Goal: Task Accomplishment & Management: Complete application form

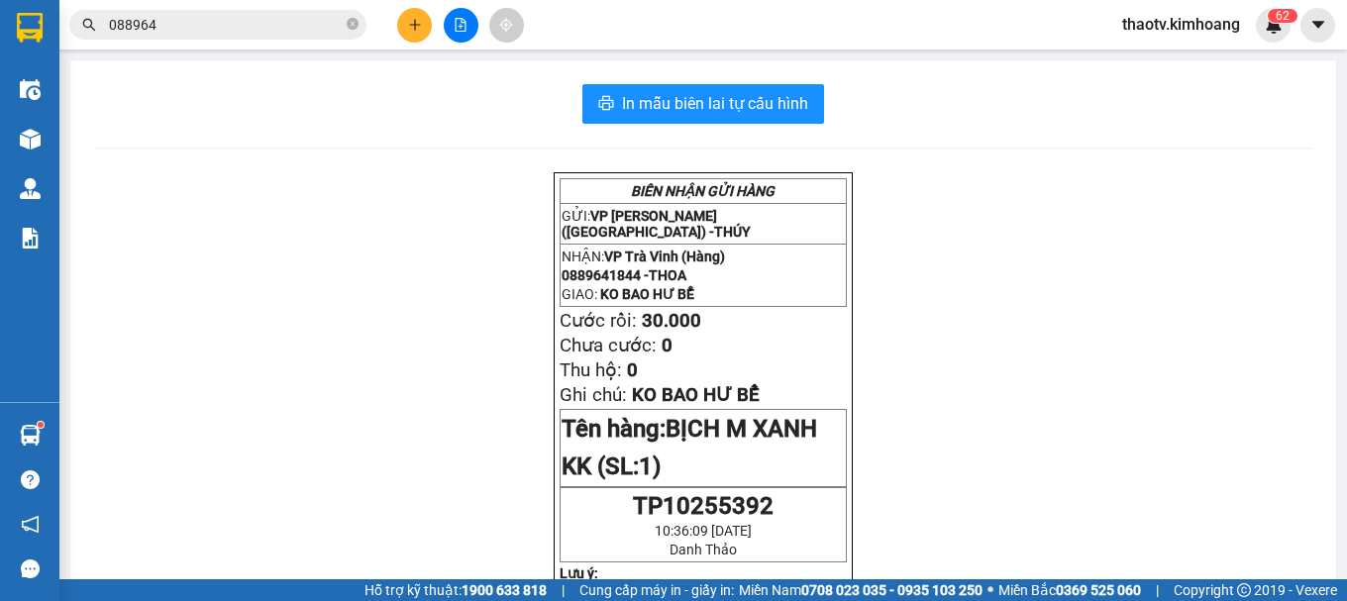
drag, startPoint x: 0, startPoint y: 0, endPoint x: 0, endPoint y: 31, distance: 30.7
click at [0, 25] on section "Kết quả tìm kiếm ( 5 ) Bộ lọc Mã ĐH Trạng thái Món hàng Thu hộ Tổng cước Chưa c…" at bounding box center [673, 300] width 1347 height 601
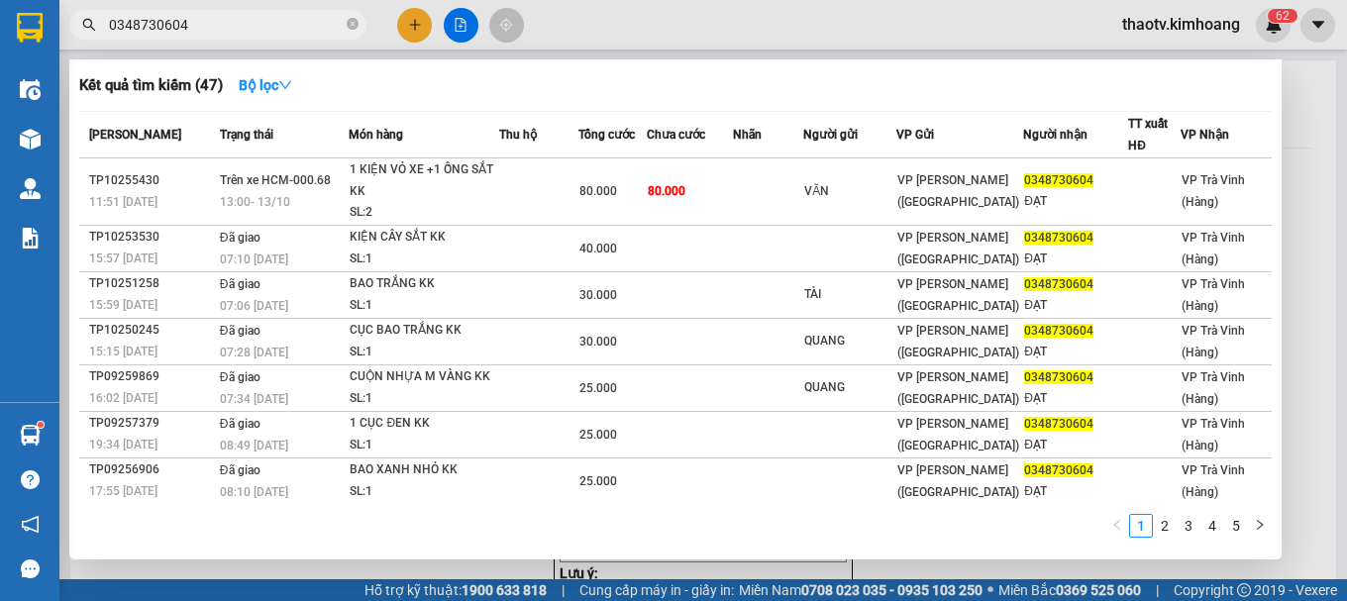
drag, startPoint x: 188, startPoint y: 21, endPoint x: 0, endPoint y: 48, distance: 190.0
click at [0, 48] on section "Kết quả tìm kiếm ( 47 ) Bộ lọc Mã ĐH Trạng thái Món hàng Thu hộ Tổng cước Chưa …" at bounding box center [673, 300] width 1347 height 601
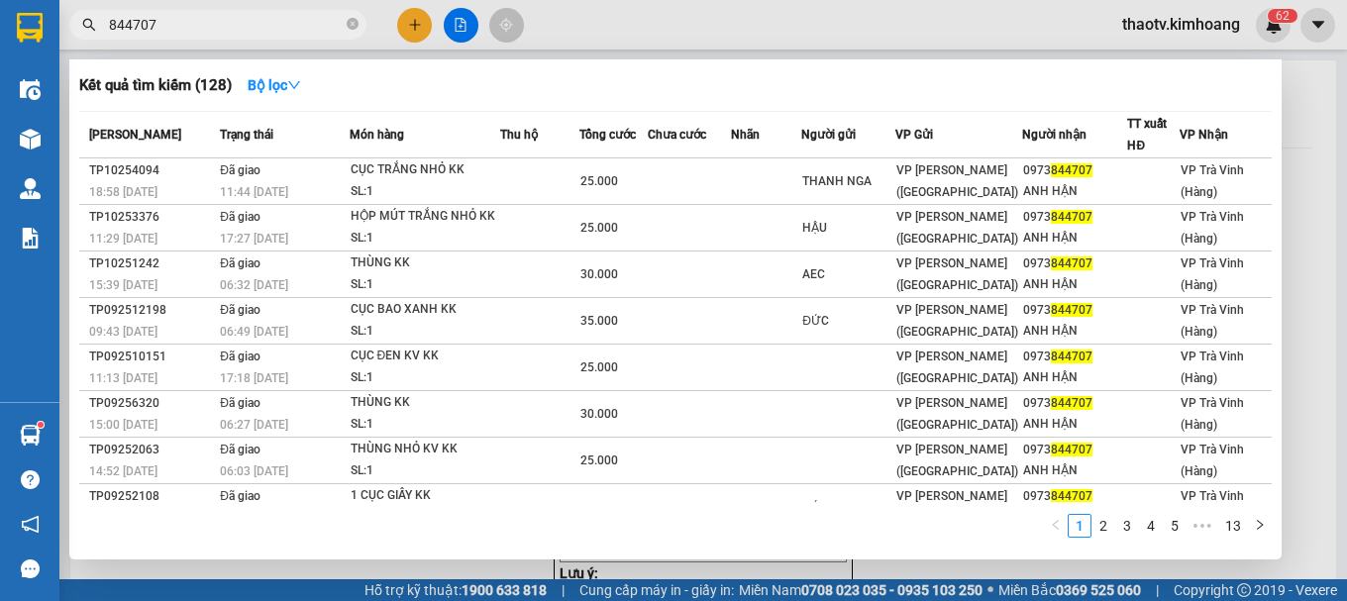
drag, startPoint x: 178, startPoint y: 26, endPoint x: 0, endPoint y: 64, distance: 182.4
click at [0, 60] on section "Kết quả tìm kiếm ( 128 ) Bộ lọc Mã ĐH Trạng thái Món hàng Thu hộ Tổng cước Chưa…" at bounding box center [673, 300] width 1347 height 601
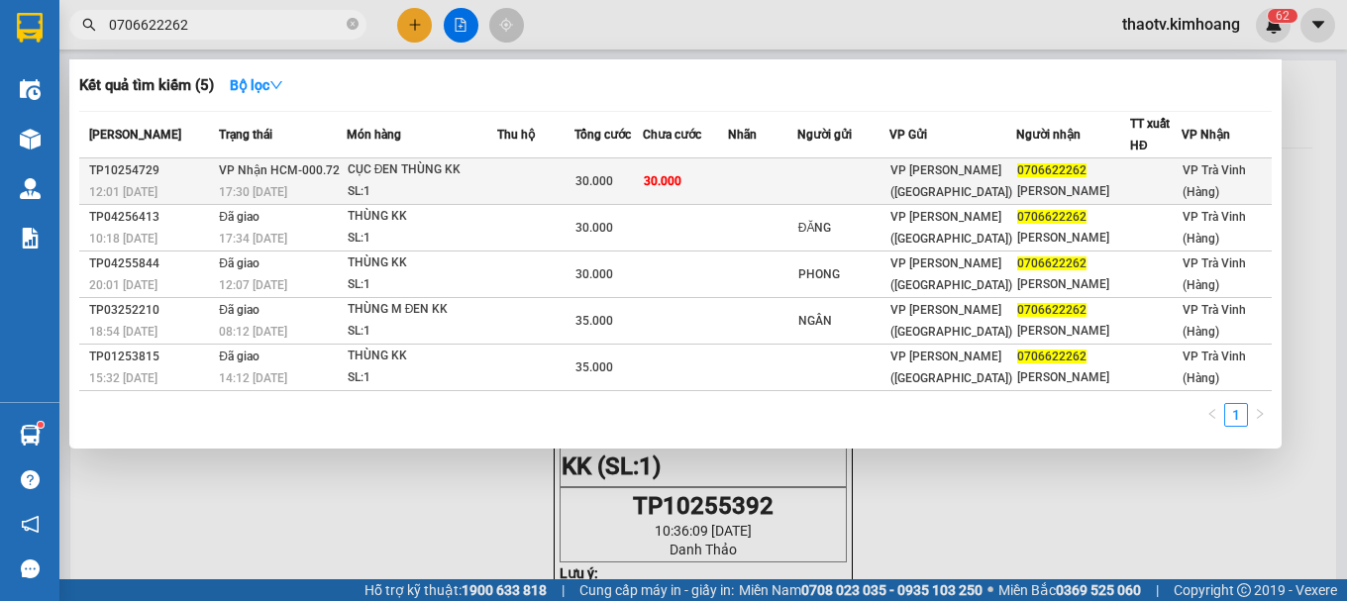
type input "0706622262"
click at [359, 169] on div "CỤC ĐEN THÙNG KK" at bounding box center [422, 170] width 149 height 22
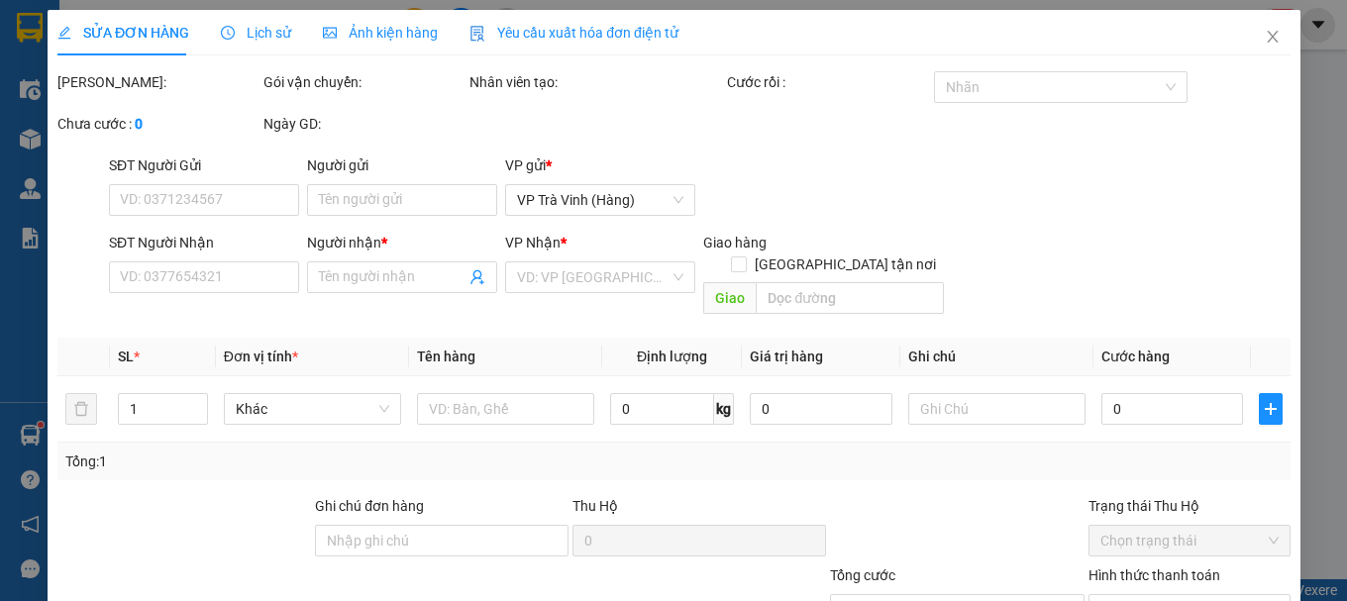
type input "0706622262"
type input "MINH ĐỨC"
type input "30.000"
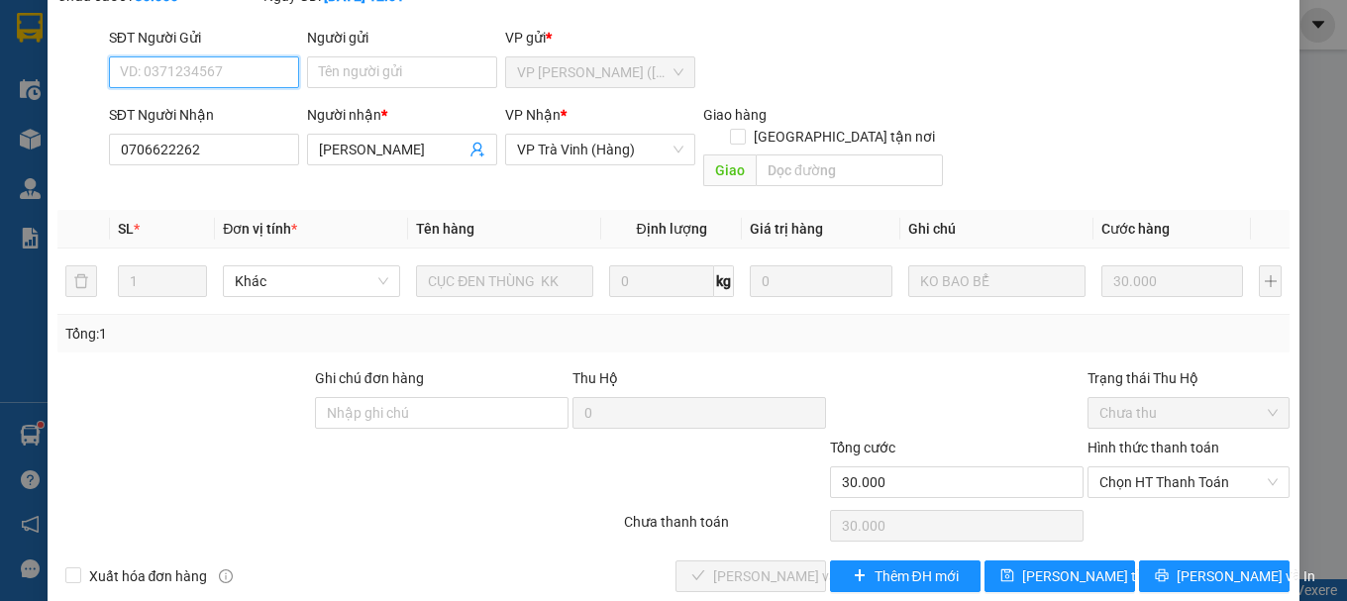
scroll to position [136, 0]
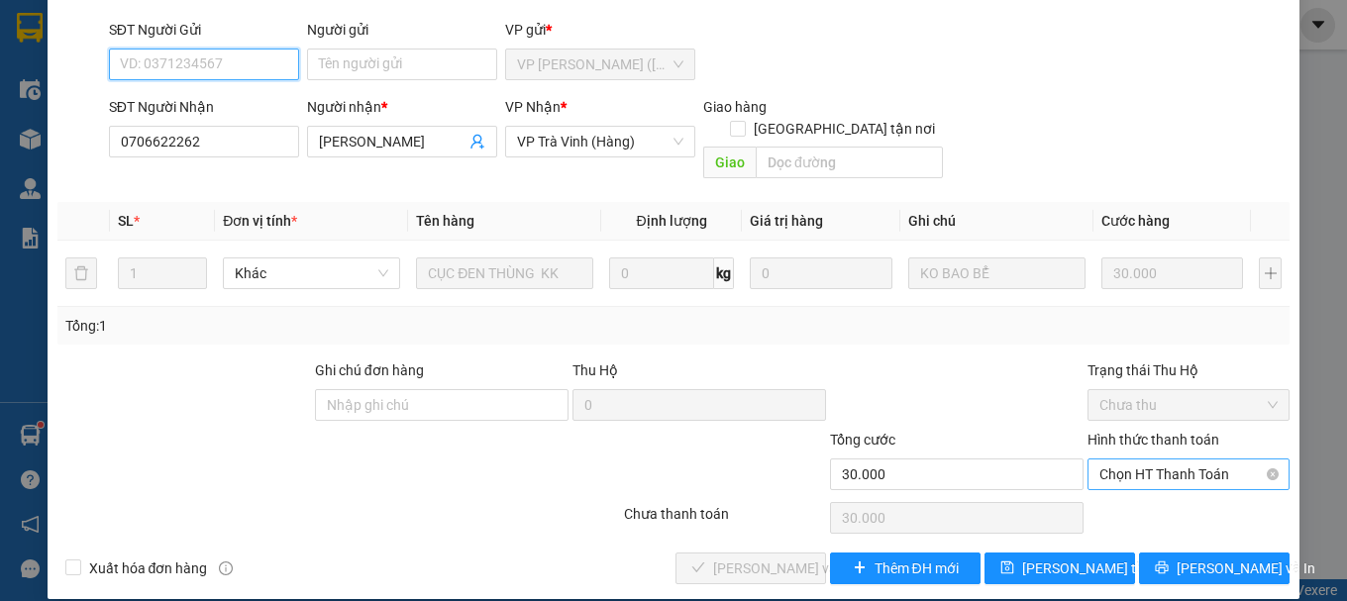
click at [1132, 459] on span "Chọn HT Thanh Toán" at bounding box center [1188, 474] width 178 height 30
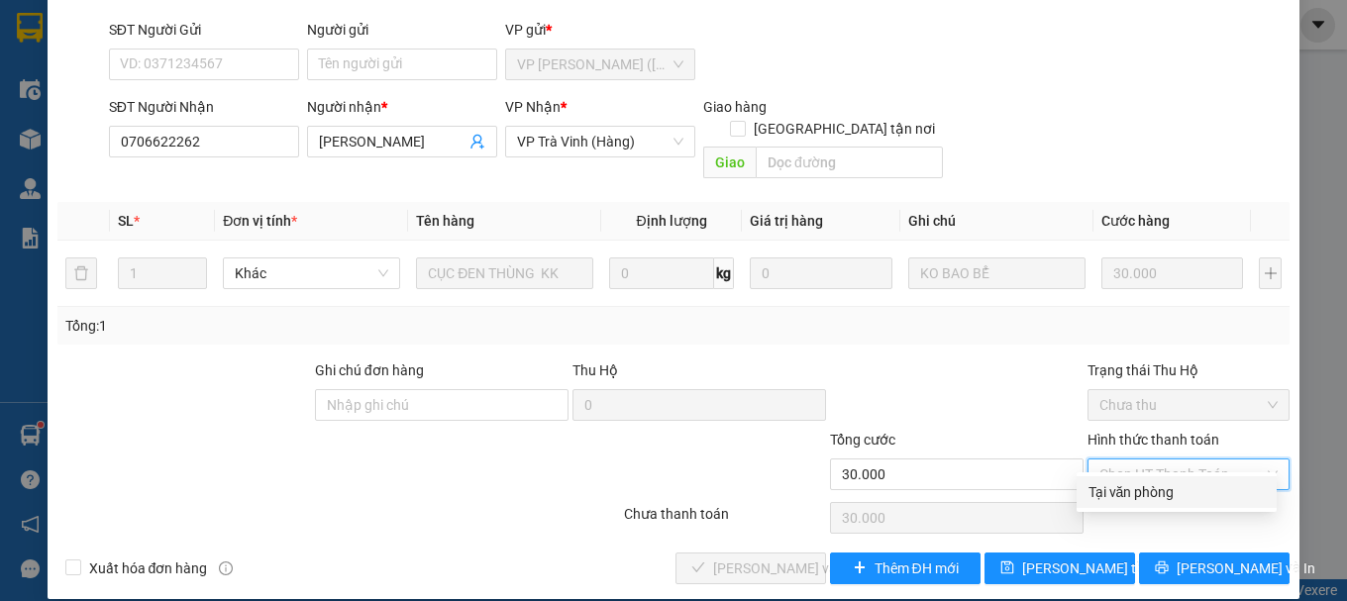
click at [1112, 486] on div "Tại văn phòng" at bounding box center [1176, 492] width 176 height 22
type input "0"
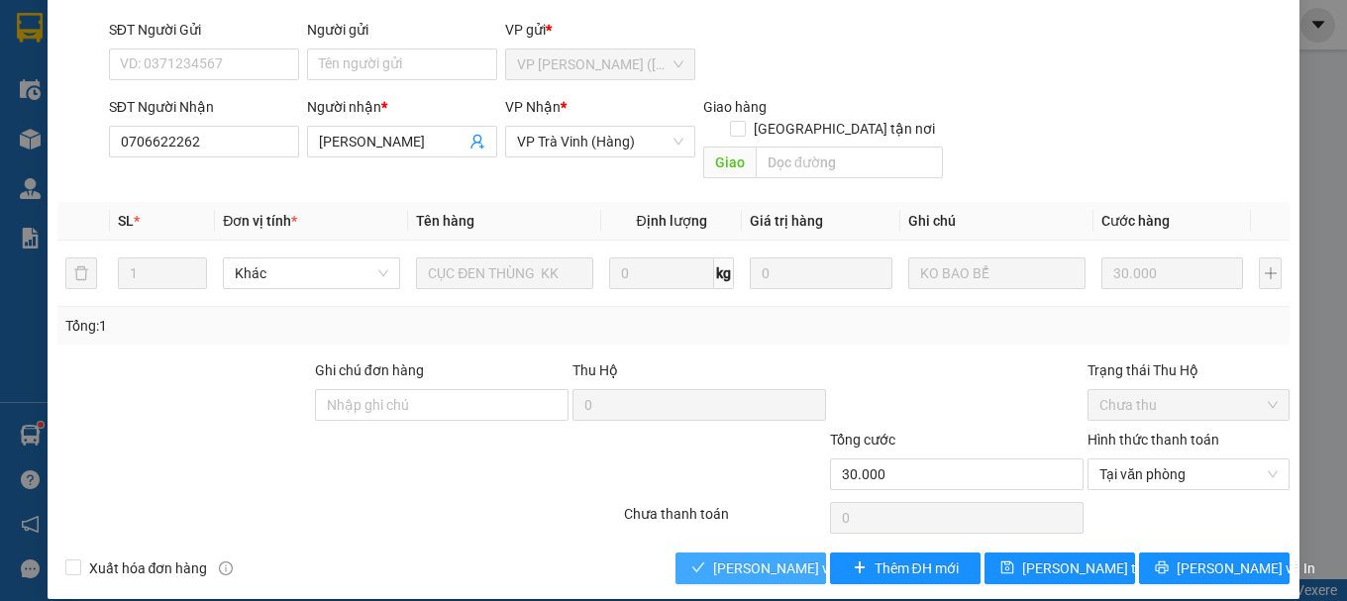
click at [765, 557] on span "[PERSON_NAME] và [PERSON_NAME] hàng" at bounding box center [808, 568] width 190 height 22
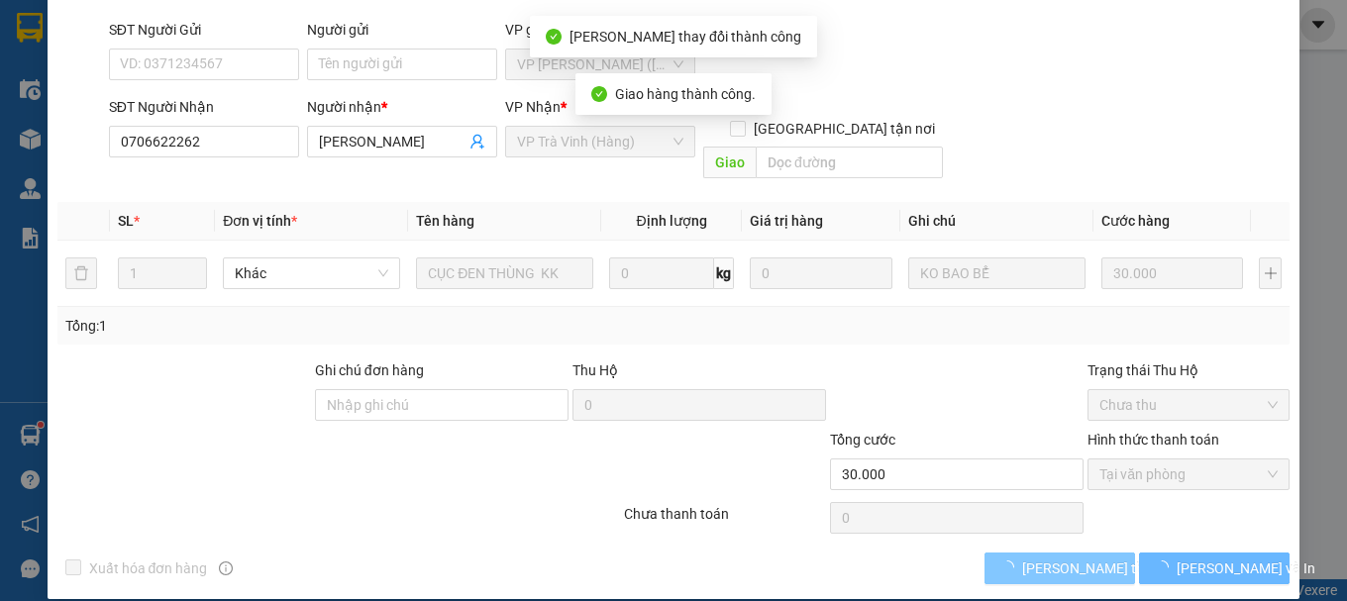
scroll to position [157, 0]
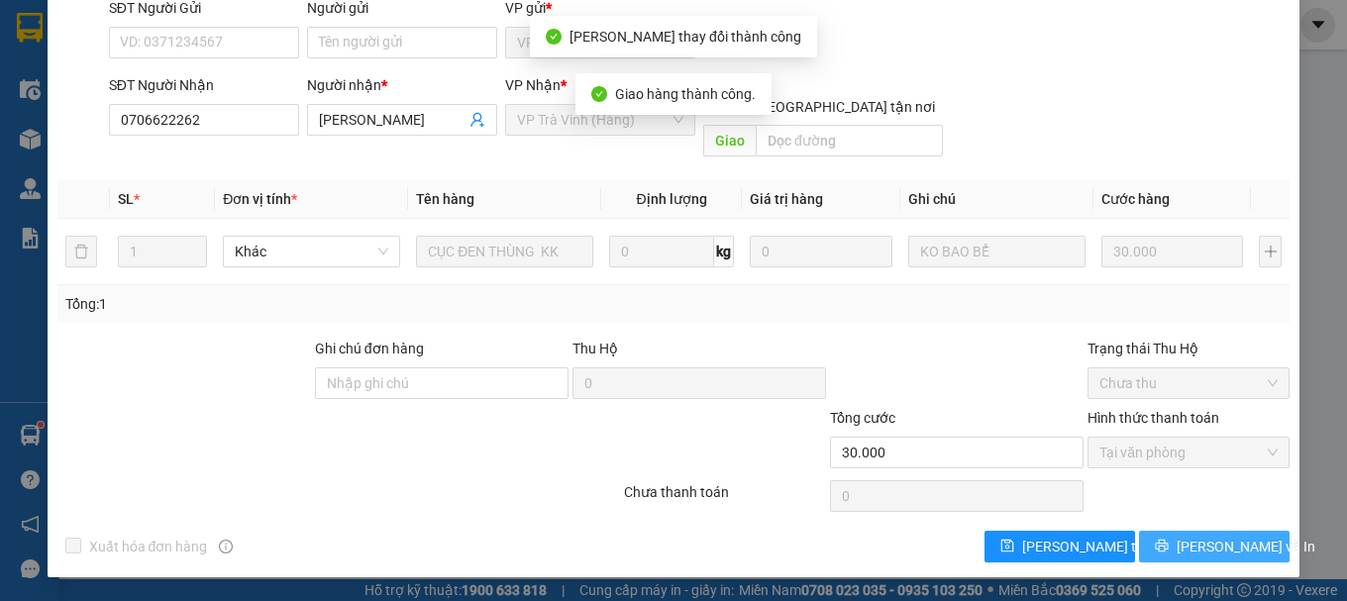
click at [1142, 538] on button "[PERSON_NAME] và In" at bounding box center [1214, 547] width 151 height 32
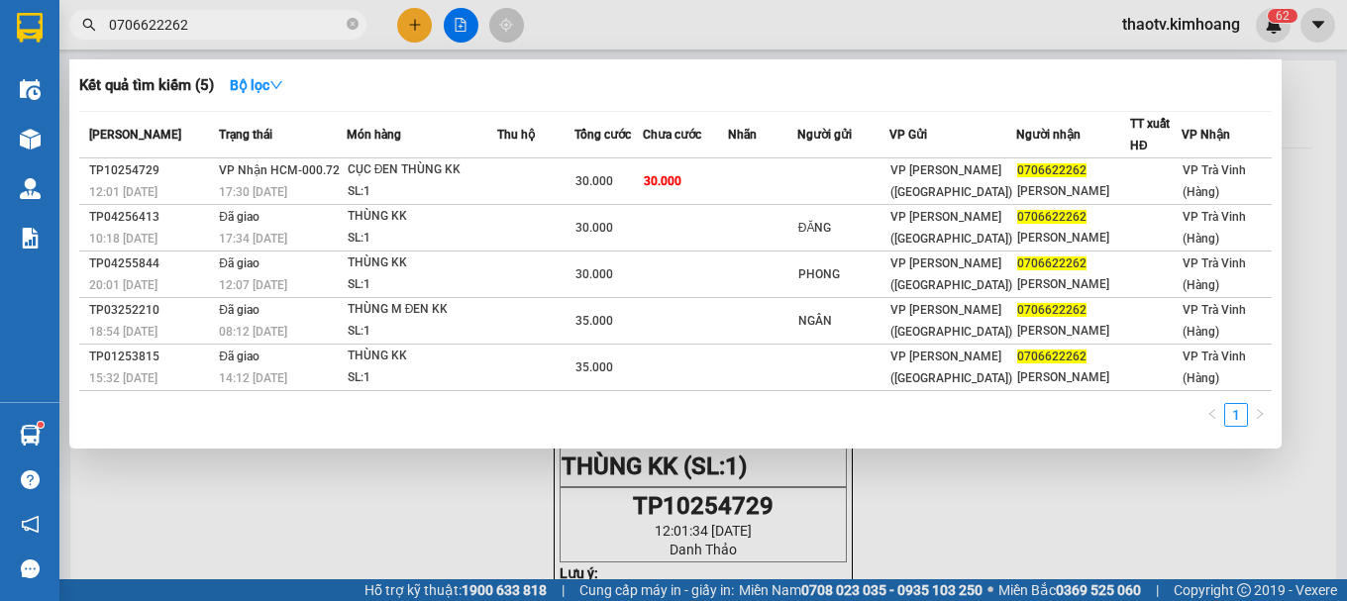
drag, startPoint x: 201, startPoint y: 22, endPoint x: 0, endPoint y: 13, distance: 201.2
click at [0, 10] on section "Kết quả tìm kiếm ( 5 ) Bộ lọc Mã ĐH Trạng thái Món hàng Thu hộ Tổng cước Chưa c…" at bounding box center [673, 300] width 1347 height 601
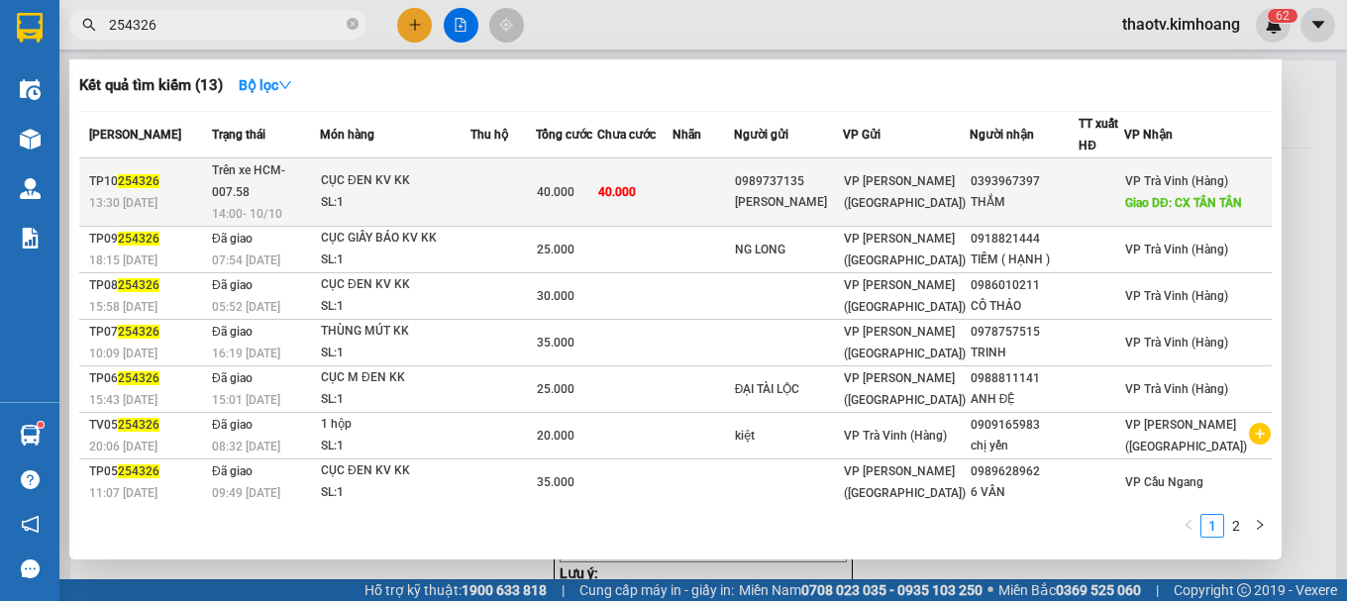
type input "254326"
click at [415, 183] on div "CỤC ĐEN KV KK" at bounding box center [395, 181] width 149 height 22
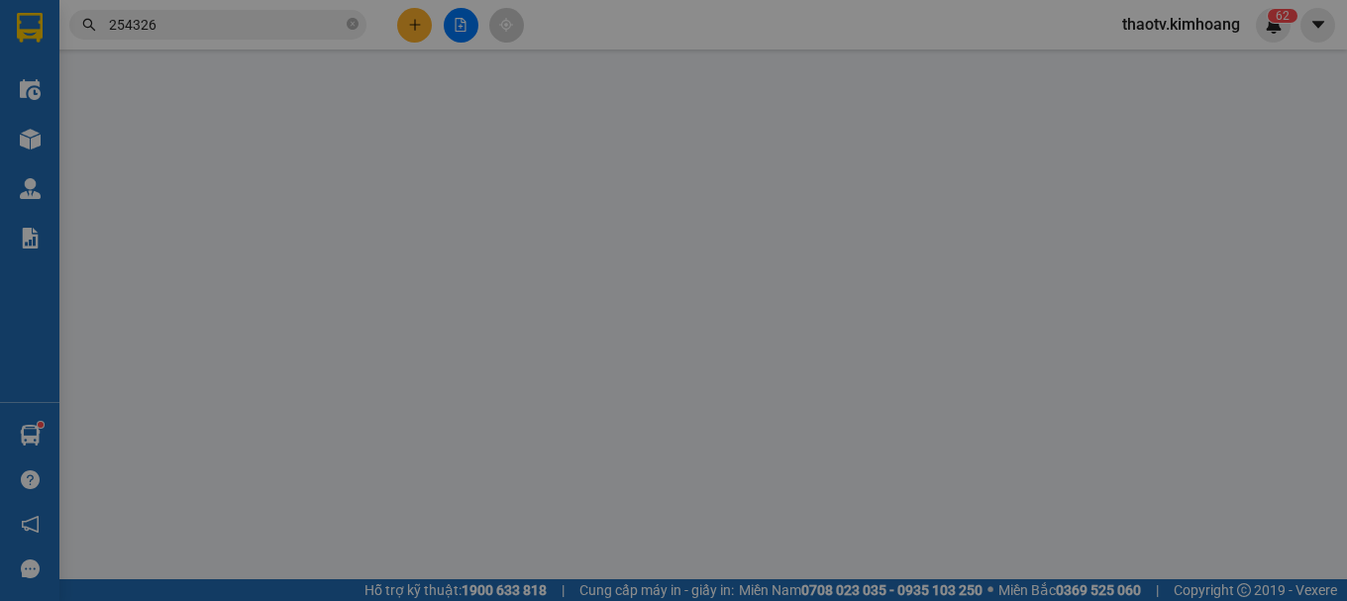
type input "0989737135"
type input "NGỌC THÀNH"
type input "0393967397"
type input "THẮM"
type input "CX TÂN TÂN"
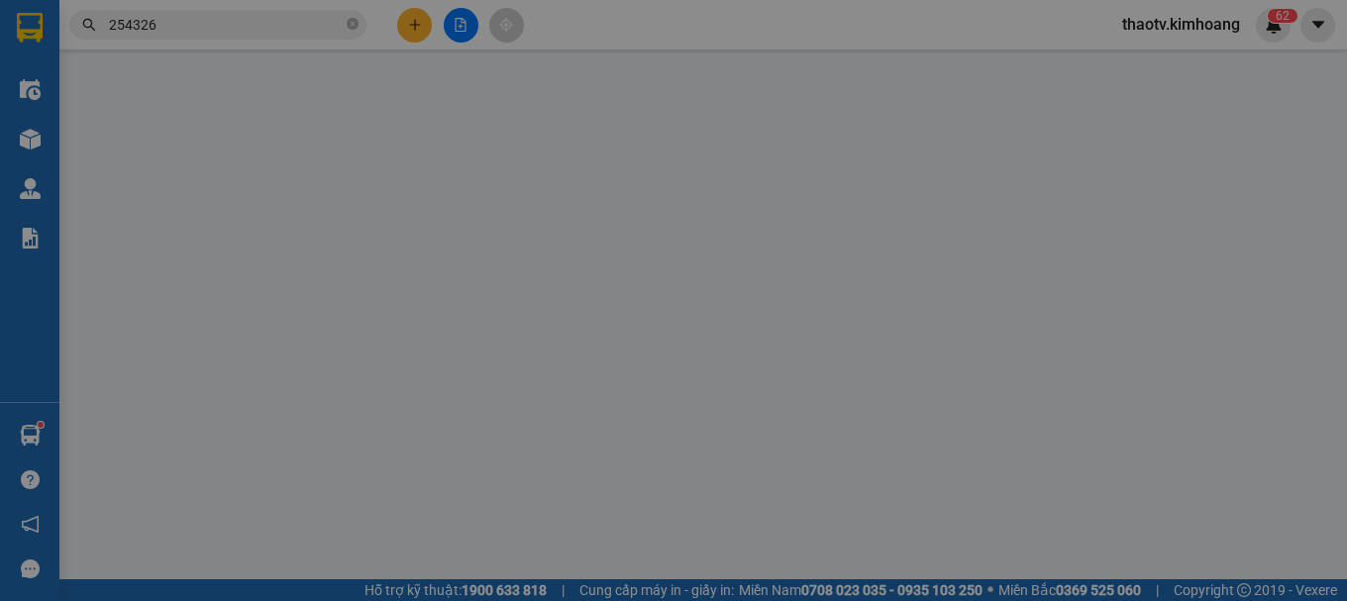
type input "40.000"
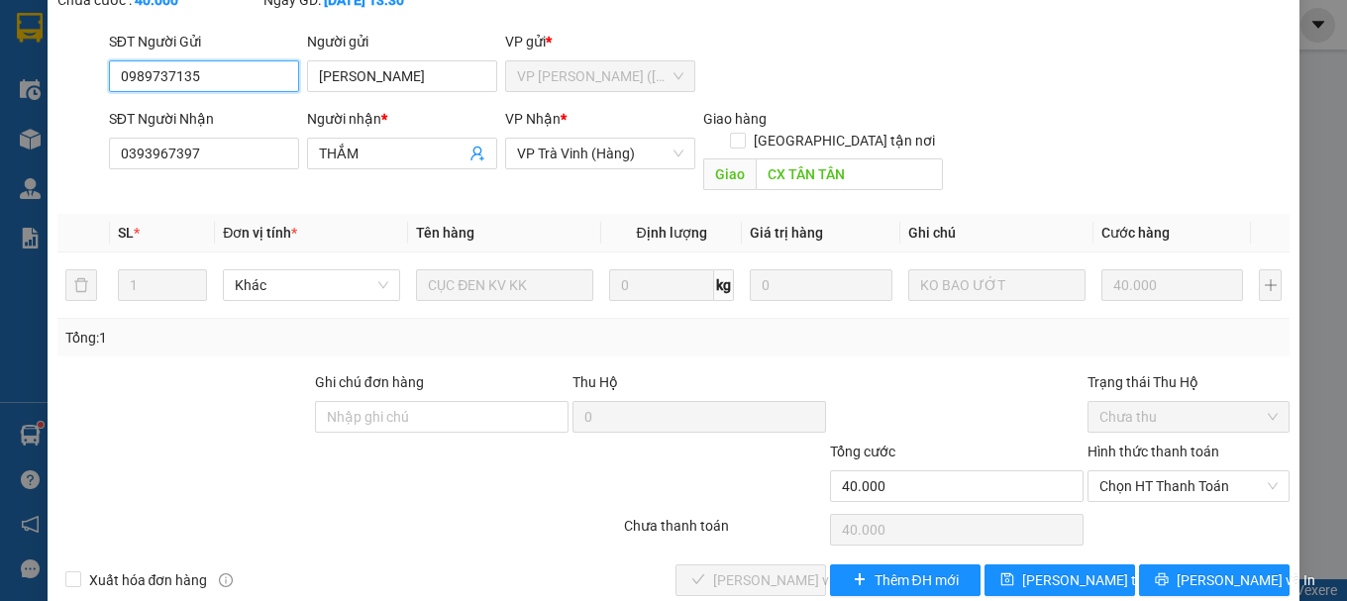
scroll to position [162, 0]
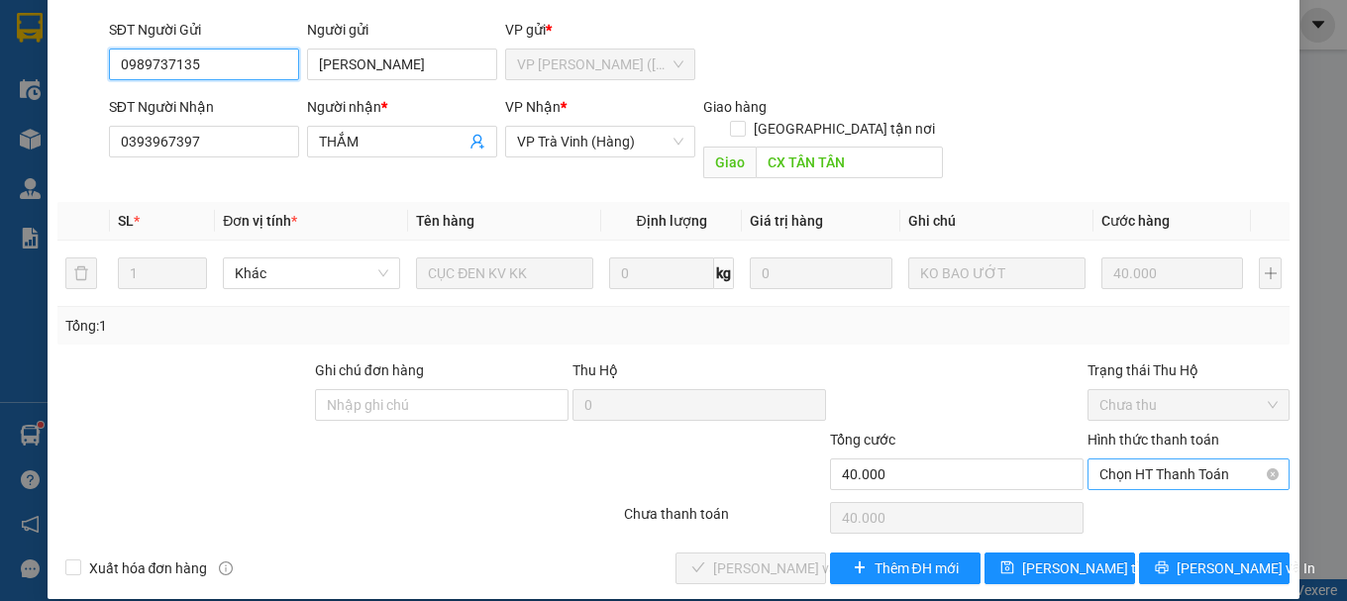
click at [1154, 459] on span "Chọn HT Thanh Toán" at bounding box center [1188, 474] width 178 height 30
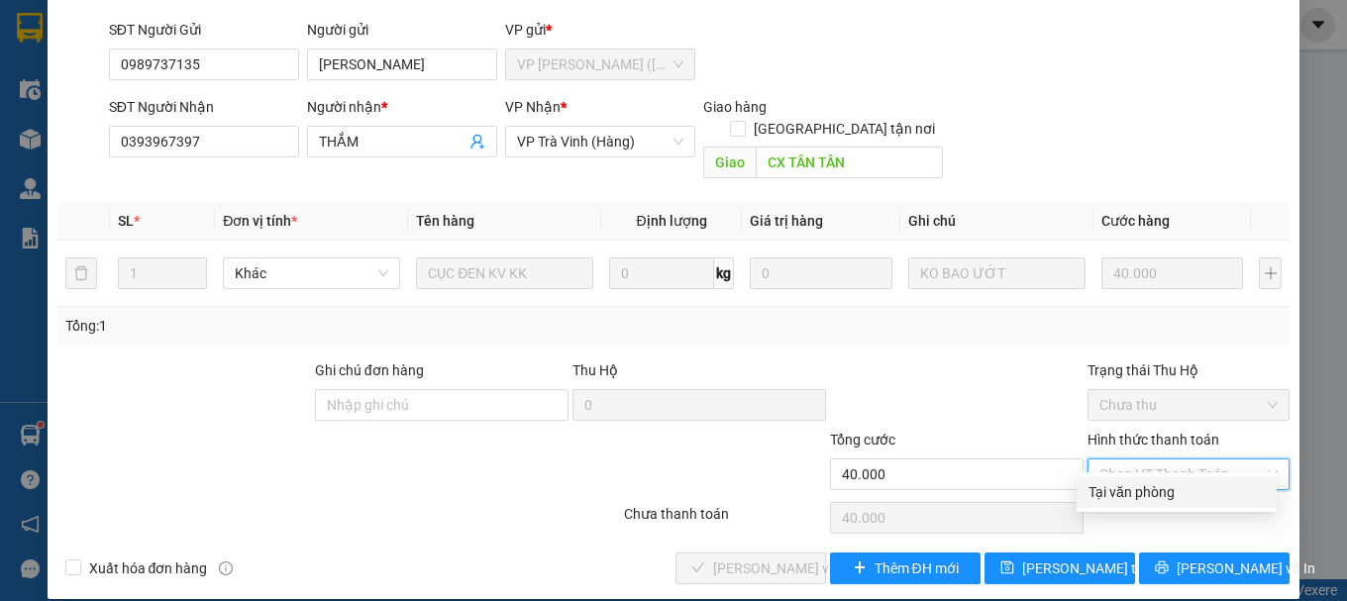
click at [1144, 493] on div "Tại văn phòng" at bounding box center [1176, 492] width 176 height 22
type input "0"
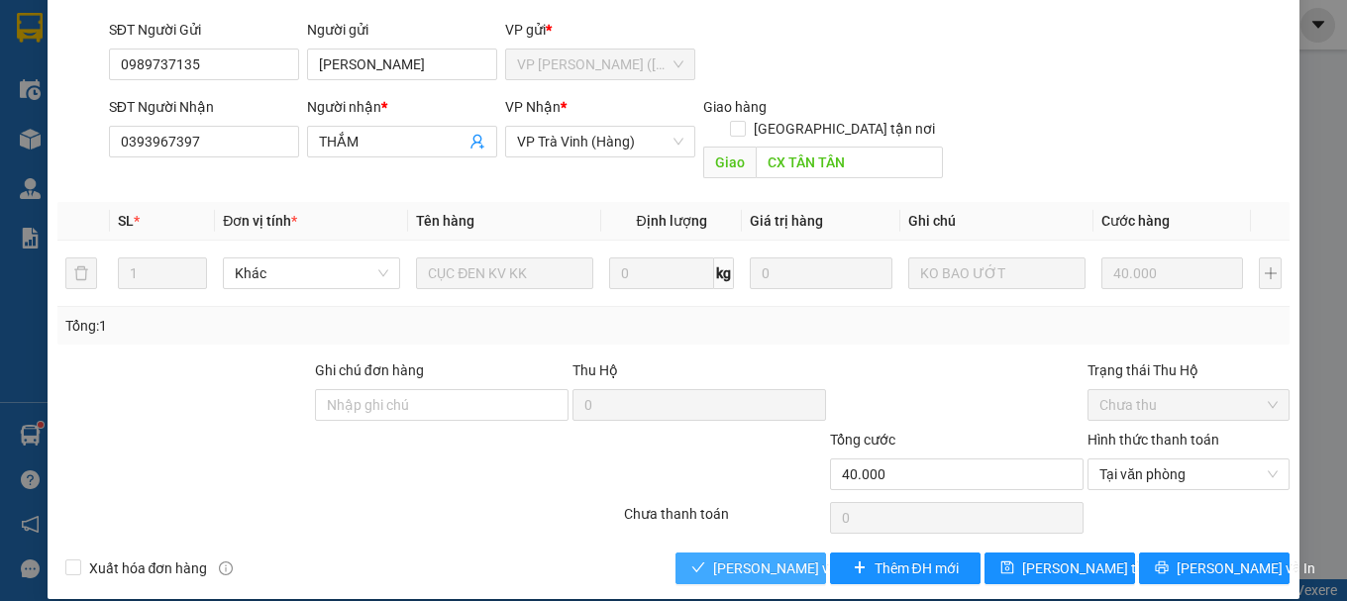
click at [714, 559] on button "[PERSON_NAME] và [PERSON_NAME] hàng" at bounding box center [750, 569] width 151 height 32
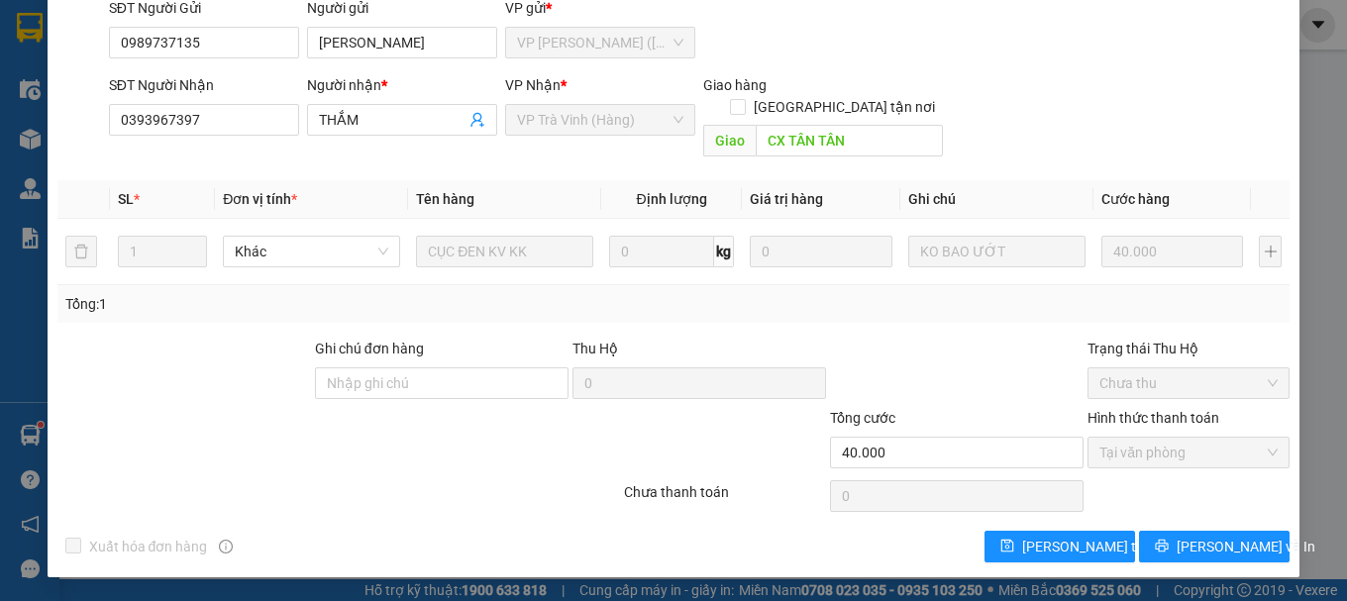
scroll to position [0, 0]
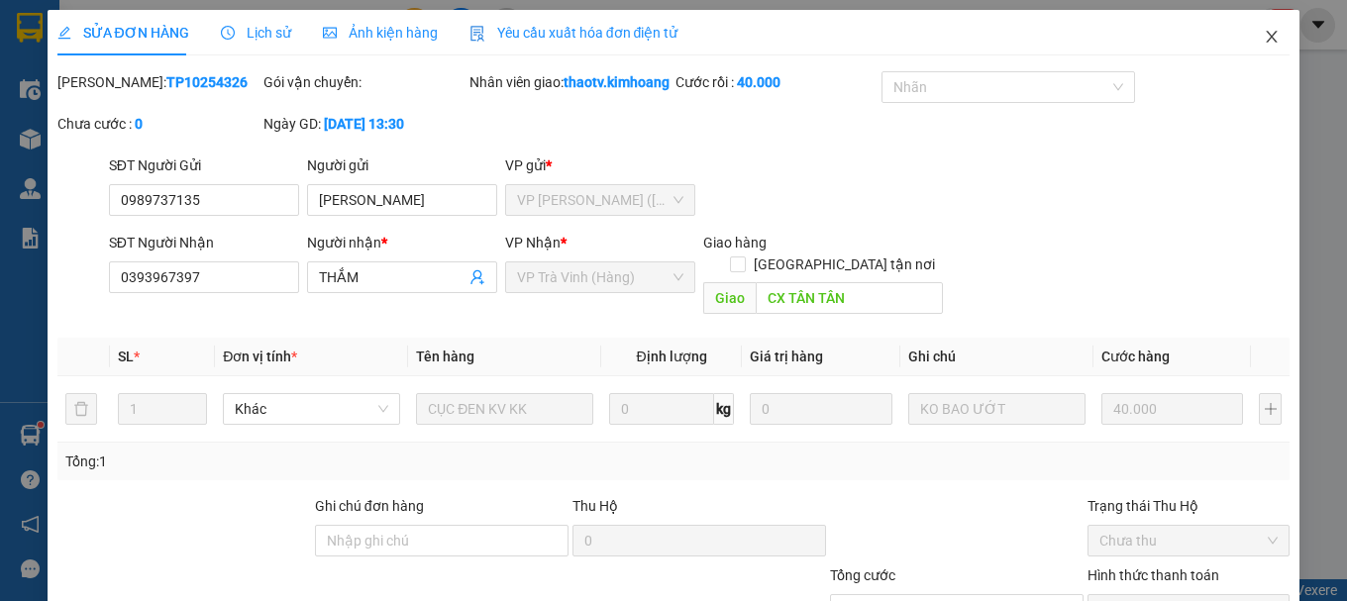
click at [1264, 36] on icon "close" at bounding box center [1272, 37] width 16 height 16
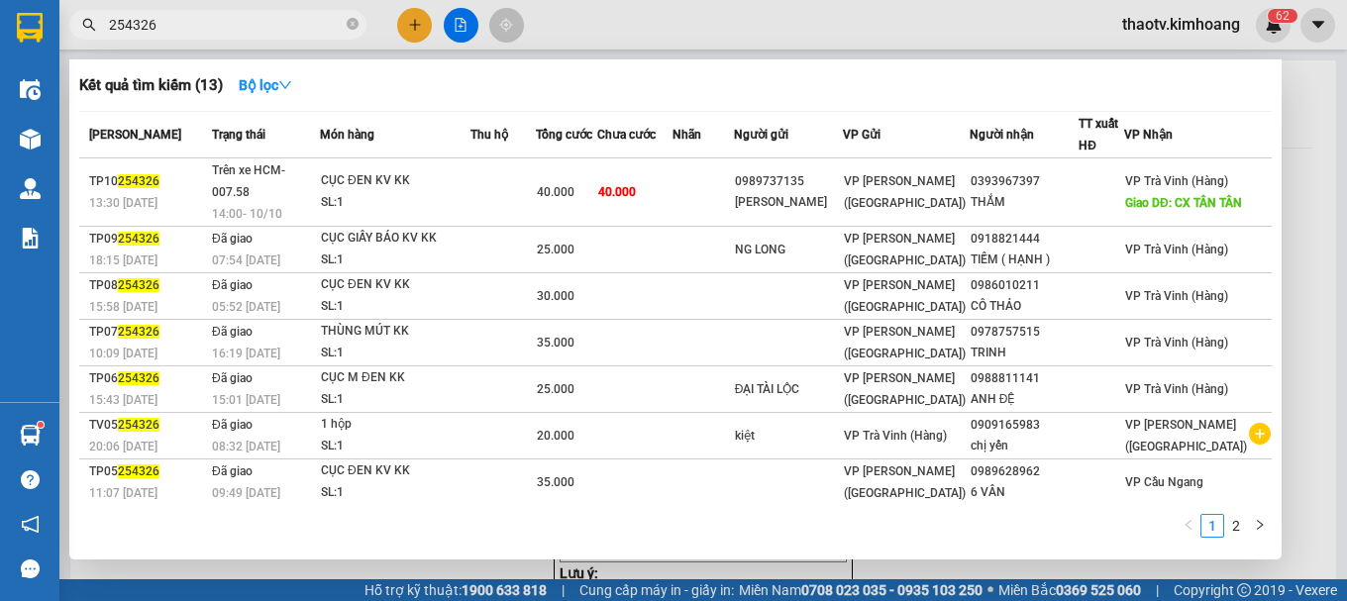
click at [0, 36] on section "Kết quả tìm kiếm ( 13 ) Bộ lọc Mã ĐH Trạng thái Món hàng Thu hộ Tổng cước Chưa …" at bounding box center [673, 300] width 1347 height 601
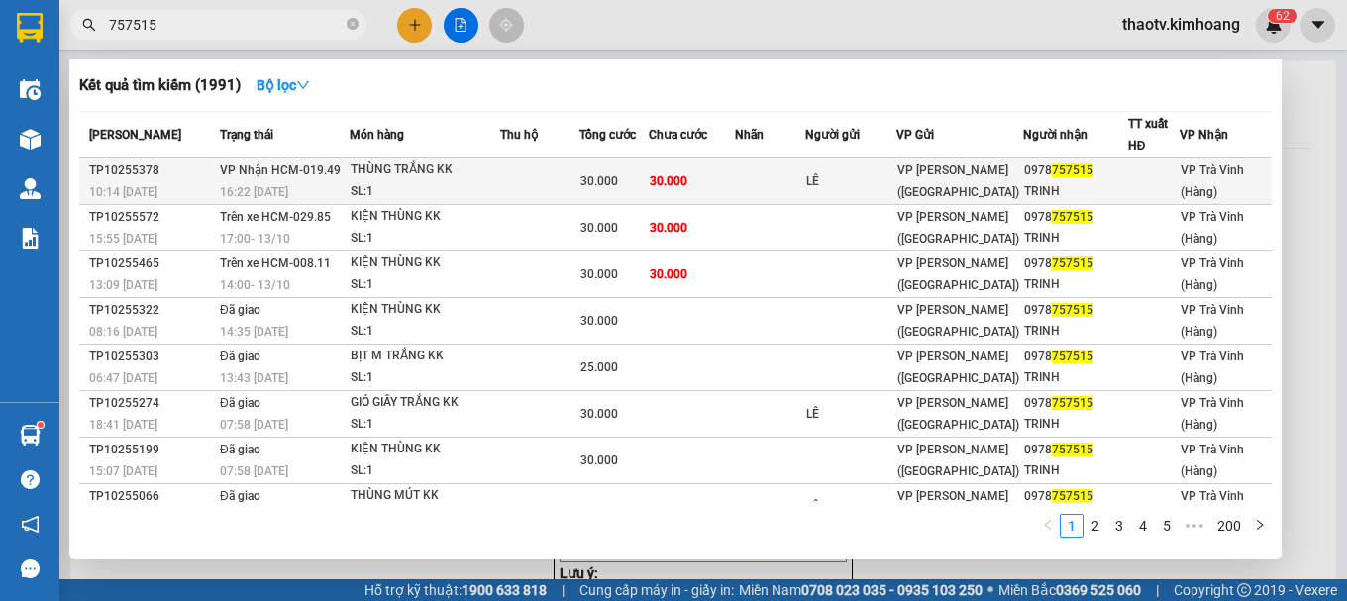
type input "757515"
click at [363, 190] on div "SL: 1" at bounding box center [425, 192] width 149 height 22
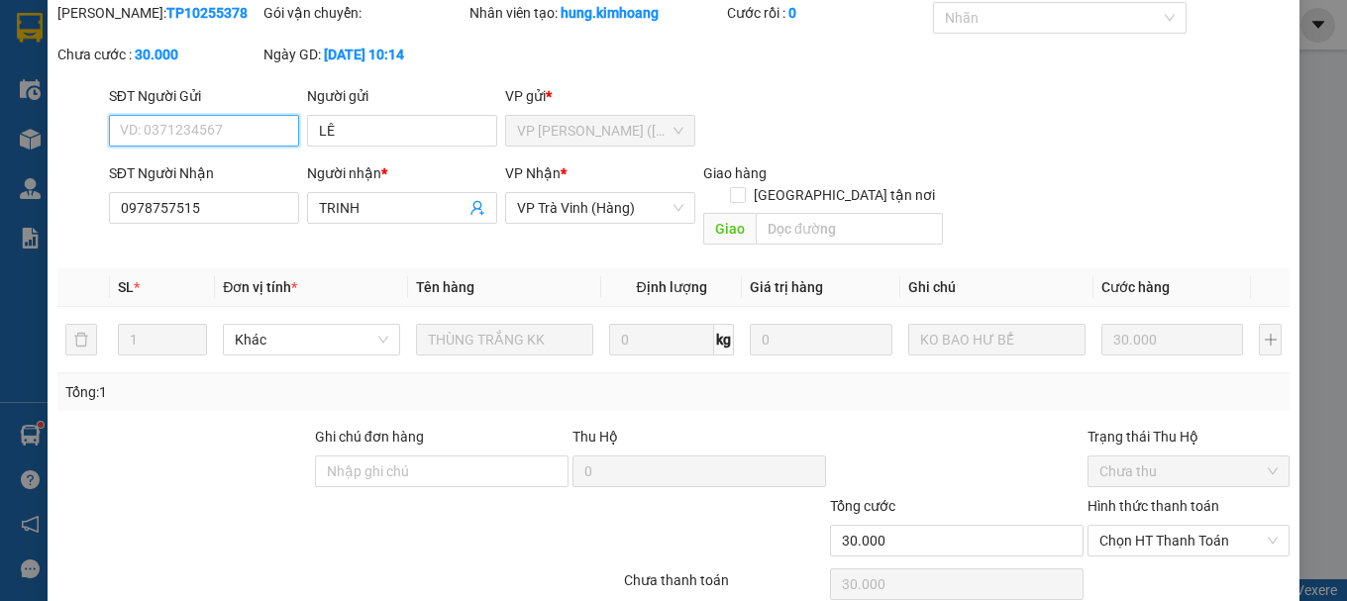
scroll to position [136, 0]
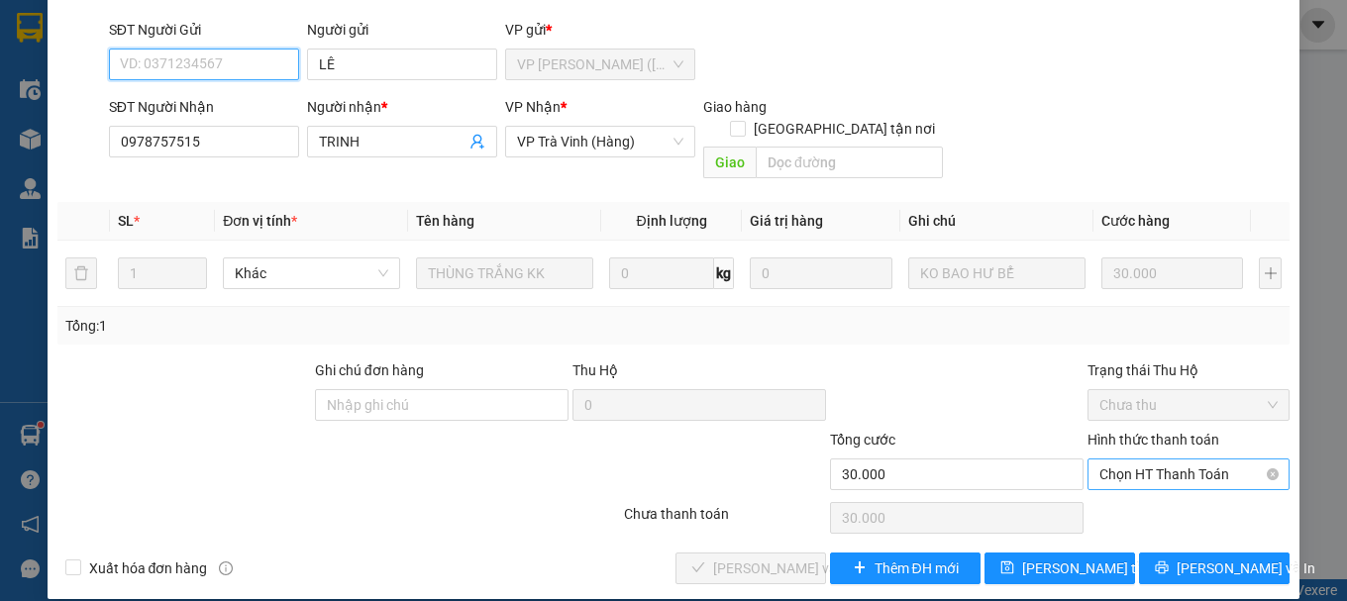
click at [1111, 459] on span "Chọn HT Thanh Toán" at bounding box center [1188, 474] width 178 height 30
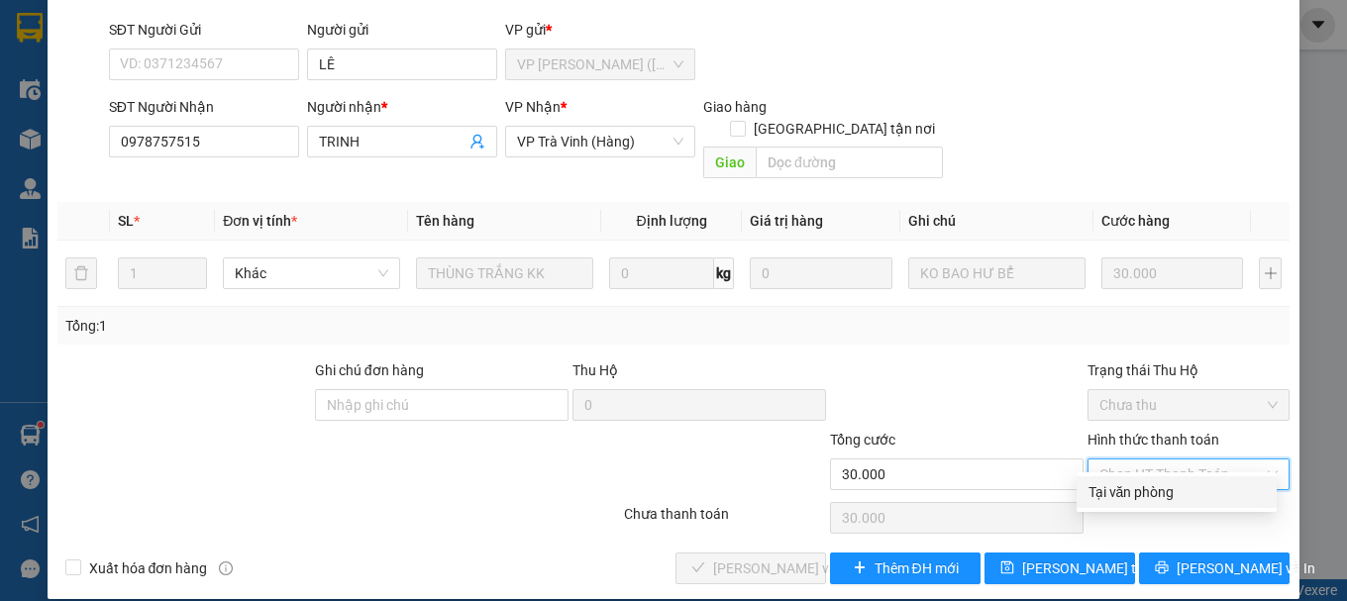
drag, startPoint x: 1109, startPoint y: 485, endPoint x: 1012, endPoint y: 522, distance: 103.7
click at [1108, 485] on div "Tại văn phòng" at bounding box center [1176, 492] width 176 height 22
type input "0"
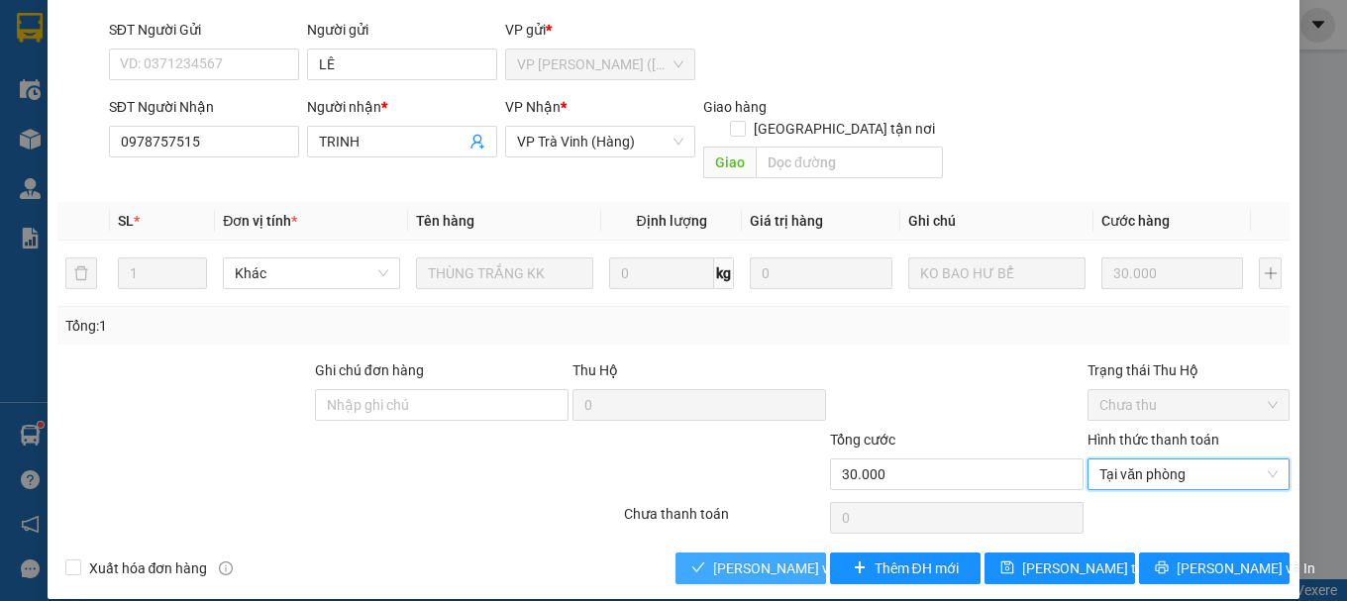
click at [745, 557] on span "[PERSON_NAME] và [PERSON_NAME] hàng" at bounding box center [808, 568] width 190 height 22
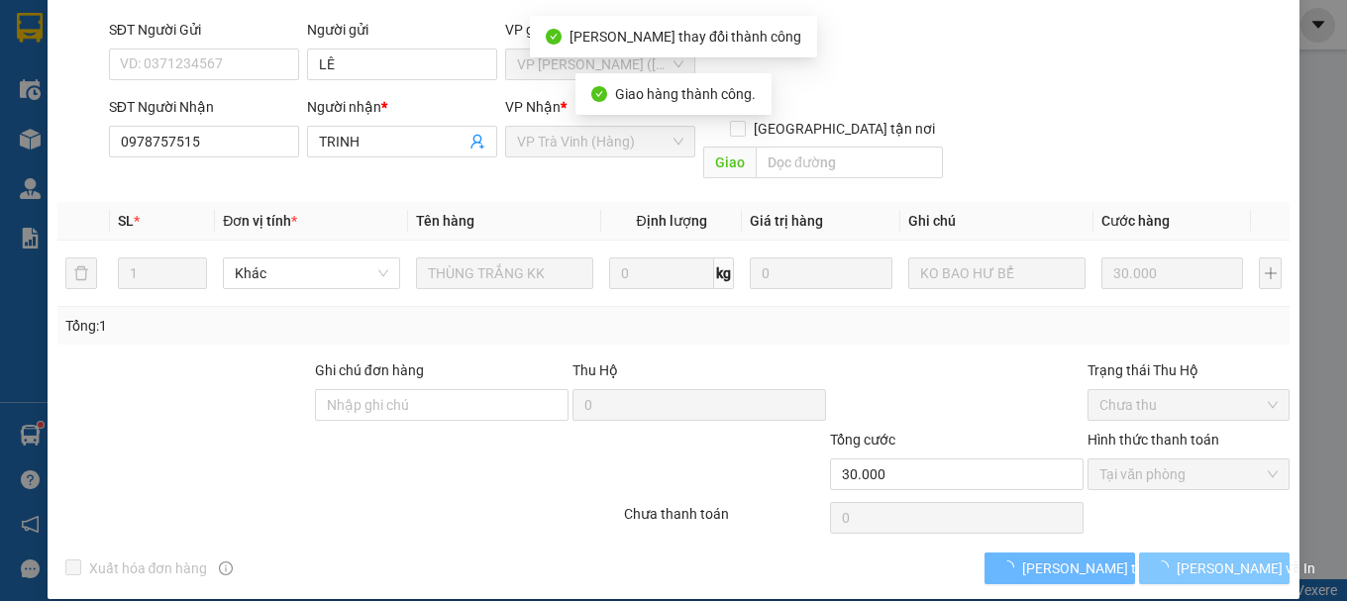
scroll to position [157, 0]
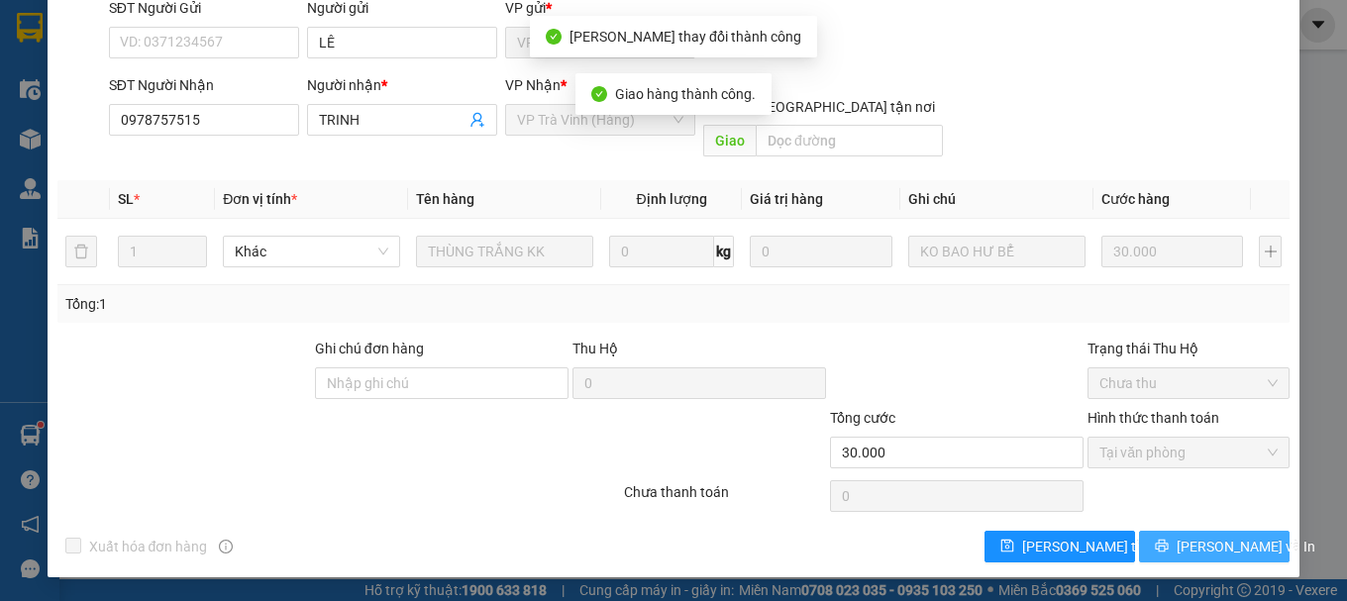
click at [1185, 560] on button "[PERSON_NAME] và In" at bounding box center [1214, 547] width 151 height 32
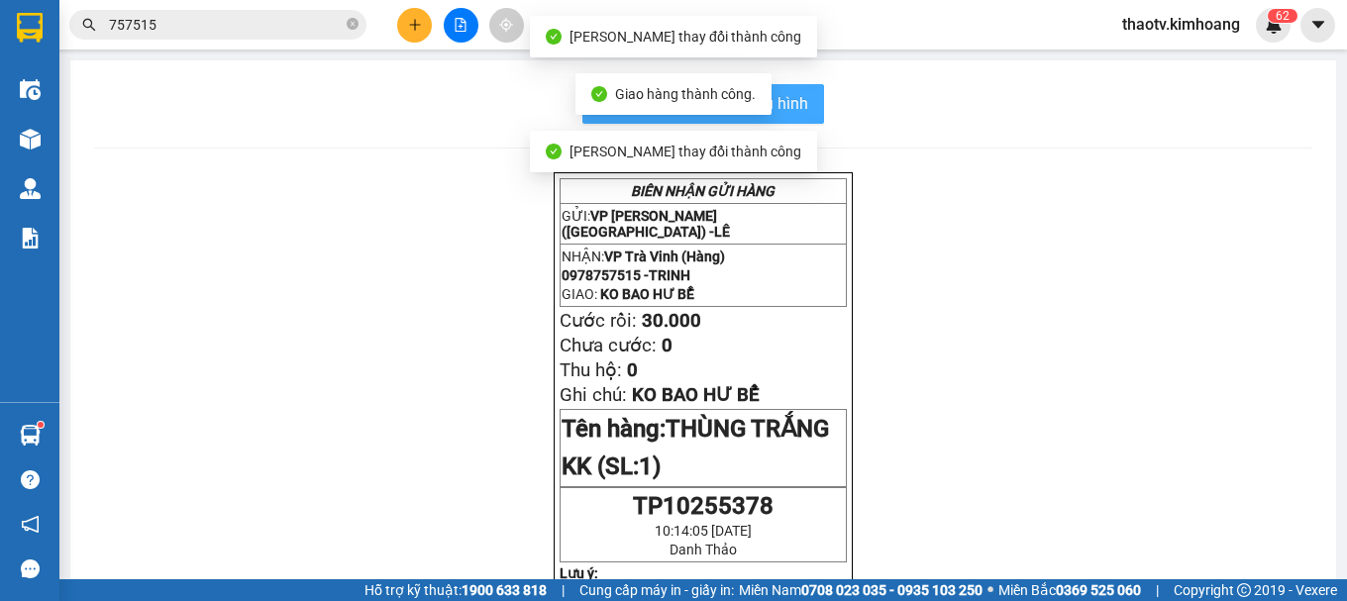
click at [791, 89] on button "In mẫu biên lai tự cấu hình" at bounding box center [703, 104] width 242 height 40
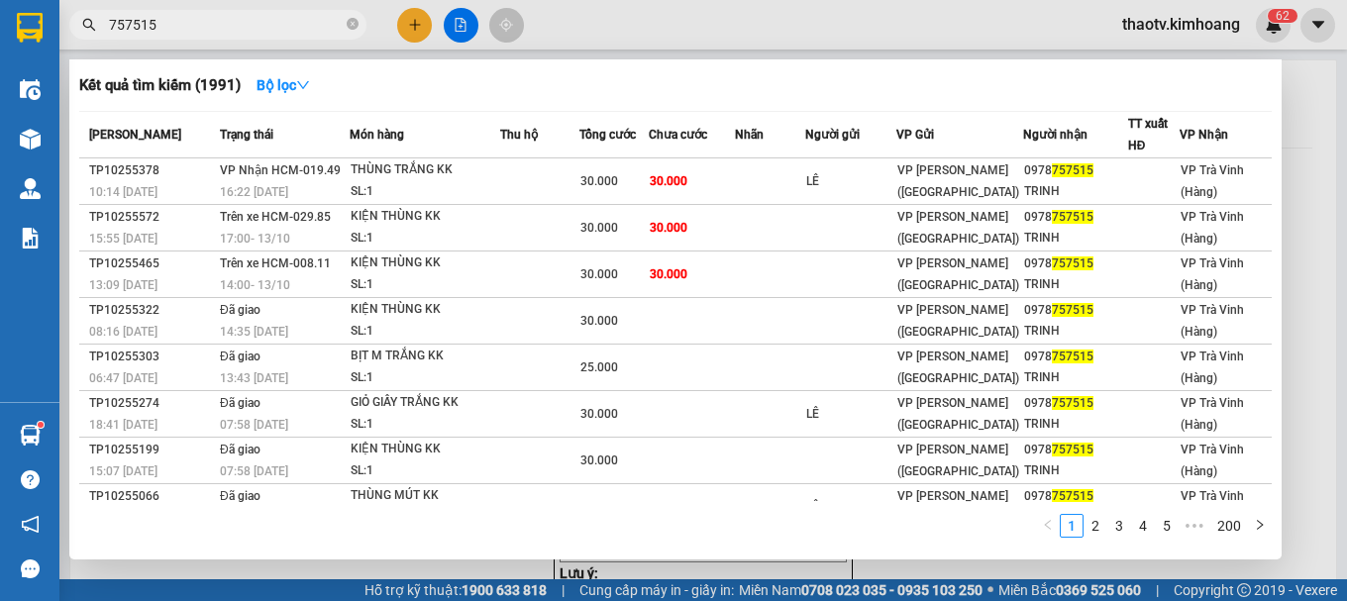
click at [224, 28] on input "757515" at bounding box center [226, 25] width 234 height 22
drag, startPoint x: 180, startPoint y: 22, endPoint x: 0, endPoint y: 36, distance: 180.8
click at [0, 44] on section "Kết quả tìm kiếm ( 1991 ) Bộ lọc Mã ĐH Trạng thái Món hàng Thu hộ Tổng cước Chư…" at bounding box center [673, 300] width 1347 height 601
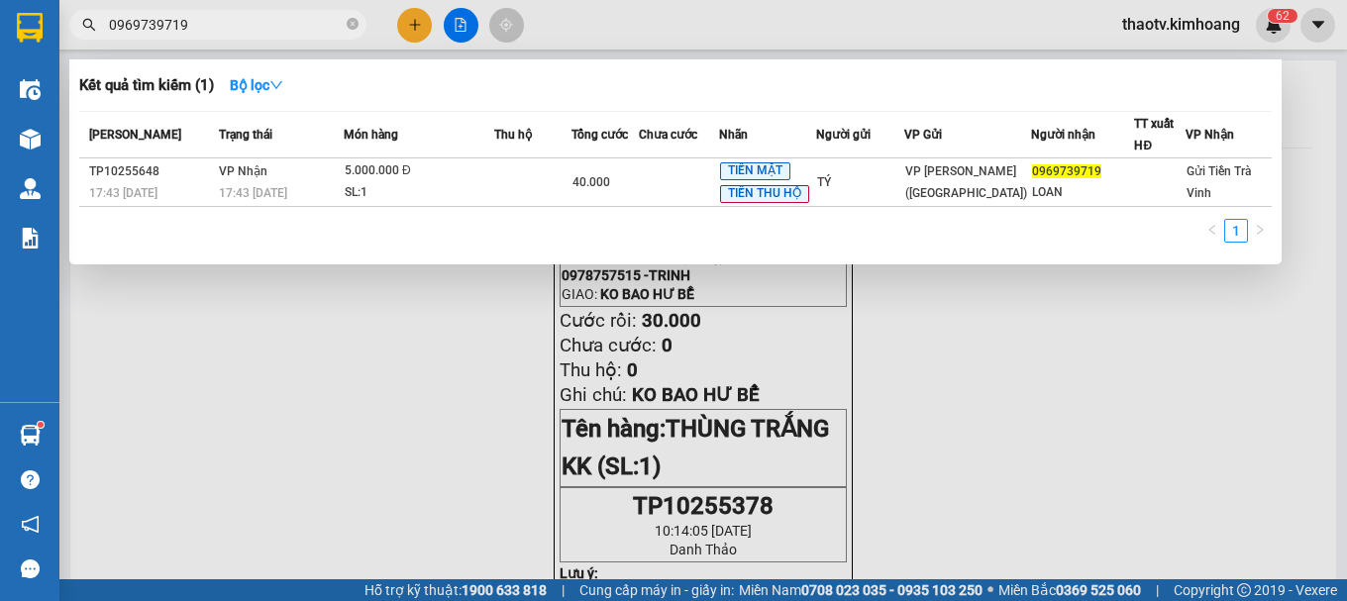
type input "0969739719"
click at [415, 16] on div at bounding box center [673, 300] width 1347 height 601
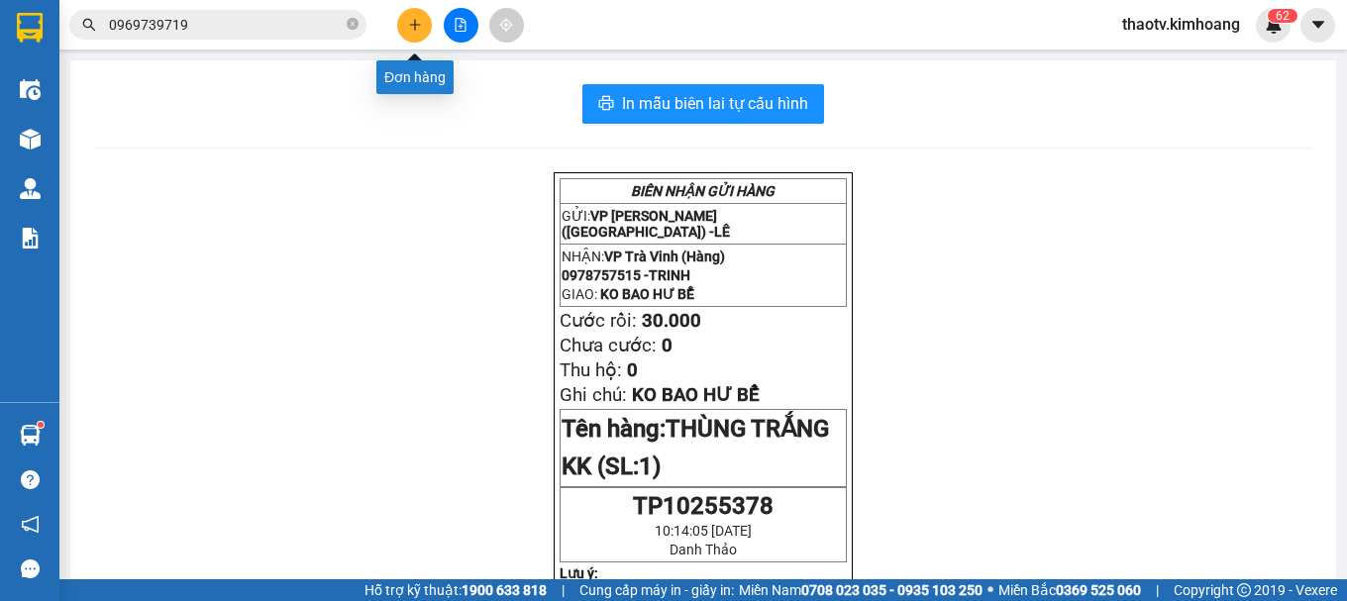
click at [412, 34] on button at bounding box center [414, 25] width 35 height 35
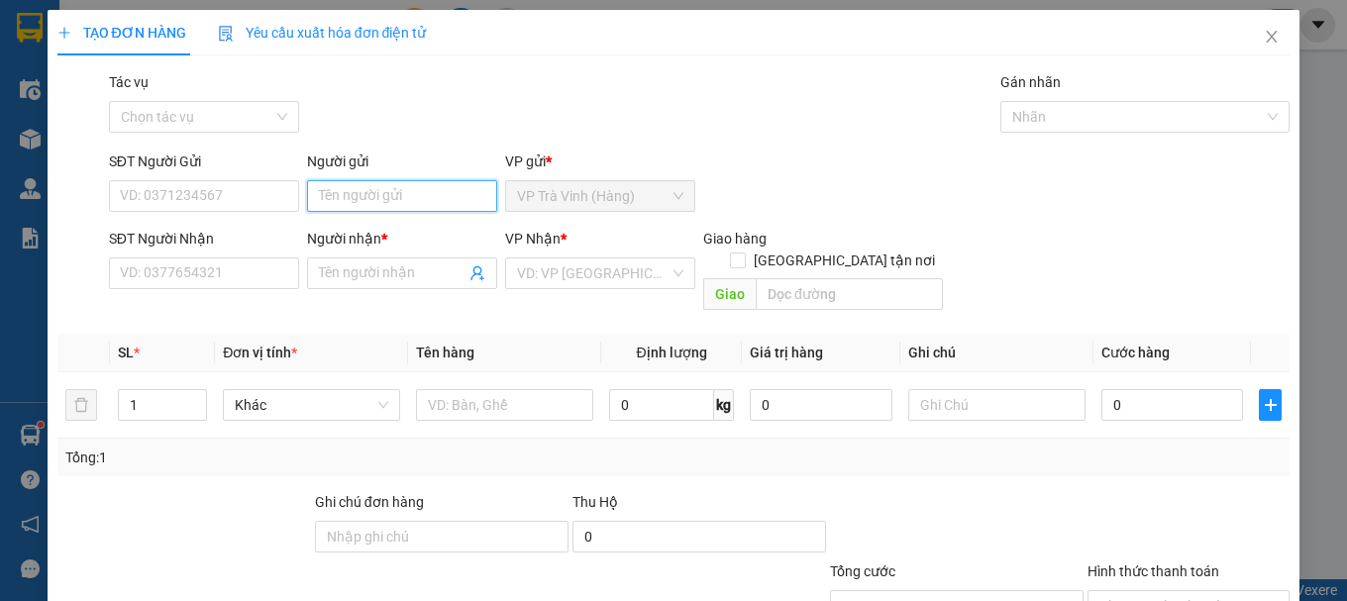
click at [340, 190] on input "Người gửi" at bounding box center [402, 196] width 190 height 32
type input "p"
click at [344, 198] on input "Người gửi" at bounding box center [402, 196] width 190 height 32
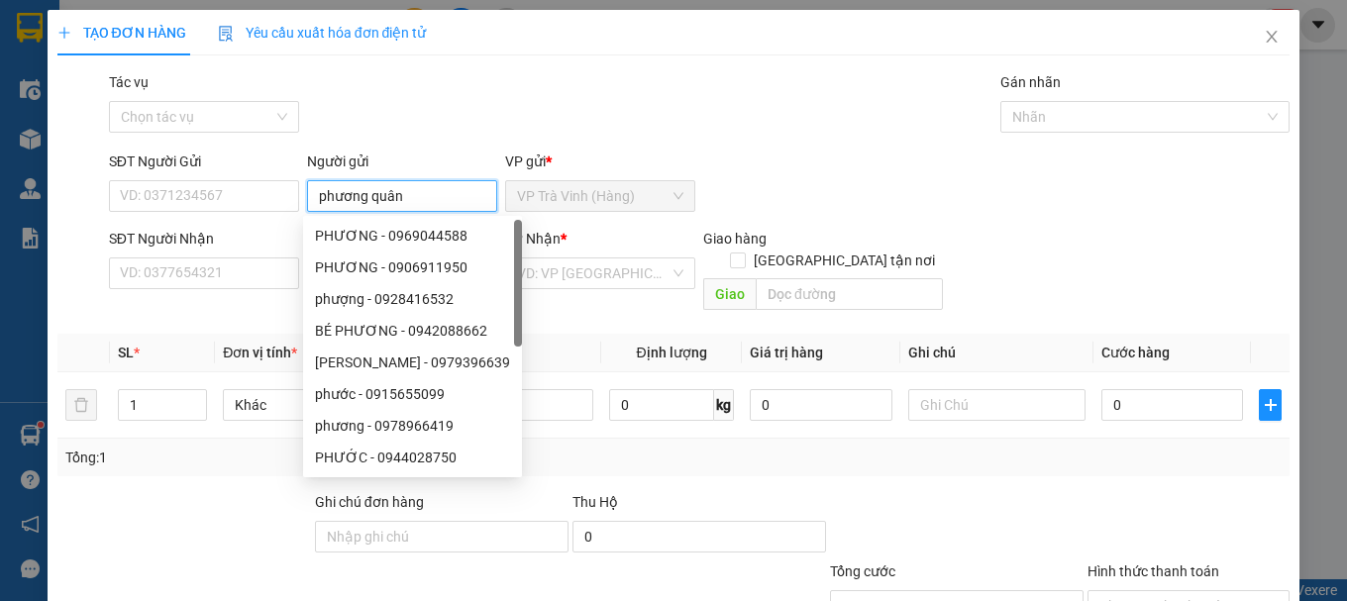
type input "phương quân"
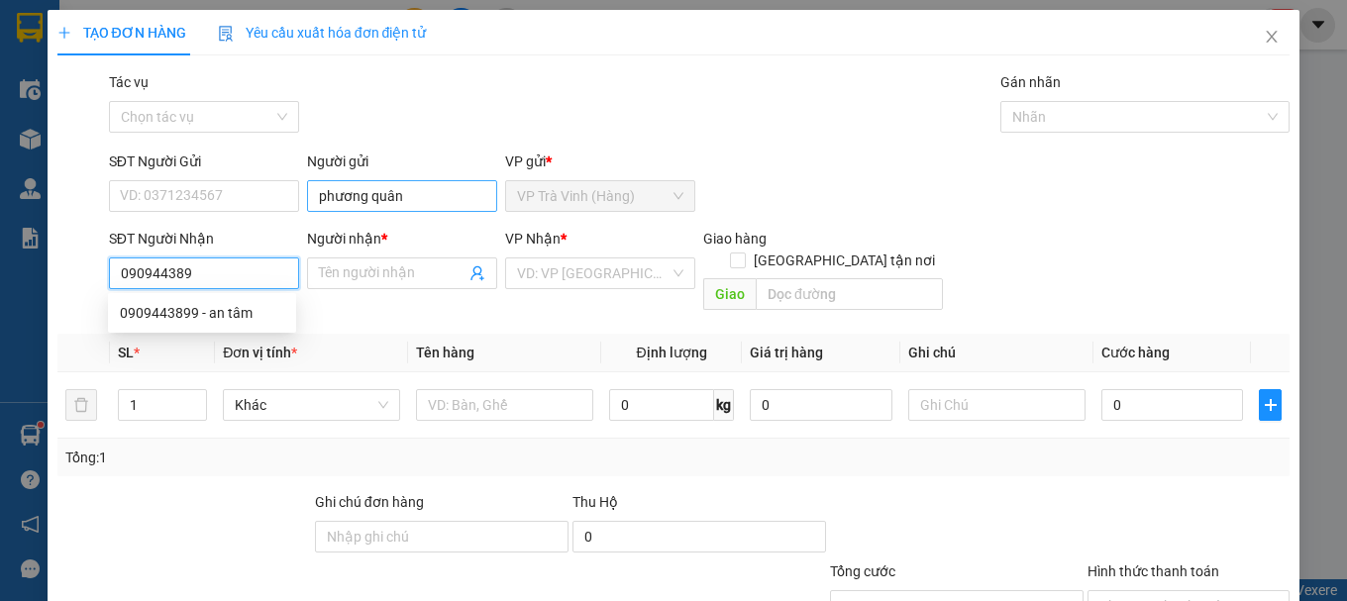
type input "0909443899"
click at [240, 317] on div "0909443899 - an tâm" at bounding box center [202, 313] width 164 height 22
type input "an tâm"
type input "20.000"
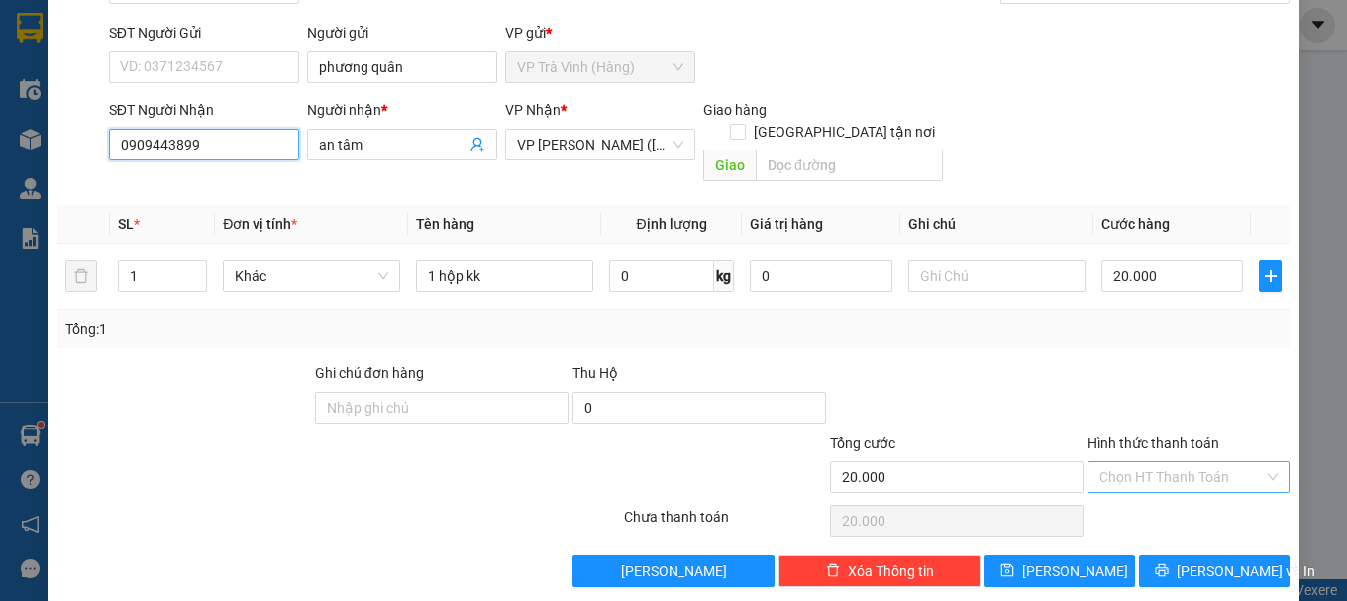
scroll to position [132, 0]
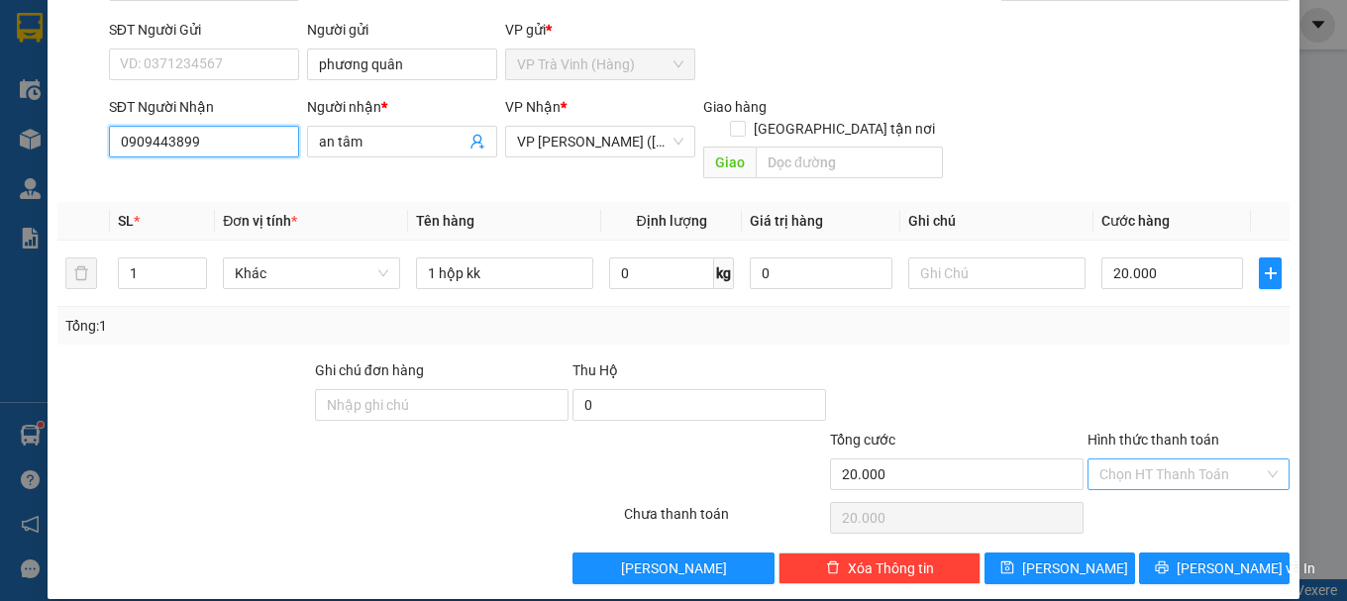
type input "0909443899"
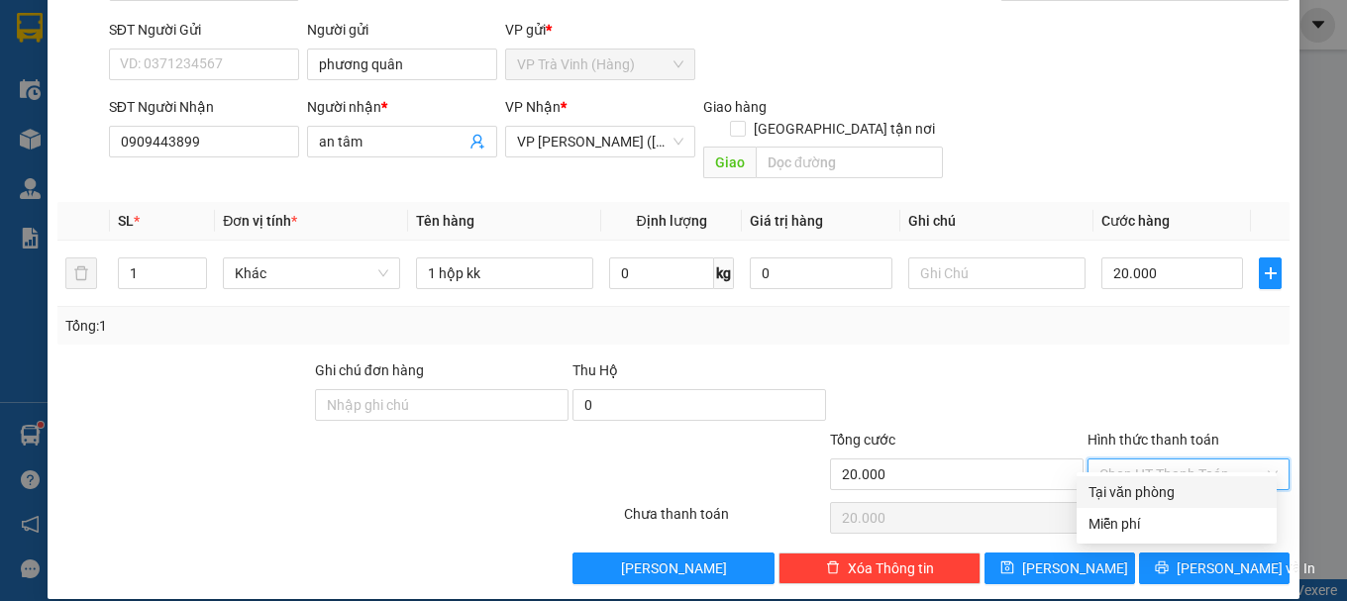
click at [1143, 459] on input "Hình thức thanh toán" at bounding box center [1181, 474] width 164 height 30
click at [1158, 497] on div "Tại văn phòng" at bounding box center [1176, 492] width 176 height 22
type input "0"
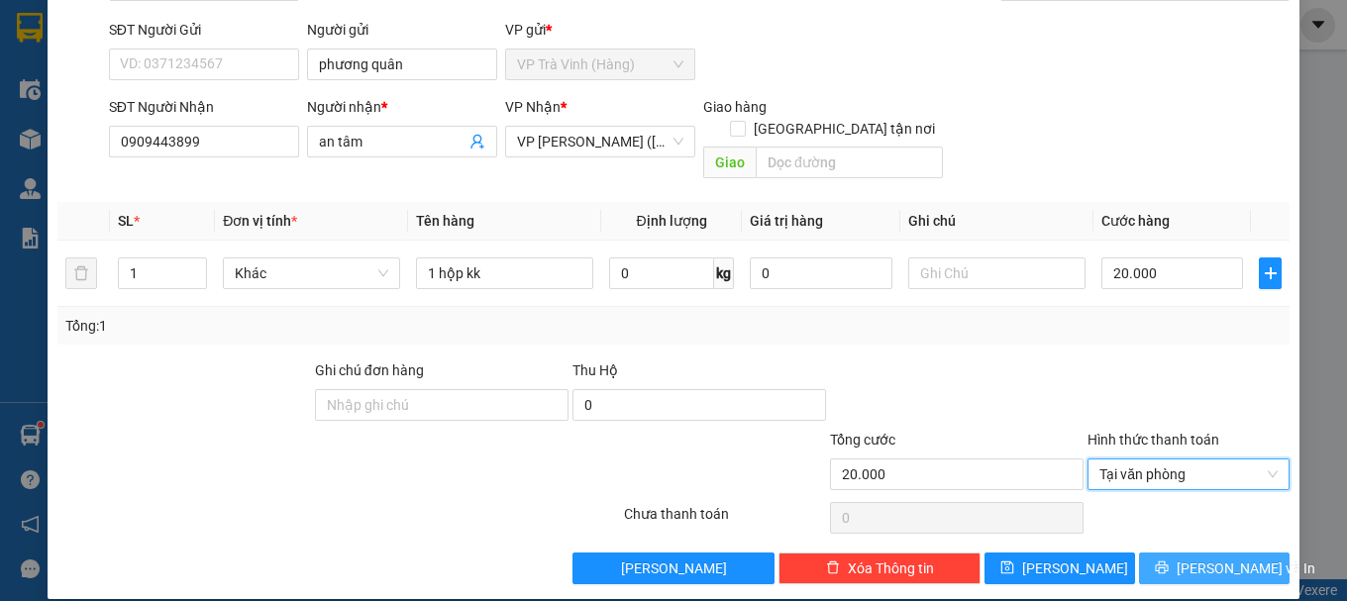
click at [1166, 561] on icon "printer" at bounding box center [1162, 567] width 13 height 13
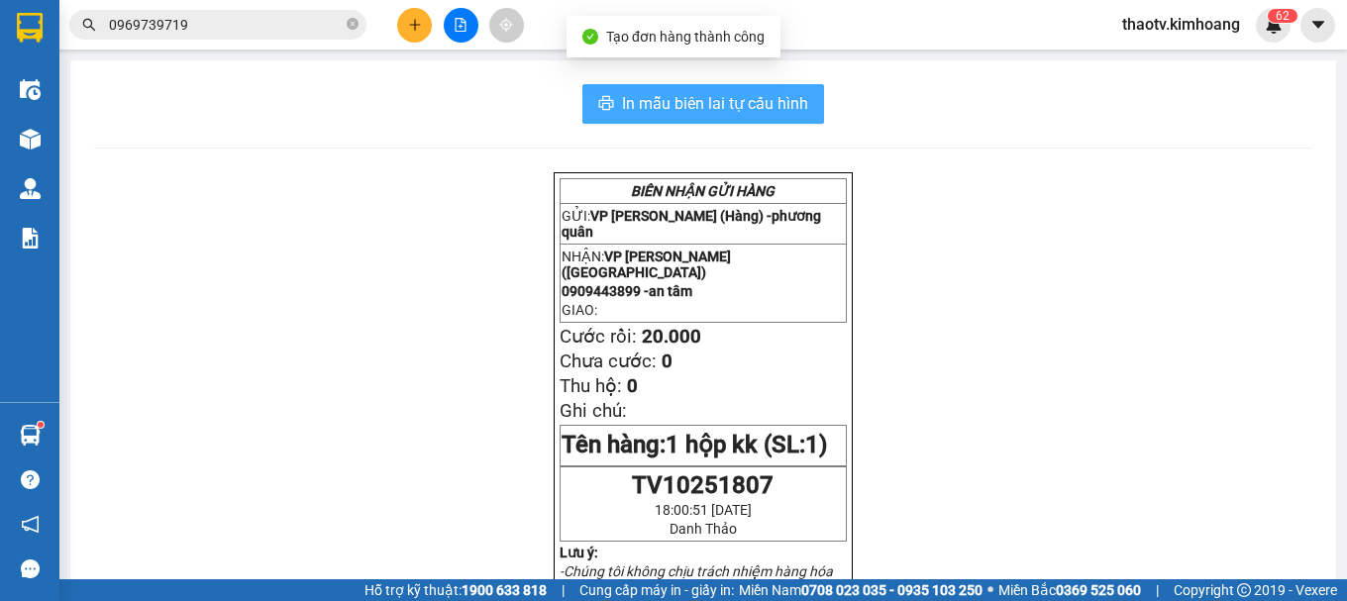
click at [734, 106] on span "In mẫu biên lai tự cấu hình" at bounding box center [715, 103] width 186 height 25
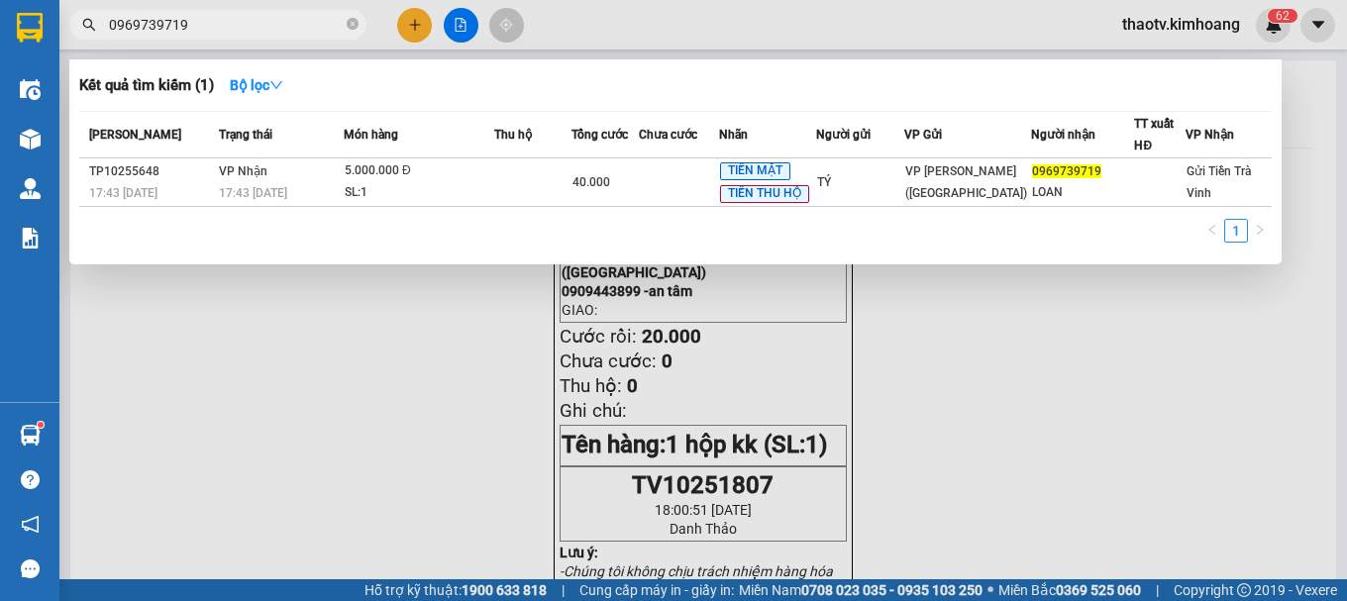
click at [181, 27] on input "0969739719" at bounding box center [226, 25] width 234 height 22
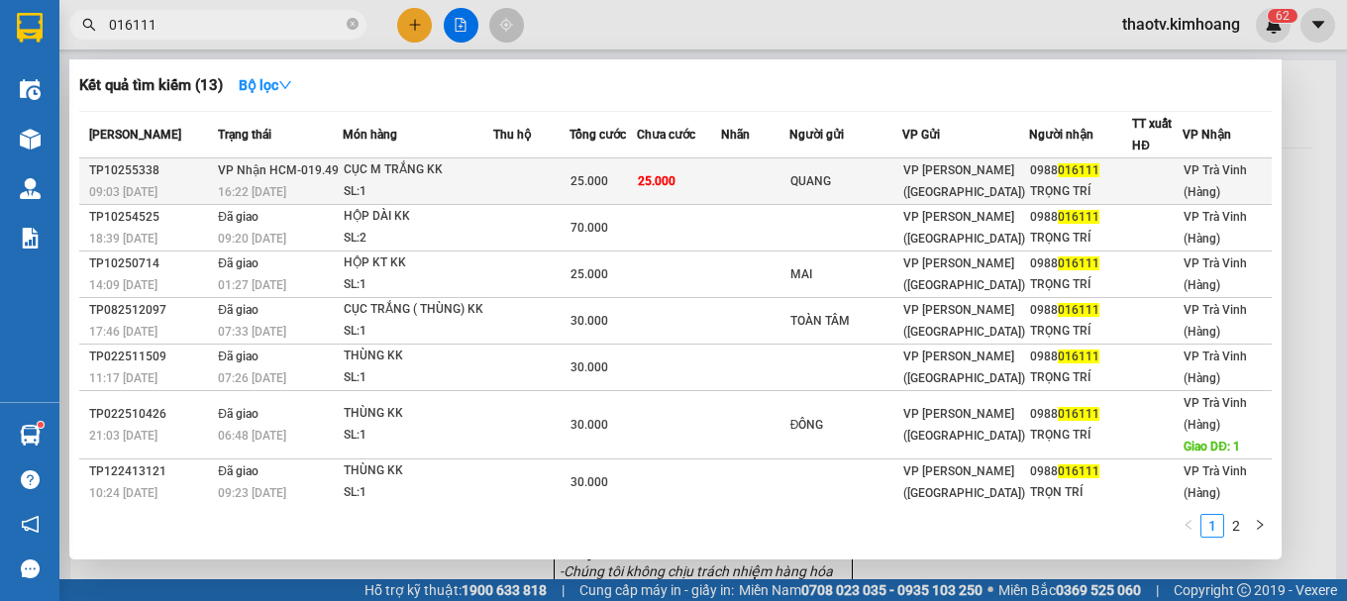
type input "016111"
click at [506, 182] on td at bounding box center [531, 181] width 76 height 47
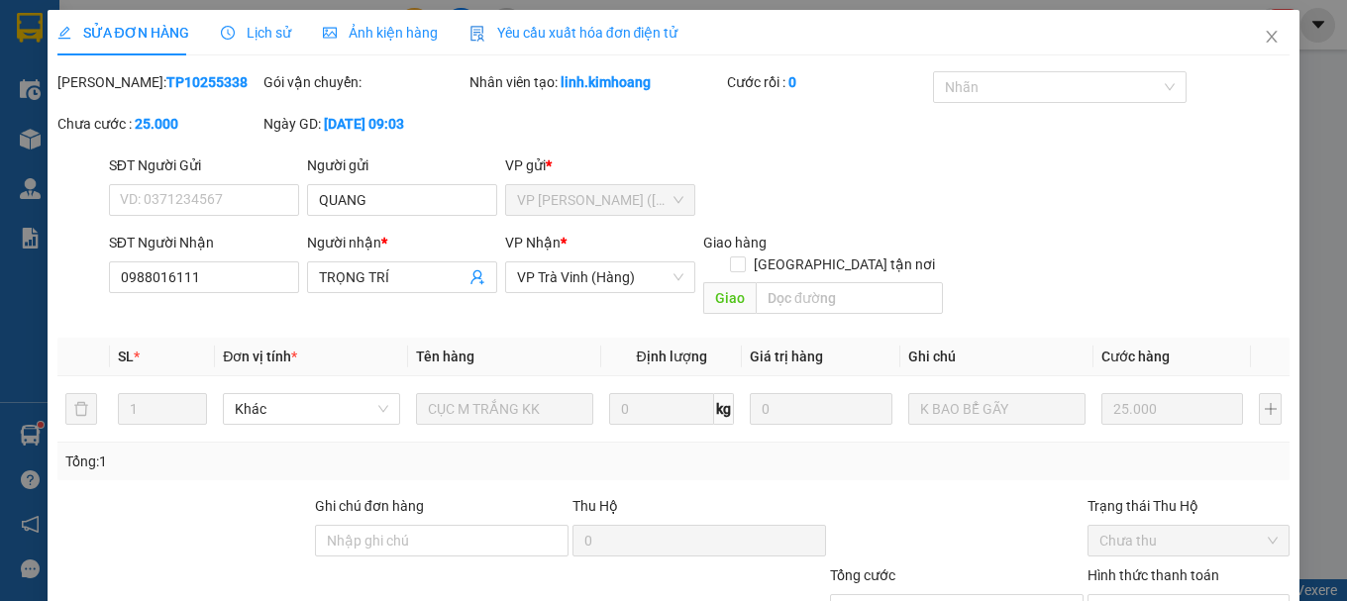
type input "QUANG"
type input "0988016111"
type input "TRỌNG TRÍ"
type input "25.000"
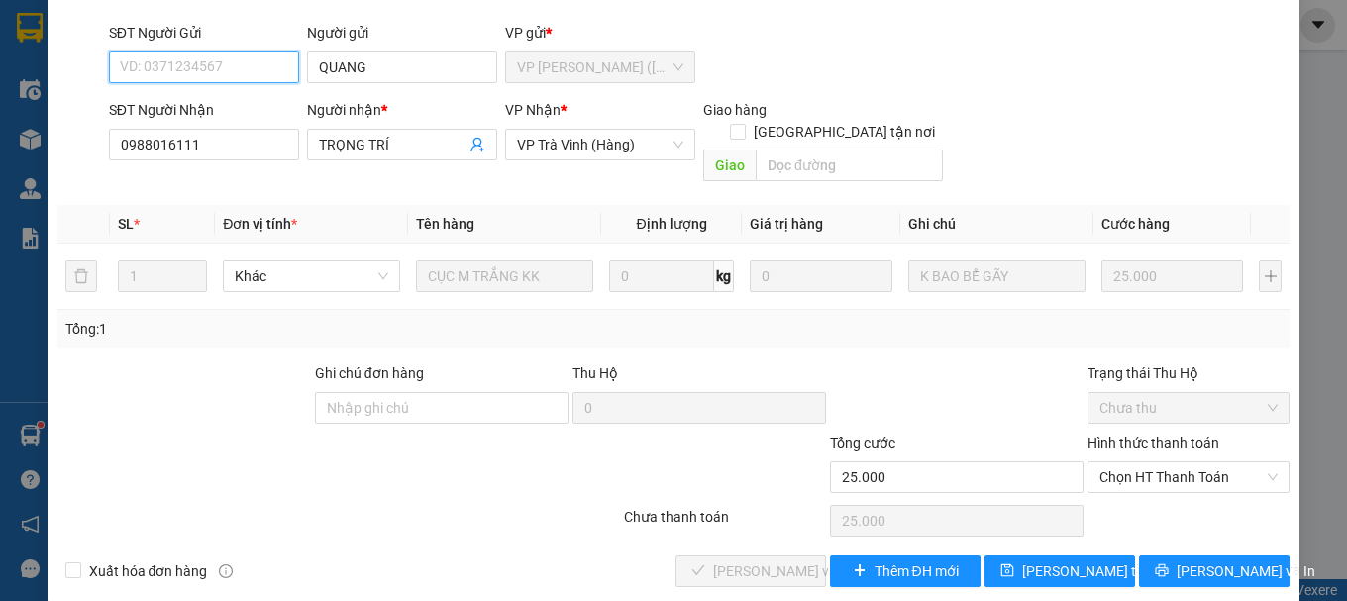
scroll to position [136, 0]
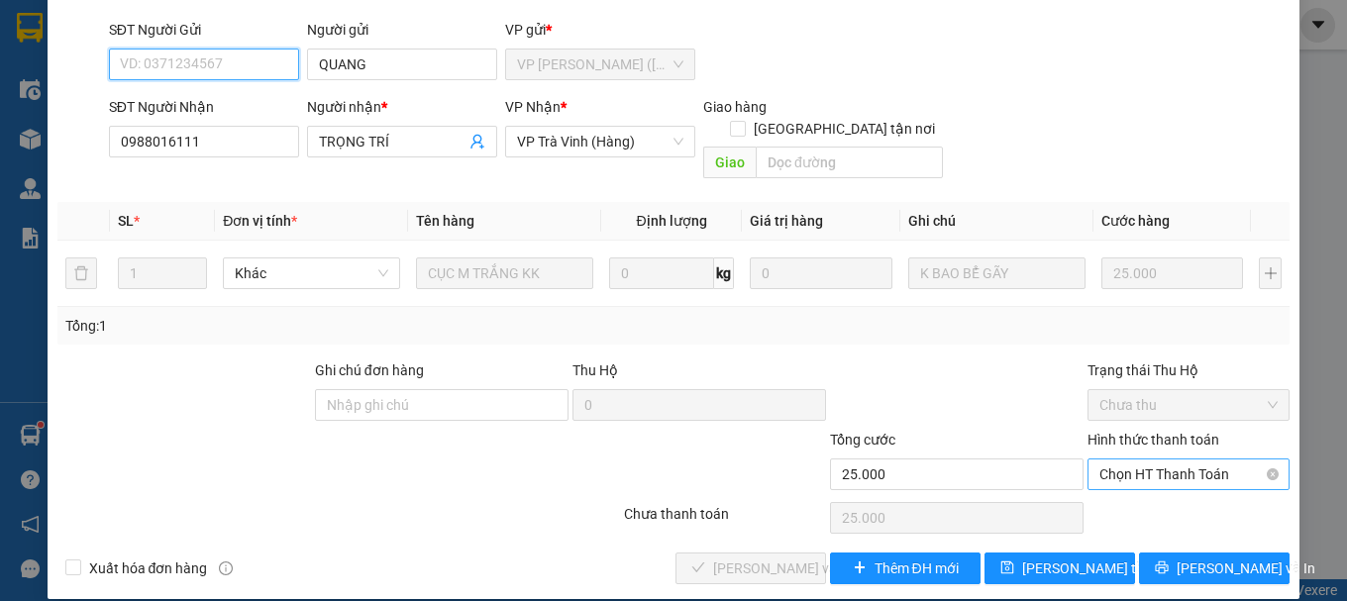
click at [1099, 459] on span "Chọn HT Thanh Toán" at bounding box center [1188, 474] width 178 height 30
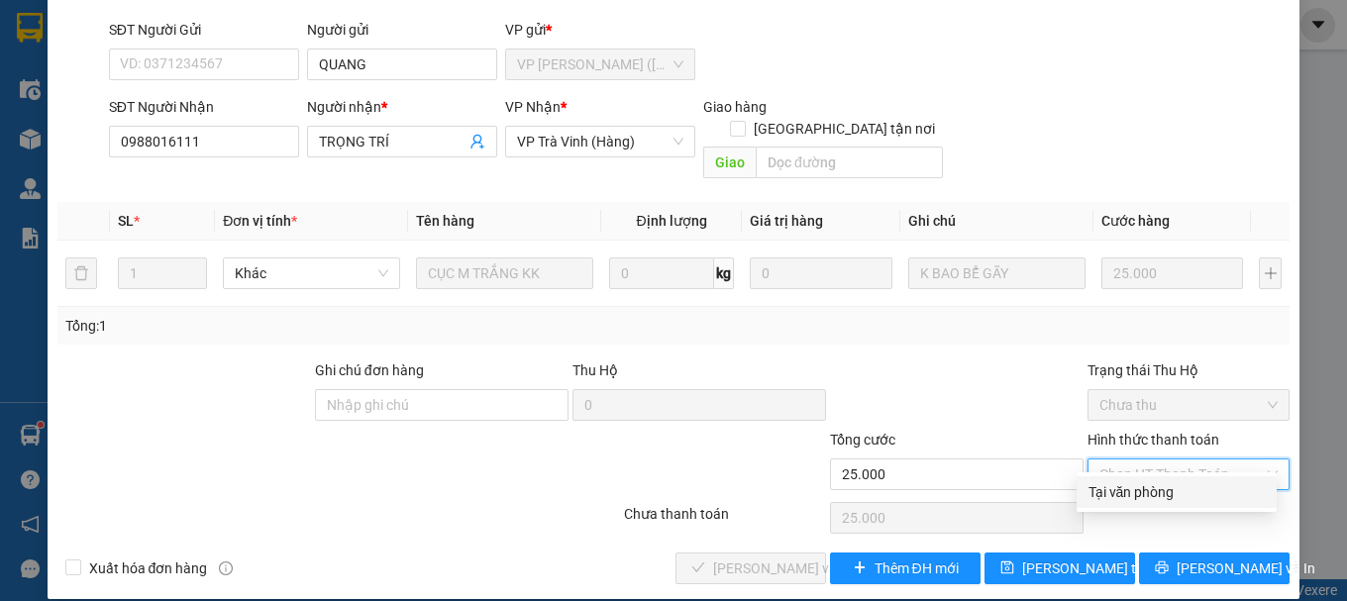
click at [1153, 493] on div "Tại văn phòng" at bounding box center [1176, 492] width 176 height 22
type input "0"
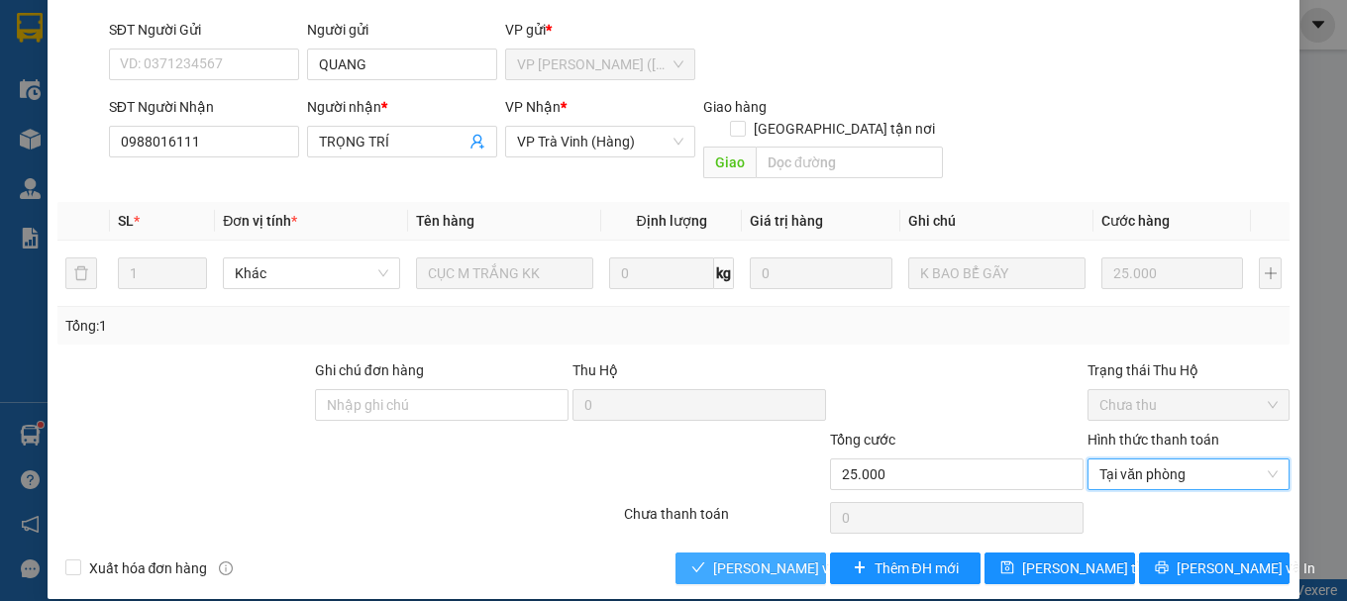
click at [758, 557] on span "[PERSON_NAME] và [PERSON_NAME] hàng" at bounding box center [808, 568] width 190 height 22
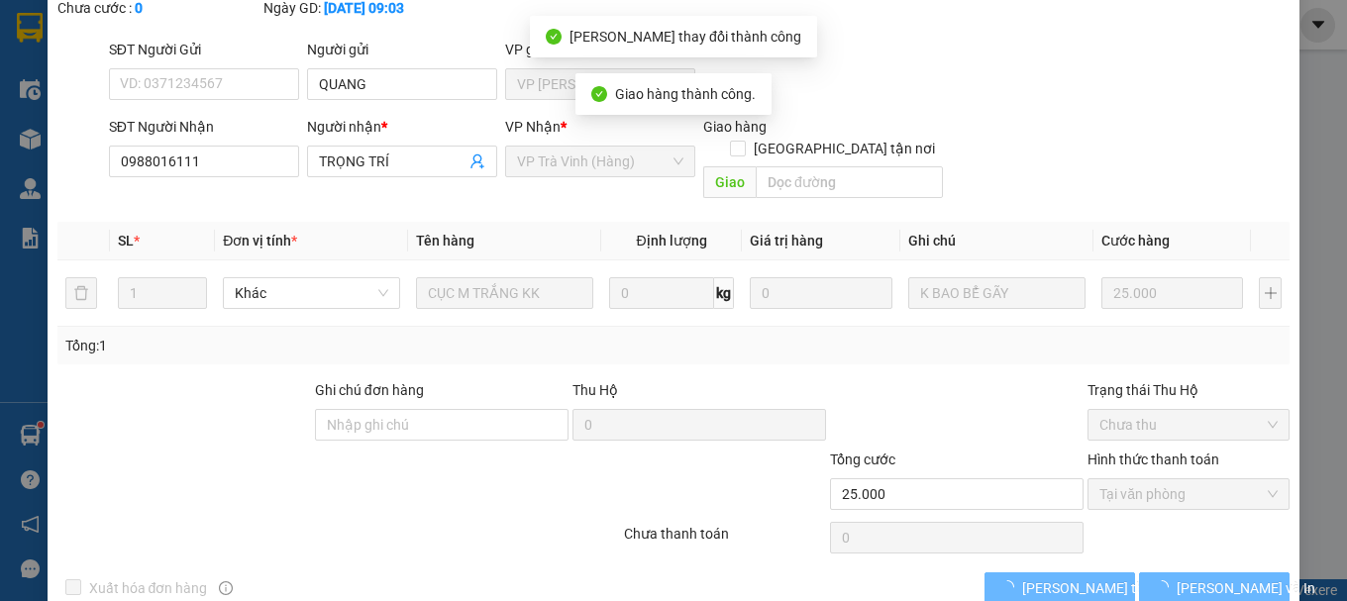
scroll to position [0, 0]
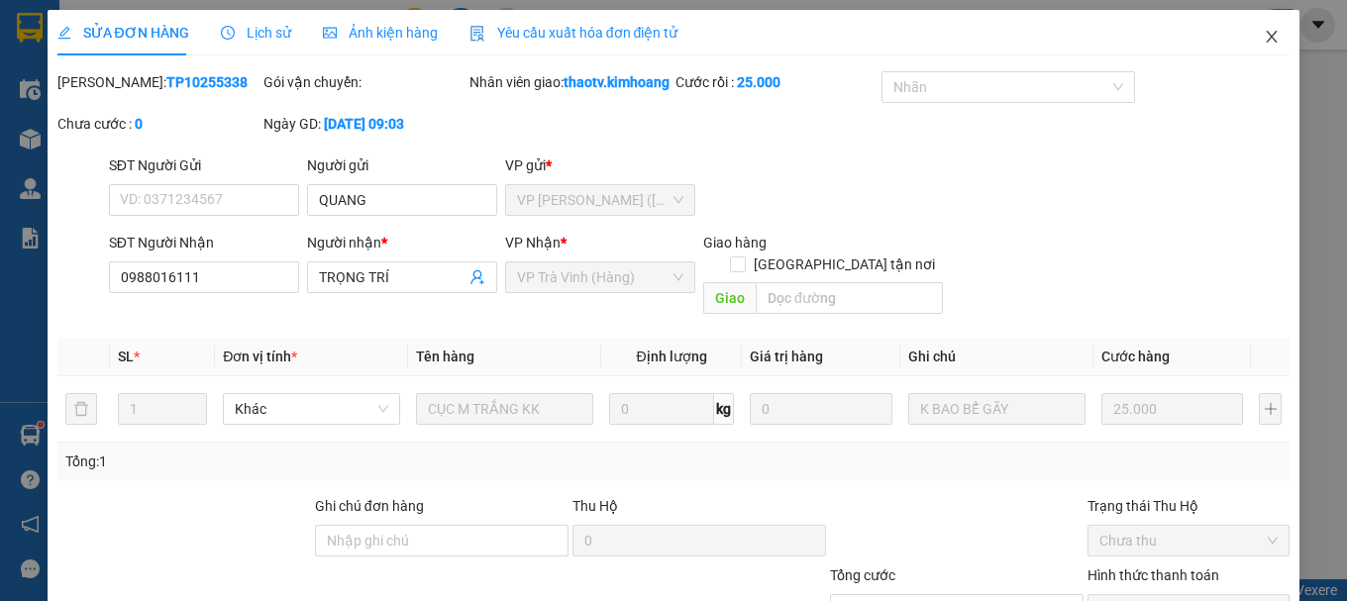
click at [1264, 42] on icon "close" at bounding box center [1272, 37] width 16 height 16
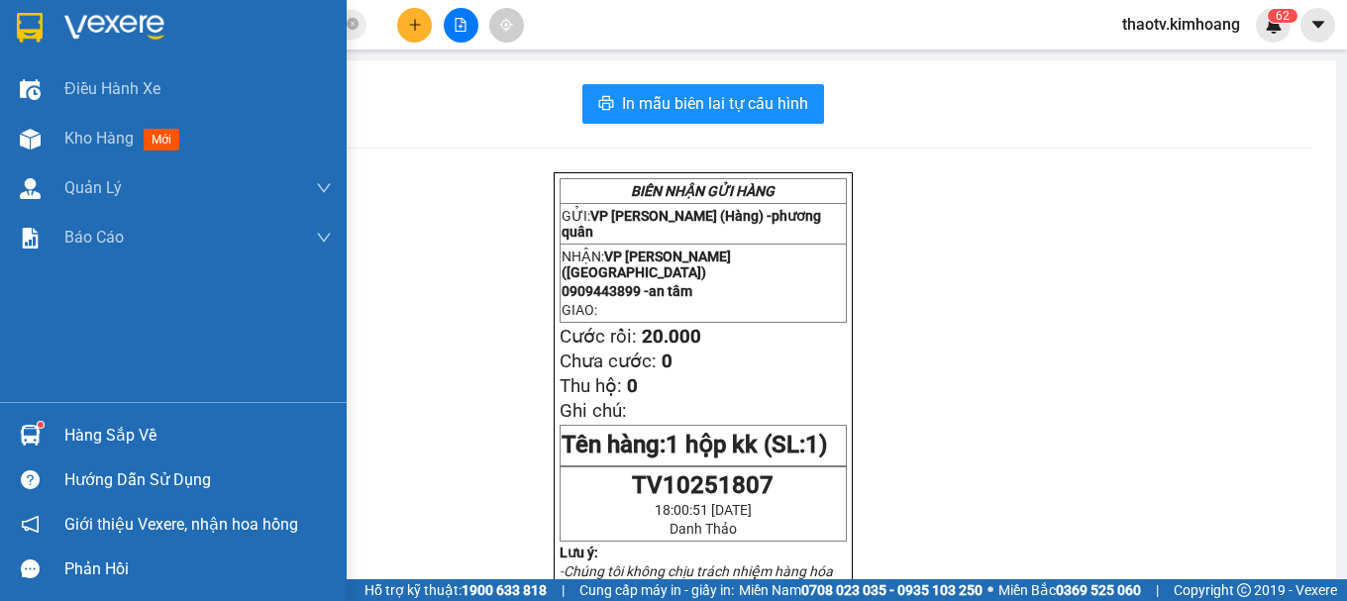
click at [75, 434] on div "Hàng sắp về" at bounding box center [197, 436] width 267 height 30
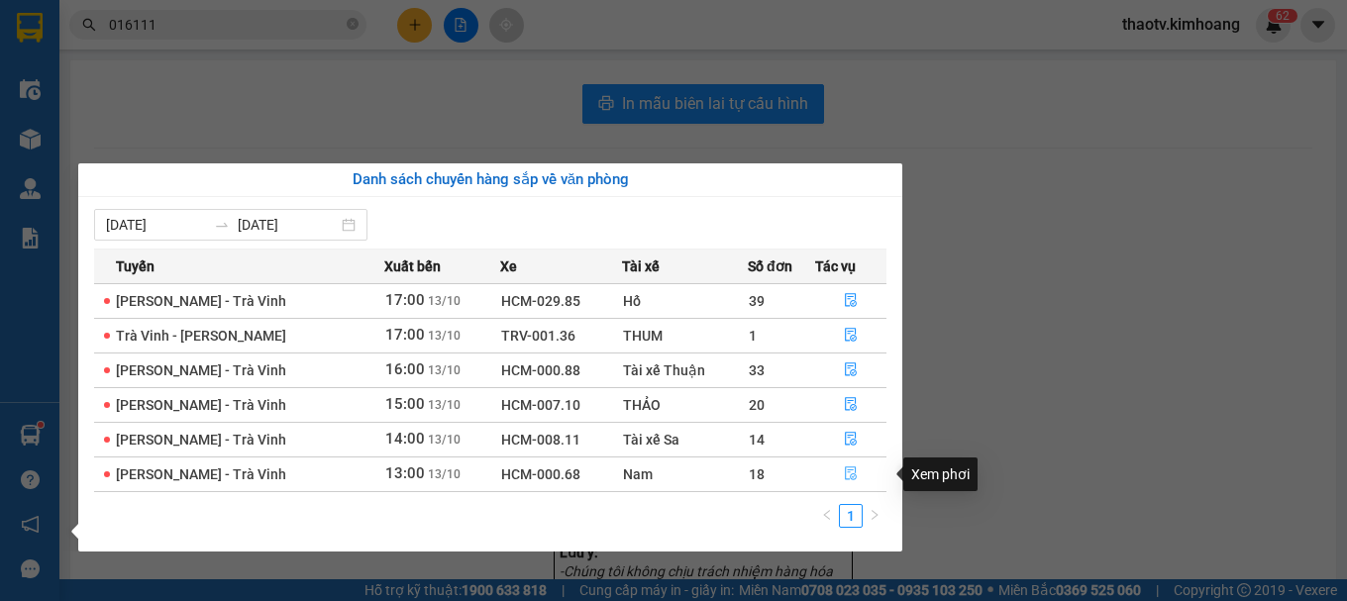
click at [854, 469] on icon "file-done" at bounding box center [851, 474] width 12 height 14
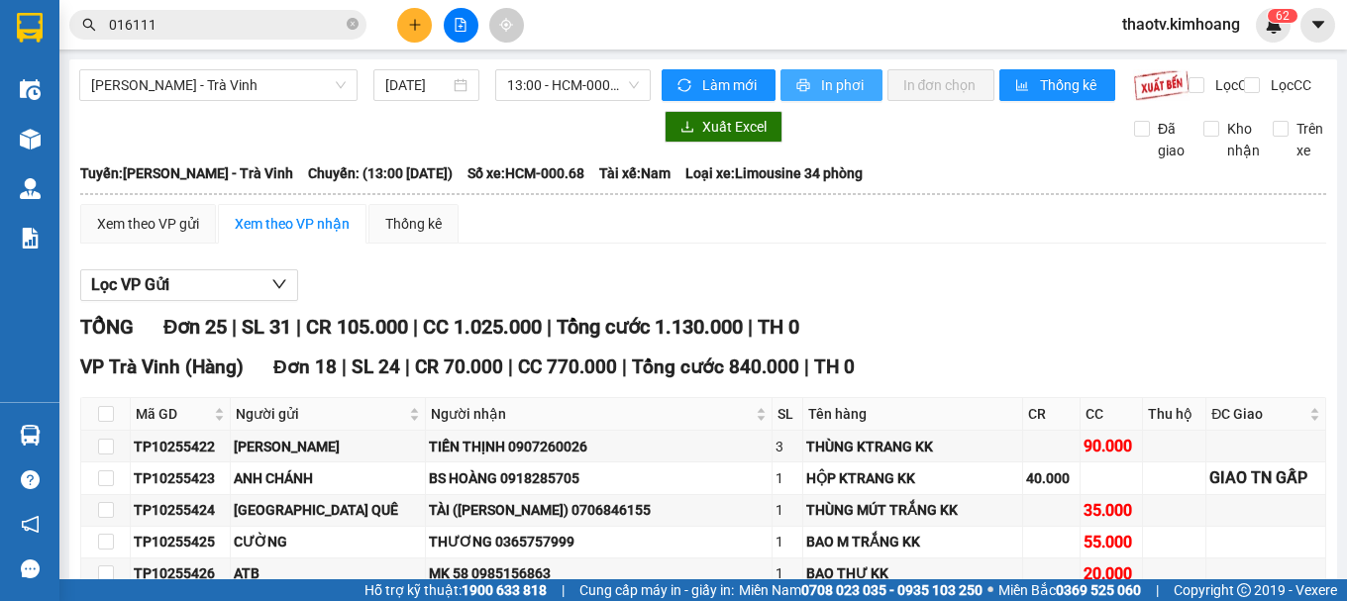
click at [796, 84] on icon "printer" at bounding box center [803, 85] width 14 height 14
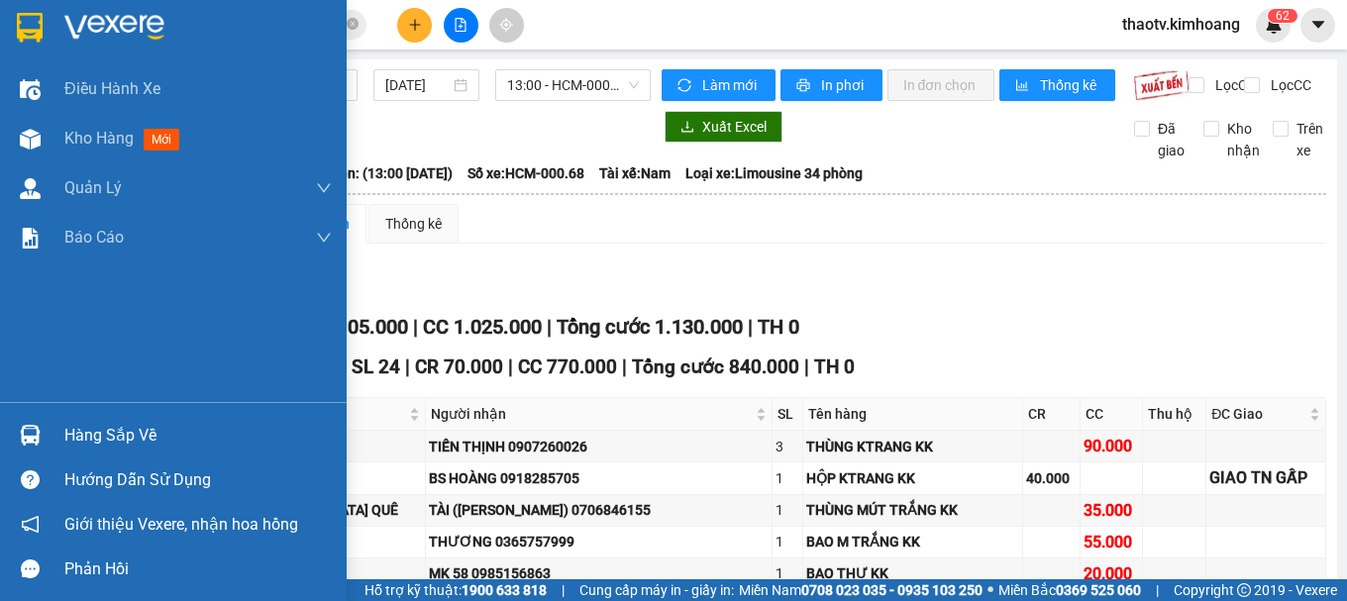
click at [86, 429] on div "Hàng sắp về" at bounding box center [197, 436] width 267 height 30
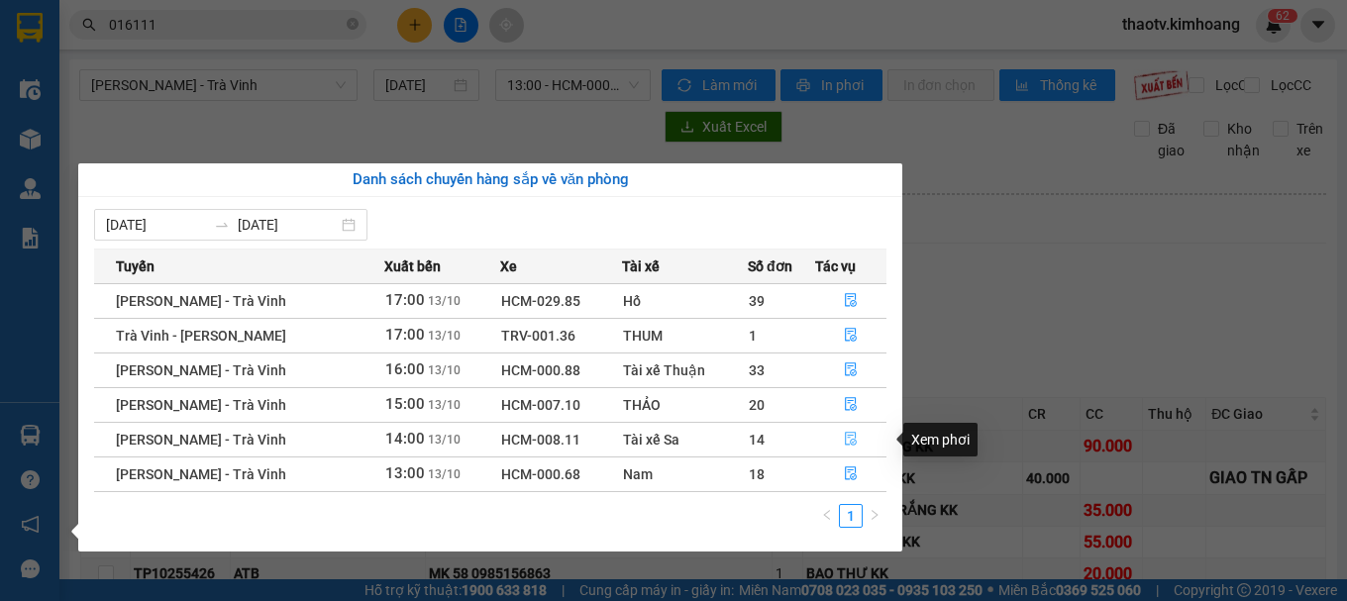
click at [847, 442] on icon "file-done" at bounding box center [851, 439] width 14 height 14
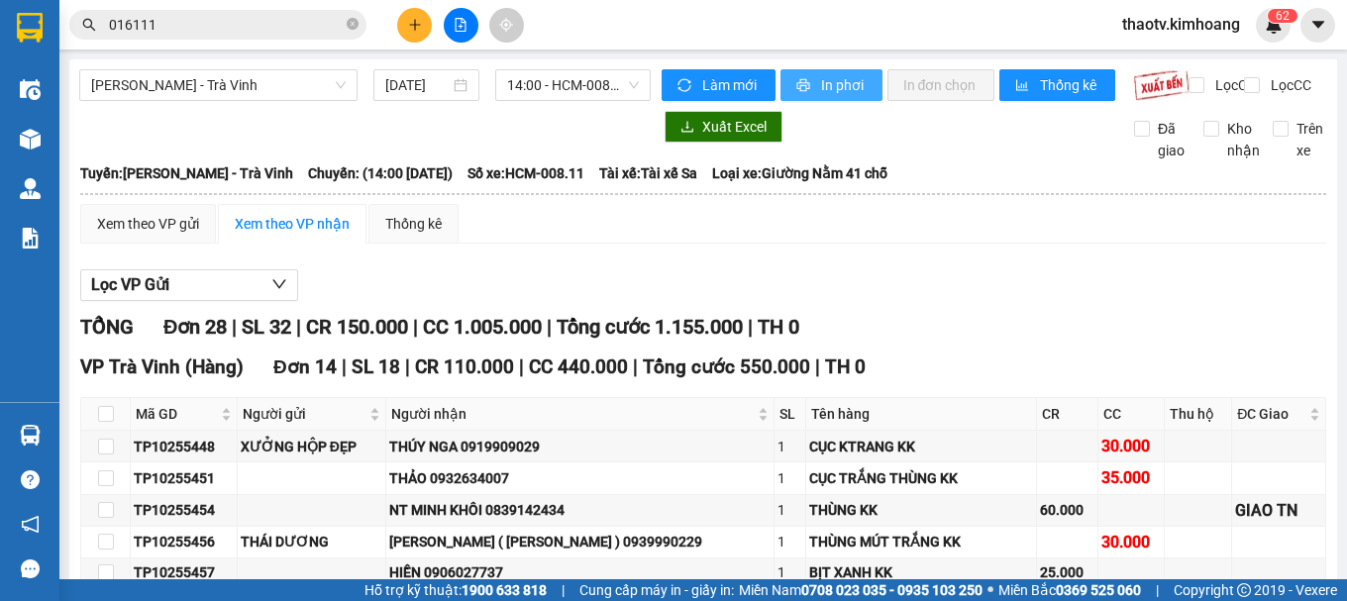
click at [807, 85] on button "In phơi" at bounding box center [831, 85] width 102 height 32
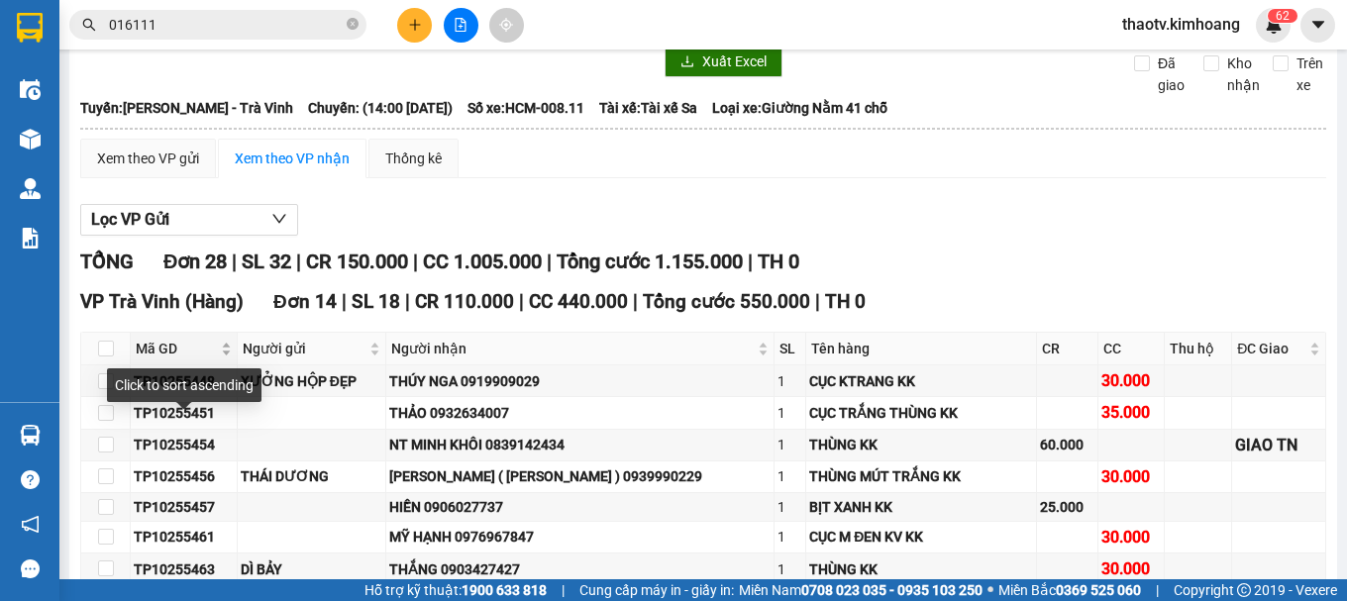
scroll to position [99, 0]
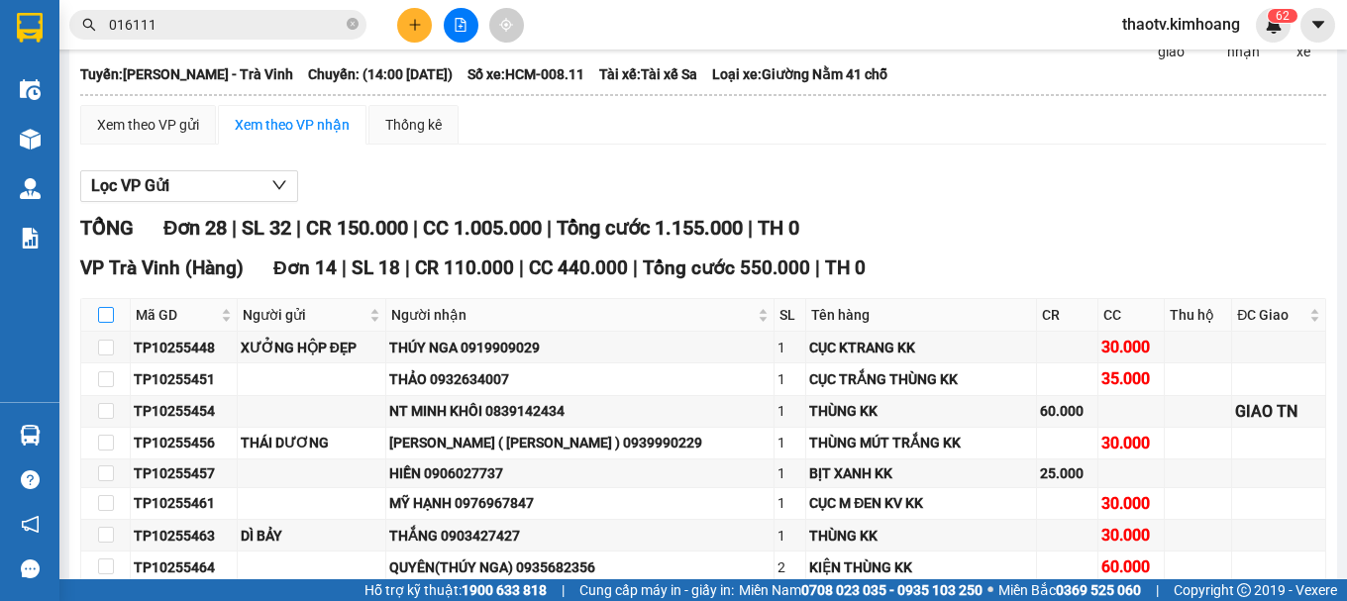
click at [102, 323] on input "checkbox" at bounding box center [106, 315] width 16 height 16
checkbox input "true"
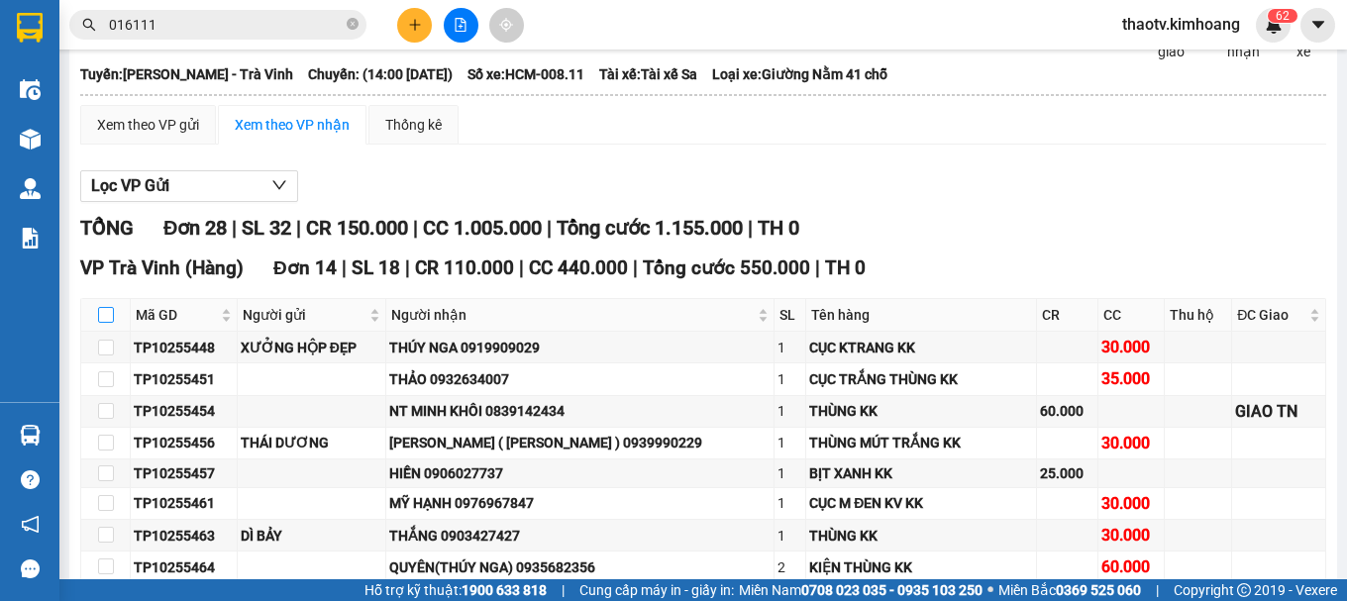
checkbox input "true"
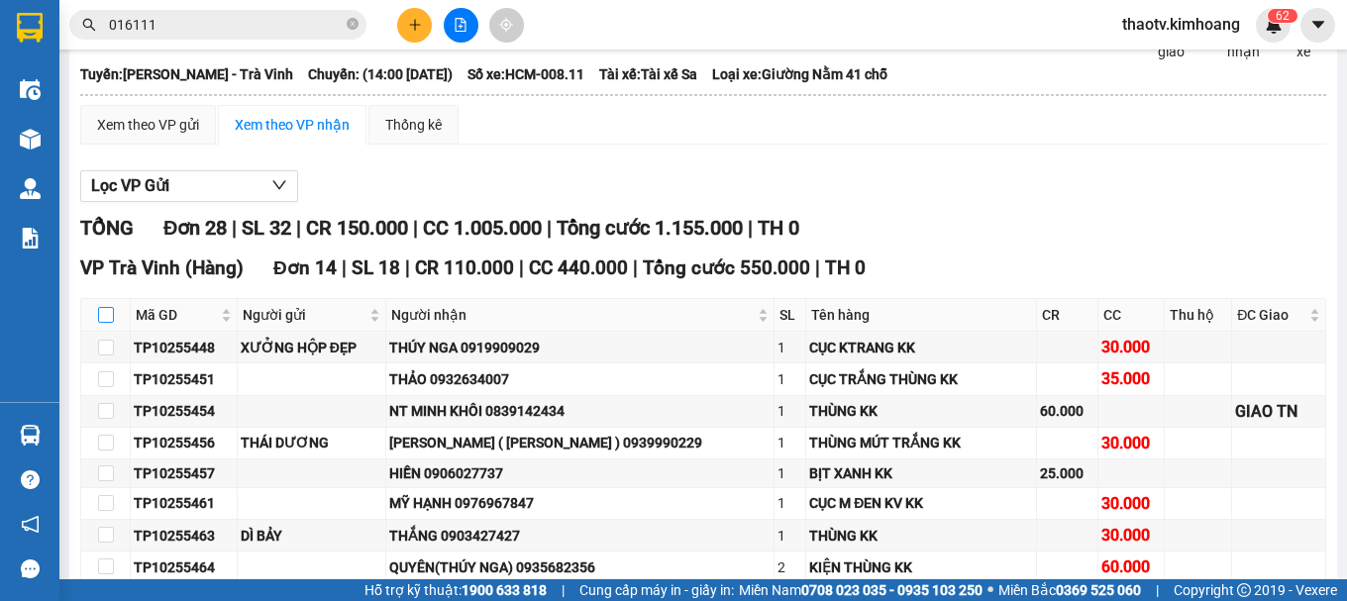
checkbox input "true"
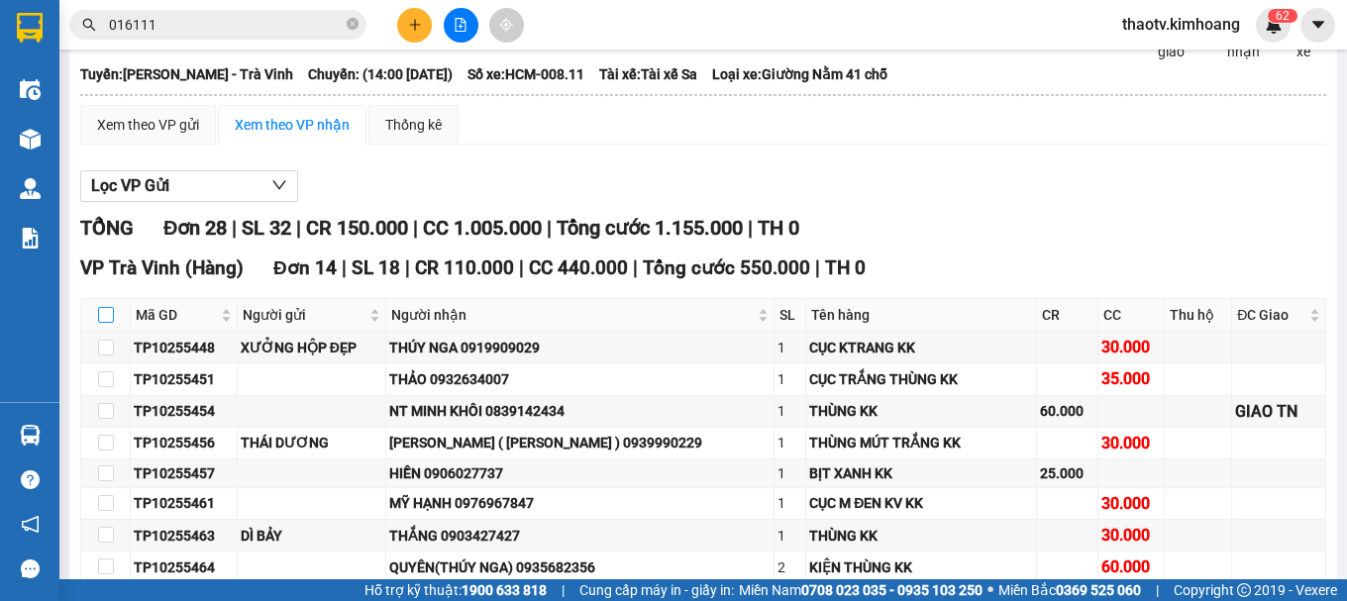
checkbox input "true"
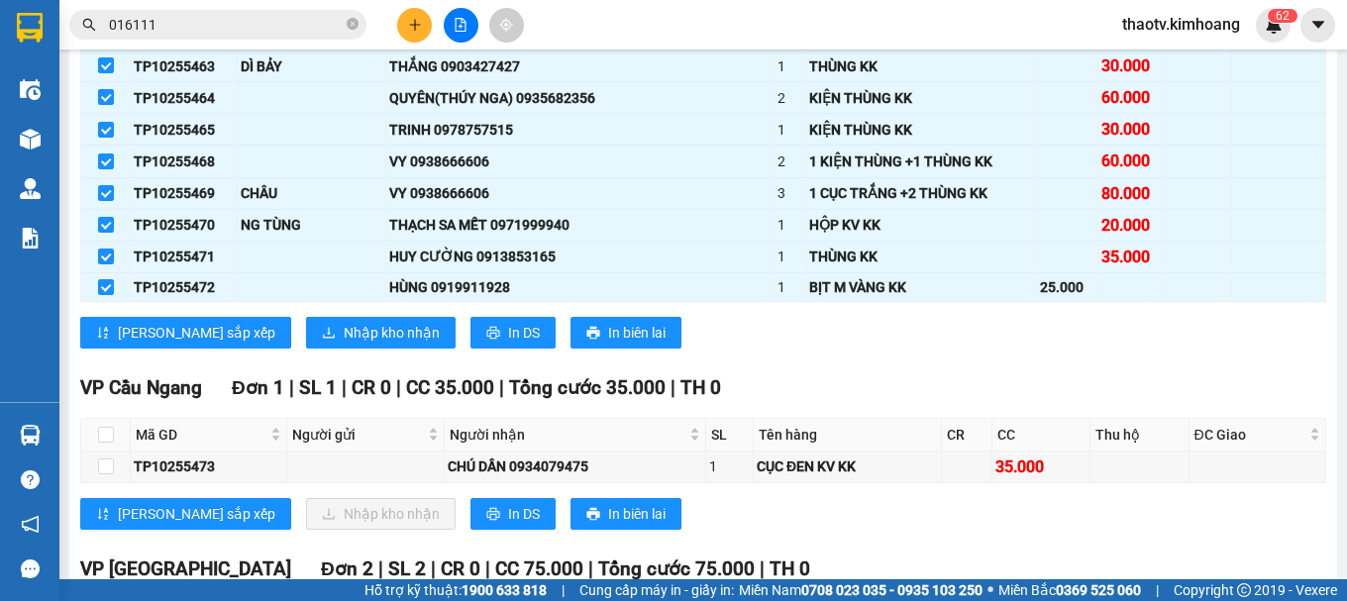
scroll to position [594, 0]
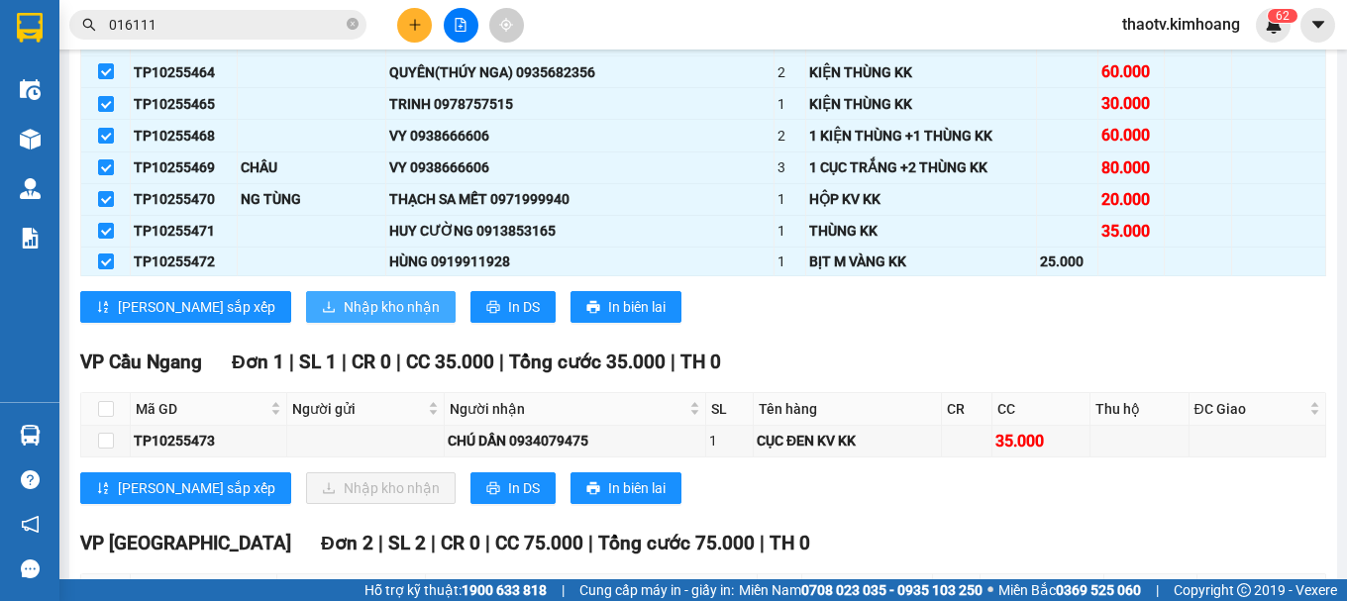
click at [344, 318] on span "Nhập kho nhận" at bounding box center [392, 307] width 96 height 22
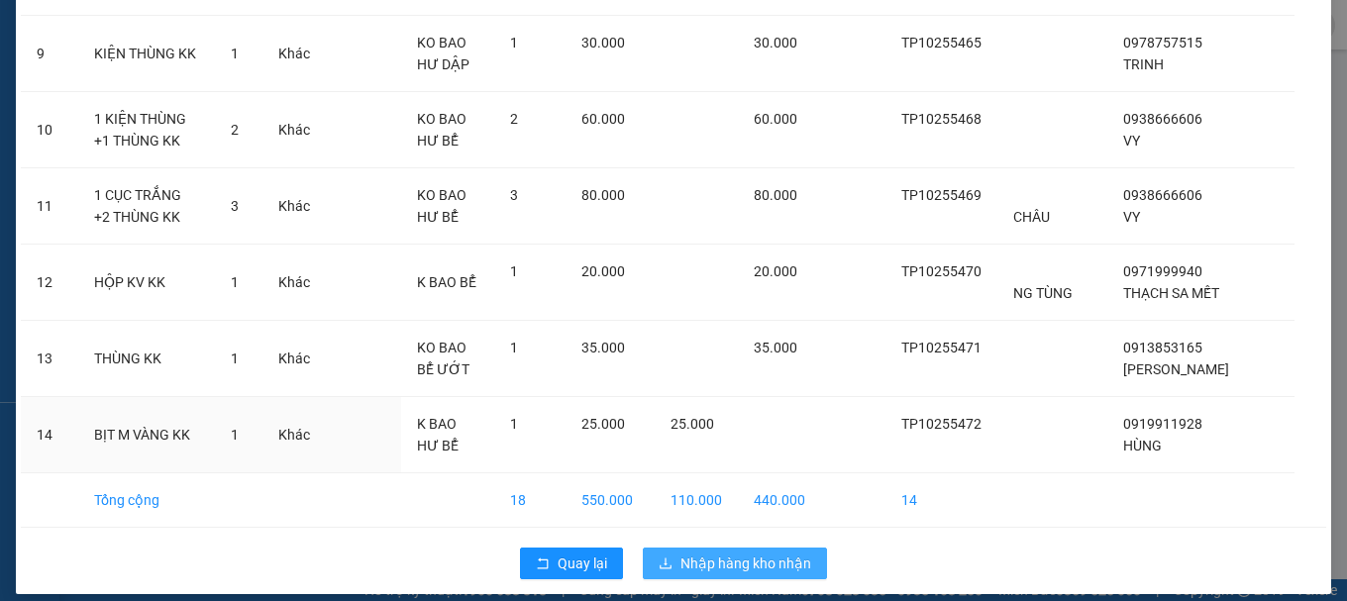
scroll to position [821, 0]
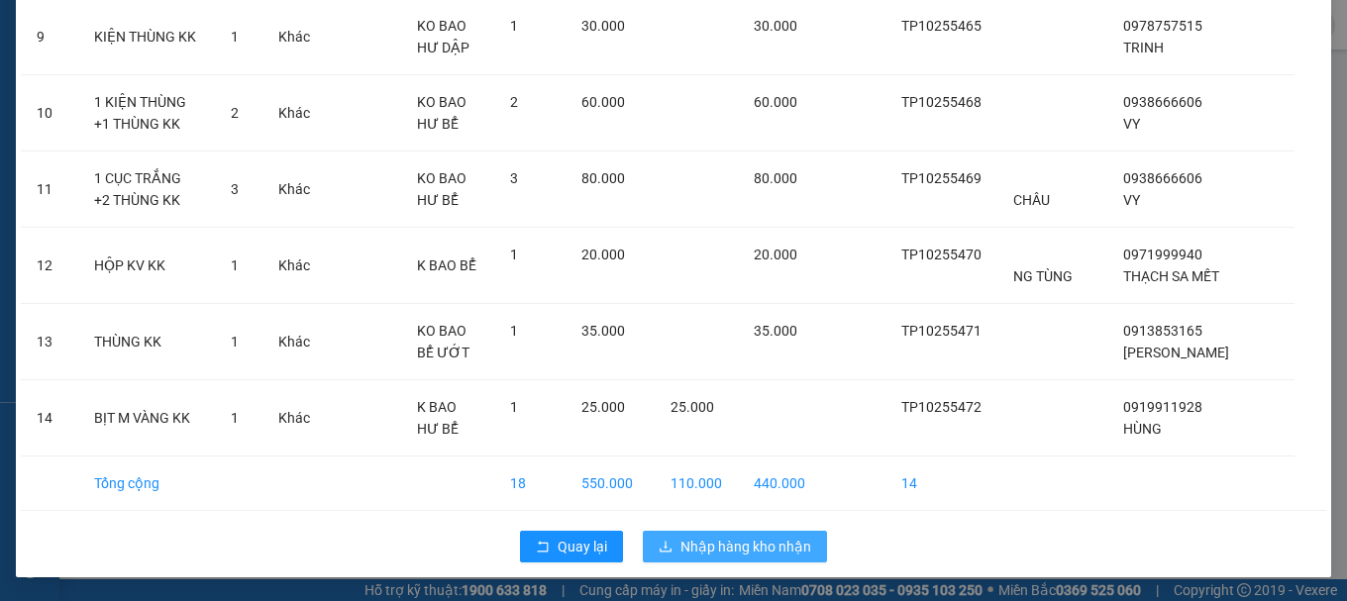
click at [766, 546] on span "Nhập hàng kho nhận" at bounding box center [745, 547] width 131 height 22
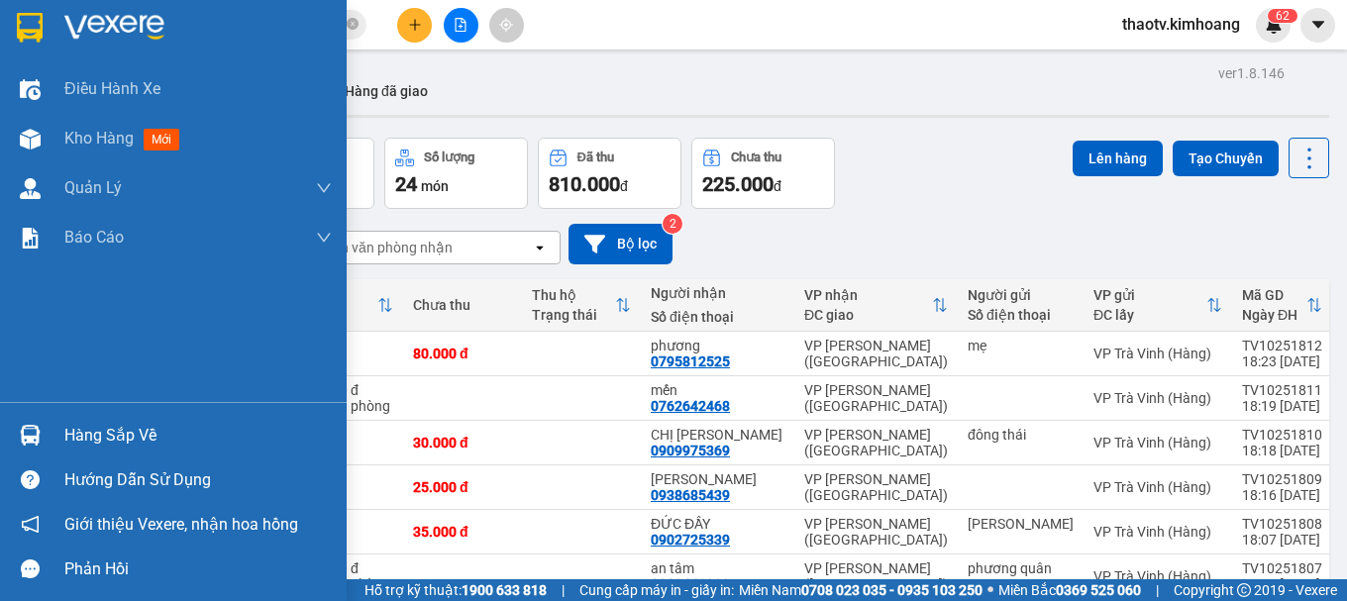
click at [97, 441] on div "Hàng sắp về" at bounding box center [197, 436] width 267 height 30
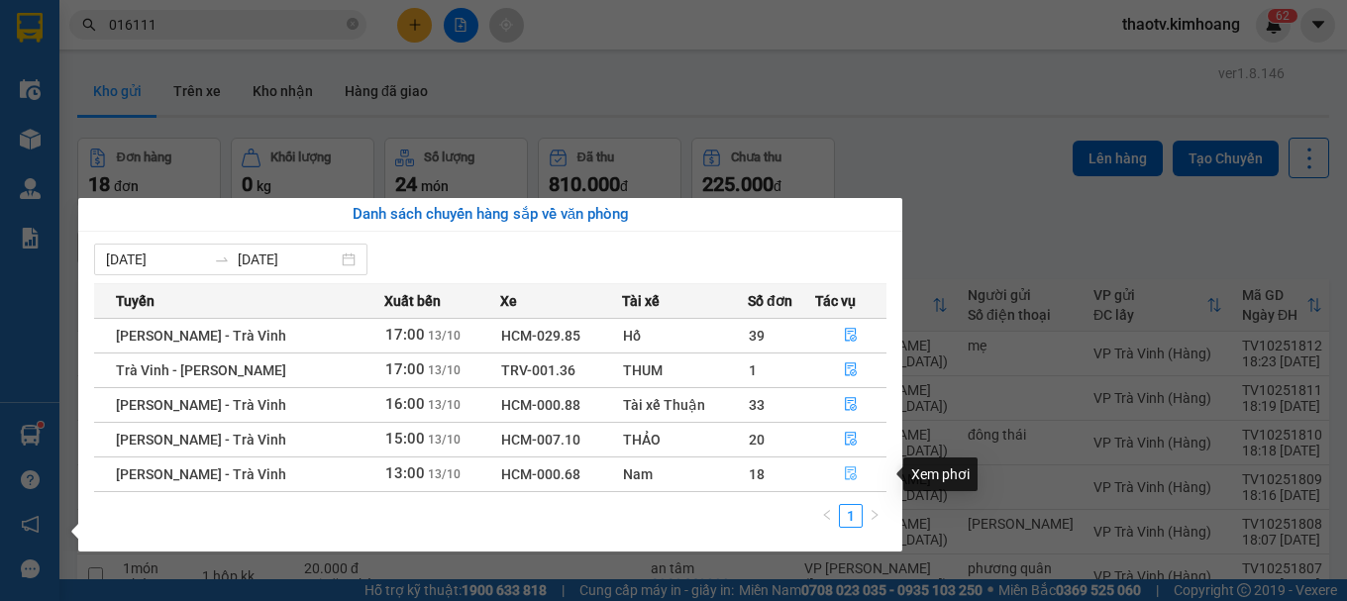
click at [839, 475] on button "button" at bounding box center [850, 474] width 69 height 32
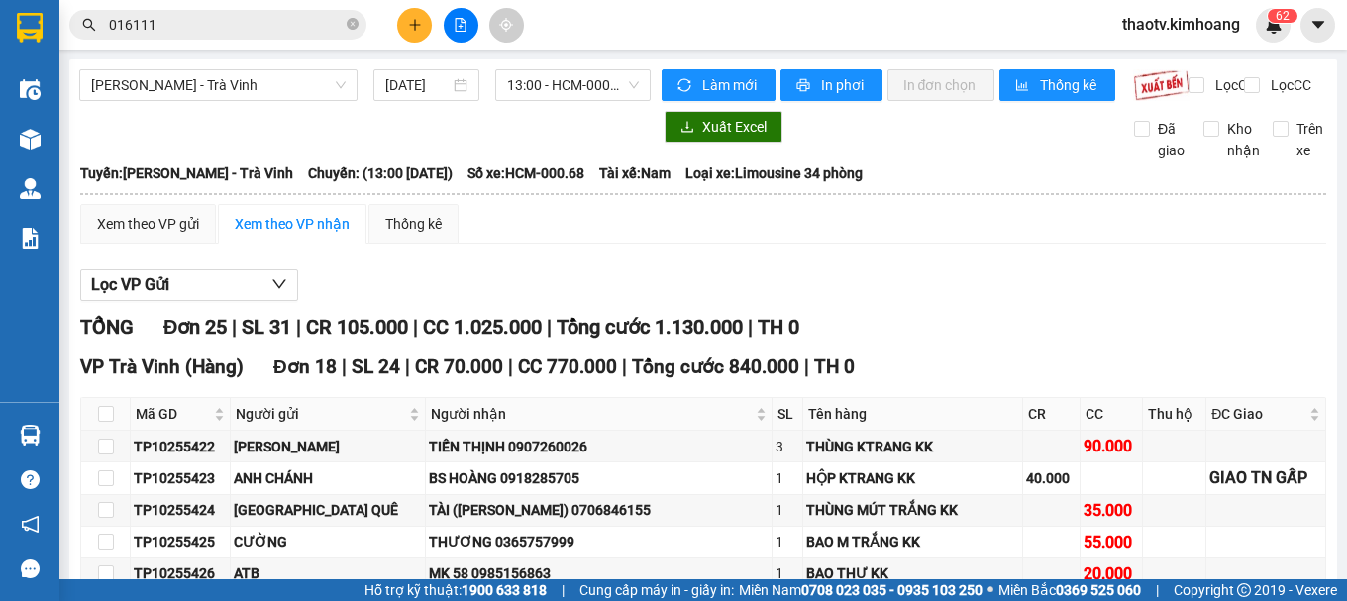
click at [119, 429] on th at bounding box center [106, 414] width 50 height 33
click at [113, 422] on input "checkbox" at bounding box center [106, 414] width 16 height 16
checkbox input "true"
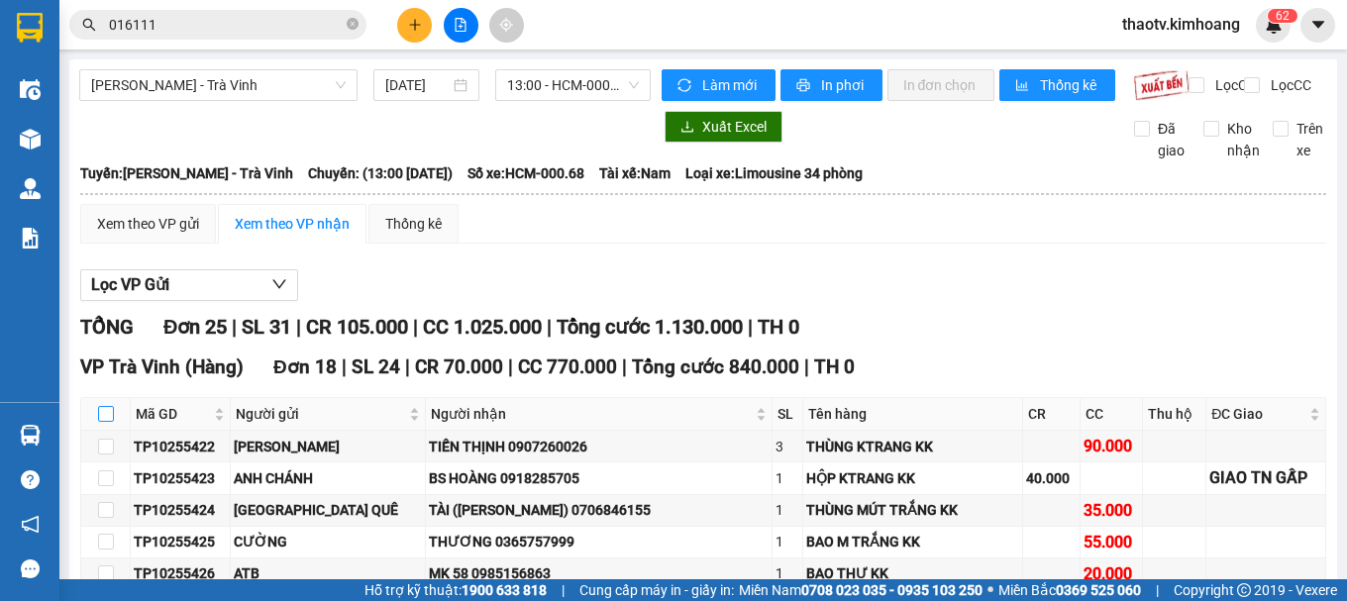
checkbox input "true"
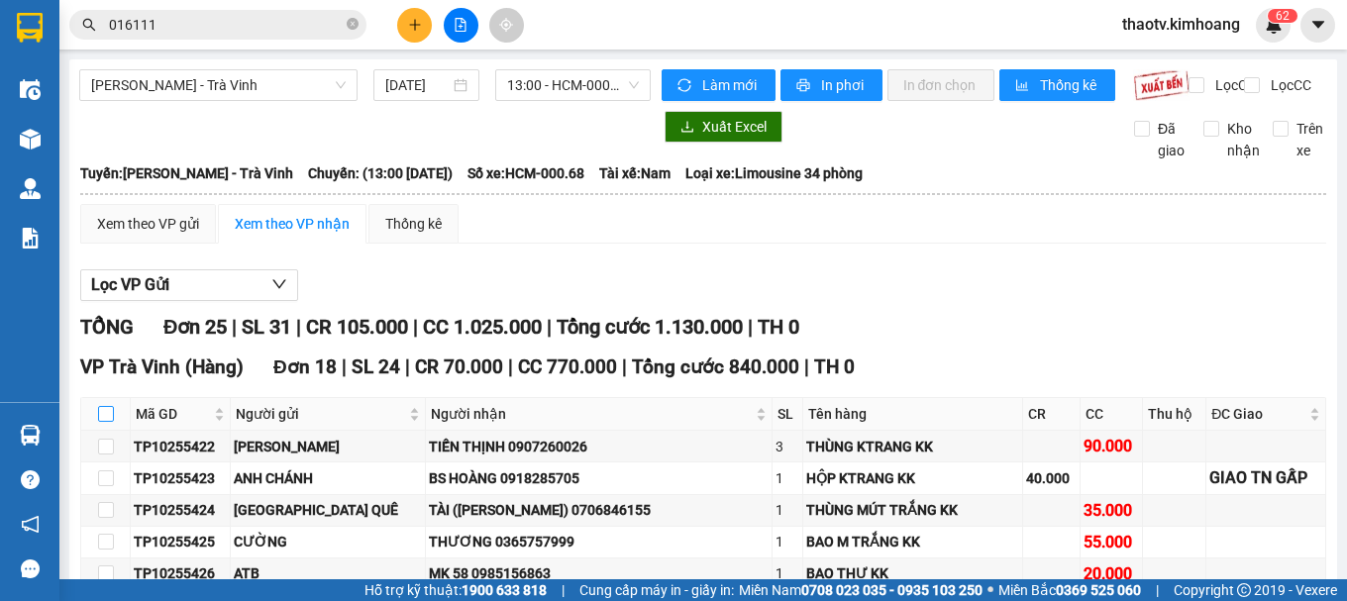
checkbox input "true"
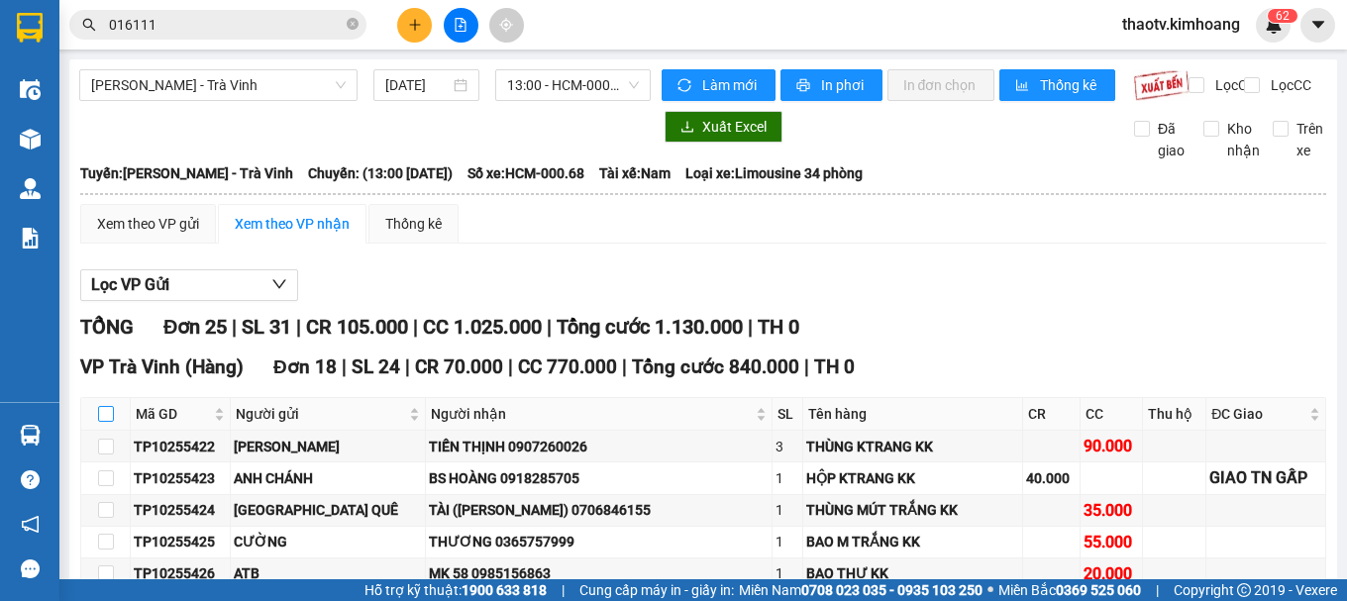
checkbox input "true"
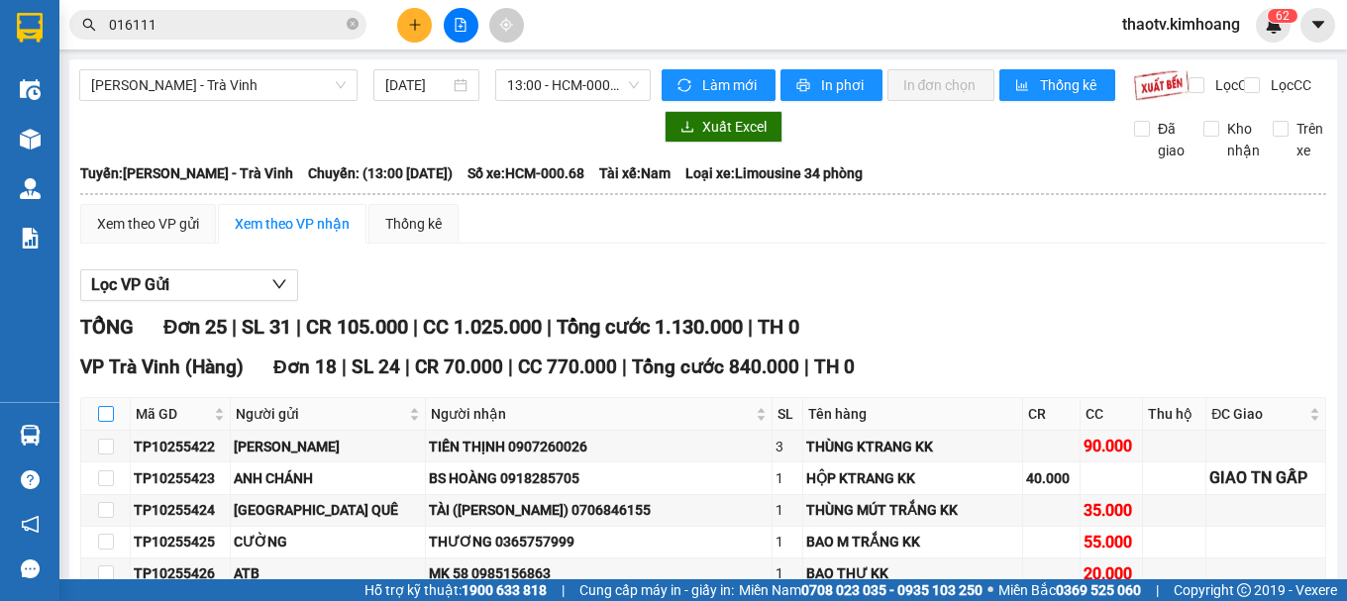
checkbox input "true"
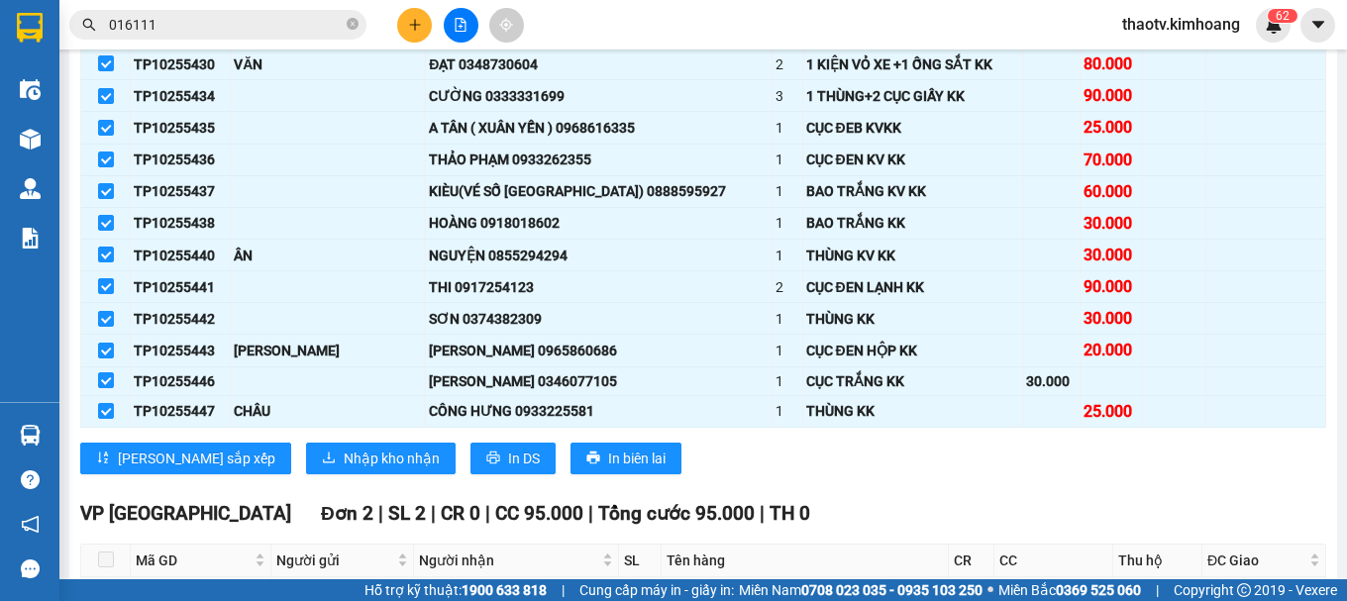
scroll to position [594, 0]
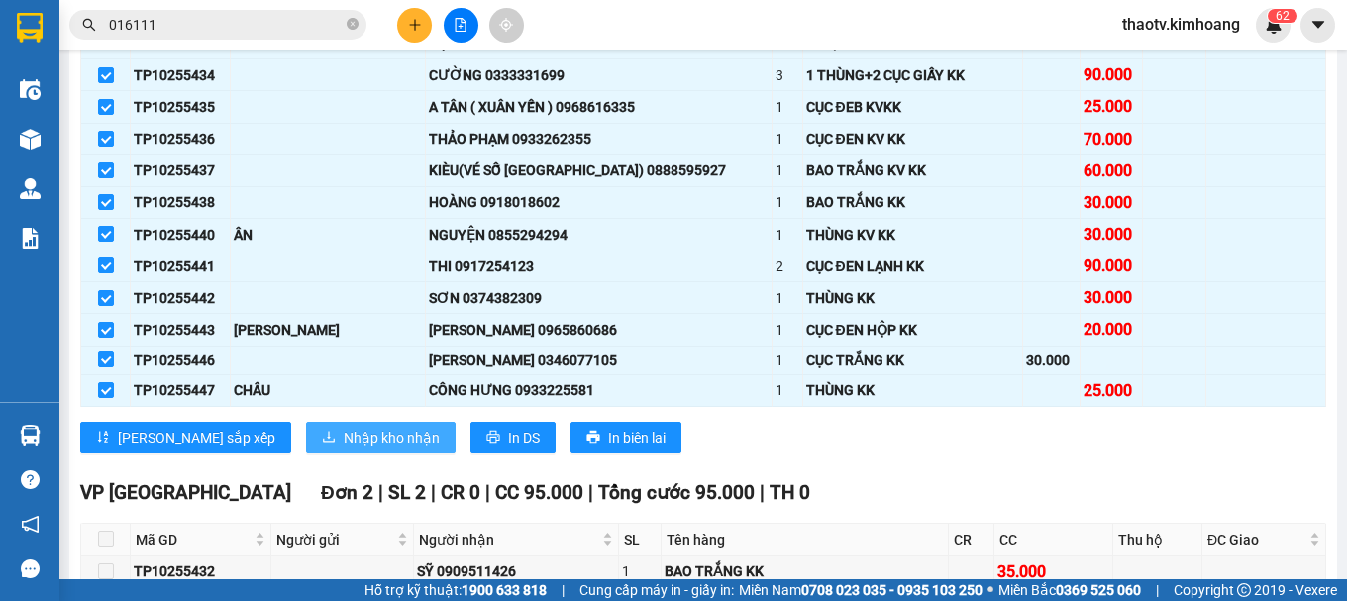
click at [344, 449] on span "Nhập kho nhận" at bounding box center [392, 438] width 96 height 22
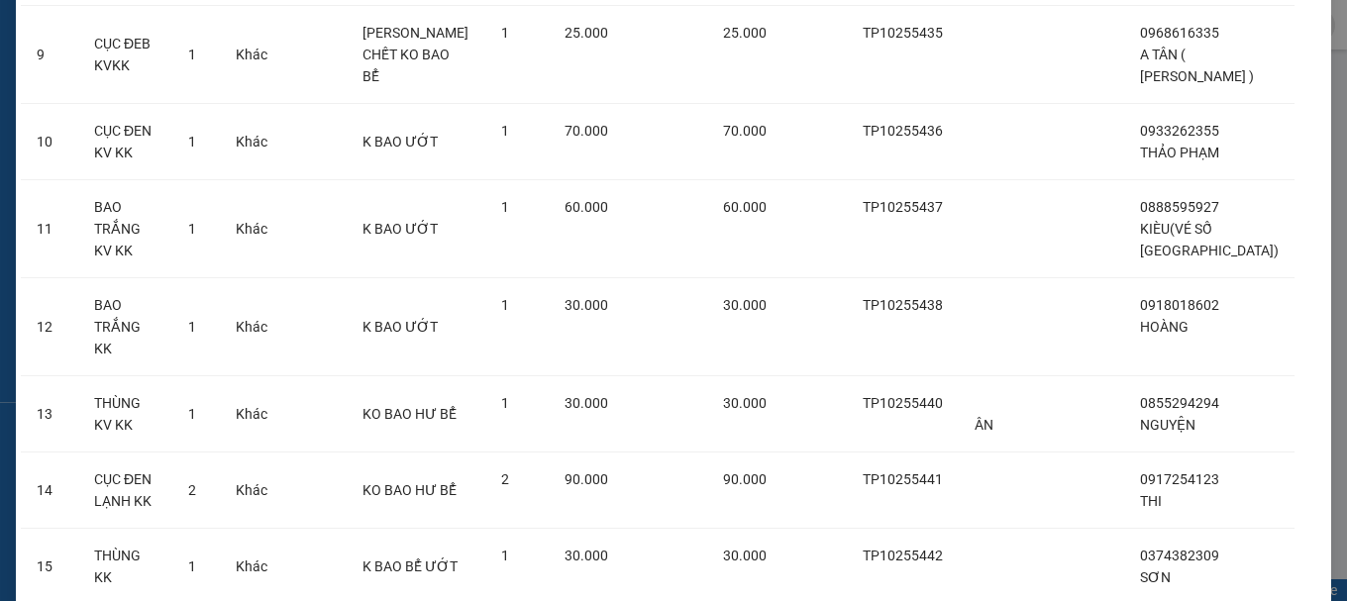
scroll to position [1169, 0]
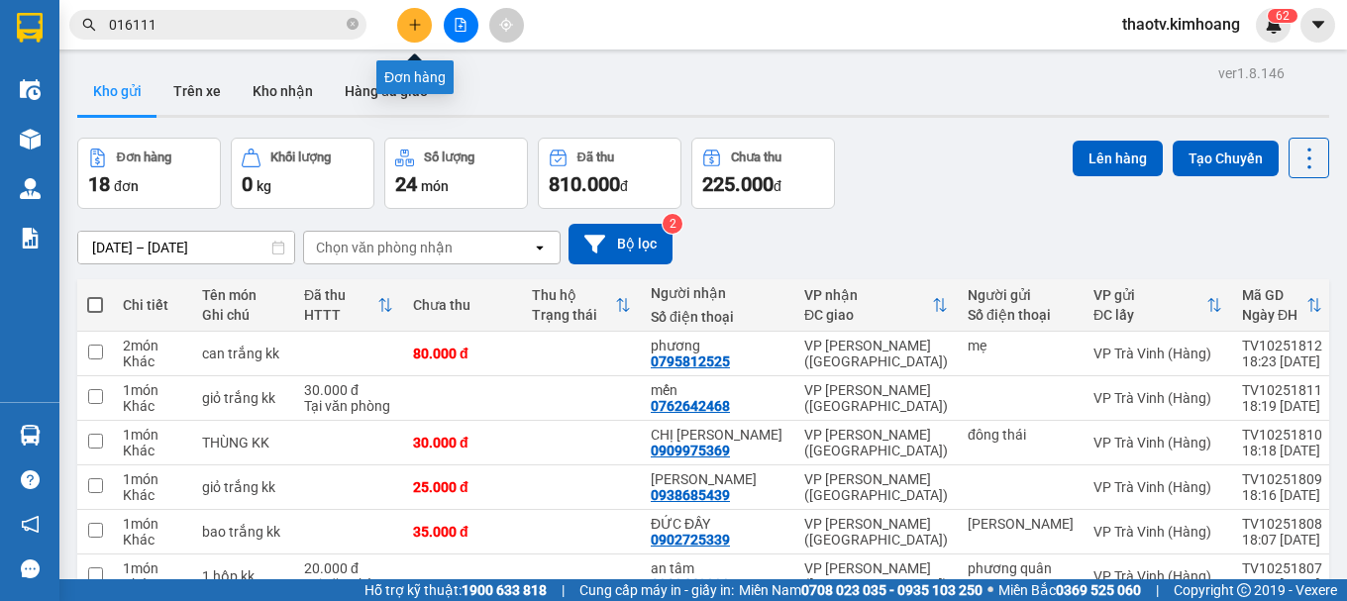
click at [412, 23] on icon "plus" at bounding box center [415, 25] width 14 height 14
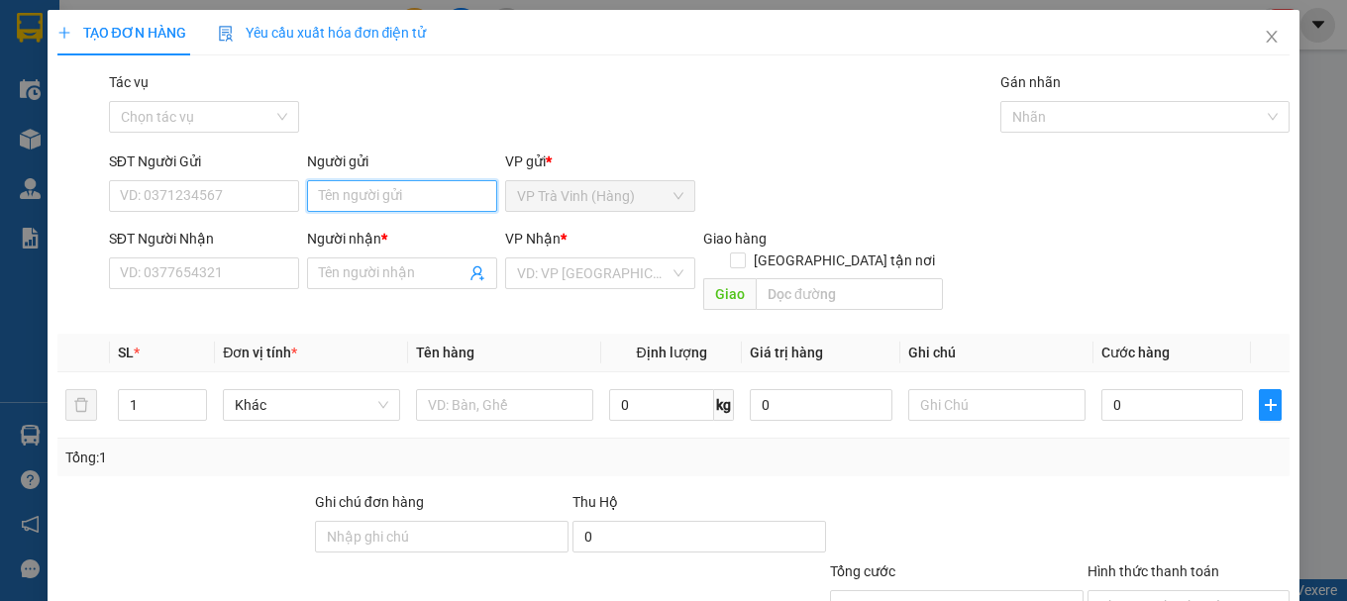
click at [307, 195] on input "Người gửi" at bounding box center [402, 196] width 190 height 32
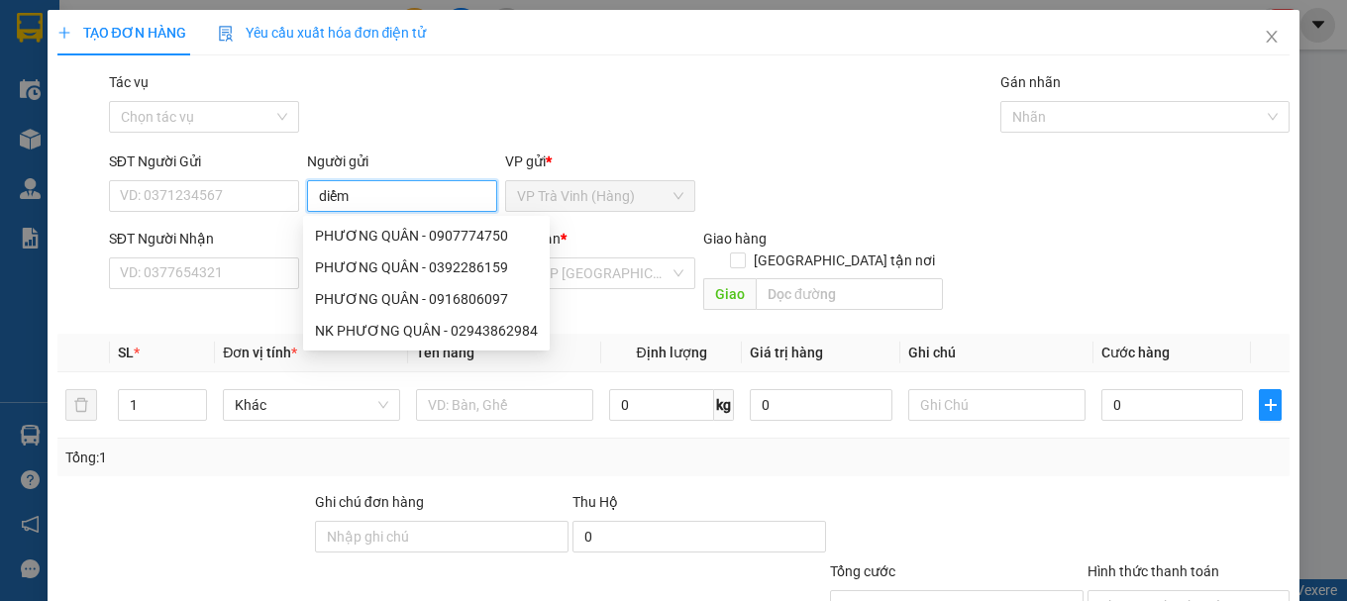
type input "diểm"
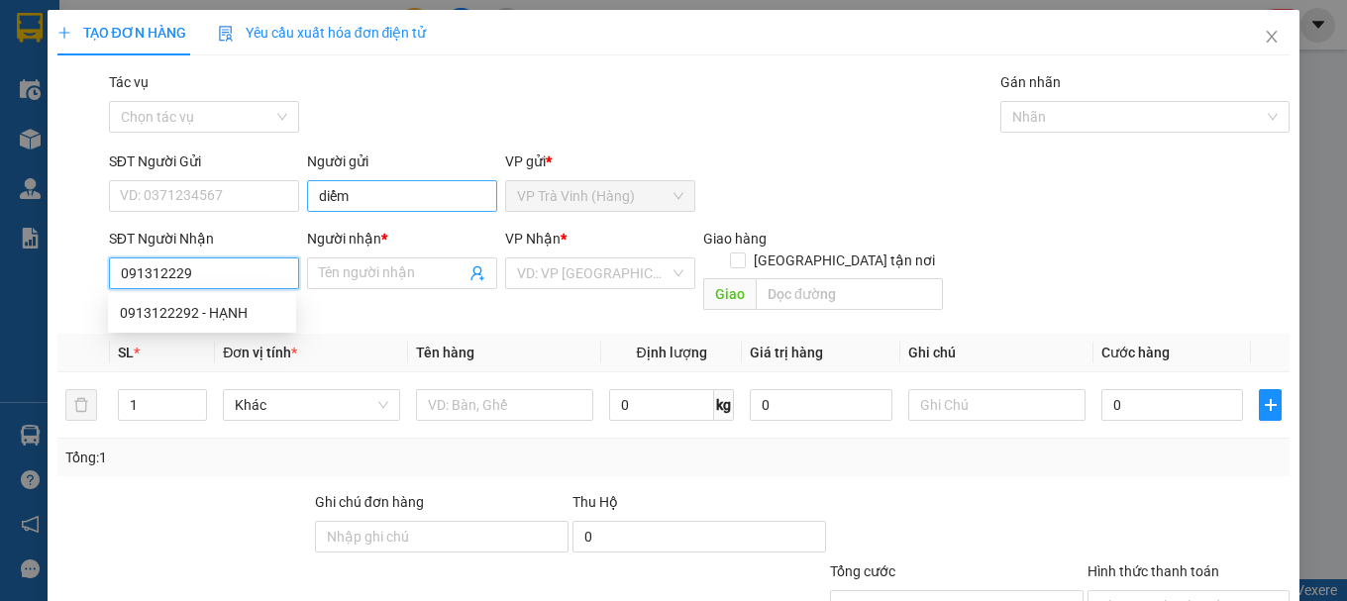
type input "0913122292"
click at [232, 318] on div "0913122292 - HẠNH" at bounding box center [202, 313] width 164 height 22
type input "HẠNH"
type input "20.000"
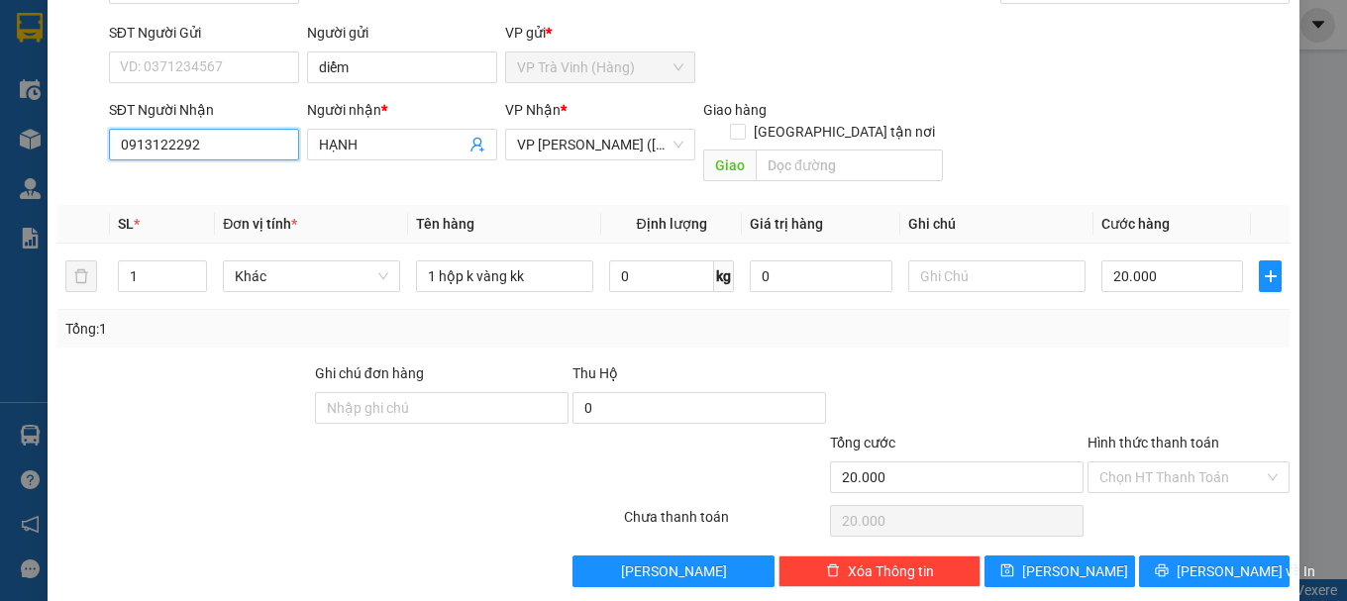
scroll to position [132, 0]
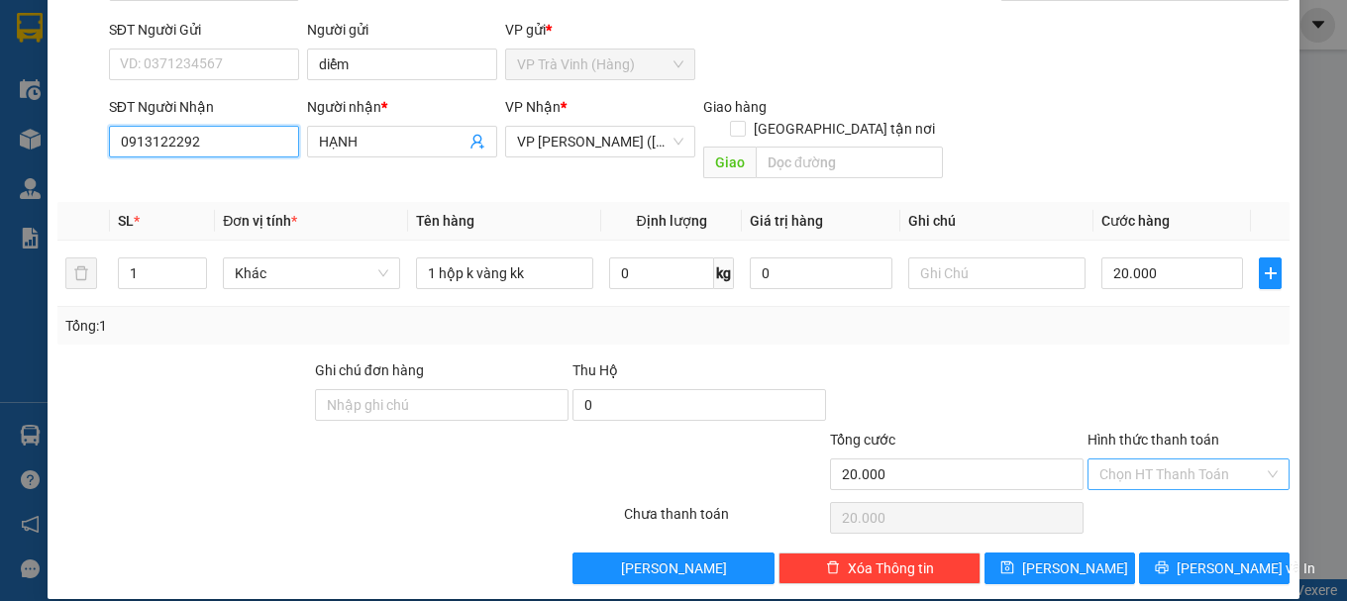
type input "0913122292"
click at [1164, 459] on input "Hình thức thanh toán" at bounding box center [1181, 474] width 164 height 30
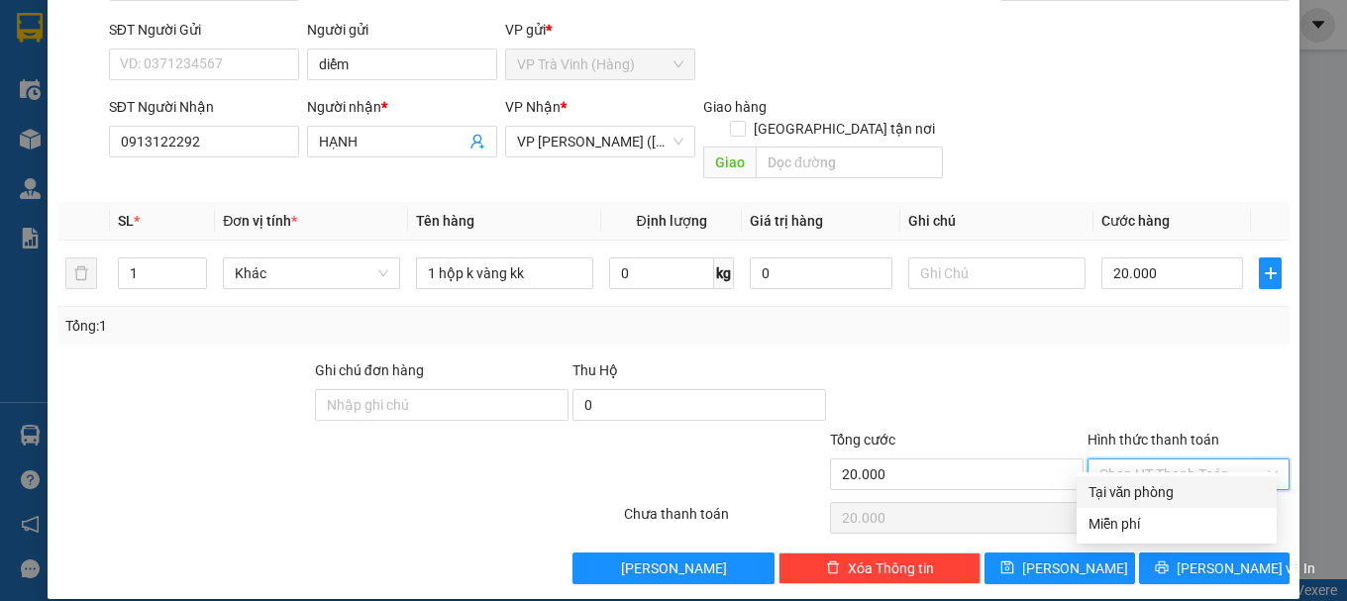
click at [1144, 495] on div "Tại văn phòng" at bounding box center [1176, 492] width 176 height 22
type input "0"
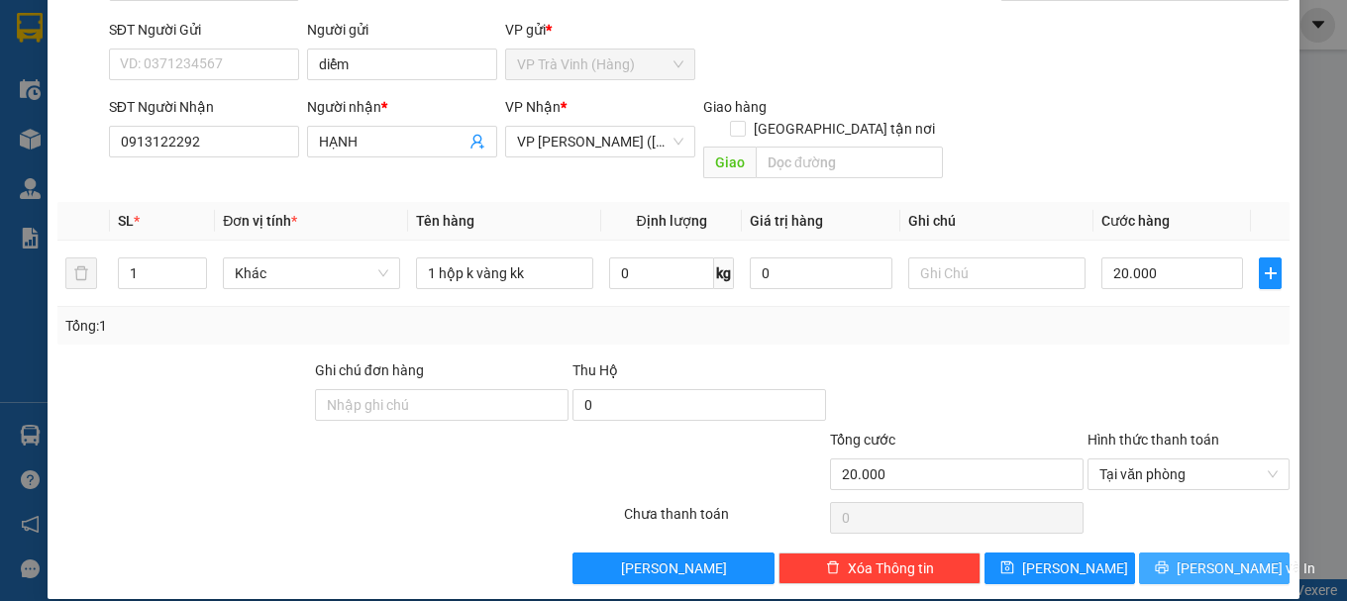
click at [1157, 553] on button "[PERSON_NAME] và In" at bounding box center [1214, 569] width 151 height 32
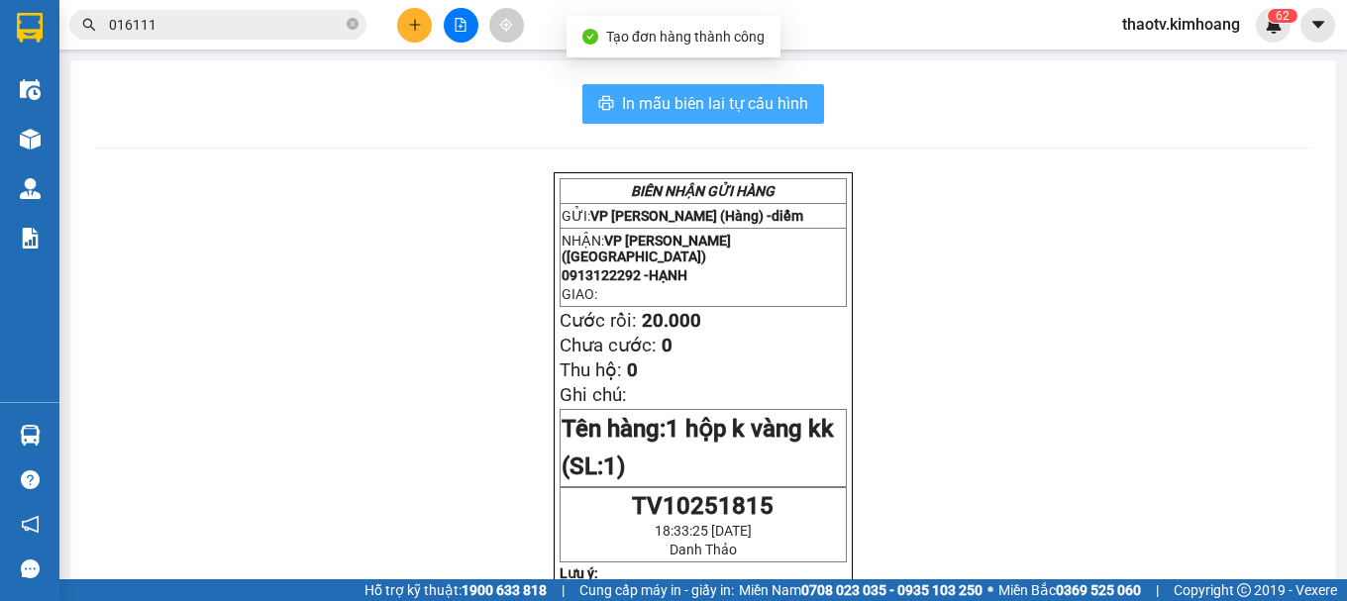
click at [746, 113] on span "In mẫu biên lai tự cấu hình" at bounding box center [715, 103] width 186 height 25
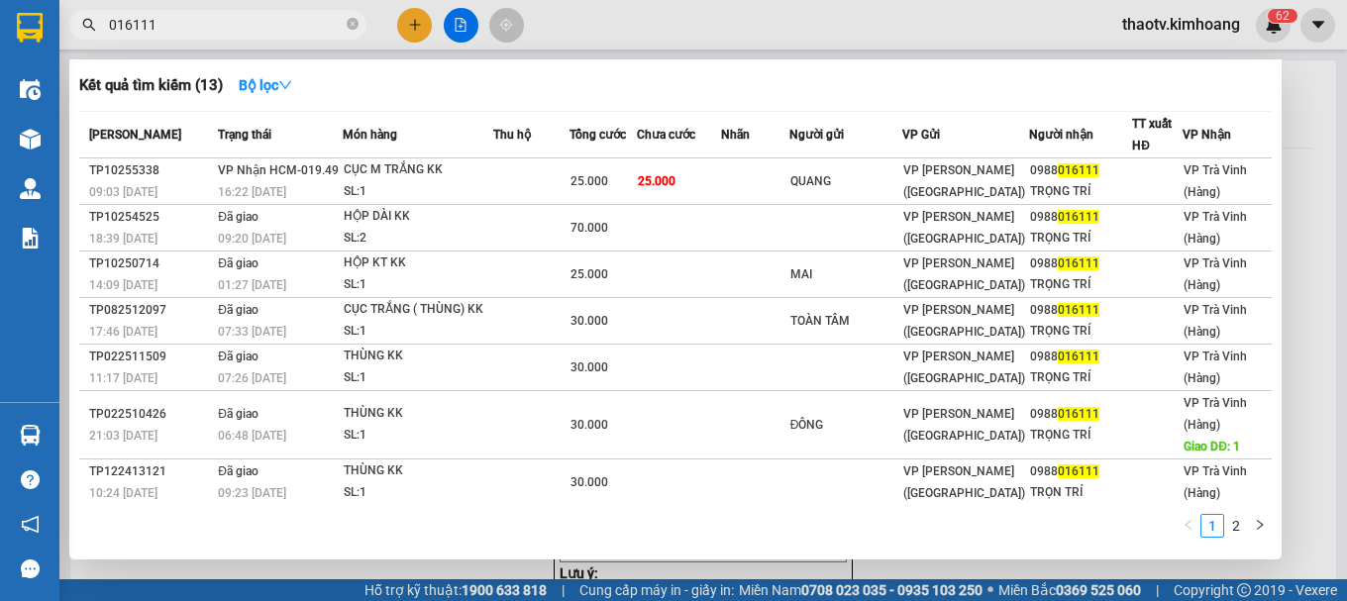
drag, startPoint x: 157, startPoint y: 27, endPoint x: 0, endPoint y: 81, distance: 166.6
click at [0, 69] on section "Kết quả tìm kiếm ( 13 ) Bộ lọc Mã ĐH Trạng thái Món hàng Thu hộ Tổng cước Chưa …" at bounding box center [673, 300] width 1347 height 601
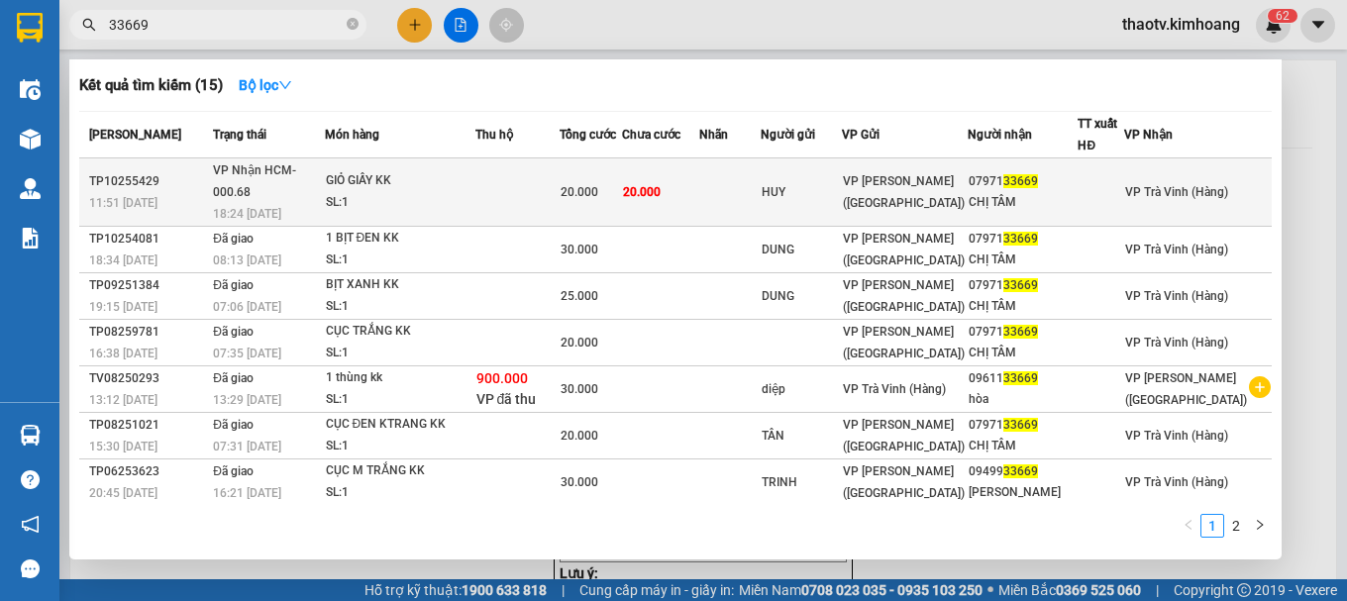
type input "33669"
click at [437, 178] on div "GIỎ GIẤY KK" at bounding box center [400, 181] width 149 height 22
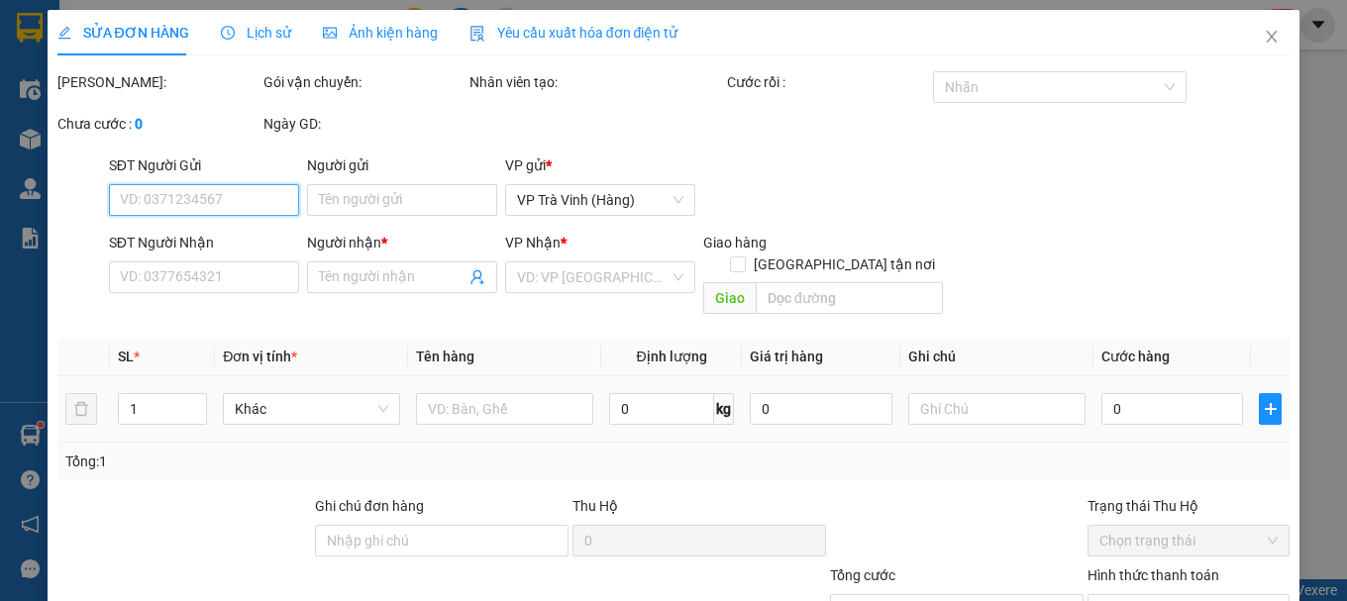
type input "HUY"
type input "0797133669"
type input "CHỊ TÂM"
type input "20.000"
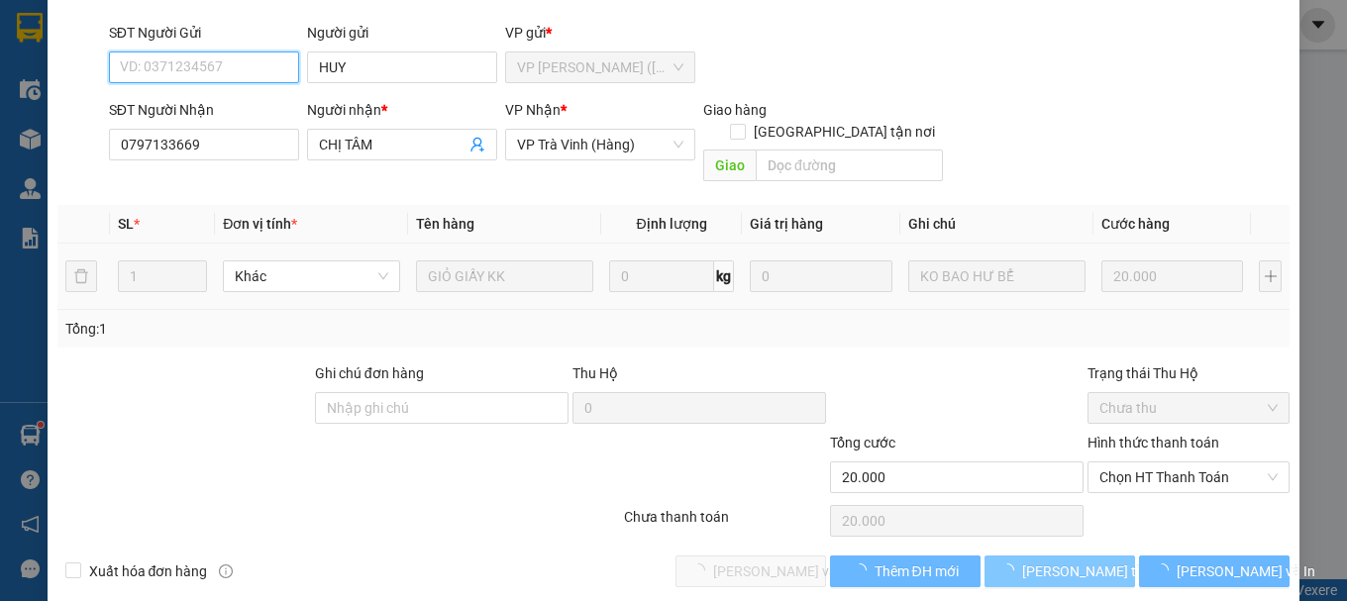
scroll to position [136, 0]
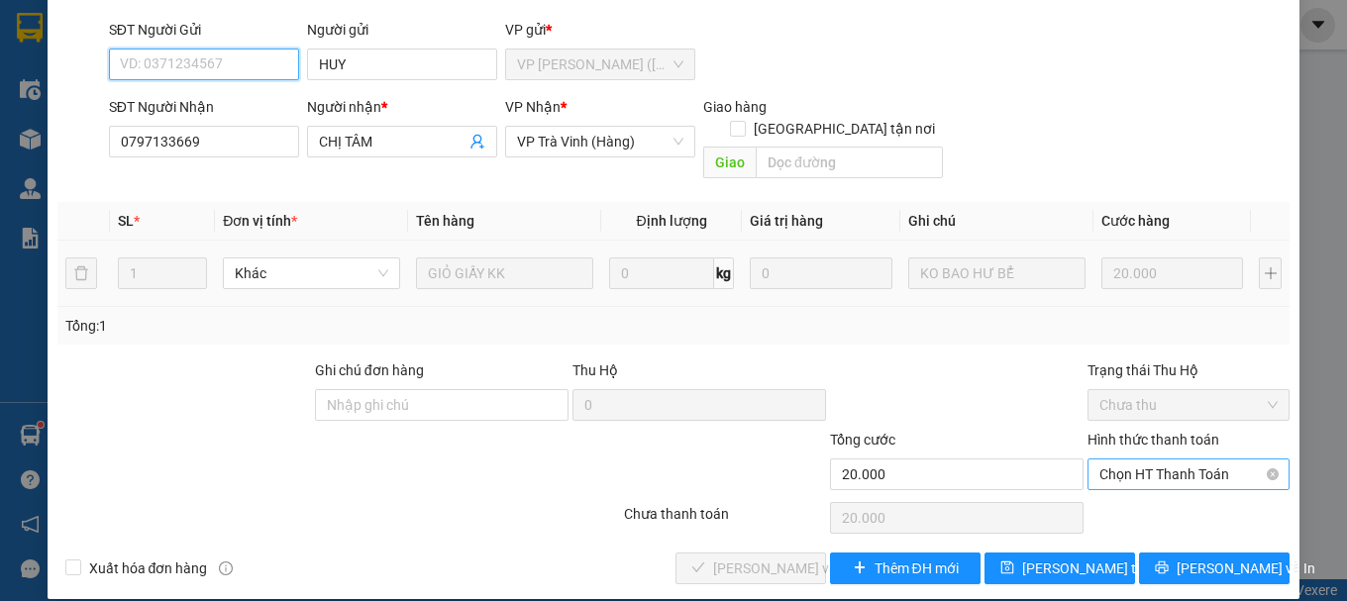
click at [1134, 459] on span "Chọn HT Thanh Toán" at bounding box center [1188, 474] width 178 height 30
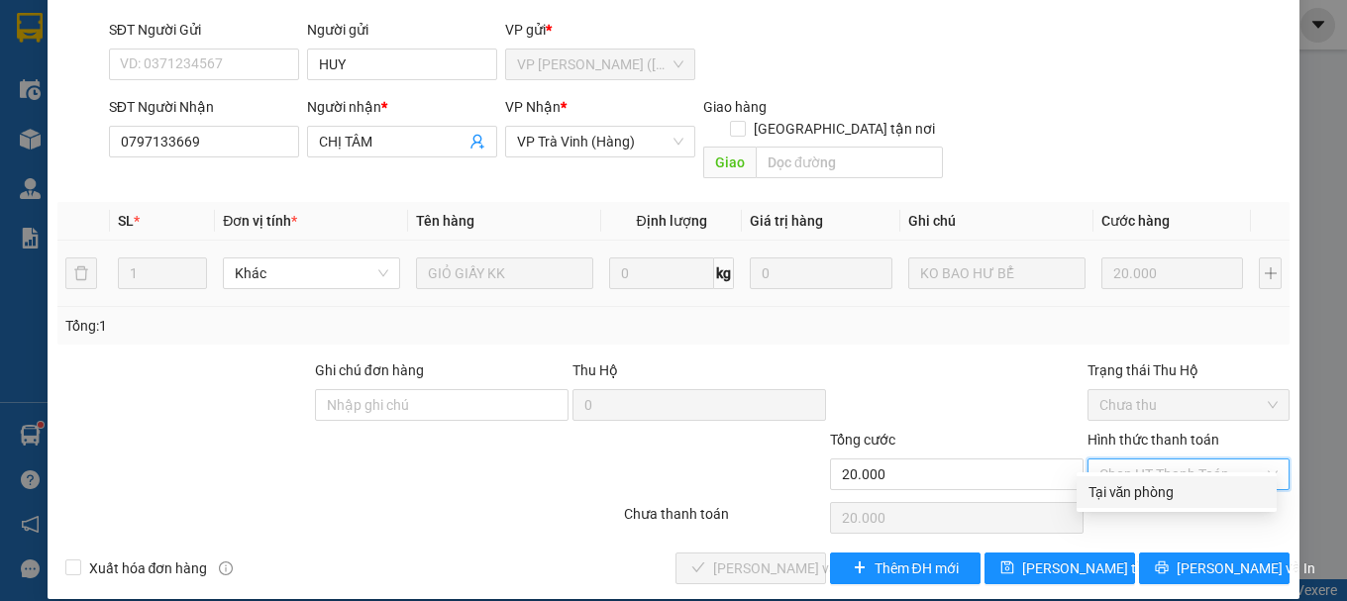
click at [1142, 486] on div "Tại văn phòng" at bounding box center [1176, 492] width 176 height 22
type input "0"
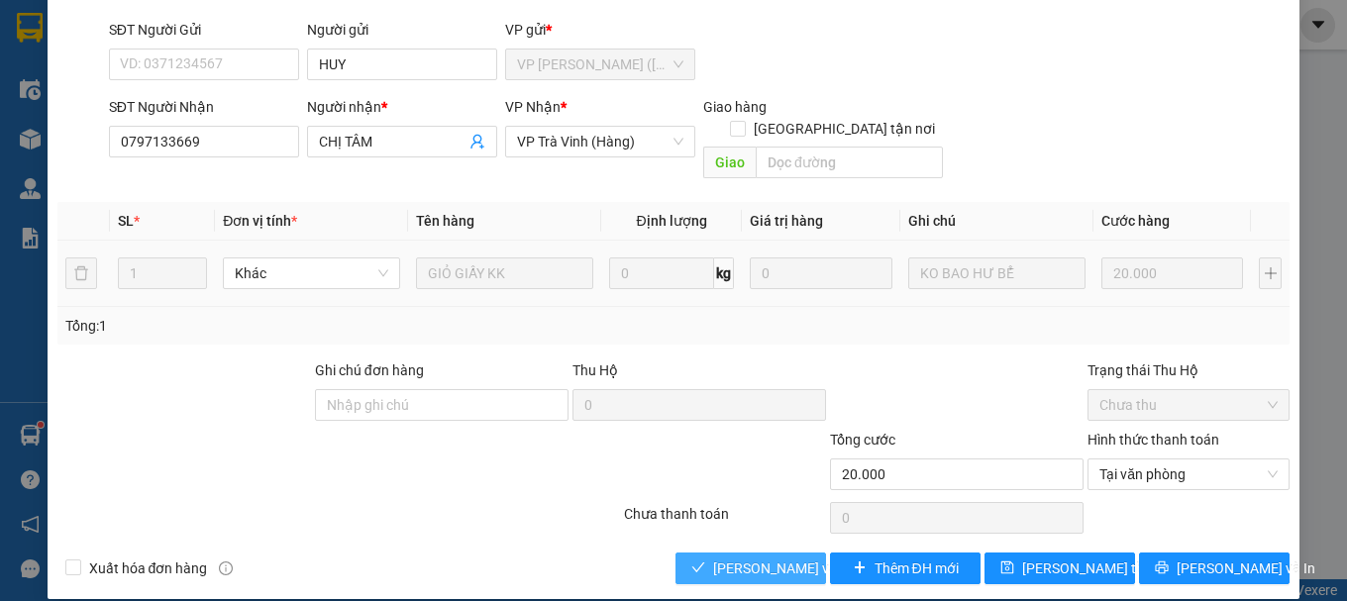
click at [772, 557] on span "[PERSON_NAME] và [PERSON_NAME] hàng" at bounding box center [808, 568] width 190 height 22
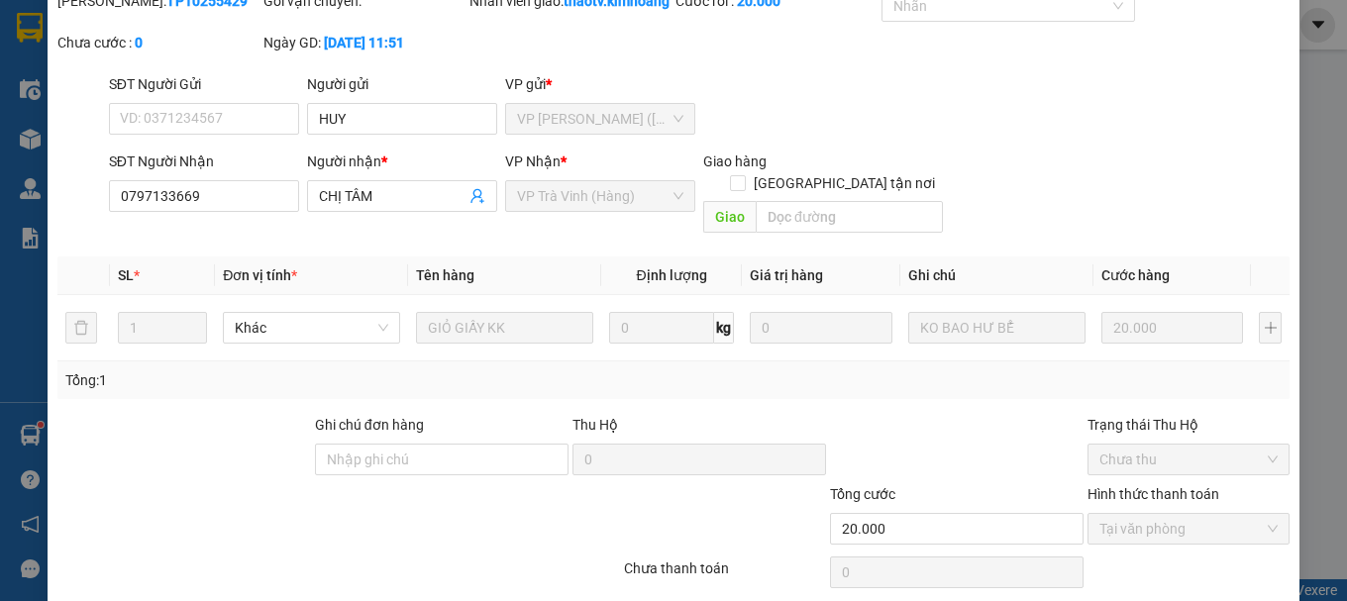
scroll to position [0, 0]
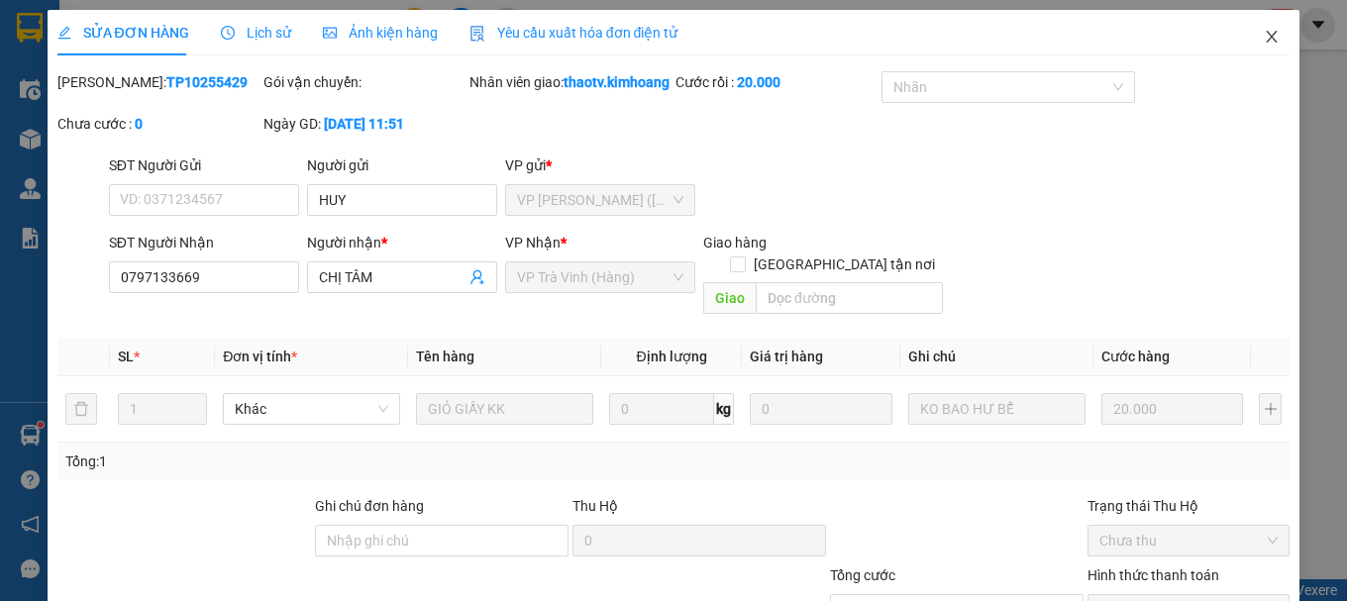
click at [1264, 37] on icon "close" at bounding box center [1272, 37] width 16 height 16
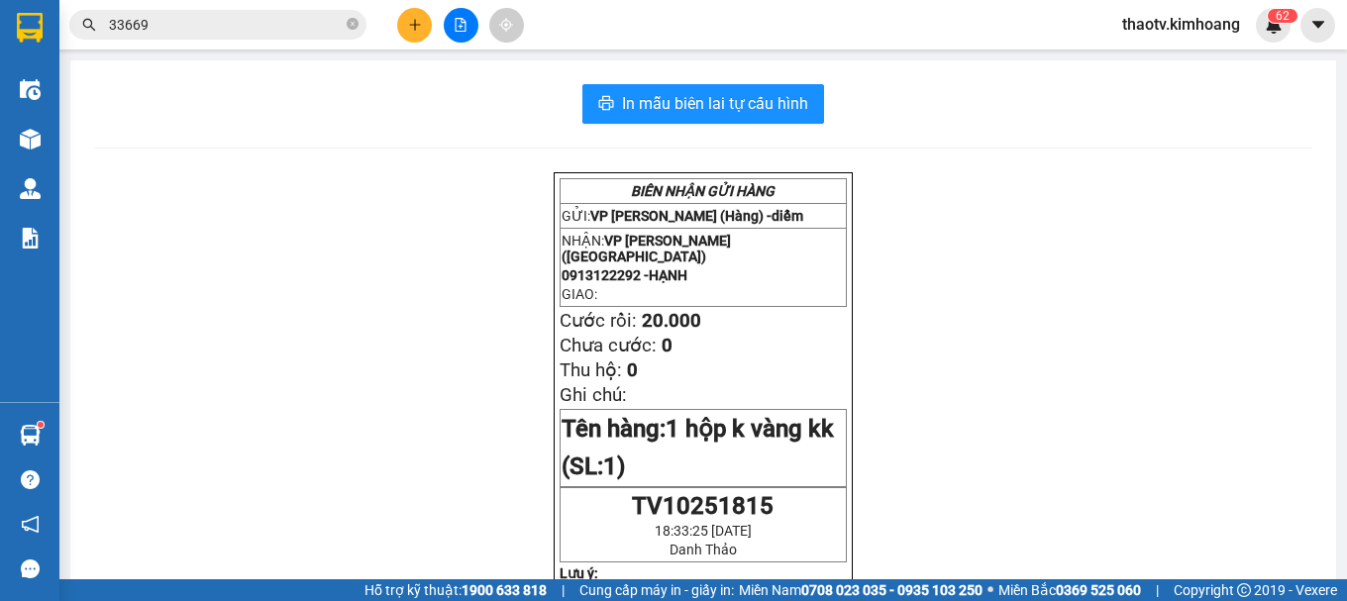
click at [412, 24] on icon "plus" at bounding box center [415, 25] width 14 height 14
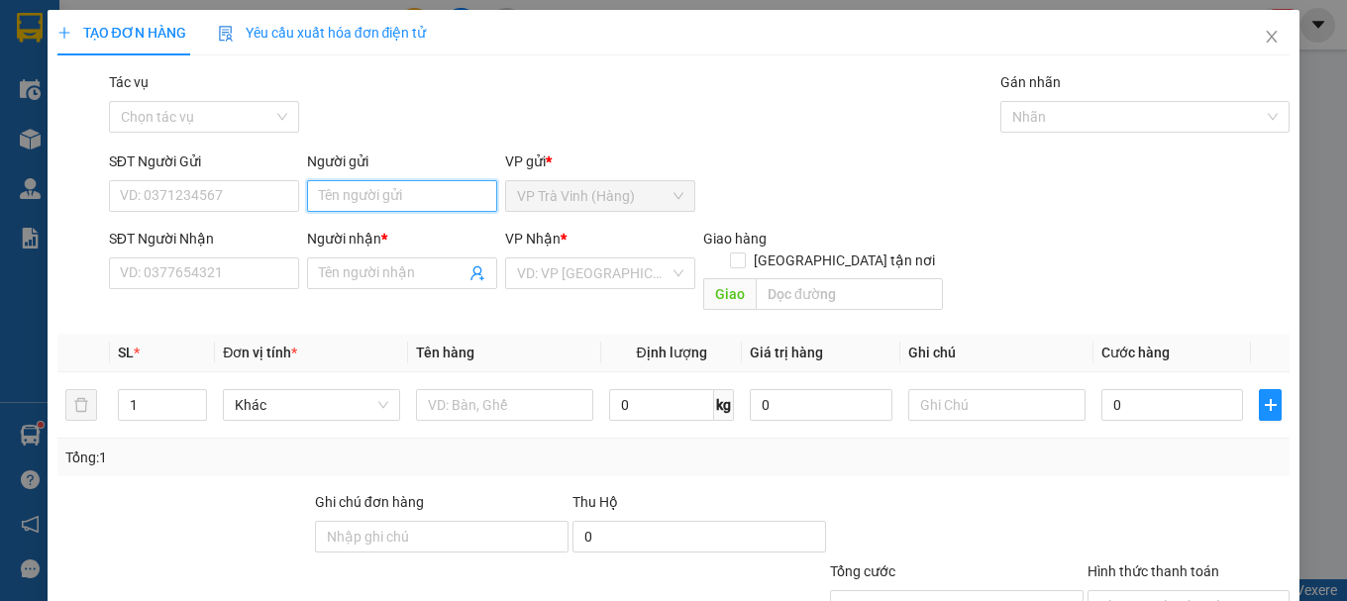
click at [348, 185] on input "Người gửi" at bounding box center [402, 196] width 190 height 32
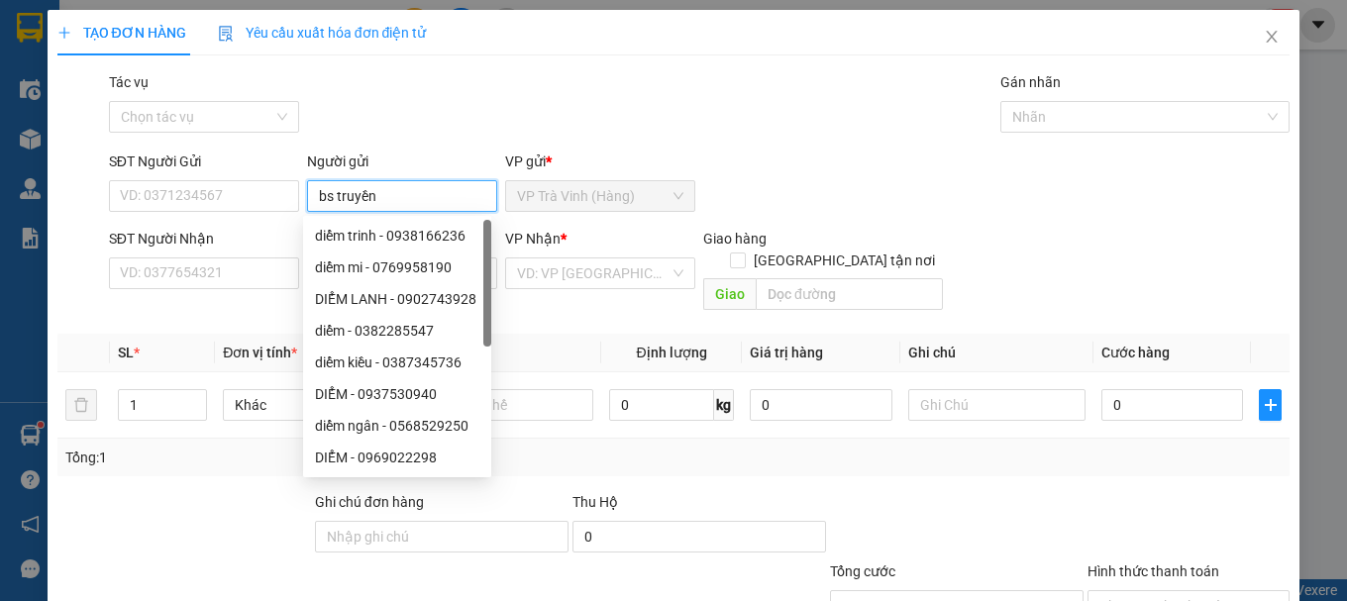
type input "bs truyền"
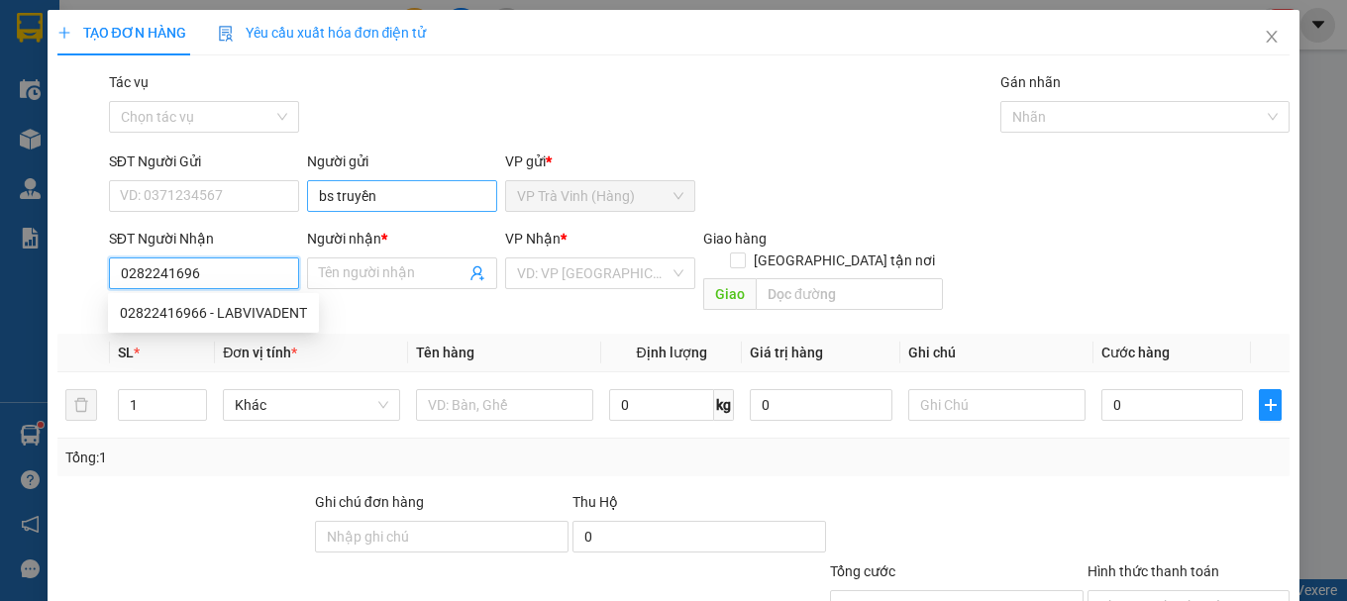
type input "02822416966"
click at [254, 315] on div "02822416966 - LABVIVADENT" at bounding box center [213, 313] width 187 height 22
type input "LABVIVADENT"
type input "20.000"
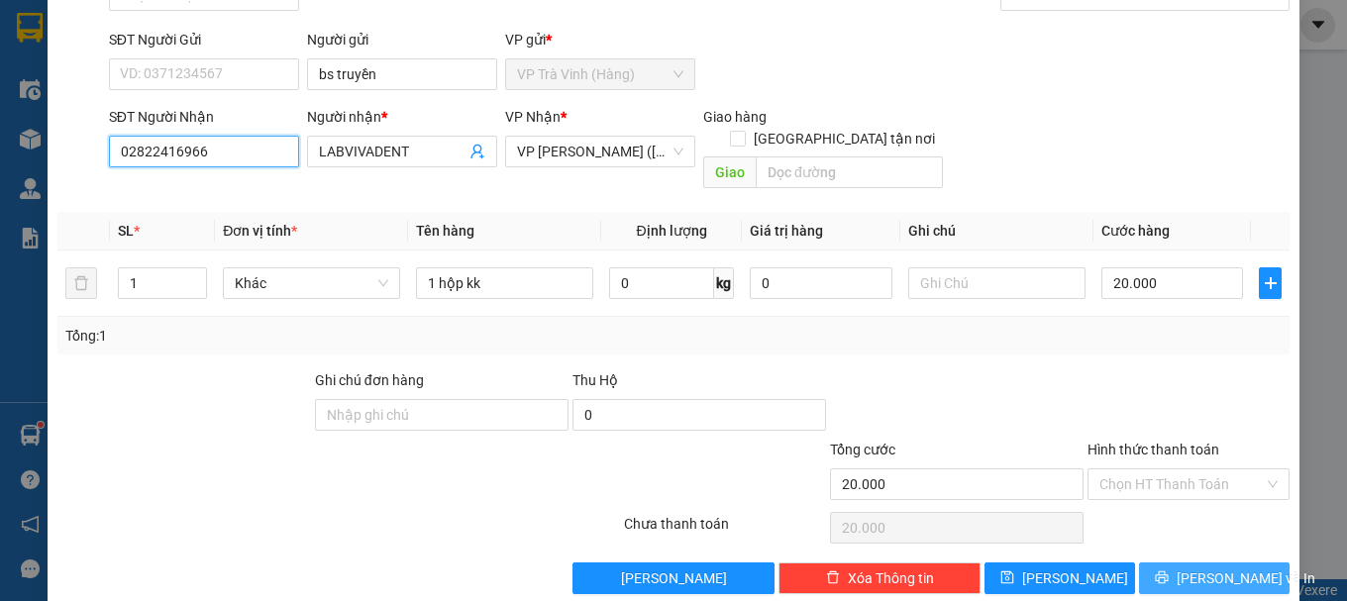
scroll to position [132, 0]
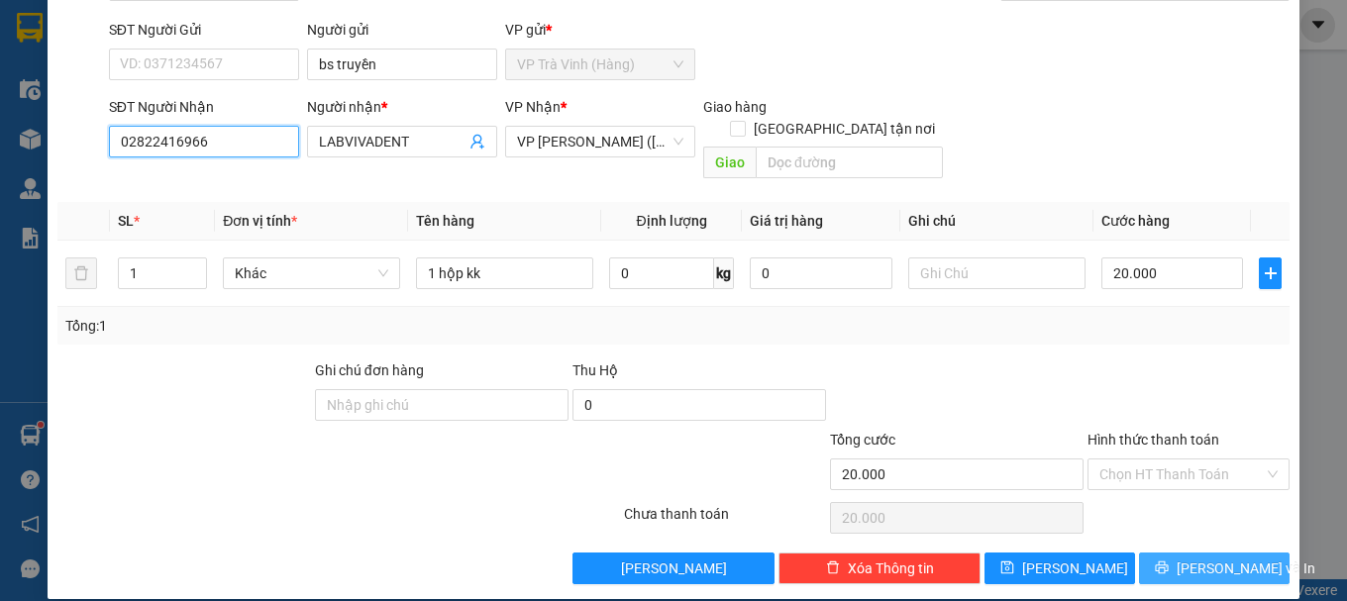
type input "02822416966"
click at [1187, 557] on span "[PERSON_NAME] và In" at bounding box center [1245, 568] width 139 height 22
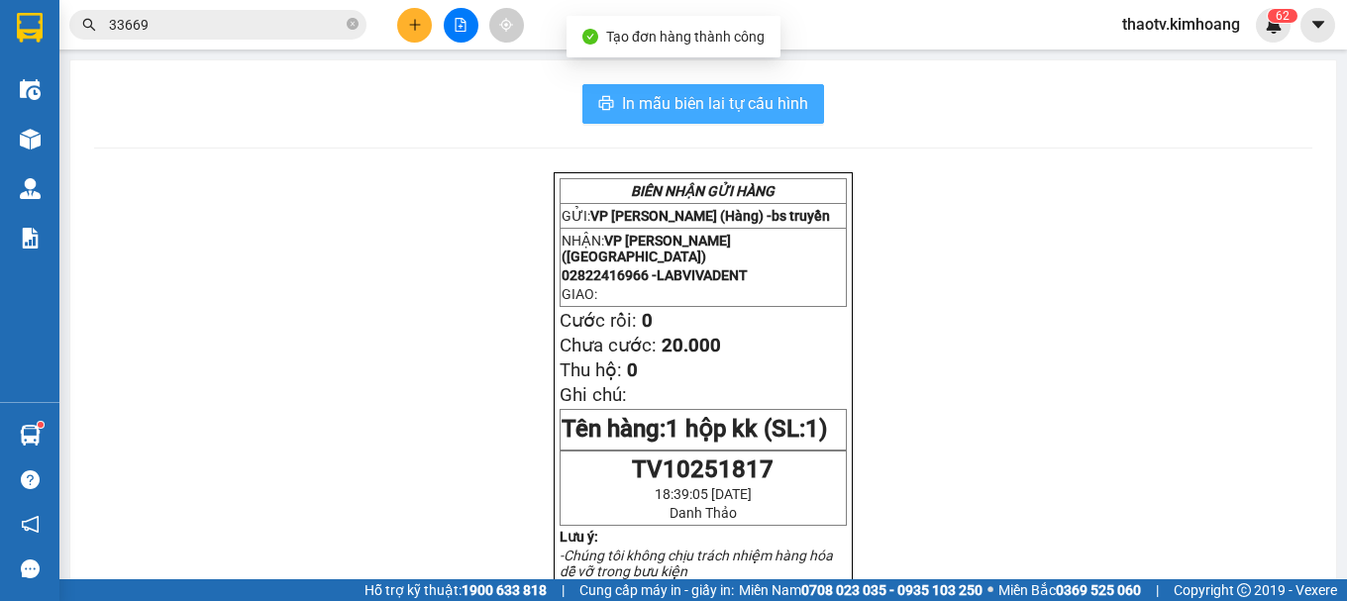
click at [768, 103] on span "In mẫu biên lai tự cấu hình" at bounding box center [715, 103] width 186 height 25
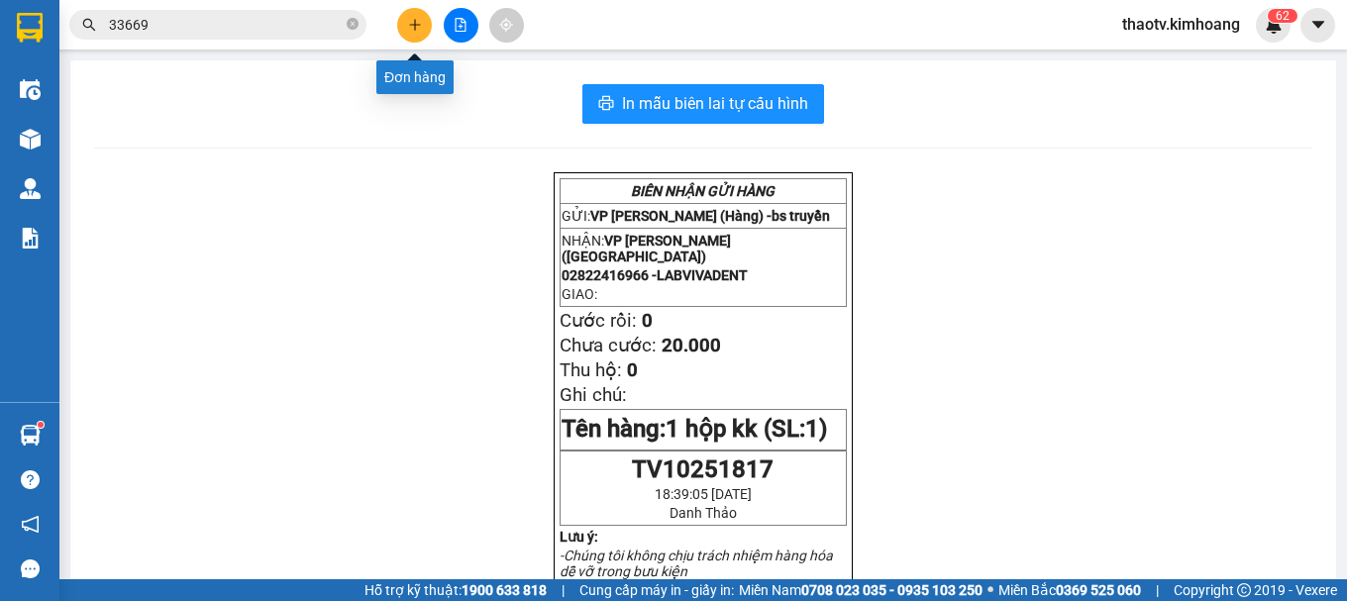
click at [411, 28] on icon "plus" at bounding box center [415, 25] width 14 height 14
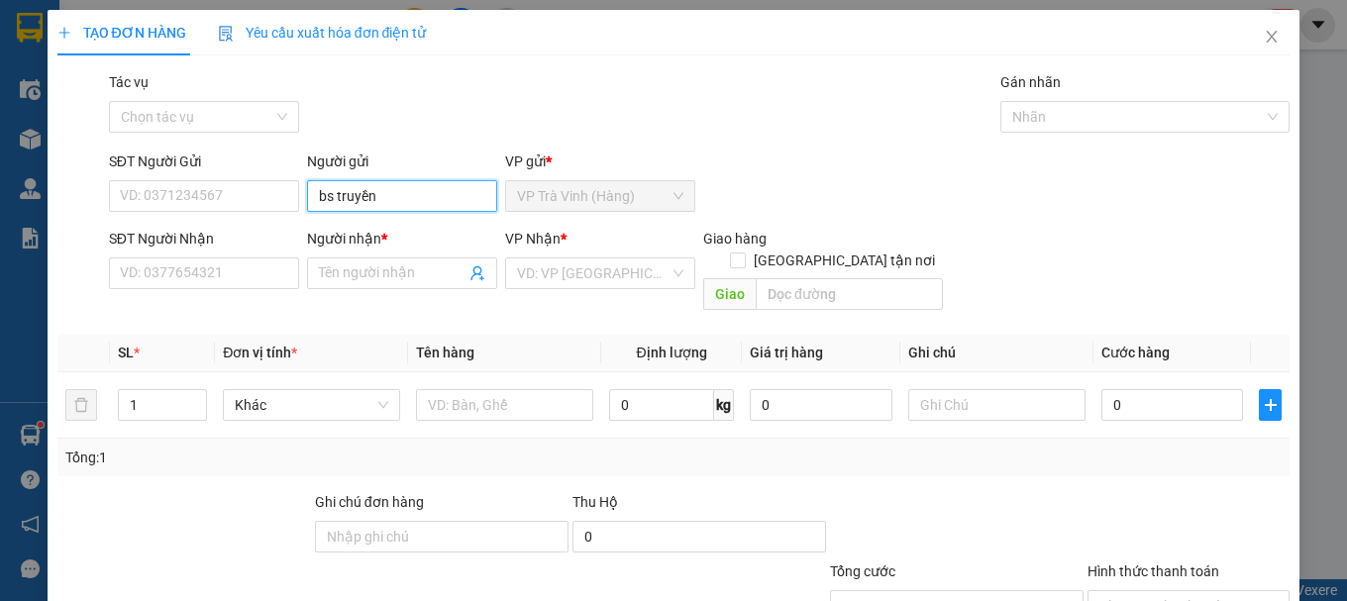
type input "bs truyền"
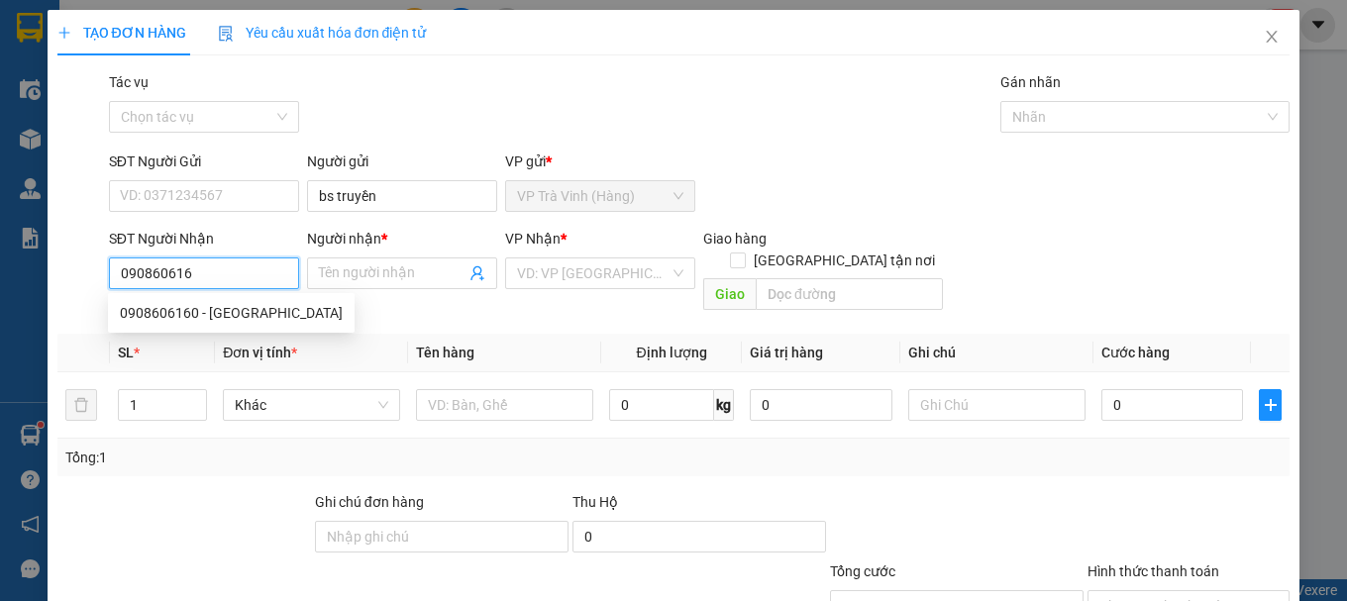
type input "0908606160"
click at [226, 316] on div "0908606160 - VIỆT TIÊN" at bounding box center [231, 313] width 223 height 22
type input "[GEOGRAPHIC_DATA]"
type input "20.000"
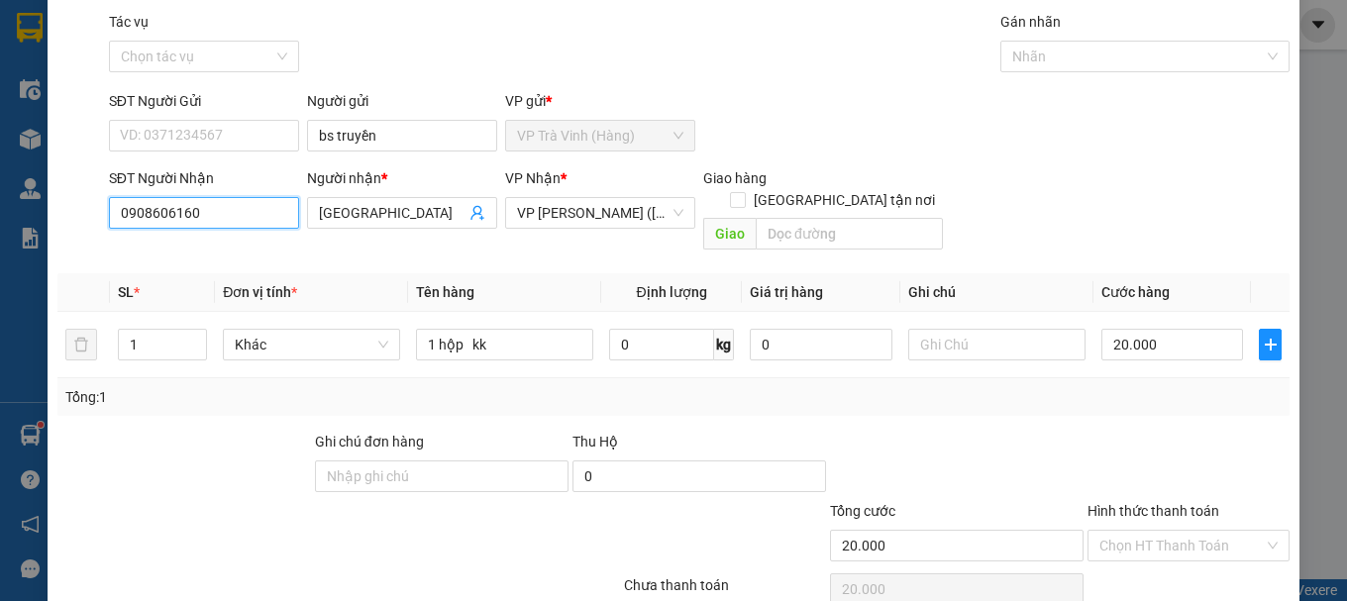
scroll to position [132, 0]
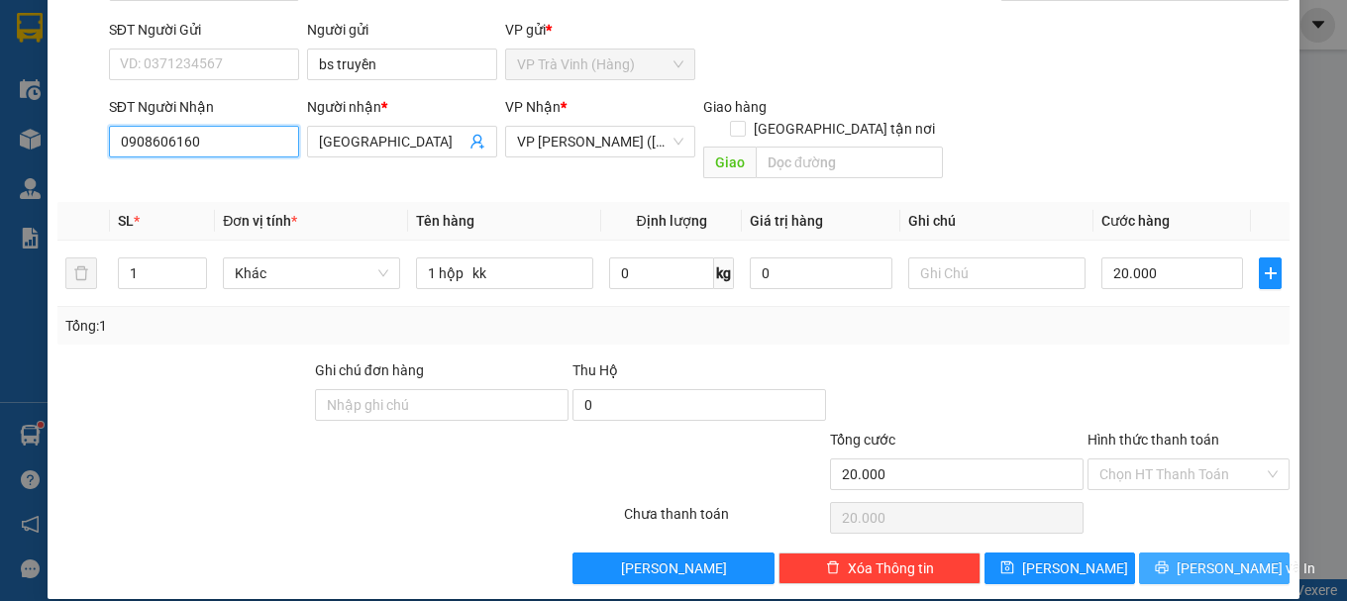
type input "0908606160"
click at [1167, 560] on icon "printer" at bounding box center [1162, 567] width 14 height 14
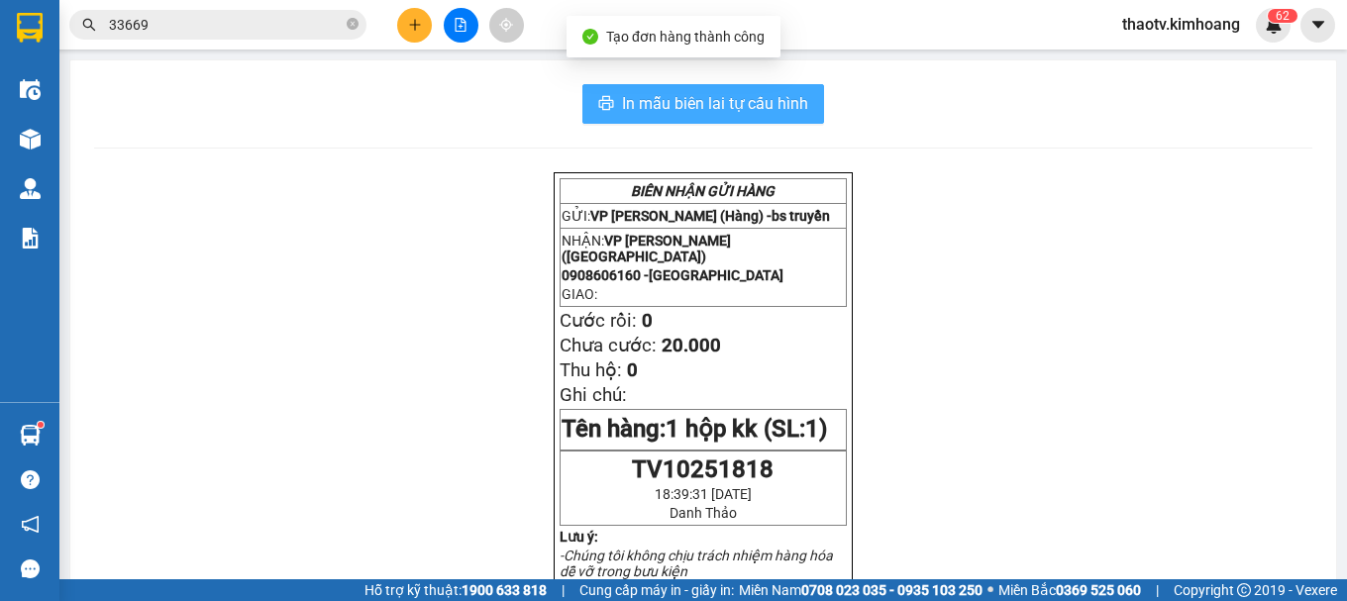
click at [699, 101] on span "In mẫu biên lai tự cấu hình" at bounding box center [715, 103] width 186 height 25
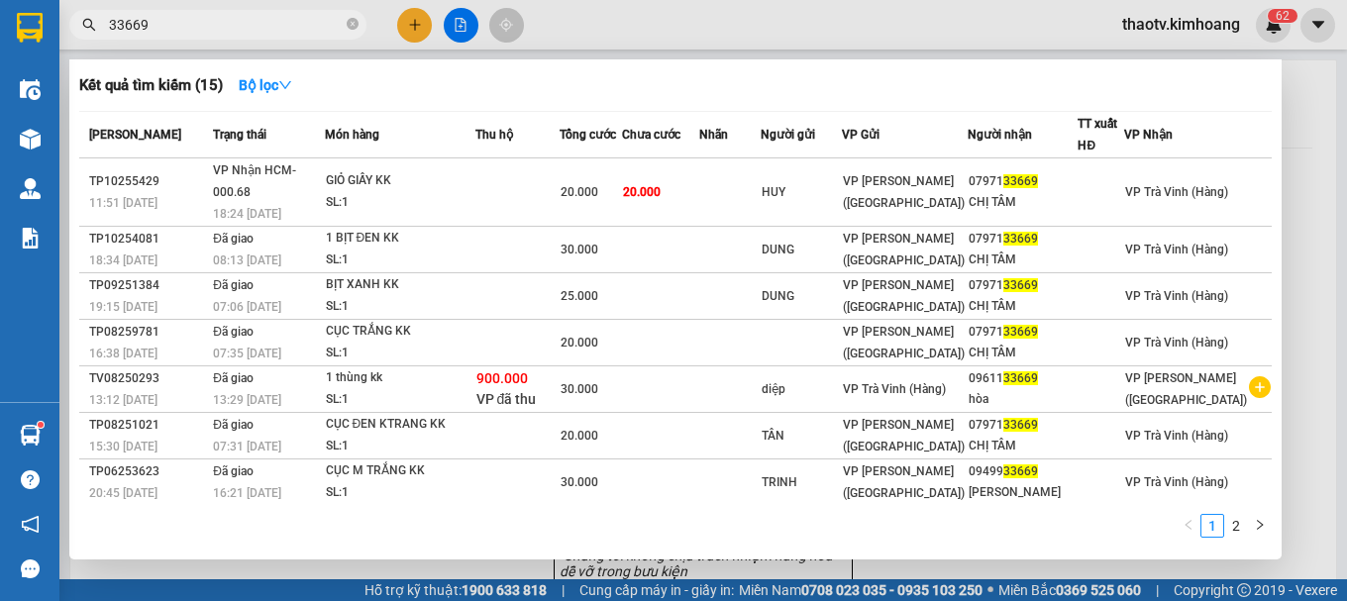
drag, startPoint x: 176, startPoint y: 29, endPoint x: 0, endPoint y: 82, distance: 184.2
click at [0, 61] on section "Kết quả tìm kiếm ( 15 ) Bộ lọc Mã ĐH Trạng thái Món hàng Thu hộ Tổng cước Chưa …" at bounding box center [673, 300] width 1347 height 601
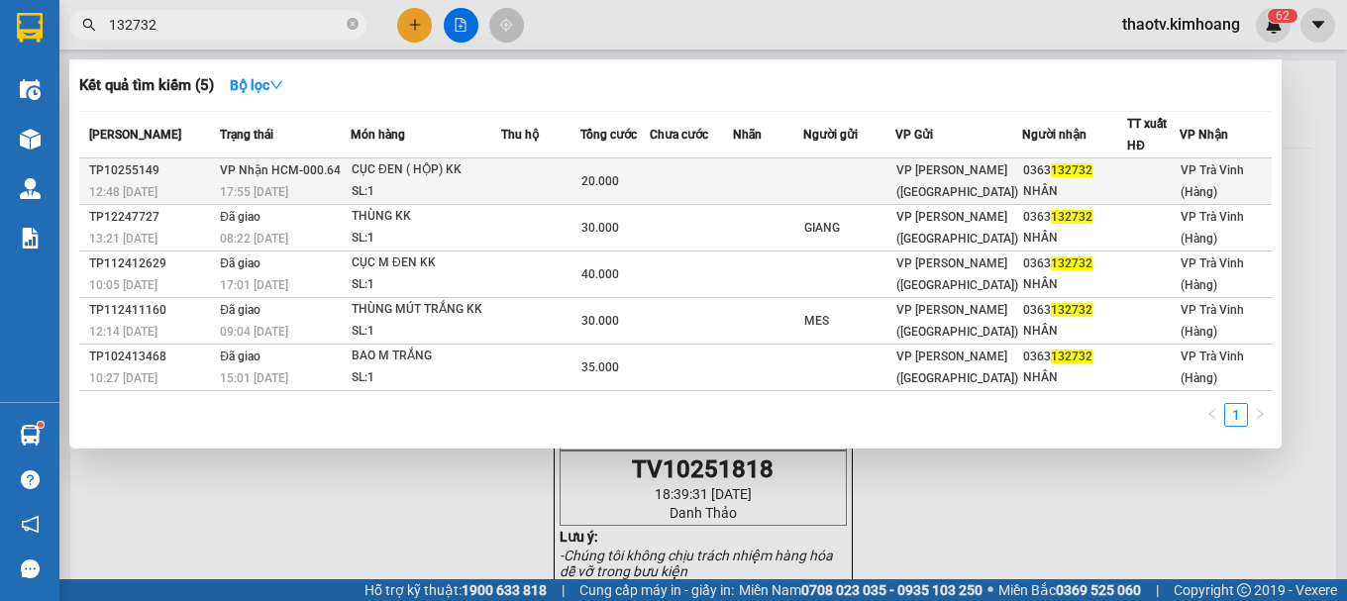
type input "132732"
click at [495, 180] on div "CỤC ĐEN ( HỘP) KK" at bounding box center [426, 170] width 149 height 22
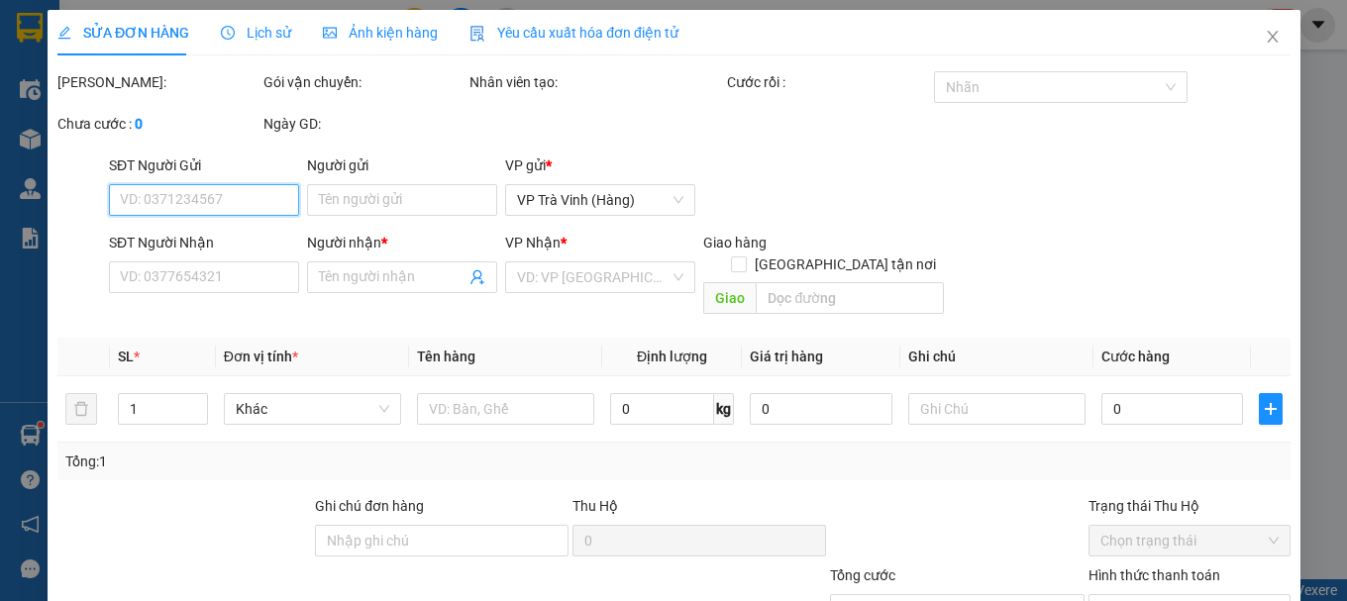
type input "0363132732"
type input "NHÂN"
type input "20.000"
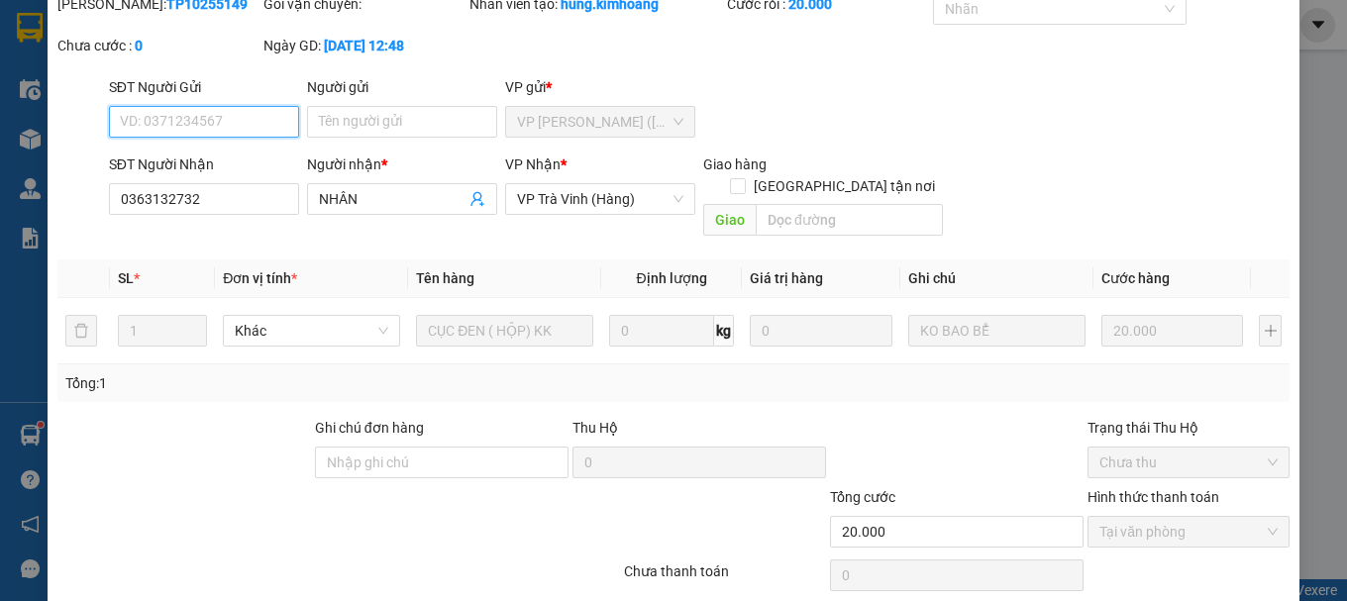
scroll to position [136, 0]
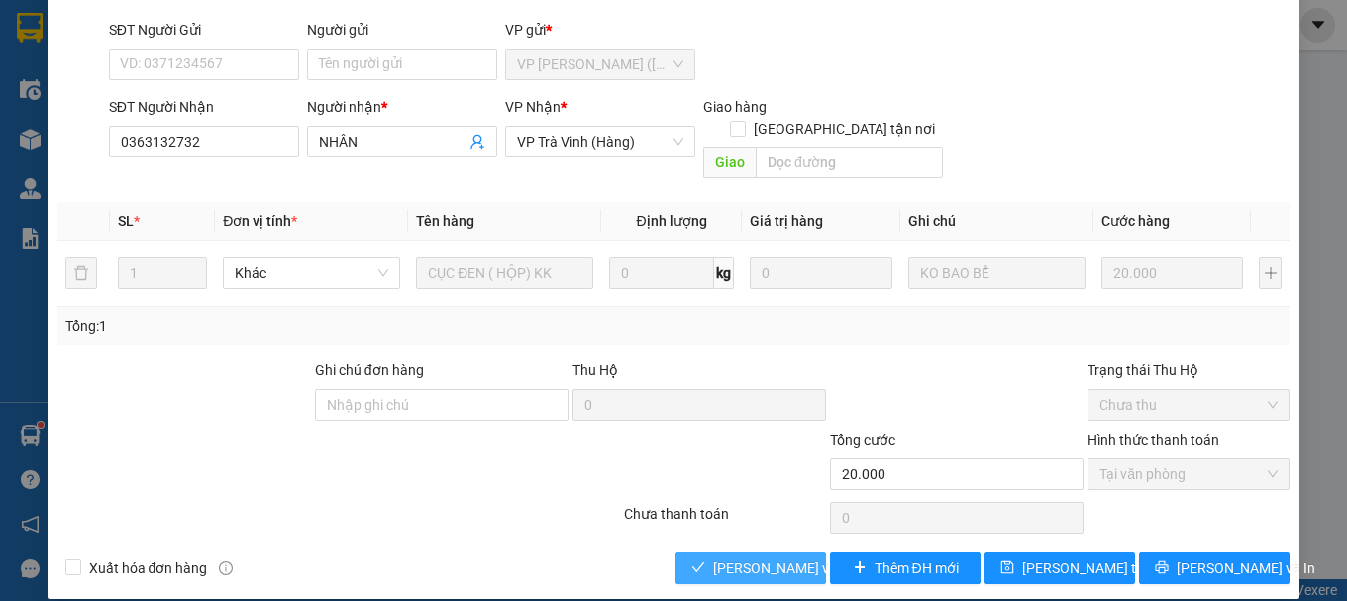
click at [747, 557] on span "[PERSON_NAME] và [PERSON_NAME] hàng" at bounding box center [808, 568] width 190 height 22
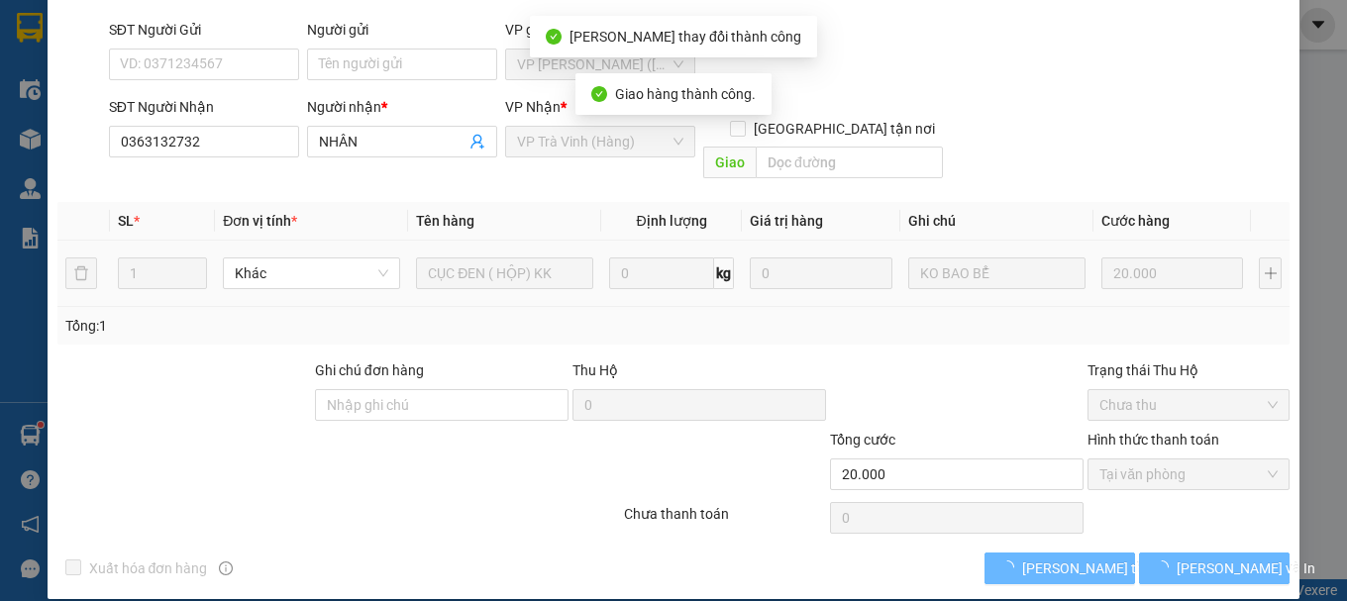
scroll to position [0, 0]
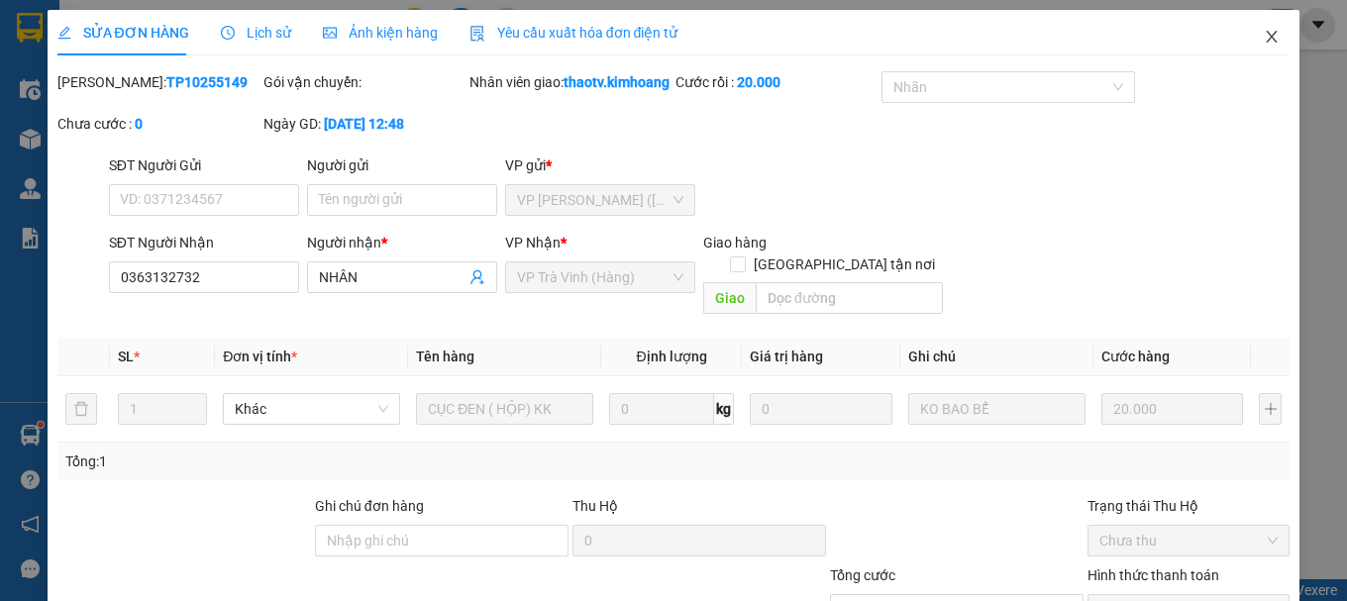
click at [1264, 35] on icon "close" at bounding box center [1272, 37] width 16 height 16
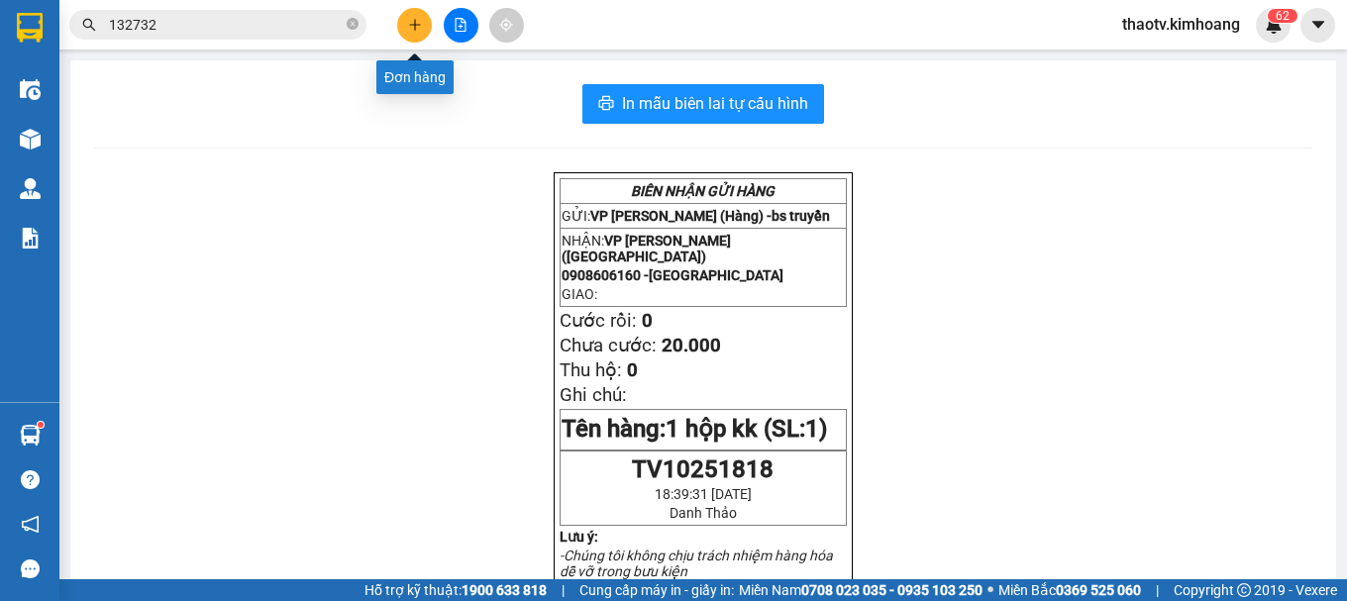
click at [417, 32] on button at bounding box center [414, 25] width 35 height 35
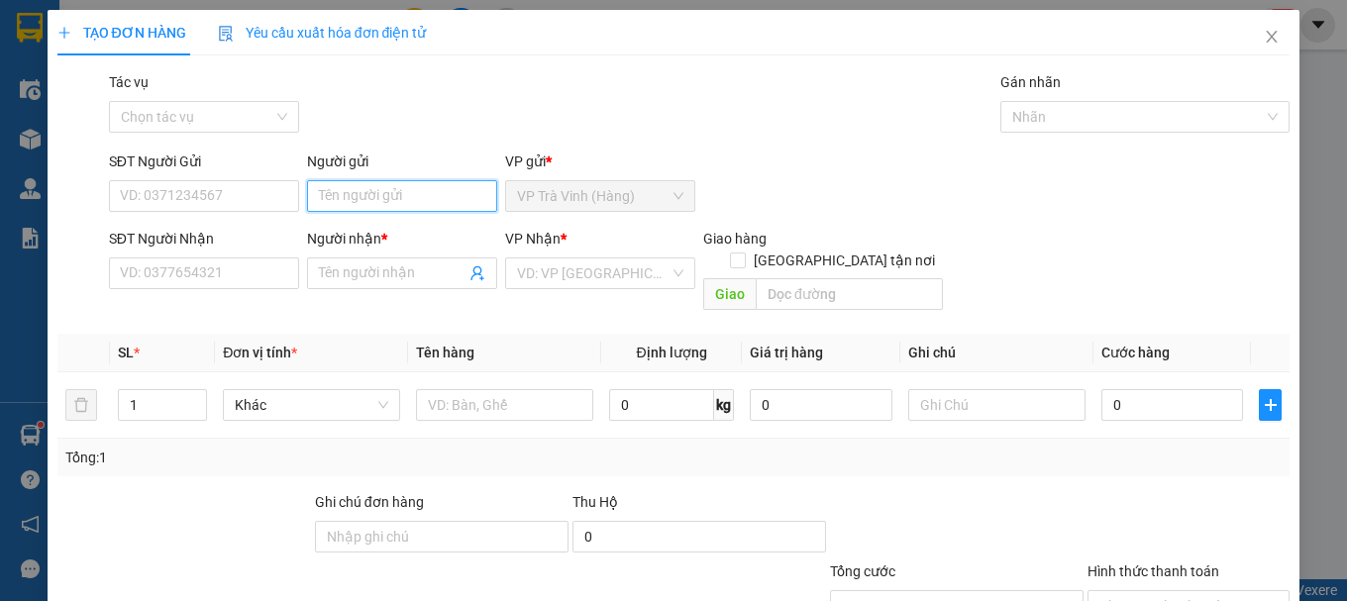
click at [358, 197] on input "Người gửi" at bounding box center [402, 196] width 190 height 32
type input "huỳnh"
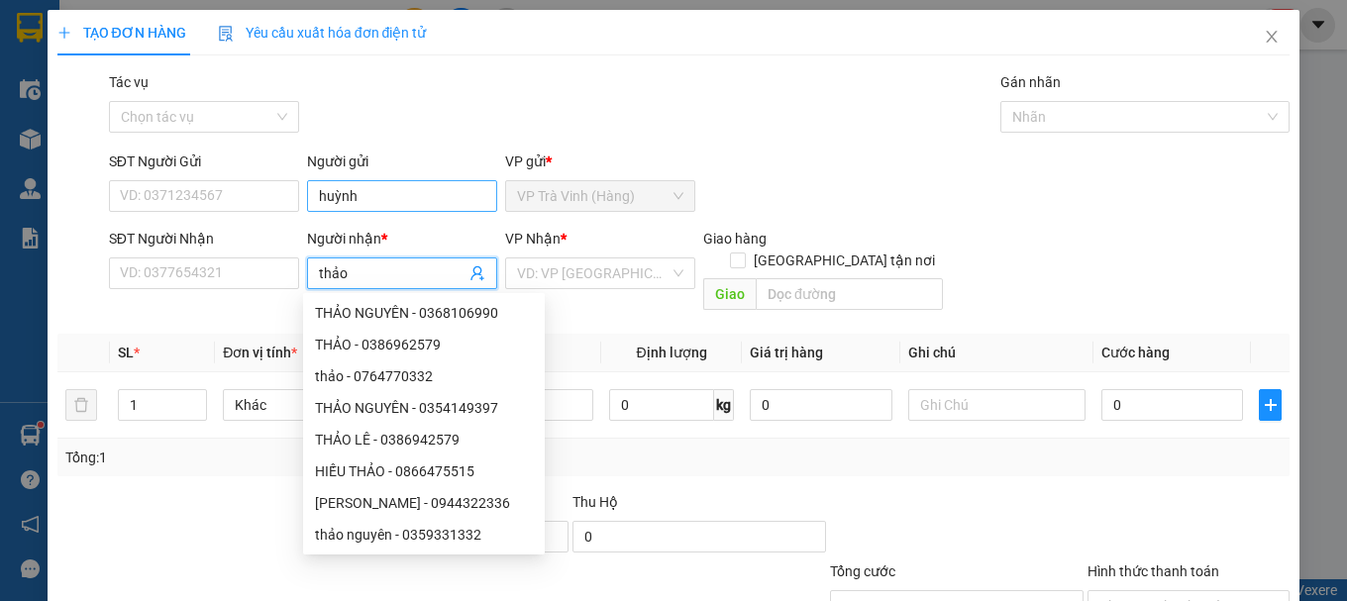
type input "thảo"
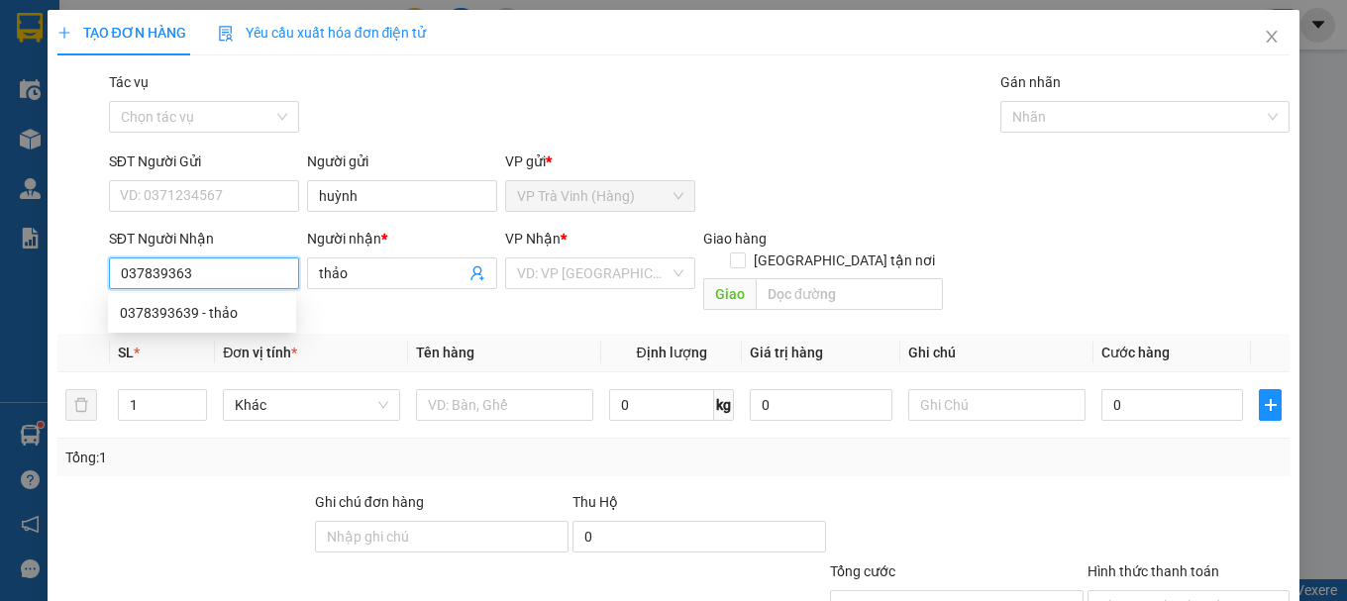
type input "0378393639"
click at [179, 320] on div "0378393639 - thảo" at bounding box center [202, 313] width 164 height 22
type input "30.000"
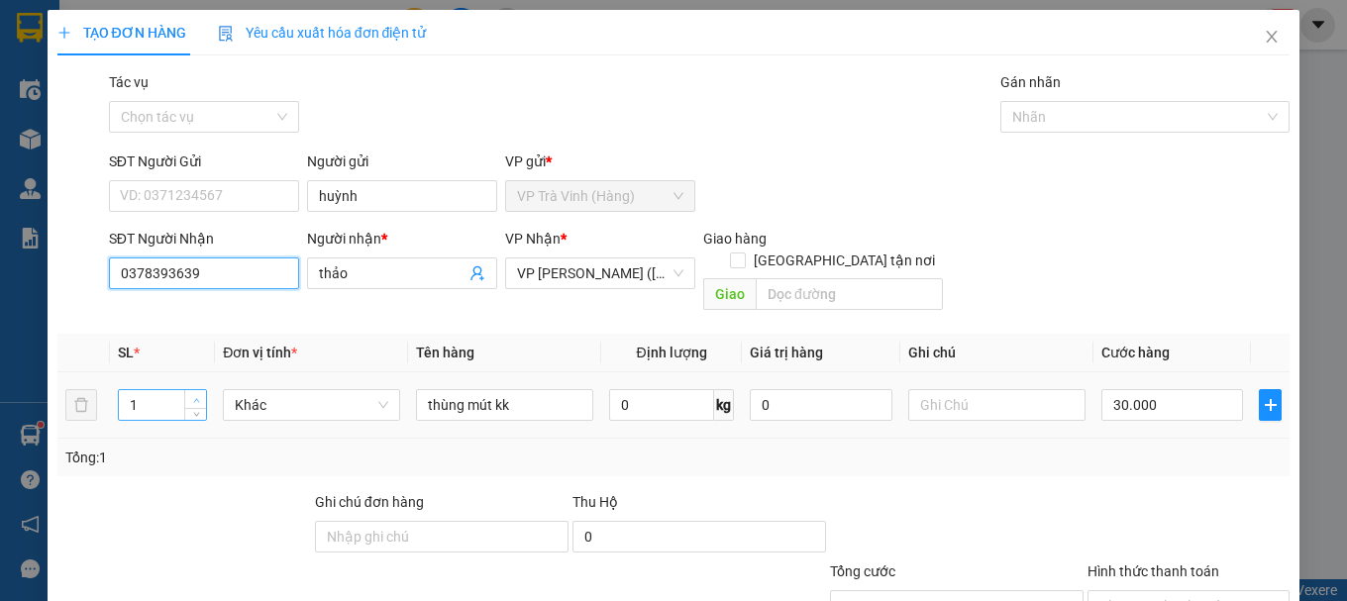
type input "0378393639"
click at [193, 397] on icon "up" at bounding box center [196, 400] width 7 height 7
type input "3"
click at [193, 397] on icon "up" at bounding box center [196, 400] width 7 height 7
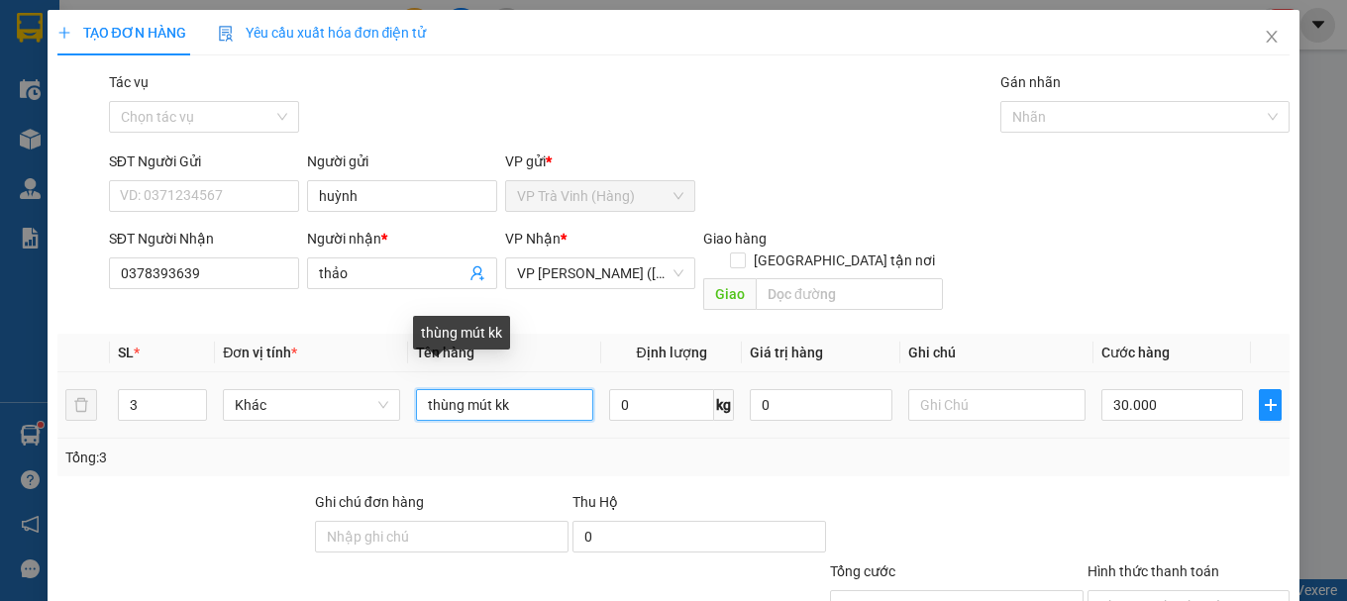
drag, startPoint x: 526, startPoint y: 383, endPoint x: 2, endPoint y: 371, distance: 524.0
click at [11, 378] on div "TẠO ĐƠN HÀNG Yêu cầu xuất hóa đơn điện tử Transit Pickup Surcharge Ids Transit …" at bounding box center [673, 300] width 1347 height 601
type input "3 thùng kk"
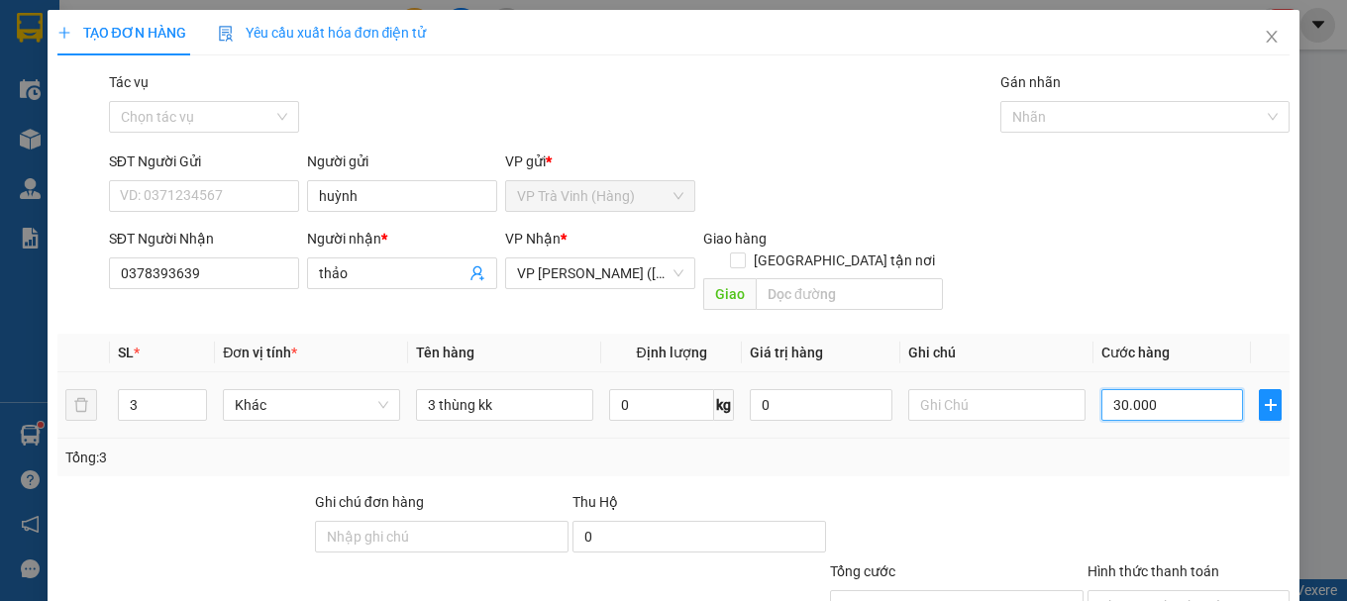
click at [1159, 389] on input "30.000" at bounding box center [1172, 405] width 143 height 32
type input "9"
type input "90"
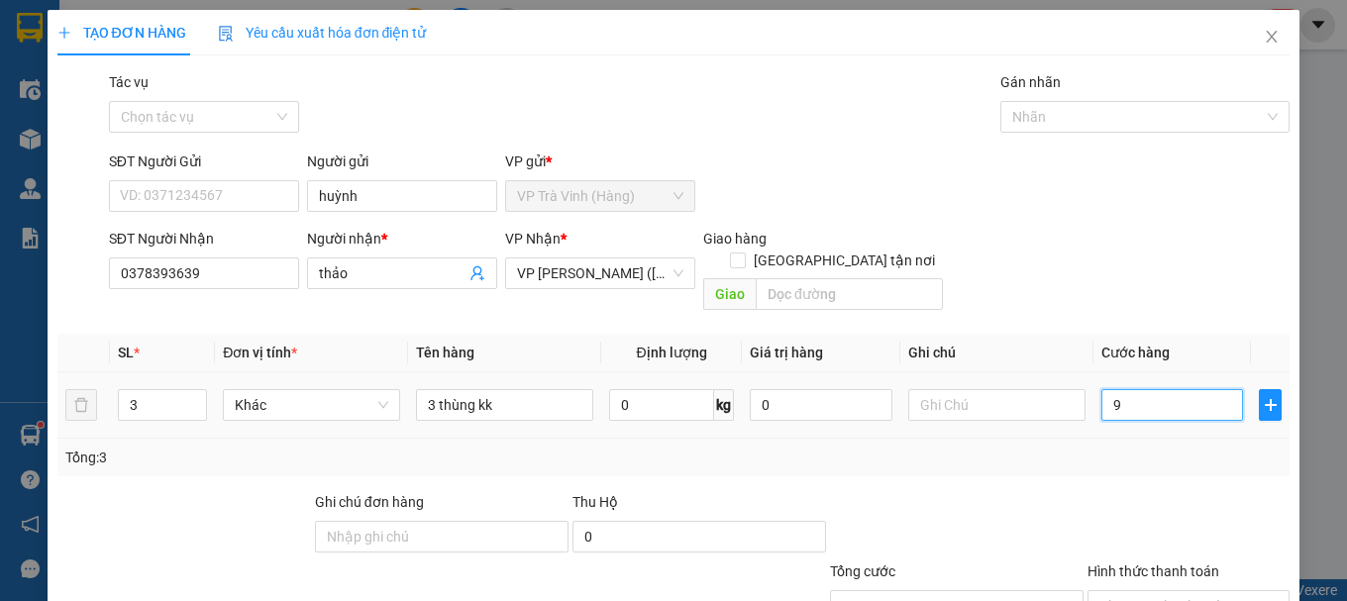
type input "90"
click at [1117, 389] on input "90" at bounding box center [1172, 405] width 143 height 32
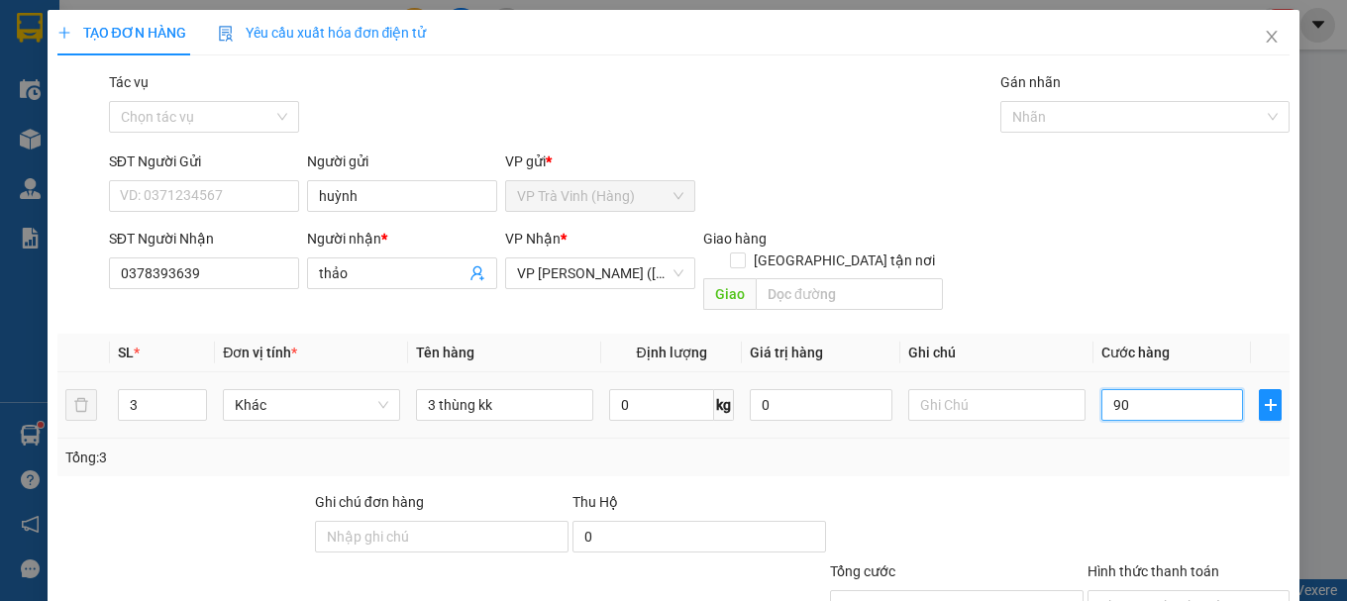
type input "1"
type input "10"
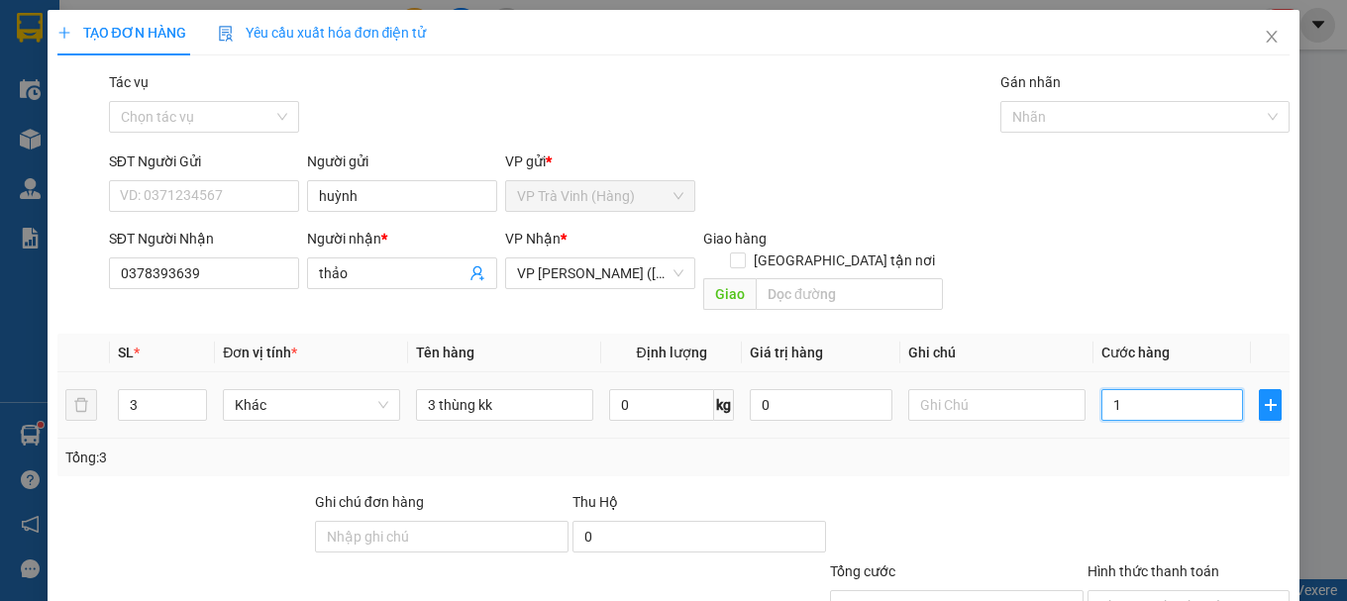
type input "10"
type input "100"
type input "100.000"
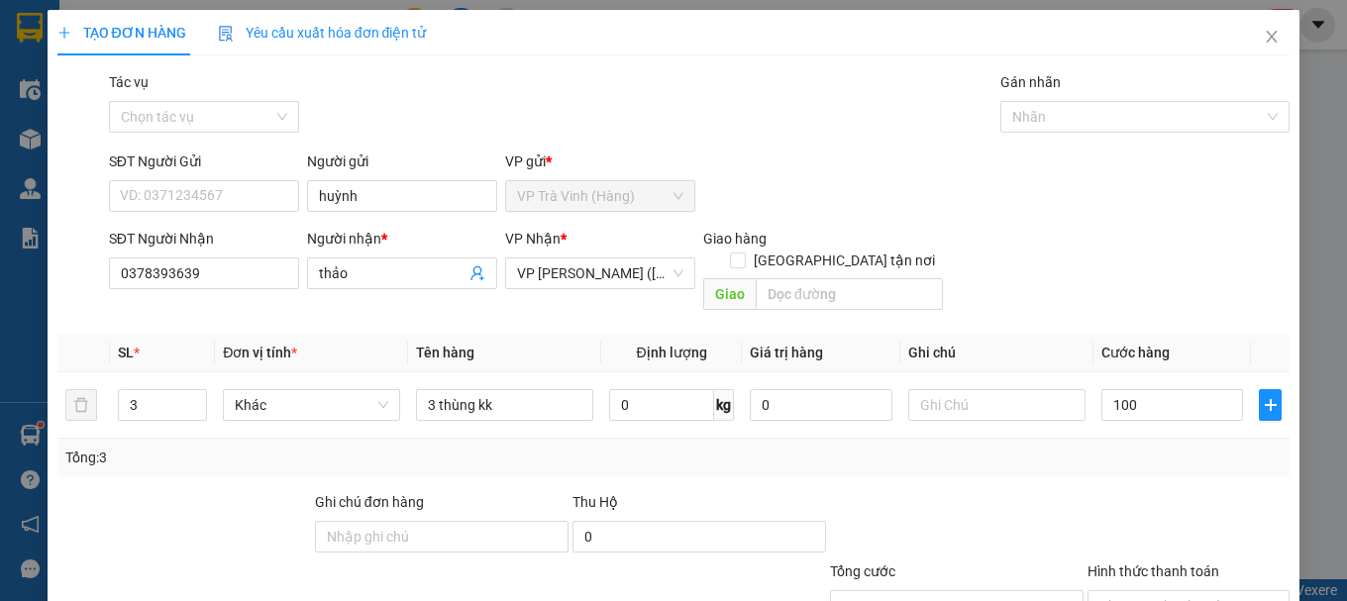
type input "100.000"
click at [1095, 447] on div "Tổng: 3" at bounding box center [673, 458] width 1217 height 22
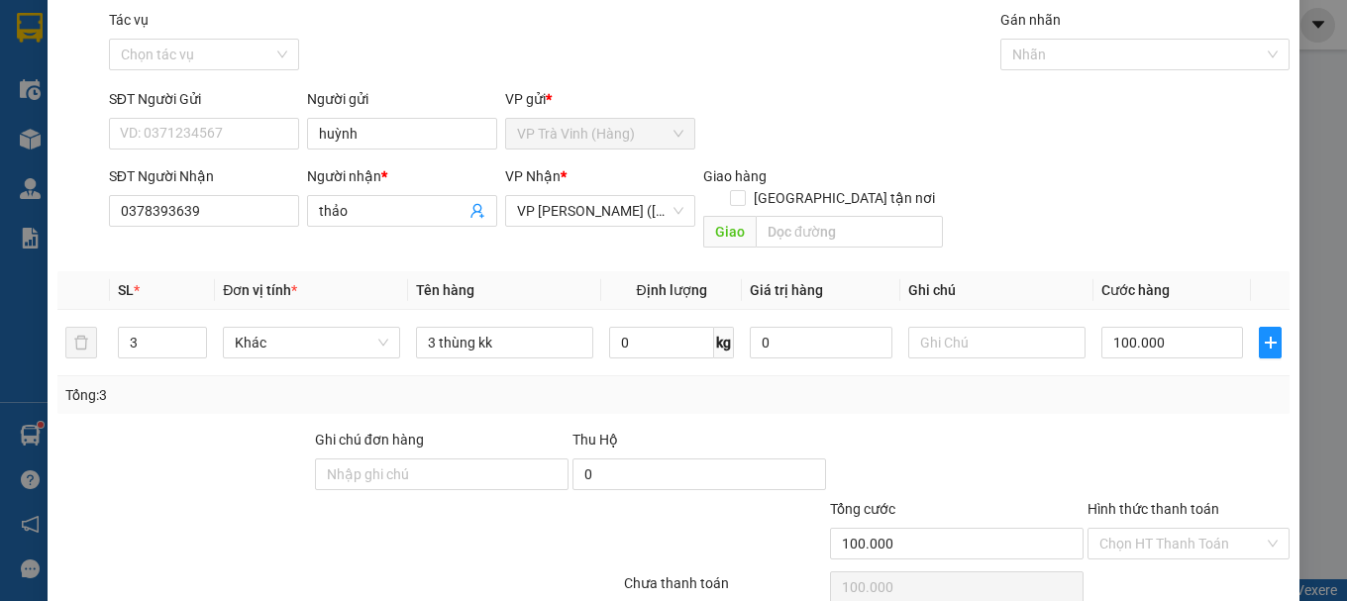
scroll to position [132, 0]
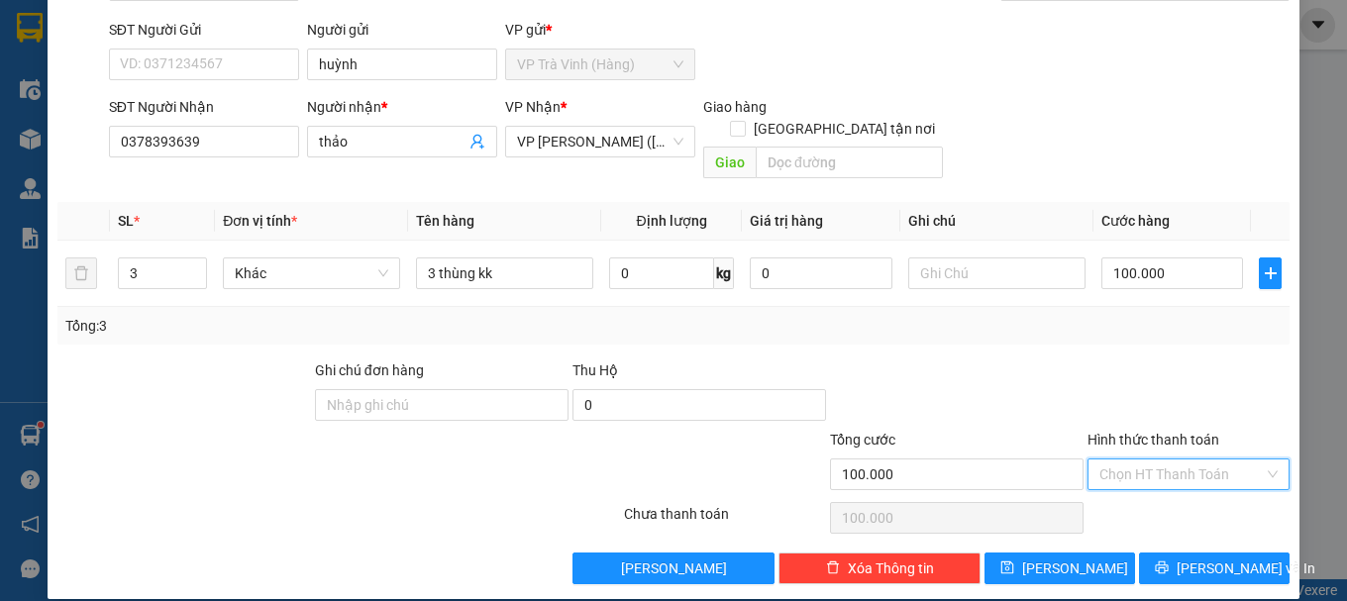
drag, startPoint x: 1124, startPoint y: 451, endPoint x: 1110, endPoint y: 451, distance: 13.9
click at [1123, 459] on input "Hình thức thanh toán" at bounding box center [1181, 474] width 164 height 30
click at [1122, 493] on div "Tại văn phòng" at bounding box center [1176, 492] width 176 height 22
type input "0"
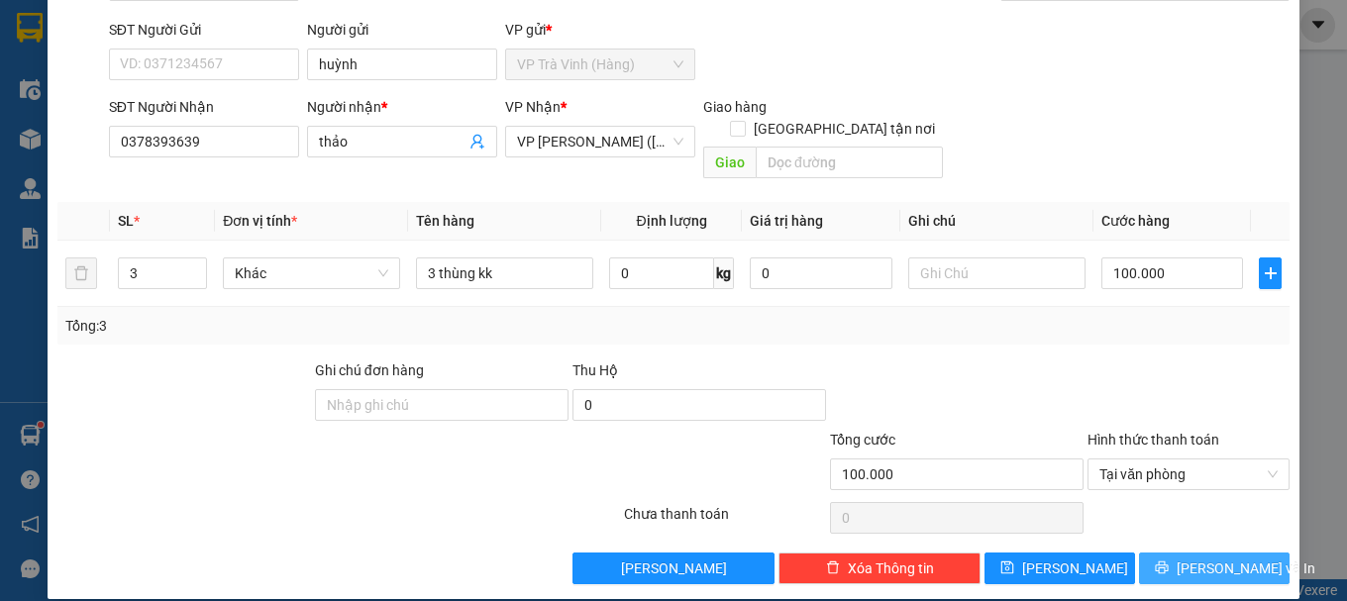
click at [1168, 553] on button "[PERSON_NAME] và In" at bounding box center [1214, 569] width 151 height 32
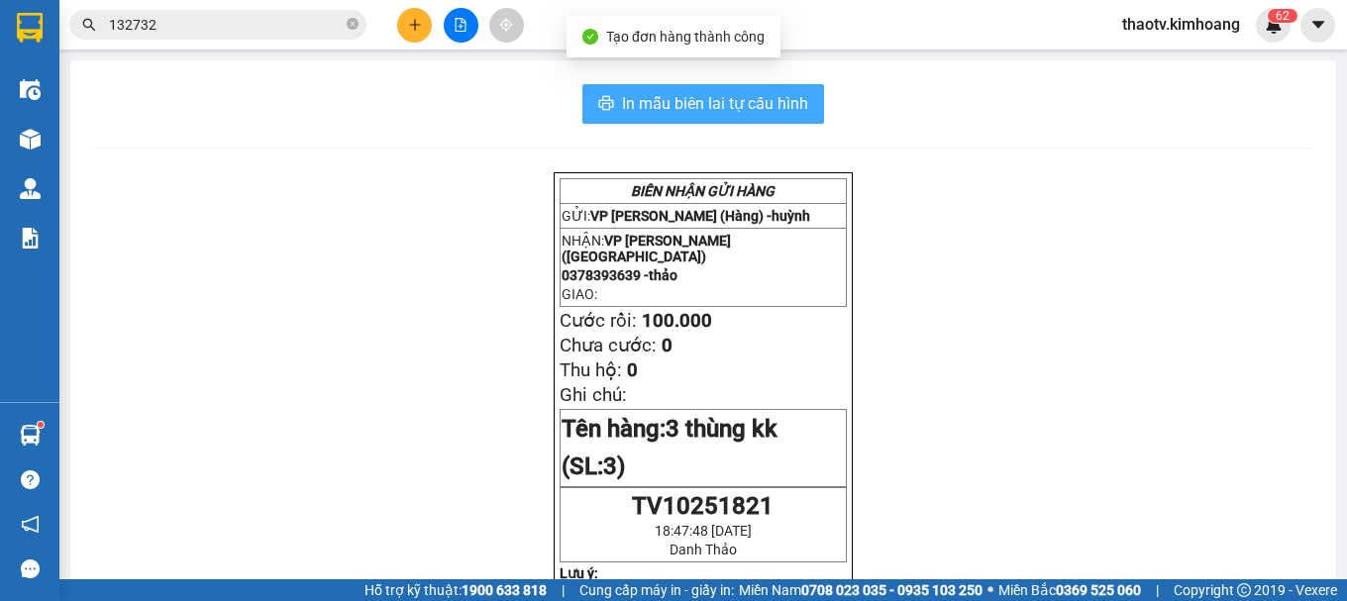
click at [696, 103] on span "In mẫu biên lai tự cấu hình" at bounding box center [715, 103] width 186 height 25
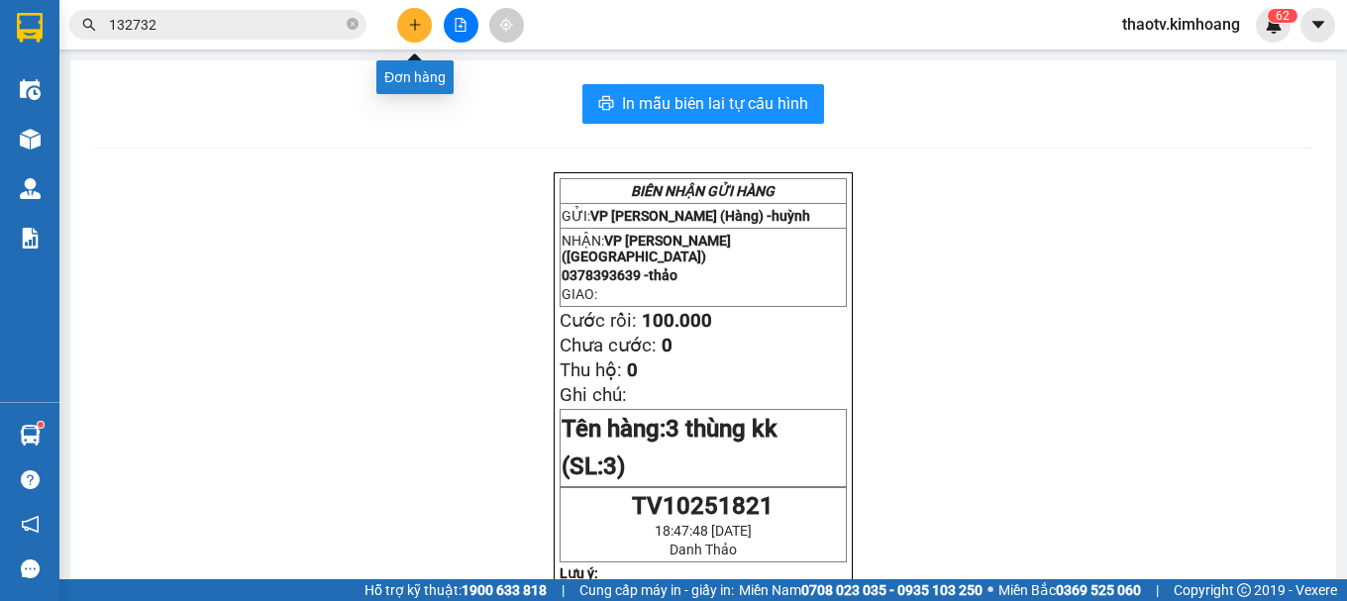
click at [417, 24] on icon "plus" at bounding box center [415, 25] width 14 height 14
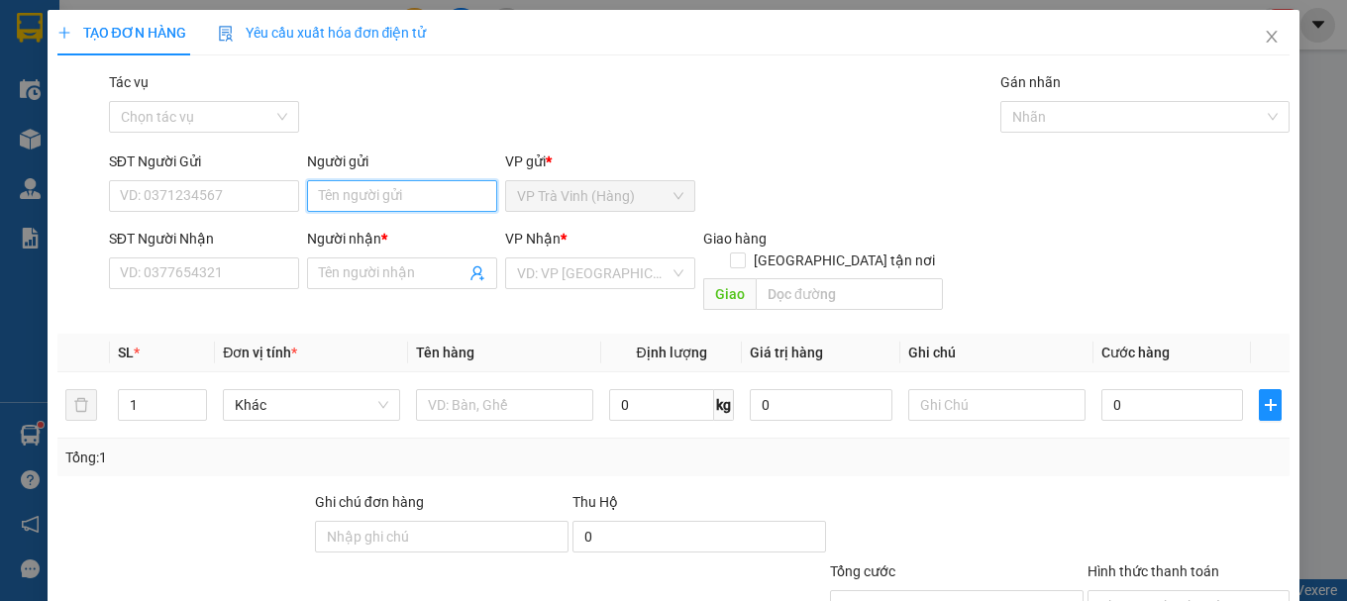
click at [342, 203] on input "Người gửi" at bounding box center [402, 196] width 190 height 32
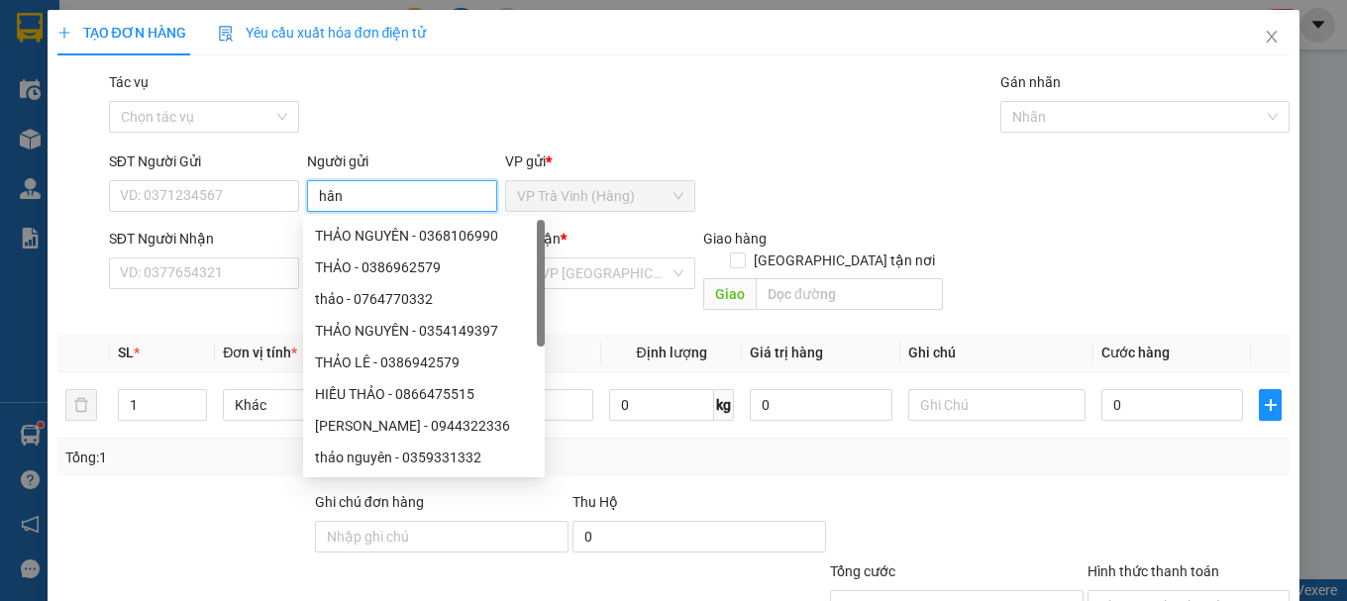
type input "hân"
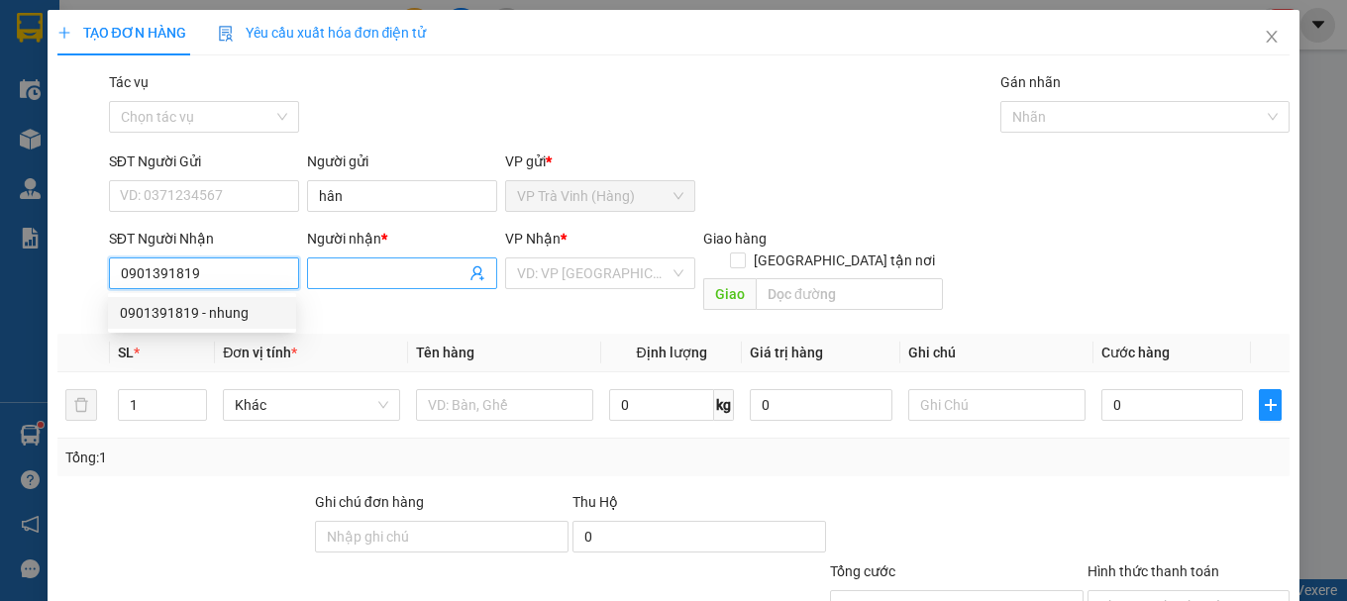
type input "0901391819"
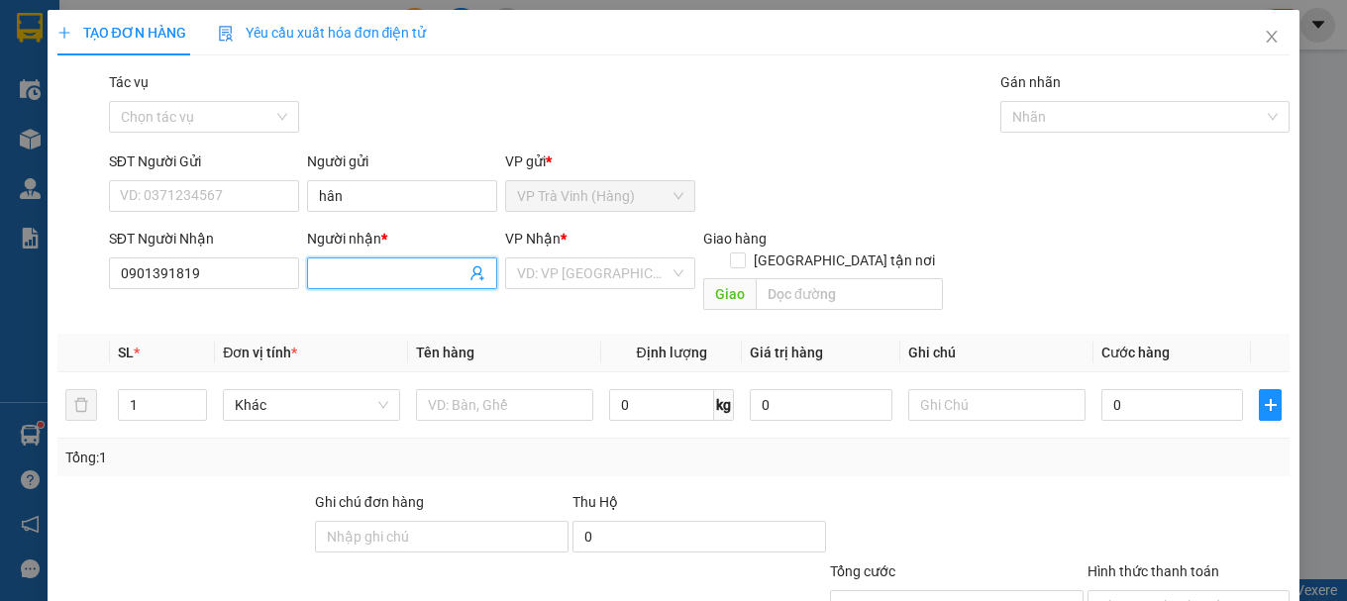
click at [376, 276] on input "Người nhận *" at bounding box center [392, 273] width 147 height 22
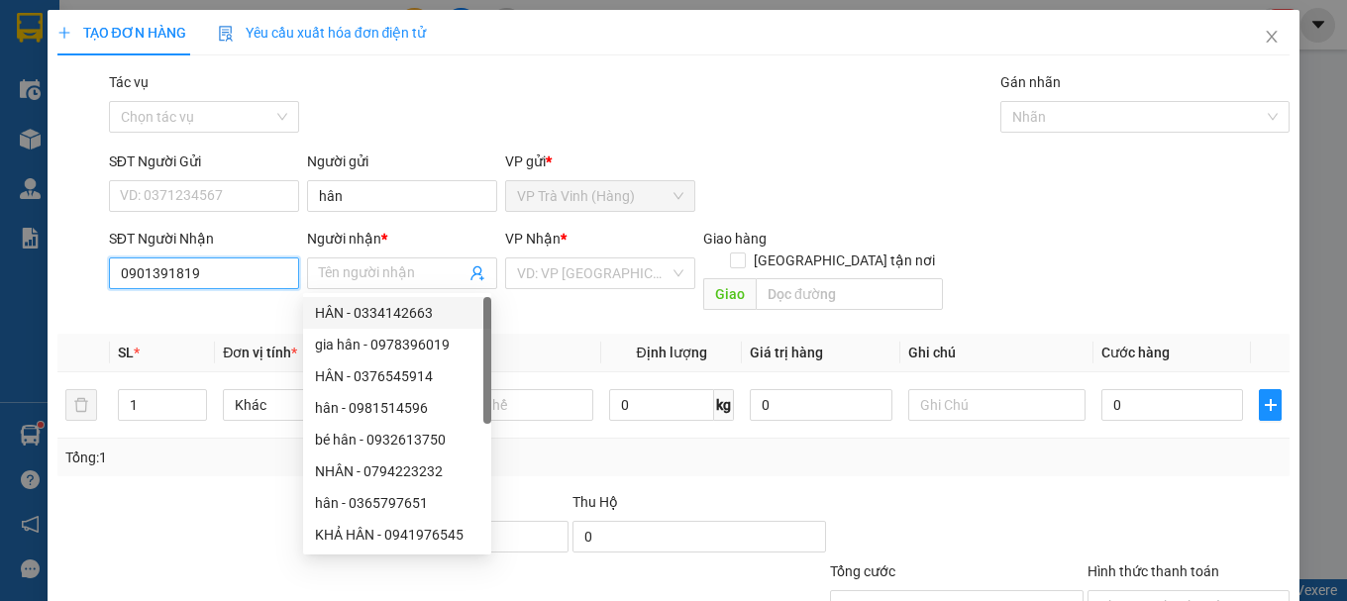
click at [205, 278] on input "0901391819" at bounding box center [204, 273] width 190 height 32
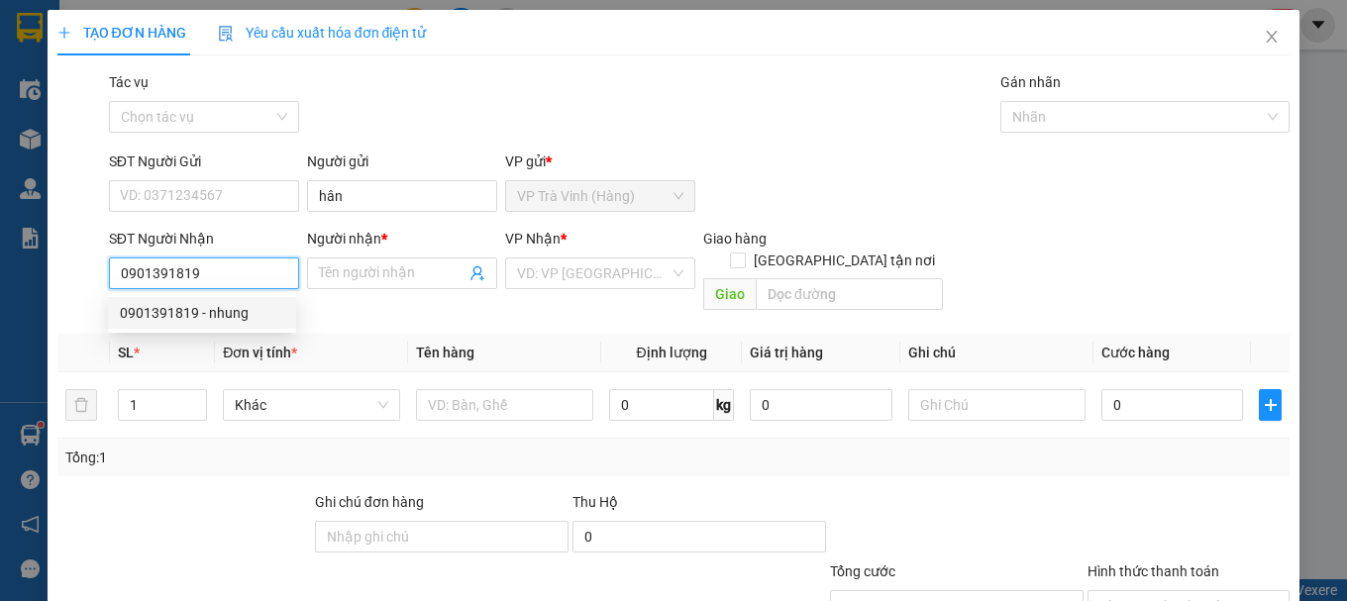
click at [223, 311] on div "0901391819 - nhung" at bounding box center [202, 313] width 164 height 22
type input "nhung"
type input "20.000"
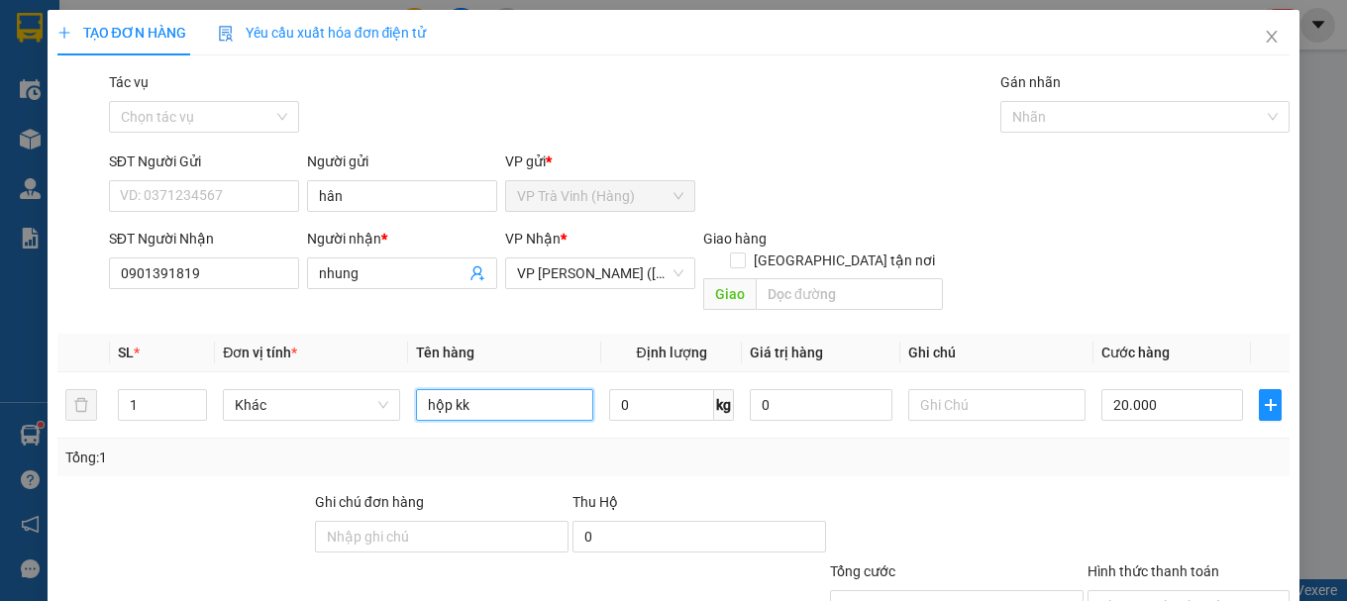
drag, startPoint x: 496, startPoint y: 387, endPoint x: 274, endPoint y: 432, distance: 226.2
click at [282, 436] on div "SL * Đơn vị tính * Tên hàng Định lượng Giá trị hàng Ghi chú Cước hàng 1 Khác hộ…" at bounding box center [673, 405] width 1233 height 143
type input "1 cục giấy kk"
click at [1124, 393] on input "20.000" at bounding box center [1172, 405] width 143 height 32
type input "2"
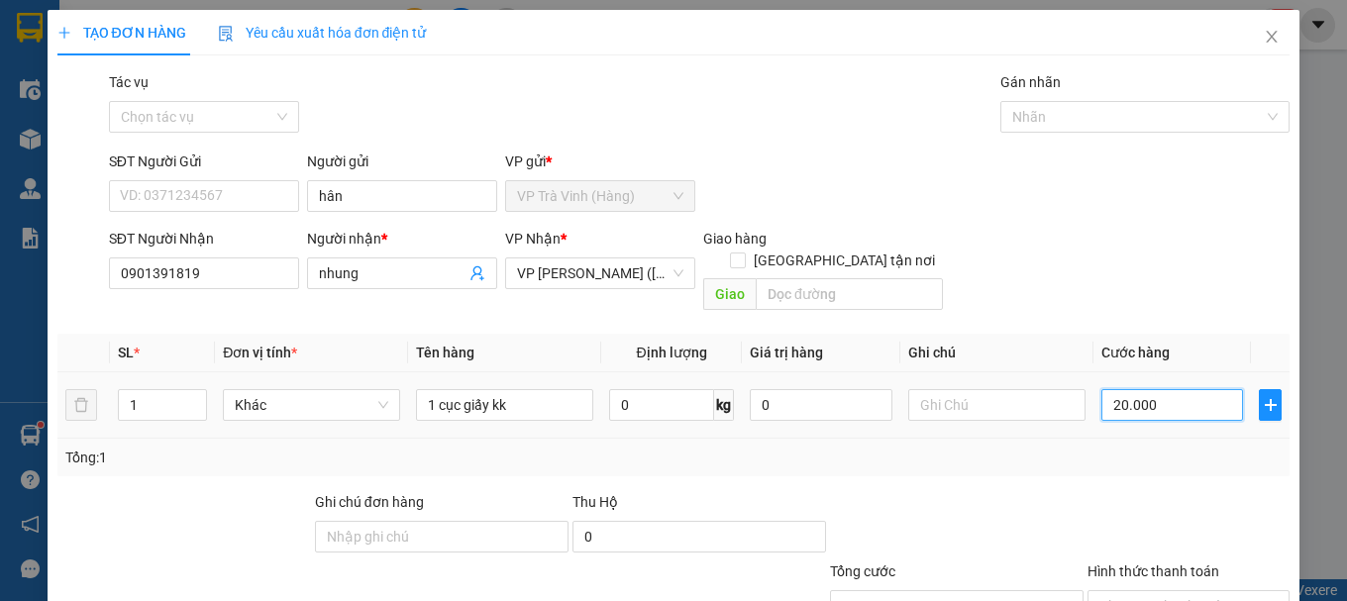
type input "2"
type input "25"
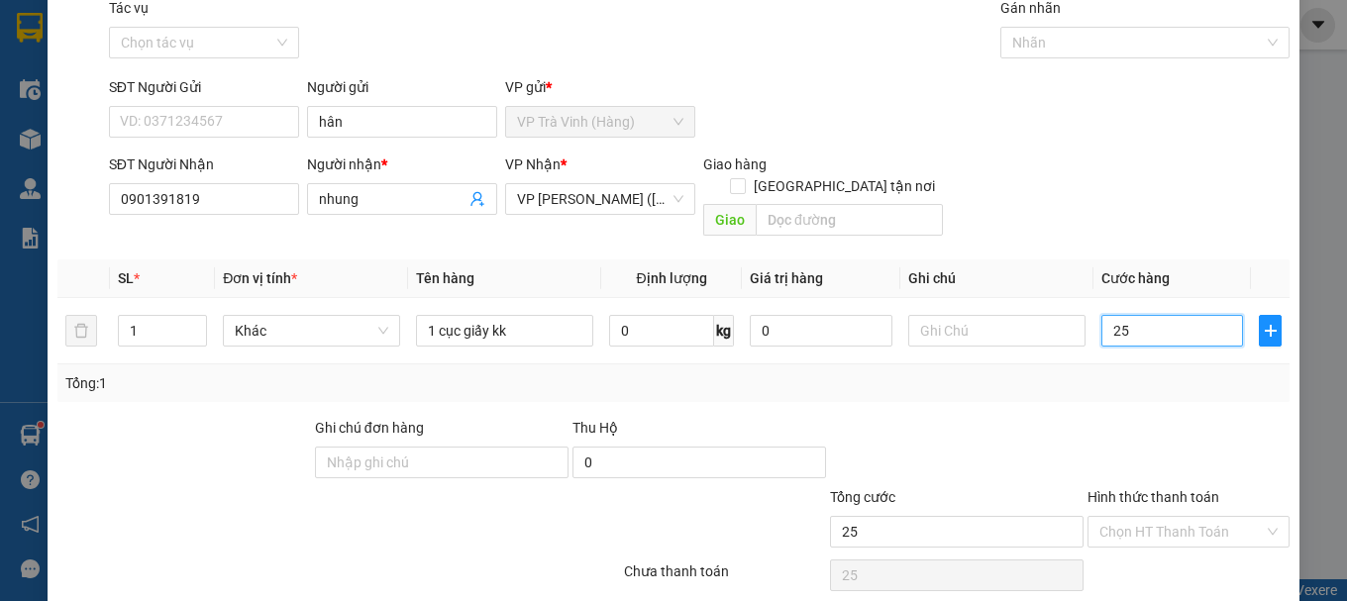
scroll to position [132, 0]
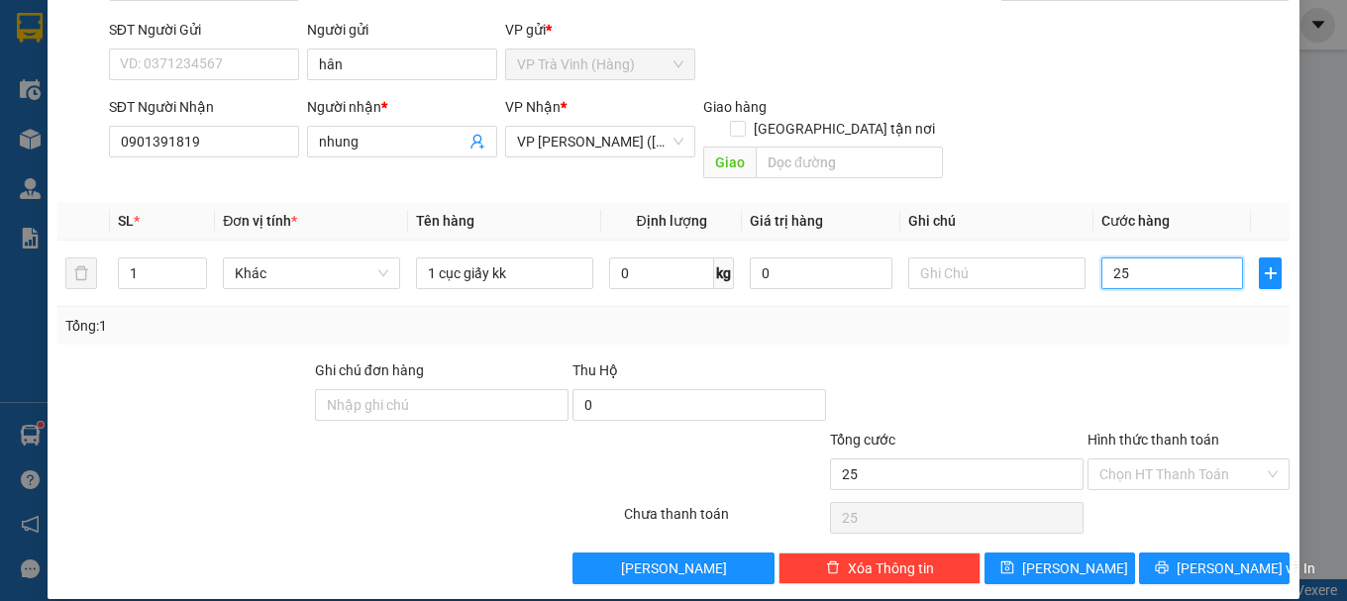
type input "25"
type input "25.000"
click at [1213, 498] on div "Chọn HT Thanh Toán" at bounding box center [1188, 518] width 206 height 40
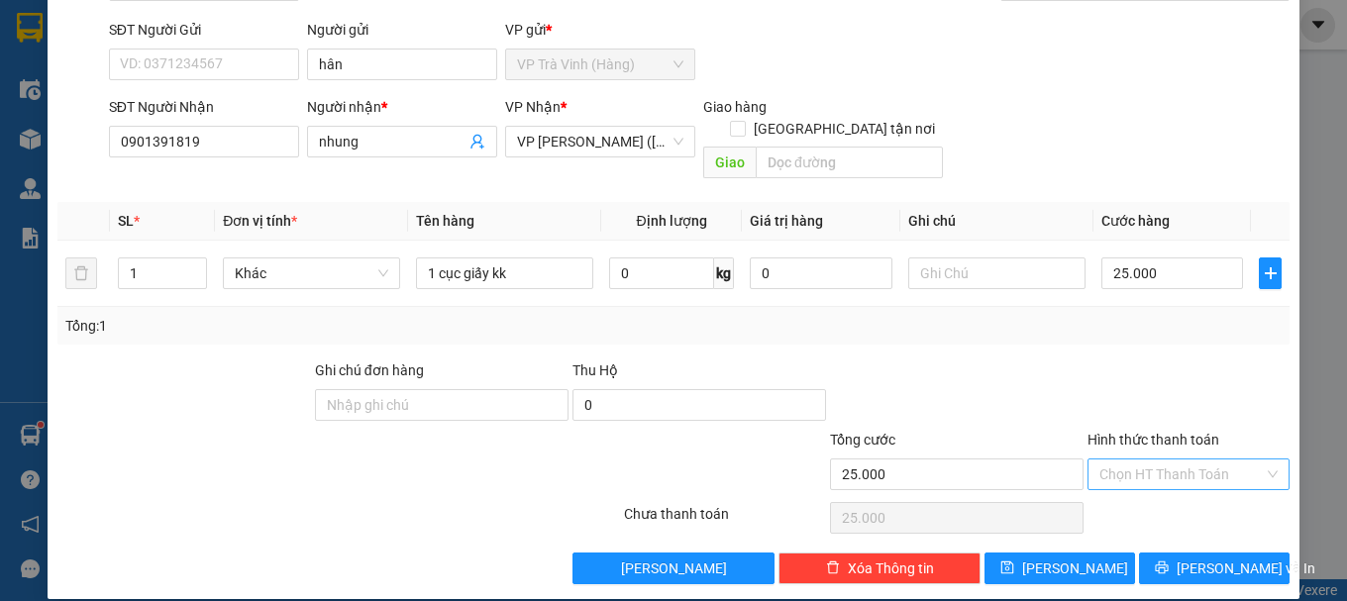
click at [1165, 459] on input "Hình thức thanh toán" at bounding box center [1181, 474] width 164 height 30
click at [1143, 495] on div "Tại văn phòng" at bounding box center [1176, 492] width 176 height 22
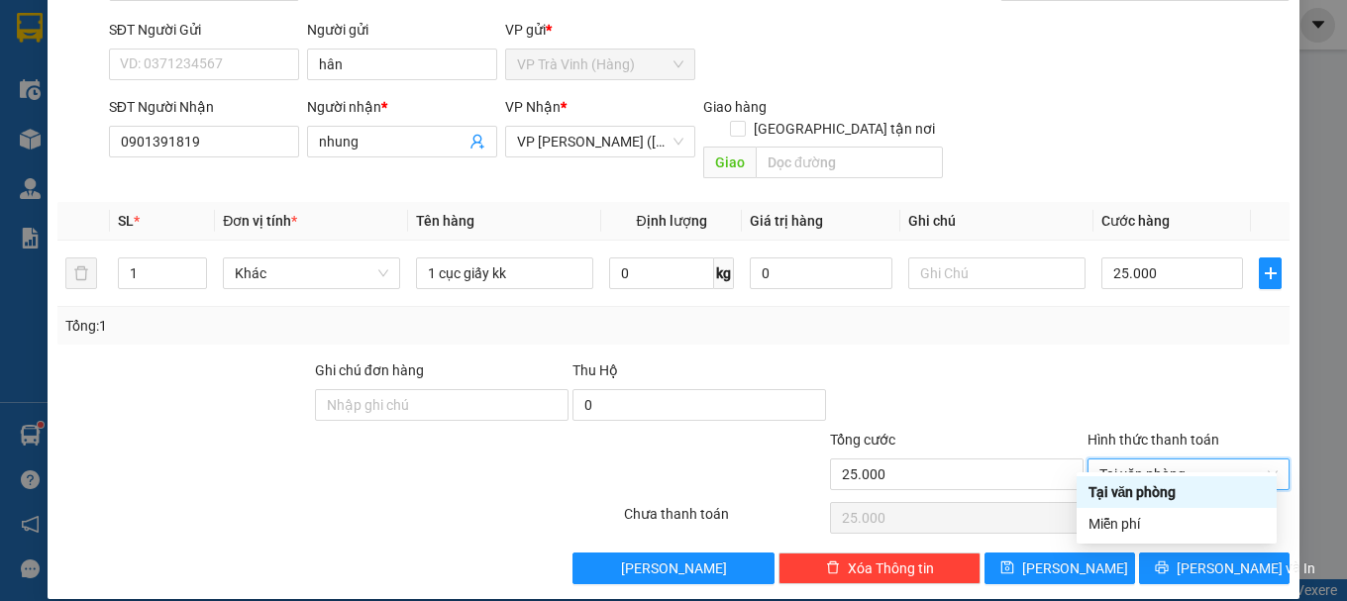
type input "0"
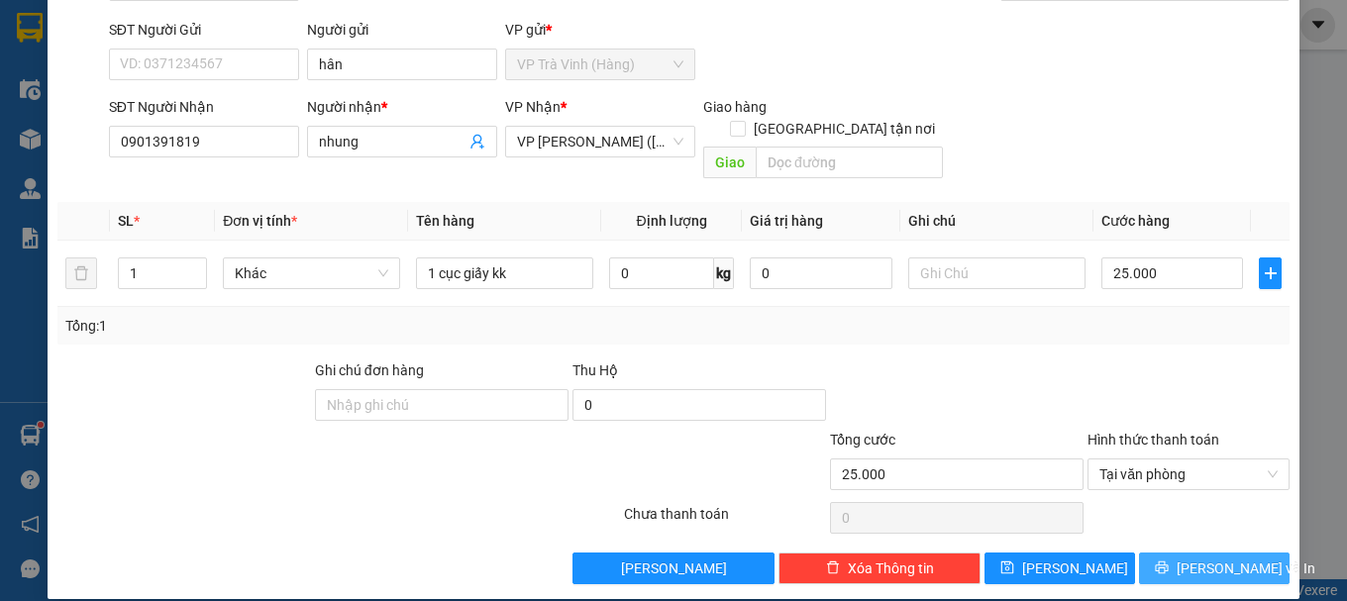
click at [1168, 560] on icon "printer" at bounding box center [1162, 567] width 14 height 14
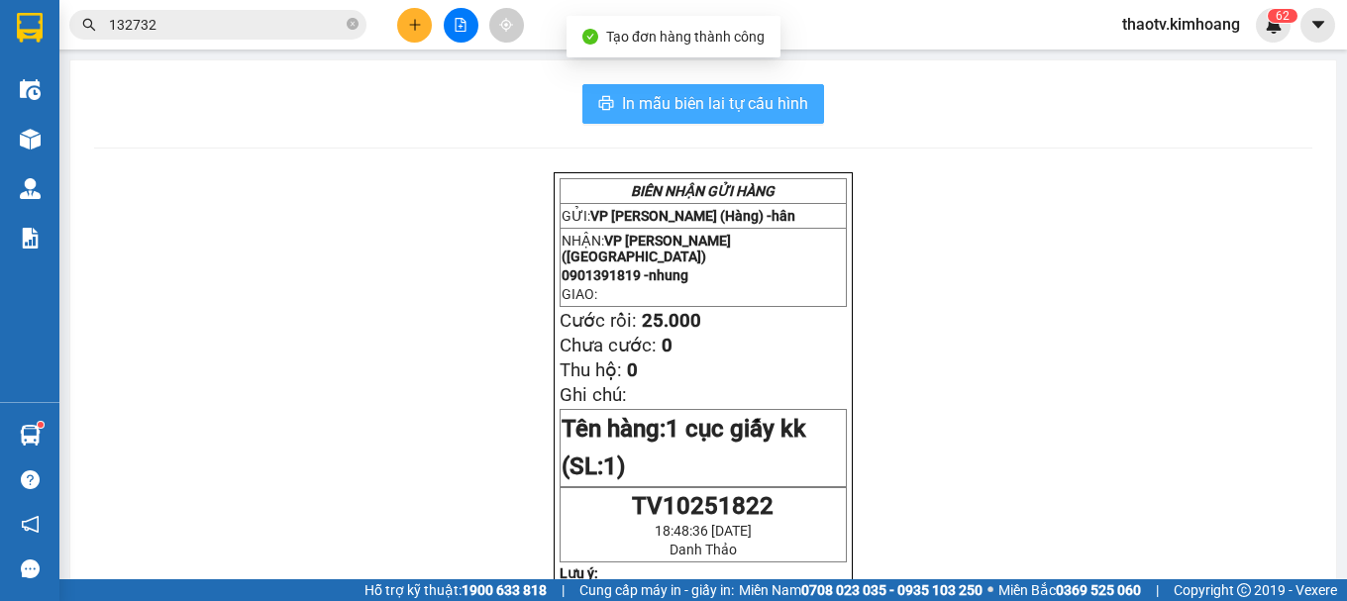
click at [694, 97] on span "In mẫu biên lai tự cấu hình" at bounding box center [715, 103] width 186 height 25
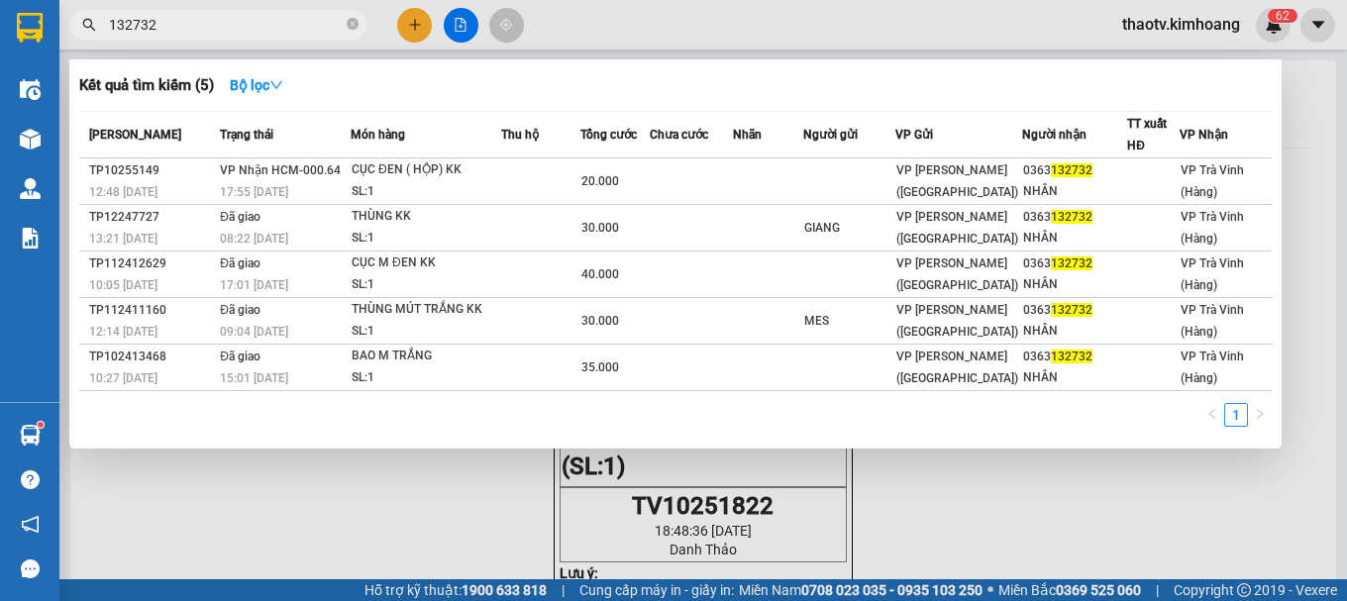
click at [205, 24] on input "132732" at bounding box center [226, 25] width 234 height 22
drag, startPoint x: 169, startPoint y: 27, endPoint x: 0, endPoint y: -35, distance: 180.1
click at [0, 0] on html "Kết quả tìm kiếm ( 5 ) Bộ lọc Mã ĐH Trạng thái Món hàng Thu hộ Tổng cước Chưa c…" at bounding box center [673, 300] width 1347 height 601
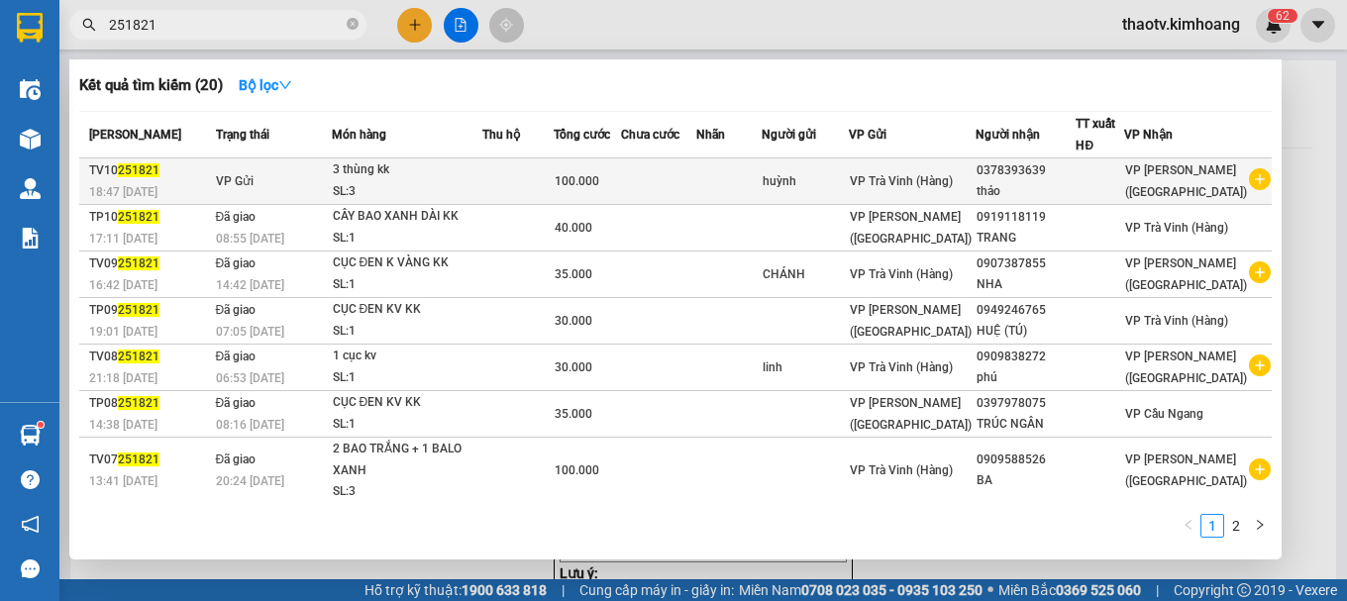
type input "251821"
click at [439, 188] on div "SL: 3" at bounding box center [407, 192] width 149 height 22
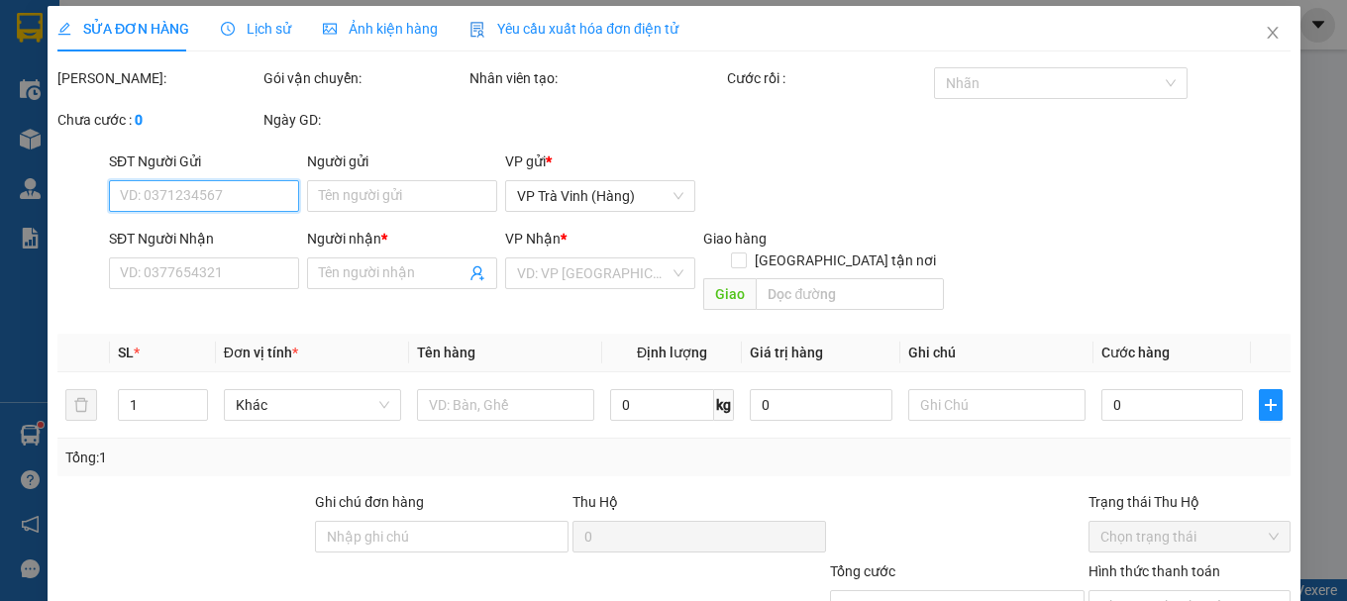
type input "huỳnh"
type input "0378393639"
type input "thảo"
type input "100.000"
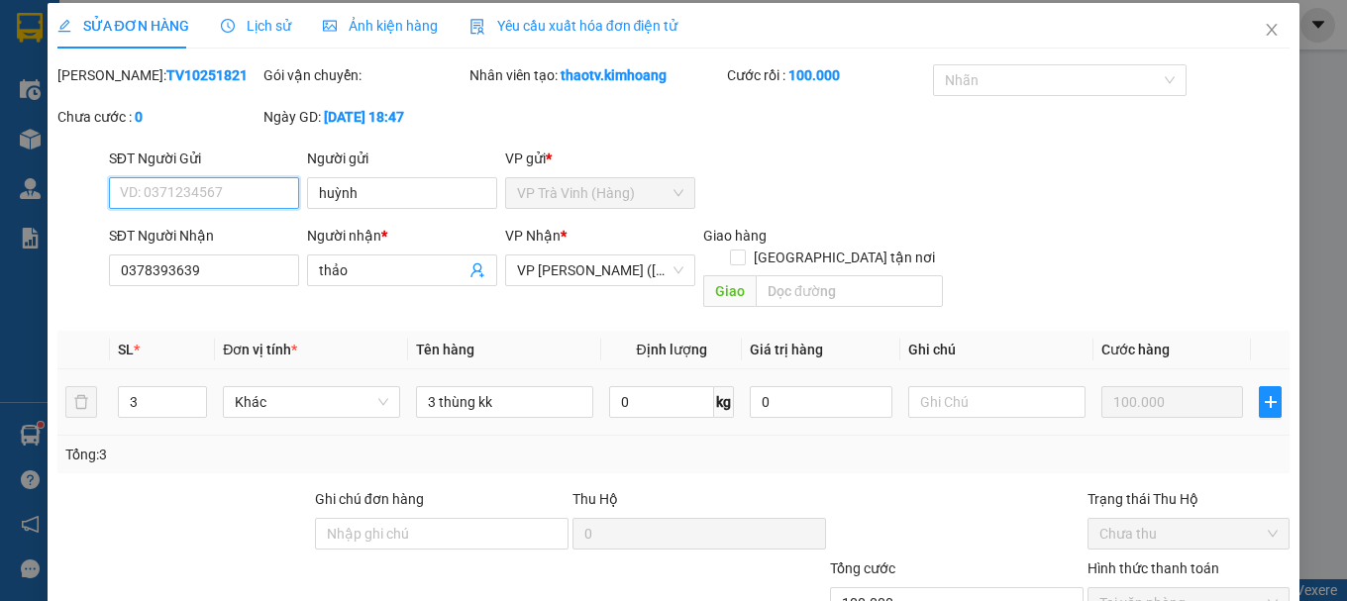
scroll to position [136, 0]
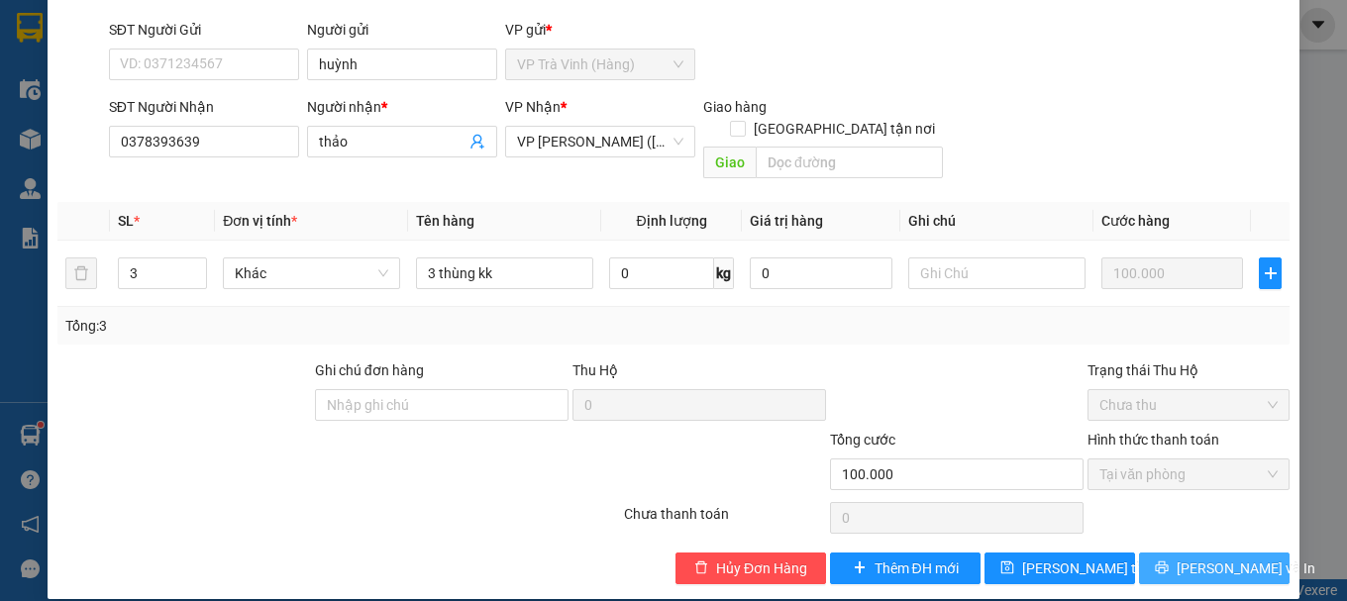
click at [1150, 553] on button "[PERSON_NAME] và In" at bounding box center [1214, 569] width 151 height 32
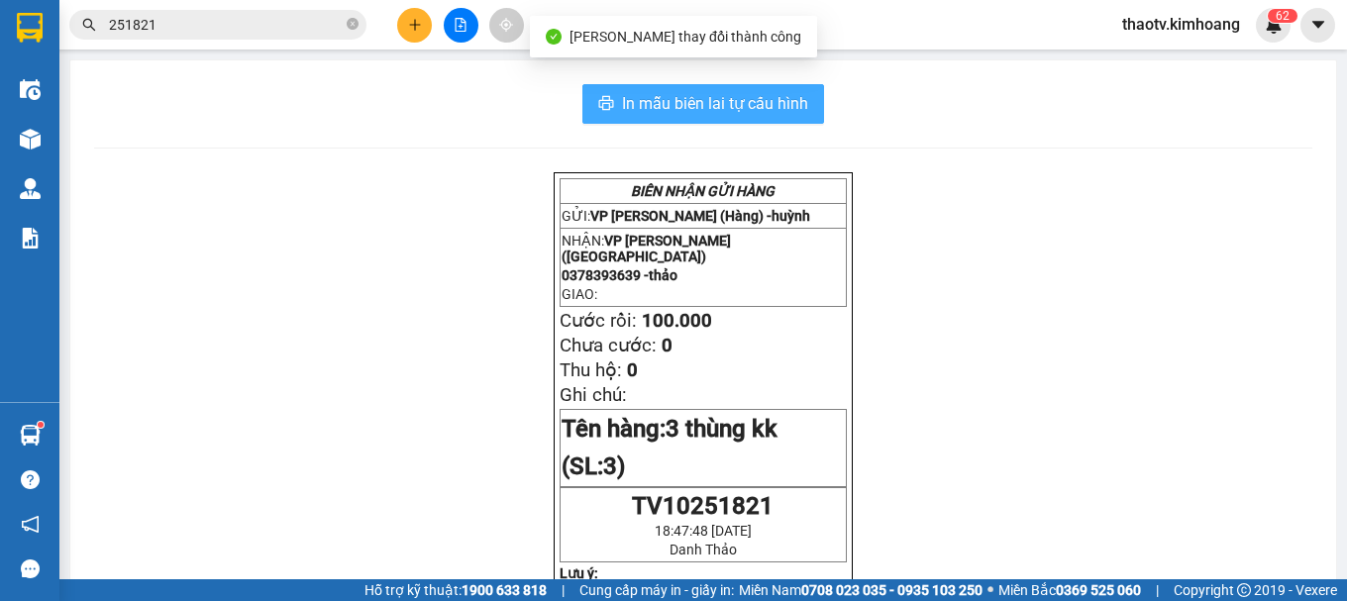
click at [759, 111] on span "In mẫu biên lai tự cấu hình" at bounding box center [715, 103] width 186 height 25
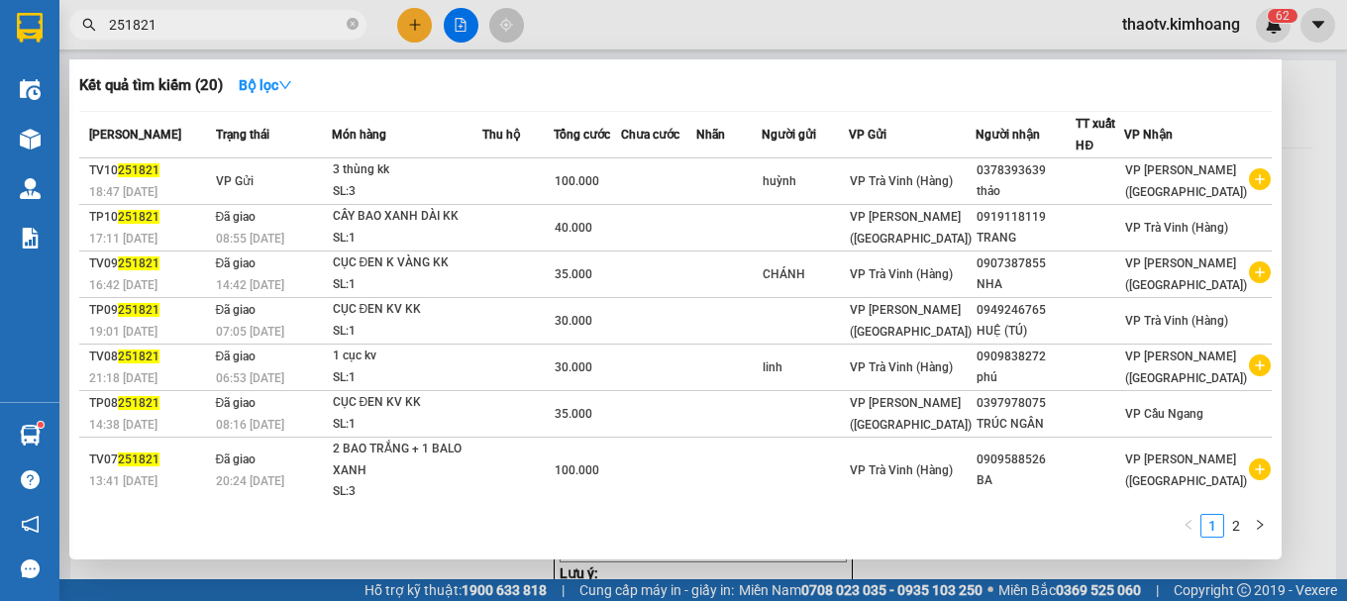
click at [206, 25] on input "251821" at bounding box center [226, 25] width 234 height 22
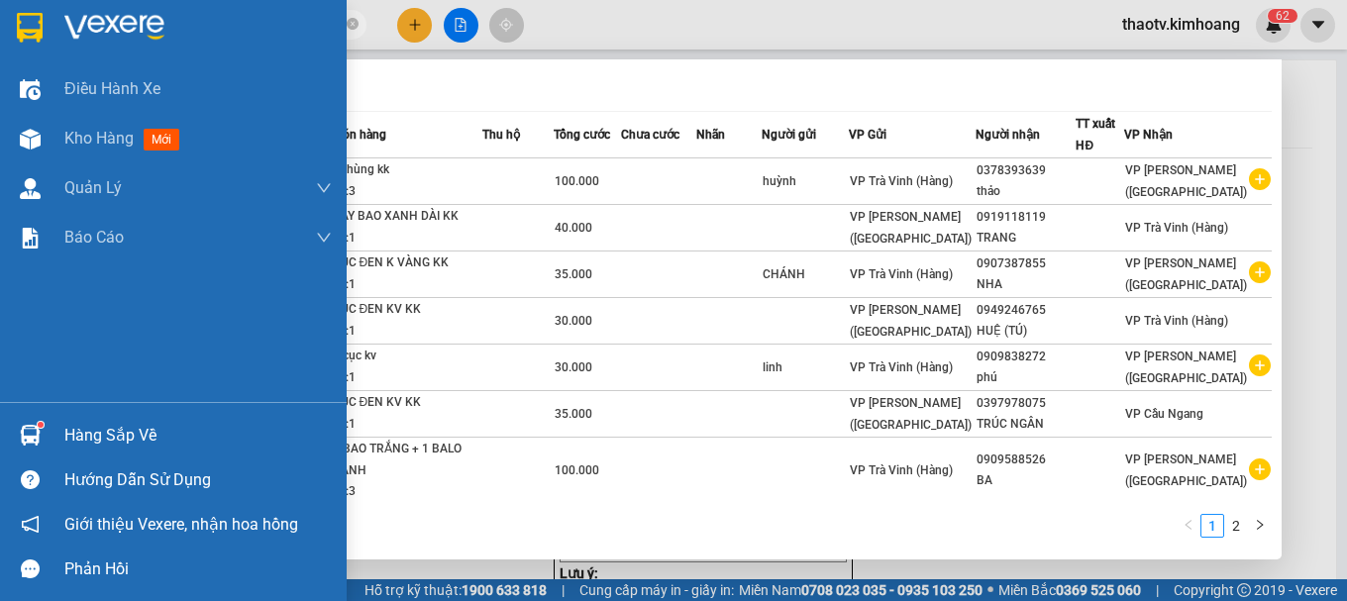
drag, startPoint x: 163, startPoint y: 25, endPoint x: 0, endPoint y: 1, distance: 165.1
click at [0, 6] on section "Kết quả tìm kiếm ( 20 ) Bộ lọc Mã ĐH Trạng thái Món hàng Thu hộ Tổng cước Chưa …" at bounding box center [673, 300] width 1347 height 601
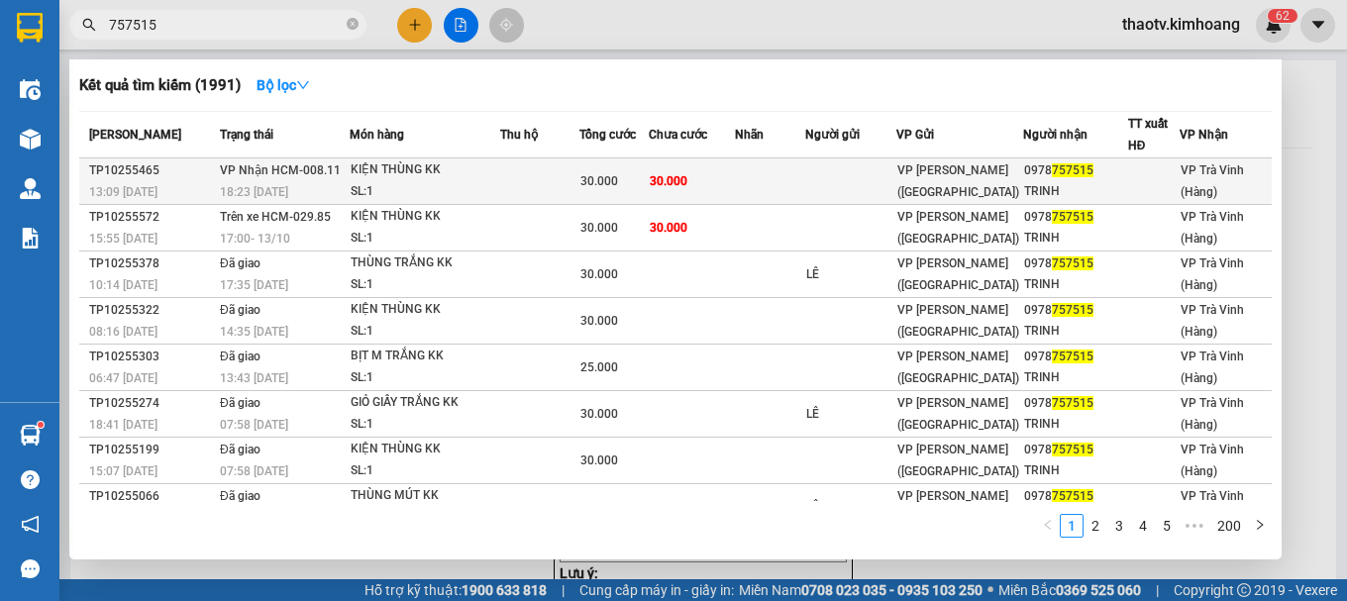
type input "757515"
click at [364, 181] on div "SL: 1" at bounding box center [425, 192] width 149 height 22
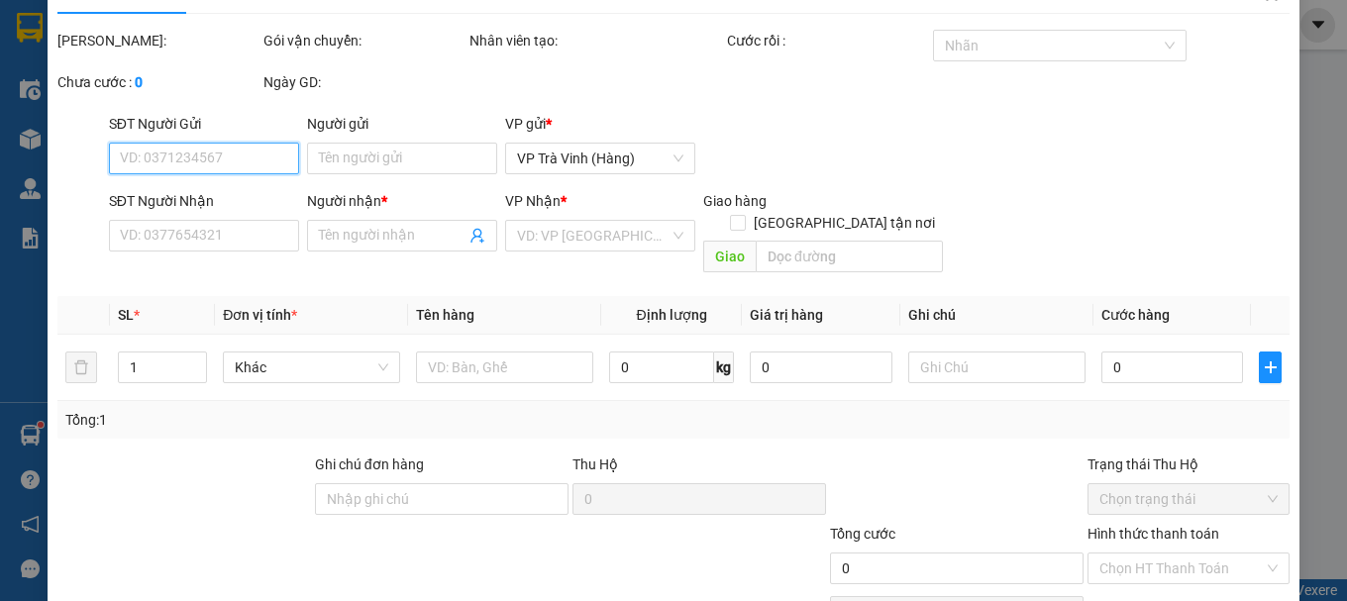
type input "0978757515"
type input "TRINH"
type input "30.000"
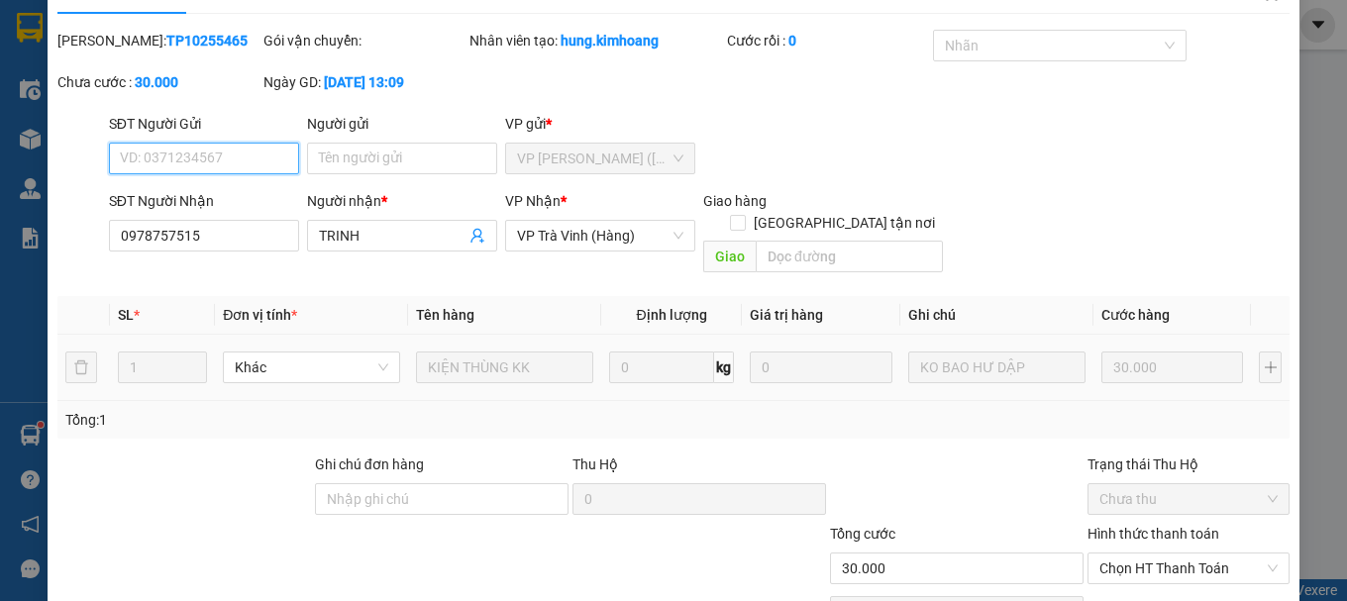
scroll to position [136, 0]
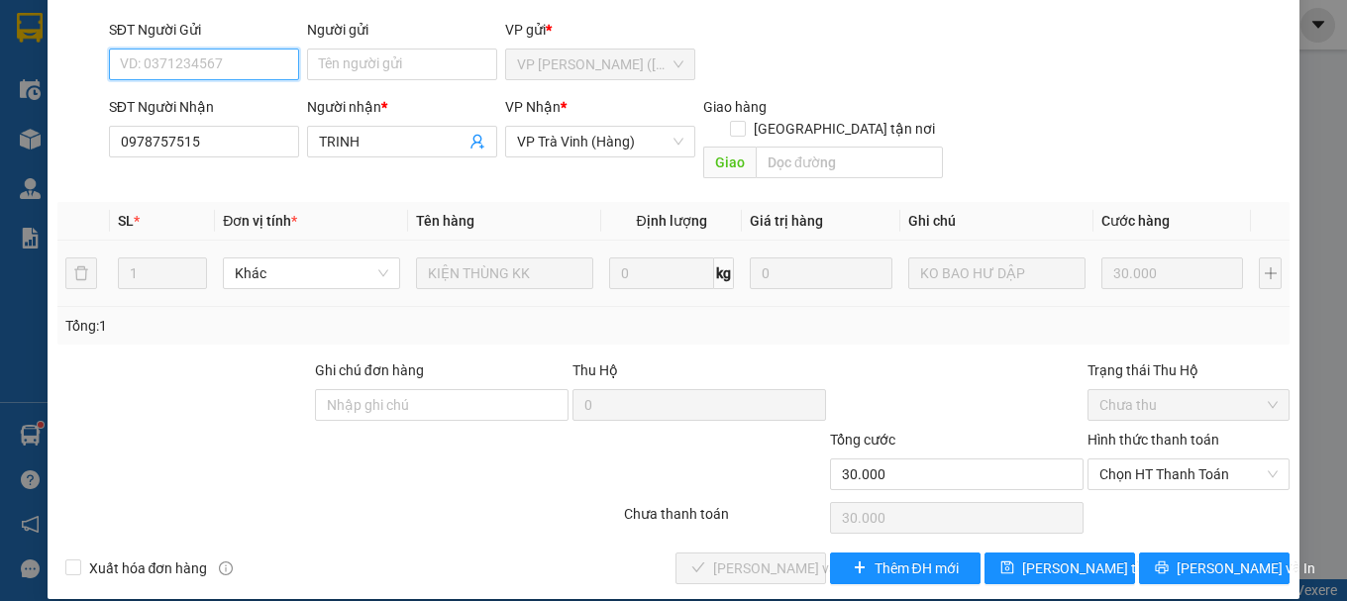
drag, startPoint x: 1156, startPoint y: 459, endPoint x: 1138, endPoint y: 468, distance: 19.9
click at [1155, 459] on span "Chọn HT Thanh Toán" at bounding box center [1188, 474] width 178 height 30
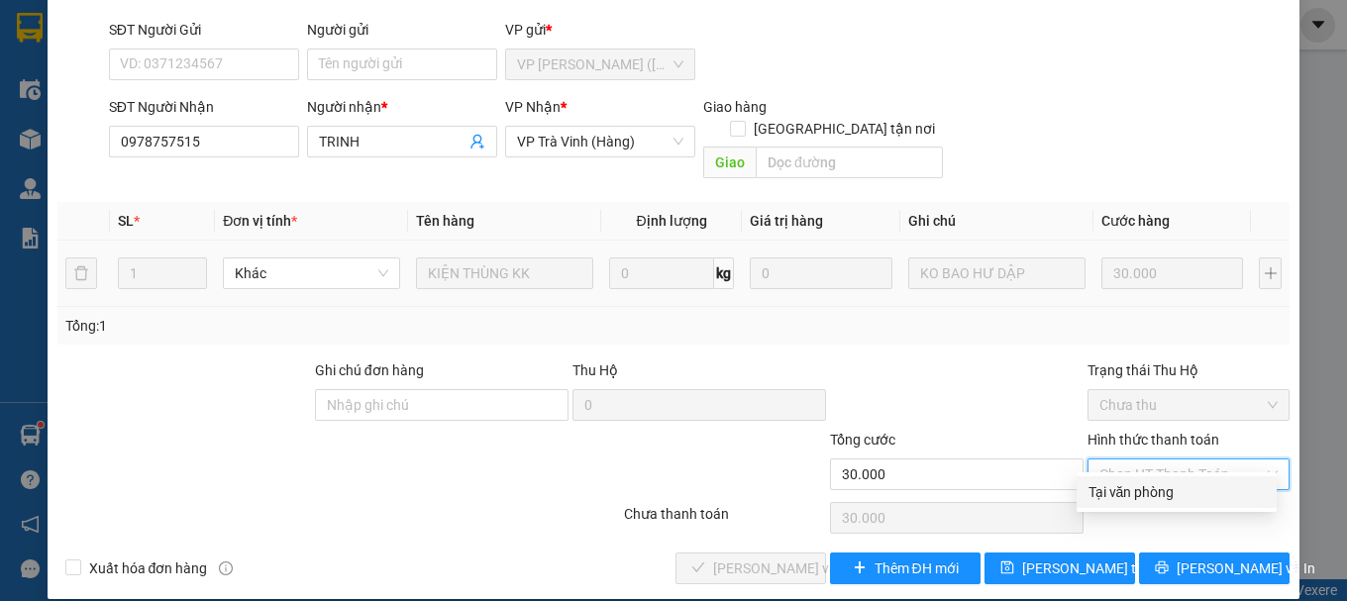
click at [1096, 488] on div "Tại văn phòng" at bounding box center [1176, 492] width 176 height 22
type input "0"
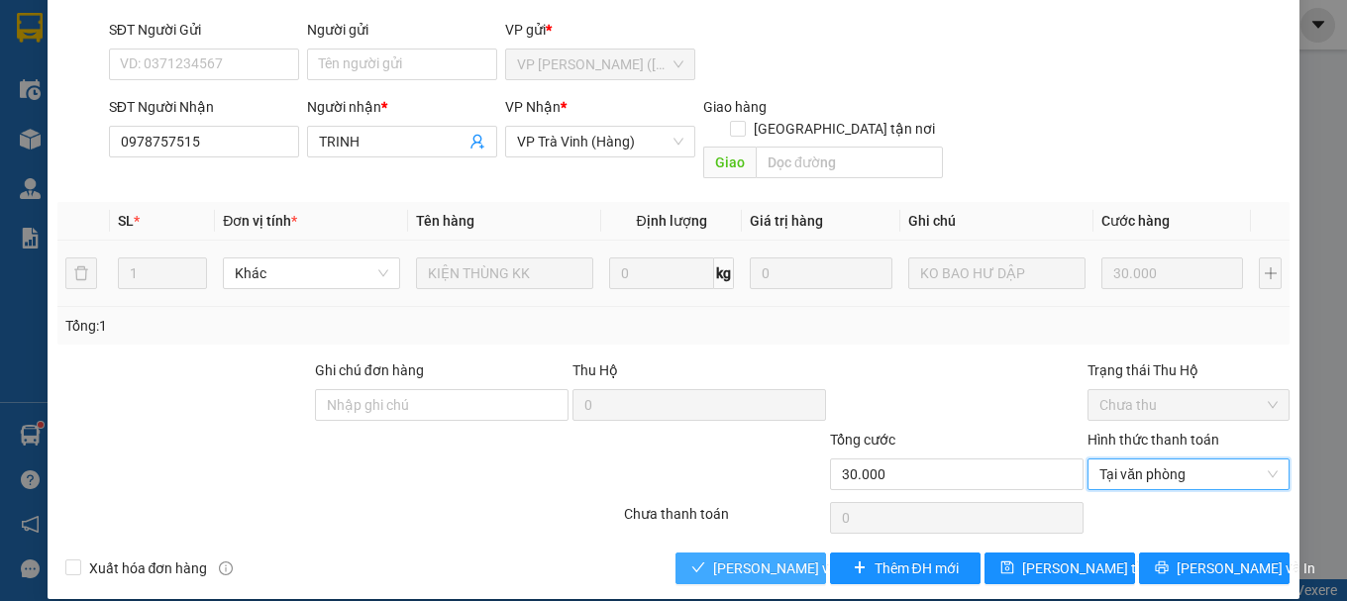
click at [713, 557] on span "[PERSON_NAME] và [PERSON_NAME] hàng" at bounding box center [808, 568] width 190 height 22
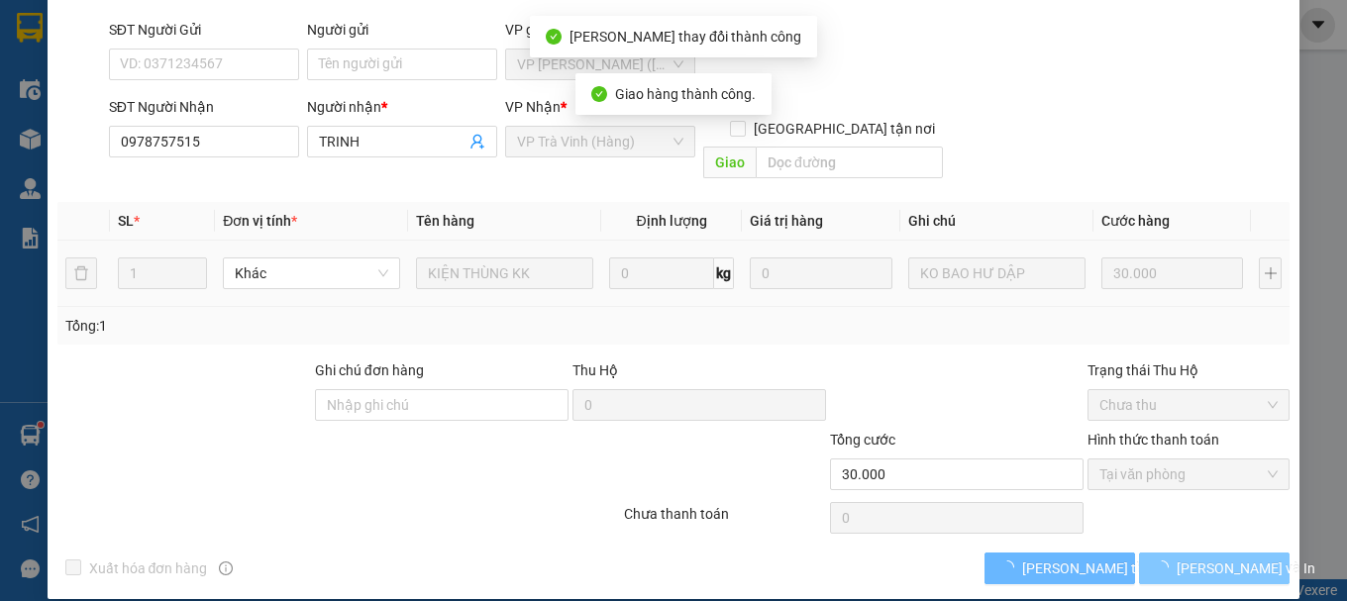
scroll to position [157, 0]
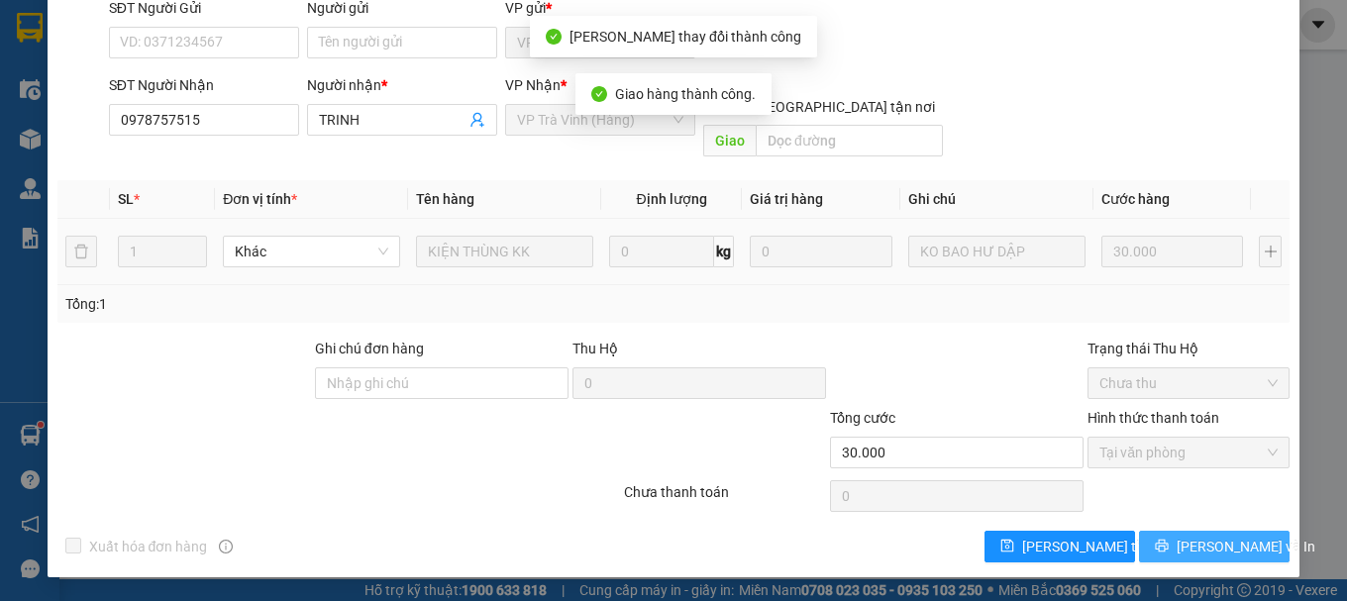
click at [1185, 547] on span "[PERSON_NAME] và In" at bounding box center [1245, 547] width 139 height 22
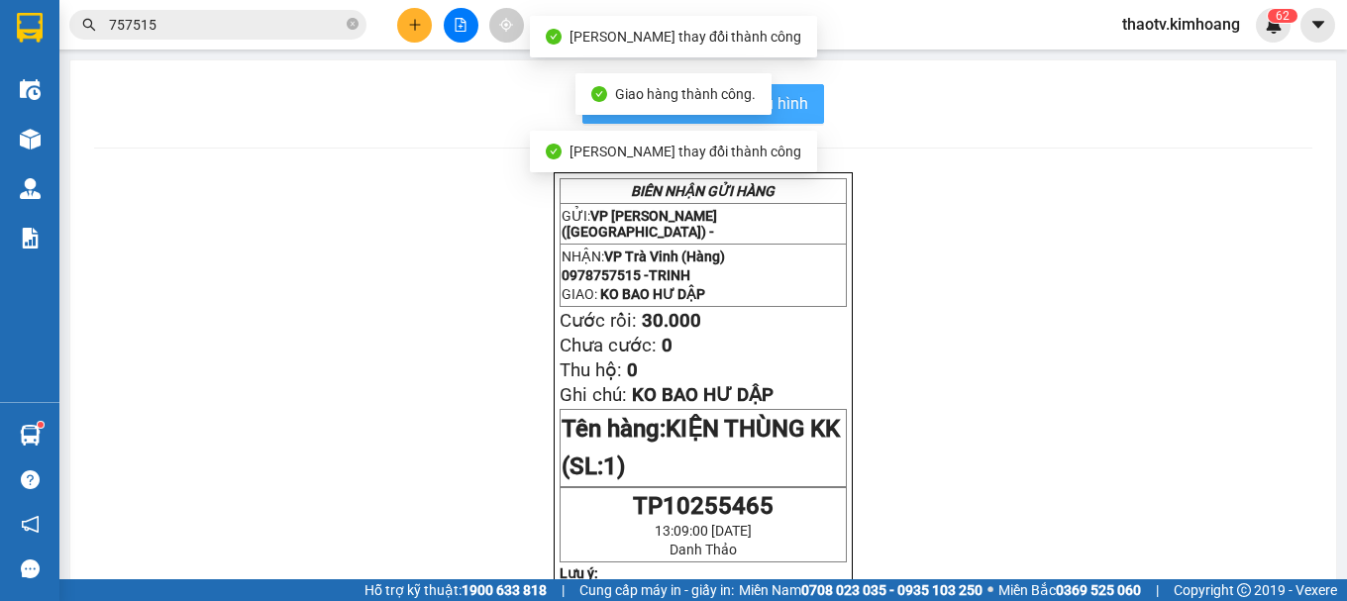
click at [801, 86] on button "In mẫu biên lai tự cấu hình" at bounding box center [703, 104] width 242 height 40
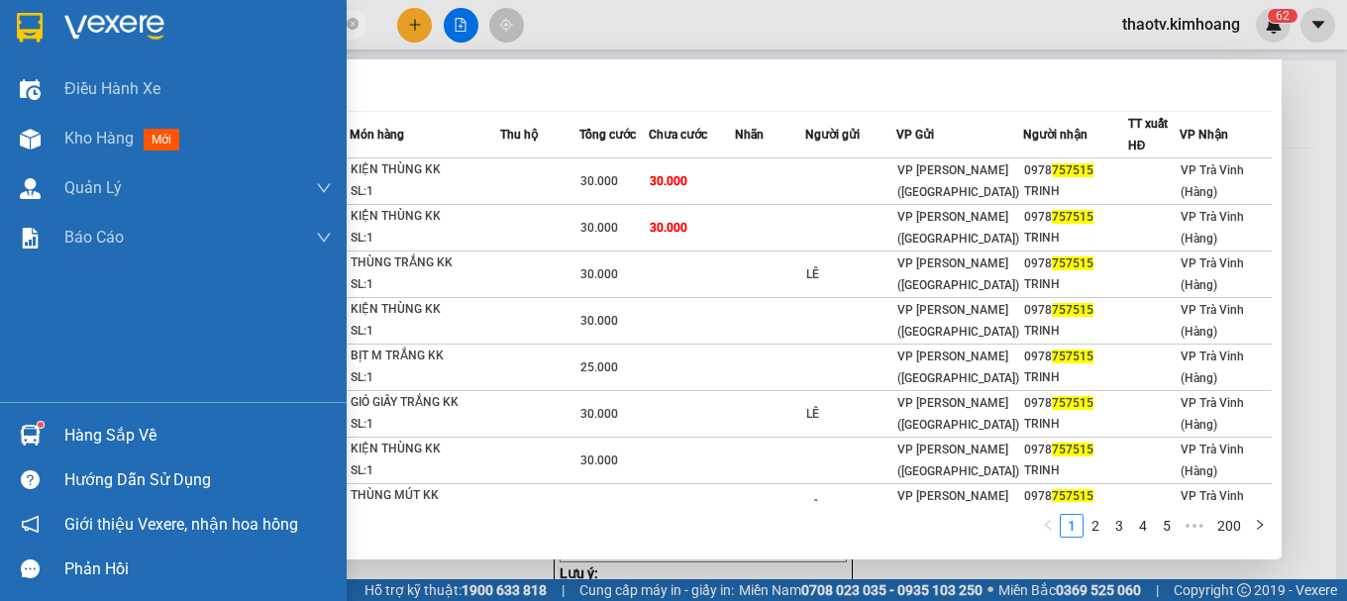
drag, startPoint x: 167, startPoint y: 18, endPoint x: 0, endPoint y: 60, distance: 172.7
click at [0, 60] on section "Kết quả tìm kiếm ( 1991 ) Bộ lọc Mã ĐH Trạng thái Món hàng Thu hộ Tổng cước Chư…" at bounding box center [673, 300] width 1347 height 601
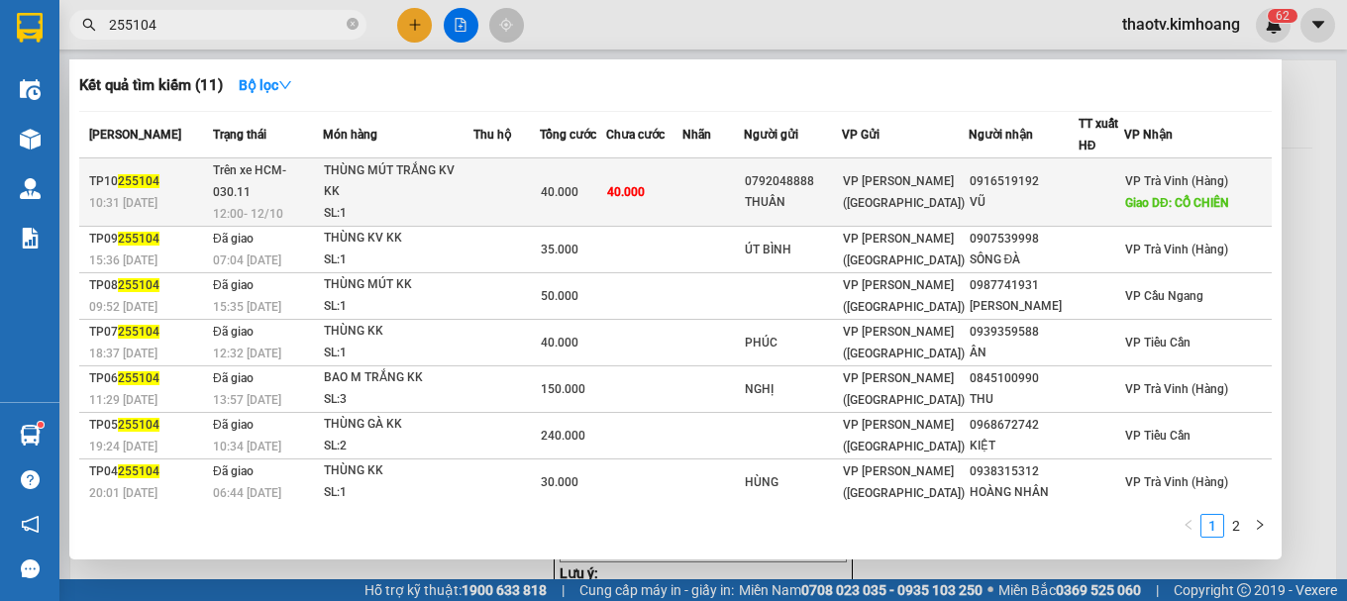
type input "255104"
click at [404, 193] on div "THÙNG MÚT TRẮNG KV KK" at bounding box center [398, 181] width 149 height 43
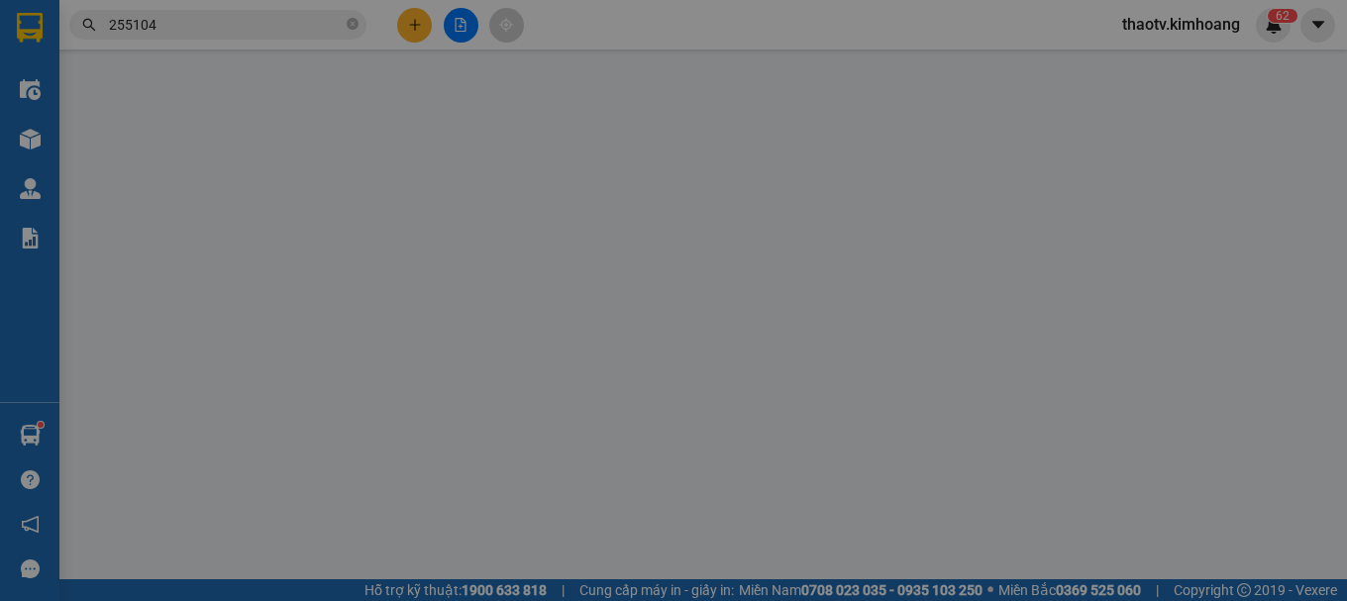
type input "0792048888"
type input "THUẦN"
type input "0916519192"
type input "VŨ"
type input "CỔ CHIÊN"
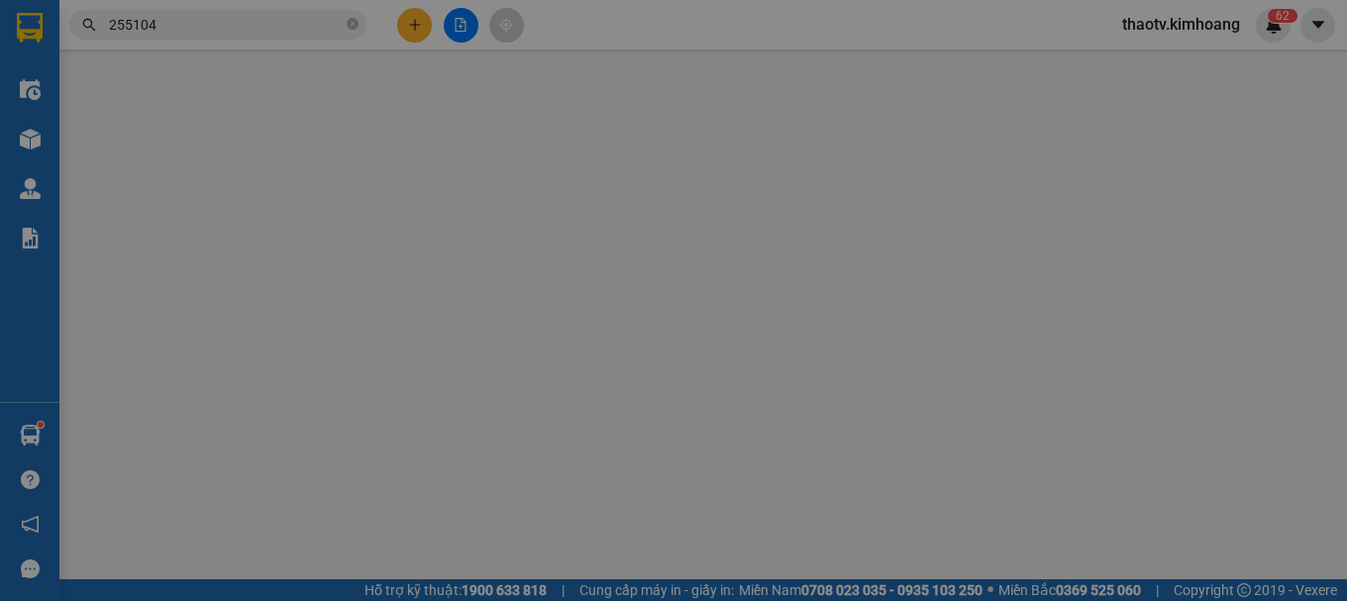
type input "40.000"
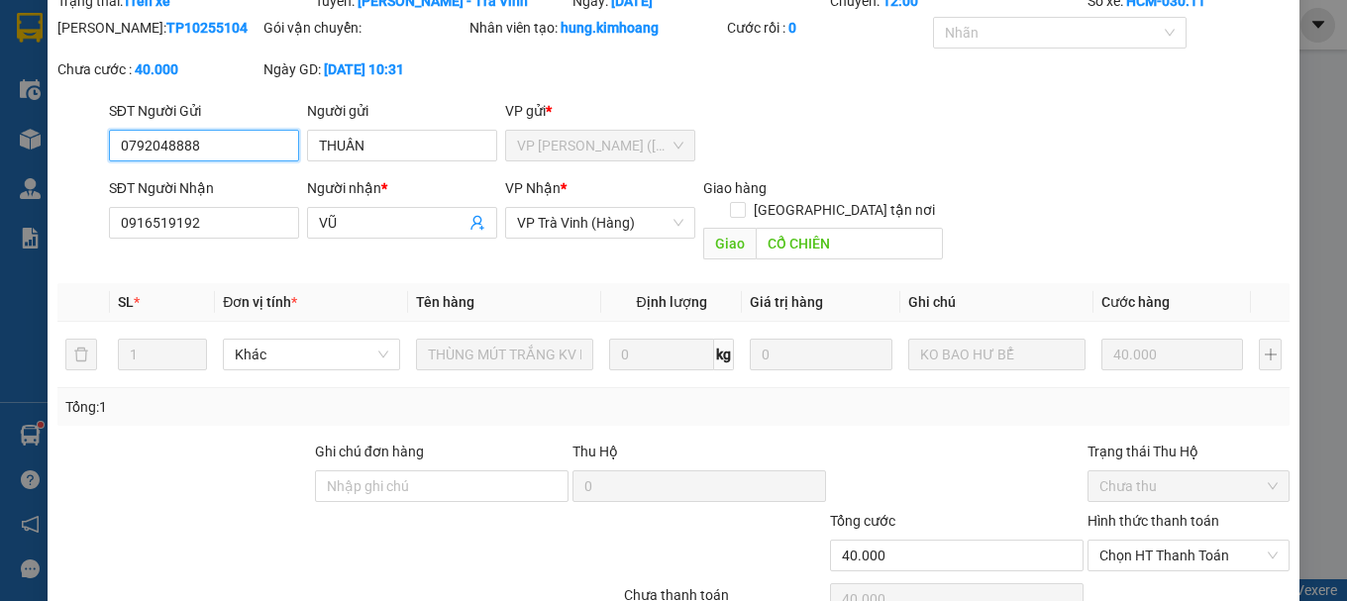
scroll to position [162, 0]
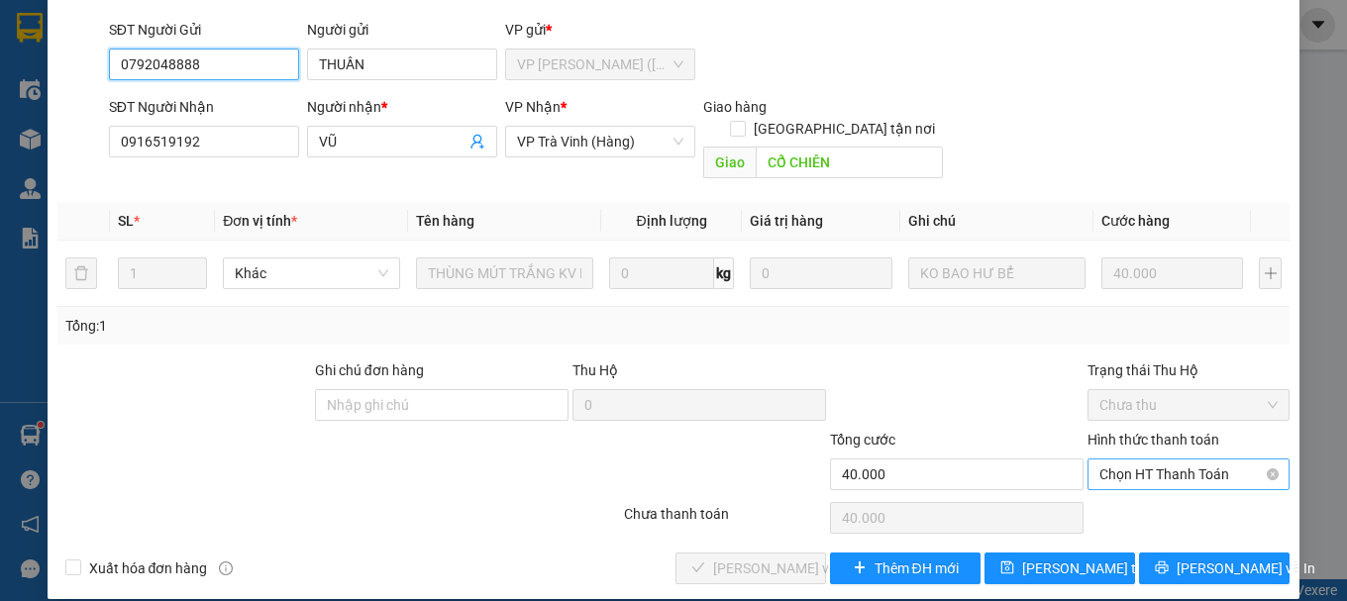
click at [1142, 461] on span "Chọn HT Thanh Toán" at bounding box center [1188, 474] width 178 height 30
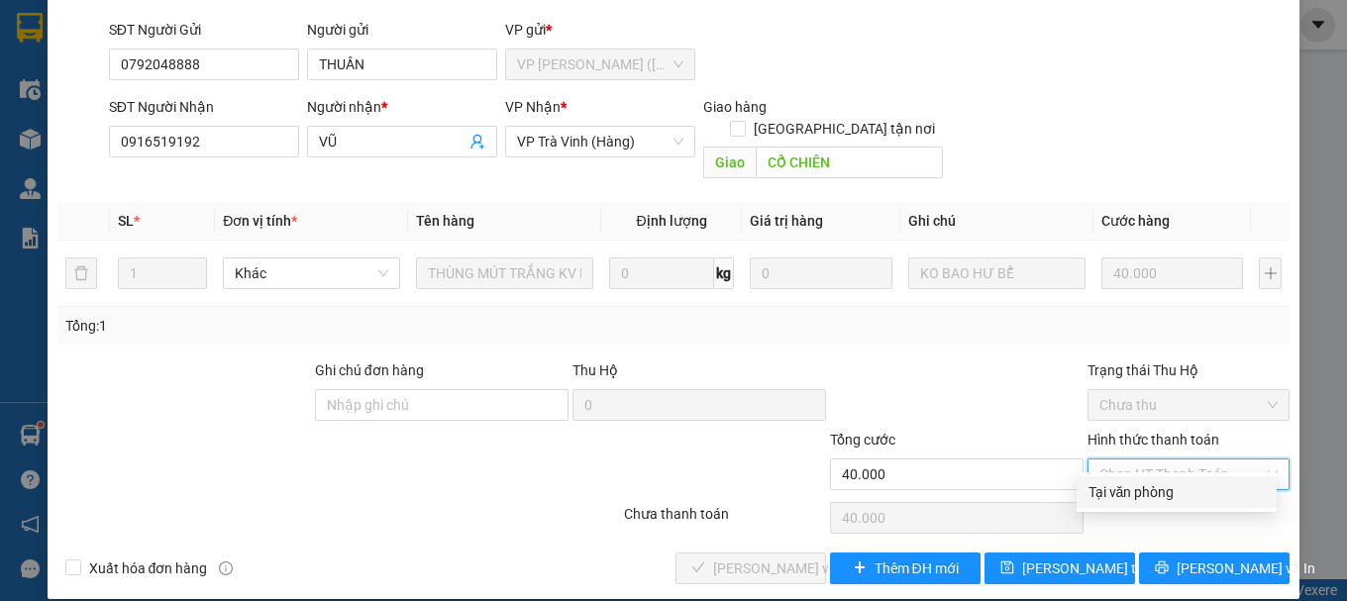
drag, startPoint x: 1131, startPoint y: 484, endPoint x: 1092, endPoint y: 484, distance: 38.6
click at [1125, 484] on div "Tại văn phòng" at bounding box center [1176, 492] width 176 height 22
type input "0"
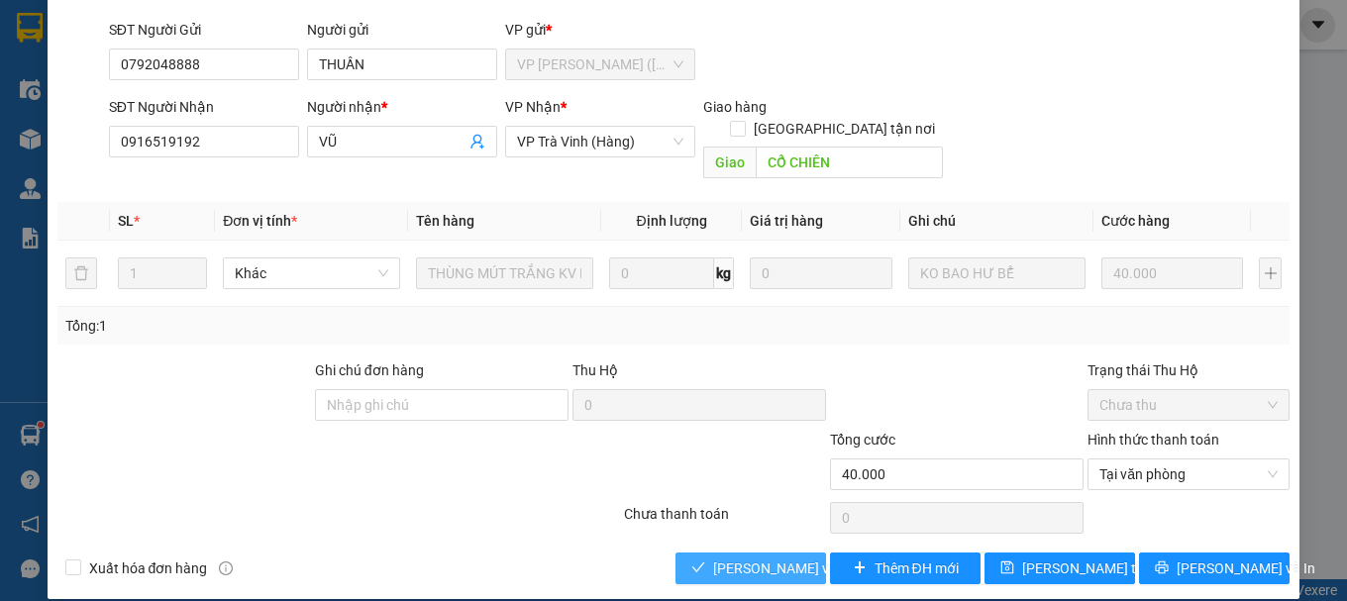
click at [784, 557] on span "[PERSON_NAME] và [PERSON_NAME] hàng" at bounding box center [808, 568] width 190 height 22
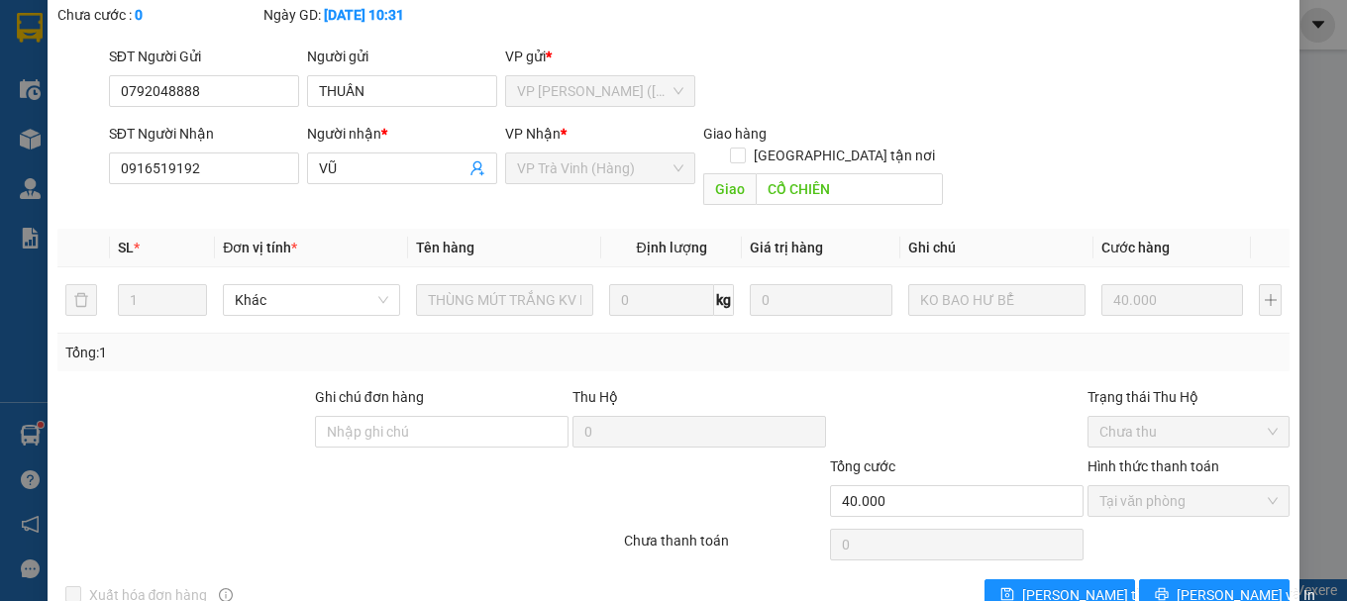
scroll to position [0, 0]
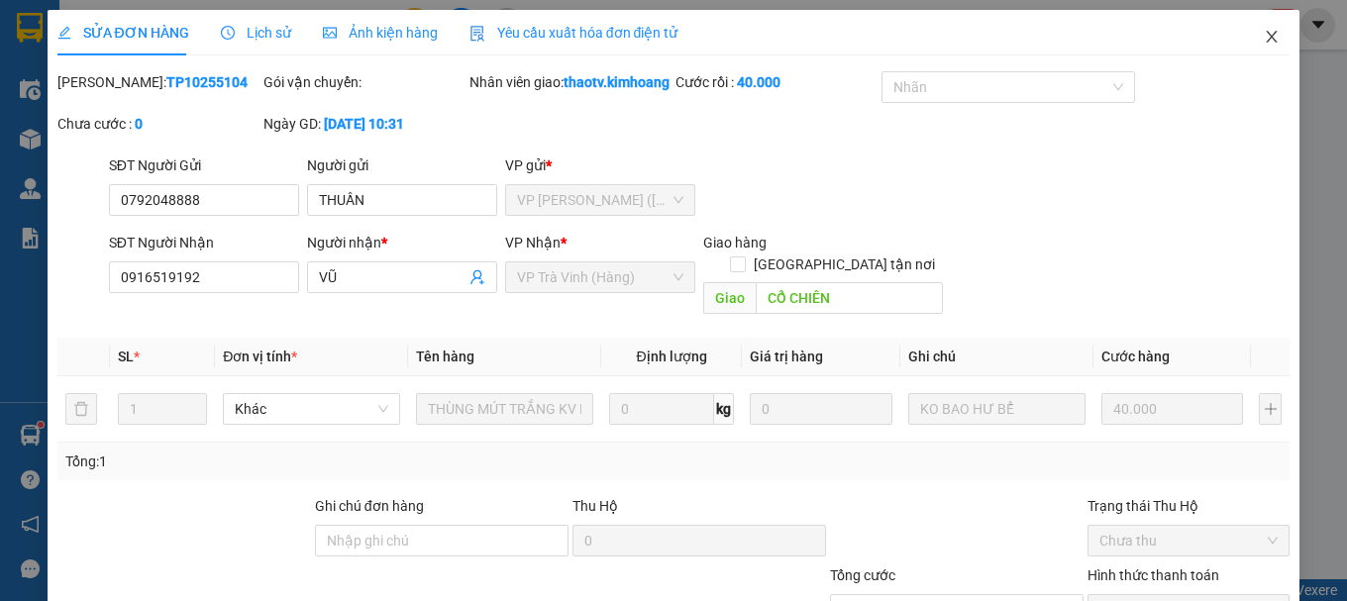
click at [1266, 41] on icon "close" at bounding box center [1271, 37] width 11 height 12
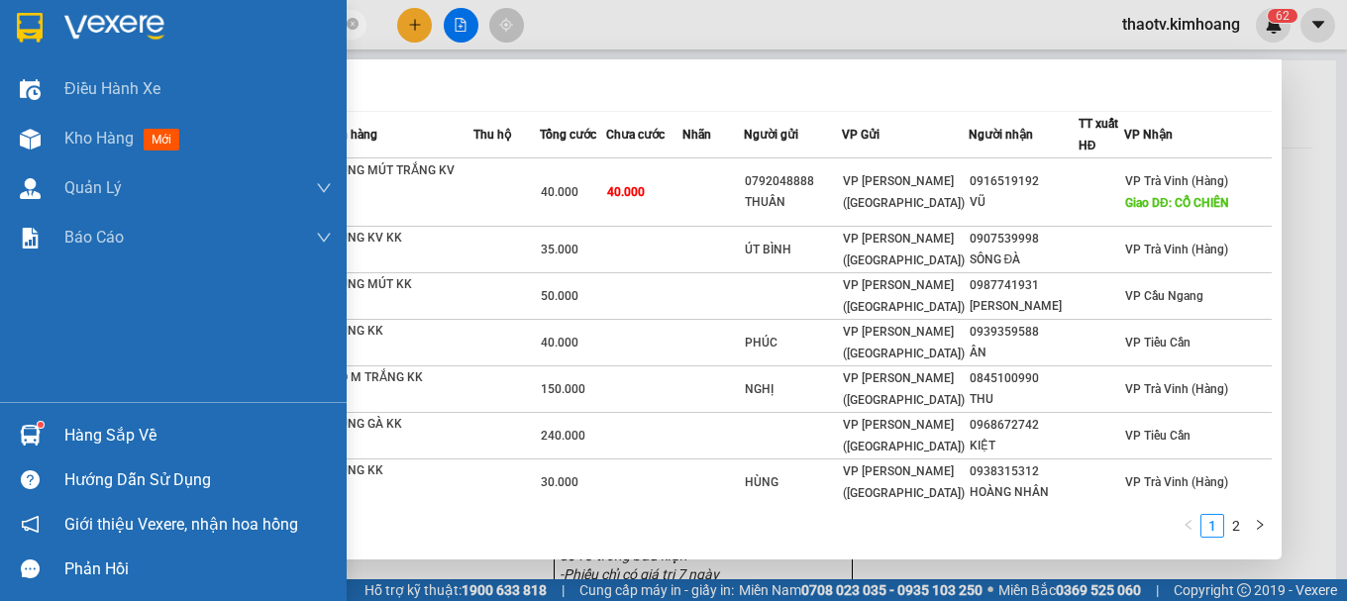
drag, startPoint x: 223, startPoint y: 22, endPoint x: 0, endPoint y: 46, distance: 224.1
click at [0, 46] on section "Kết quả tìm kiếm ( 11 ) Bộ lọc Mã ĐH Trạng thái Món hàng Thu hộ Tổng cước Chưa …" at bounding box center [673, 300] width 1347 height 601
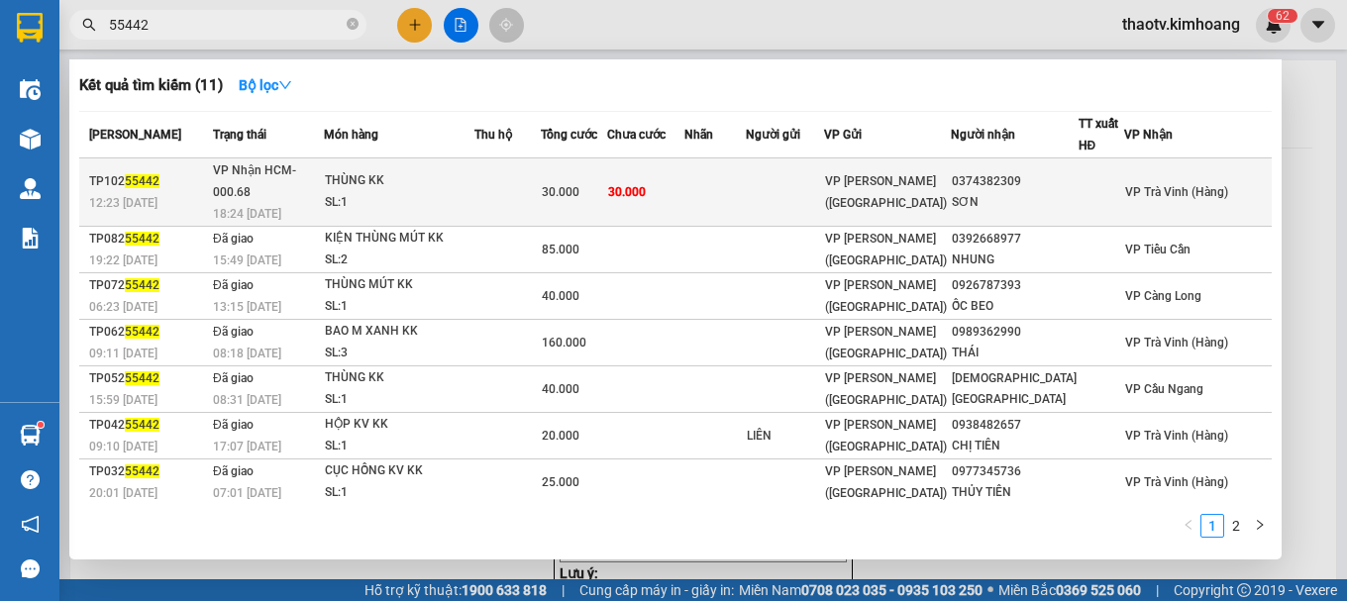
type input "55442"
click at [473, 173] on div "THÙNG KK" at bounding box center [399, 181] width 149 height 22
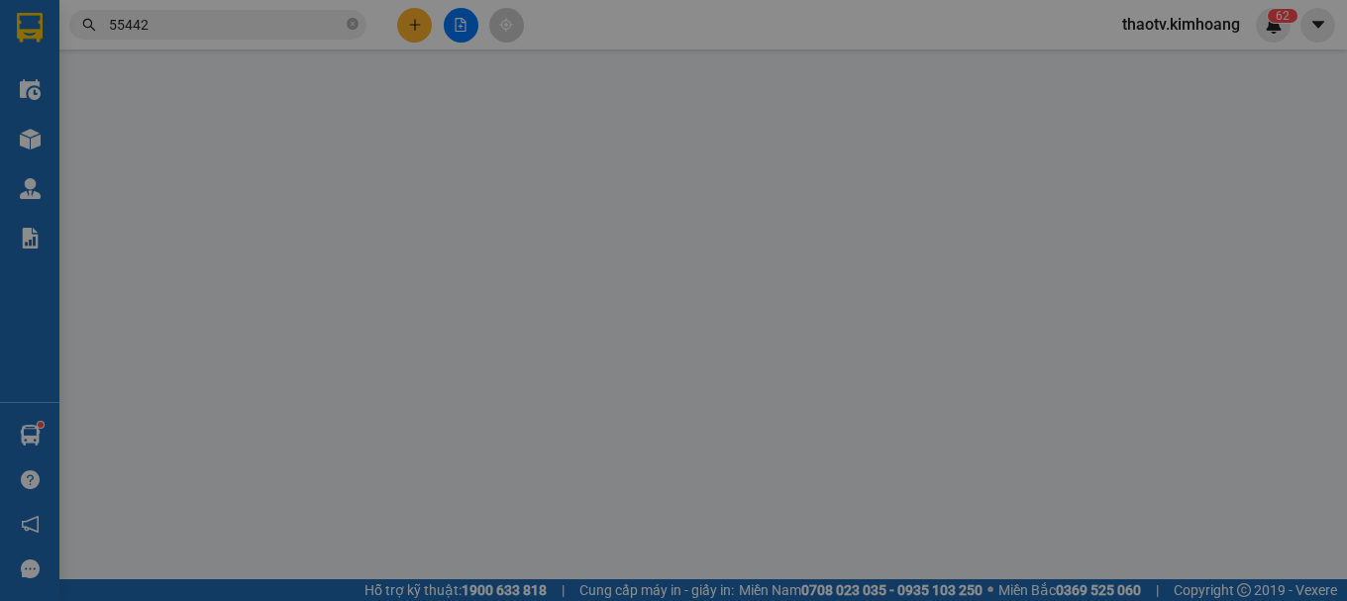
type input "0374382309"
type input "SƠN"
type input "30.000"
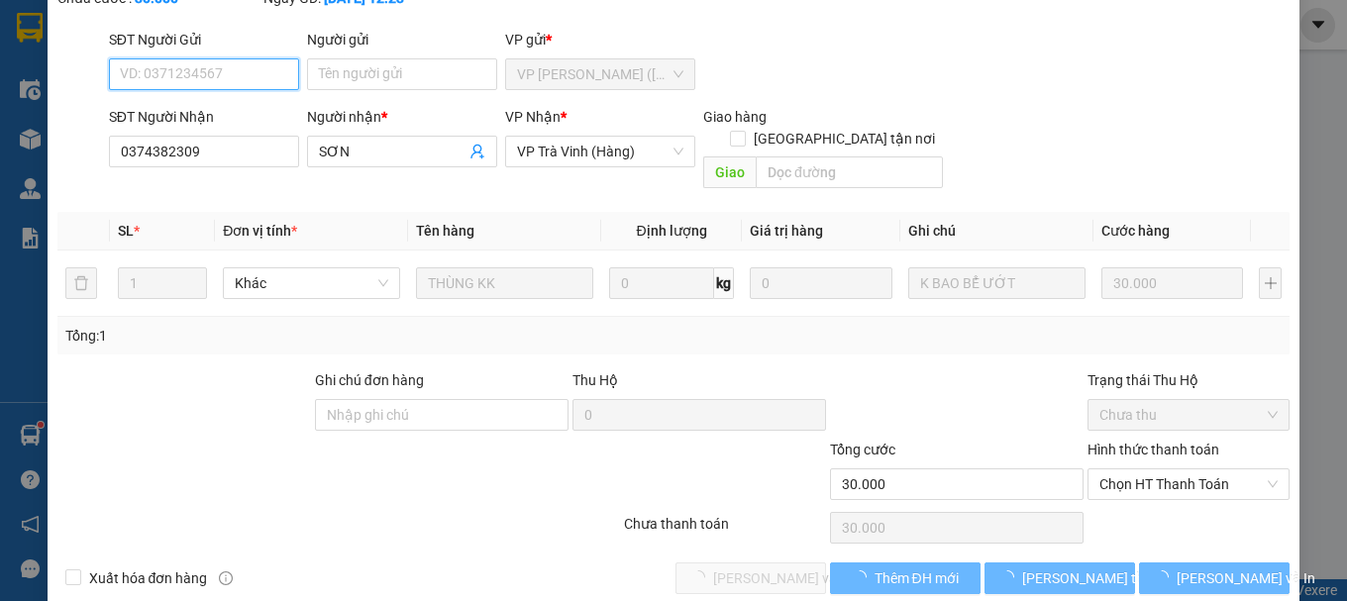
scroll to position [136, 0]
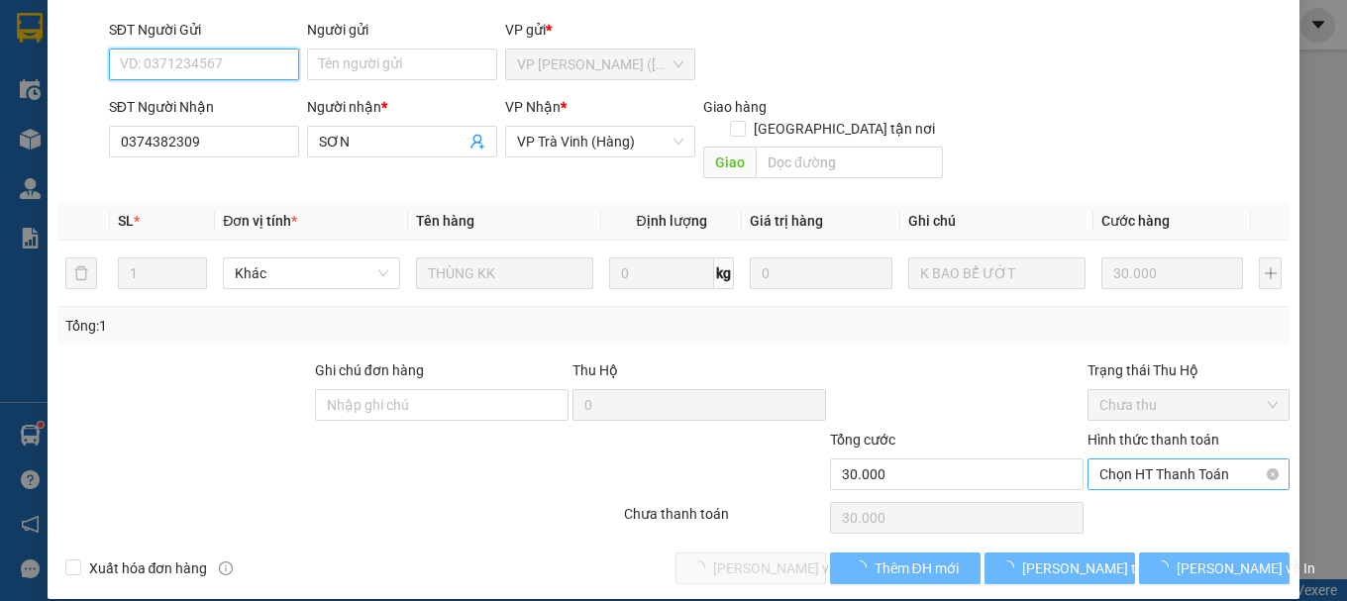
click at [1144, 459] on span "Chọn HT Thanh Toán" at bounding box center [1188, 474] width 178 height 30
click at [1110, 509] on div "Total Paid Fee 0 Total UnPaid Fee 30.000 Cash Collection Total Fee Mã ĐH: TP102…" at bounding box center [673, 260] width 1233 height 649
click at [1118, 463] on span "Chọn HT Thanh Toán" at bounding box center [1188, 474] width 178 height 30
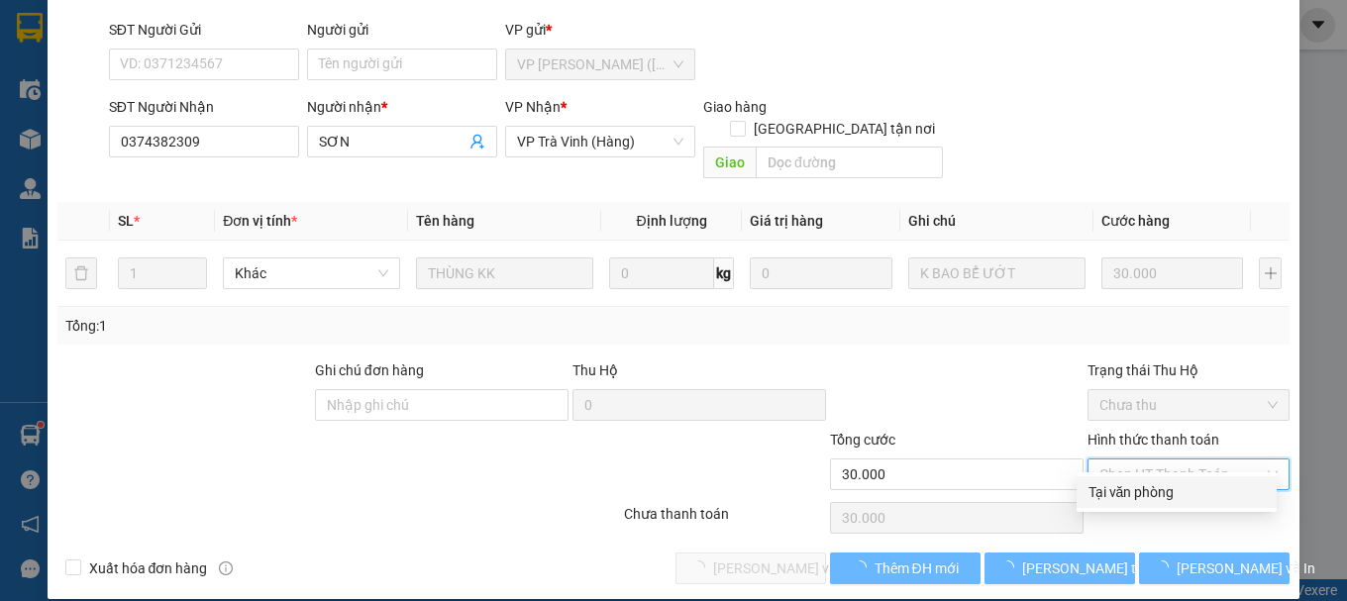
click at [1133, 504] on div "Tại văn phòng" at bounding box center [1176, 492] width 200 height 32
type input "0"
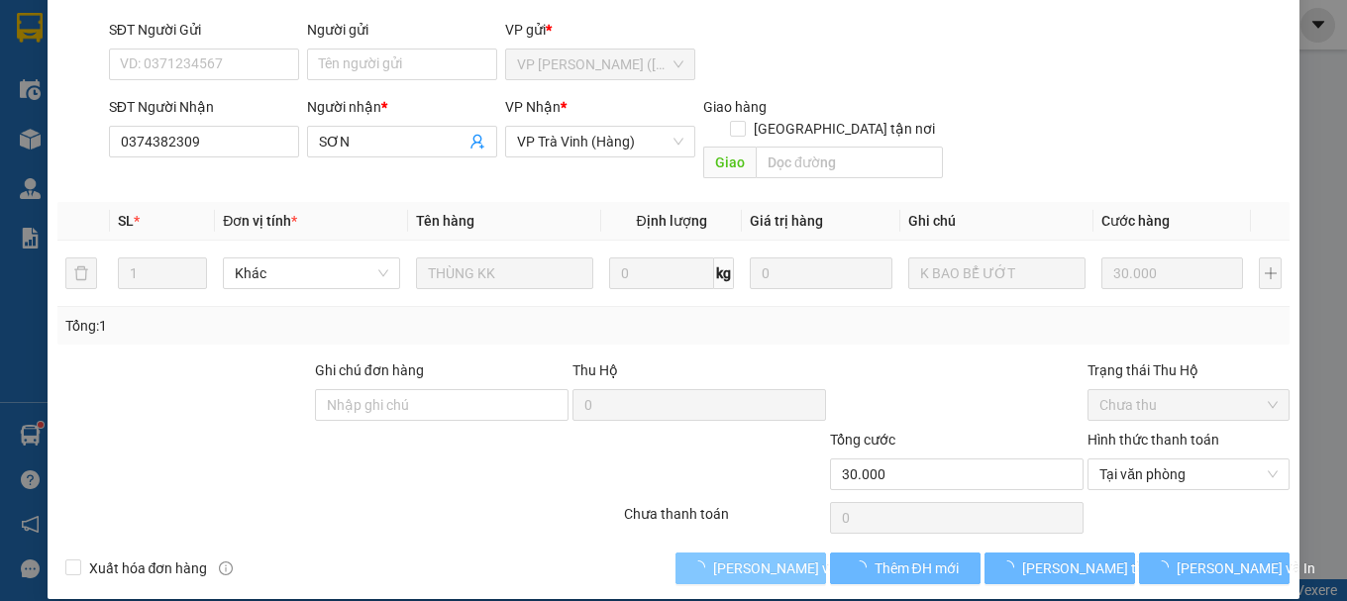
click at [743, 553] on button "[PERSON_NAME] và [PERSON_NAME] hàng" at bounding box center [750, 569] width 151 height 32
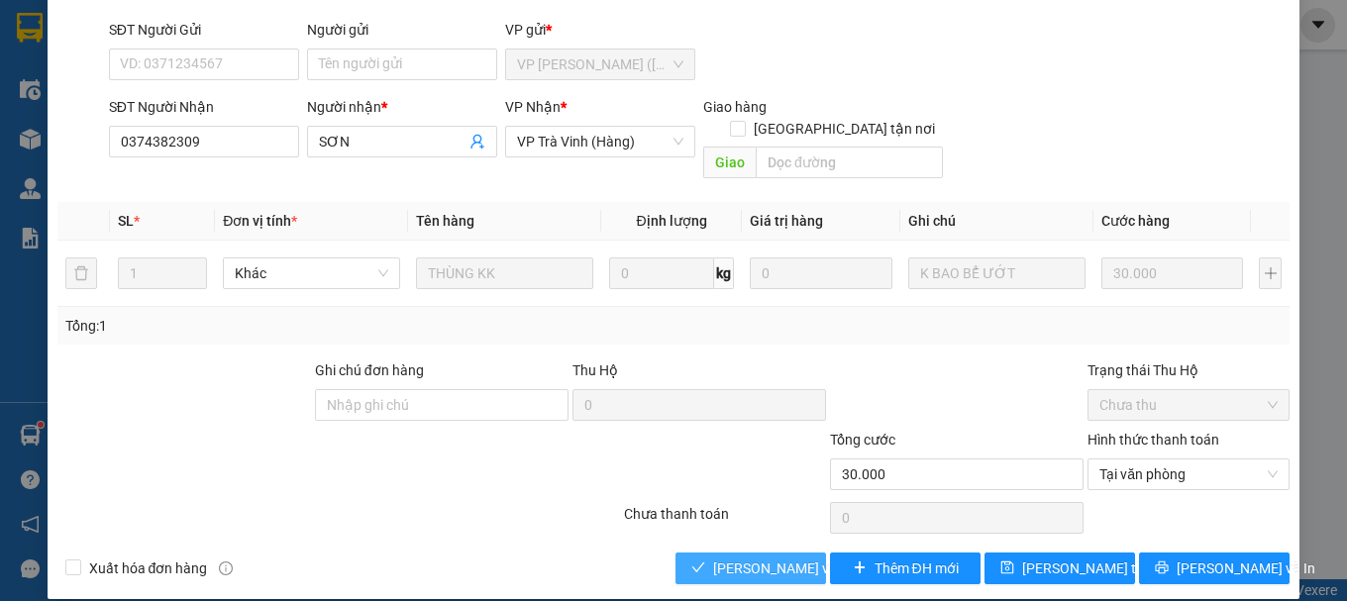
scroll to position [0, 0]
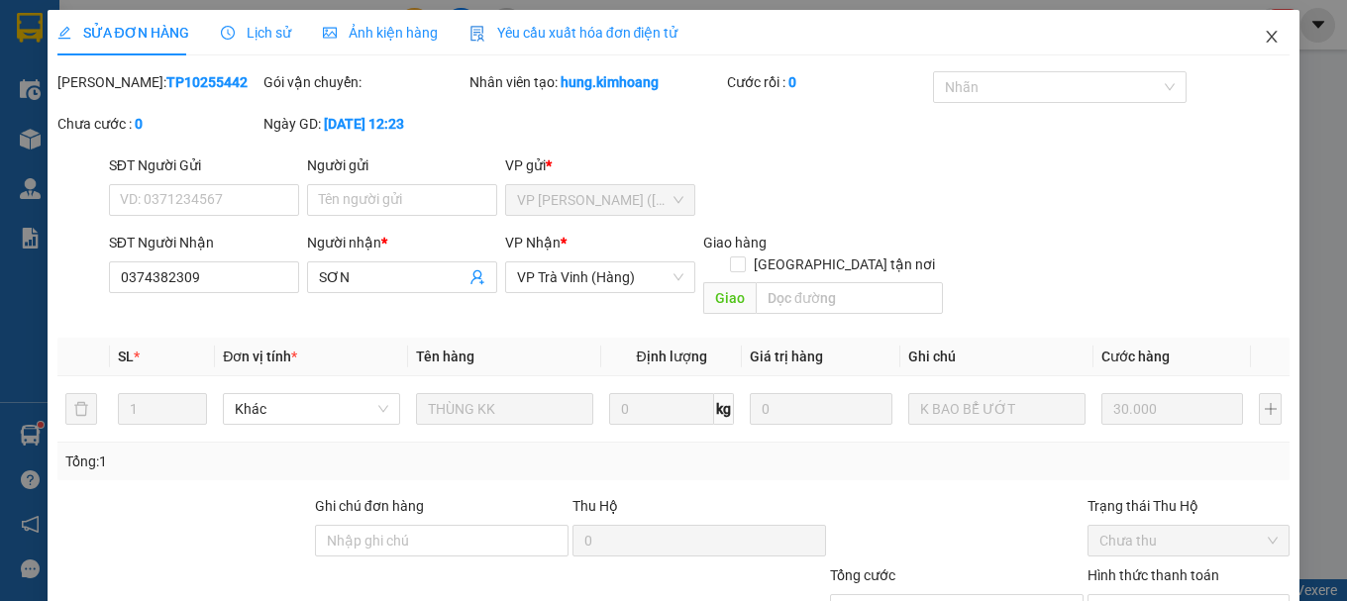
click at [1264, 33] on icon "close" at bounding box center [1272, 37] width 16 height 16
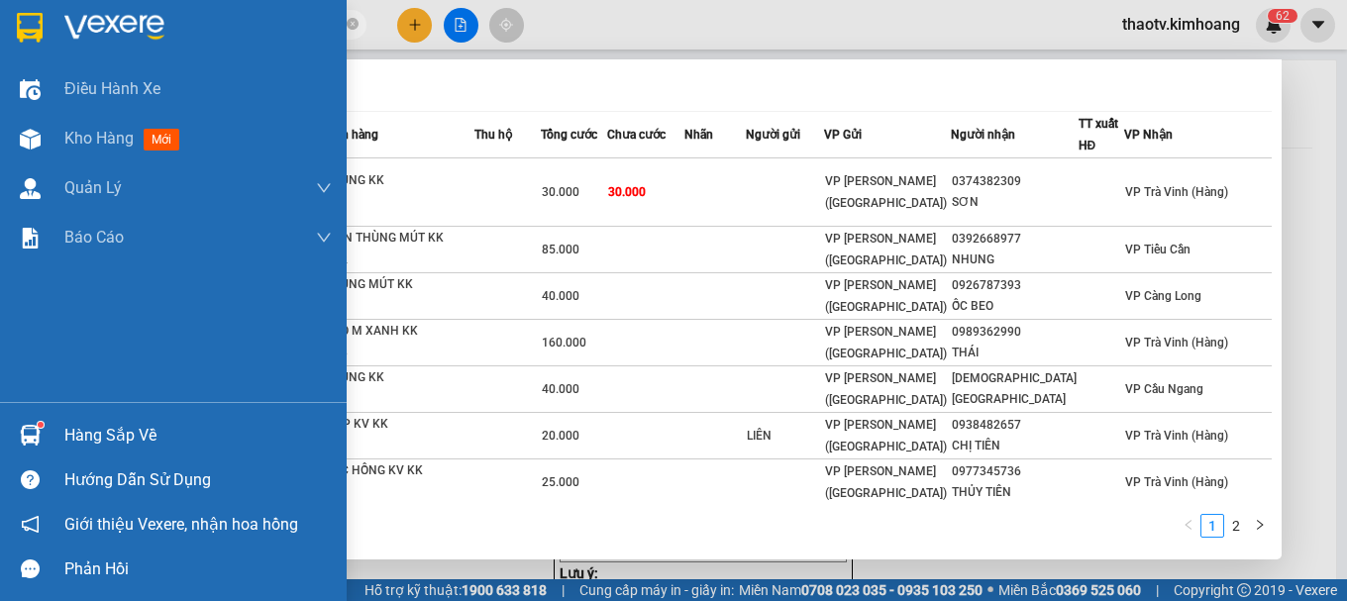
drag, startPoint x: 163, startPoint y: 26, endPoint x: 0, endPoint y: 25, distance: 163.4
click at [0, 41] on section "Kết quả tìm kiếm ( 11 ) Bộ lọc Mã ĐH Trạng thái Món hàng Thu hộ Tổng cước Chưa …" at bounding box center [673, 300] width 1347 height 601
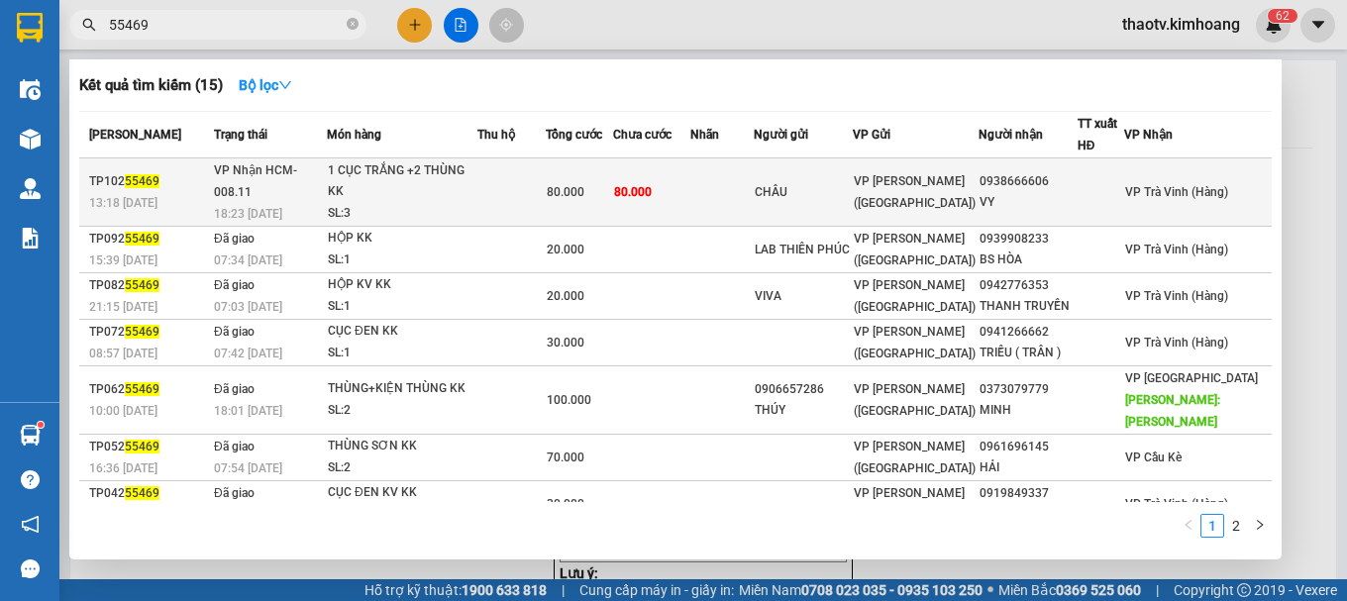
type input "55469"
click at [652, 197] on span "80.000" at bounding box center [633, 192] width 38 height 14
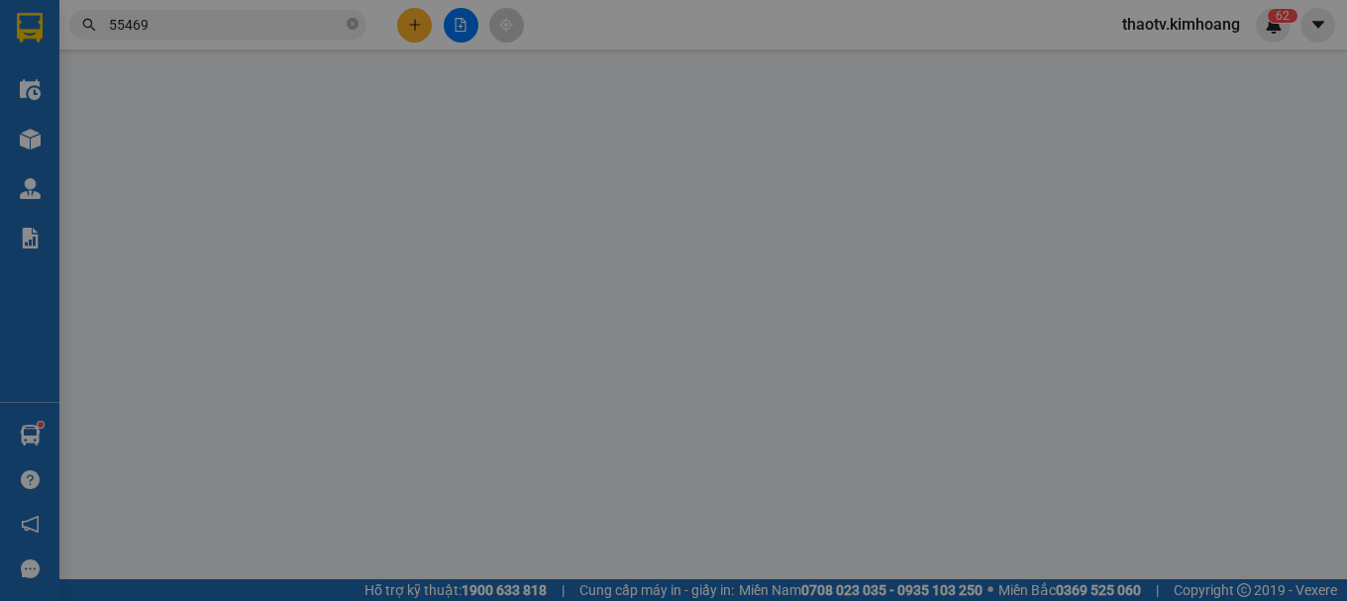
type input "CHÂU"
type input "0938666606"
type input "VY"
type input "80.000"
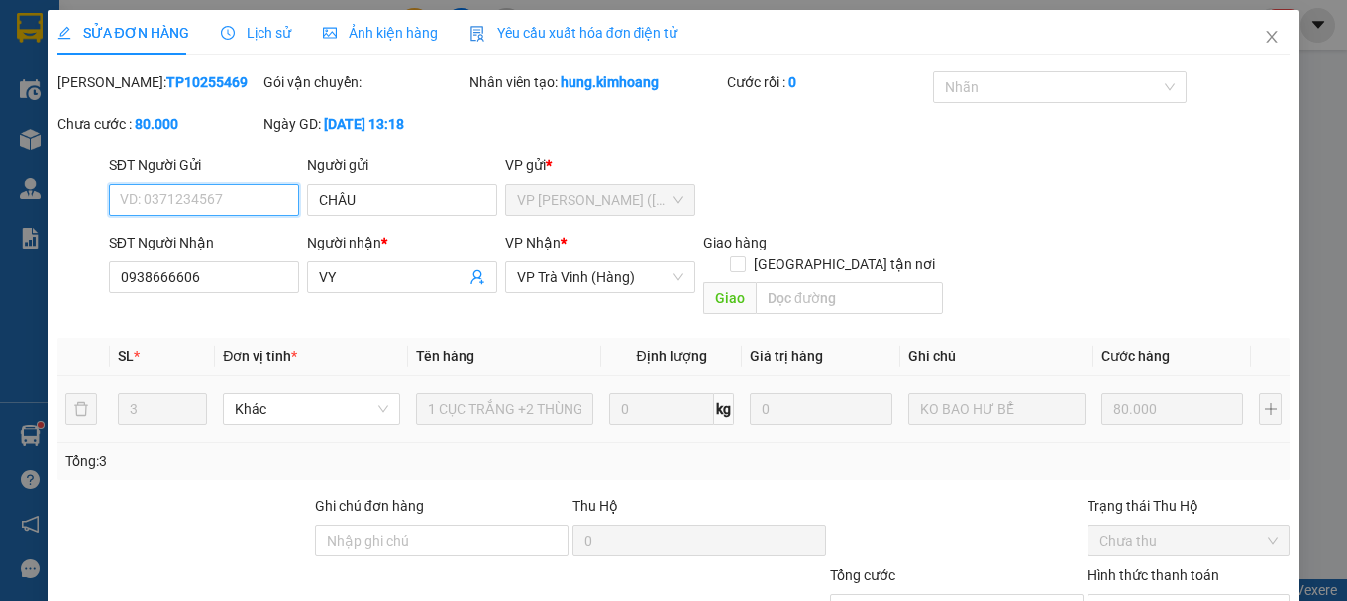
scroll to position [136, 0]
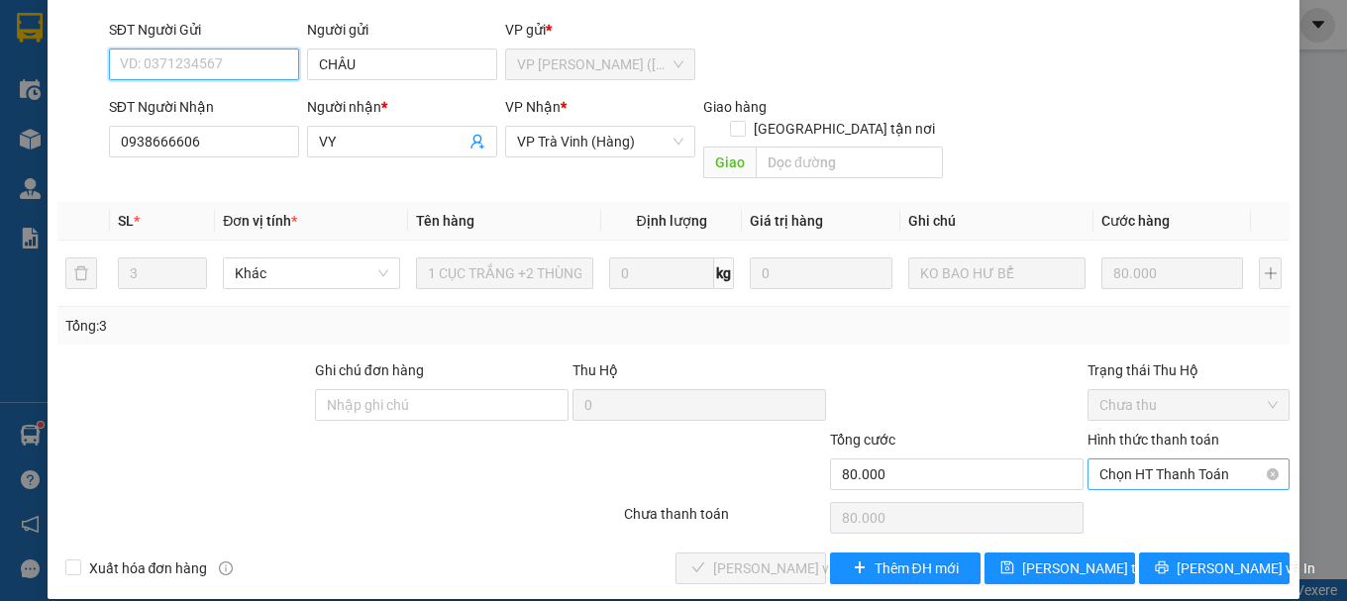
click at [1171, 459] on span "Chọn HT Thanh Toán" at bounding box center [1188, 474] width 178 height 30
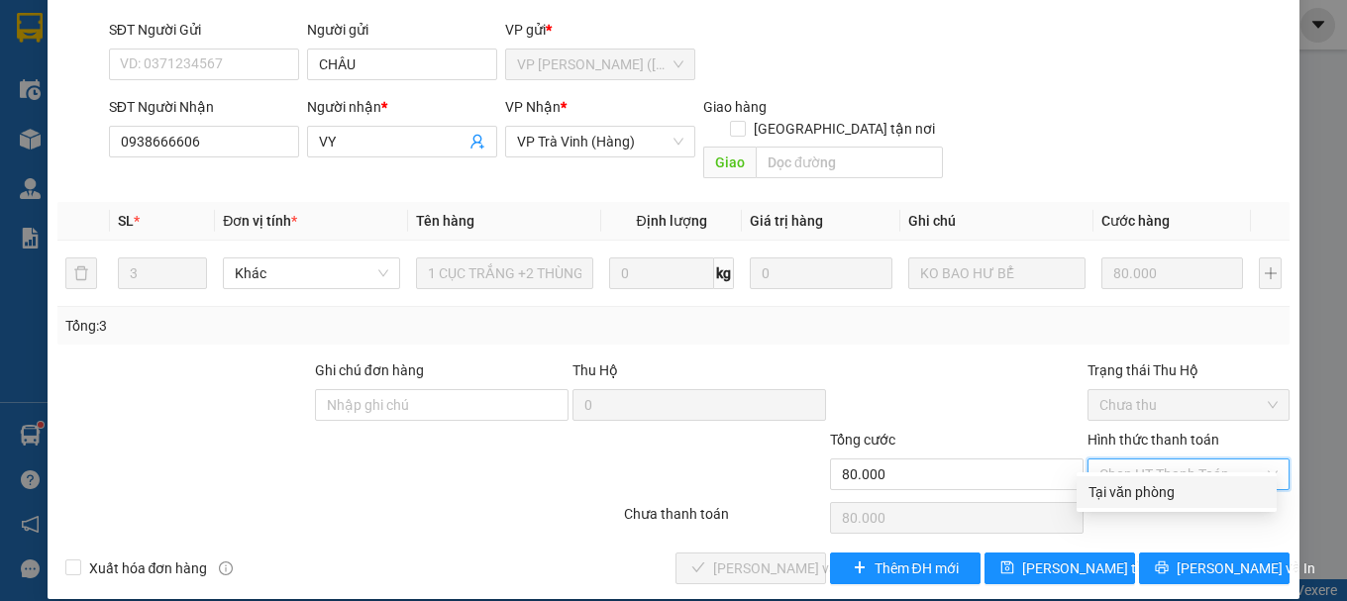
click at [1114, 486] on div "Tại văn phòng" at bounding box center [1176, 492] width 176 height 22
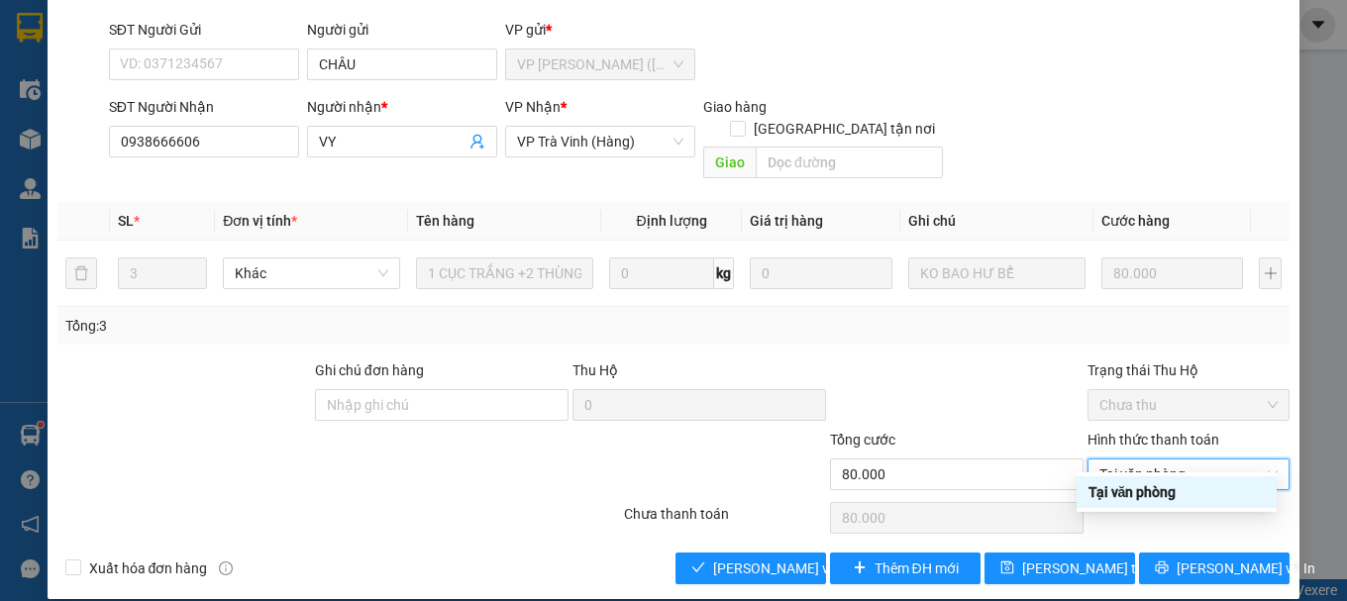
type input "0"
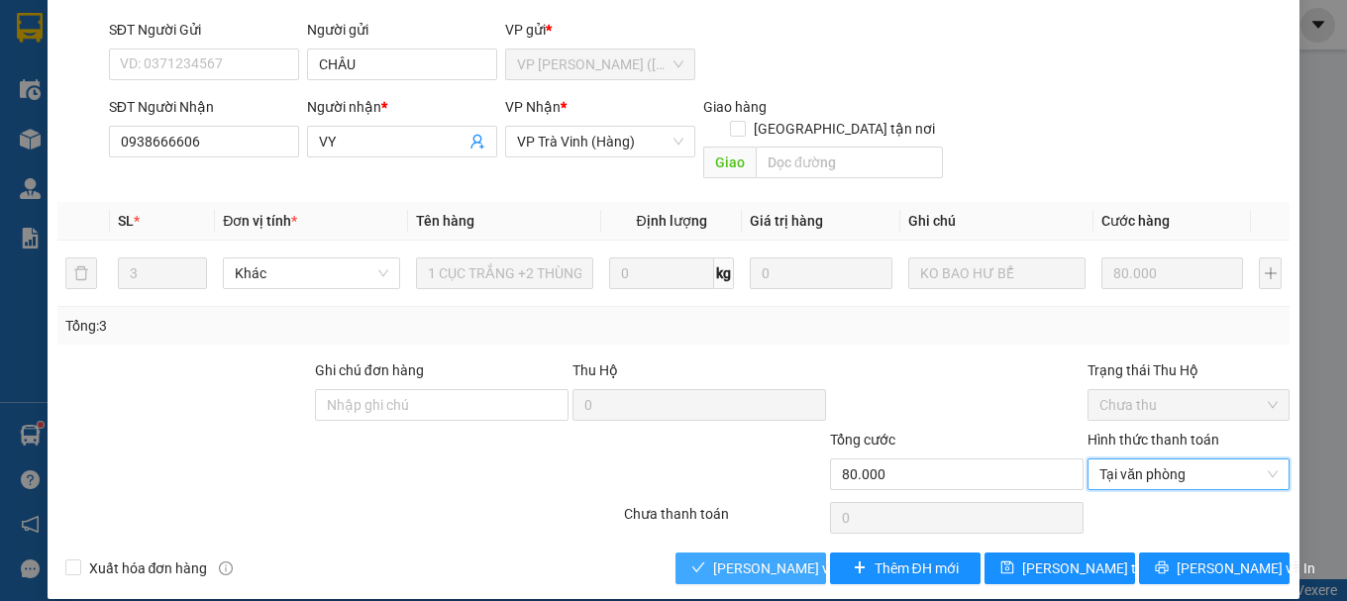
click at [737, 557] on span "[PERSON_NAME] và [PERSON_NAME] hàng" at bounding box center [808, 568] width 190 height 22
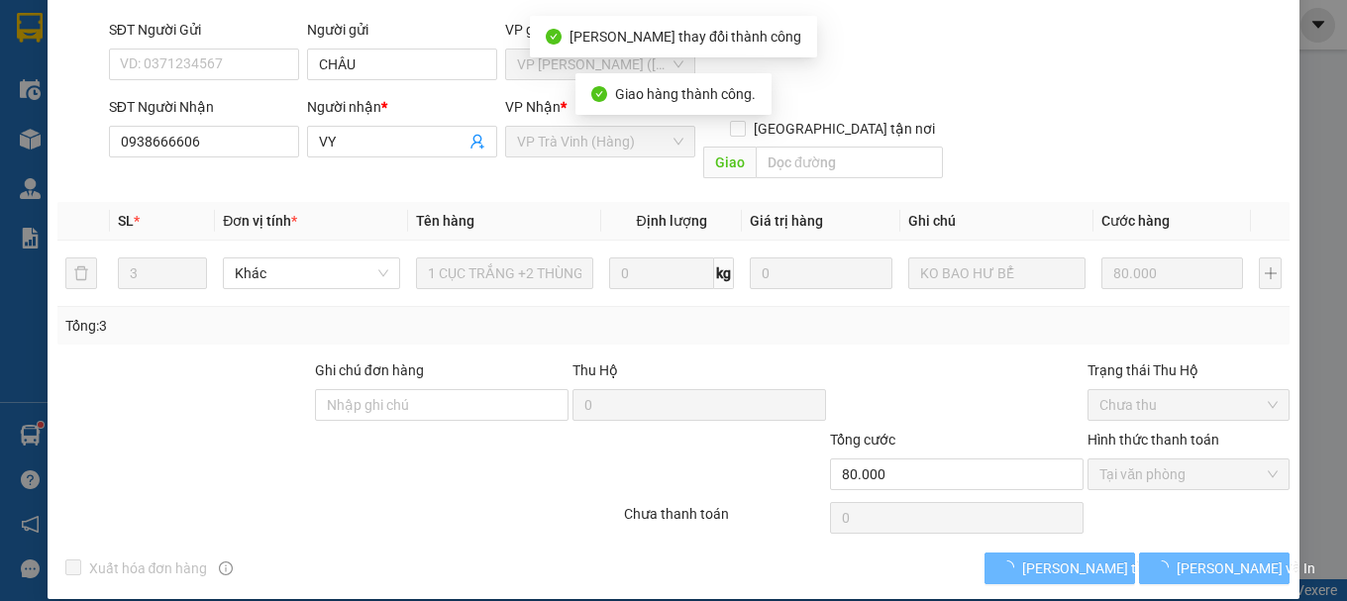
scroll to position [157, 0]
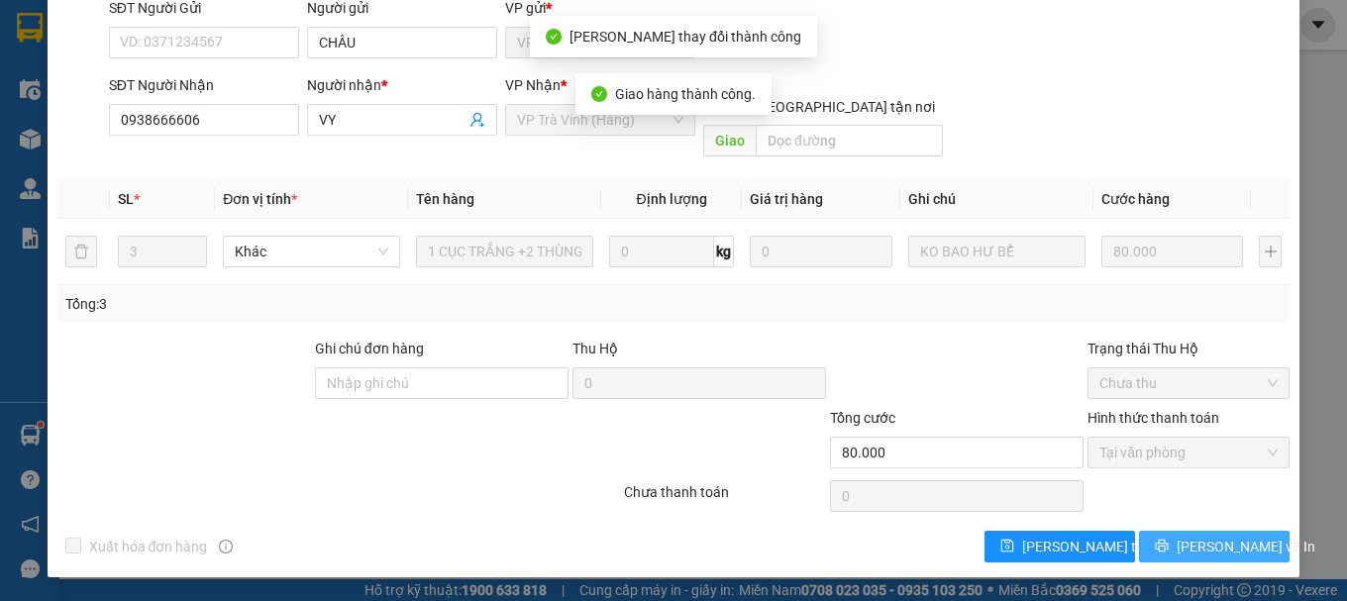
click at [1176, 547] on button "[PERSON_NAME] và In" at bounding box center [1214, 547] width 151 height 32
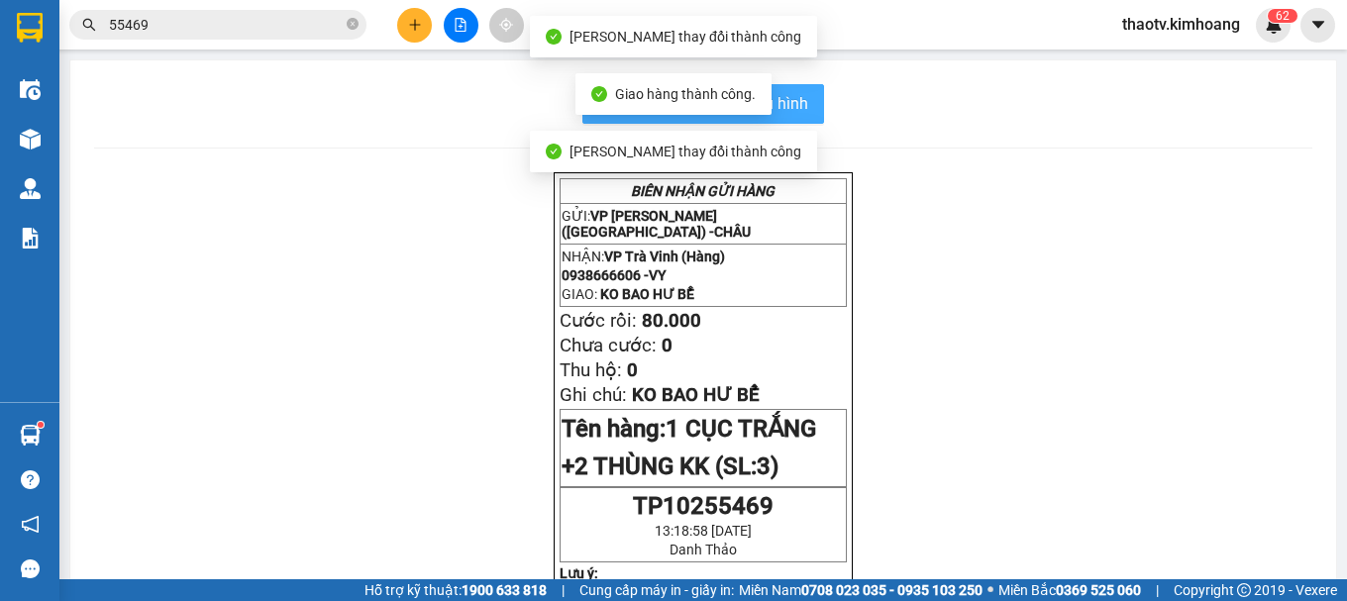
click at [806, 100] on button "In mẫu biên lai tự cấu hình" at bounding box center [703, 104] width 242 height 40
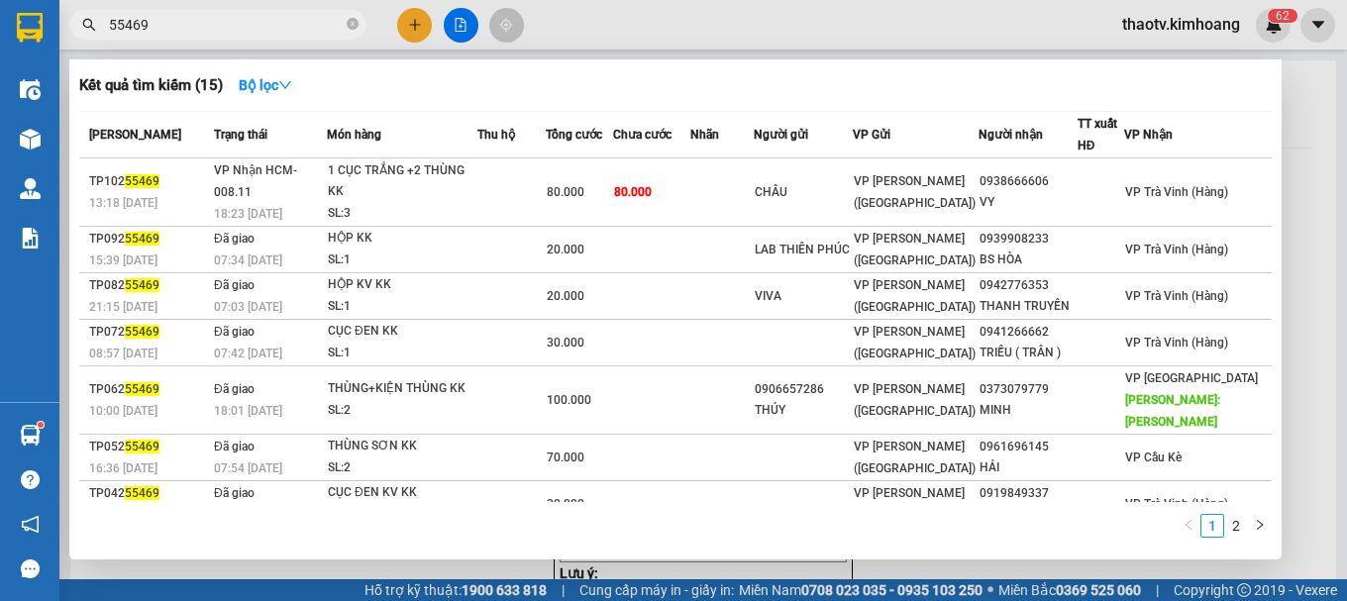
click at [203, 27] on input "55469" at bounding box center [226, 25] width 234 height 22
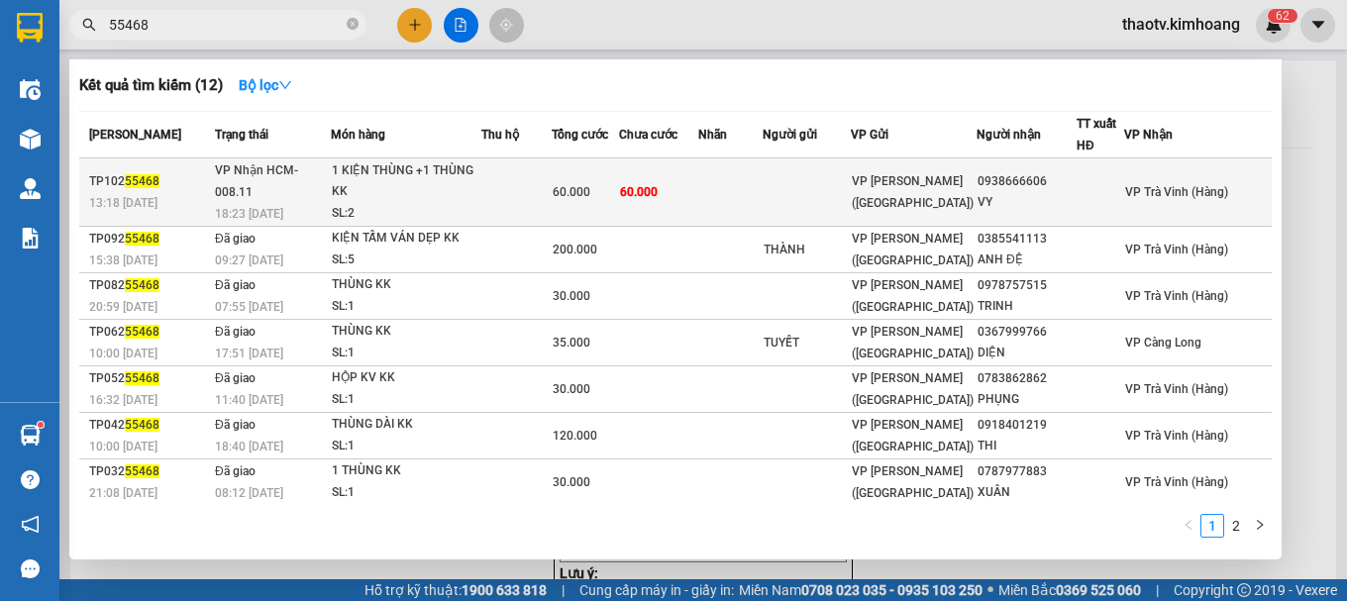
type input "55468"
click at [388, 195] on div "1 KIỆN THÙNG +1 THÙNG KK" at bounding box center [406, 181] width 149 height 43
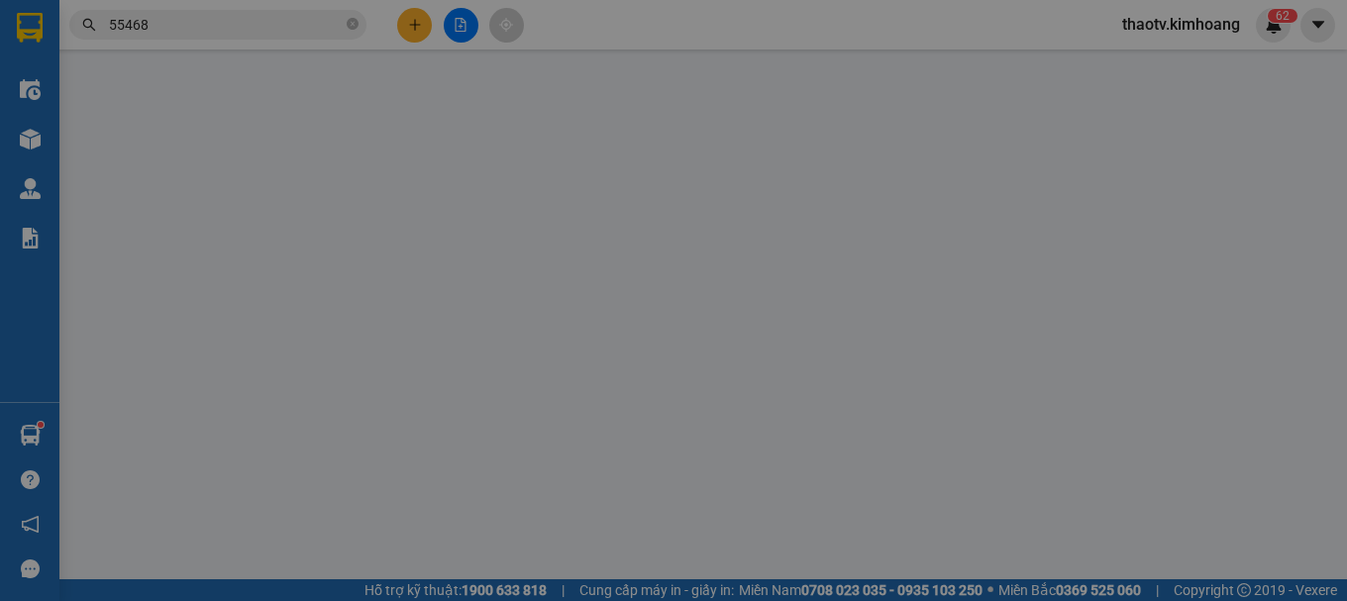
type input "0938666606"
type input "VY"
type input "60.000"
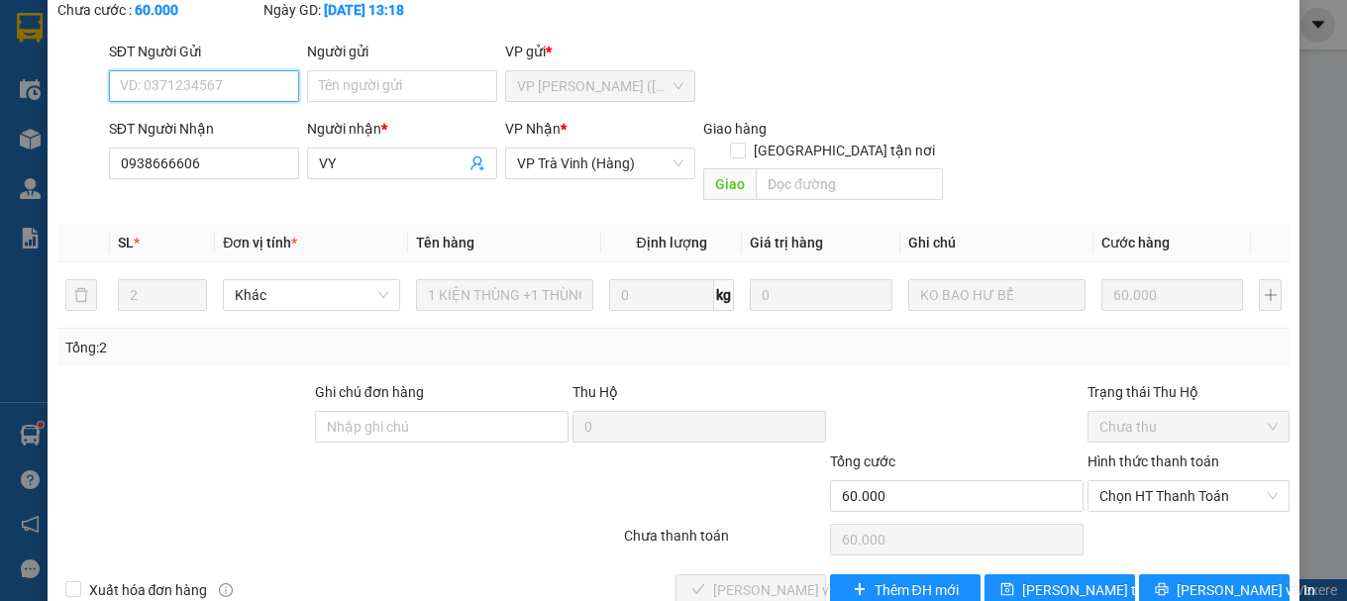
scroll to position [136, 0]
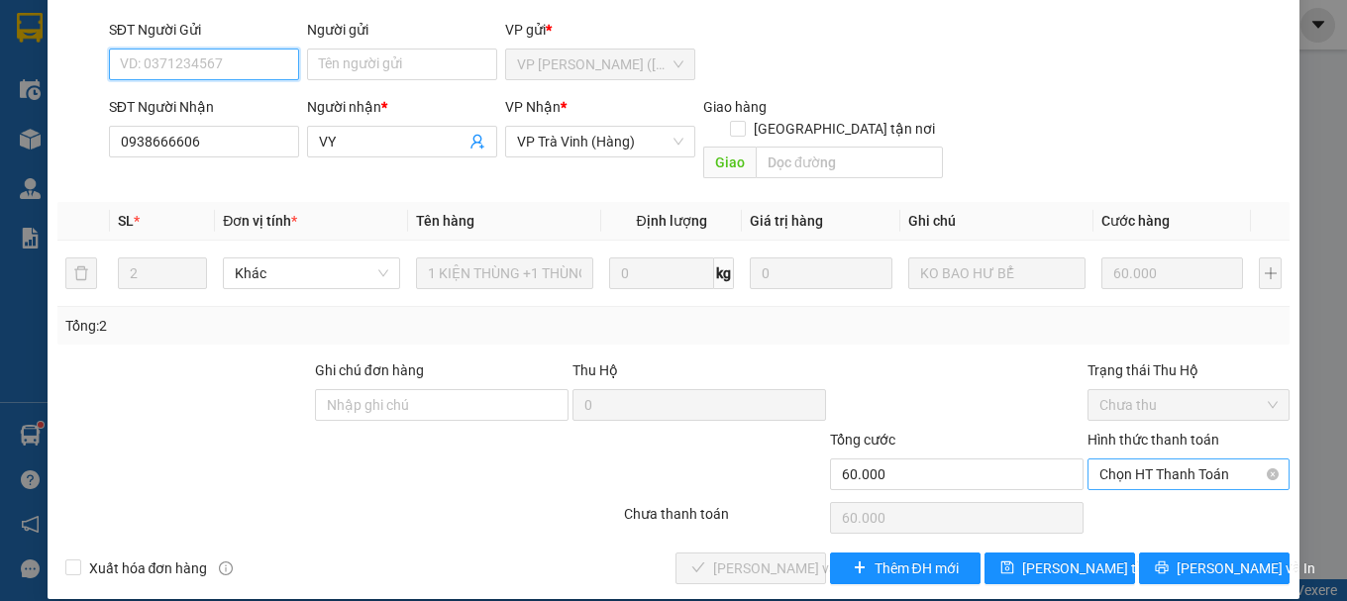
click at [1157, 459] on span "Chọn HT Thanh Toán" at bounding box center [1188, 474] width 178 height 30
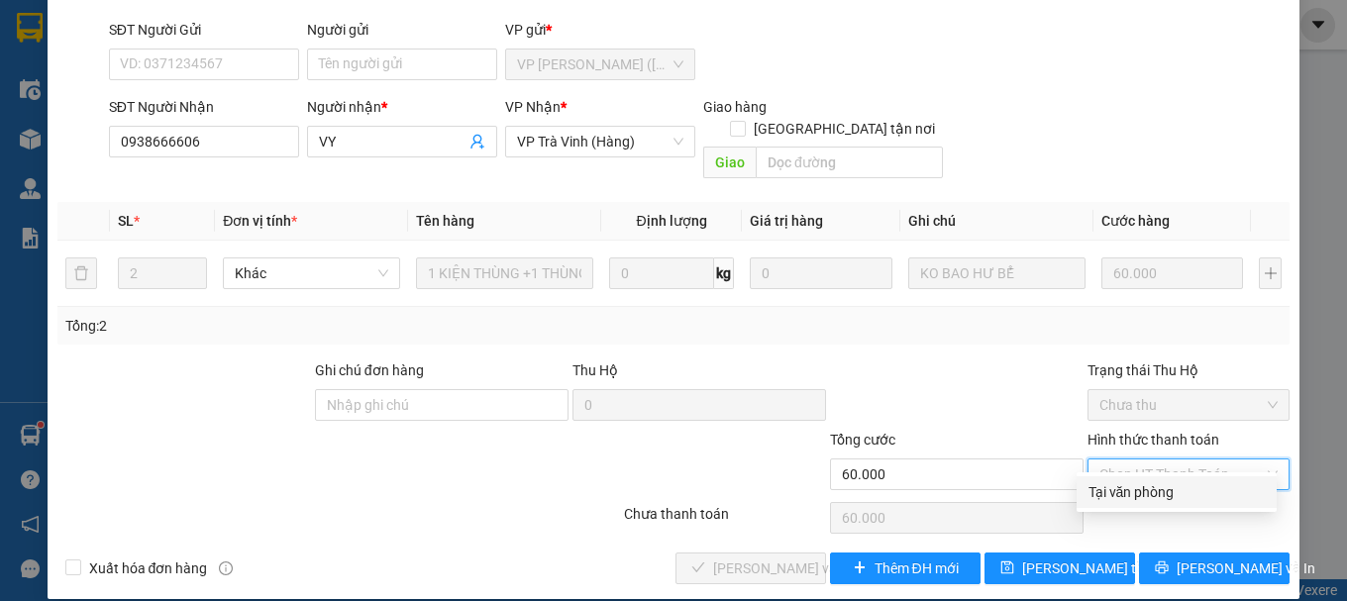
click at [1144, 487] on div "Tại văn phòng" at bounding box center [1176, 492] width 176 height 22
type input "0"
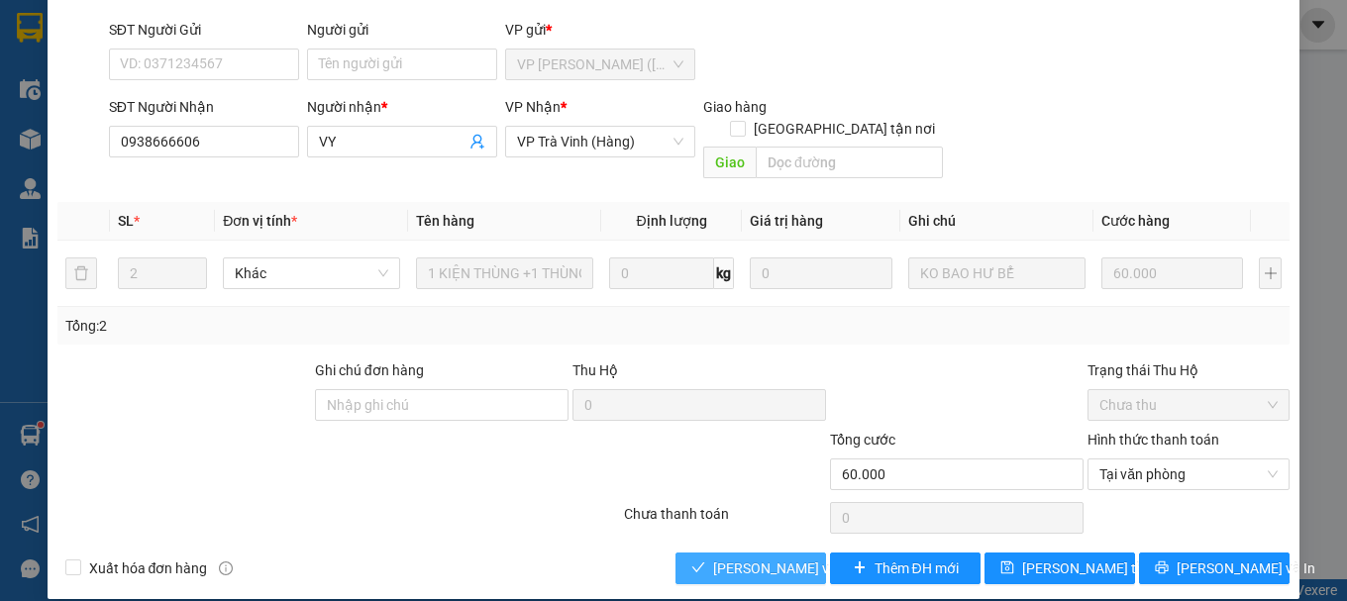
click at [765, 557] on span "[PERSON_NAME] và [PERSON_NAME] hàng" at bounding box center [808, 568] width 190 height 22
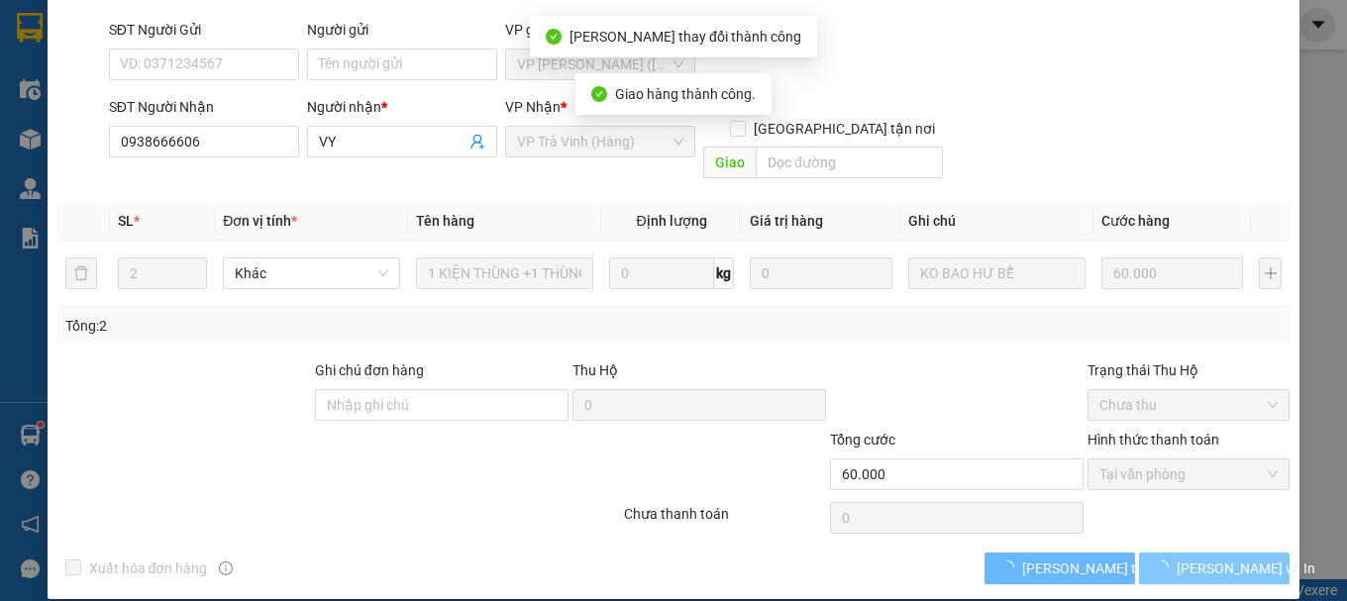
scroll to position [157, 0]
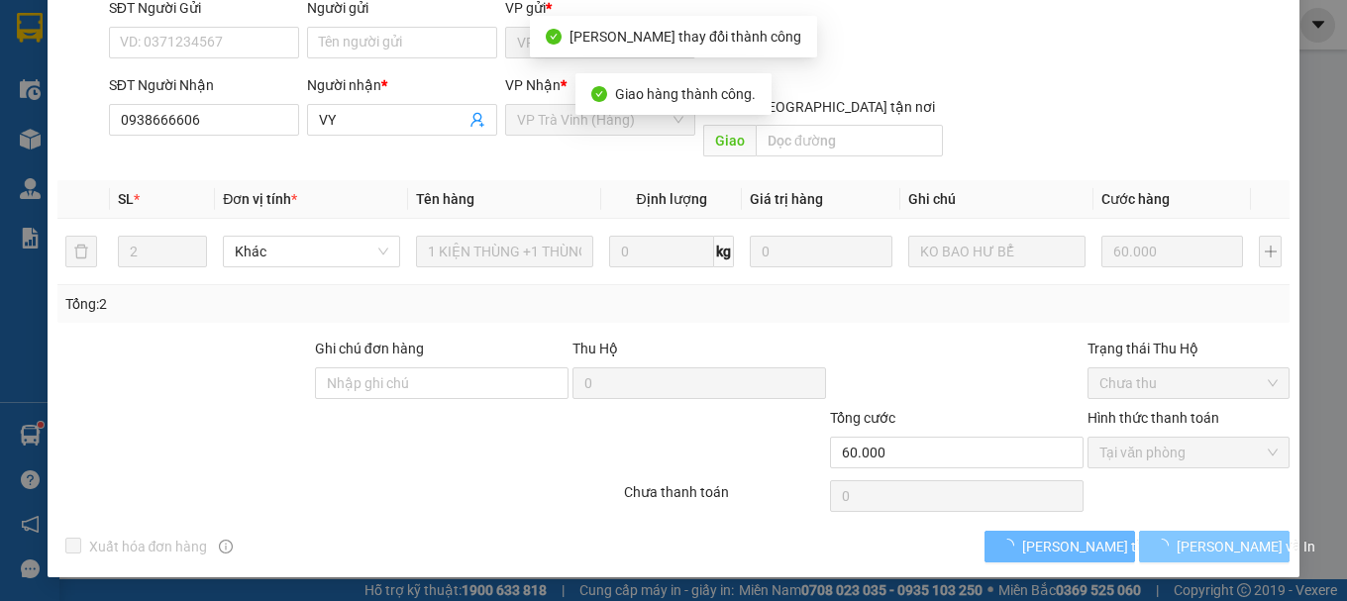
click at [1221, 550] on span "[PERSON_NAME] và In" at bounding box center [1245, 547] width 139 height 22
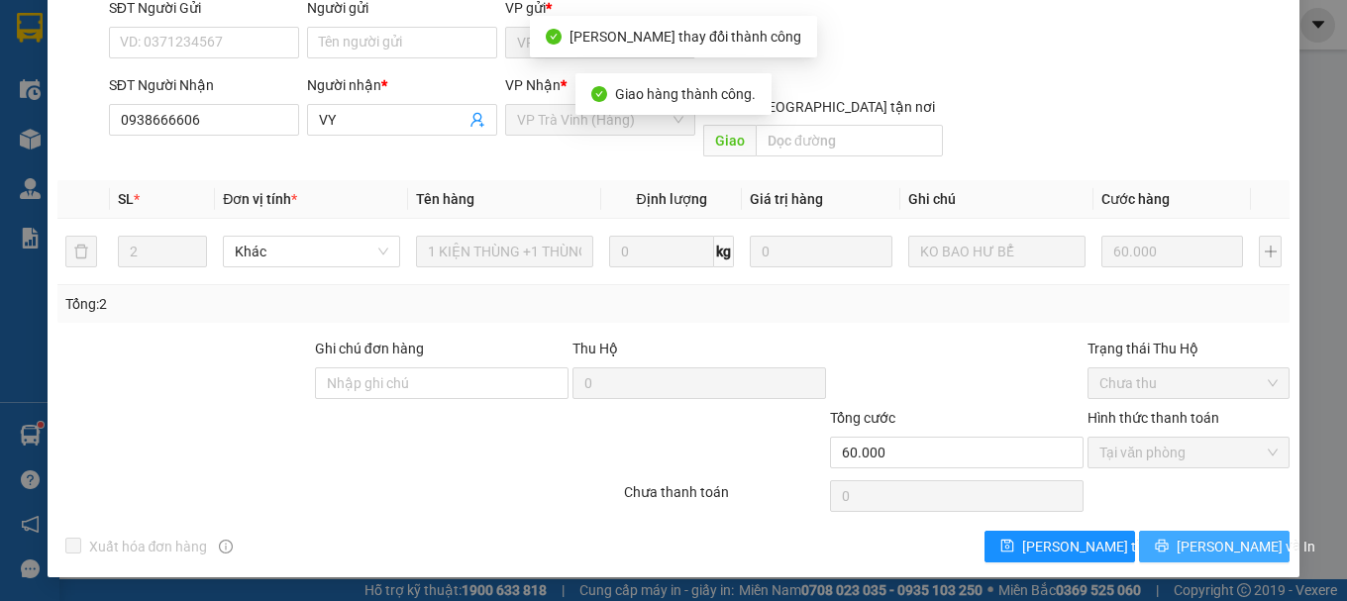
click at [1151, 534] on button "[PERSON_NAME] và In" at bounding box center [1214, 547] width 151 height 32
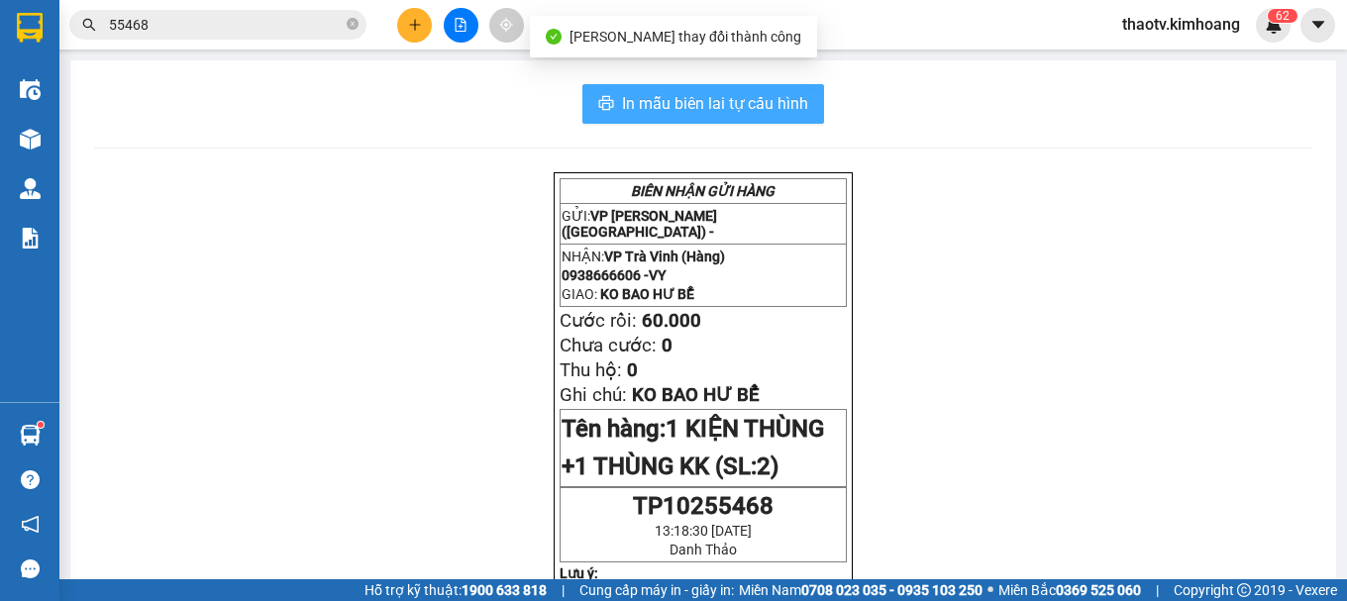
click at [801, 103] on button "In mẫu biên lai tự cấu hình" at bounding box center [703, 104] width 242 height 40
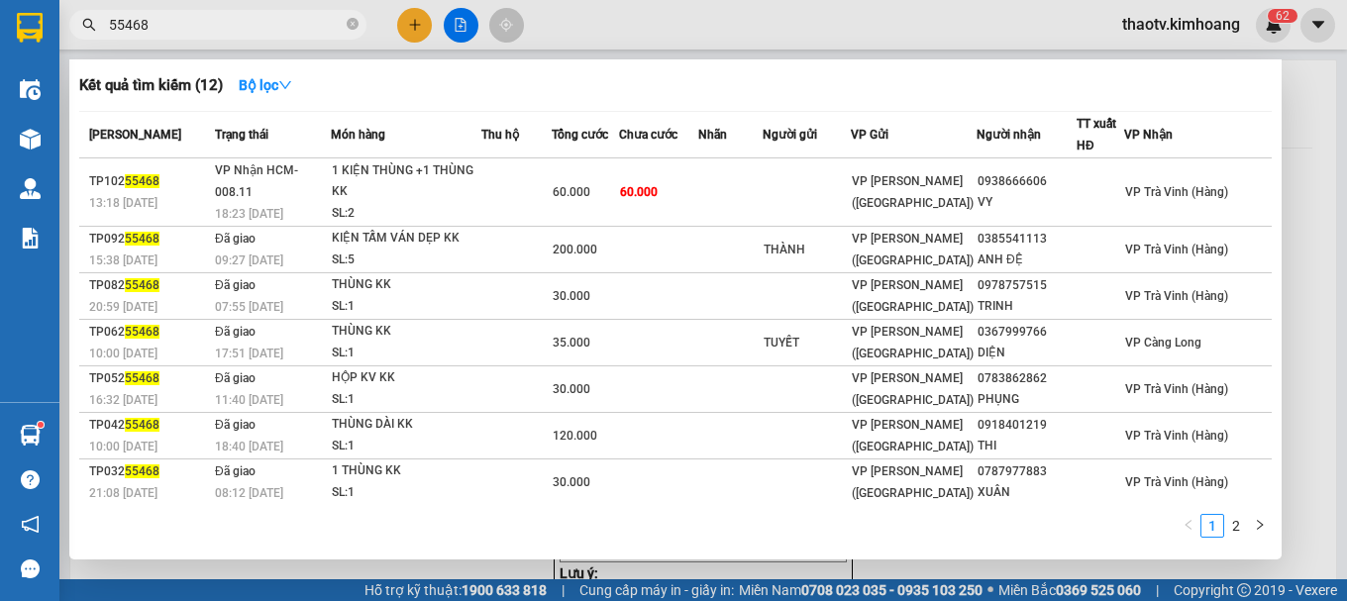
drag, startPoint x: 204, startPoint y: 28, endPoint x: 0, endPoint y: 47, distance: 204.9
click at [0, 46] on section "Kết quả tìm kiếm ( 12 ) Bộ lọc Mã ĐH Trạng thái Món hàng Thu hộ Tổng cước Chưa …" at bounding box center [673, 300] width 1347 height 601
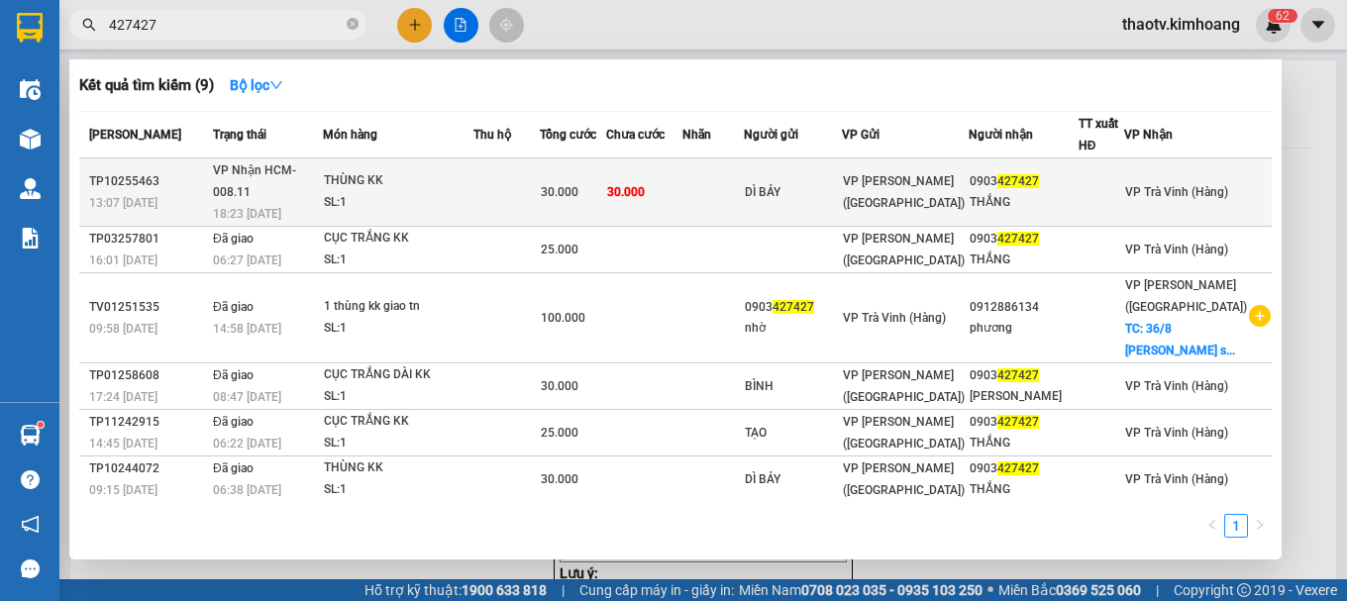
type input "427427"
click at [406, 170] on div "THÙNG KK" at bounding box center [398, 181] width 149 height 22
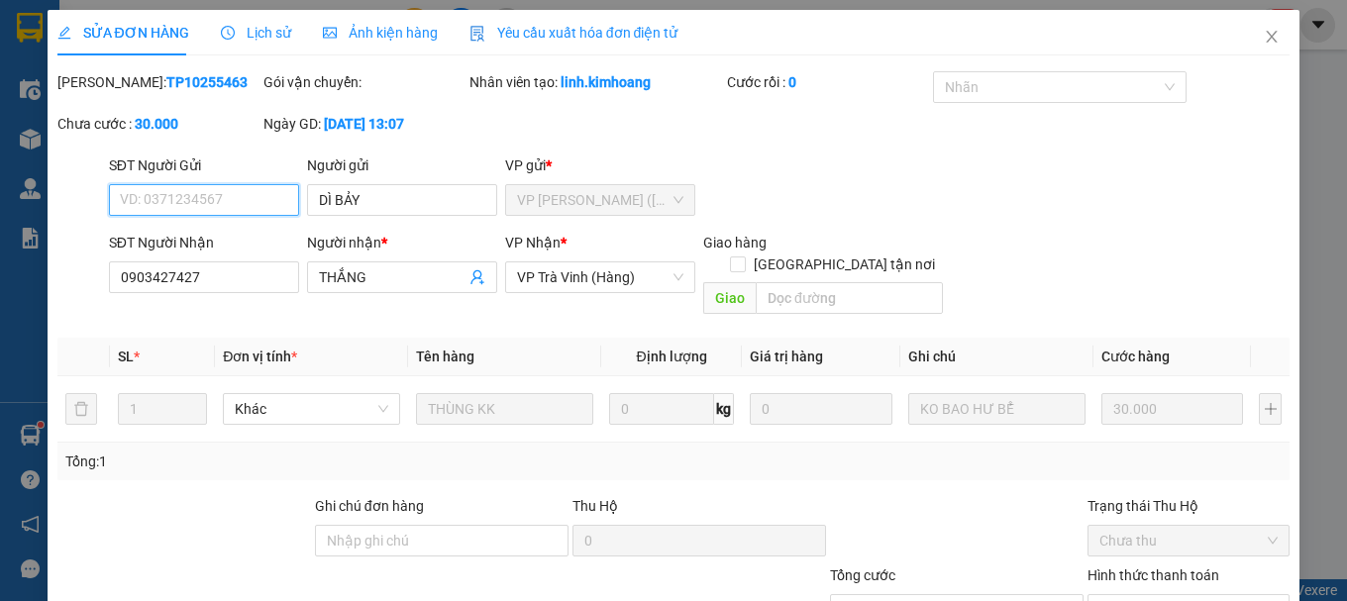
type input "DÌ BẢY"
type input "0903427427"
type input "THẮNG"
type input "30.000"
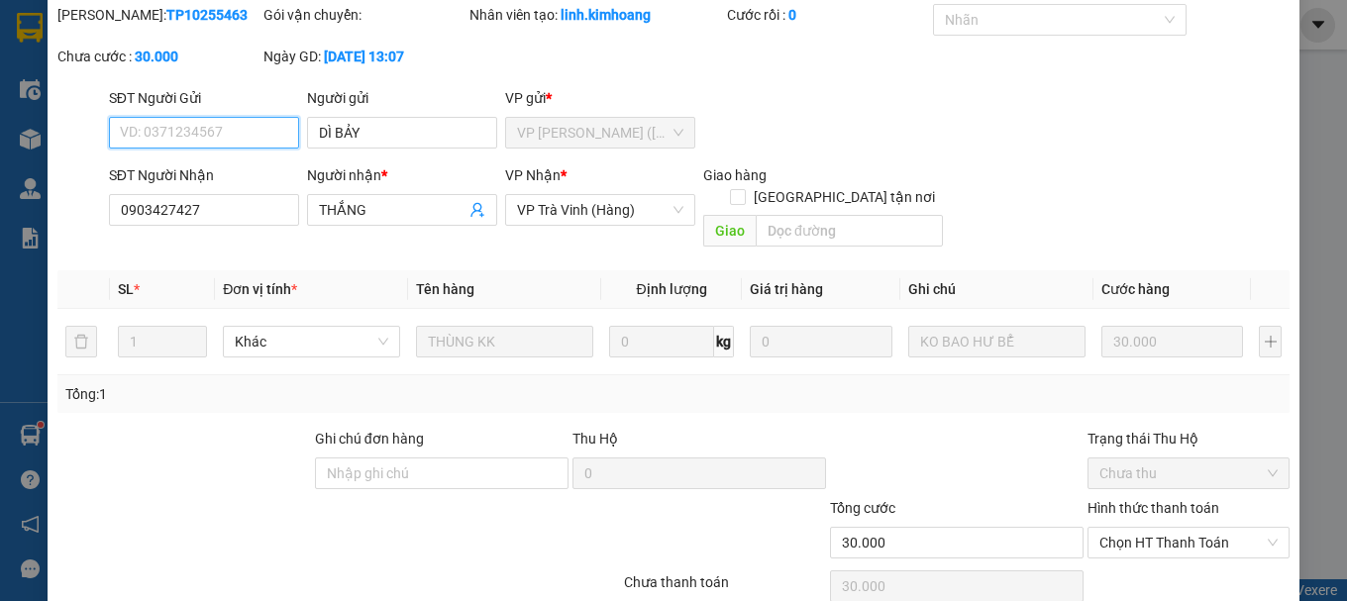
scroll to position [136, 0]
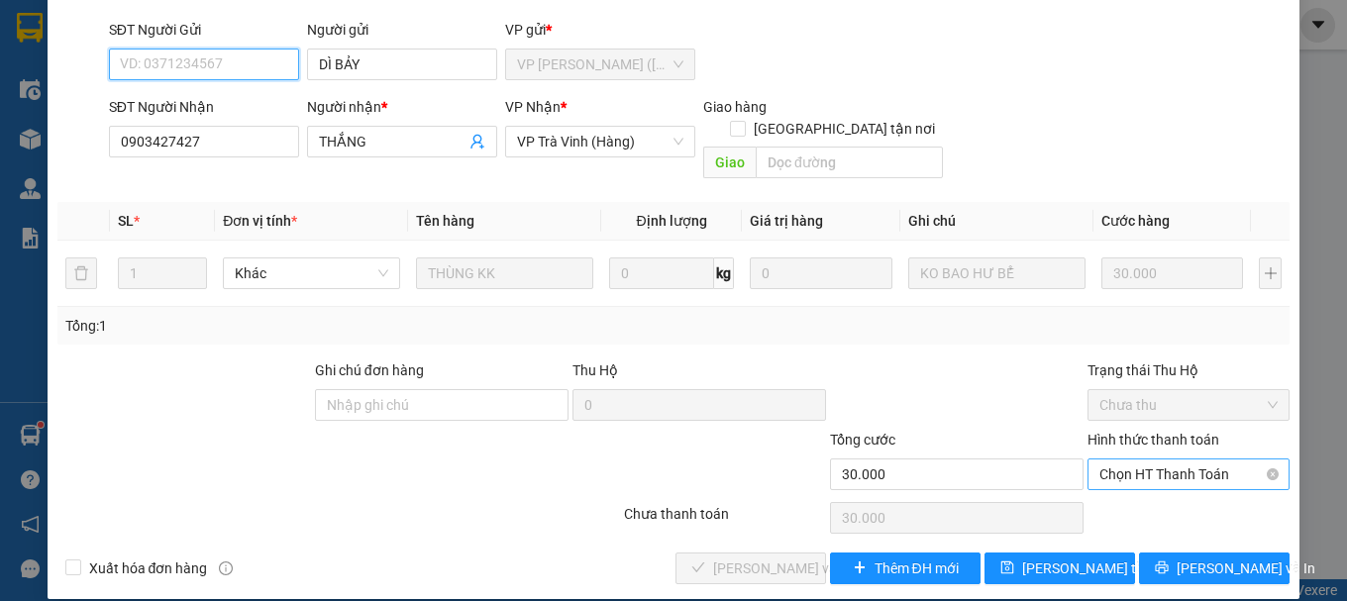
click at [1121, 459] on span "Chọn HT Thanh Toán" at bounding box center [1188, 474] width 178 height 30
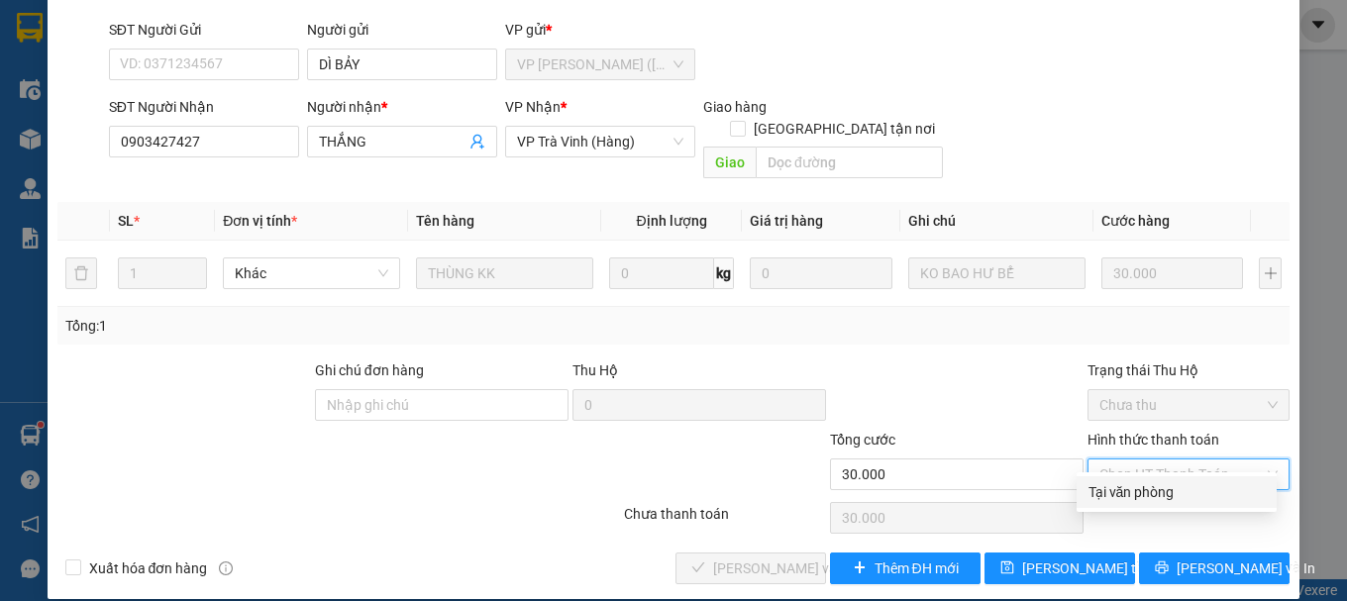
click at [1113, 500] on div "Tại văn phòng" at bounding box center [1176, 492] width 176 height 22
type input "0"
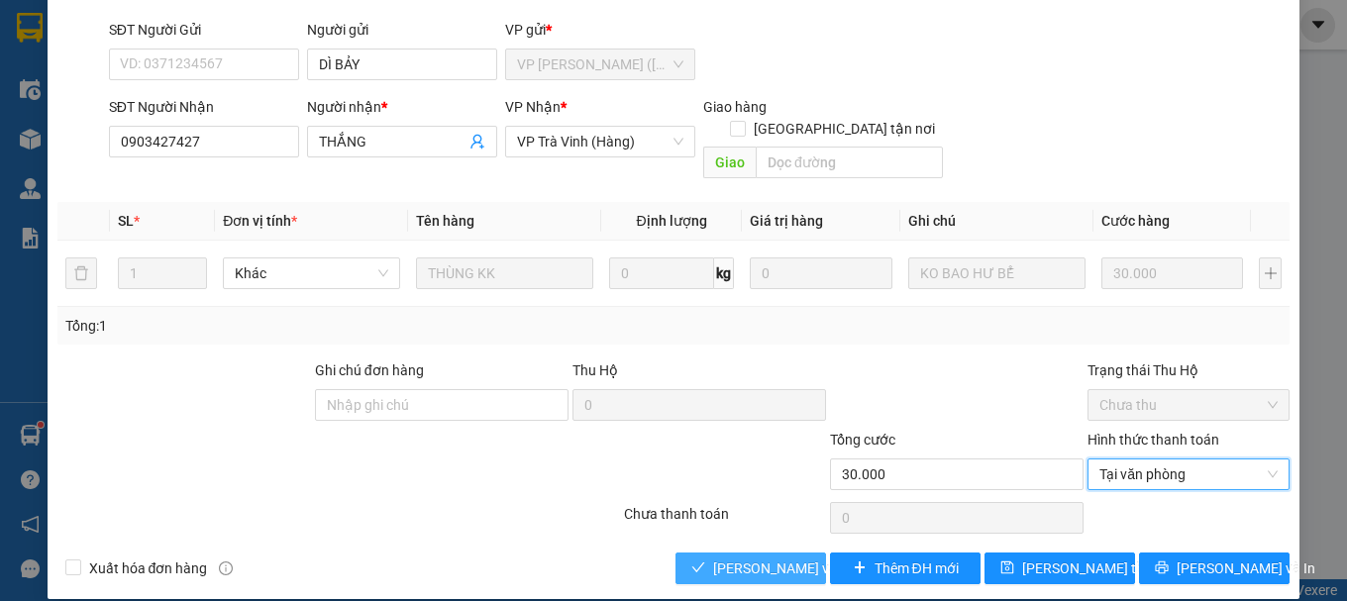
click at [732, 557] on span "[PERSON_NAME] và [PERSON_NAME] hàng" at bounding box center [808, 568] width 190 height 22
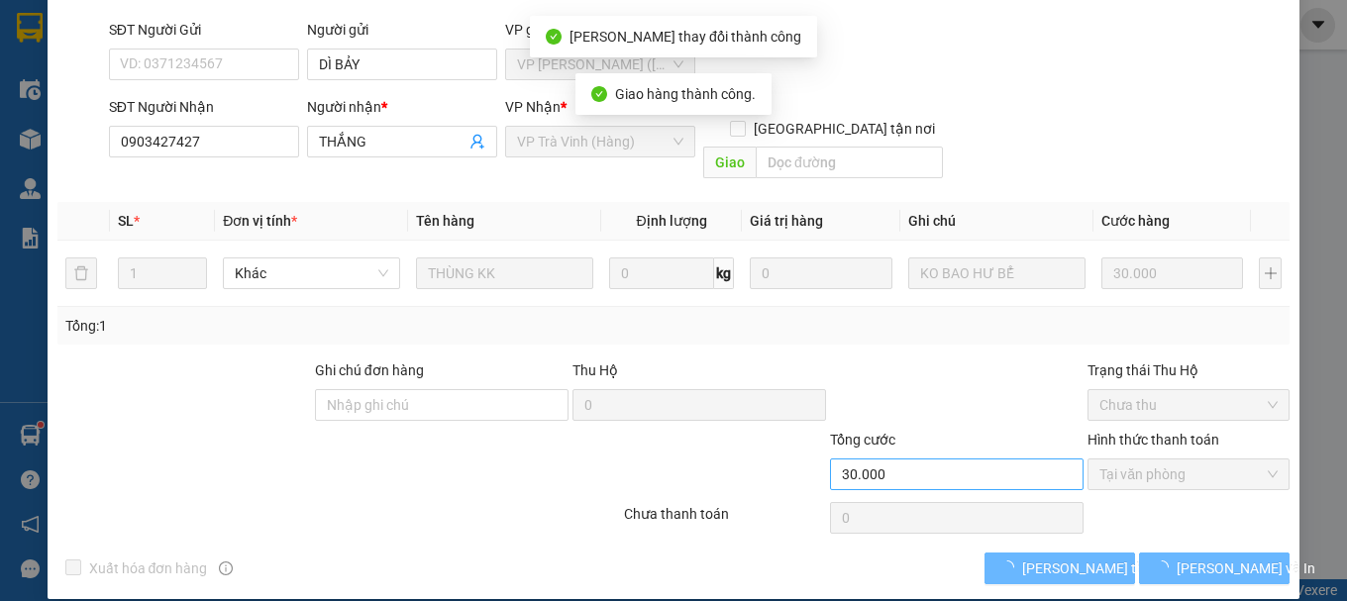
scroll to position [157, 0]
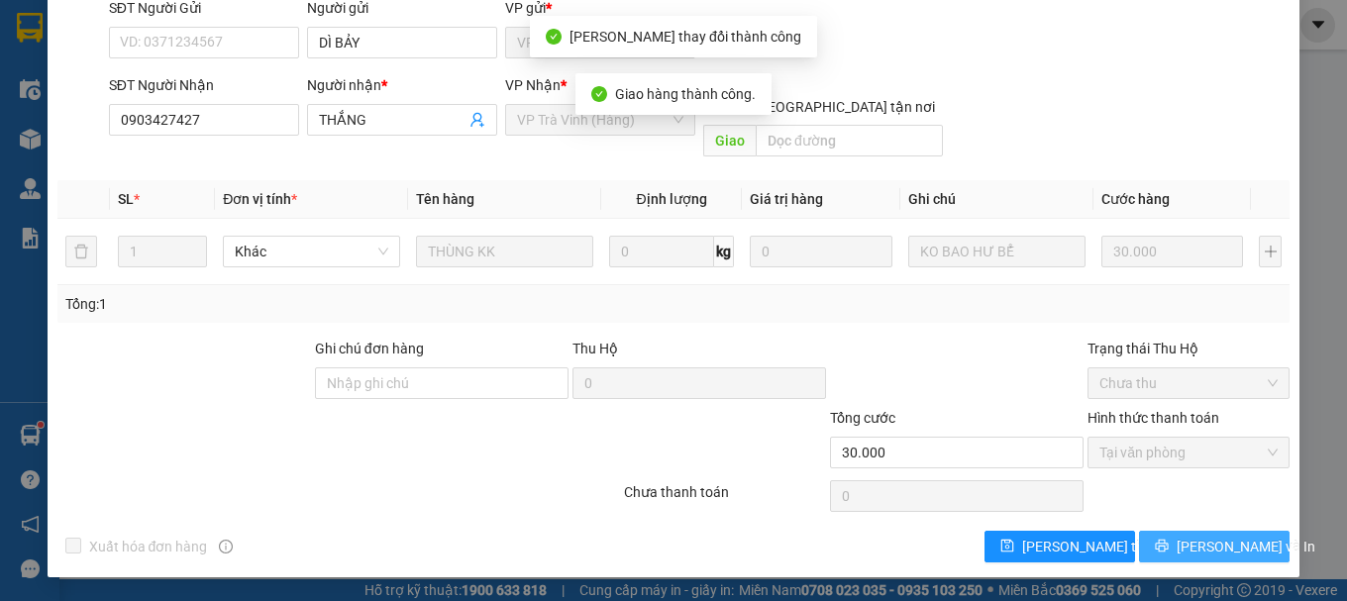
click at [1179, 546] on button "[PERSON_NAME] và In" at bounding box center [1214, 547] width 151 height 32
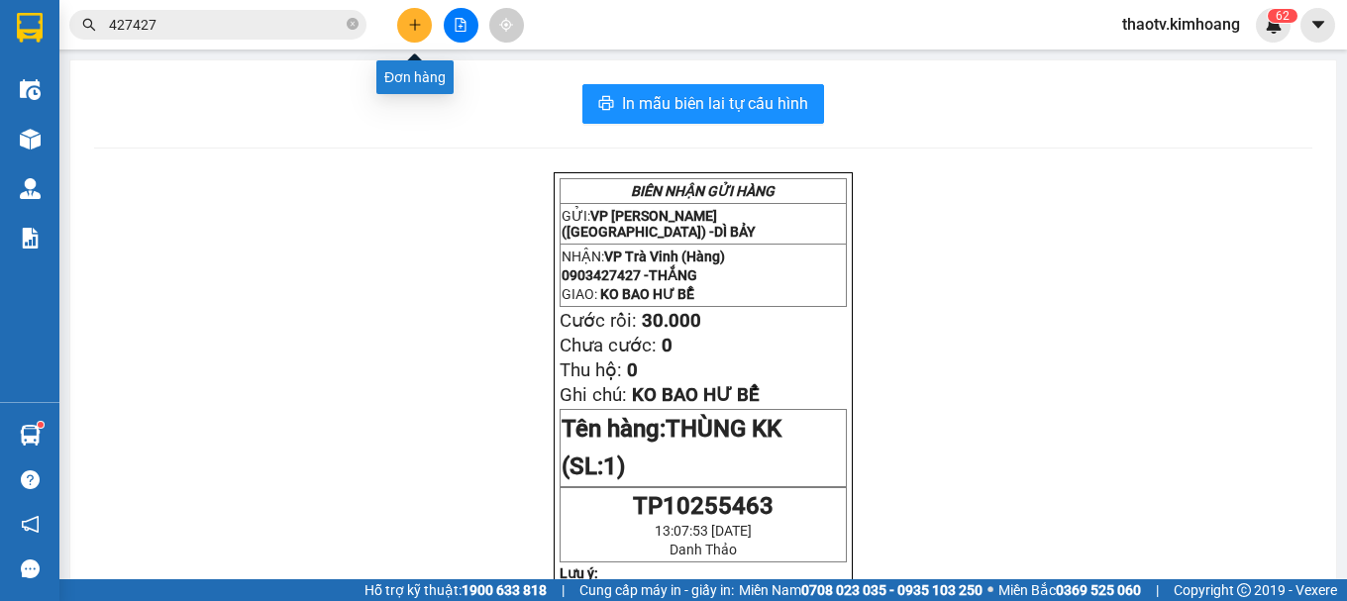
click at [410, 31] on icon "plus" at bounding box center [415, 25] width 14 height 14
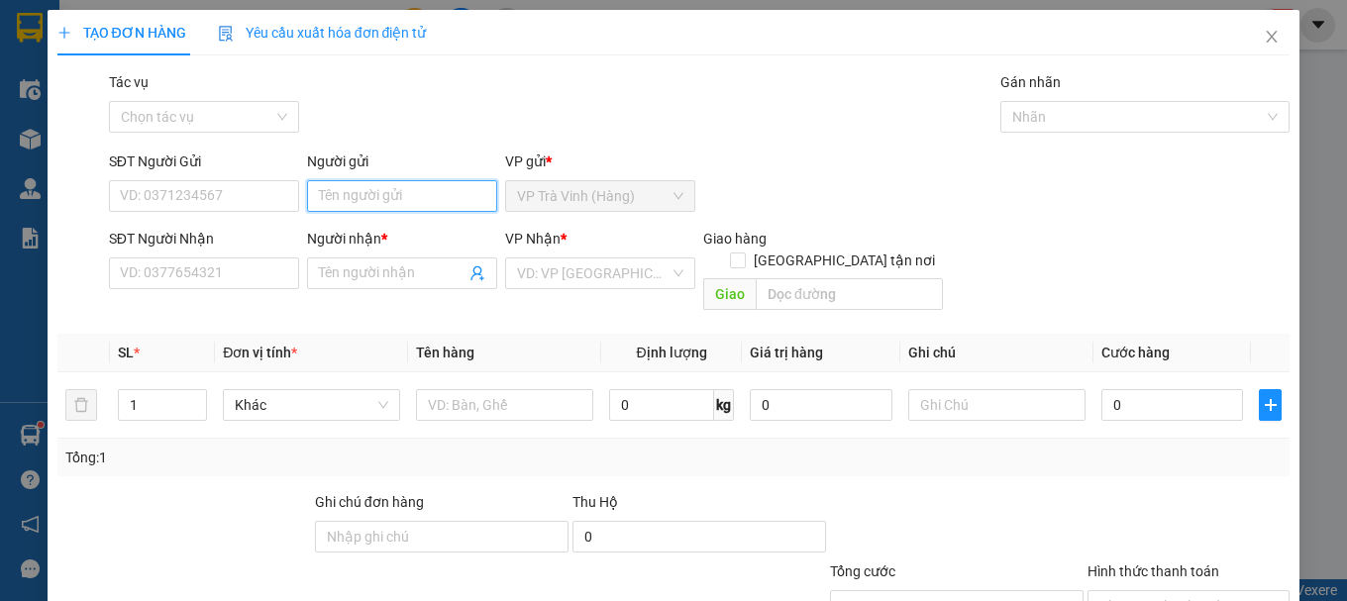
click at [331, 200] on input "Người gửi" at bounding box center [402, 196] width 190 height 32
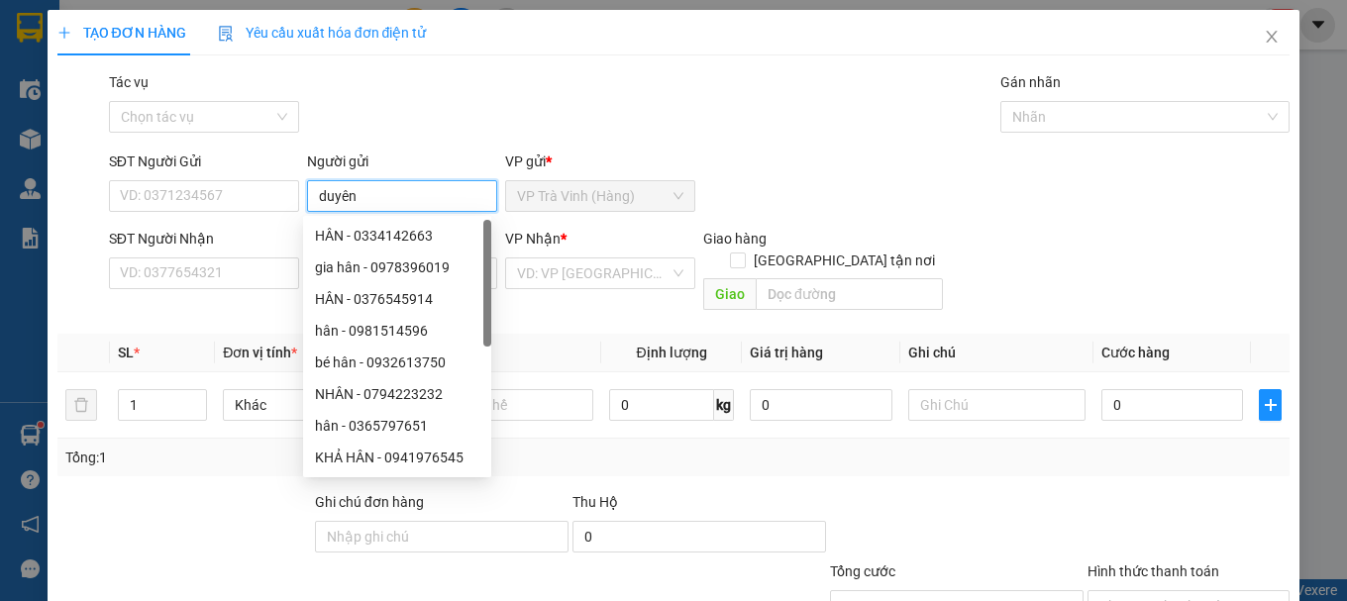
type input "duyên"
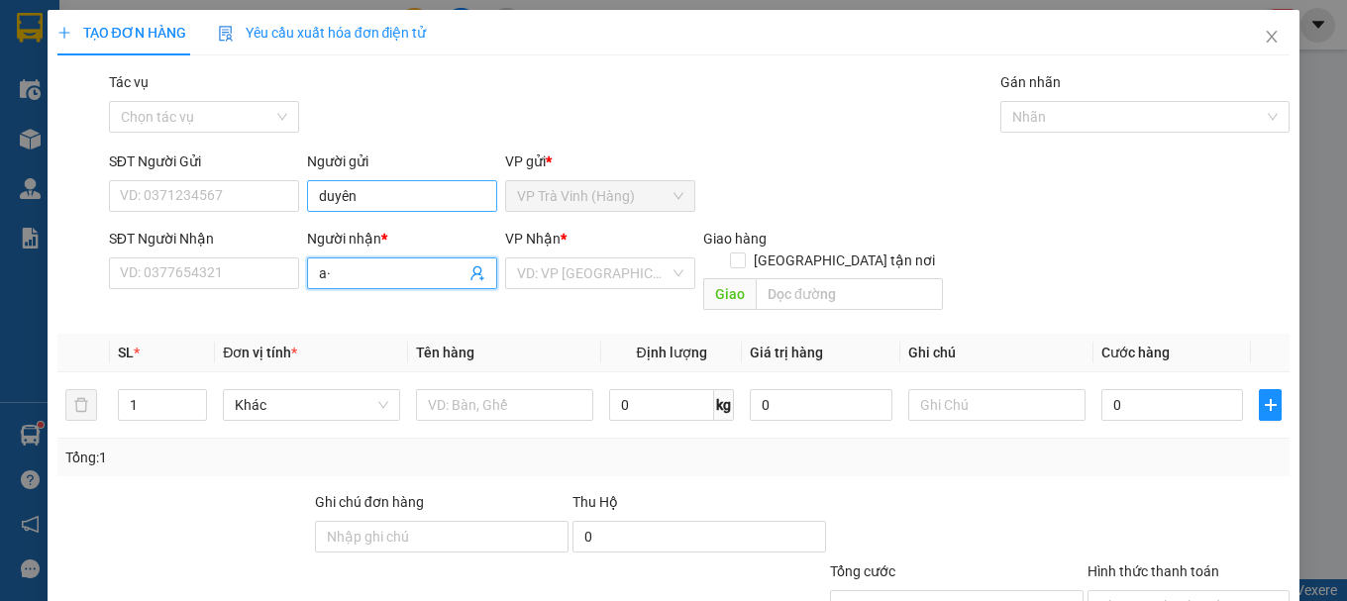
type input "a"
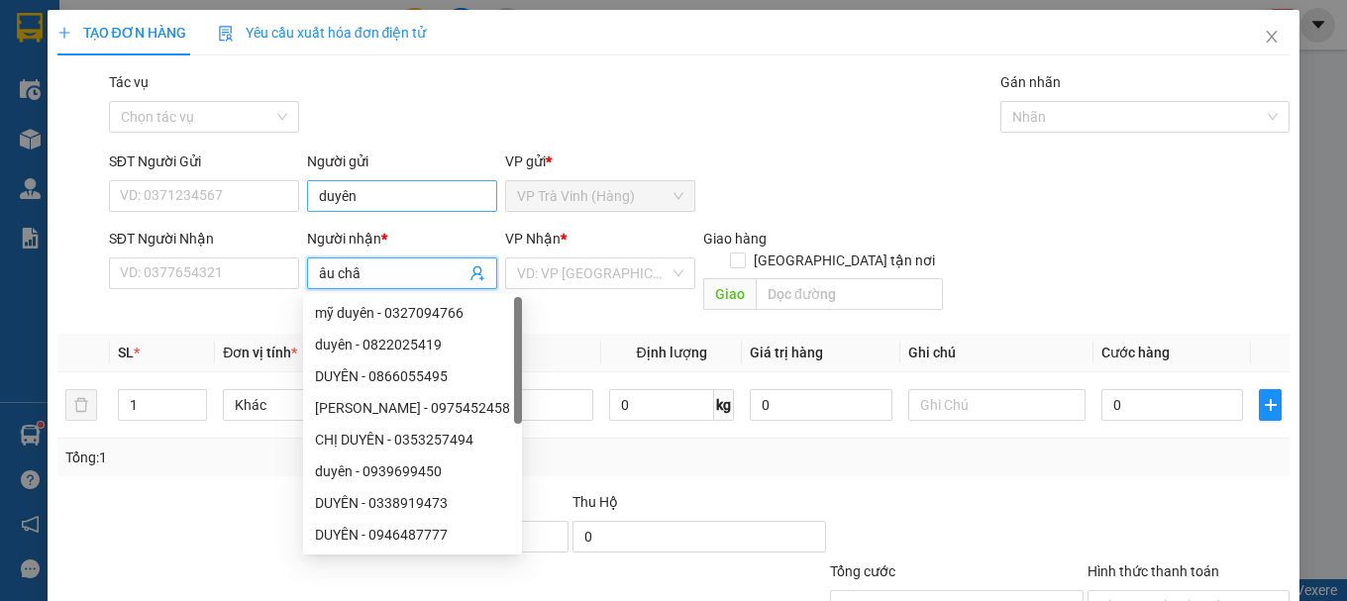
type input "âu châu"
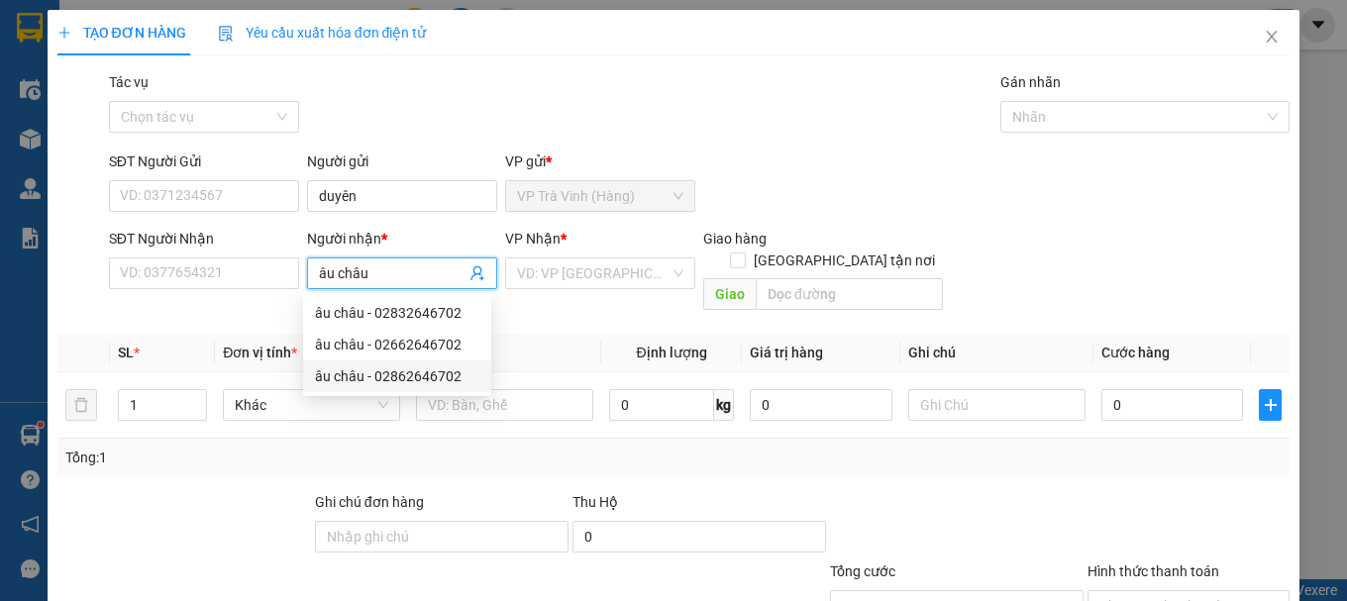
click at [451, 375] on div "âu châu - 02862646702" at bounding box center [397, 376] width 164 height 22
type input "02862646702"
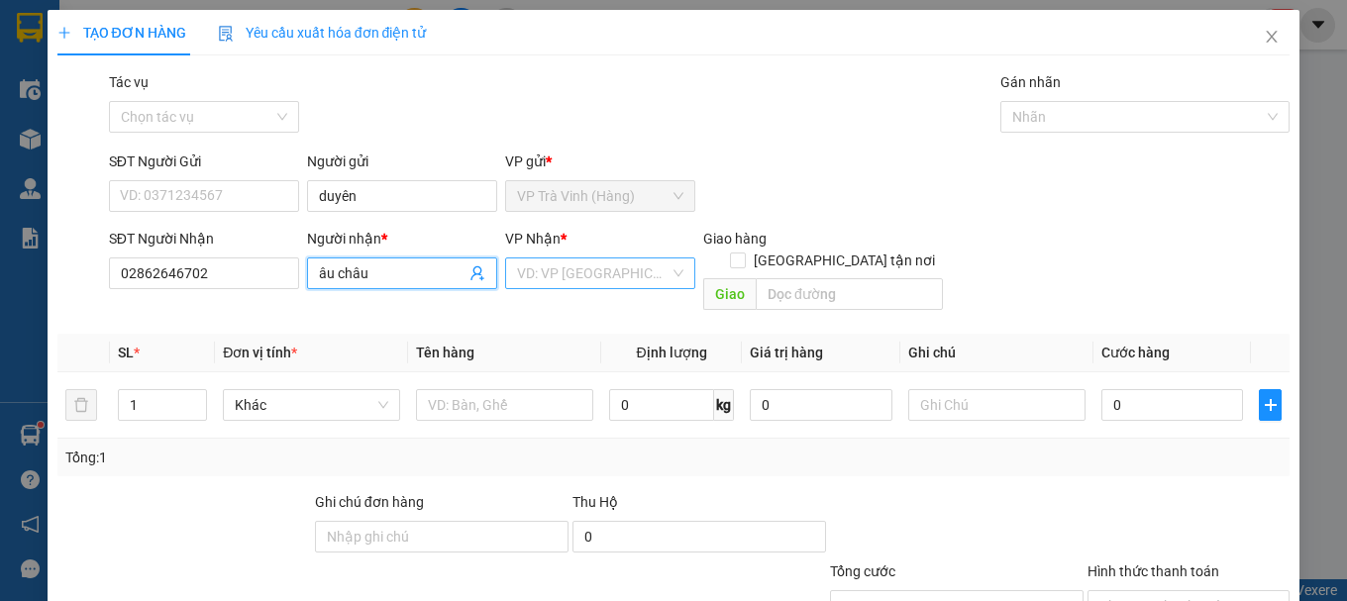
type input "âu châu"
click at [536, 283] on input "search" at bounding box center [593, 273] width 152 height 30
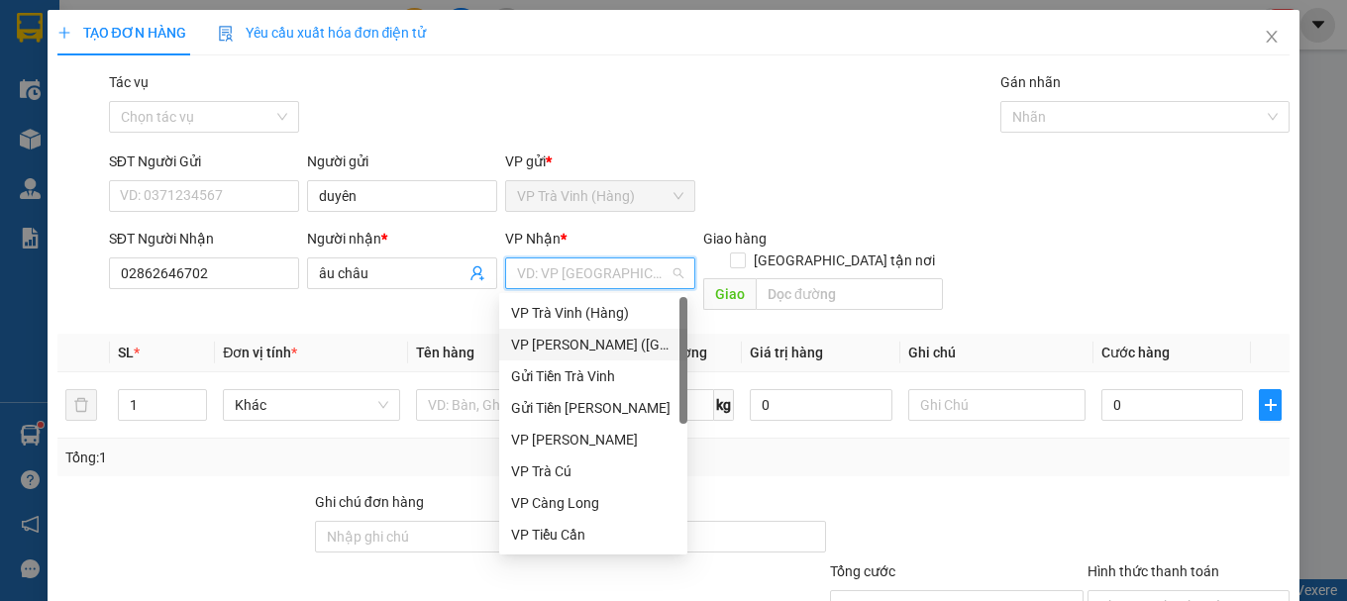
click at [575, 348] on div "VP [PERSON_NAME] ([GEOGRAPHIC_DATA])" at bounding box center [593, 345] width 164 height 22
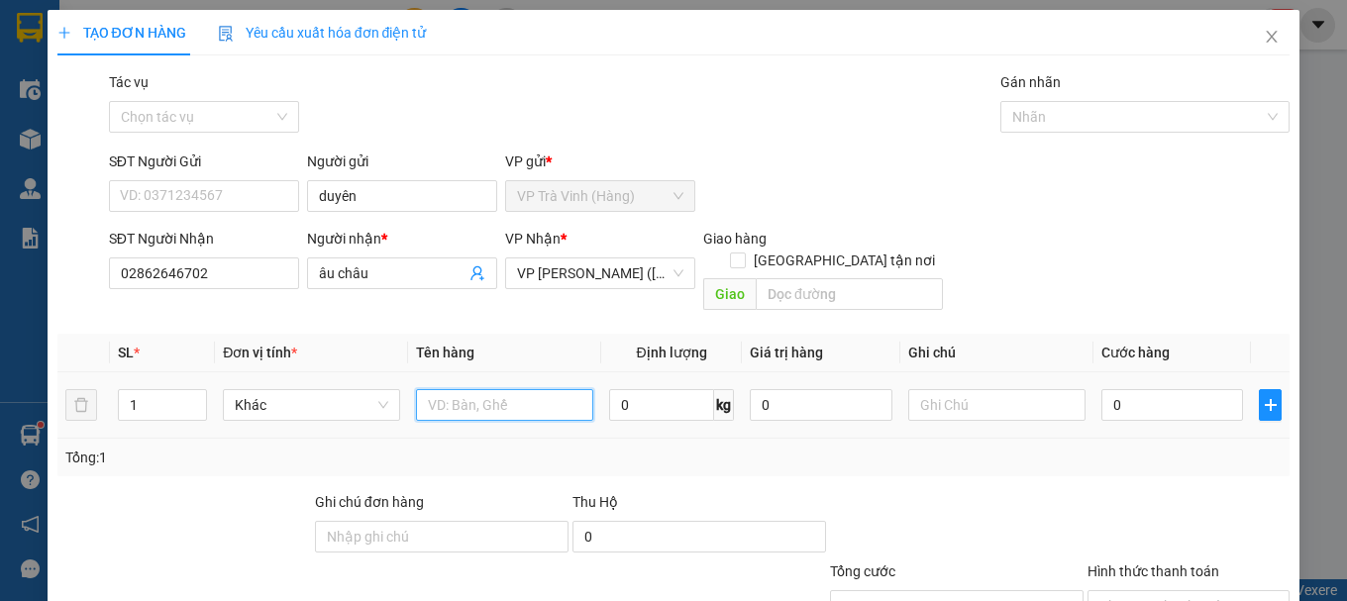
drag, startPoint x: 443, startPoint y: 387, endPoint x: 421, endPoint y: 383, distance: 22.1
click at [439, 389] on input "text" at bounding box center [504, 405] width 177 height 32
type input "1 hộp kk"
click at [1156, 392] on input "0" at bounding box center [1172, 405] width 143 height 32
type input "2"
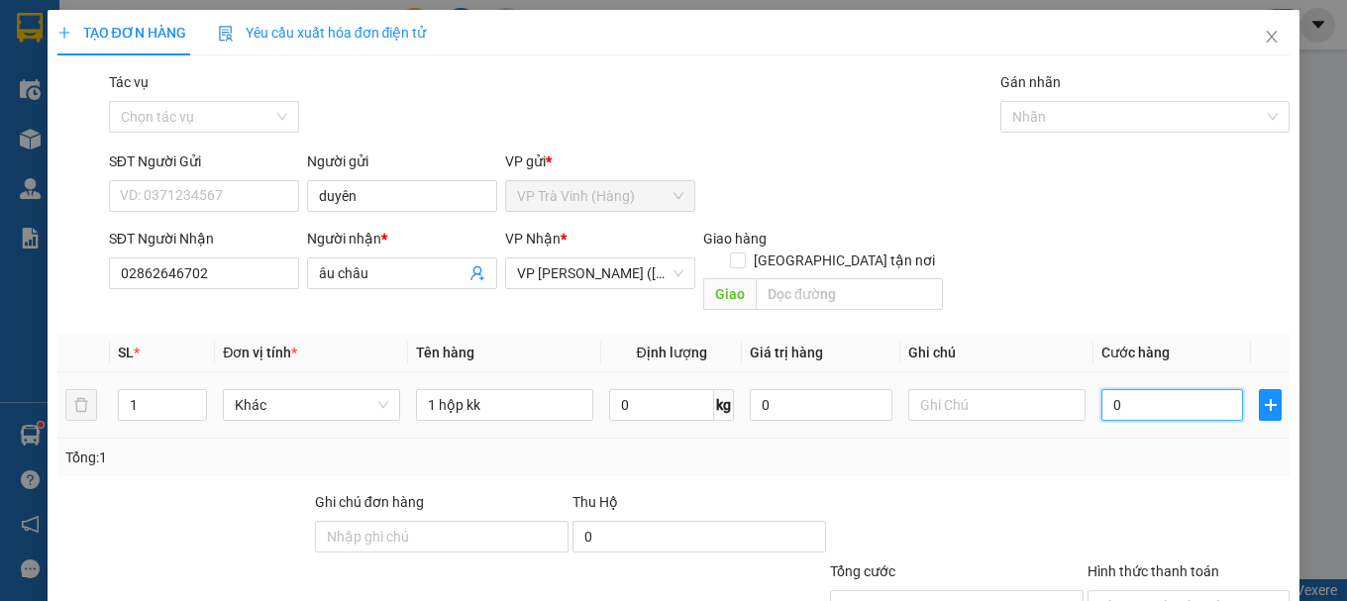
type input "2"
type input "20"
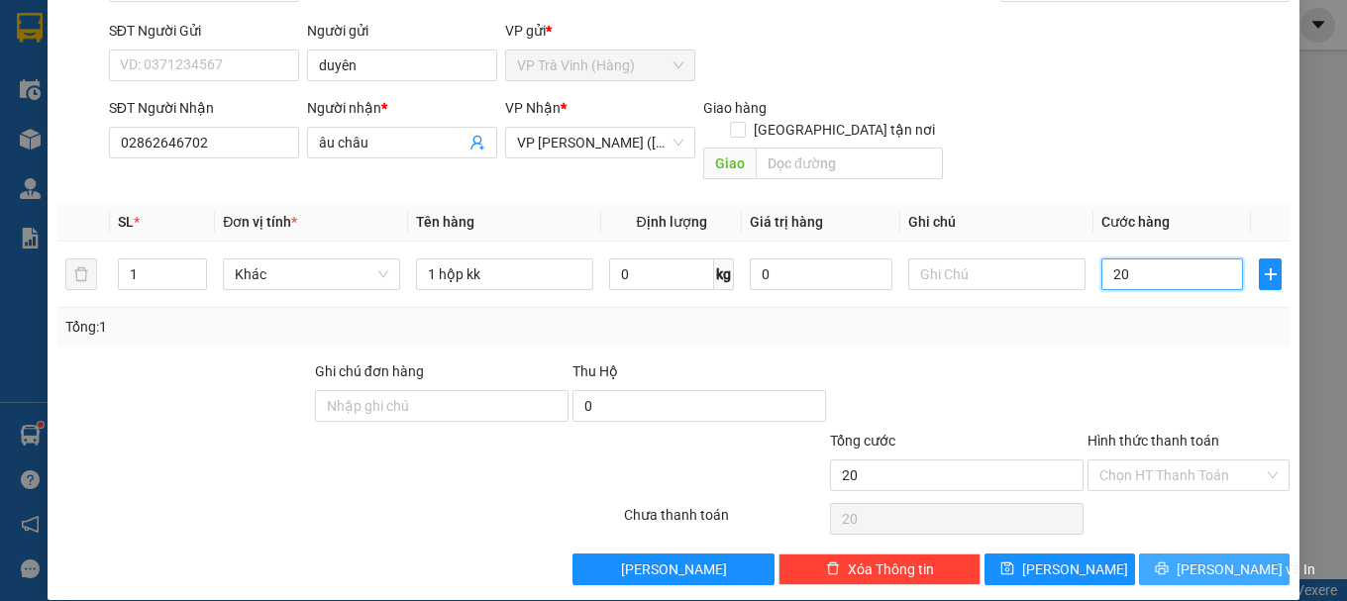
scroll to position [132, 0]
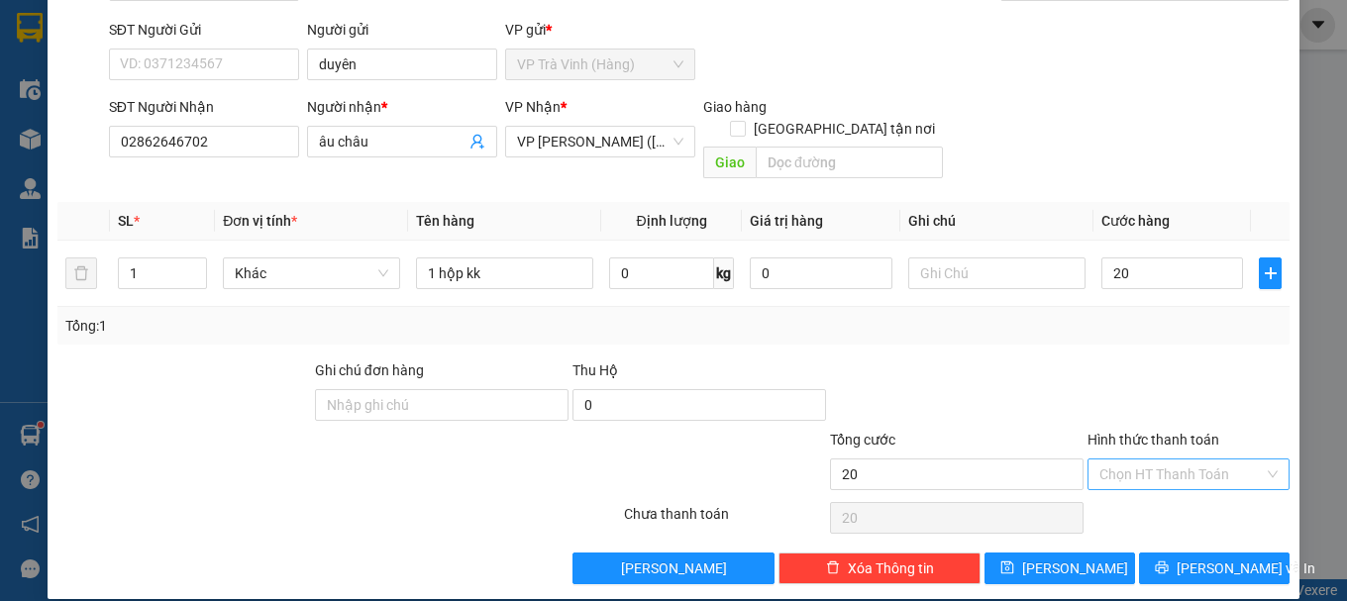
type input "20.000"
click at [1166, 459] on input "Hình thức thanh toán" at bounding box center [1181, 474] width 164 height 30
click at [1153, 490] on div "Tại văn phòng" at bounding box center [1176, 492] width 176 height 22
type input "0"
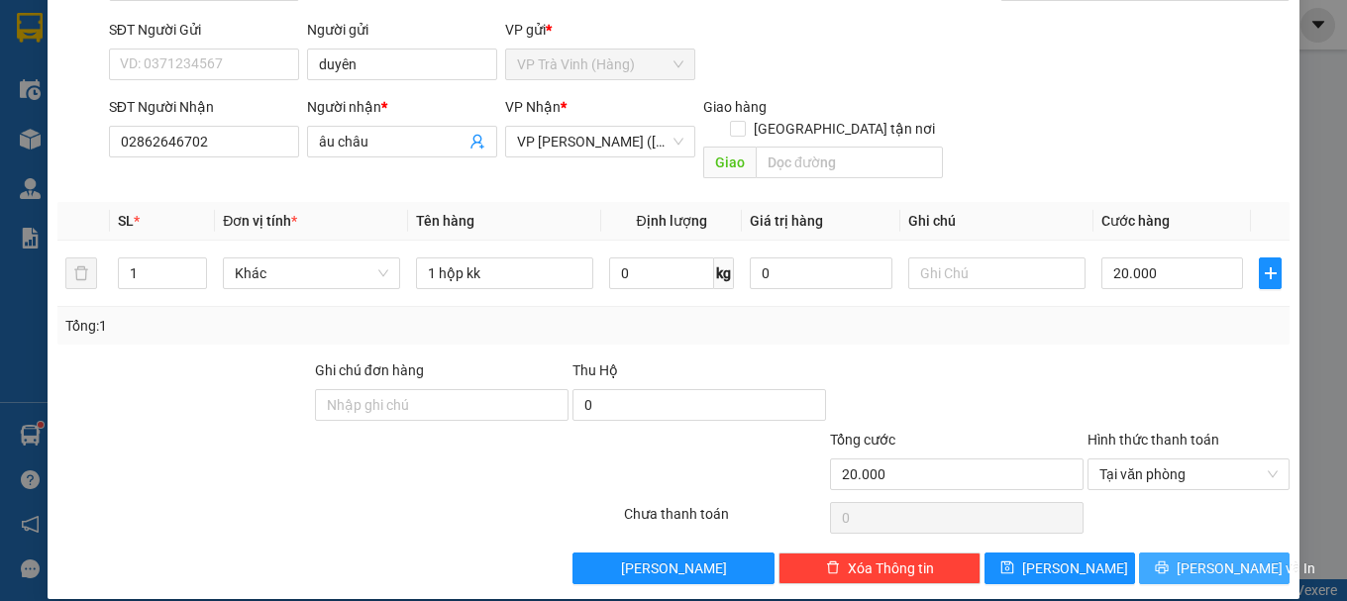
click at [1168, 560] on icon "printer" at bounding box center [1162, 567] width 14 height 14
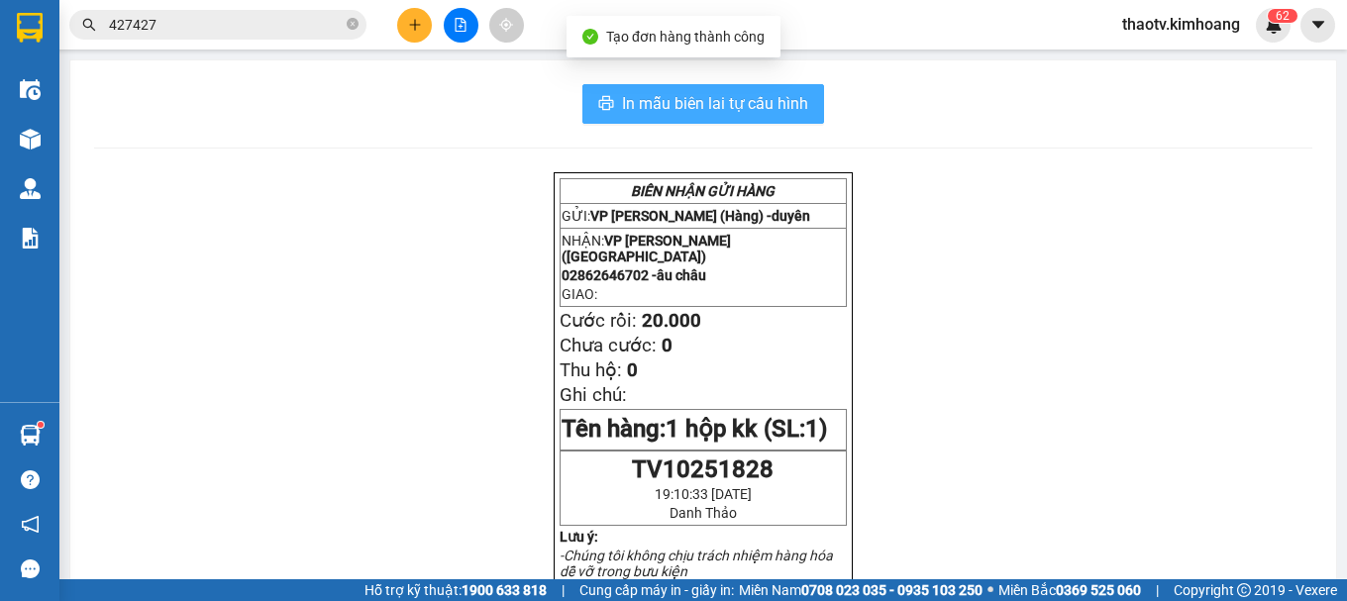
click at [761, 102] on span "In mẫu biên lai tự cấu hình" at bounding box center [715, 103] width 186 height 25
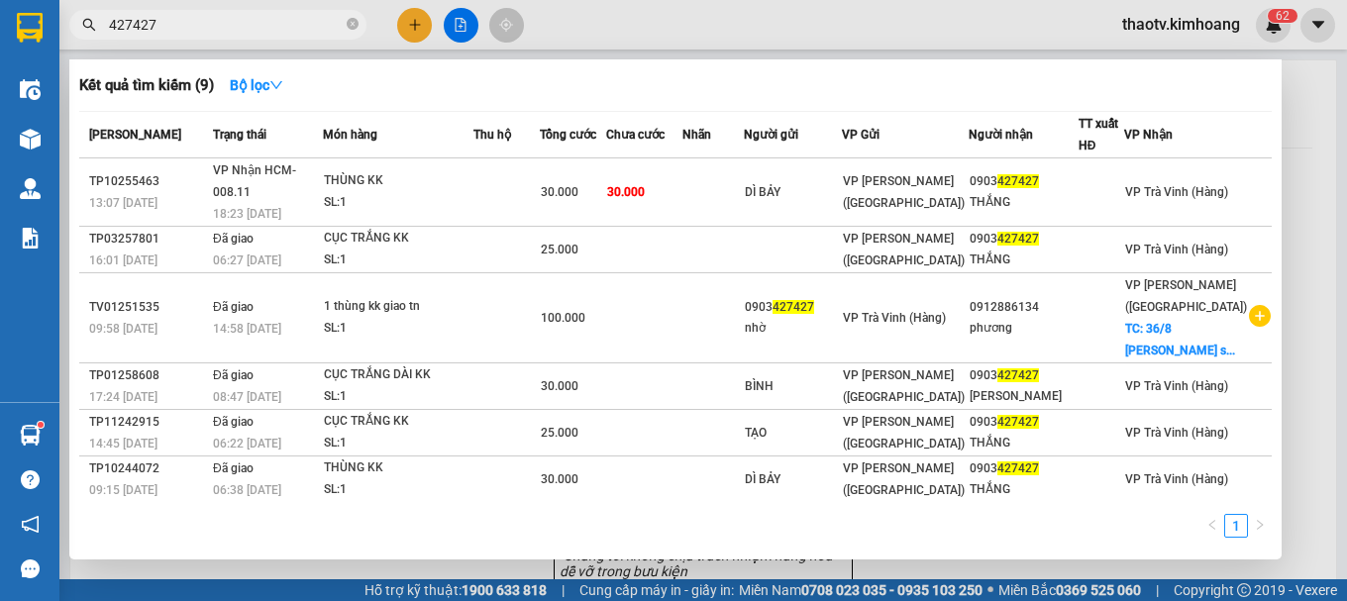
drag, startPoint x: 232, startPoint y: 31, endPoint x: 0, endPoint y: -25, distance: 238.3
click at [0, 0] on html "Kết quả tìm kiếm ( 9 ) Bộ lọc Mã ĐH Trạng thái Món hàng Thu hộ Tổng cước Chưa c…" at bounding box center [673, 300] width 1347 height 601
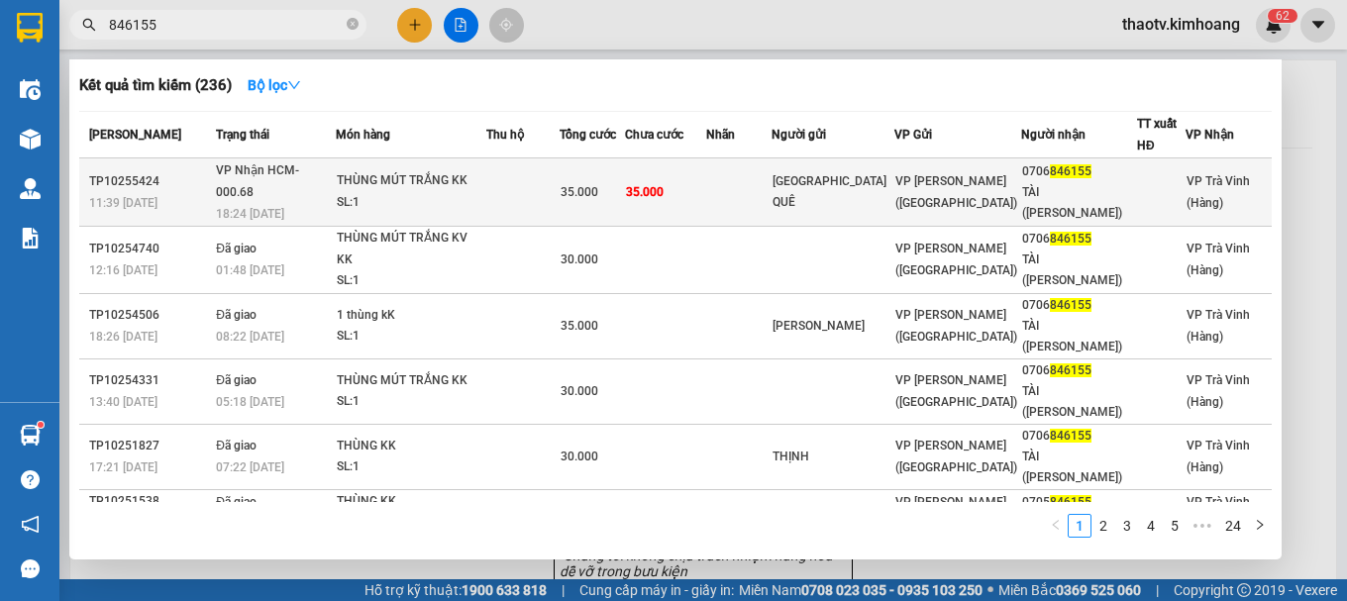
type input "846155"
click at [701, 186] on td "35.000" at bounding box center [665, 192] width 81 height 68
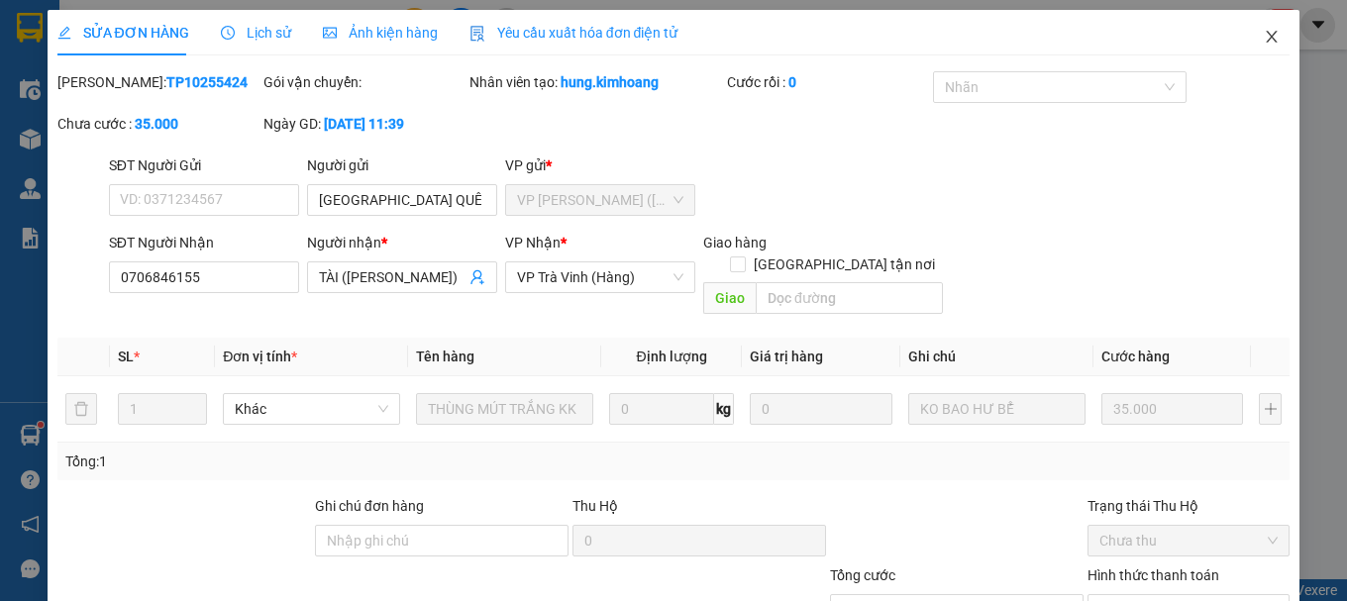
click at [1264, 34] on icon "close" at bounding box center [1272, 37] width 16 height 16
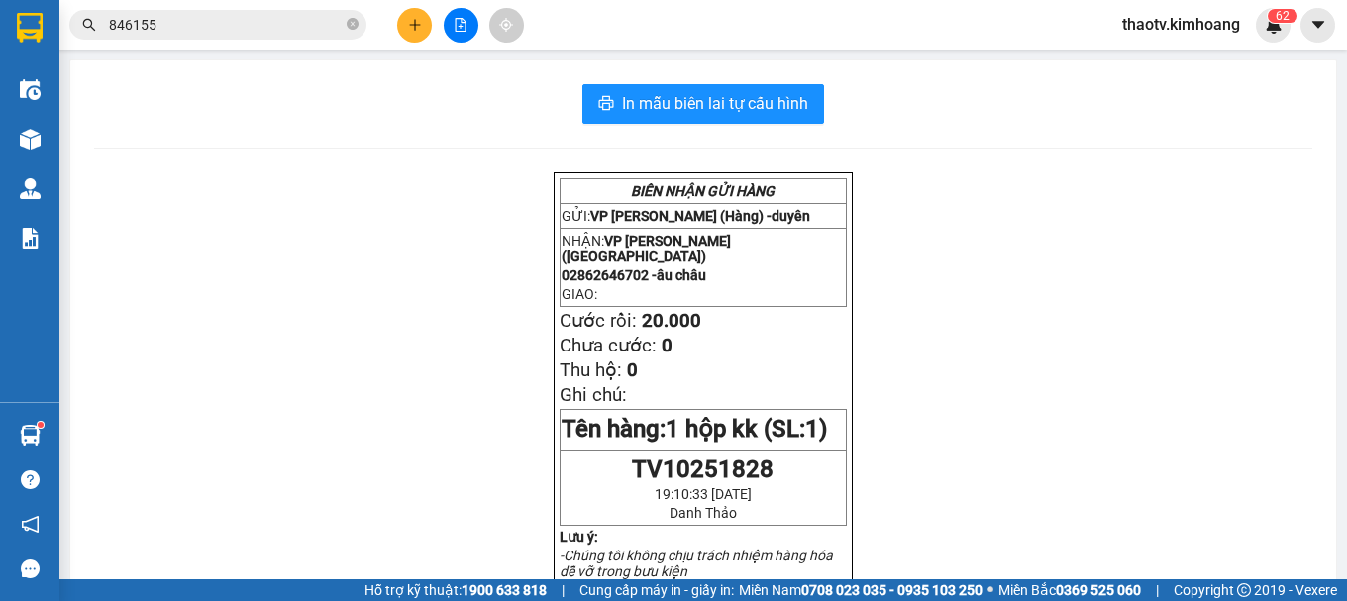
click at [1175, 23] on span "thaotv.kimhoang" at bounding box center [1181, 24] width 150 height 25
click at [1182, 56] on span "Đăng xuất" at bounding box center [1189, 62] width 110 height 22
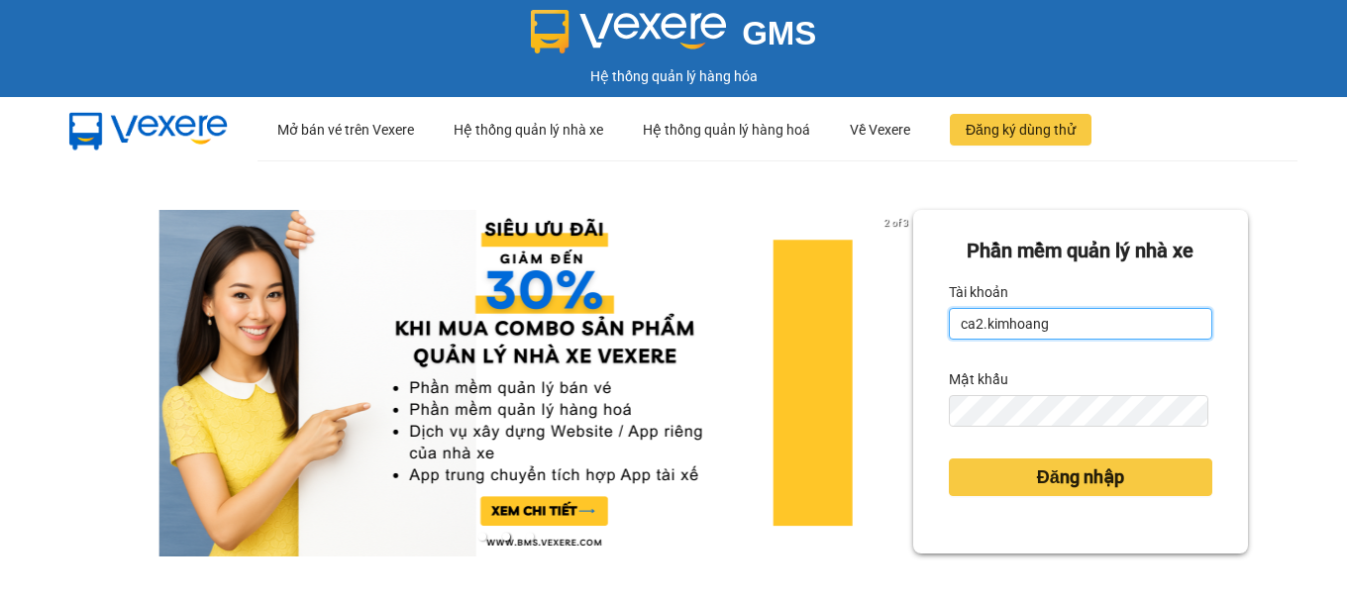
click at [1071, 331] on input "ca2.kimhoang" at bounding box center [1080, 324] width 263 height 32
type input "c"
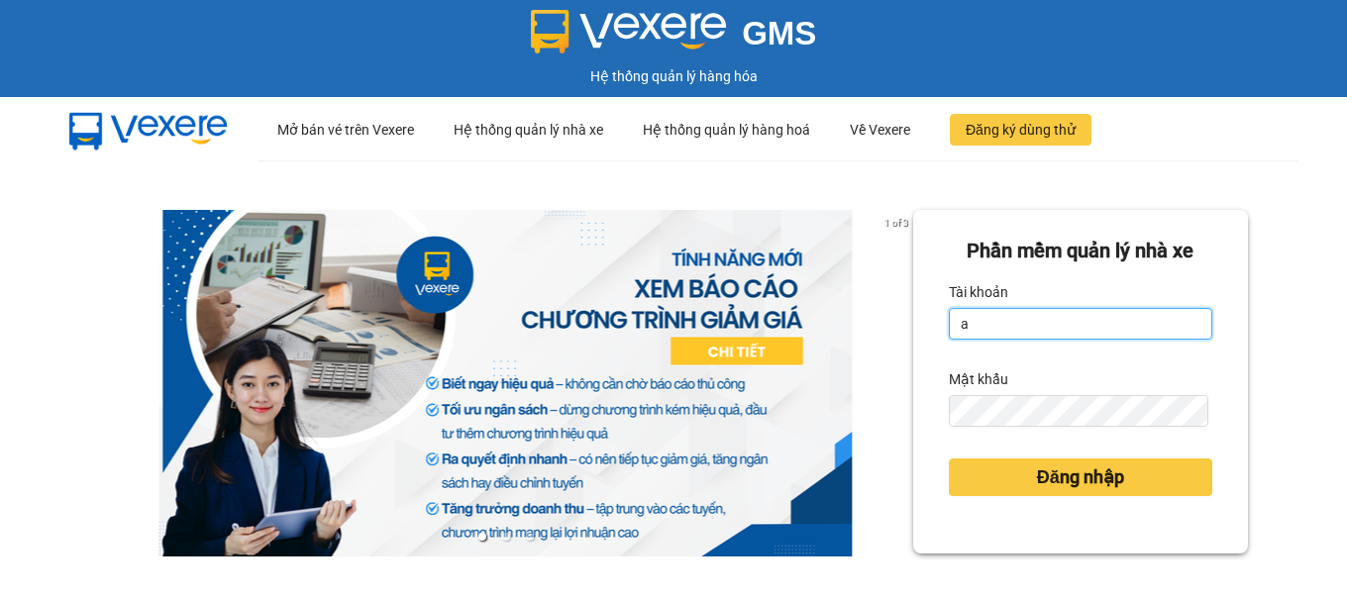
type input "antravinh.kimhoang"
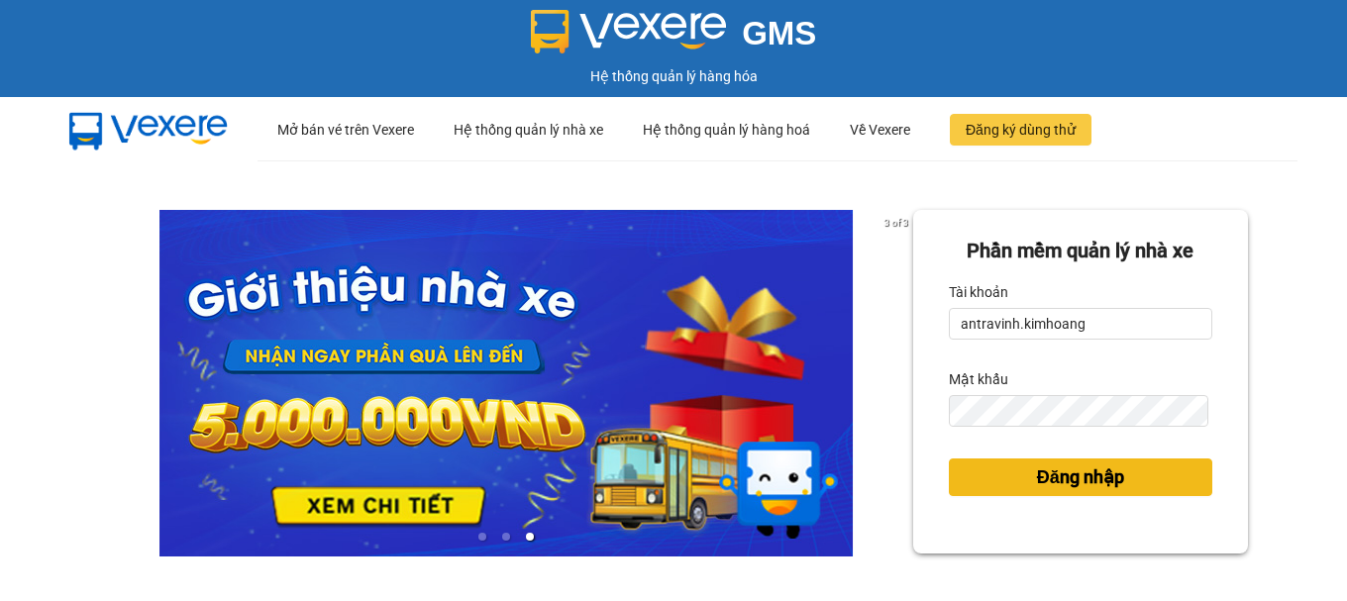
click at [1122, 483] on button "Đăng nhập" at bounding box center [1080, 477] width 263 height 38
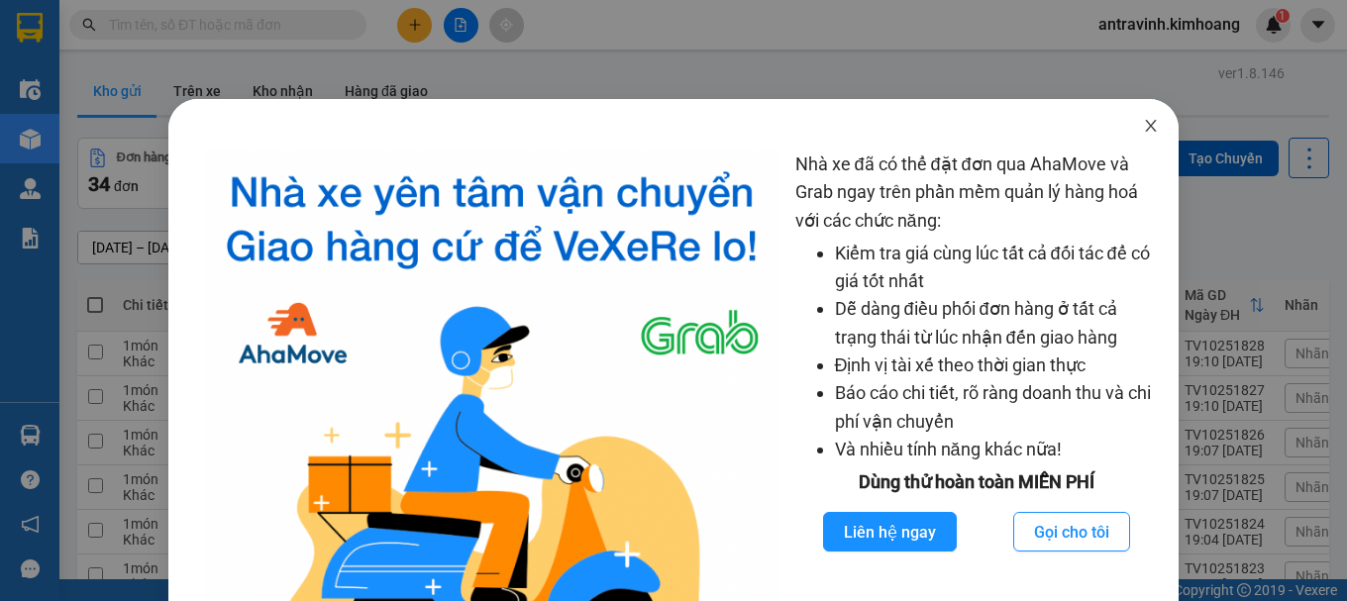
click at [1143, 120] on icon "close" at bounding box center [1151, 126] width 16 height 16
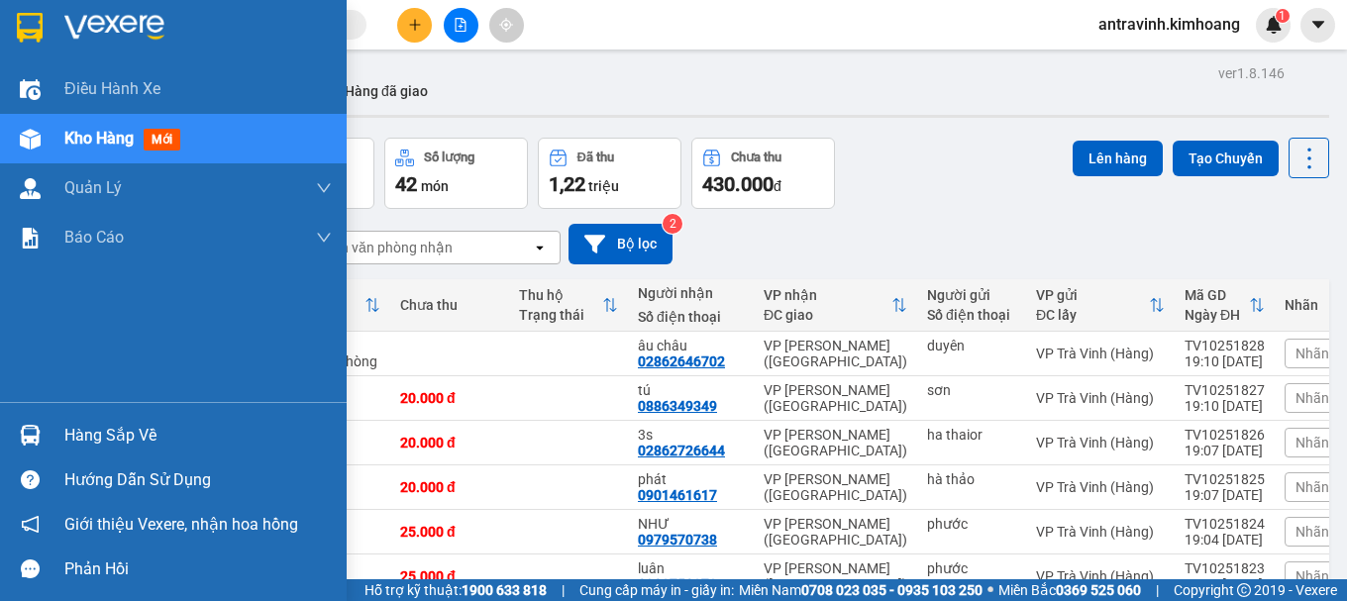
click at [57, 435] on div "Hàng sắp về" at bounding box center [173, 435] width 347 height 45
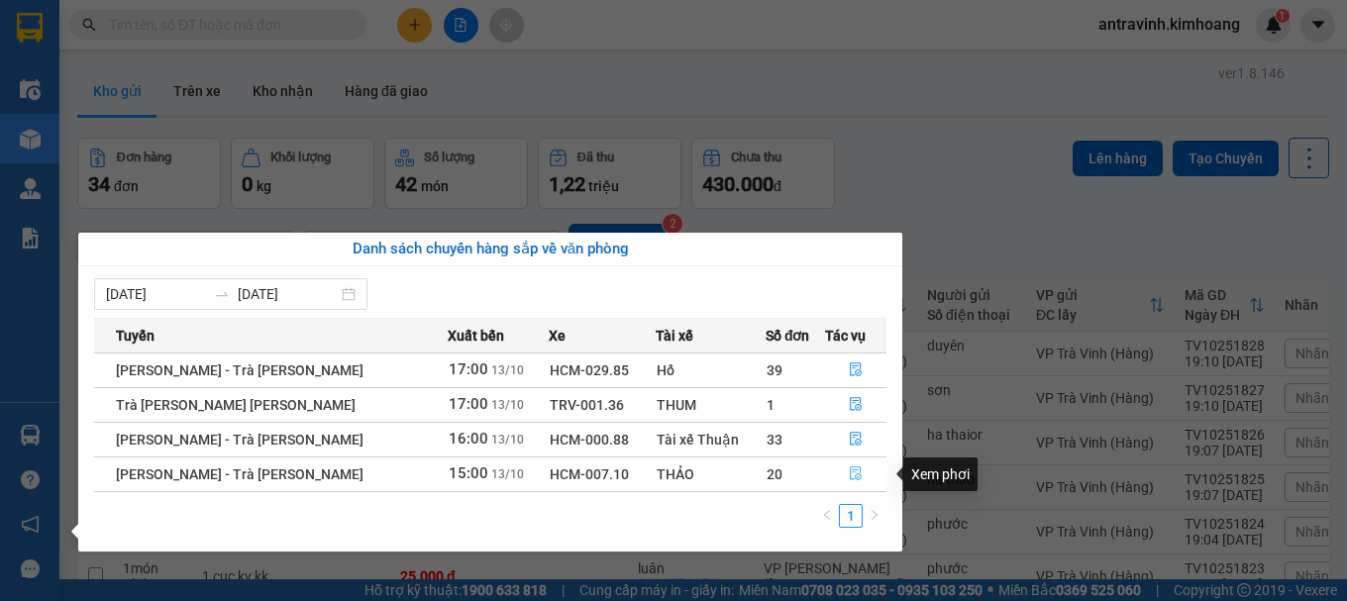
click at [850, 467] on icon "file-done" at bounding box center [856, 474] width 12 height 14
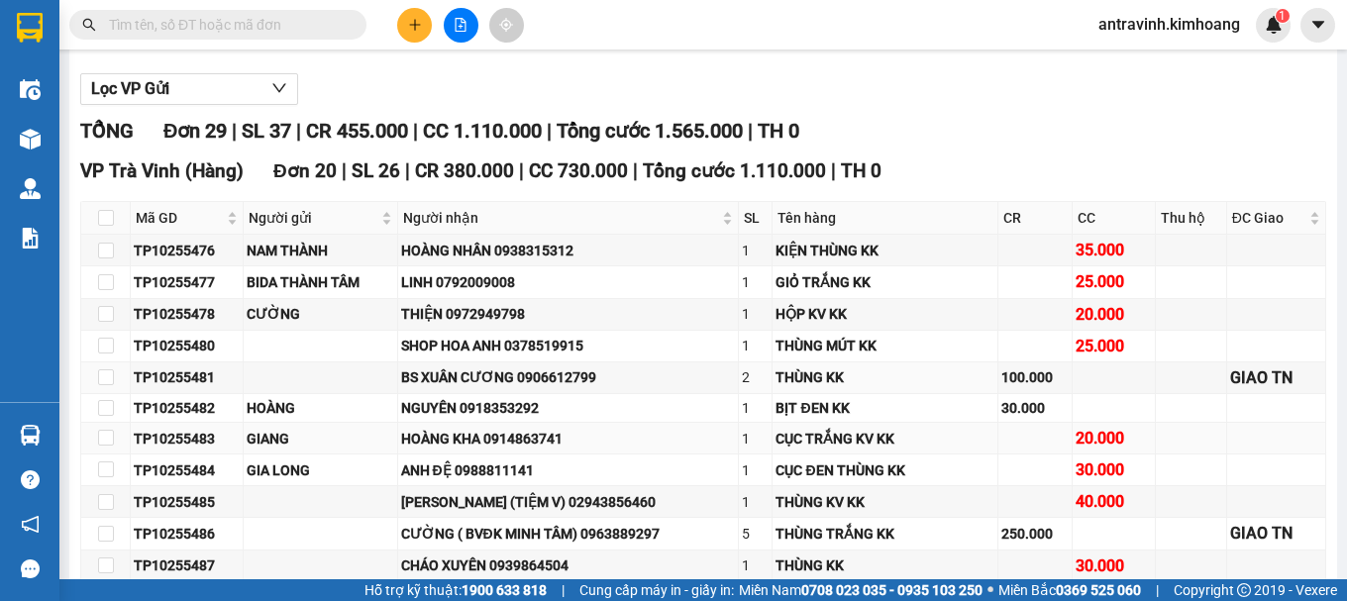
scroll to position [198, 0]
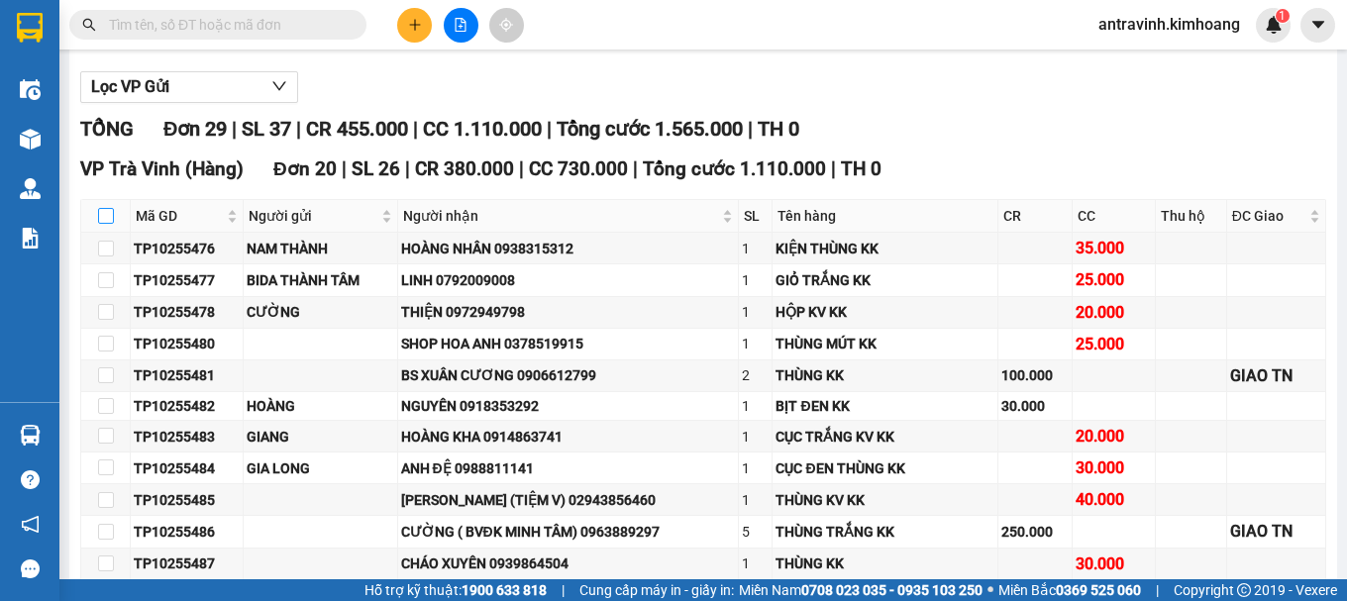
click at [105, 224] on input "checkbox" at bounding box center [106, 216] width 16 height 16
checkbox input "true"
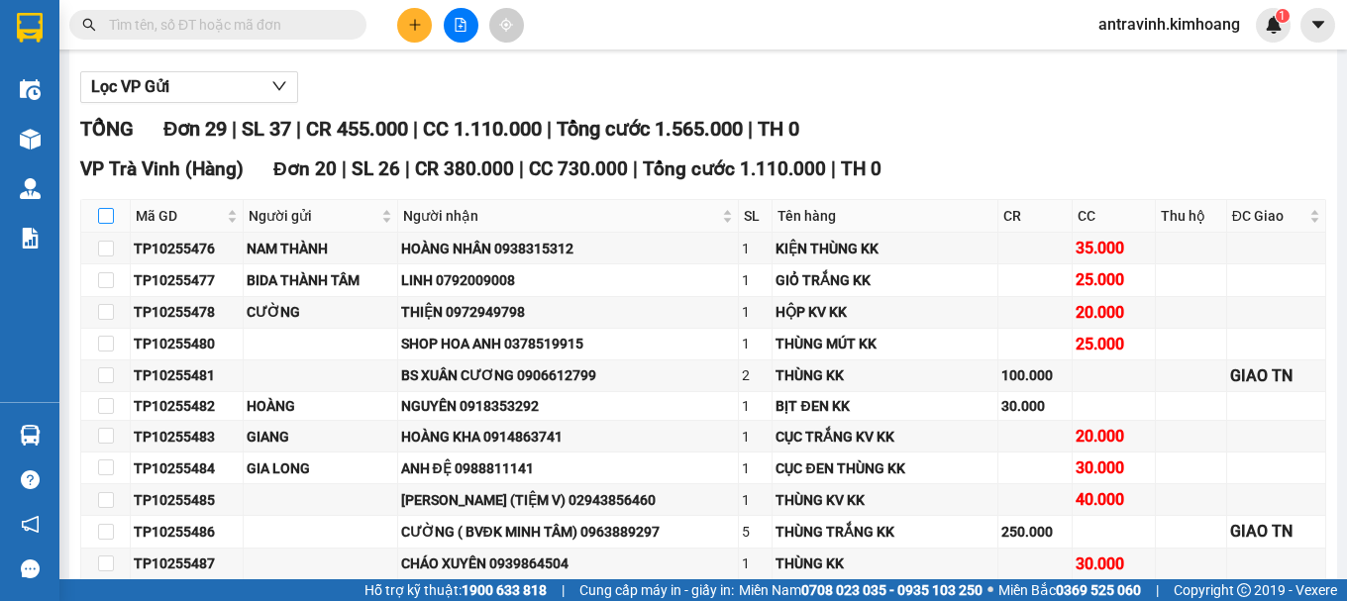
checkbox input "true"
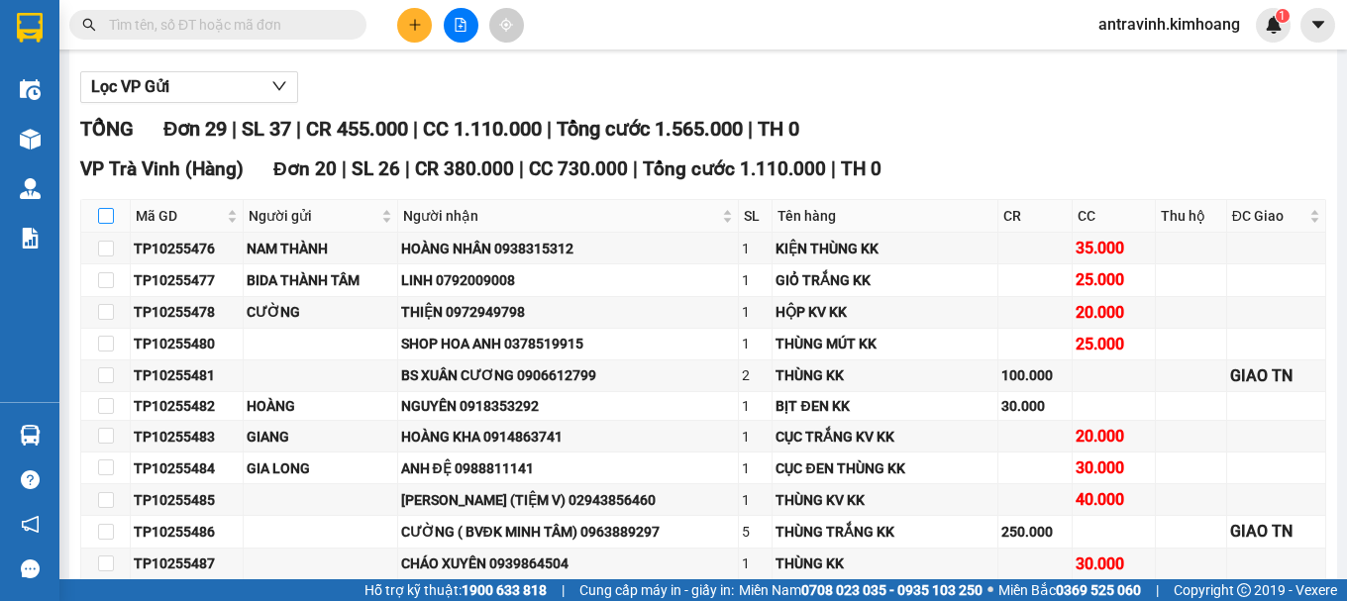
checkbox input "true"
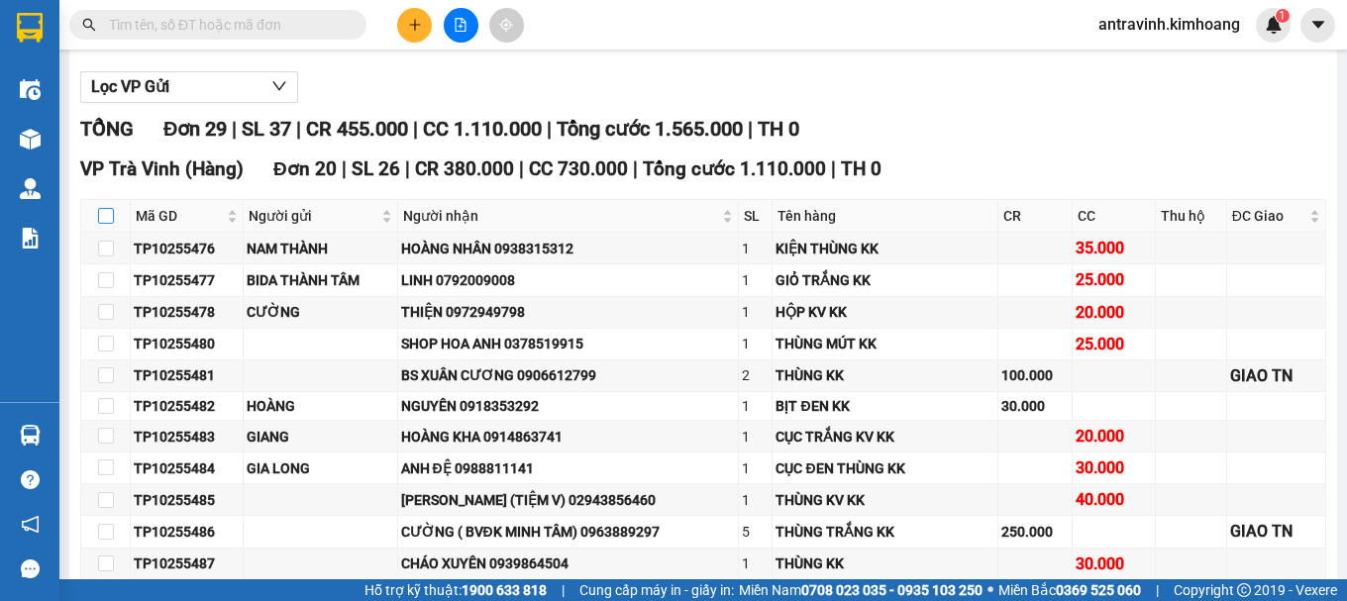
checkbox input "true"
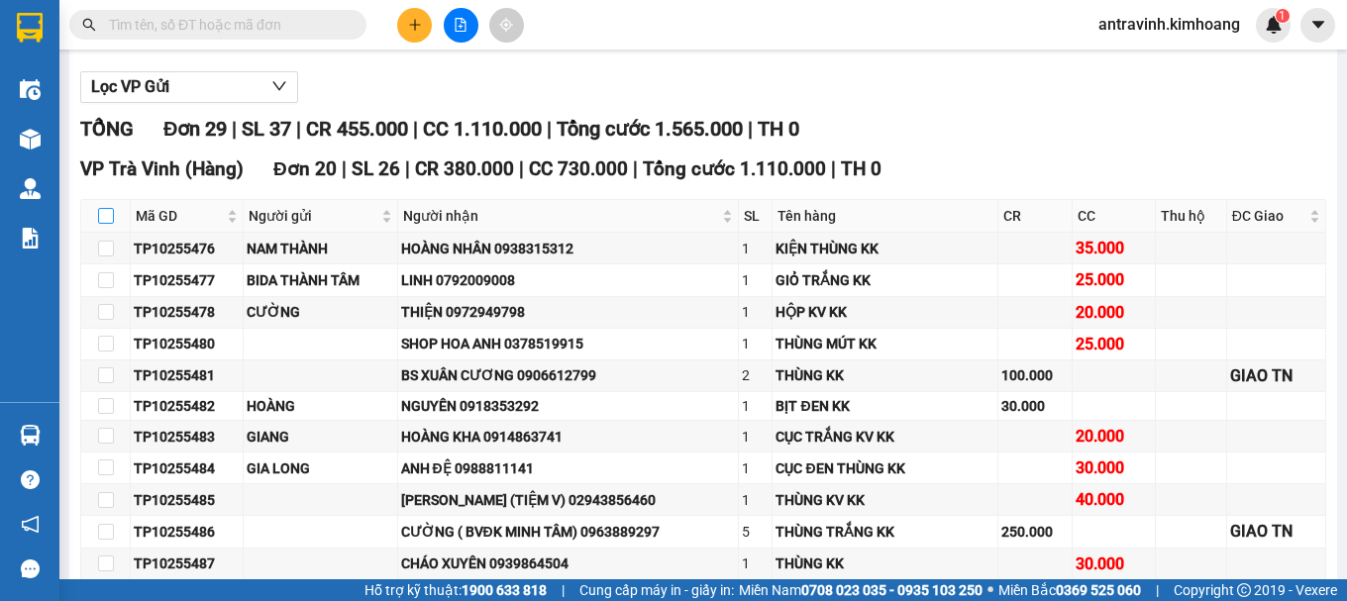
checkbox input "true"
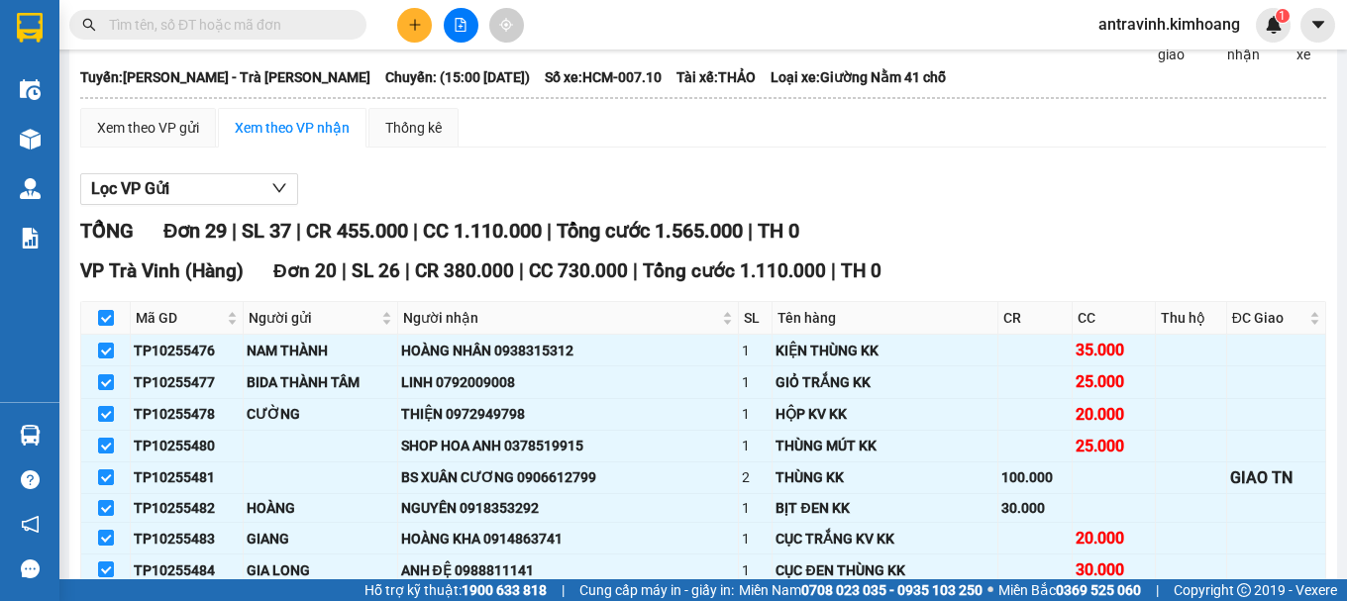
scroll to position [0, 0]
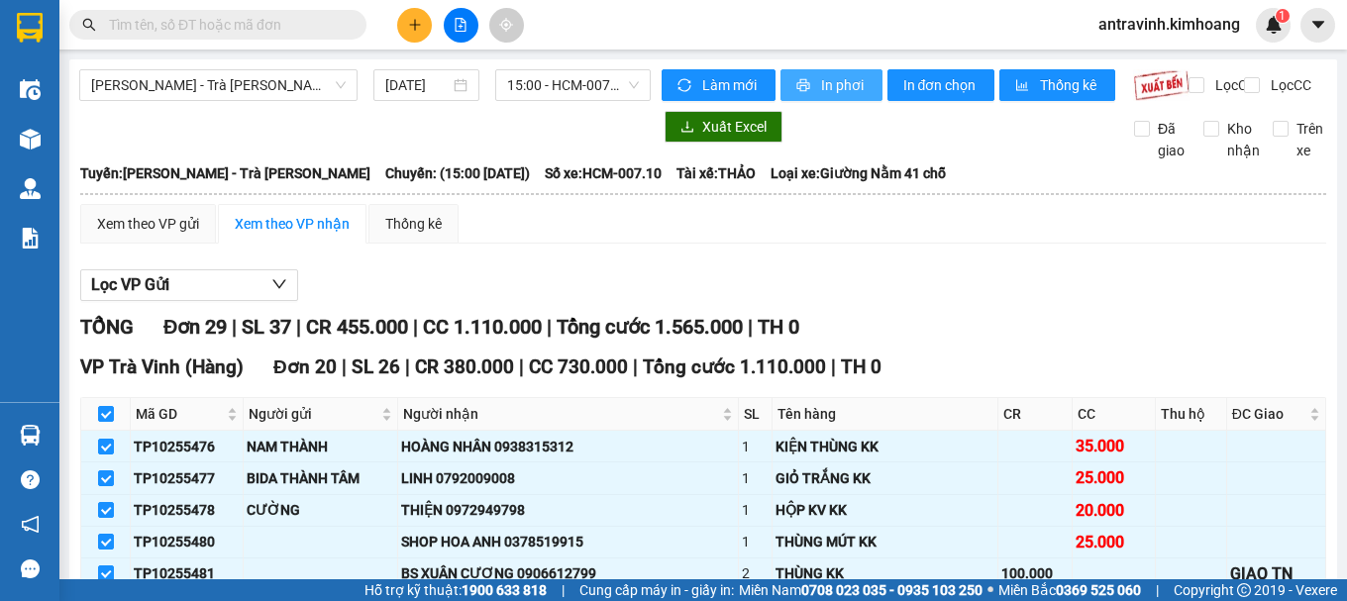
click at [823, 81] on span "In phơi" at bounding box center [844, 85] width 46 height 22
click at [195, 21] on input "text" at bounding box center [226, 25] width 234 height 22
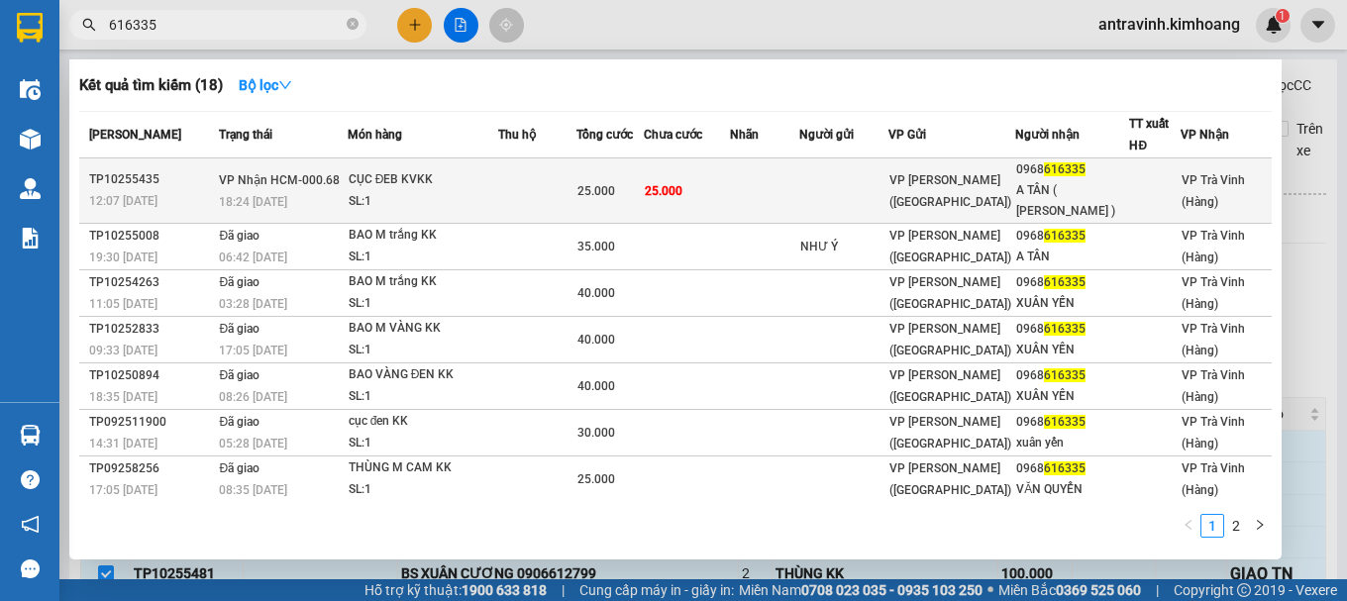
type input "616335"
click at [604, 196] on span "25.000" at bounding box center [596, 191] width 38 height 14
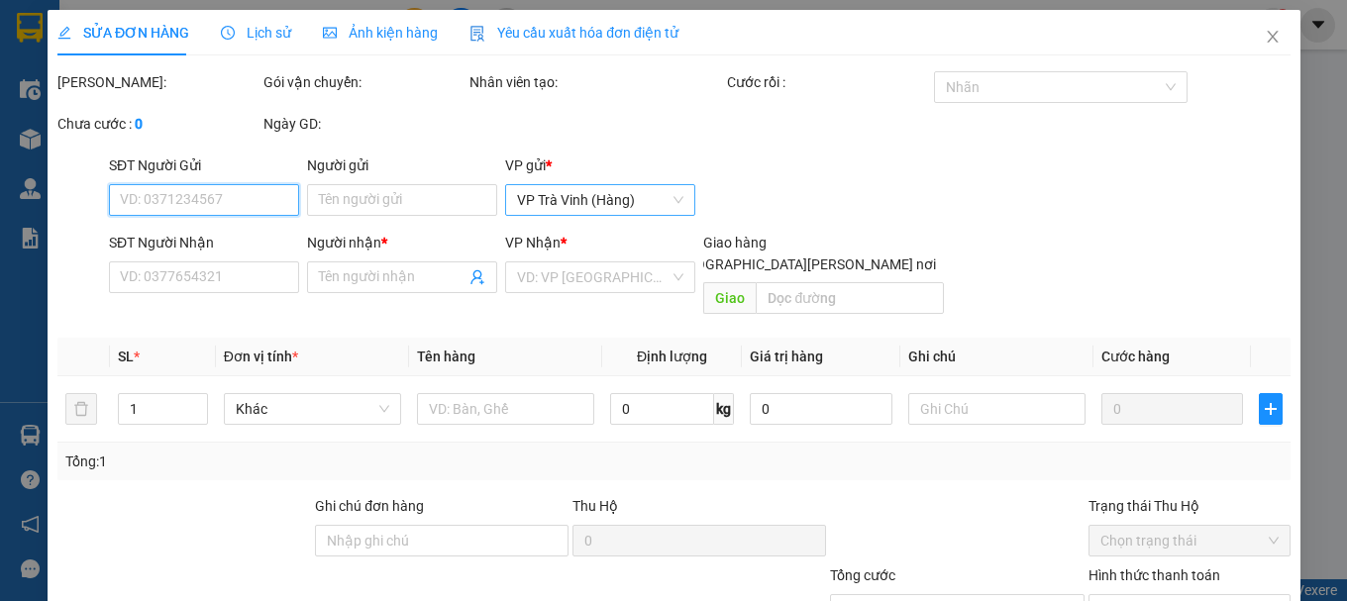
type input "0968616335"
type input "A TÂN ( [PERSON_NAME] )"
type input "25.000"
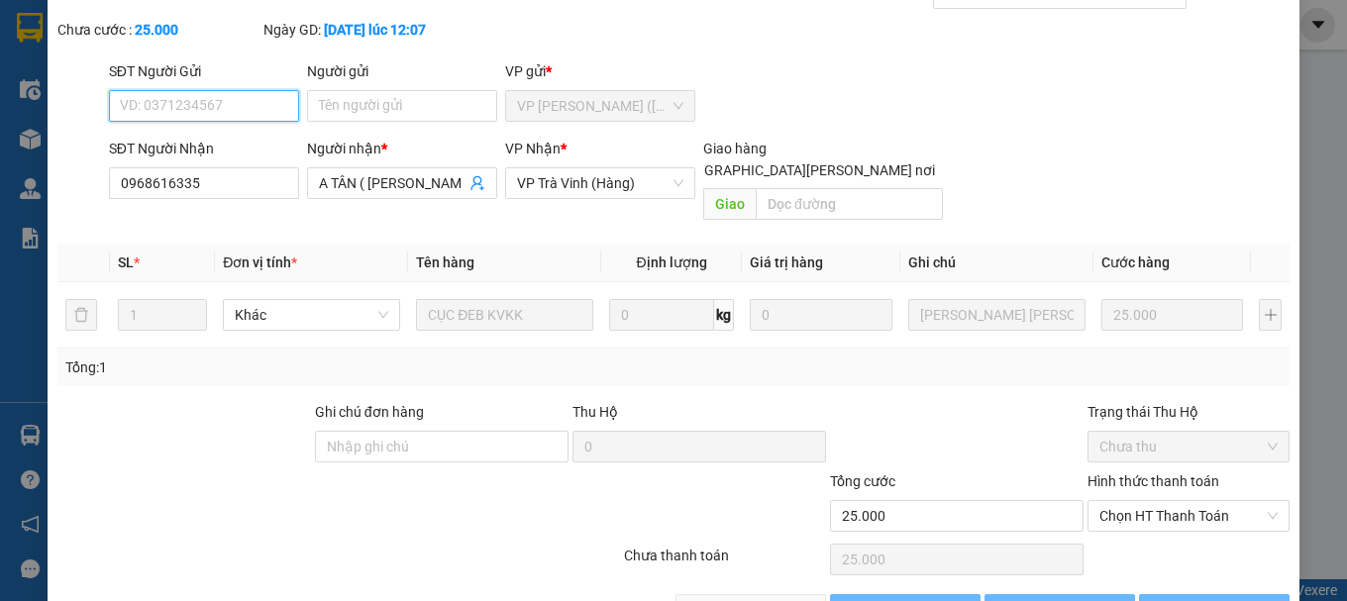
scroll to position [136, 0]
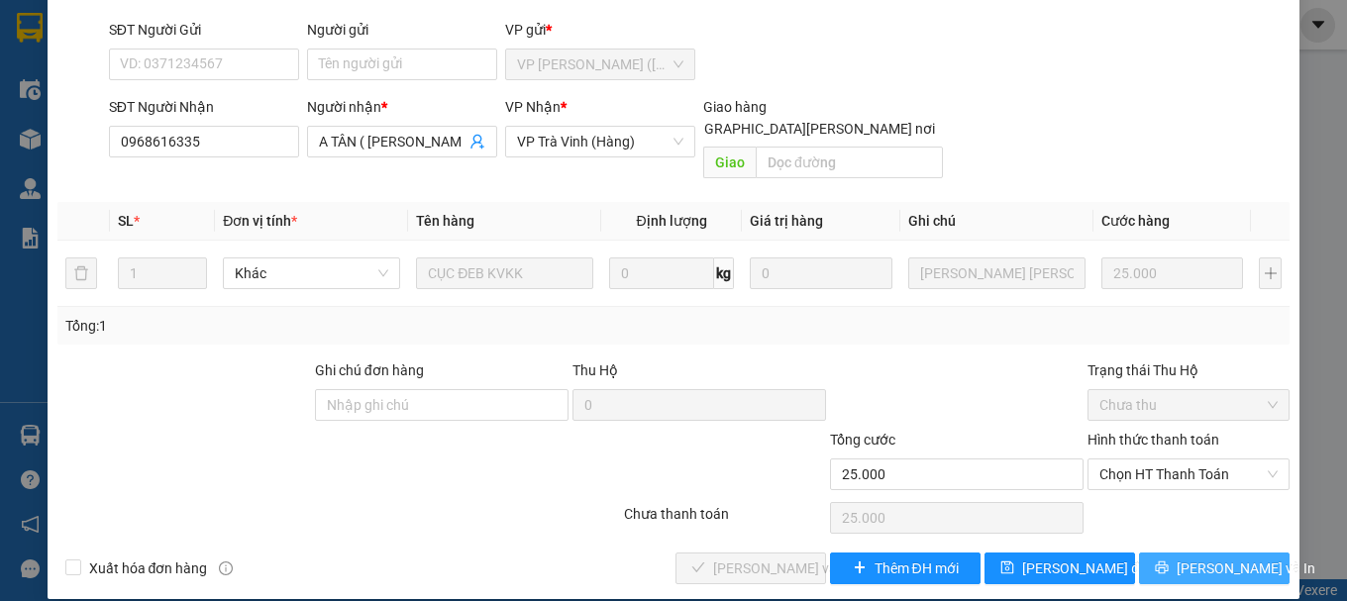
click at [1192, 557] on span "[PERSON_NAME] và In" at bounding box center [1245, 568] width 139 height 22
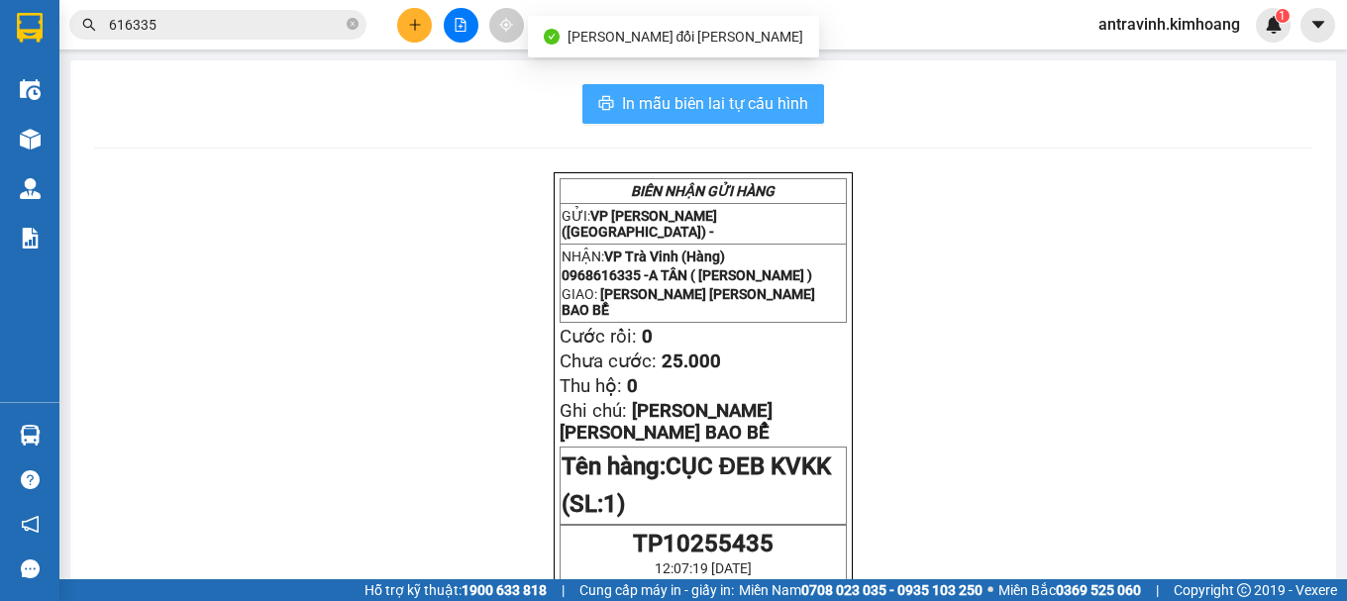
click at [812, 91] on button "In mẫu biên lai tự cấu hình" at bounding box center [703, 104] width 242 height 40
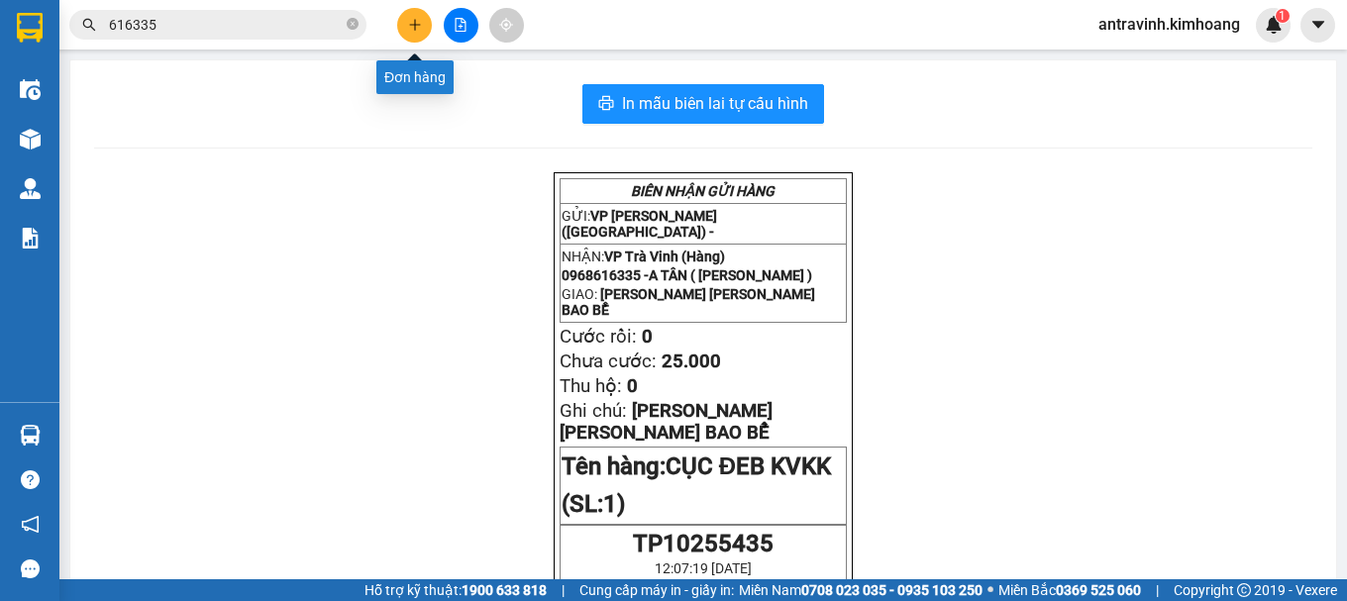
click at [421, 20] on button at bounding box center [414, 25] width 35 height 35
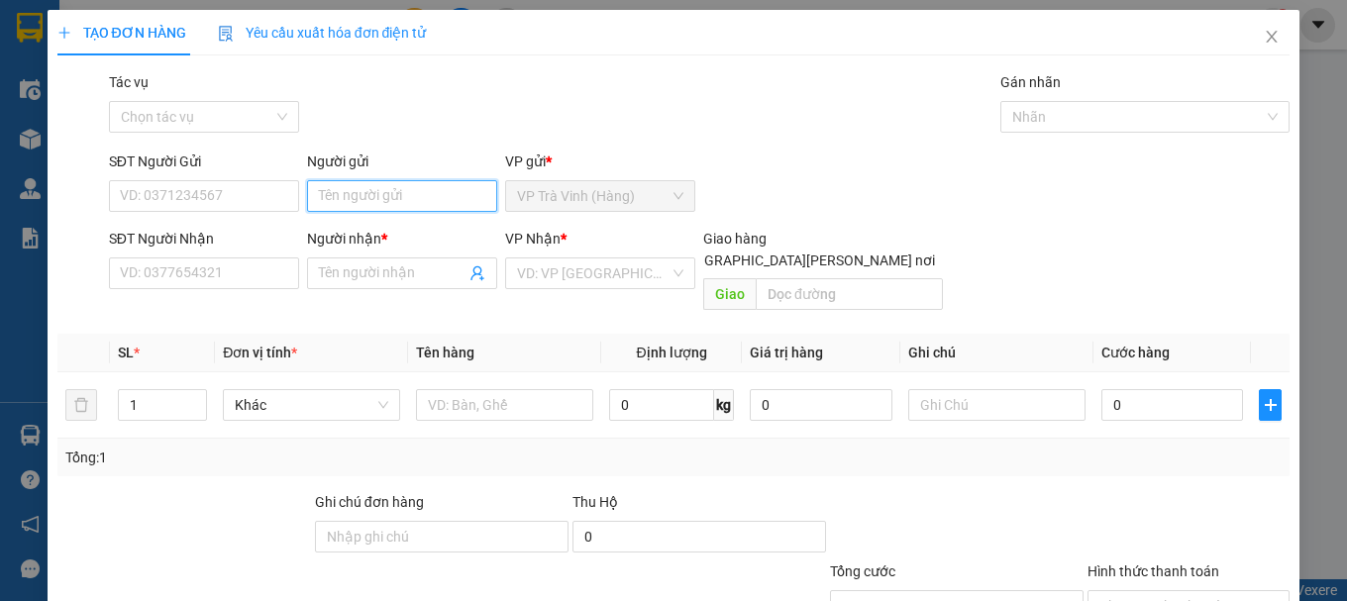
click at [419, 202] on input "Người gửi" at bounding box center [402, 196] width 190 height 32
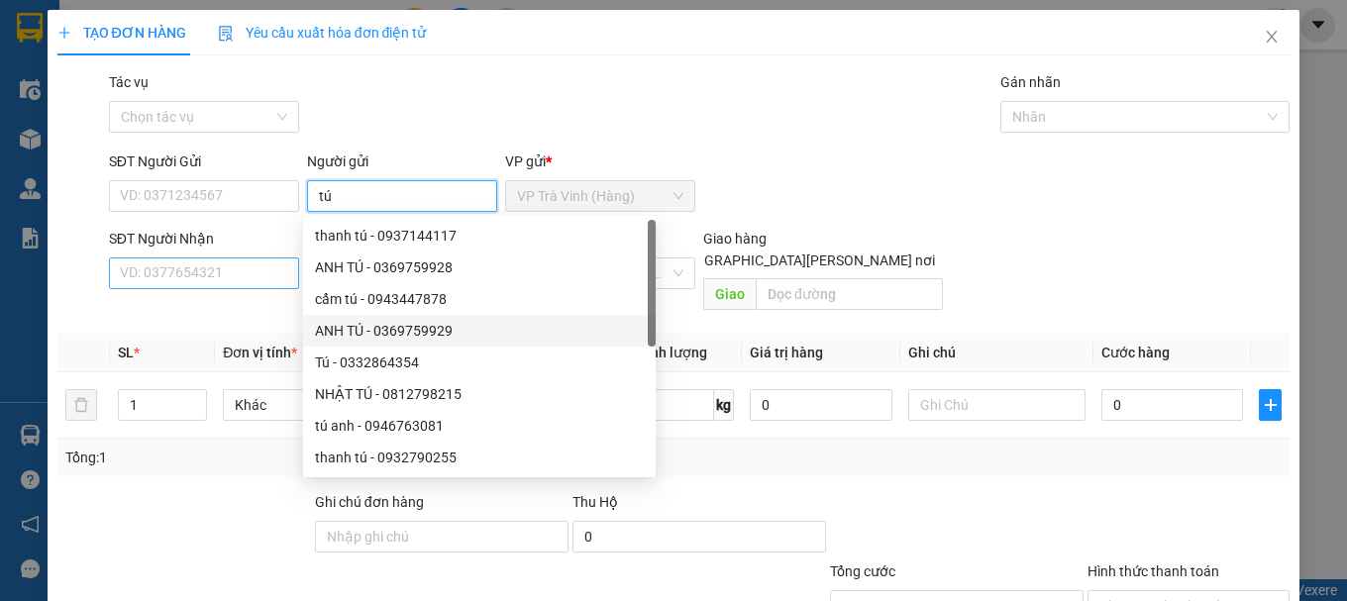
type input "tú"
click at [242, 280] on input "SĐT Người Nhận" at bounding box center [204, 273] width 190 height 32
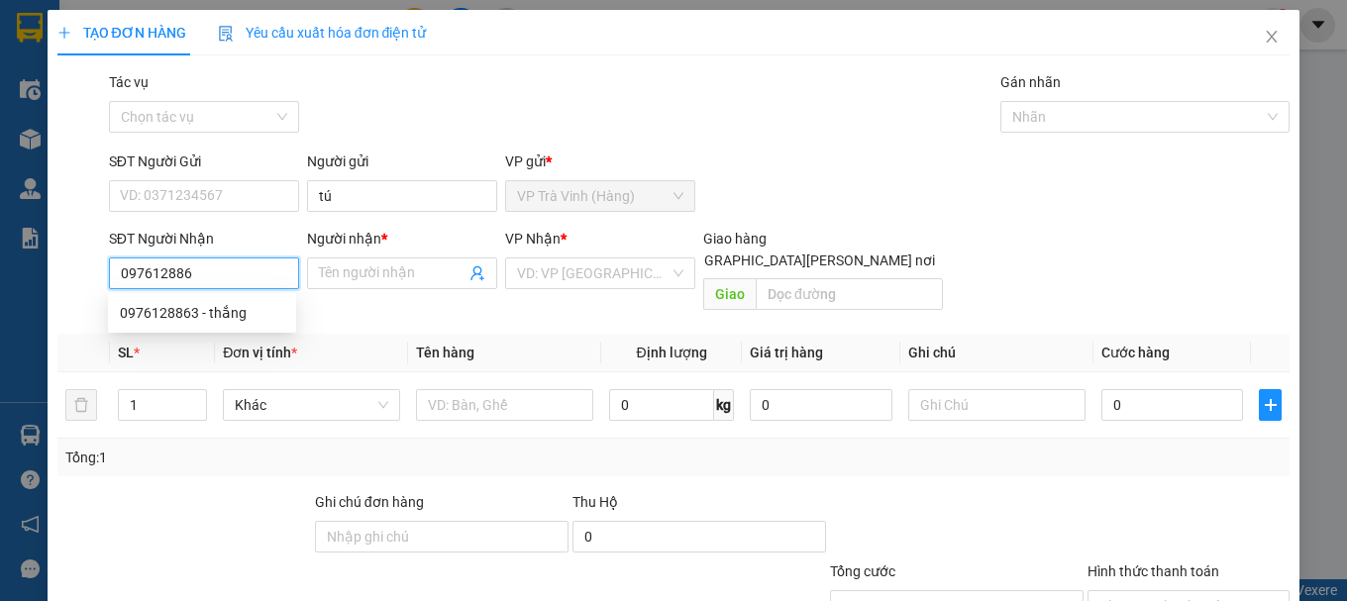
type input "0976128863"
click at [261, 305] on div "0976128863 - thắng" at bounding box center [202, 313] width 164 height 22
type input "thắng"
type input "120.000"
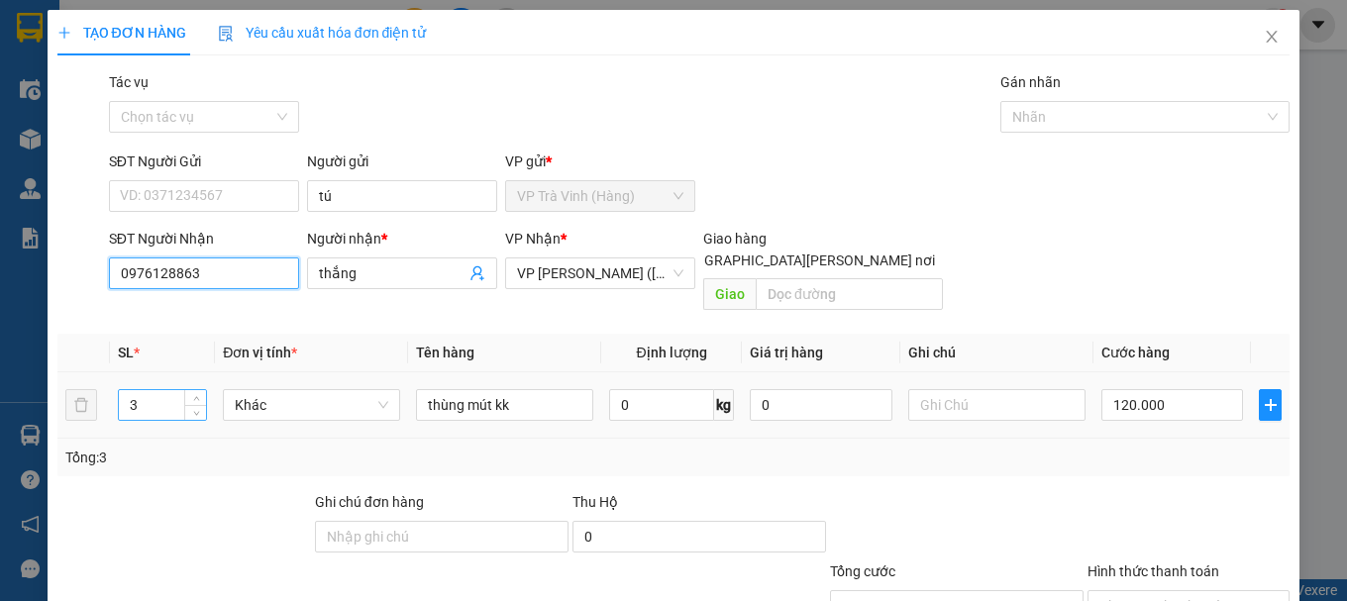
type input "0976128863"
click at [159, 393] on input "3" at bounding box center [162, 405] width 87 height 30
type input "2"
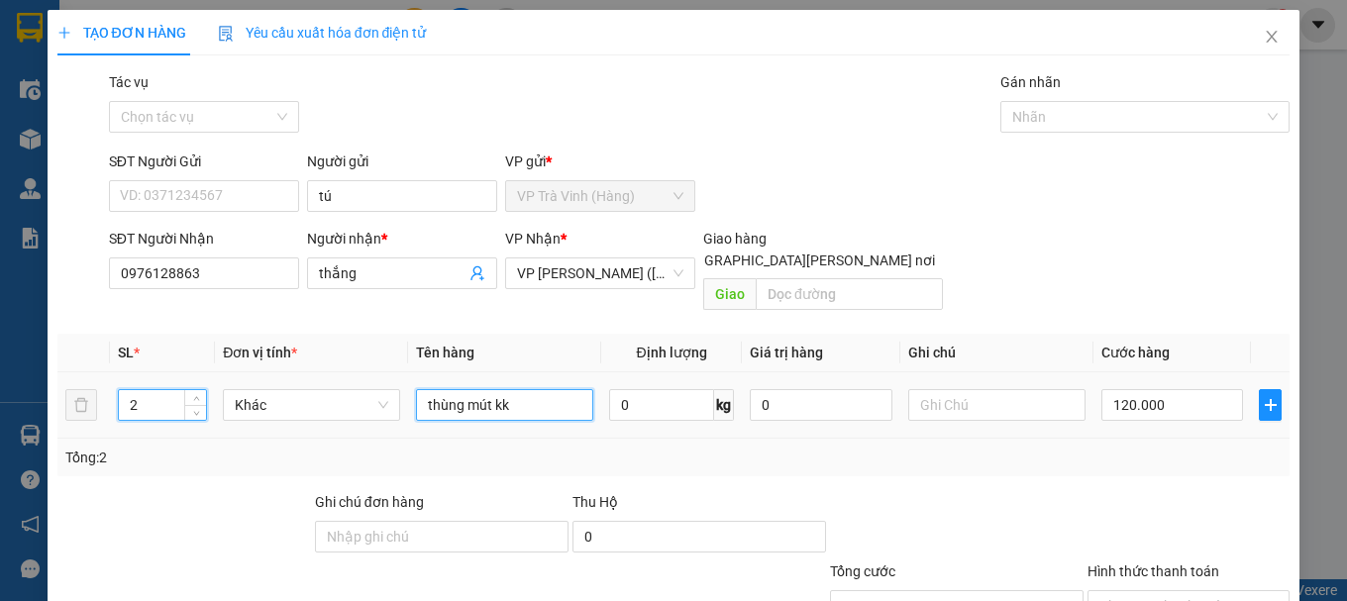
click at [538, 389] on input "thùng mút kk" at bounding box center [504, 405] width 177 height 32
type input "thùng mút +1 thùng"
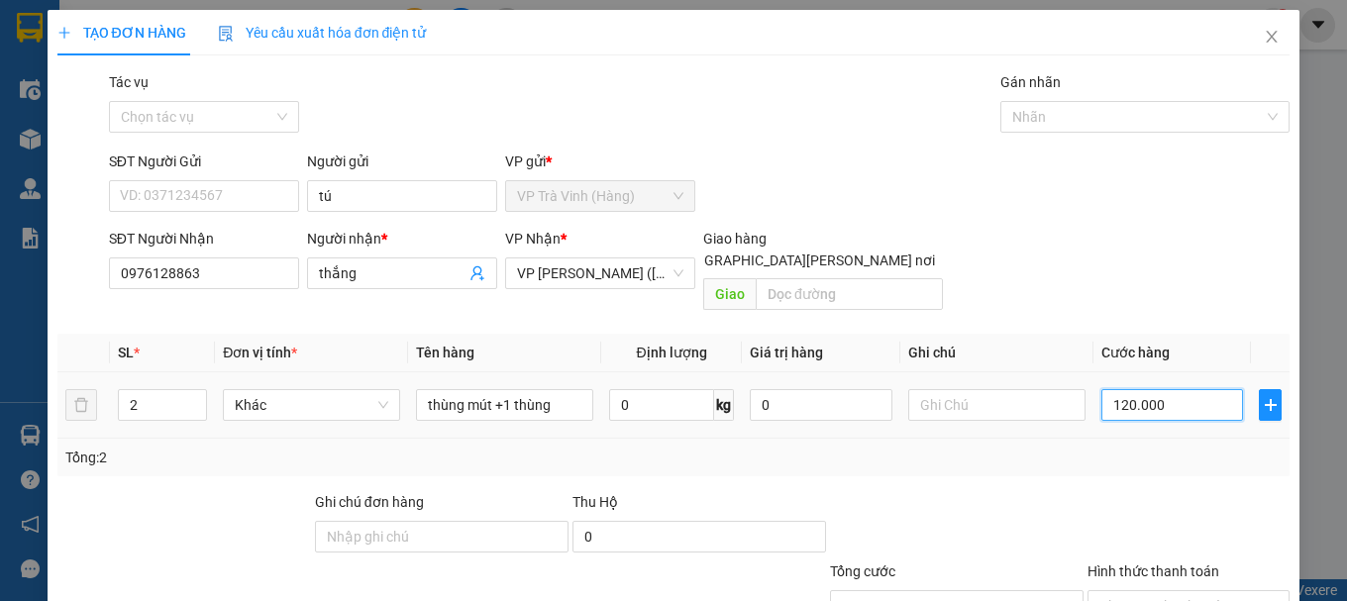
click at [1198, 395] on input "120.000" at bounding box center [1172, 405] width 143 height 32
type input "6"
type input "60"
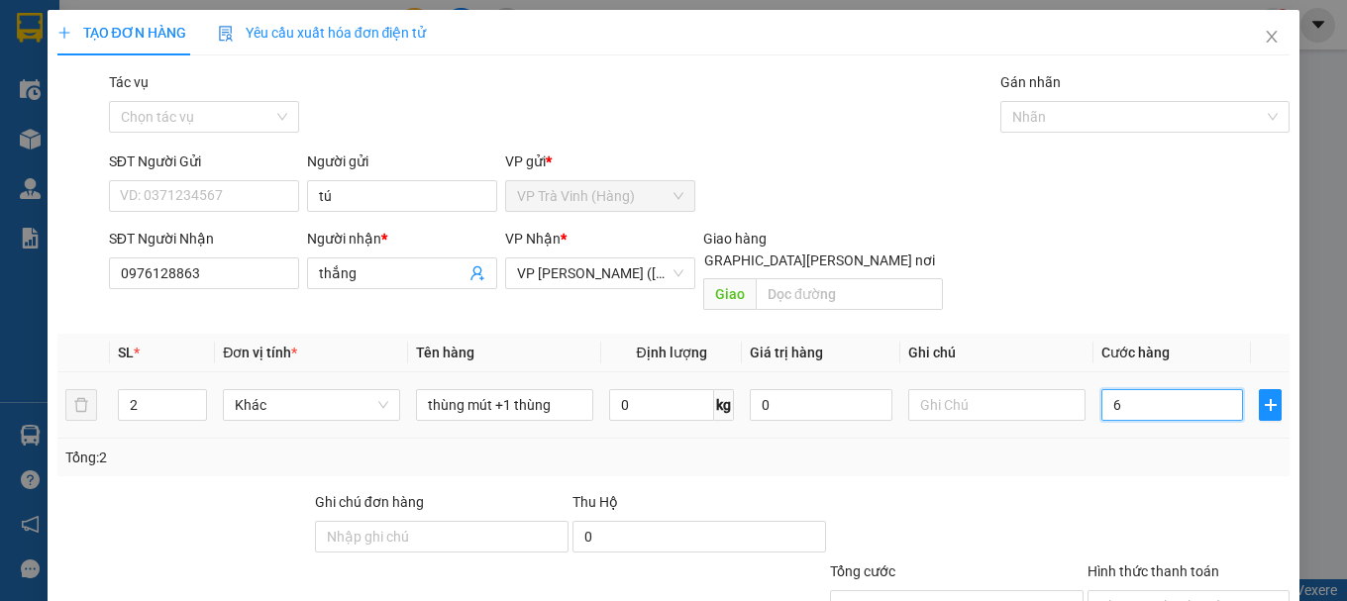
type input "60"
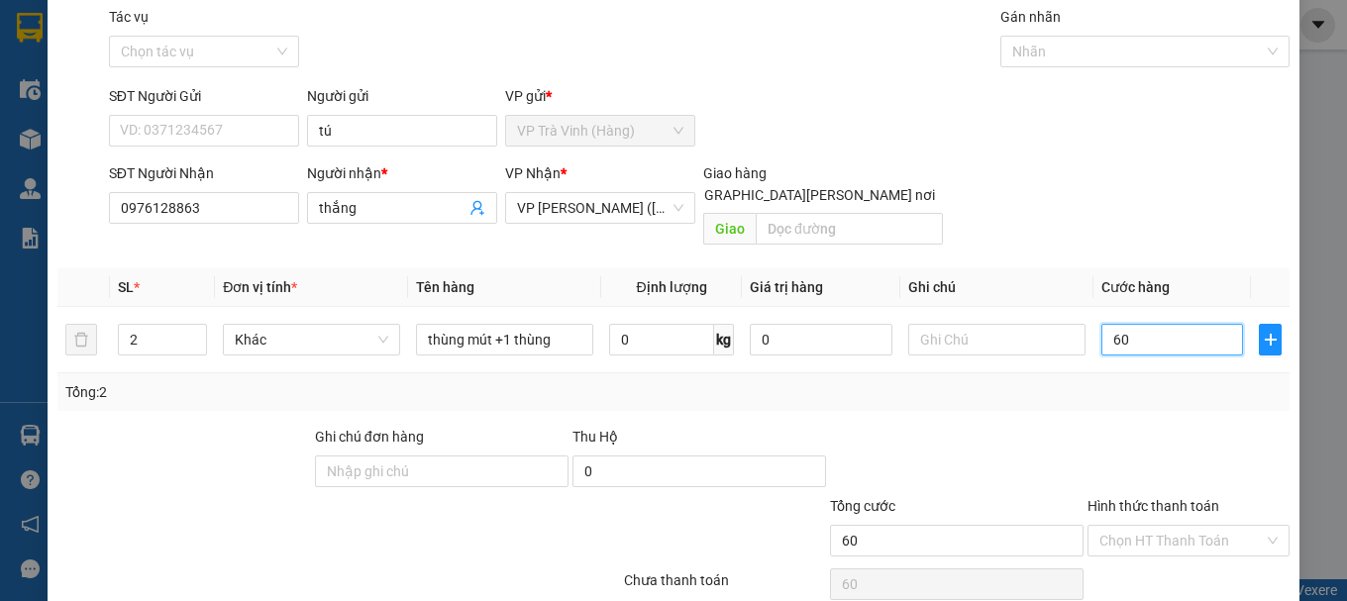
scroll to position [132, 0]
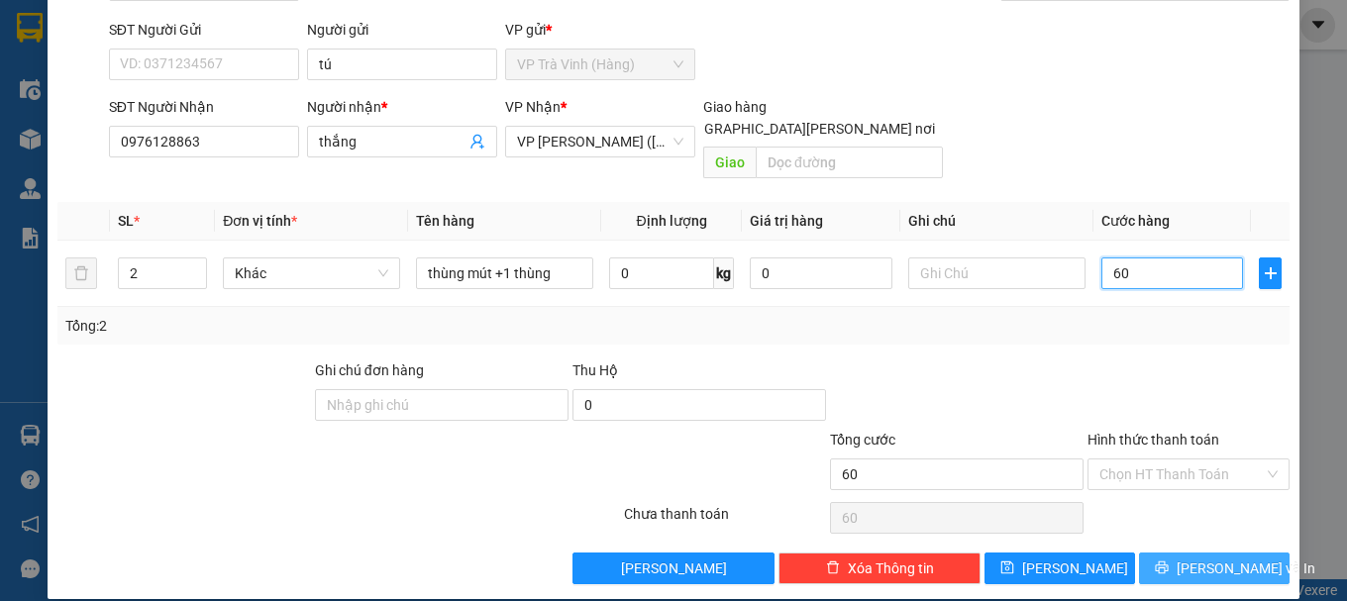
type input "60"
type input "60.000"
click at [1197, 557] on span "[PERSON_NAME] và In" at bounding box center [1245, 568] width 139 height 22
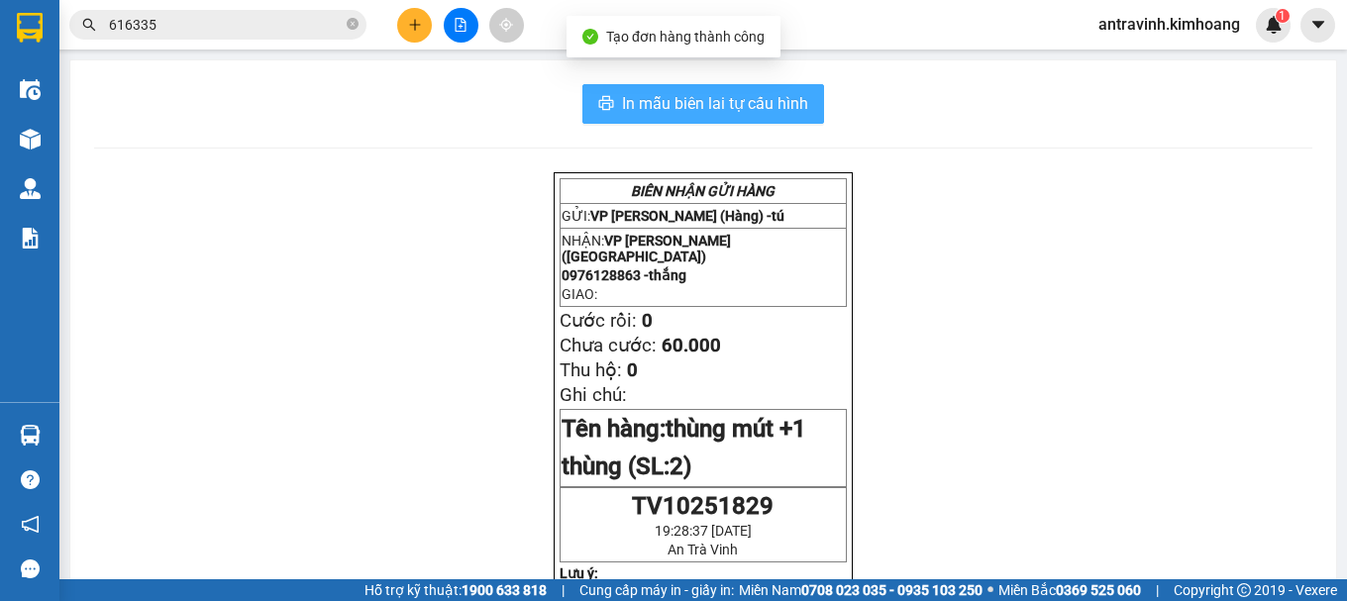
click at [778, 102] on span "In mẫu biên lai tự cấu hình" at bounding box center [715, 103] width 186 height 25
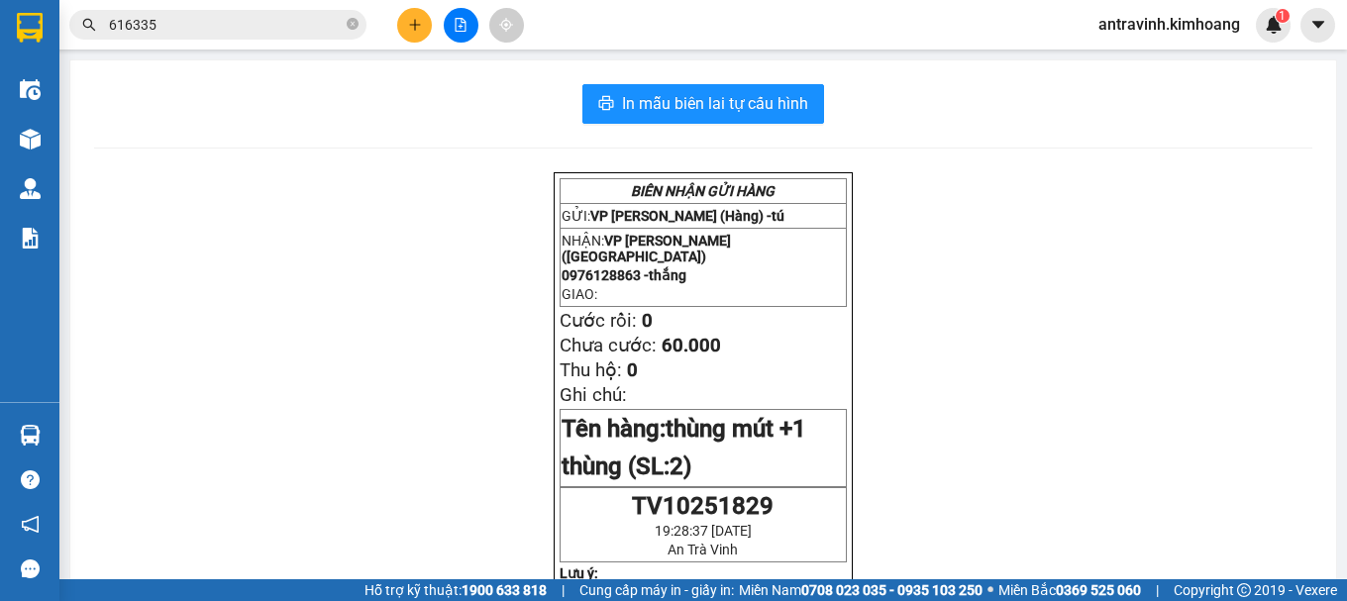
click at [224, 22] on input "616335" at bounding box center [226, 25] width 234 height 22
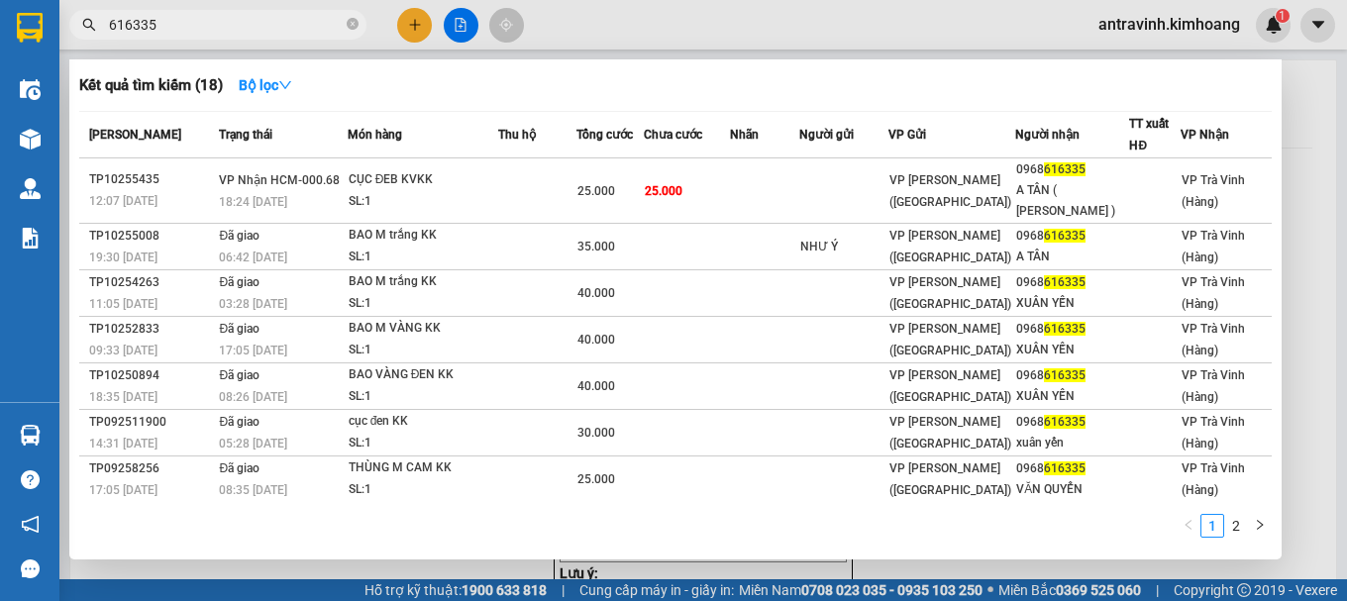
click at [223, 22] on input "616335" at bounding box center [226, 25] width 234 height 22
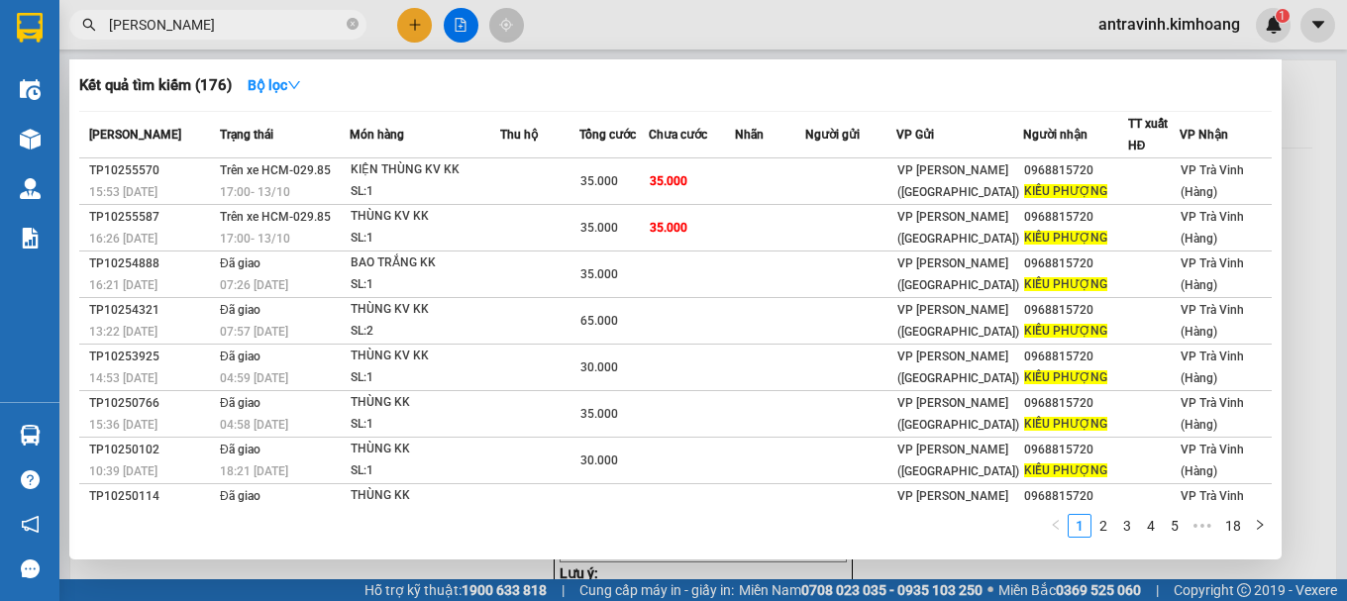
click at [255, 21] on input "[PERSON_NAME]" at bounding box center [226, 25] width 234 height 22
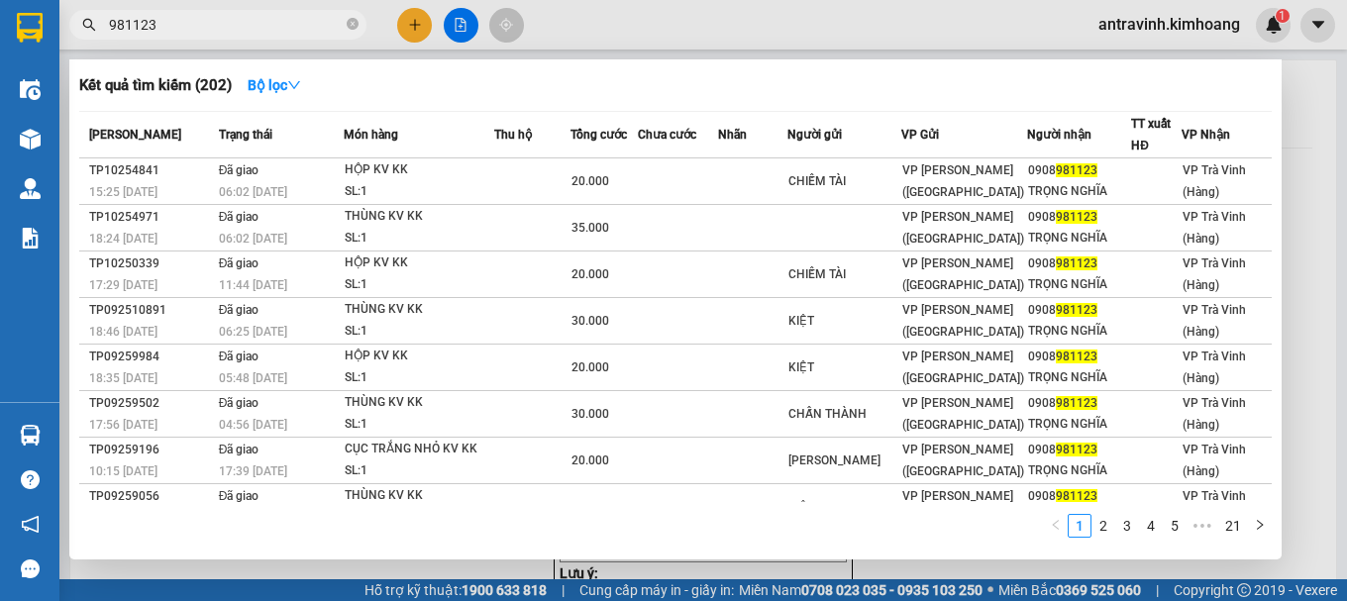
type input "981123"
click at [414, 24] on div at bounding box center [673, 300] width 1347 height 601
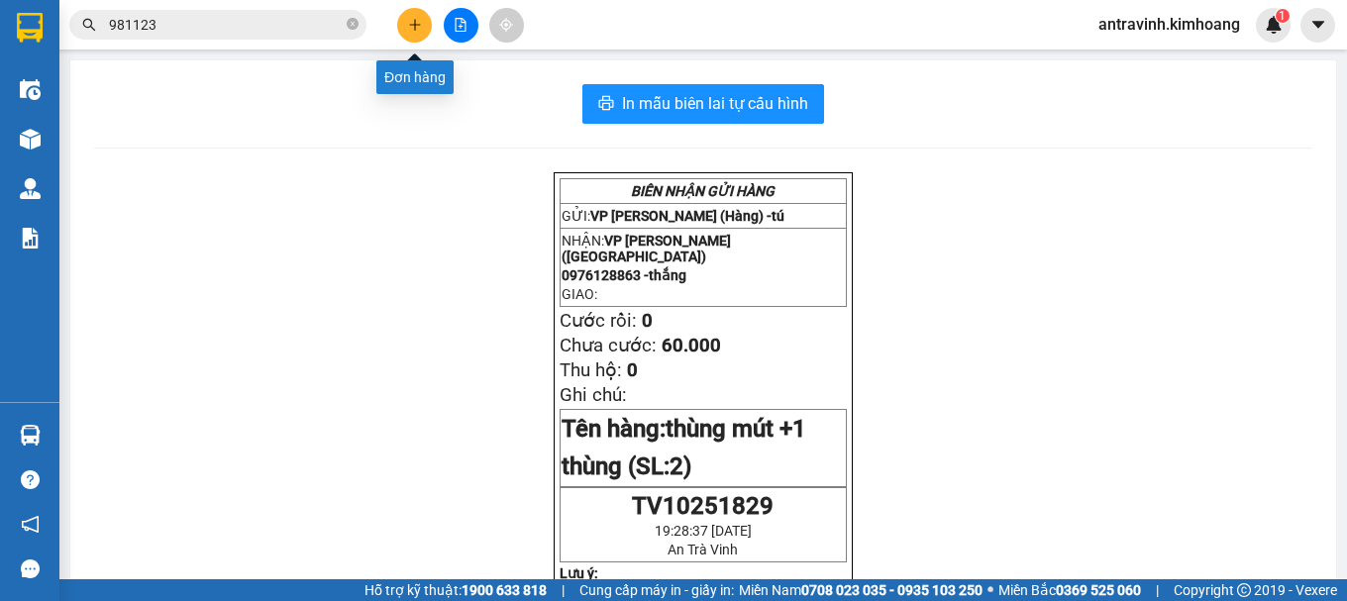
click at [414, 24] on icon "plus" at bounding box center [415, 25] width 14 height 14
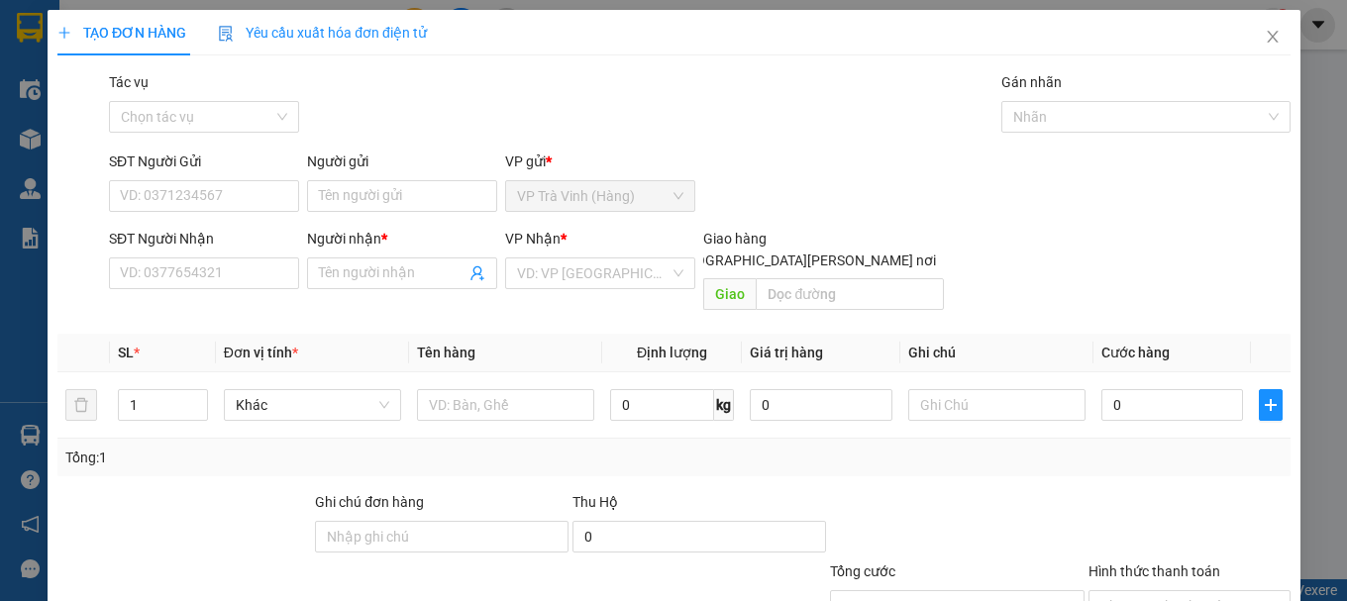
click at [414, 25] on span "Yêu cầu xuất hóa đơn điện tử" at bounding box center [322, 33] width 209 height 16
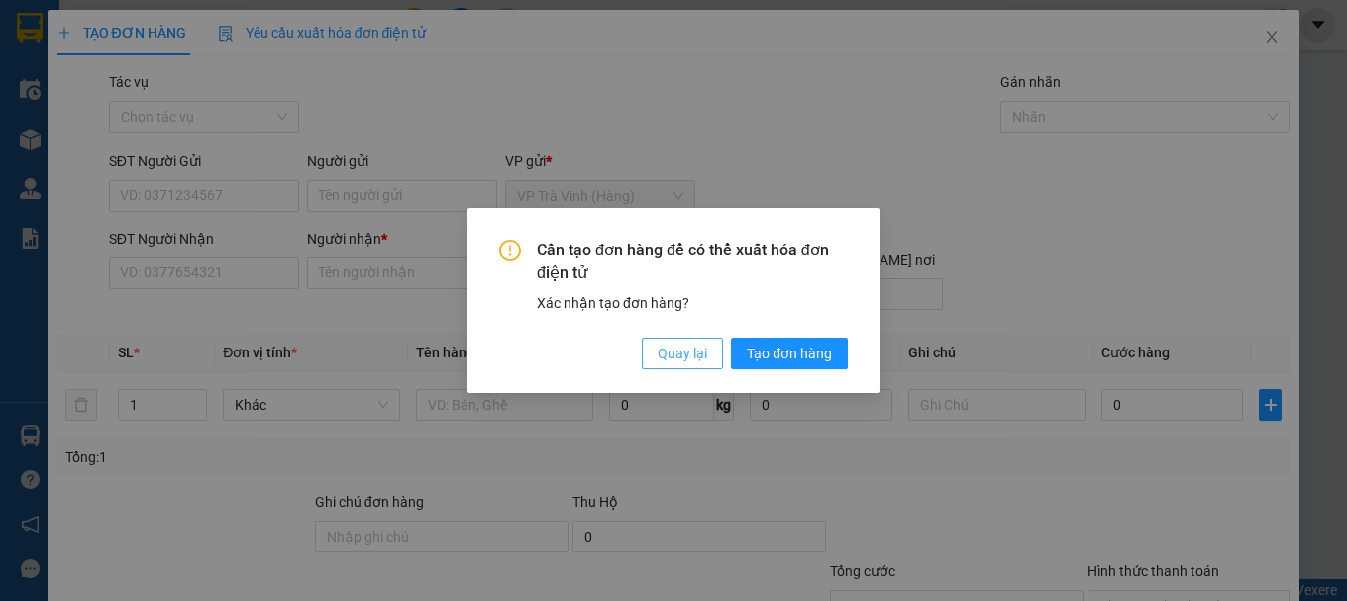
click at [717, 352] on button "Quay lại" at bounding box center [682, 354] width 81 height 32
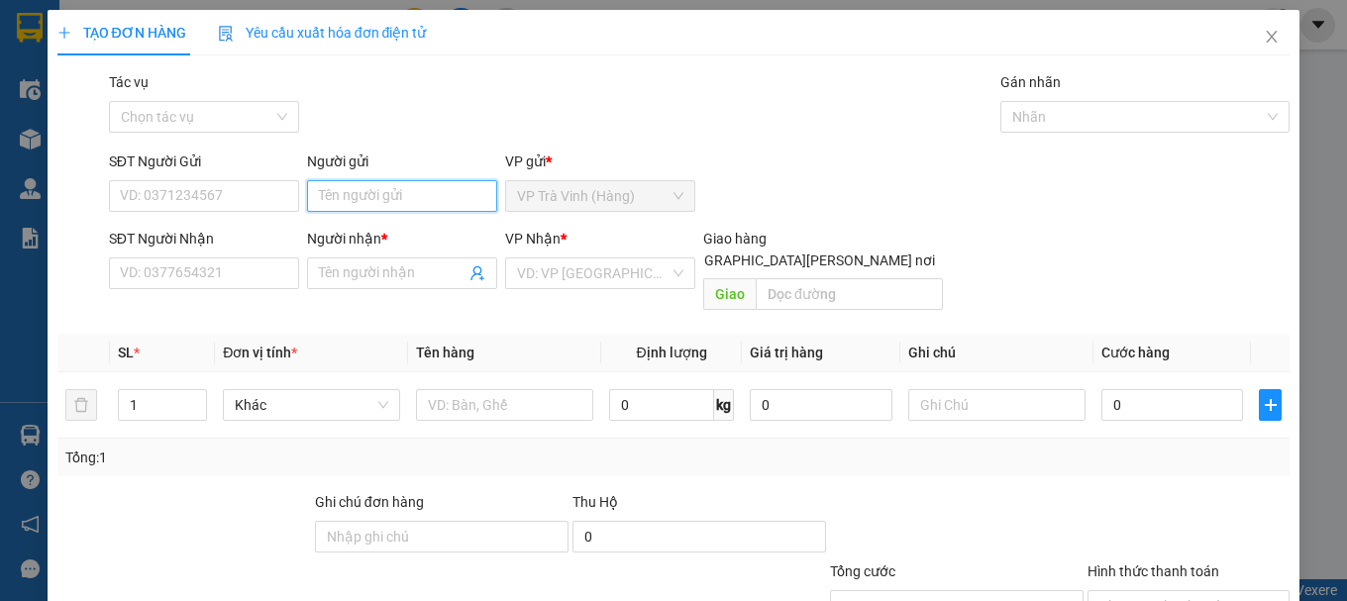
click at [398, 205] on input "Người gửi" at bounding box center [402, 196] width 190 height 32
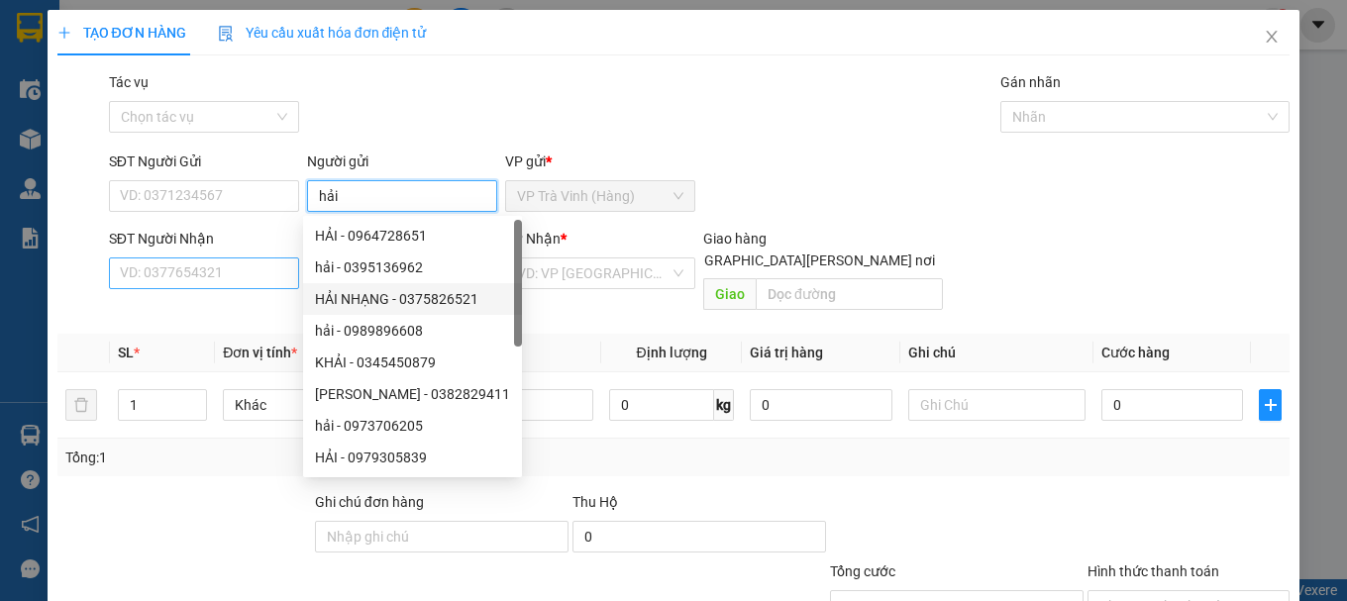
type input "hải"
click at [251, 277] on input "SĐT Người Nhận" at bounding box center [204, 273] width 190 height 32
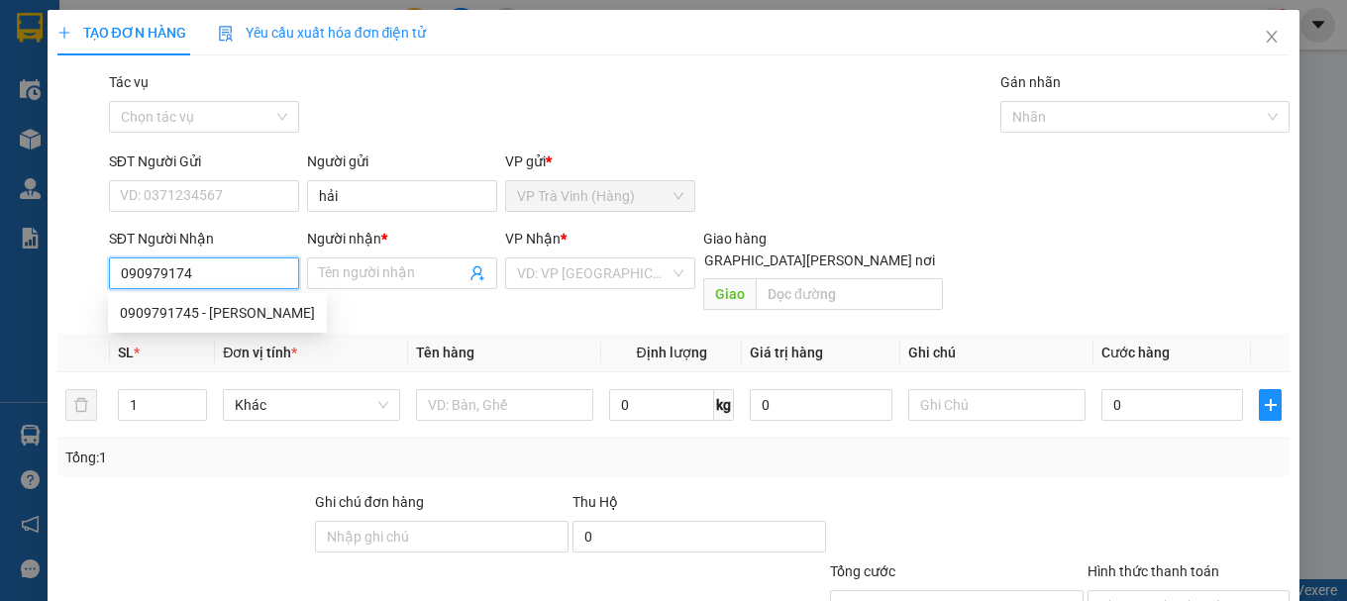
type input "0909791745"
click at [238, 317] on div "0909791745 - [PERSON_NAME]" at bounding box center [217, 313] width 195 height 22
type input "KHIÊM"
type input "40.000"
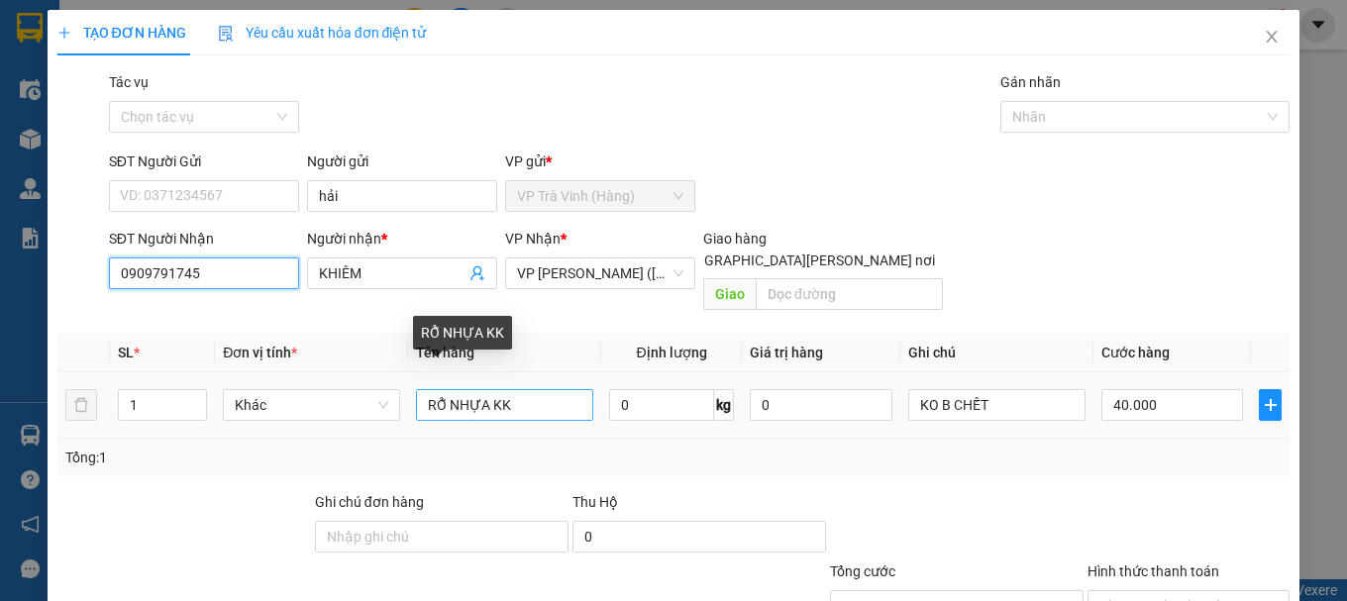
type input "0909791745"
click at [483, 389] on input "RỖ NHỰA KK" at bounding box center [504, 405] width 177 height 32
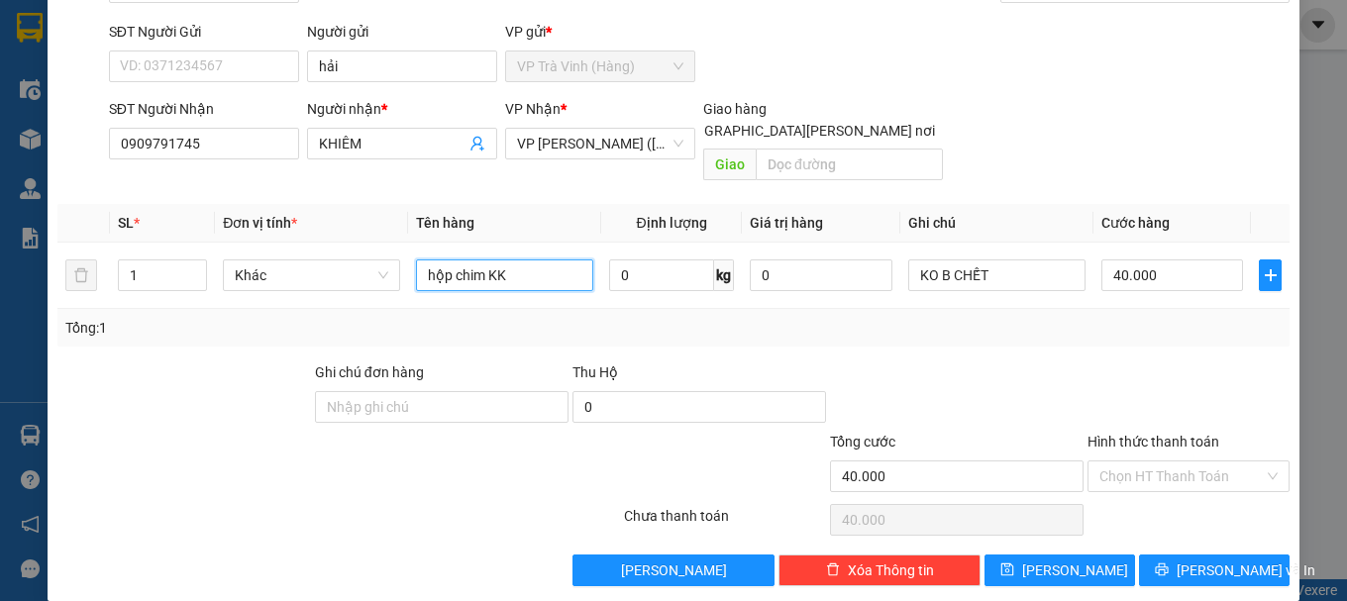
scroll to position [132, 0]
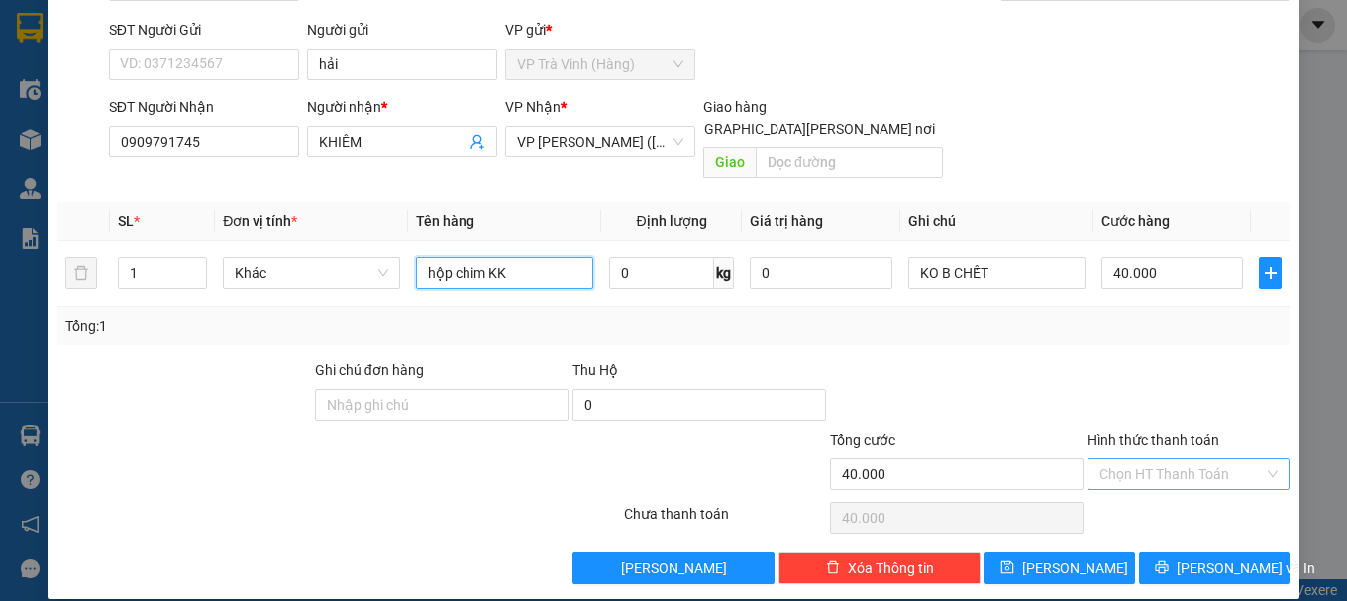
type input "hộp chim KK"
click at [1157, 459] on input "Hình thức thanh toán" at bounding box center [1181, 474] width 164 height 30
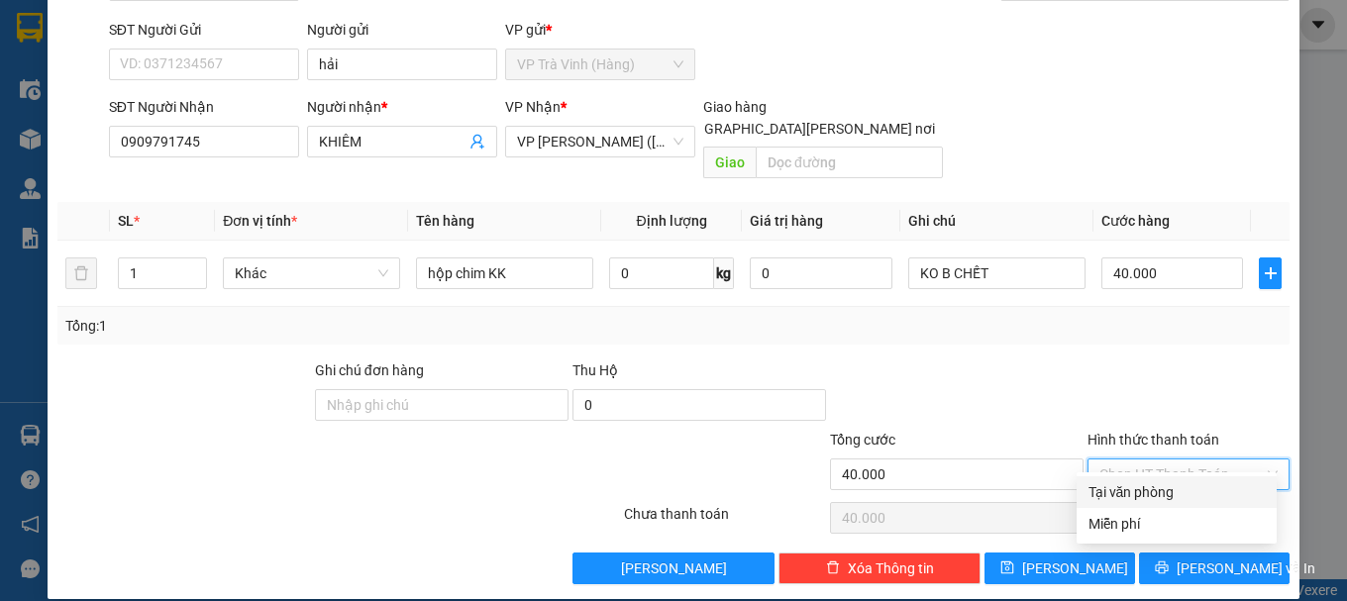
click at [1156, 487] on div "Tại văn phòng" at bounding box center [1176, 492] width 176 height 22
type input "0"
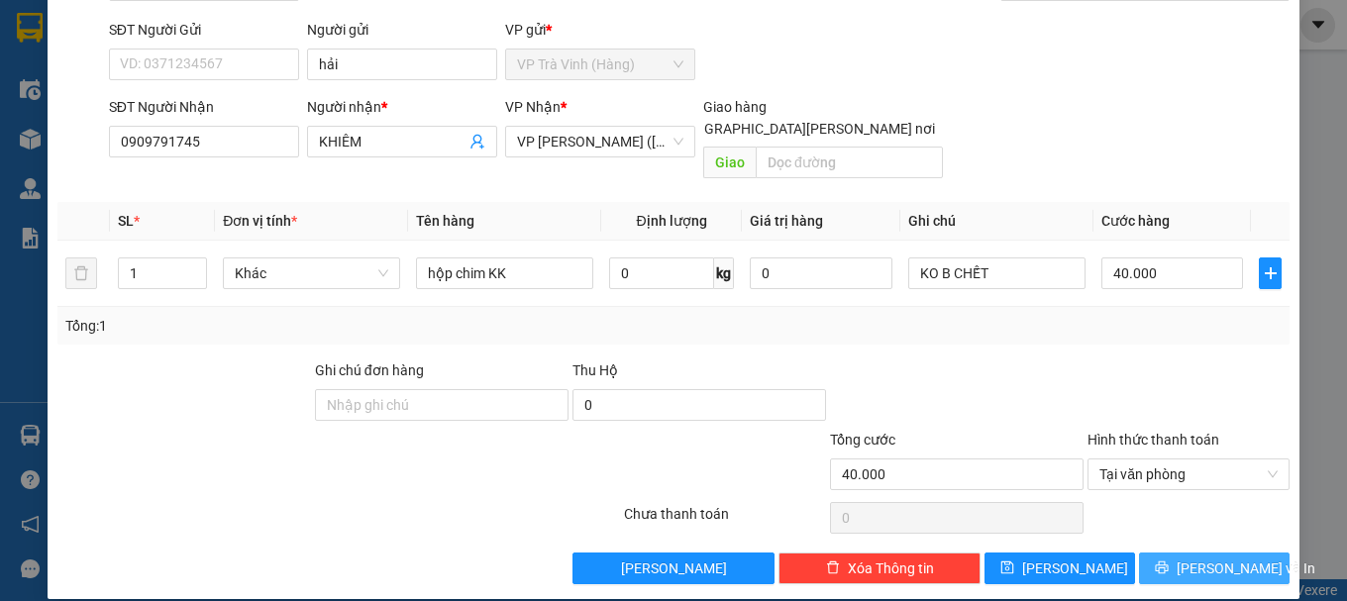
click at [1168, 560] on icon "printer" at bounding box center [1162, 567] width 14 height 14
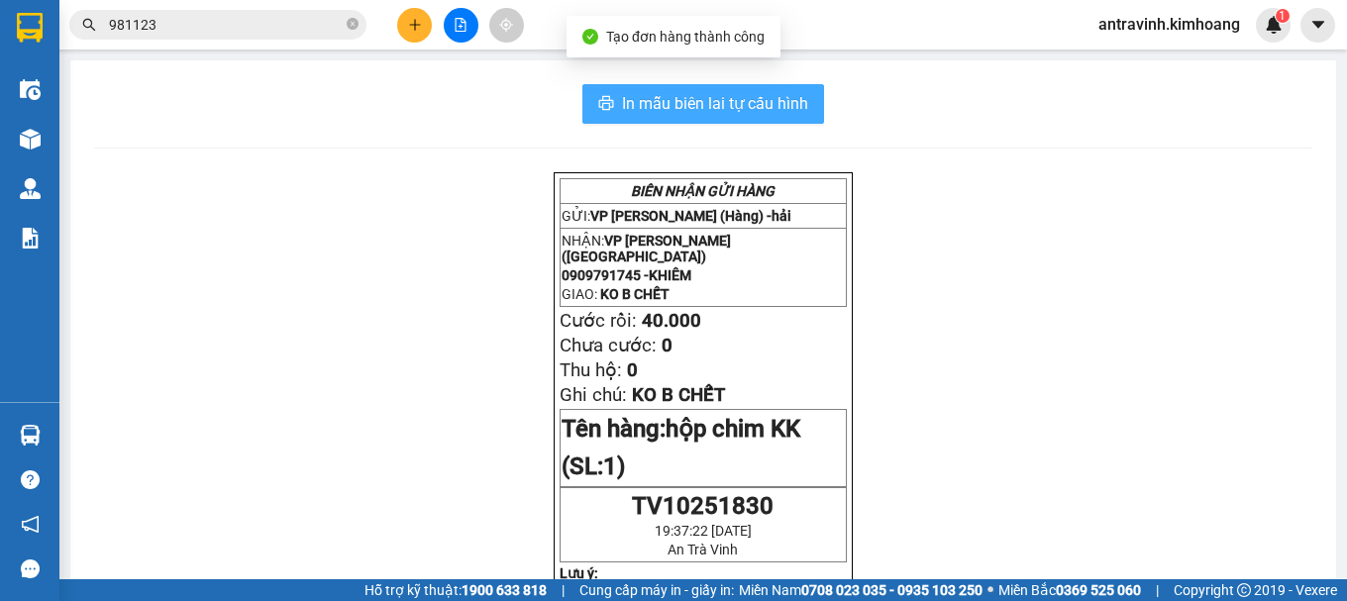
click at [708, 111] on span "In mẫu biên lai tự cấu hình" at bounding box center [715, 103] width 186 height 25
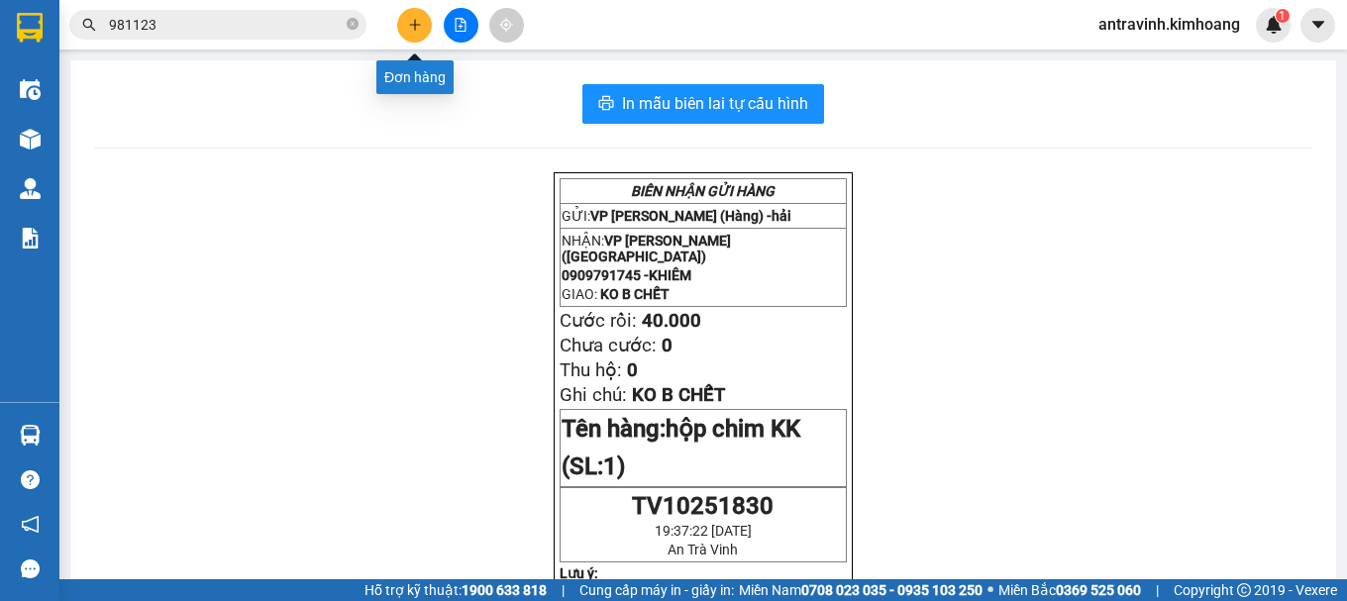
click at [408, 28] on icon "plus" at bounding box center [415, 25] width 14 height 14
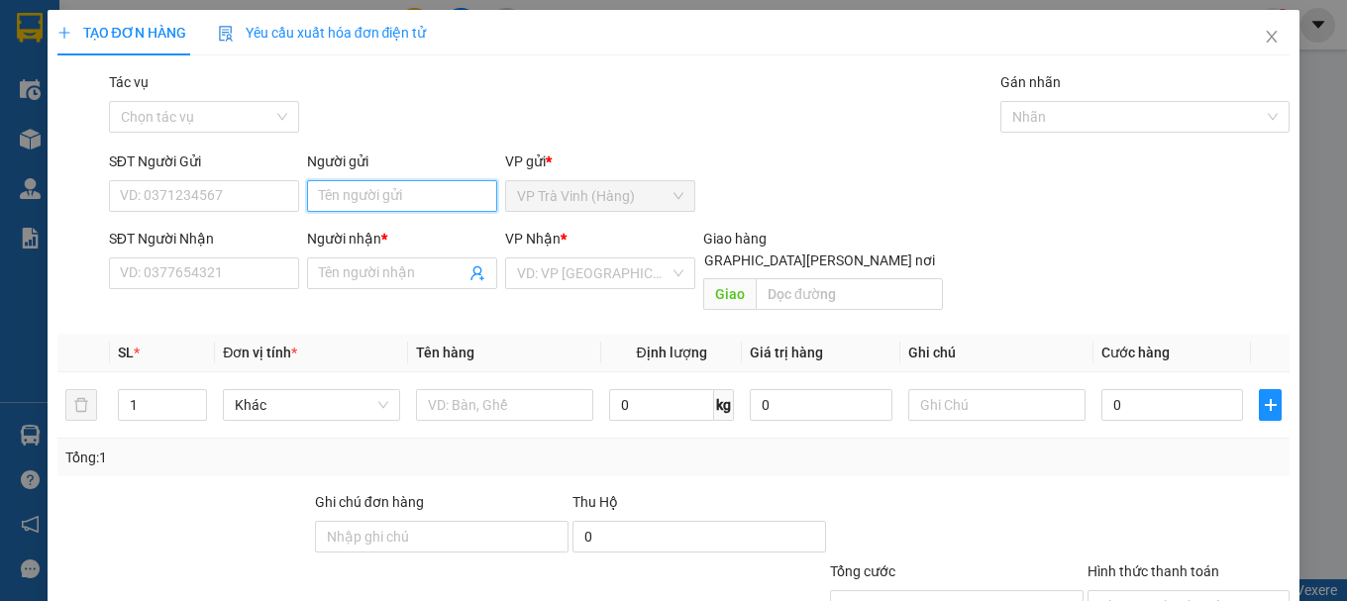
click at [396, 192] on input "Người gửi" at bounding box center [402, 196] width 190 height 32
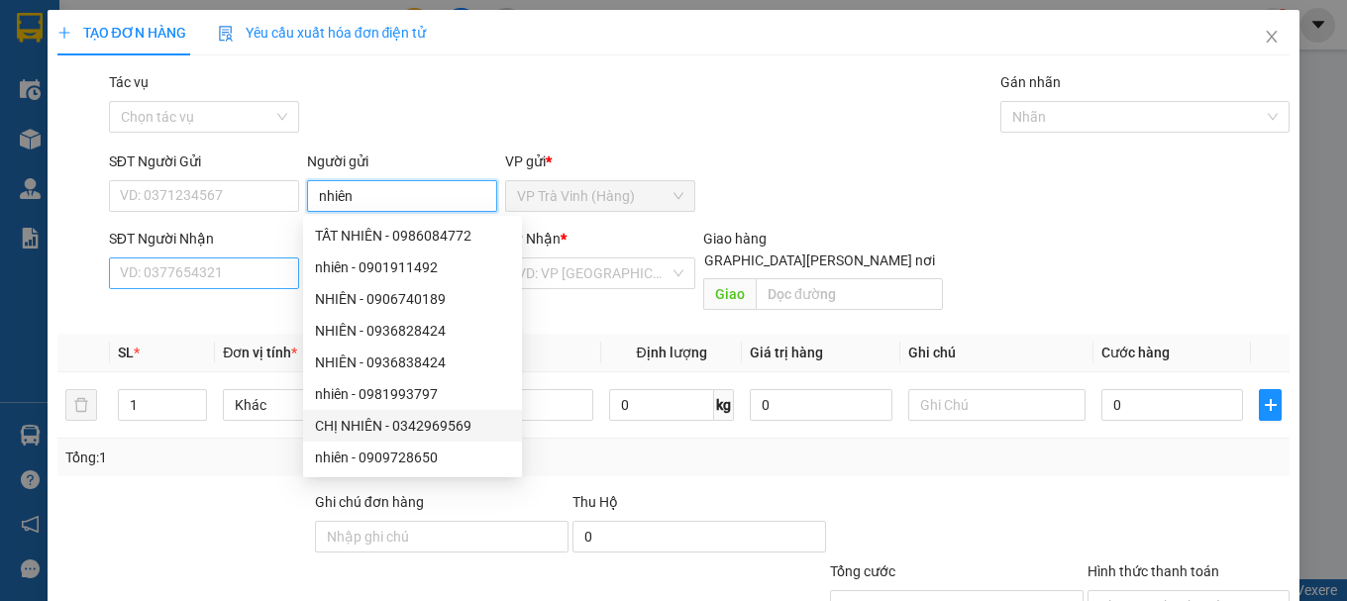
type input "nhiên"
click at [234, 280] on input "SĐT Người Nhận" at bounding box center [204, 273] width 190 height 32
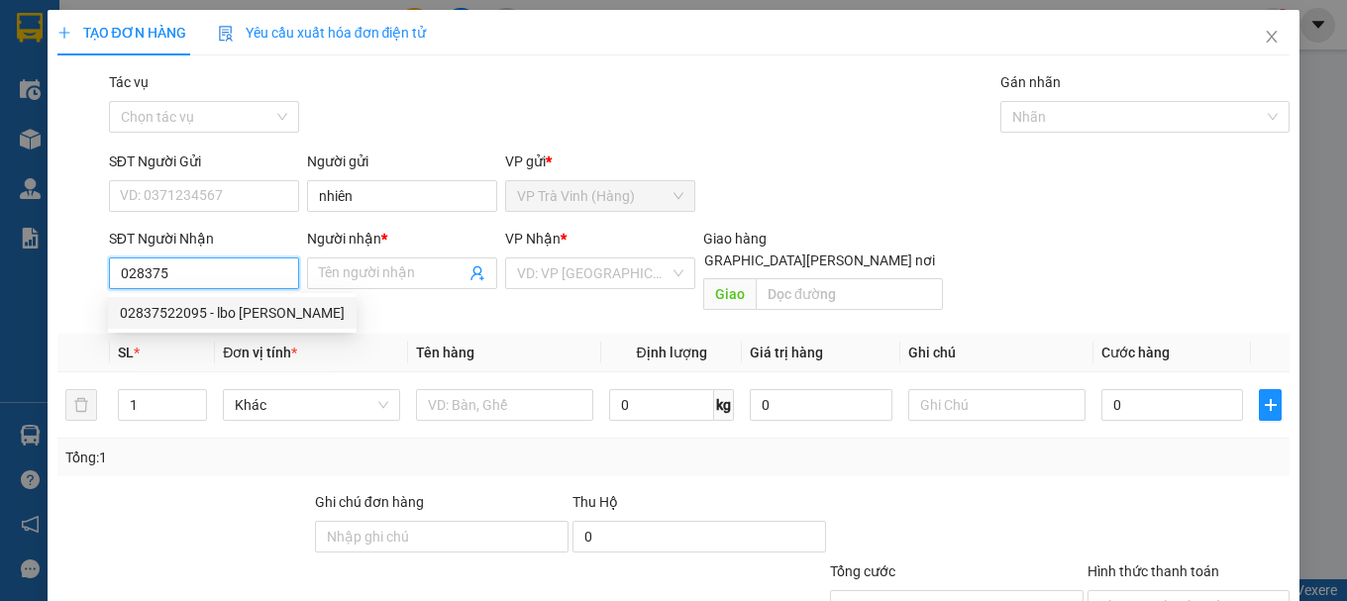
click at [221, 320] on div "02837522095 - lbo [PERSON_NAME]" at bounding box center [232, 313] width 225 height 22
type input "02837522095"
type input "lbo [PERSON_NAME]"
type input "20.000"
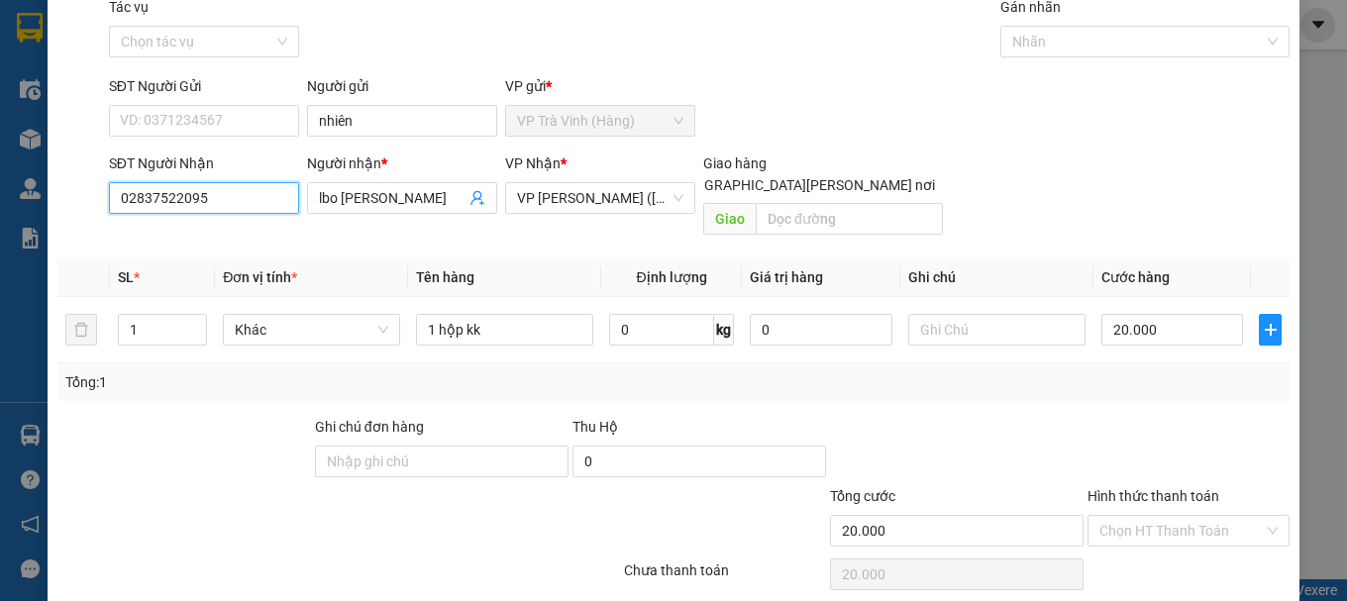
scroll to position [132, 0]
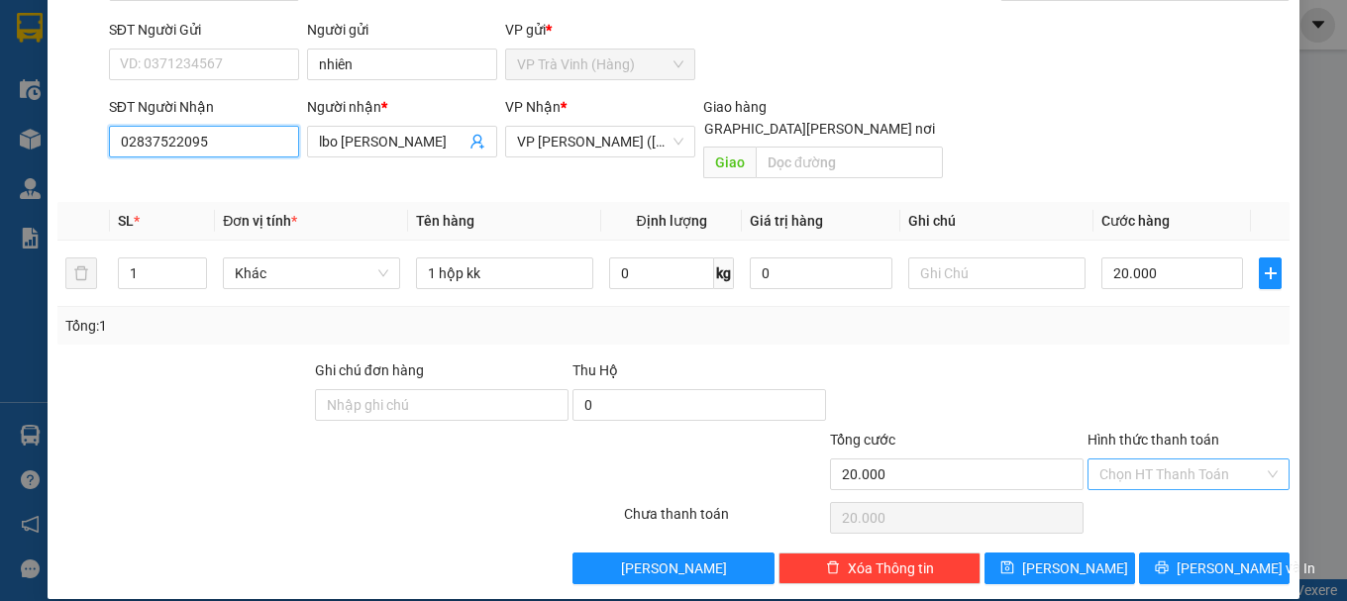
type input "02837522095"
click at [1169, 459] on input "Hình thức thanh toán" at bounding box center [1181, 474] width 164 height 30
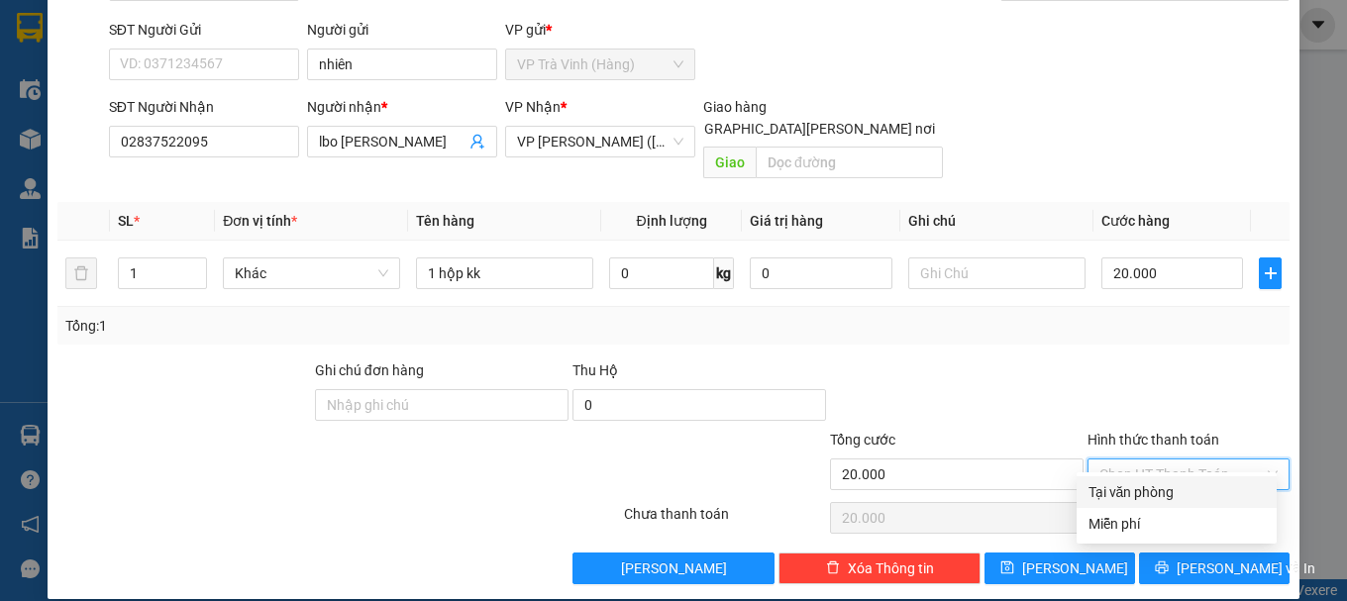
click at [1158, 496] on div "Tại văn phòng" at bounding box center [1176, 492] width 176 height 22
type input "0"
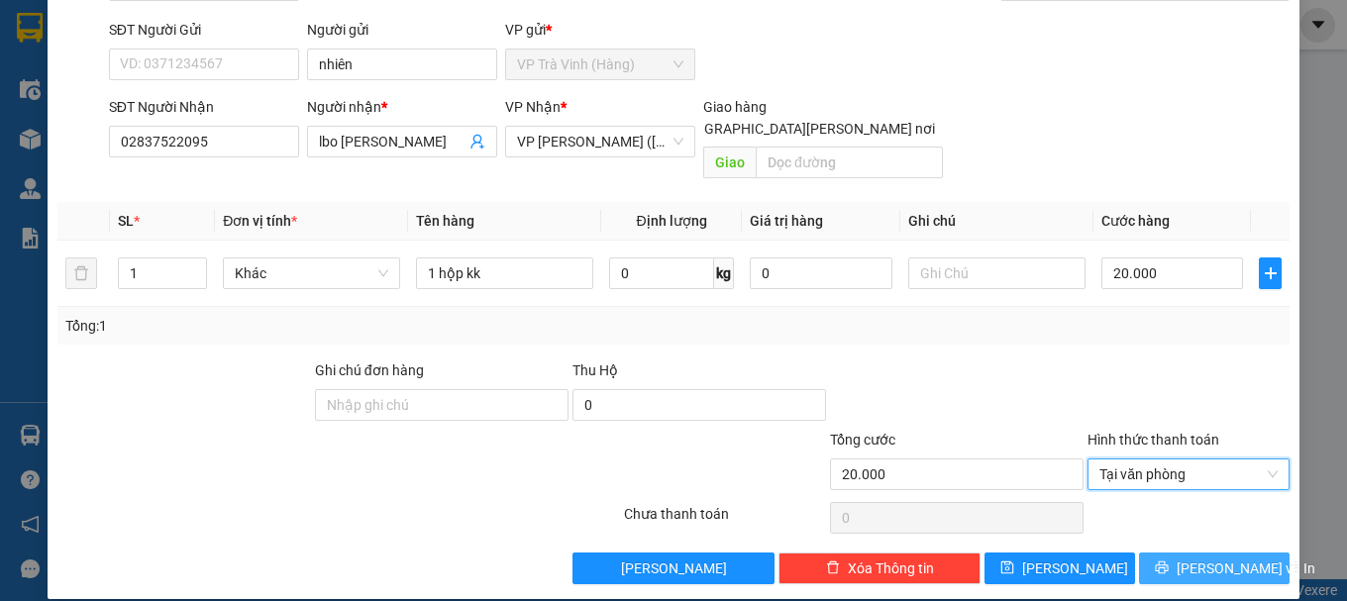
click at [1174, 553] on button "[PERSON_NAME] và In" at bounding box center [1214, 569] width 151 height 32
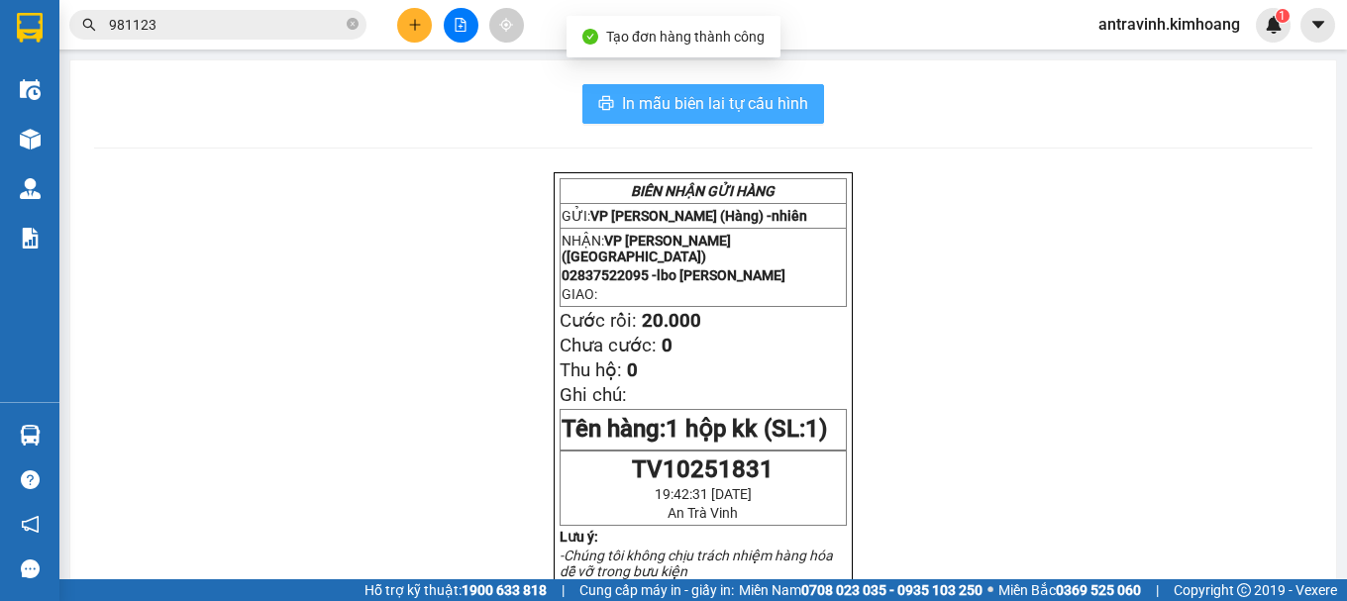
click at [793, 102] on span "In mẫu biên lai tự cấu hình" at bounding box center [715, 103] width 186 height 25
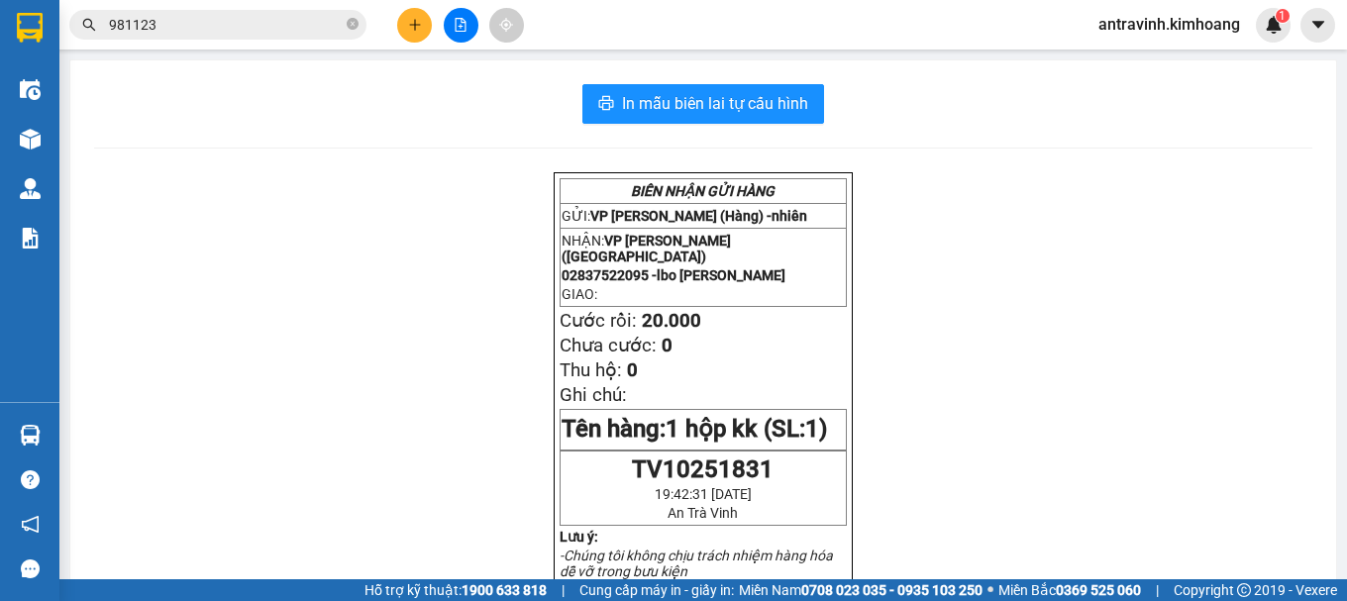
click at [395, 11] on div at bounding box center [460, 25] width 149 height 35
click at [412, 19] on icon "plus" at bounding box center [415, 25] width 14 height 14
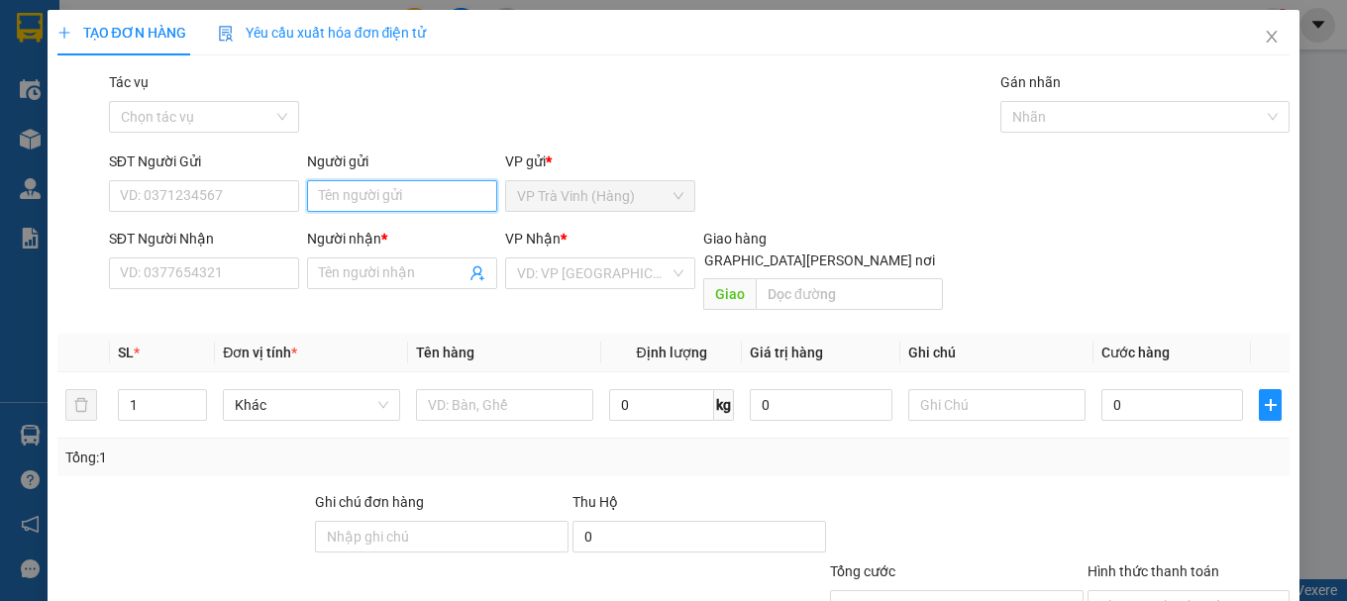
click at [390, 197] on input "Người gửi" at bounding box center [402, 196] width 190 height 32
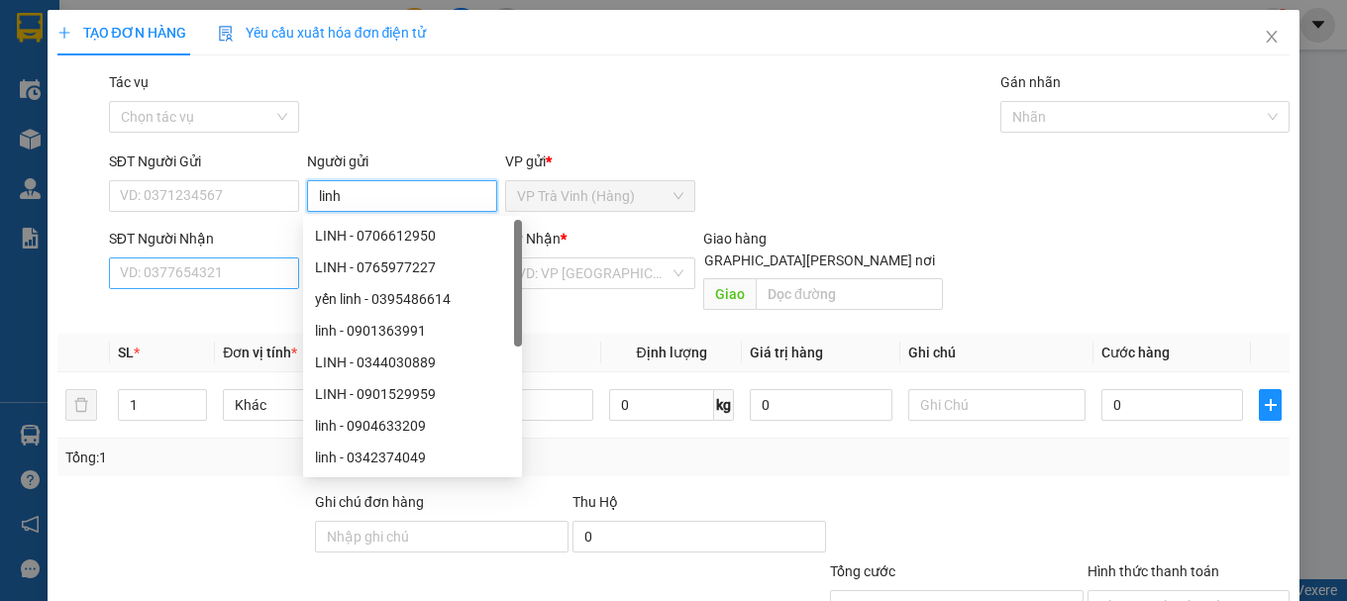
type input "linh"
click at [220, 276] on input "SĐT Người Nhận" at bounding box center [204, 273] width 190 height 32
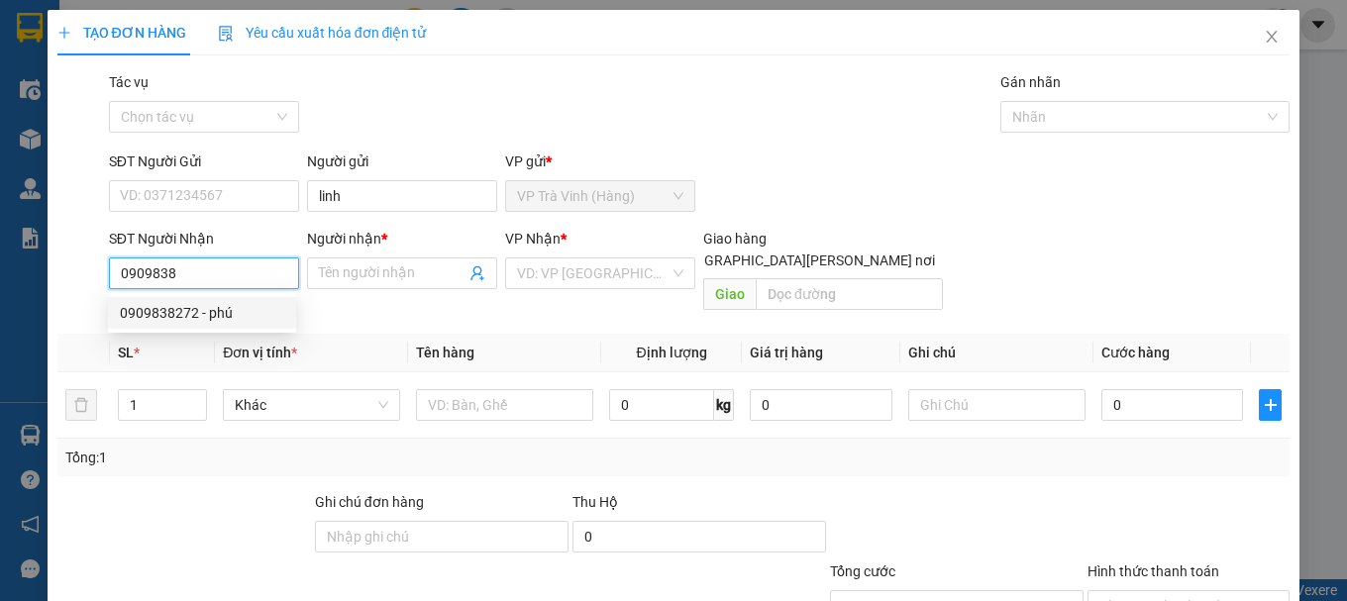
click at [212, 323] on div "0909838272 - phú" at bounding box center [202, 313] width 164 height 22
type input "0909838272"
type input "phú"
type input "30.000"
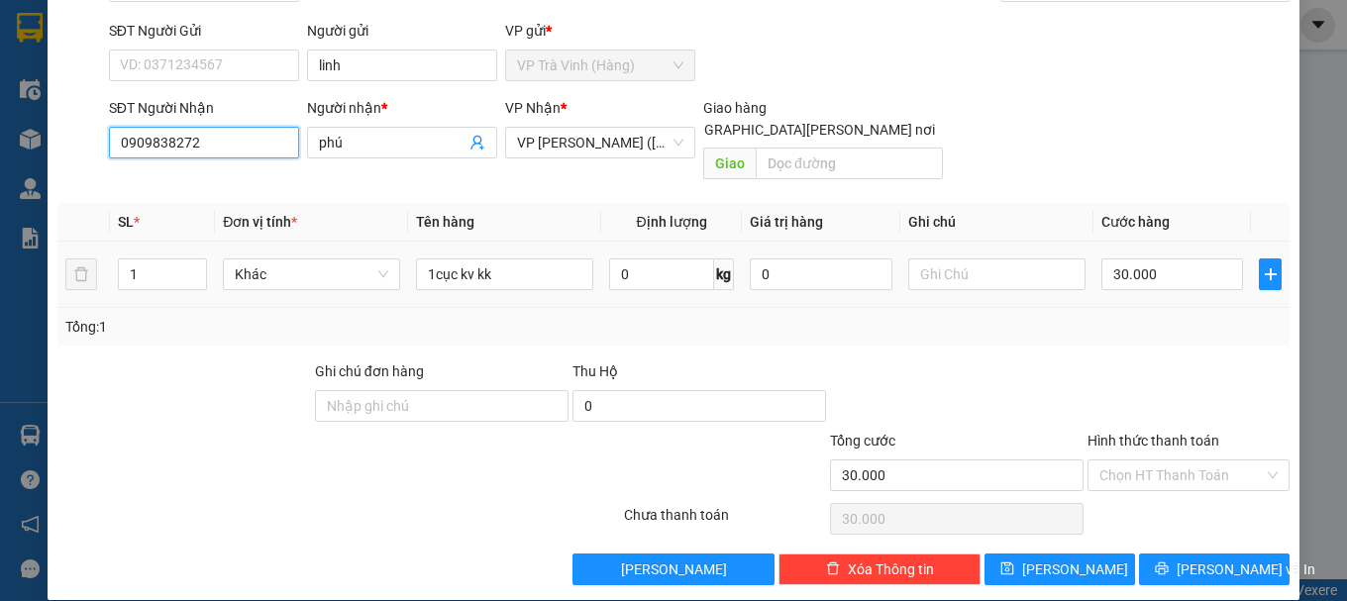
scroll to position [132, 0]
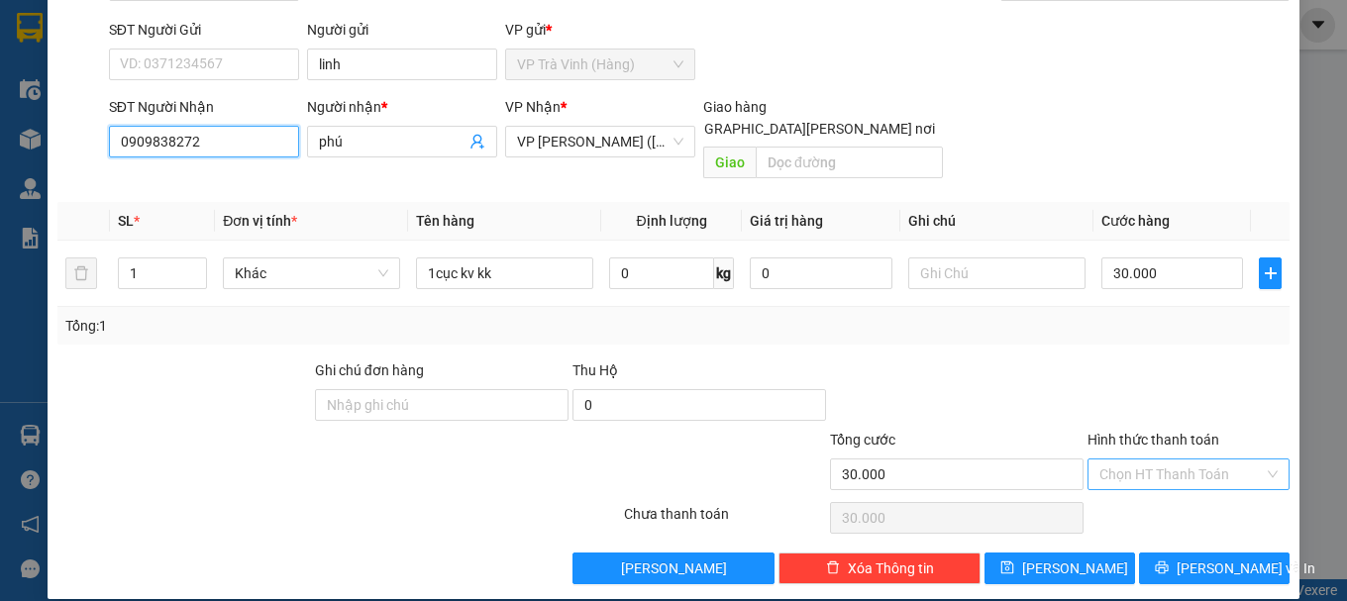
type input "0909838272"
click at [1197, 459] on input "Hình thức thanh toán" at bounding box center [1181, 474] width 164 height 30
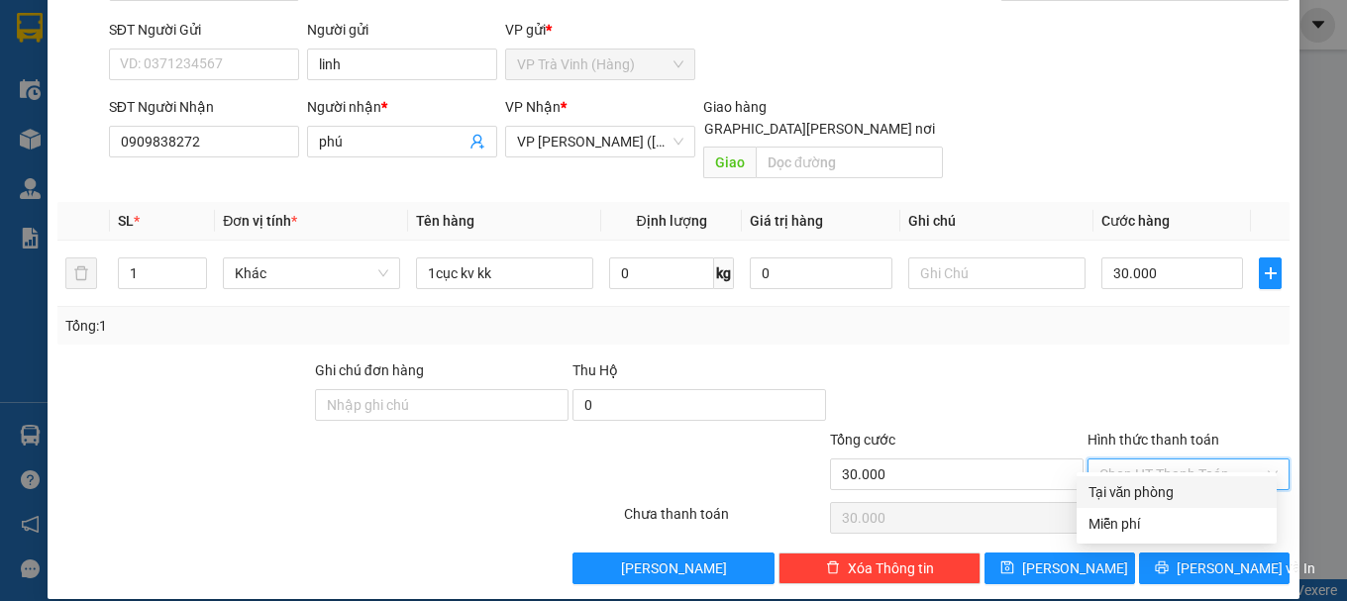
click at [1189, 498] on div "Tại văn phòng" at bounding box center [1176, 492] width 176 height 22
type input "0"
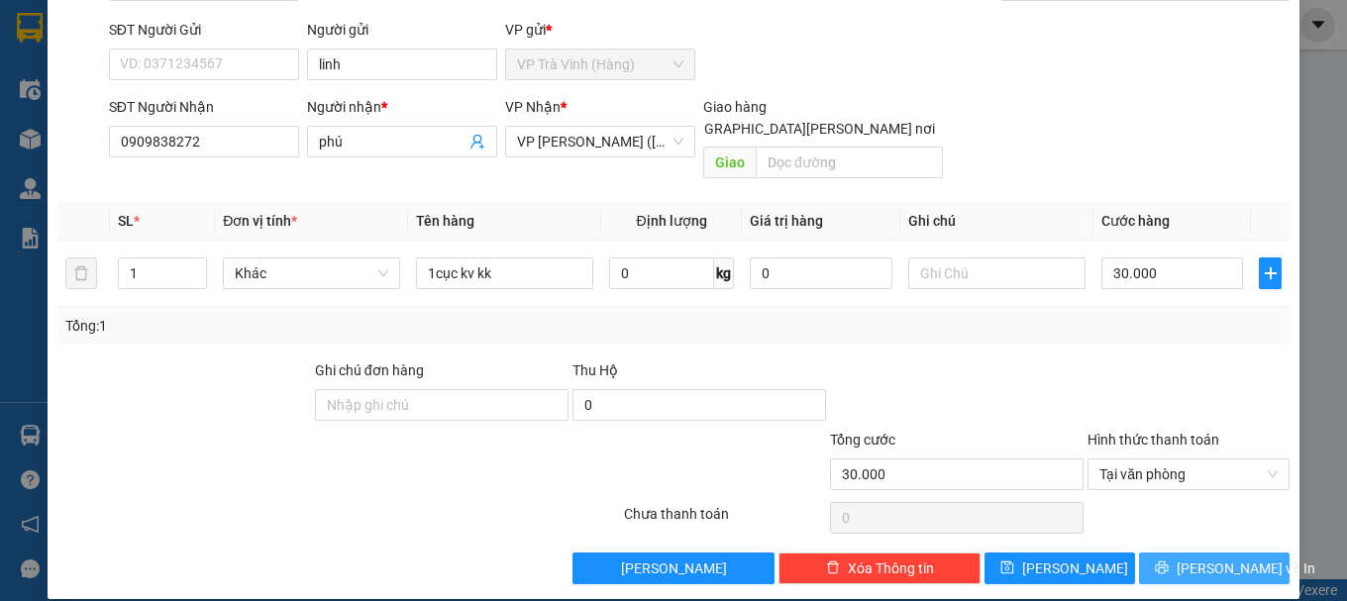
click at [1193, 557] on button "[PERSON_NAME] và In" at bounding box center [1214, 569] width 151 height 32
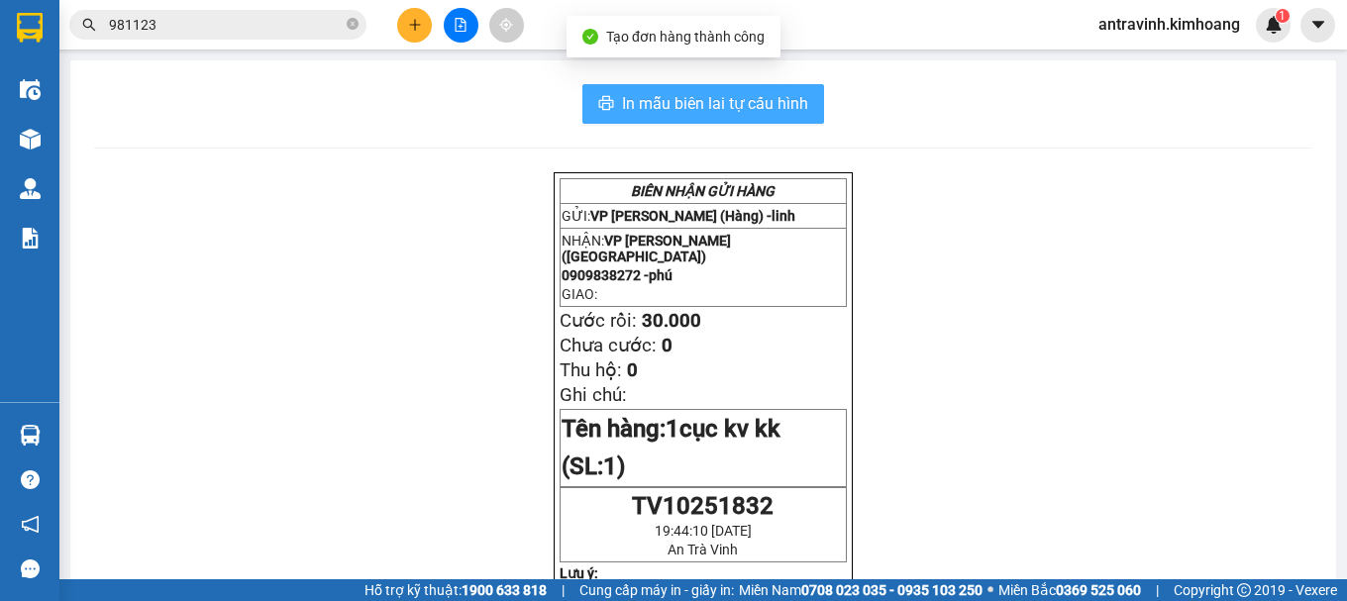
click at [748, 92] on span "In mẫu biên lai tự cấu hình" at bounding box center [715, 103] width 186 height 25
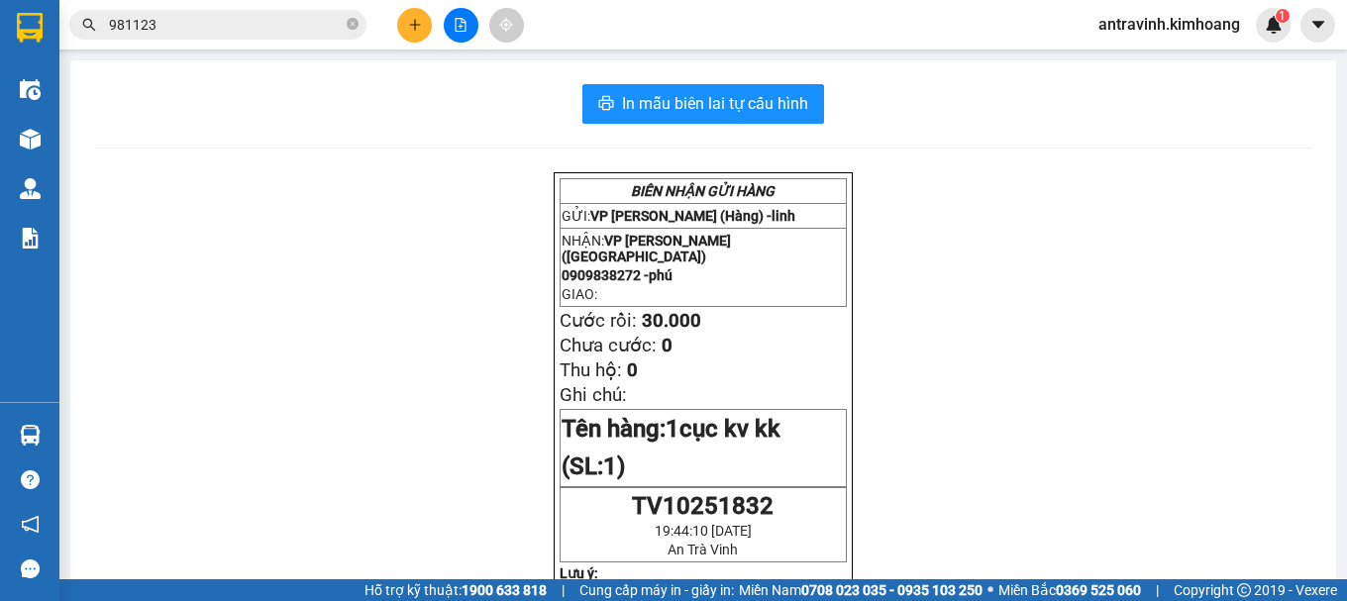
click at [247, 30] on input "981123" at bounding box center [226, 25] width 234 height 22
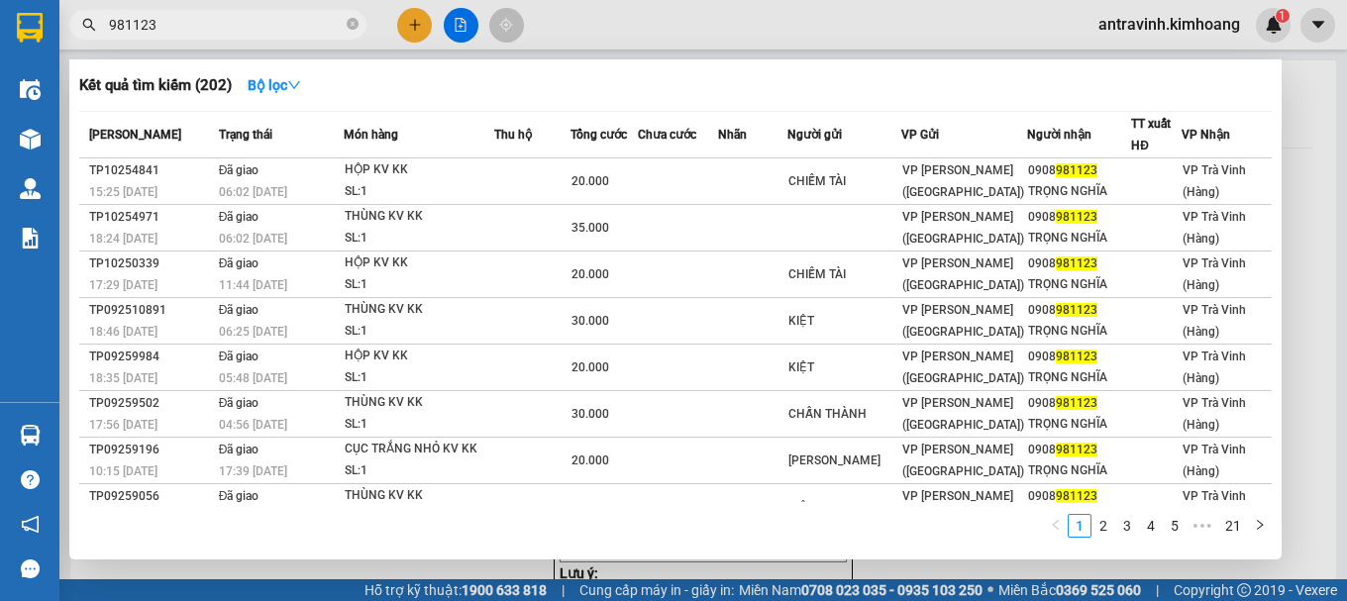
click at [247, 30] on input "981123" at bounding box center [226, 25] width 234 height 22
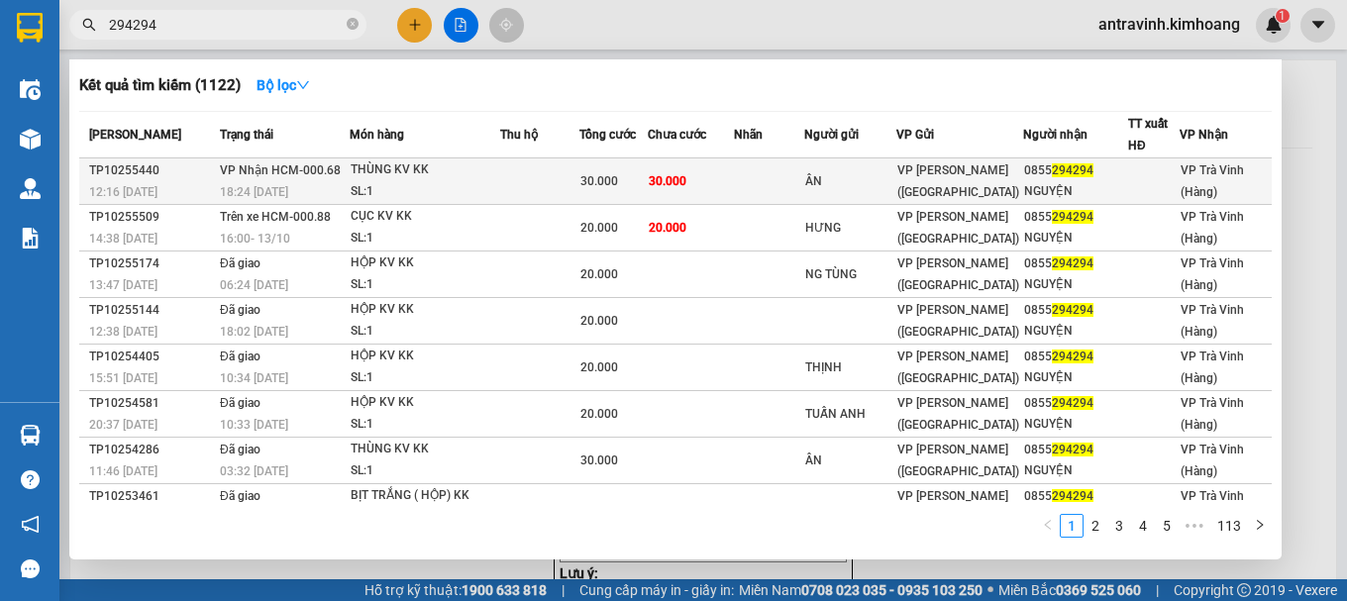
type input "294294"
click at [612, 182] on span "30.000" at bounding box center [599, 181] width 38 height 14
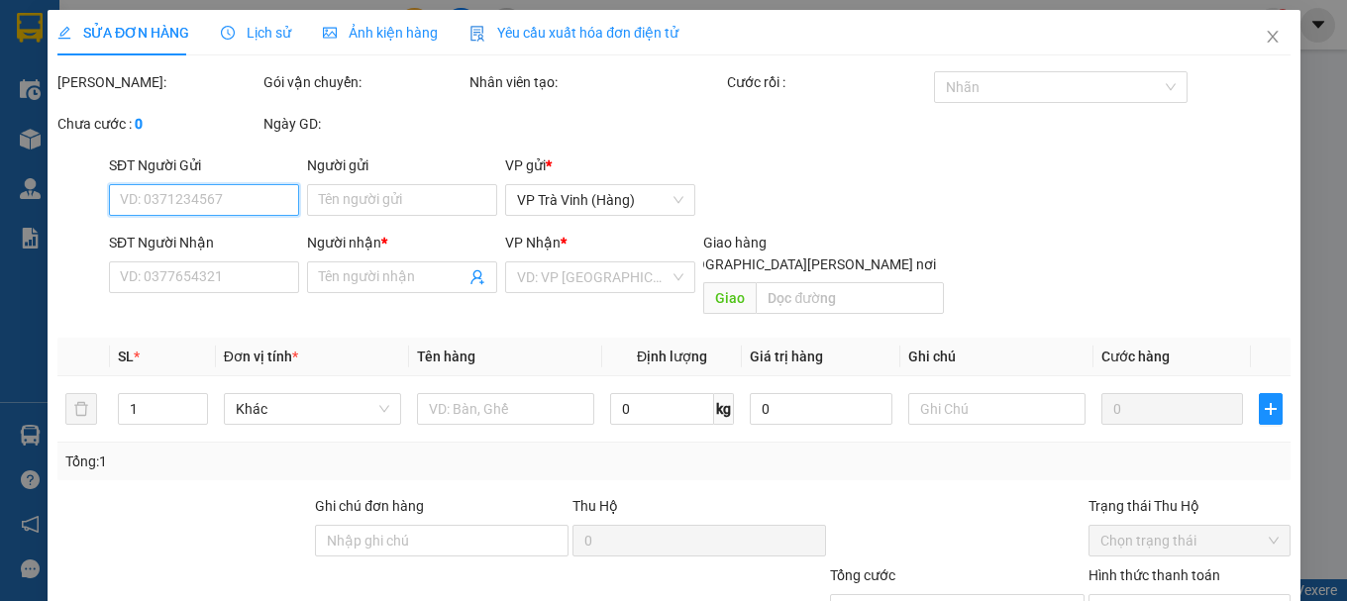
type input "ÂN"
type input "0855294294"
type input "NGUYỆN"
type input "30.000"
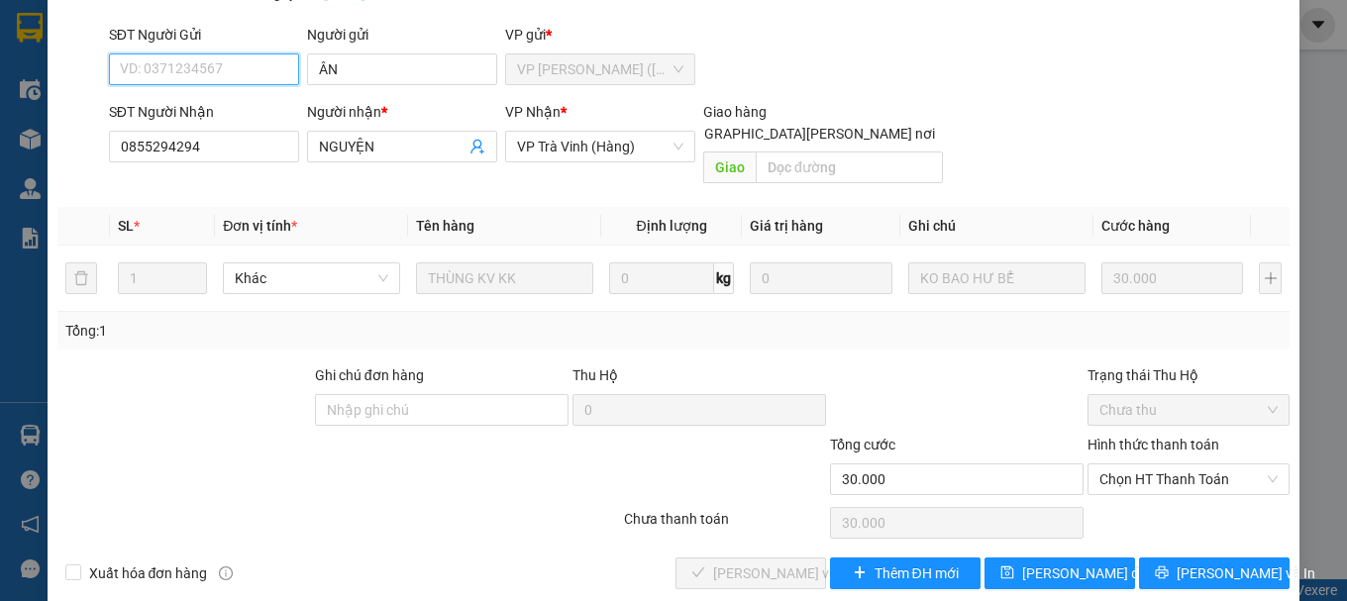
scroll to position [136, 0]
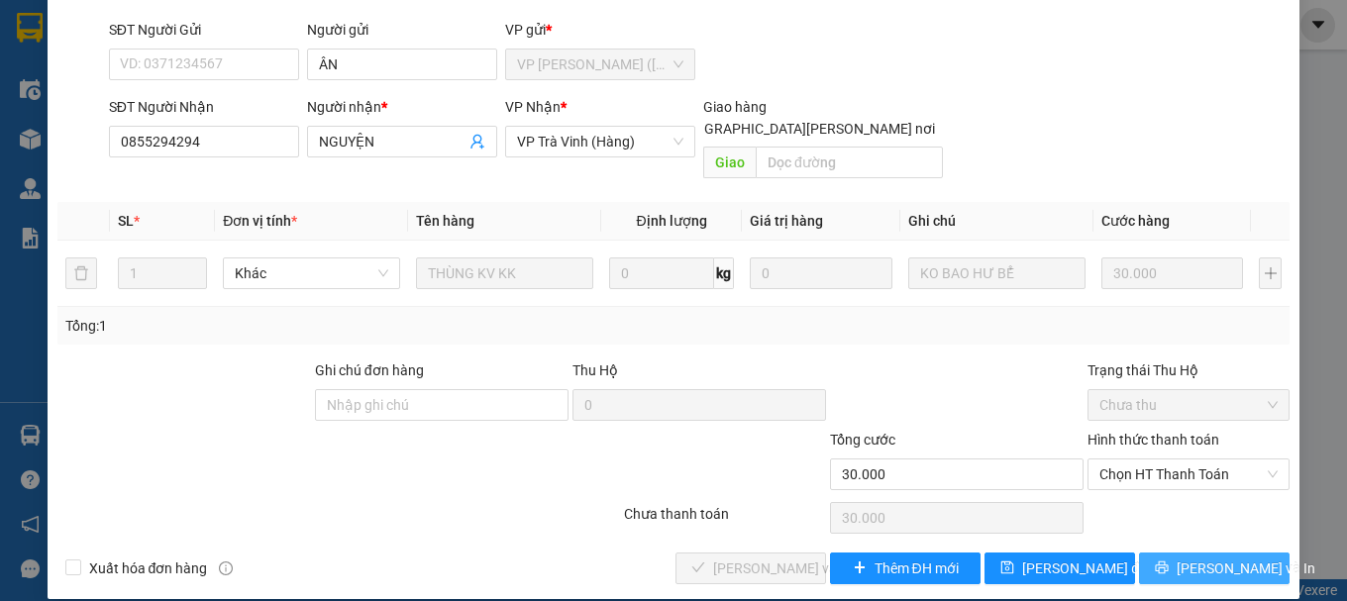
click at [1205, 557] on span "[PERSON_NAME] và In" at bounding box center [1245, 568] width 139 height 22
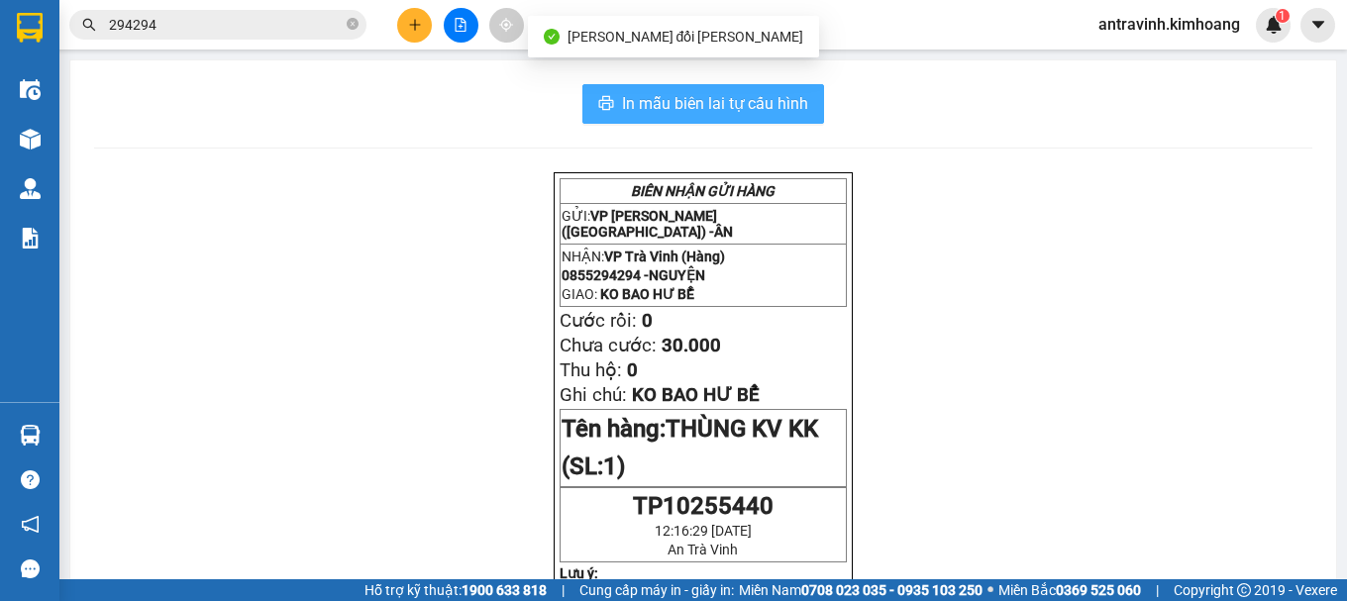
click at [755, 103] on span "In mẫu biên lai tự cấu hình" at bounding box center [715, 103] width 186 height 25
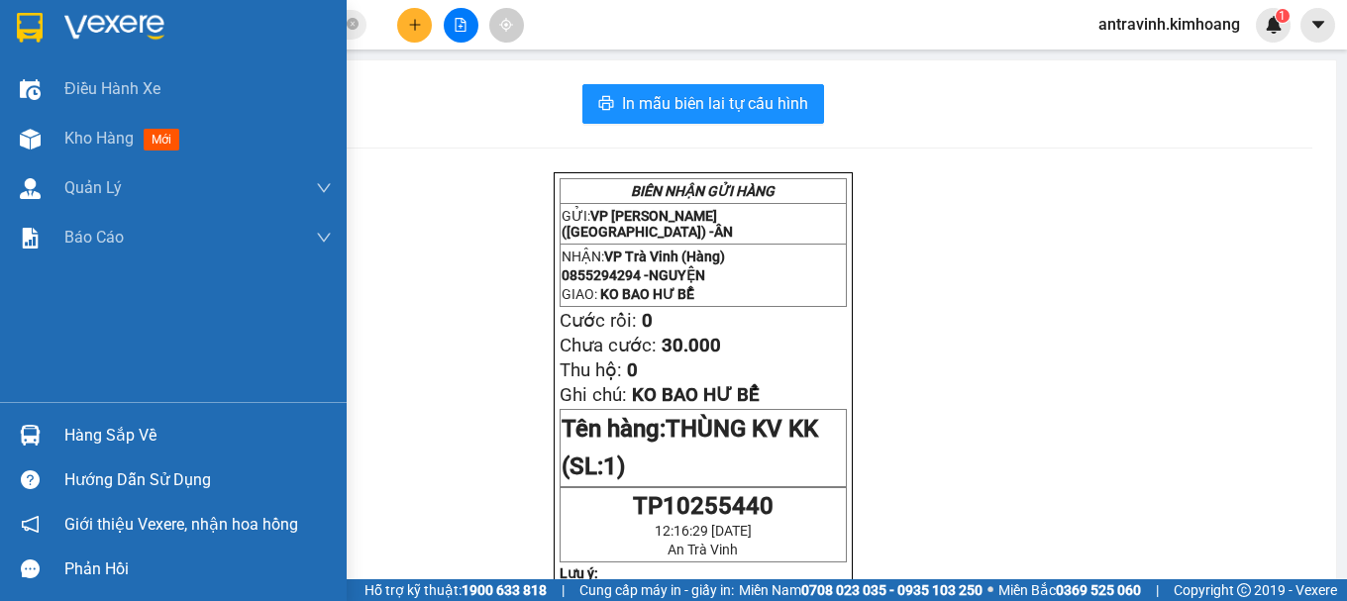
click at [39, 438] on img at bounding box center [30, 435] width 21 height 21
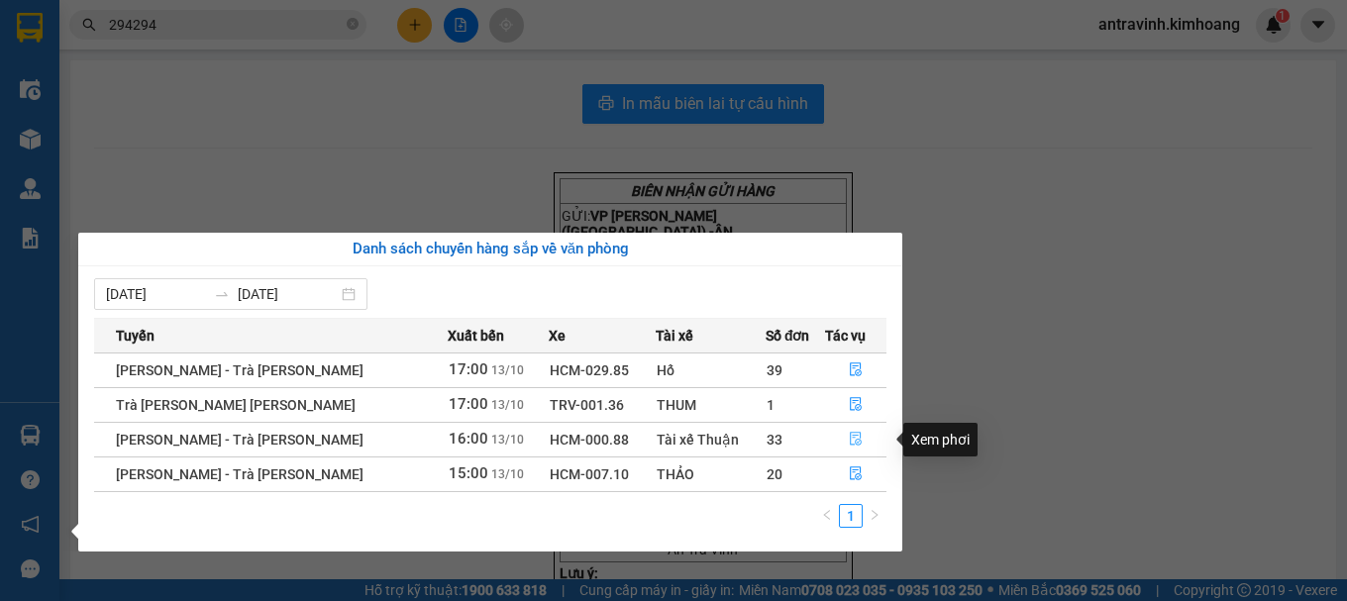
click at [852, 438] on icon "file-done" at bounding box center [856, 439] width 14 height 14
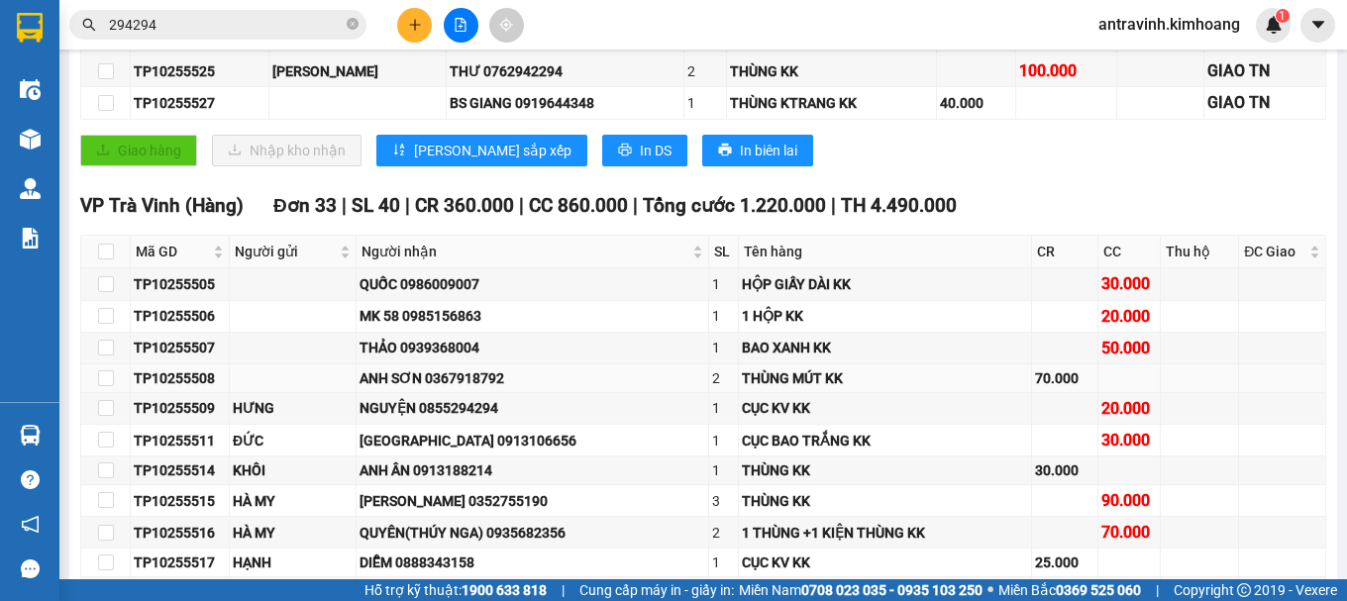
scroll to position [396, 0]
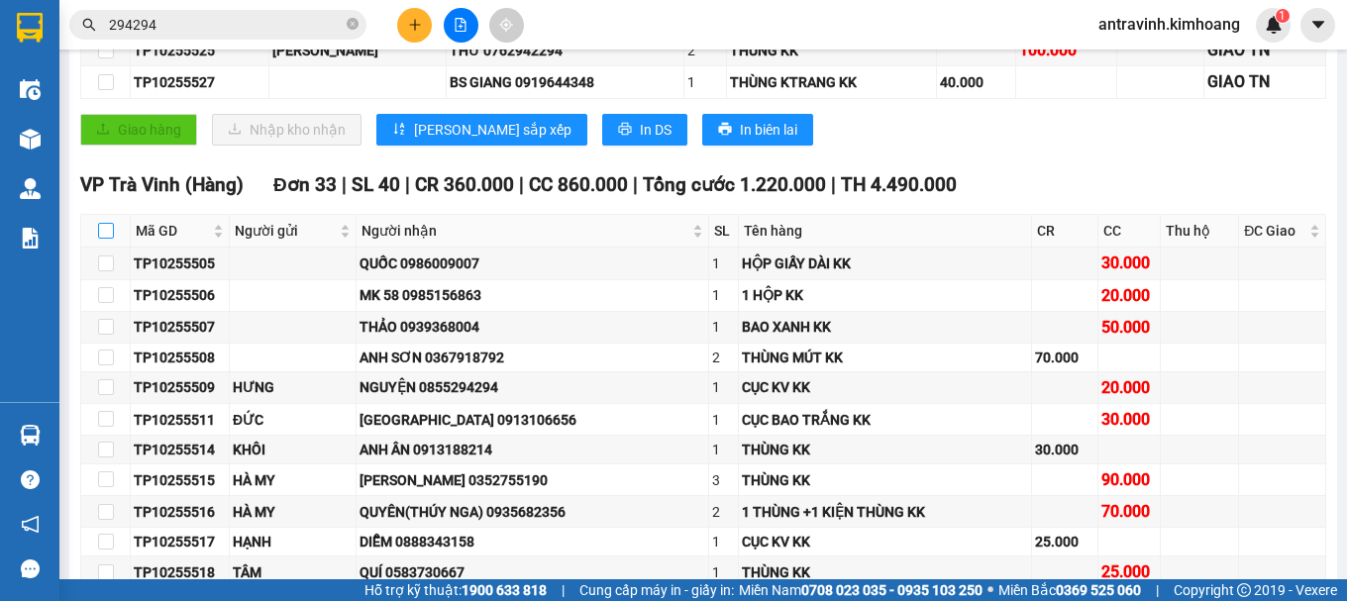
click at [103, 239] on input "checkbox" at bounding box center [106, 231] width 16 height 16
checkbox input "true"
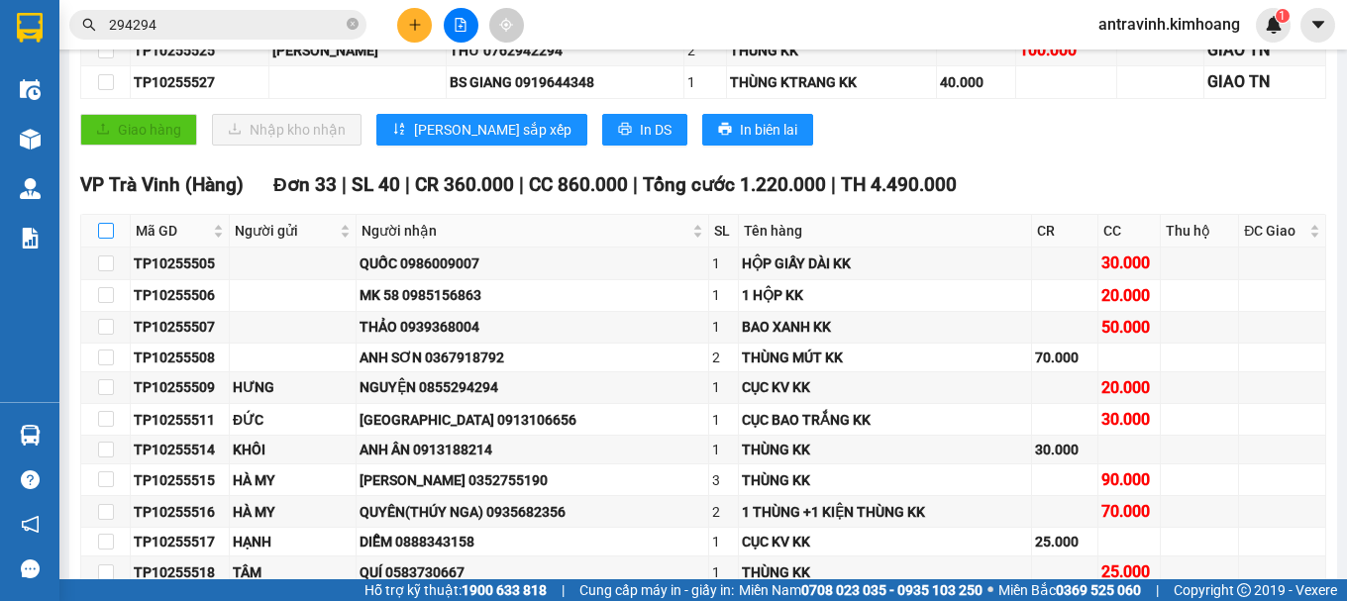
checkbox input "true"
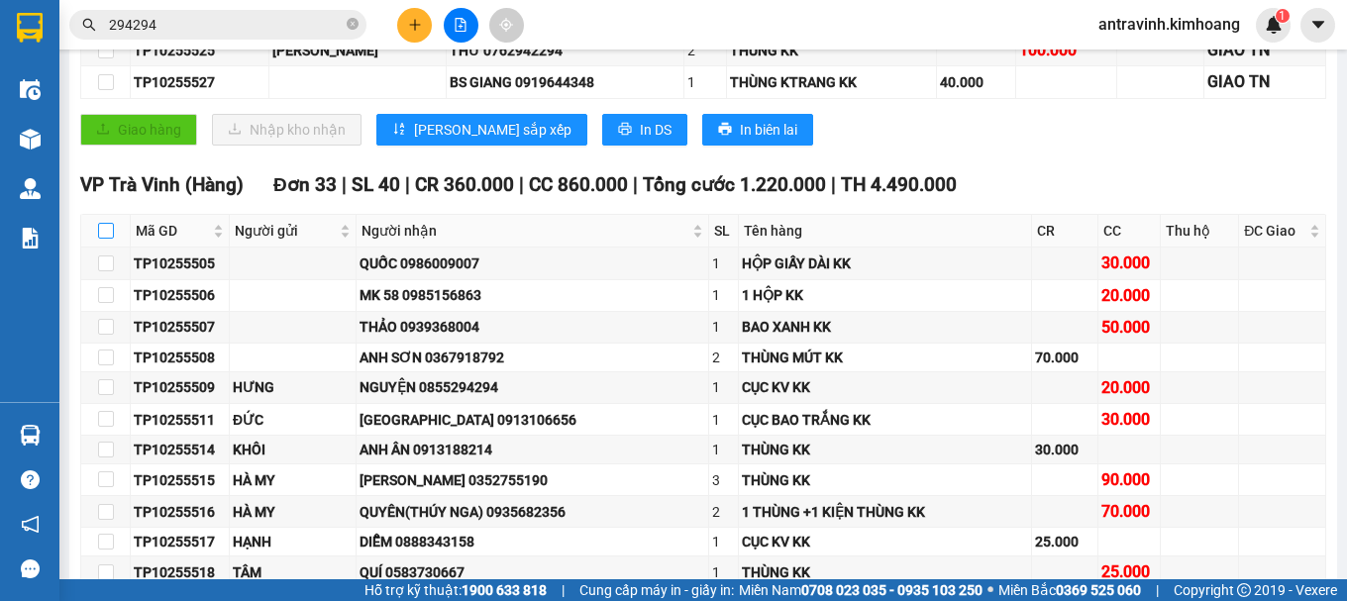
checkbox input "true"
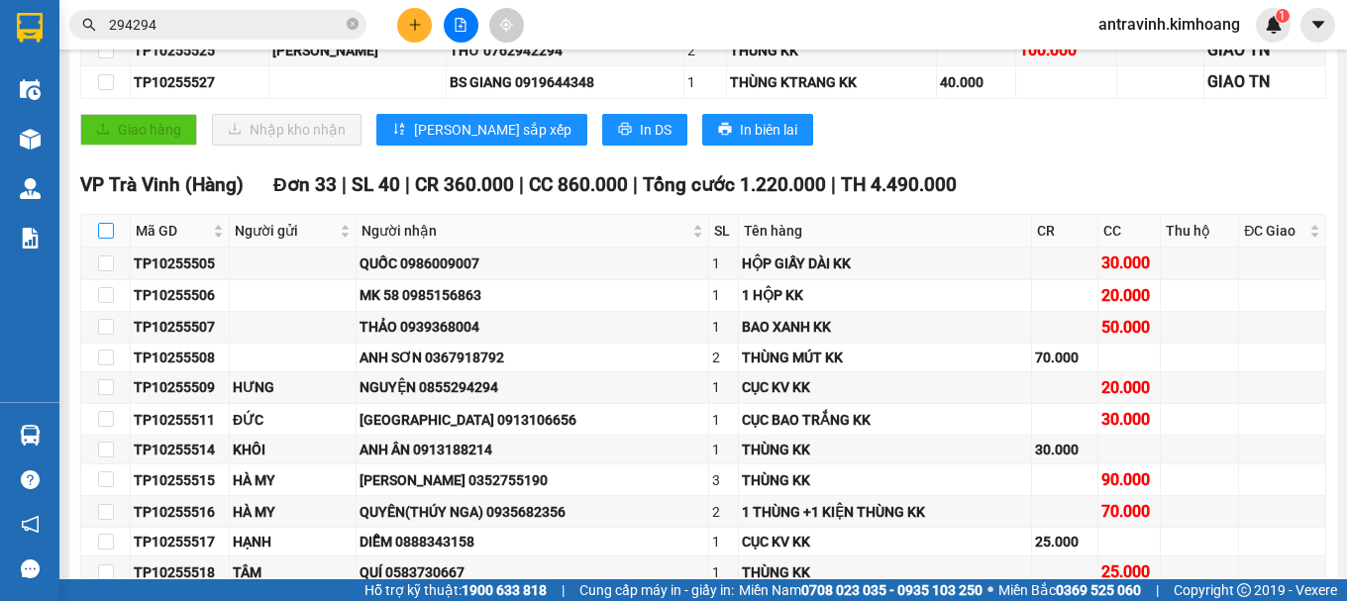
checkbox input "true"
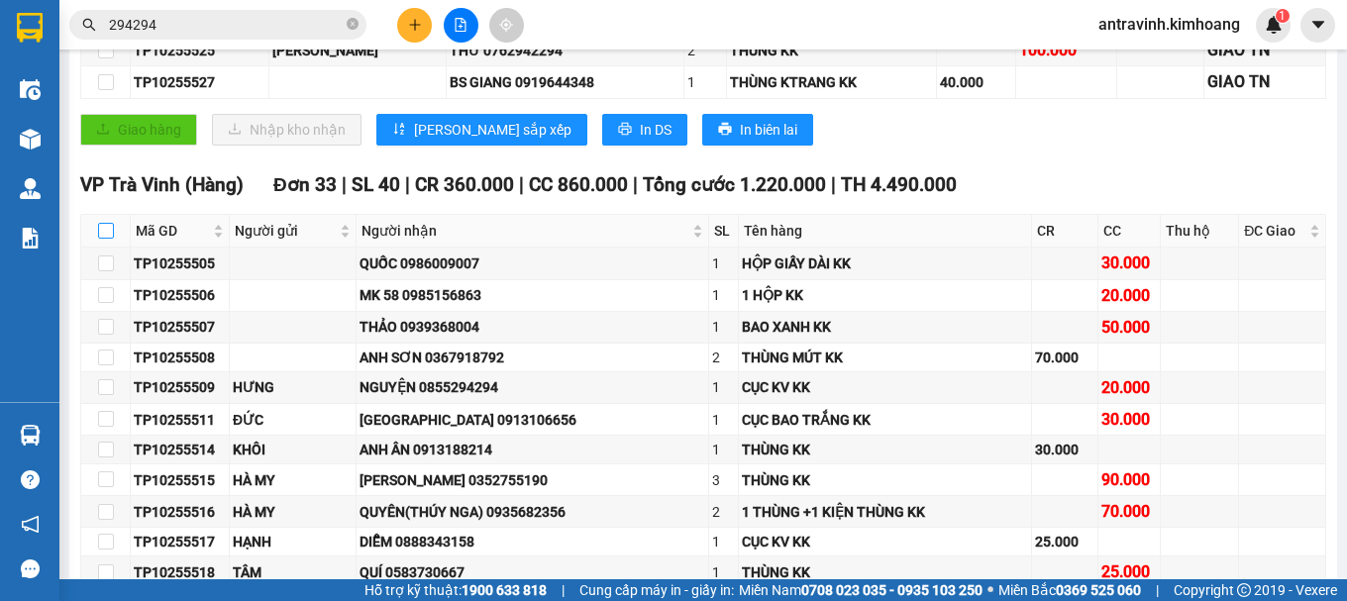
checkbox input "true"
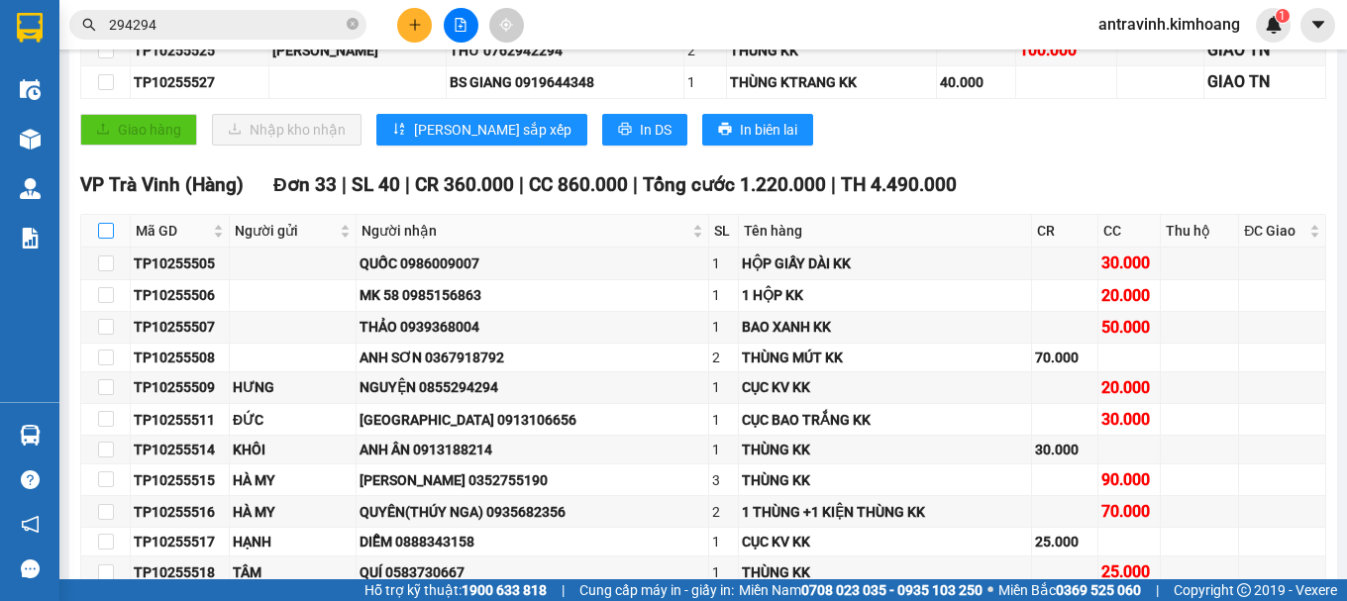
checkbox input "true"
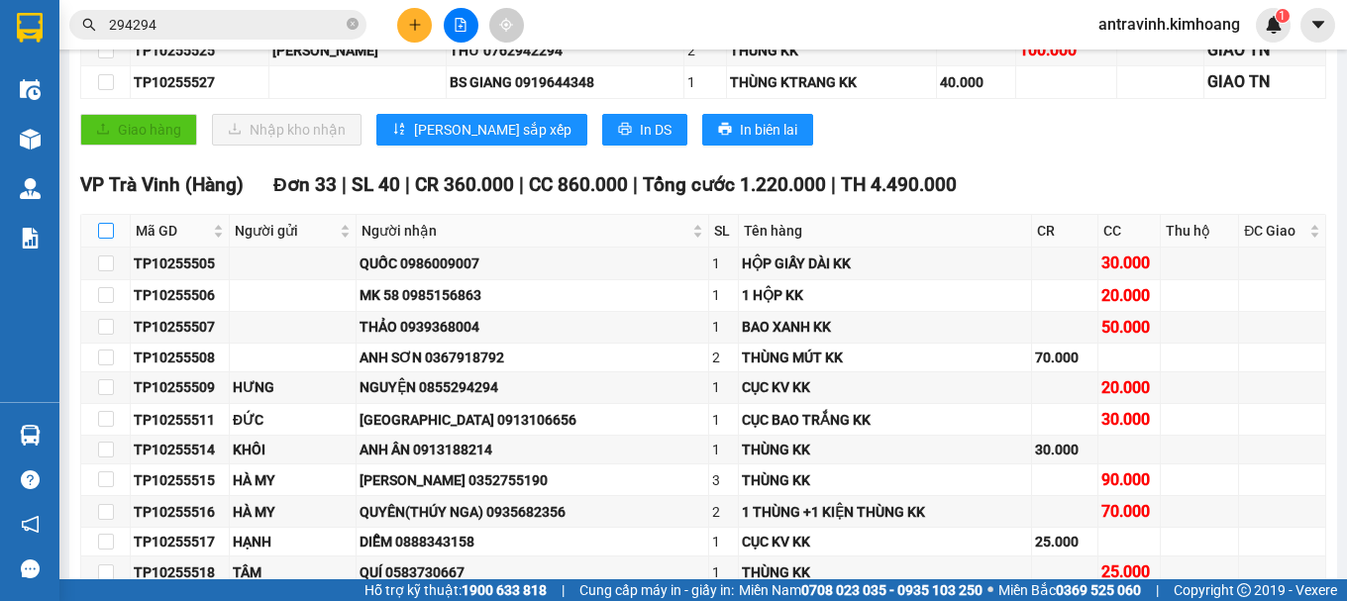
checkbox input "true"
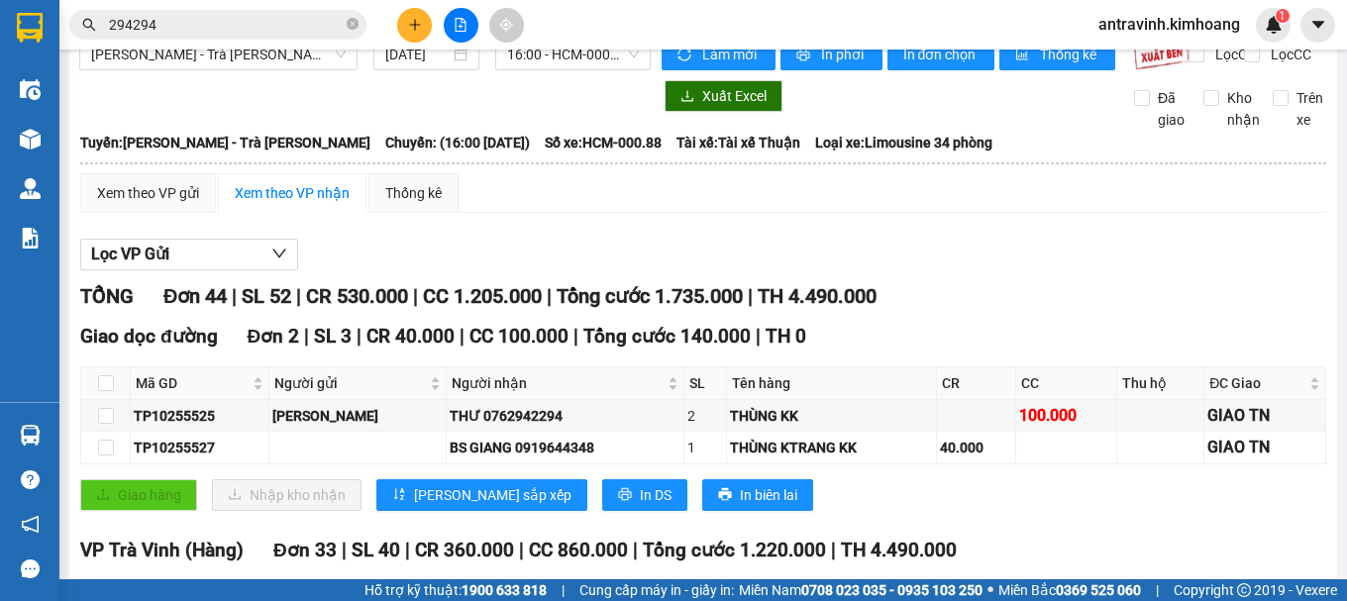
scroll to position [0, 0]
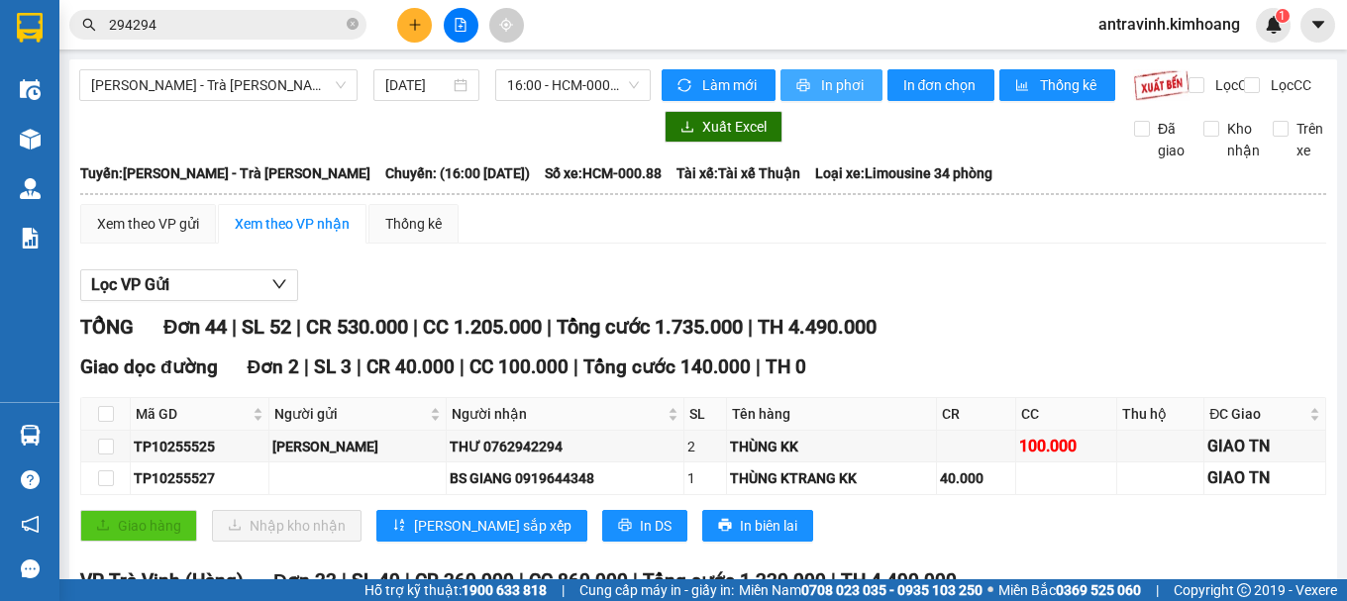
click at [837, 85] on span "In phơi" at bounding box center [844, 85] width 46 height 22
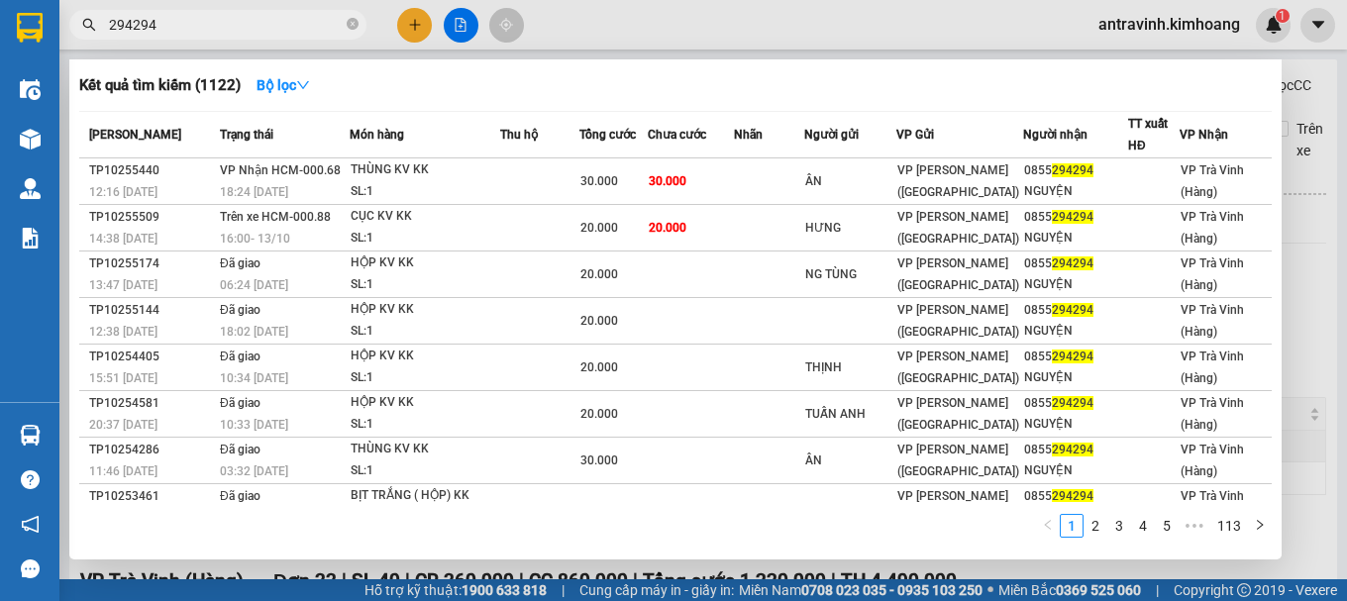
click at [187, 17] on input "294294" at bounding box center [226, 25] width 234 height 22
click at [190, 20] on input "294294" at bounding box center [226, 25] width 234 height 22
click at [190, 22] on input "294294" at bounding box center [226, 25] width 234 height 22
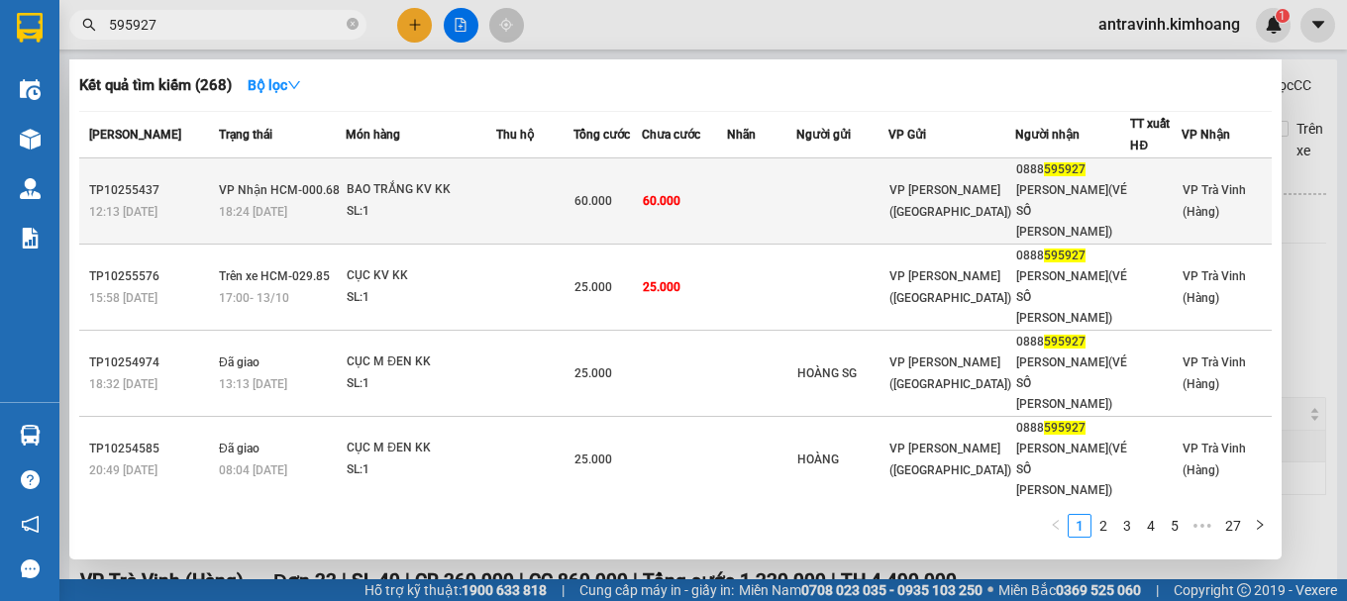
type input "595927"
click at [522, 202] on td at bounding box center [534, 201] width 77 height 86
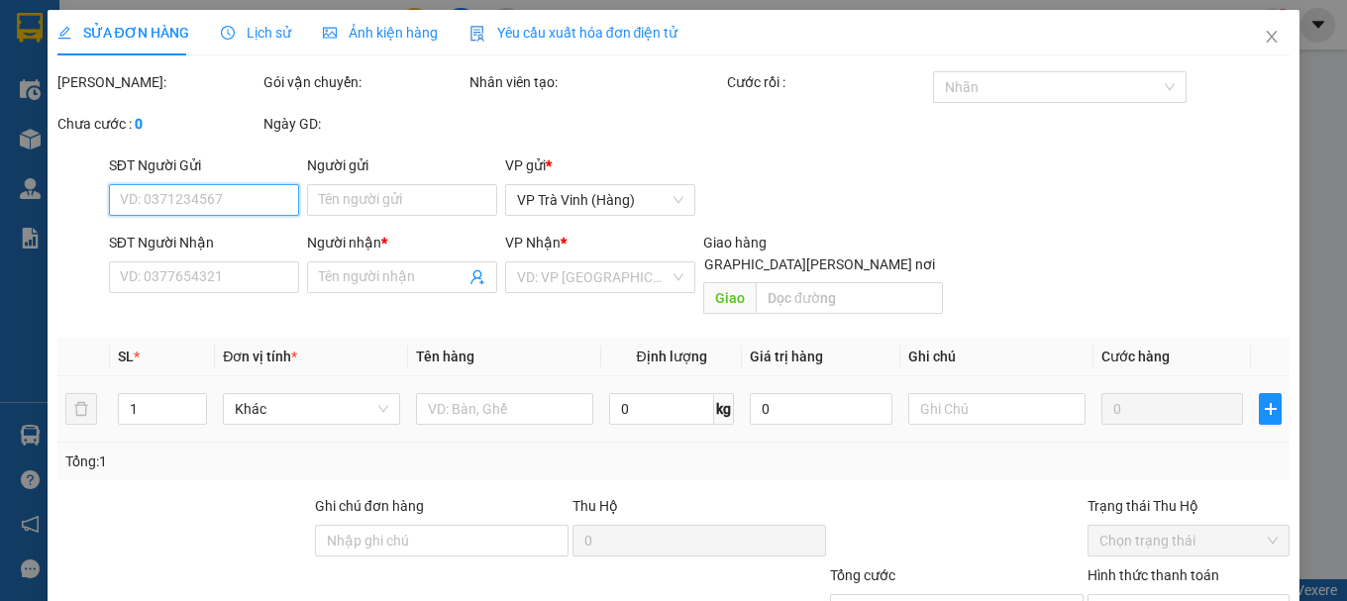
type input "0888595927"
type input "[PERSON_NAME](VÉ SỐ [PERSON_NAME])"
type input "60.000"
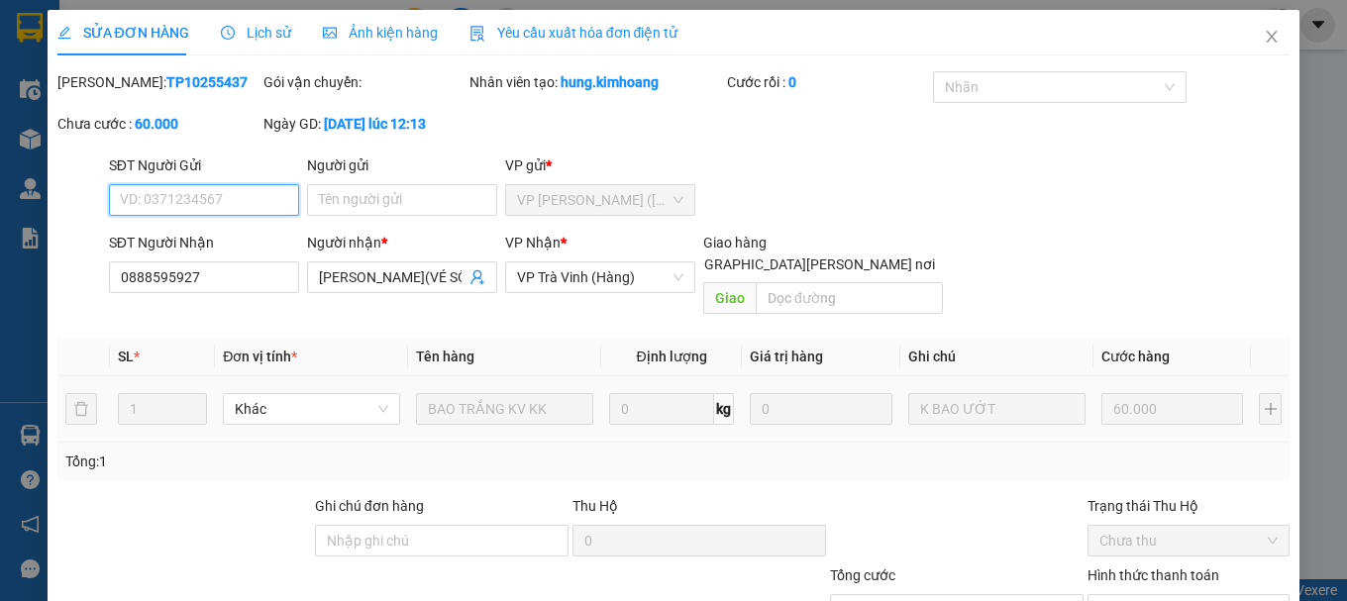
scroll to position [136, 0]
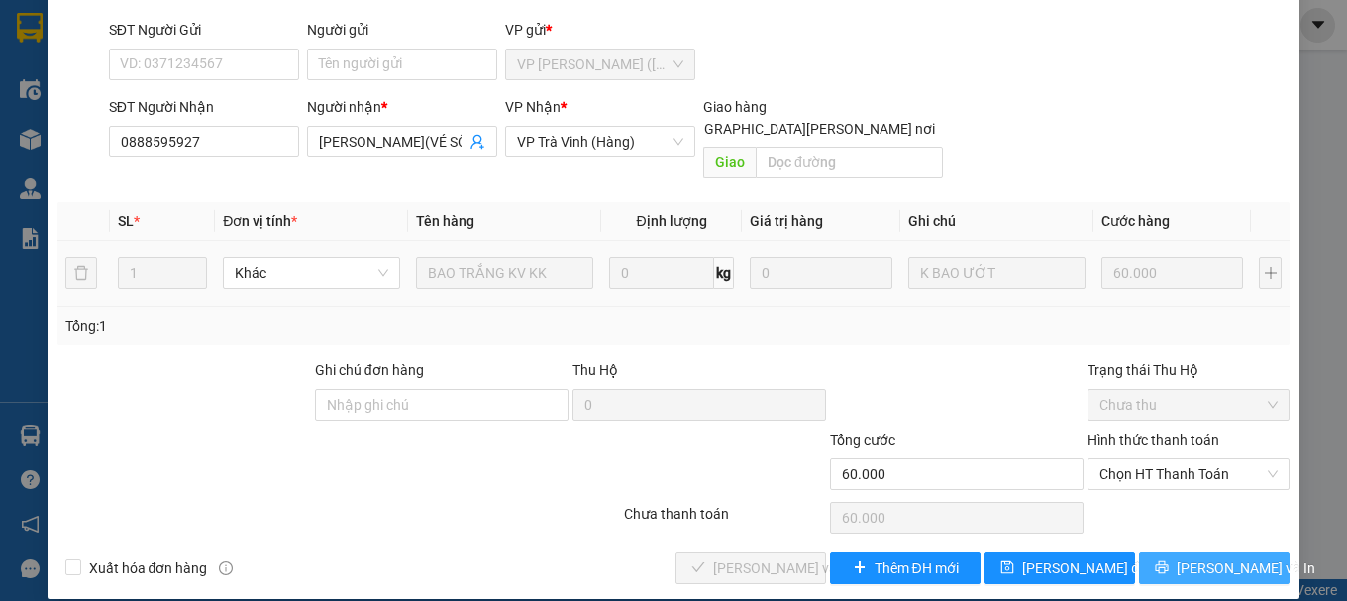
click at [1164, 561] on icon "printer" at bounding box center [1162, 567] width 13 height 13
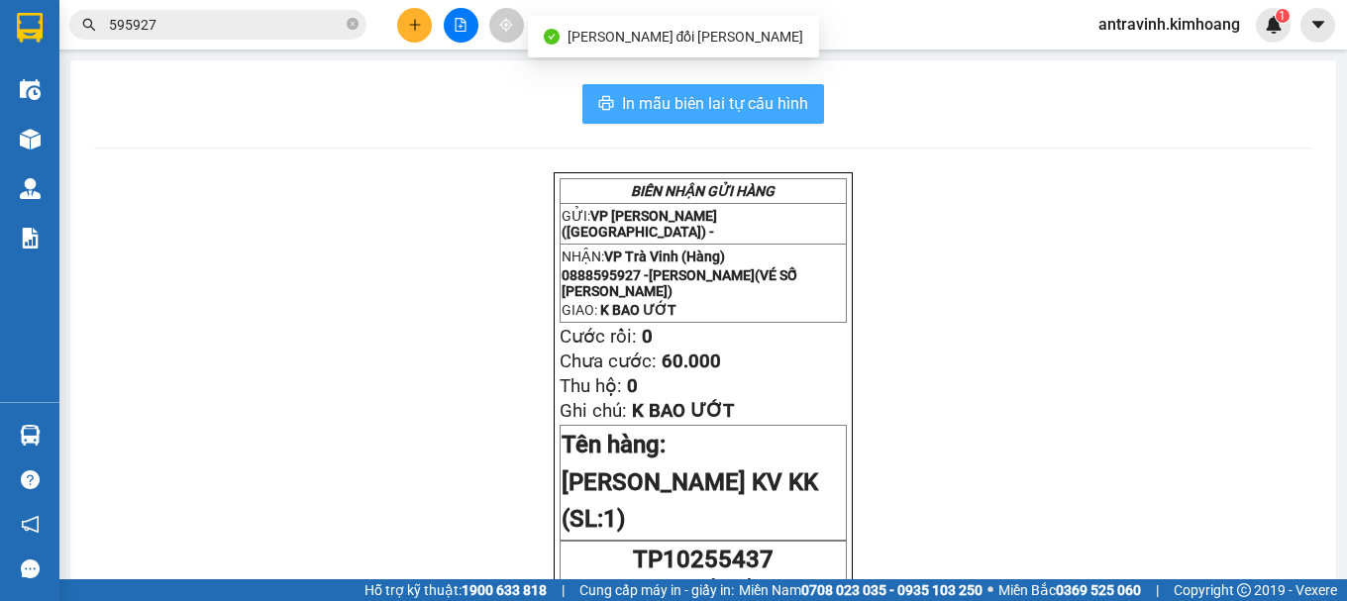
click at [804, 106] on button "In mẫu biên lai tự cấu hình" at bounding box center [703, 104] width 242 height 40
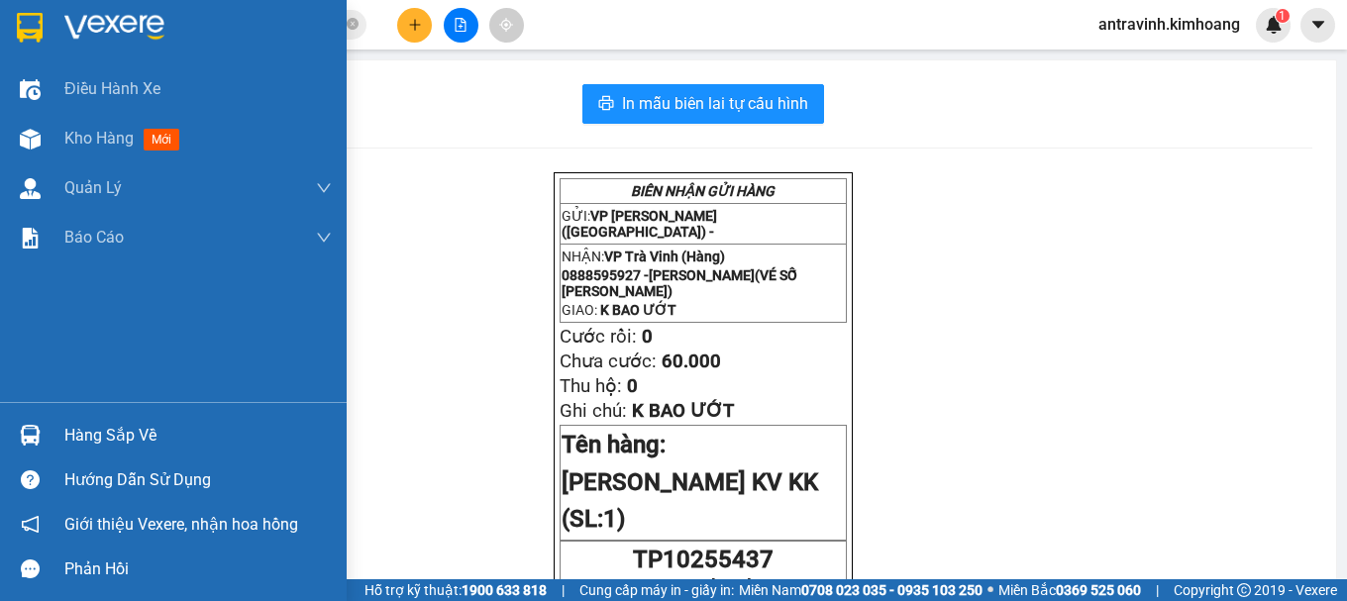
click at [52, 443] on div "Hàng sắp về" at bounding box center [173, 435] width 347 height 45
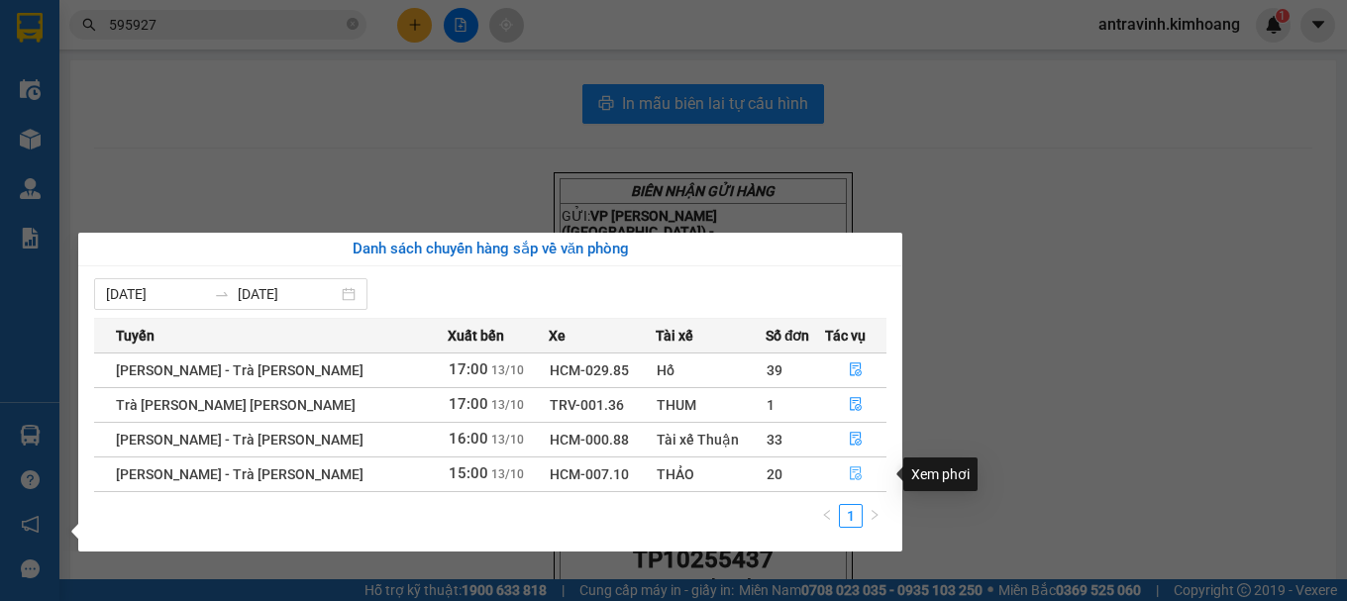
click at [850, 467] on icon "file-done" at bounding box center [856, 474] width 12 height 14
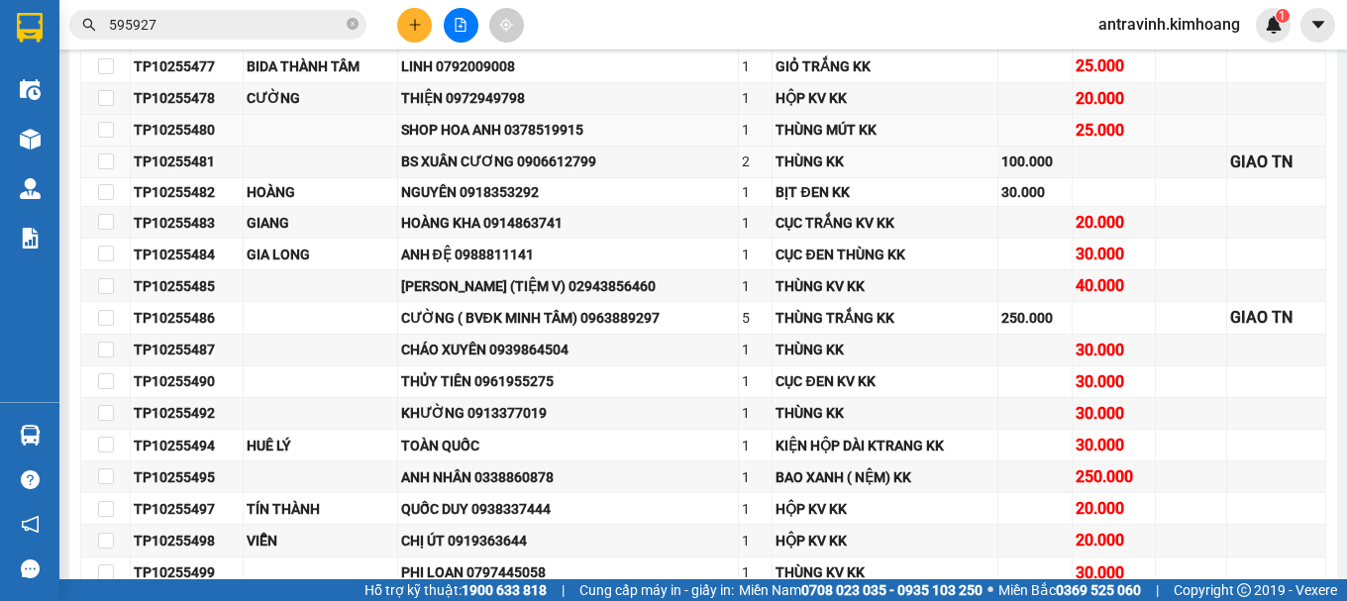
scroll to position [297, 0]
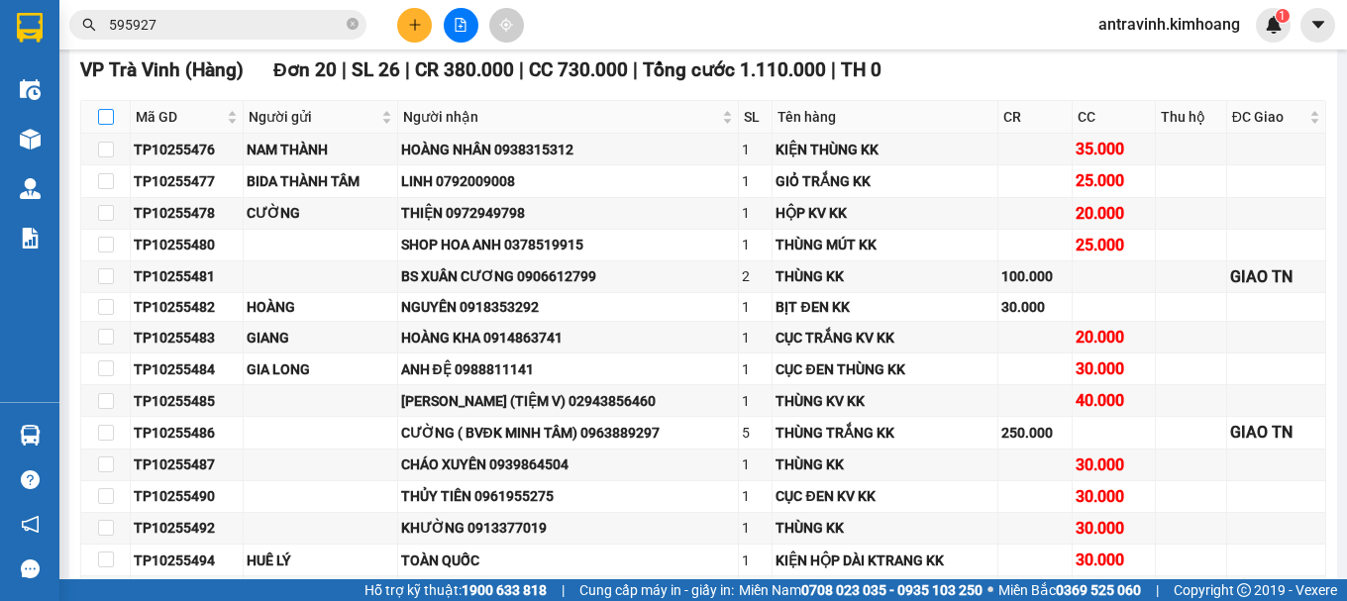
click at [101, 125] on input "checkbox" at bounding box center [106, 117] width 16 height 16
checkbox input "true"
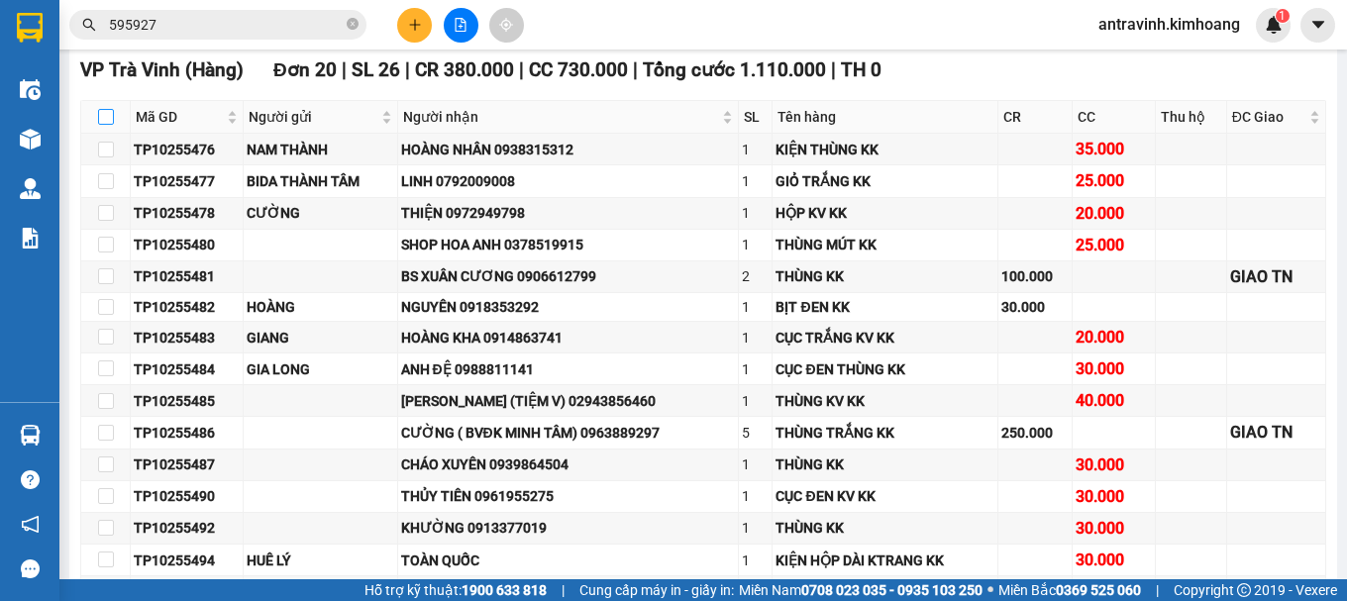
checkbox input "true"
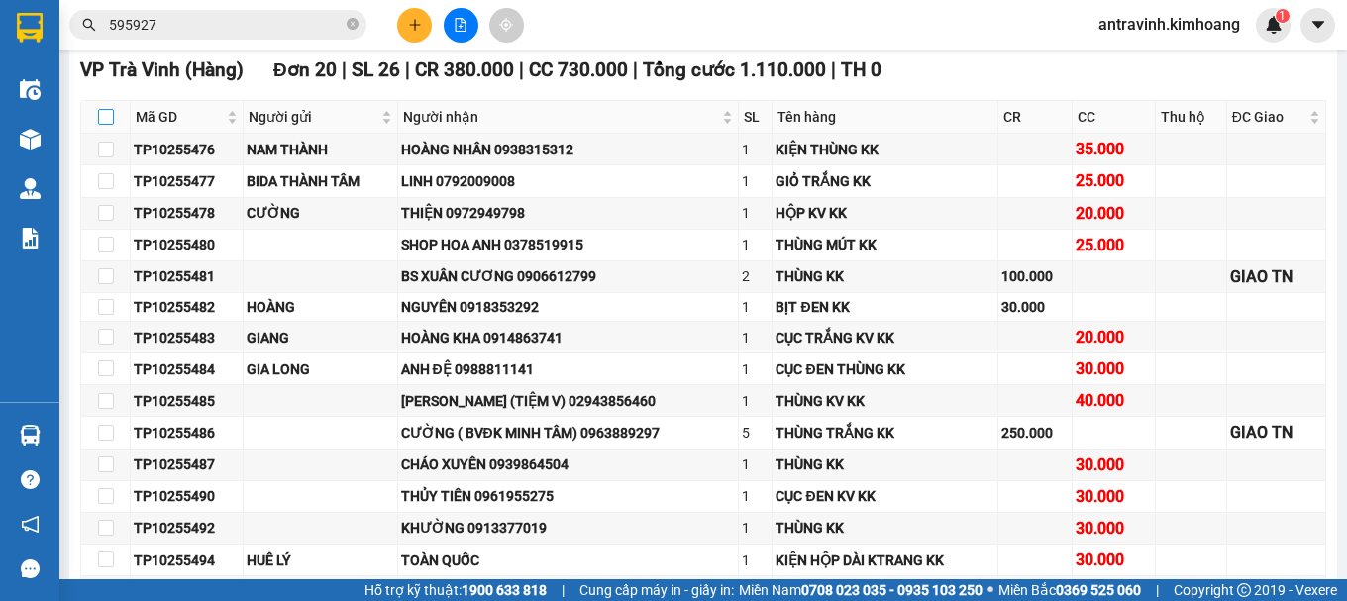
checkbox input "true"
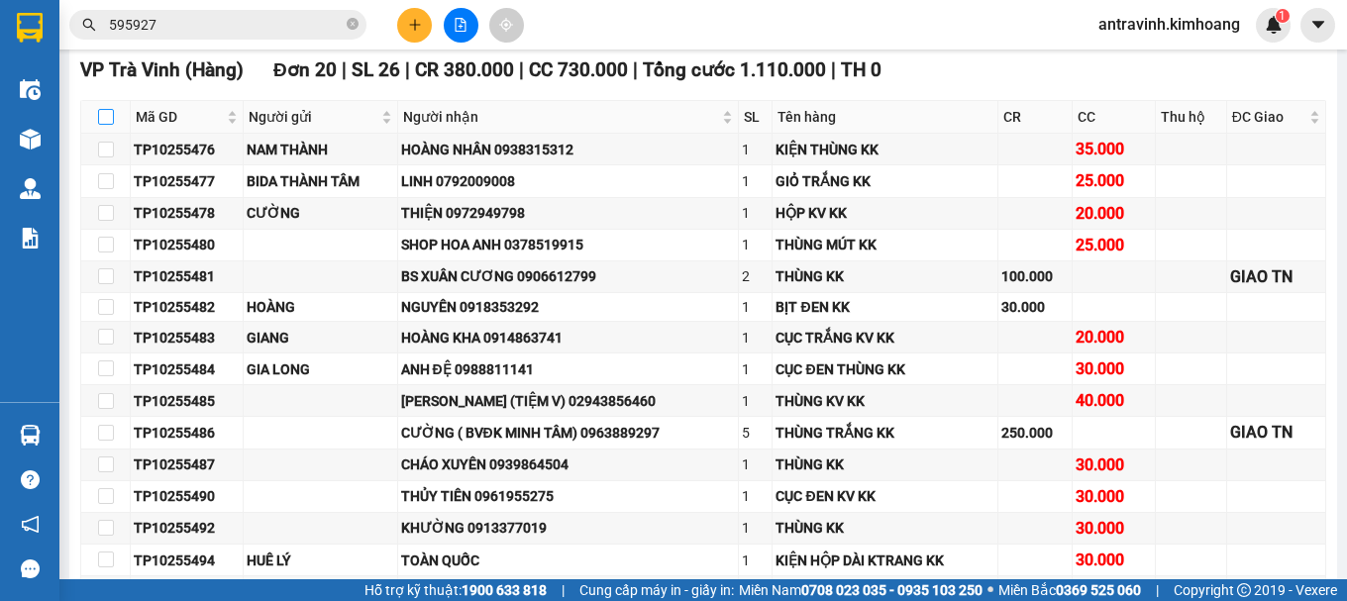
checkbox input "true"
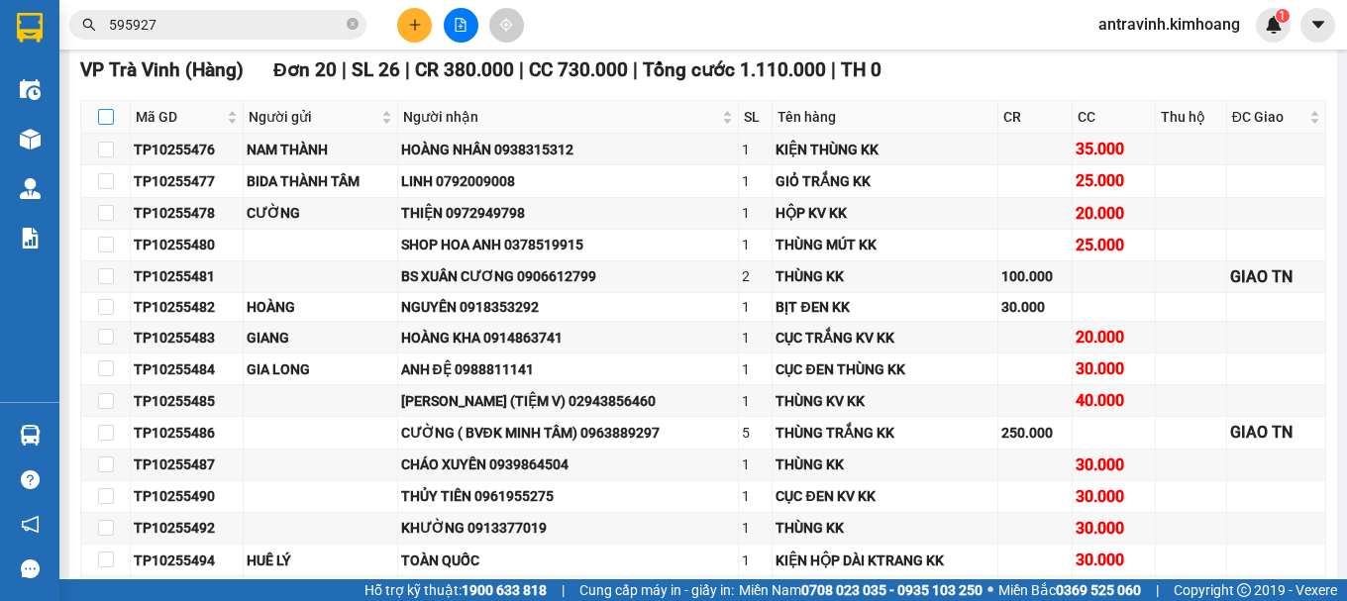
checkbox input "true"
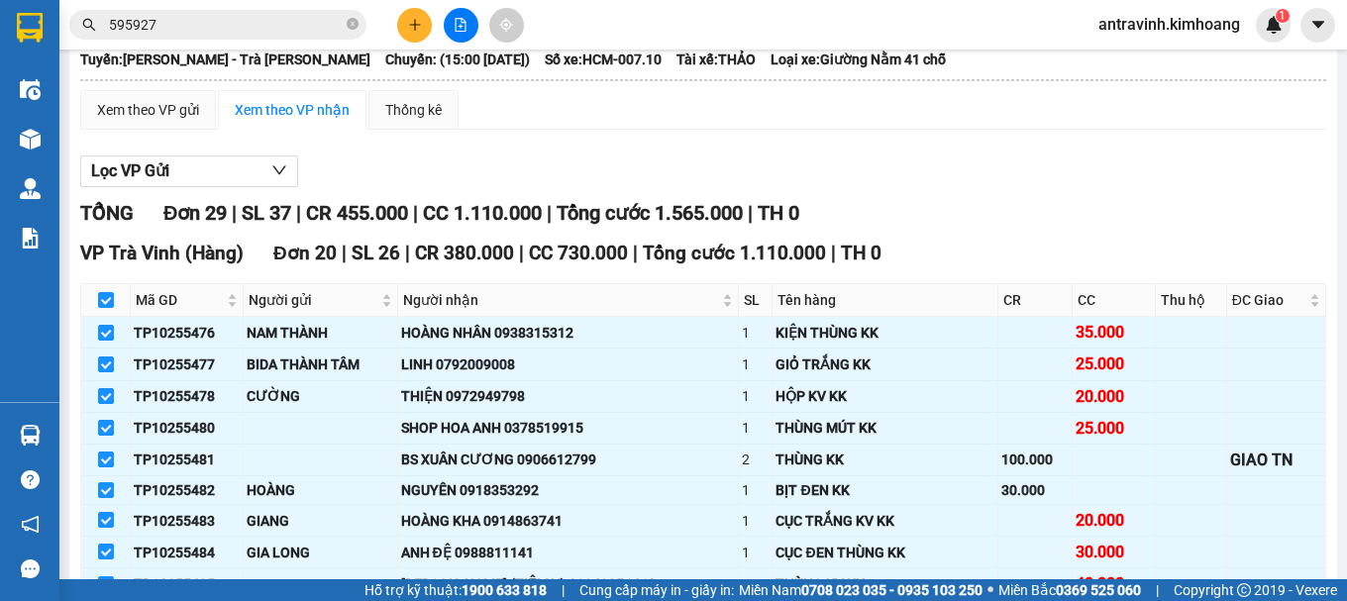
scroll to position [0, 0]
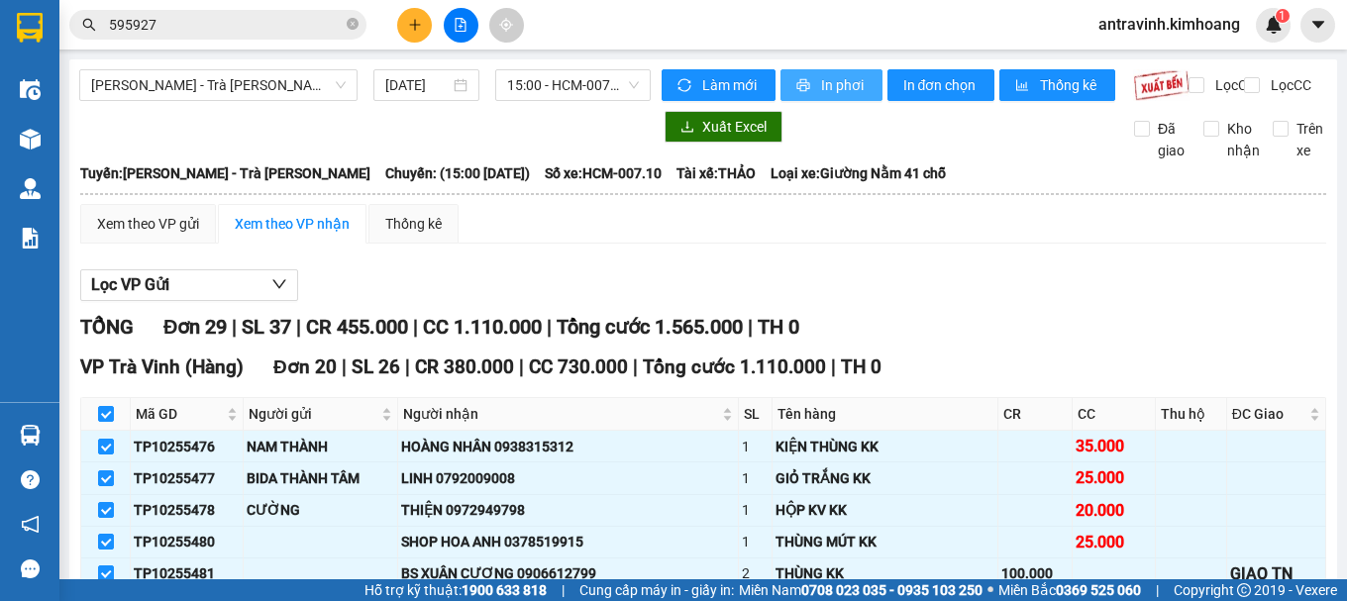
click at [803, 79] on span "printer" at bounding box center [804, 86] width 17 height 16
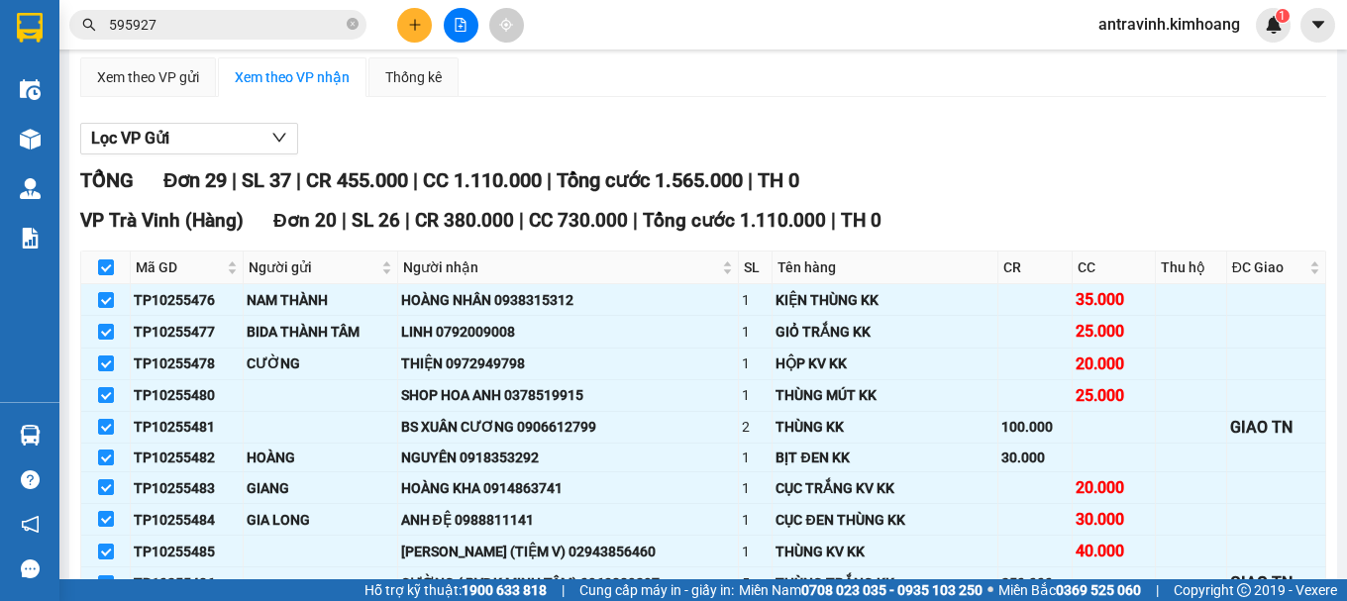
scroll to position [594, 0]
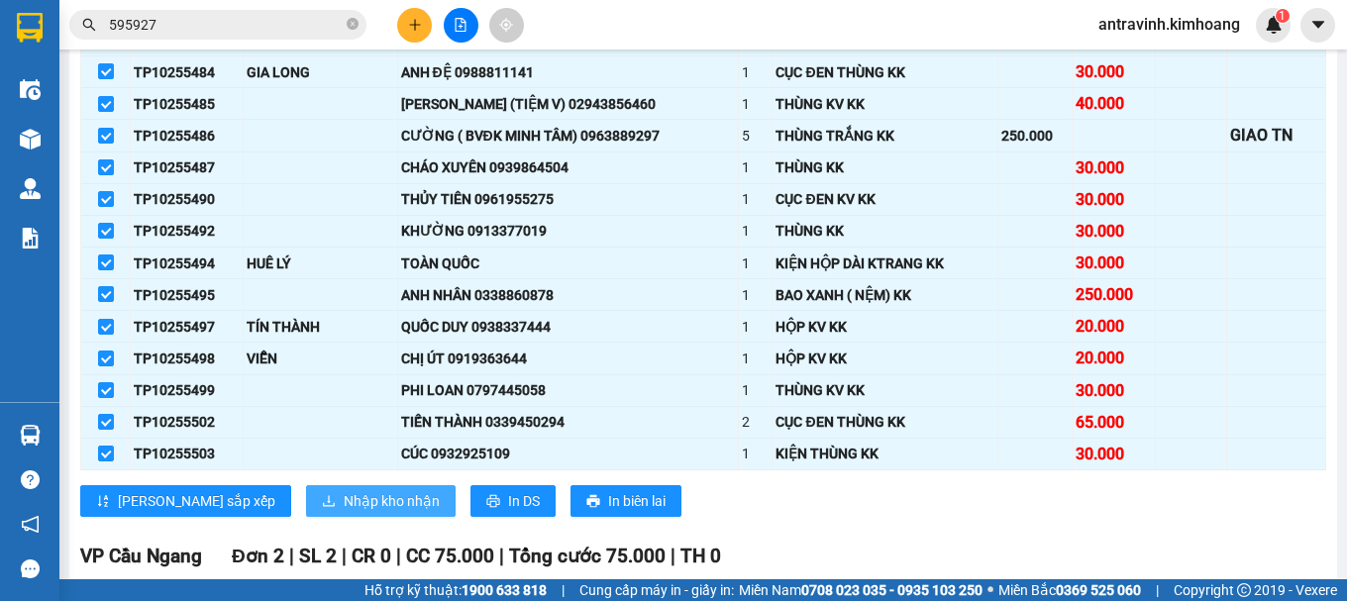
click at [344, 512] on span "Nhập kho nhận" at bounding box center [392, 501] width 96 height 22
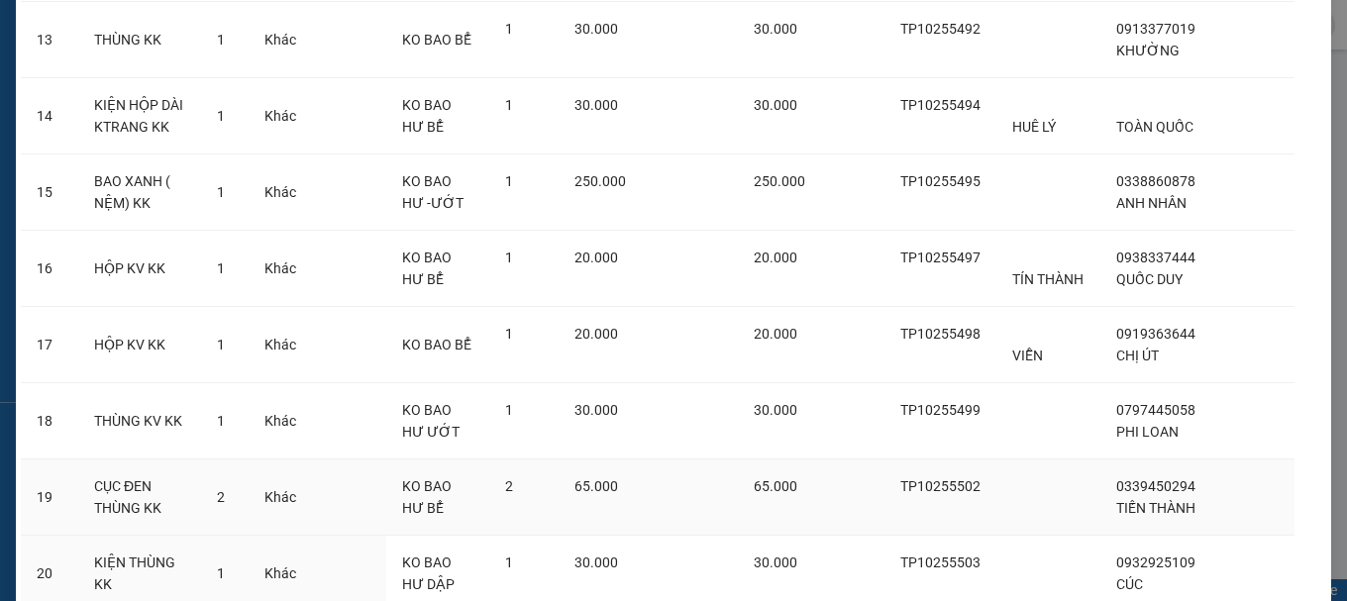
scroll to position [1300, 0]
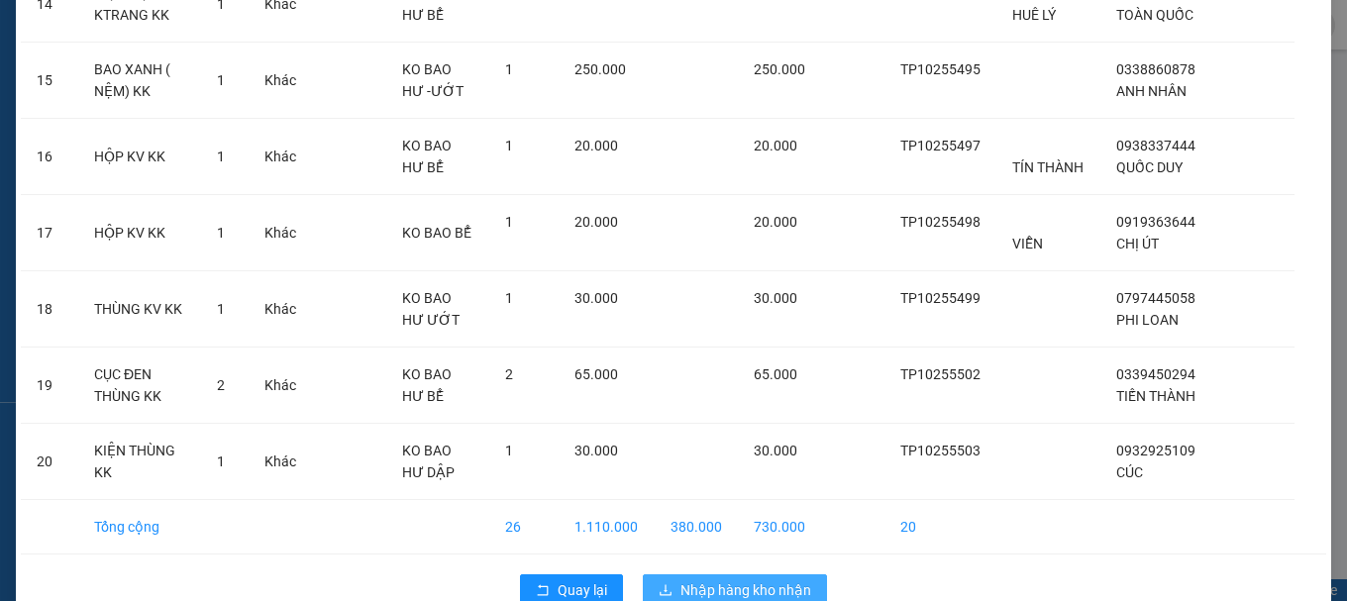
click at [736, 579] on span "Nhập hàng kho nhận" at bounding box center [745, 590] width 131 height 22
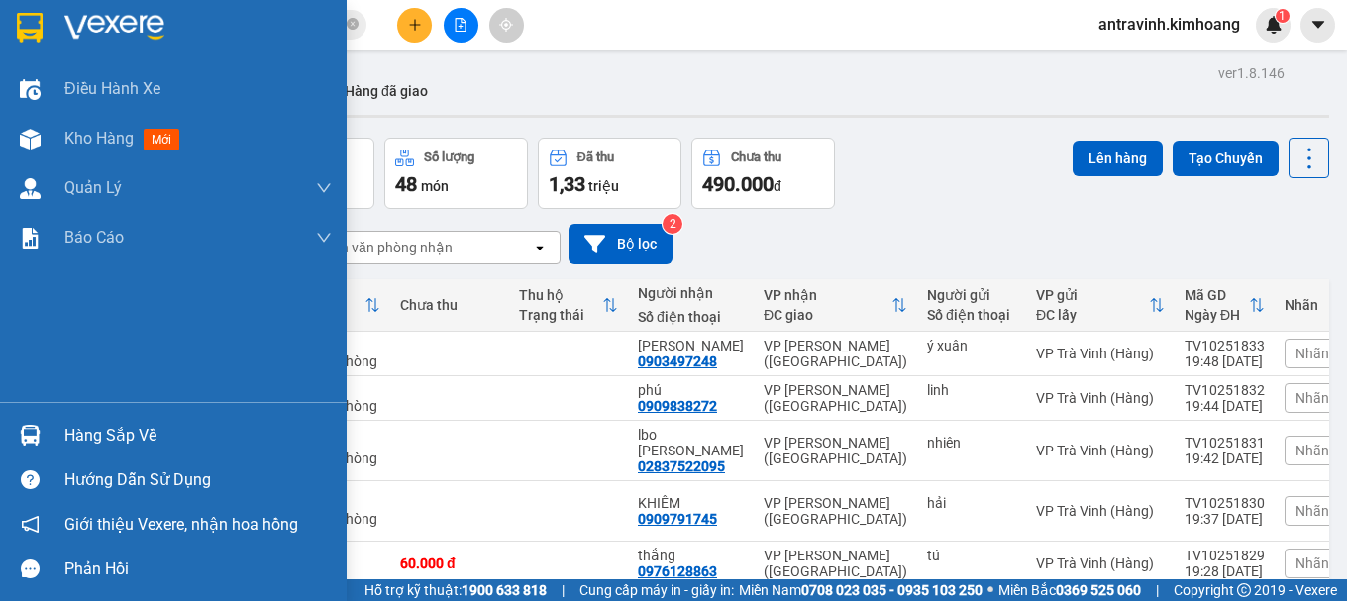
click at [60, 438] on div "Hàng sắp về" at bounding box center [173, 435] width 347 height 45
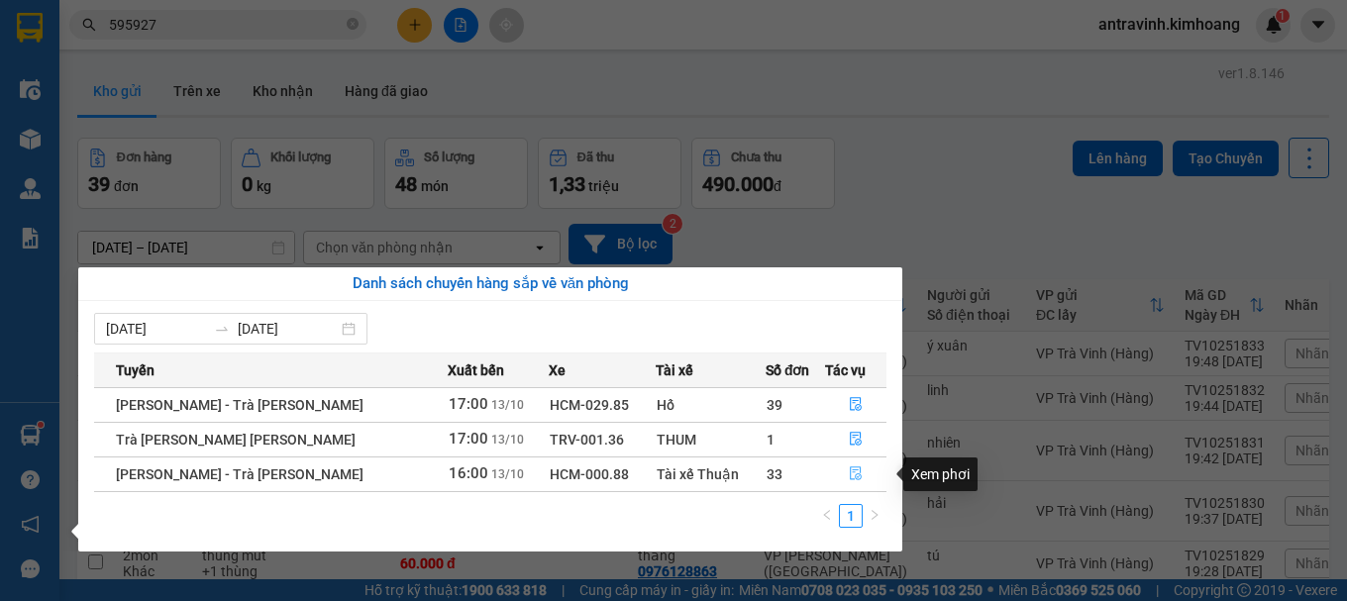
click at [849, 471] on icon "file-done" at bounding box center [856, 473] width 14 height 14
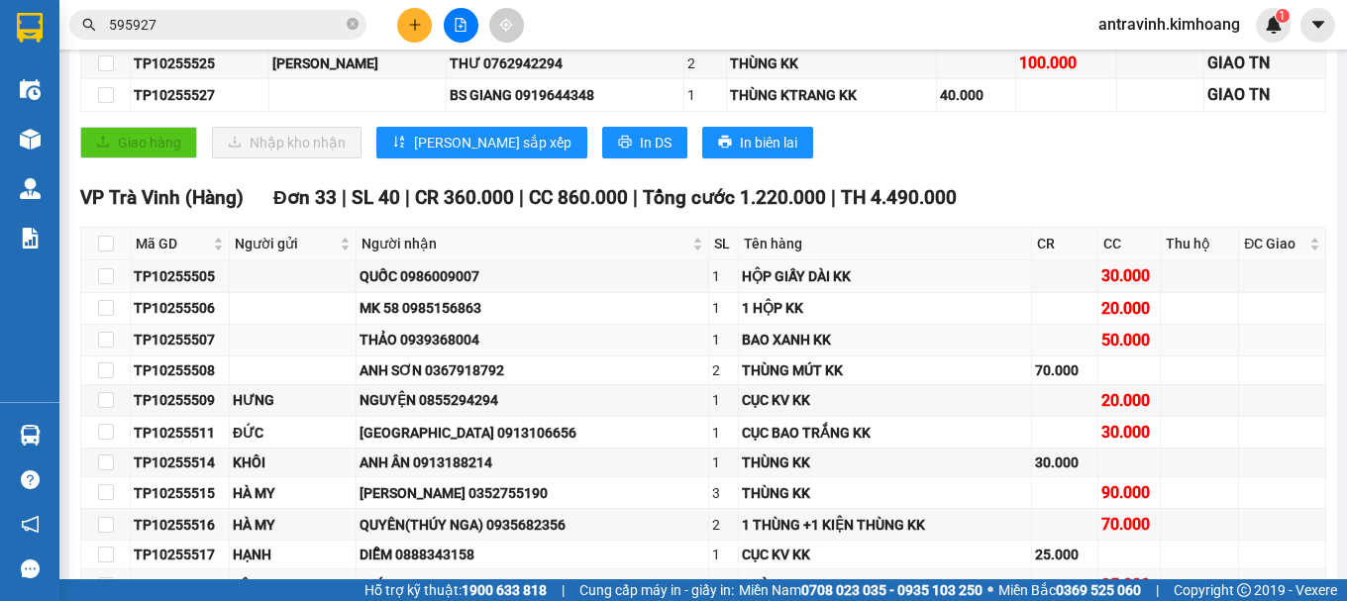
scroll to position [396, 0]
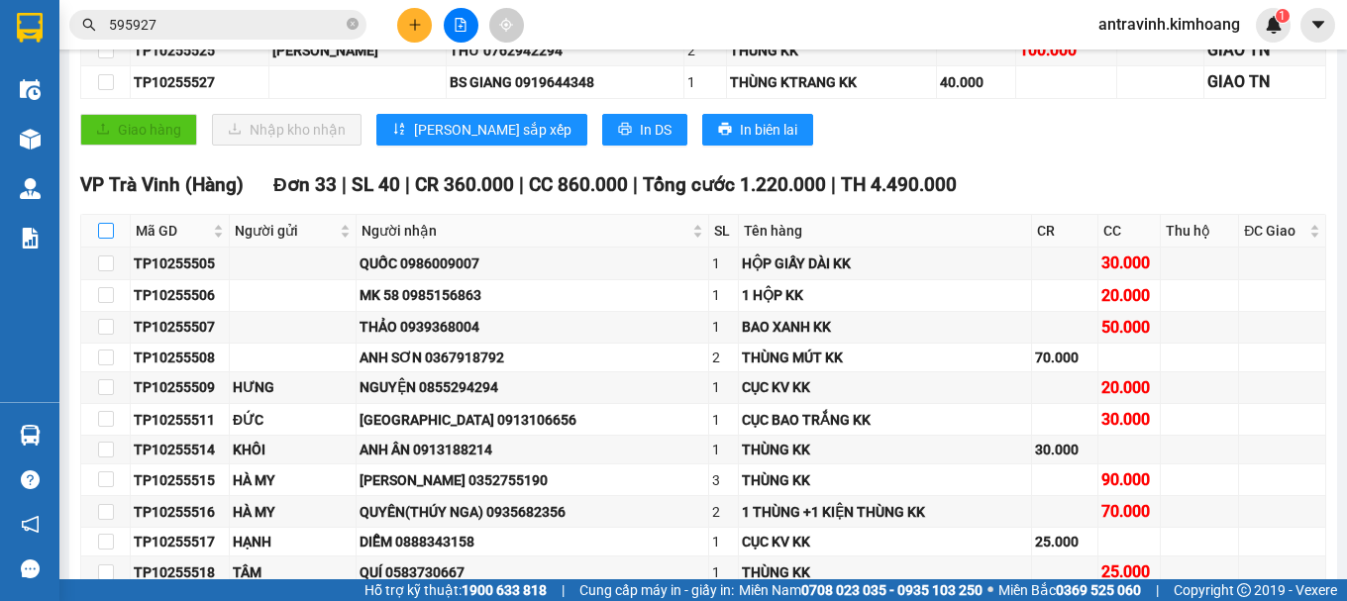
click at [103, 239] on input "checkbox" at bounding box center [106, 231] width 16 height 16
checkbox input "true"
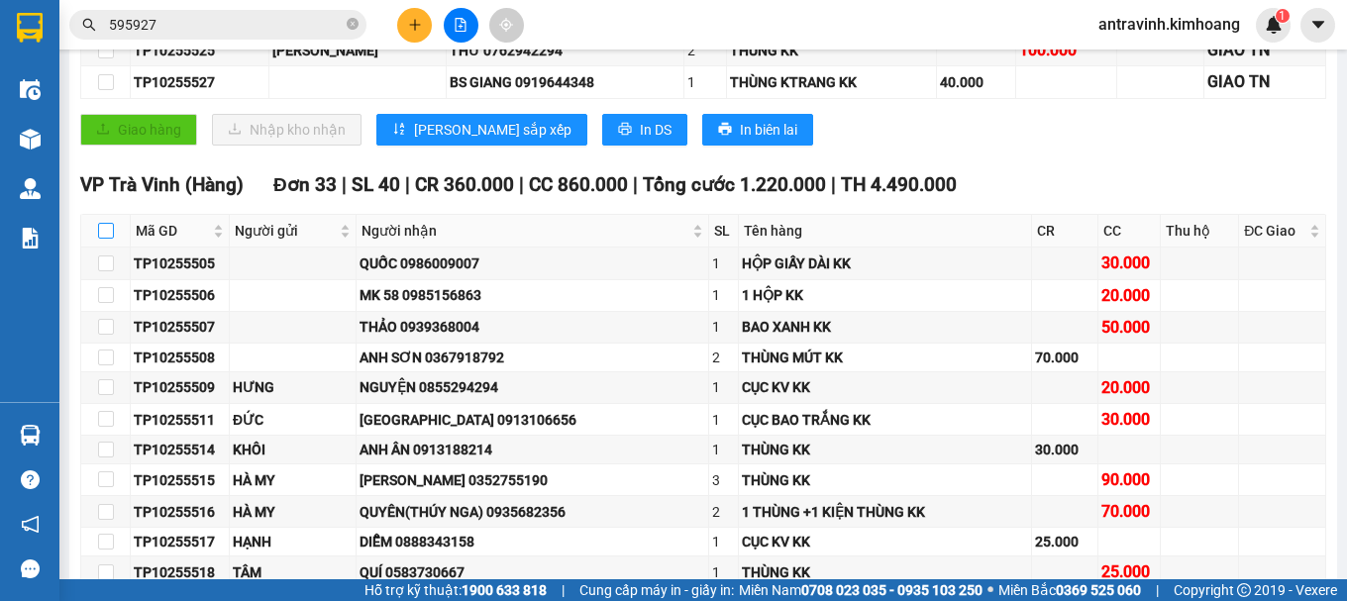
checkbox input "true"
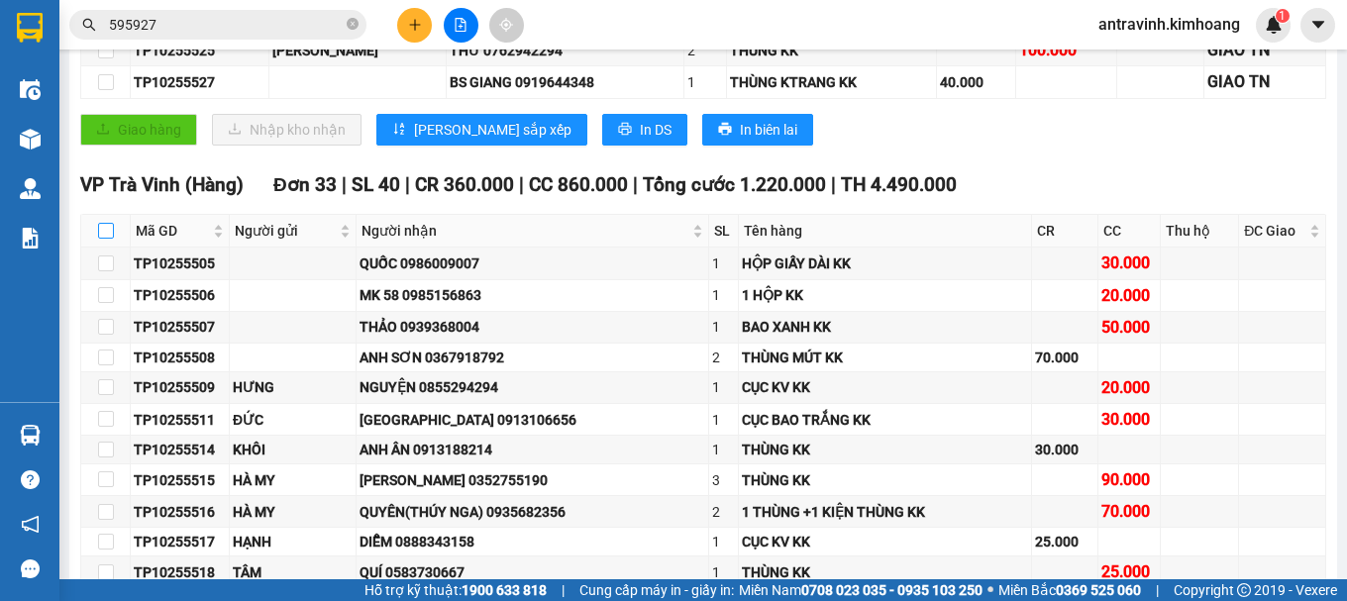
checkbox input "true"
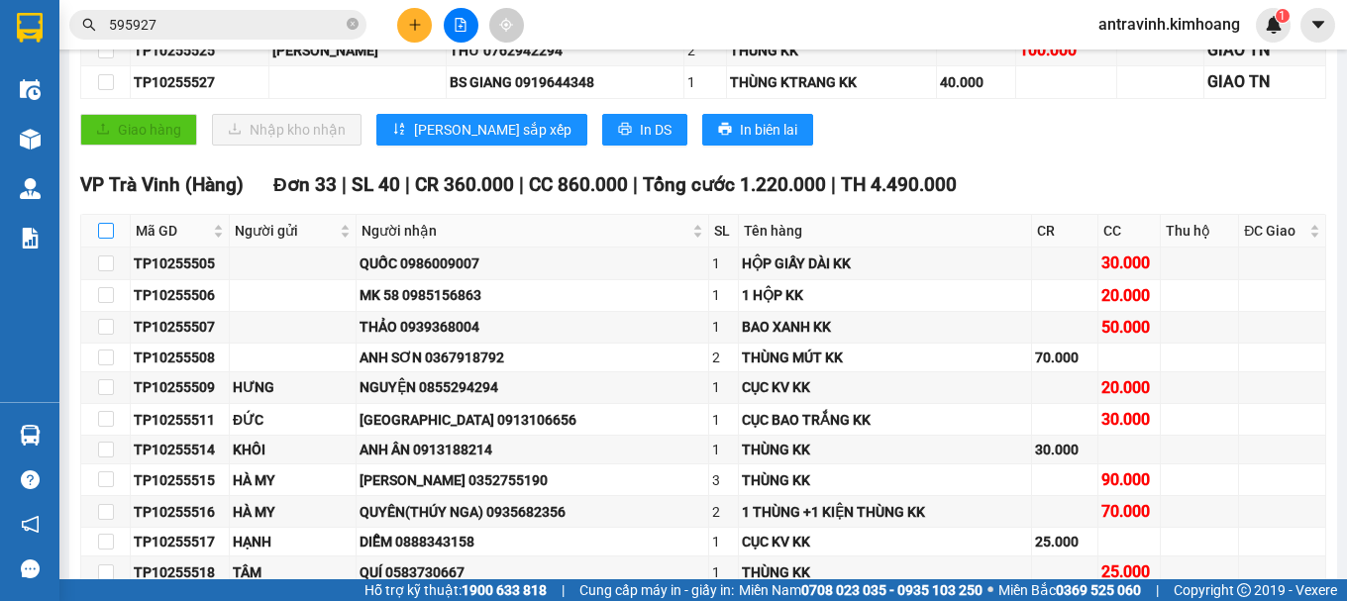
checkbox input "true"
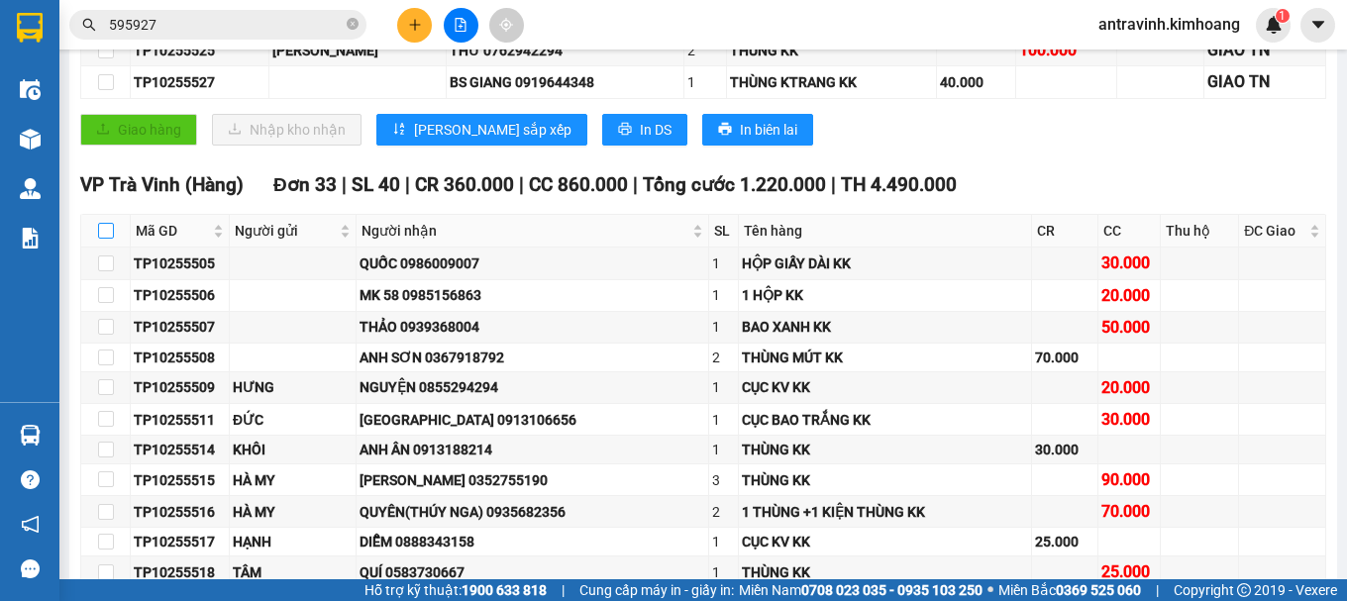
checkbox input "true"
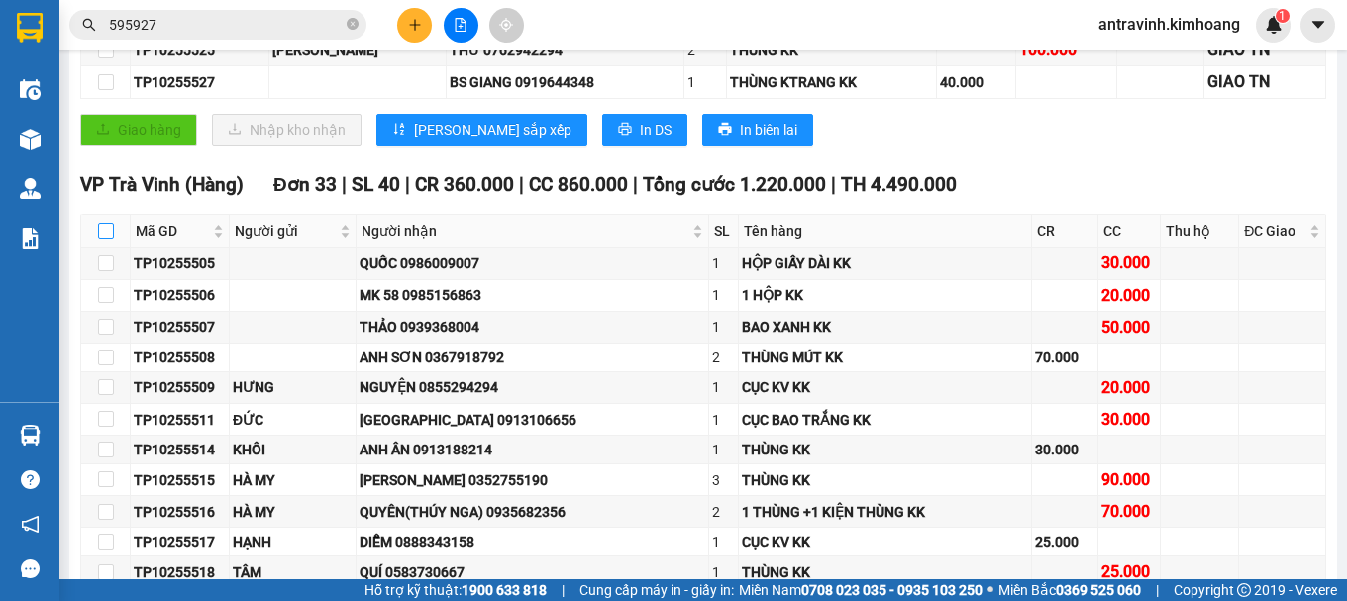
checkbox input "true"
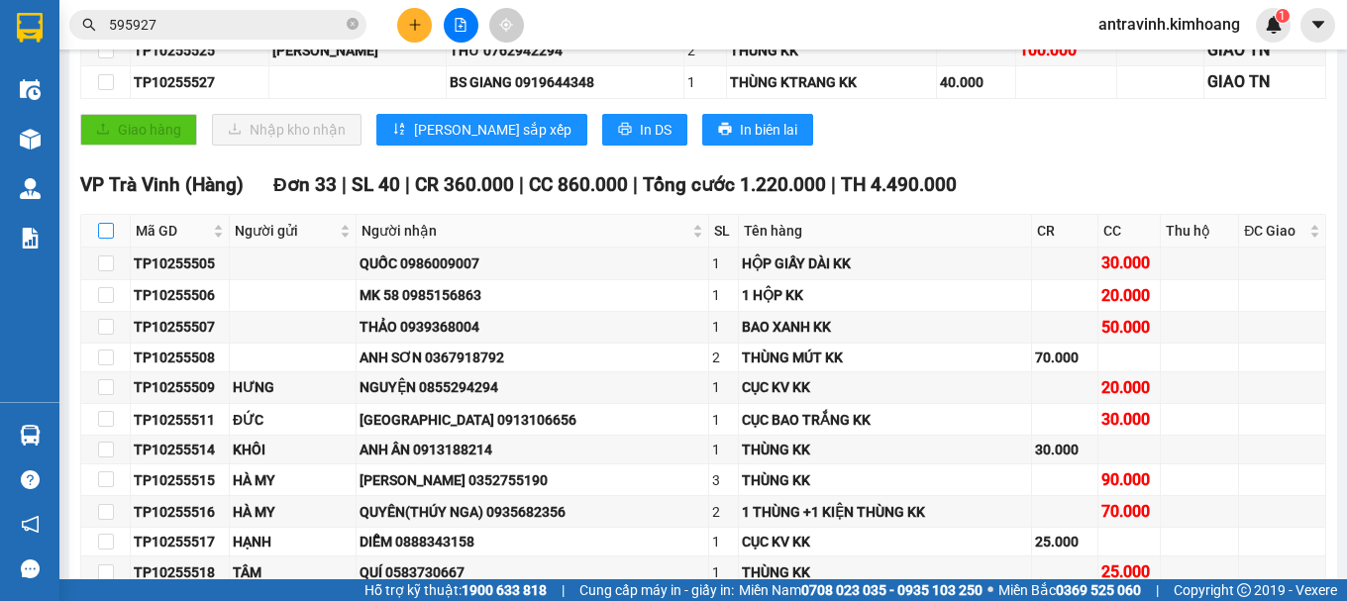
checkbox input "true"
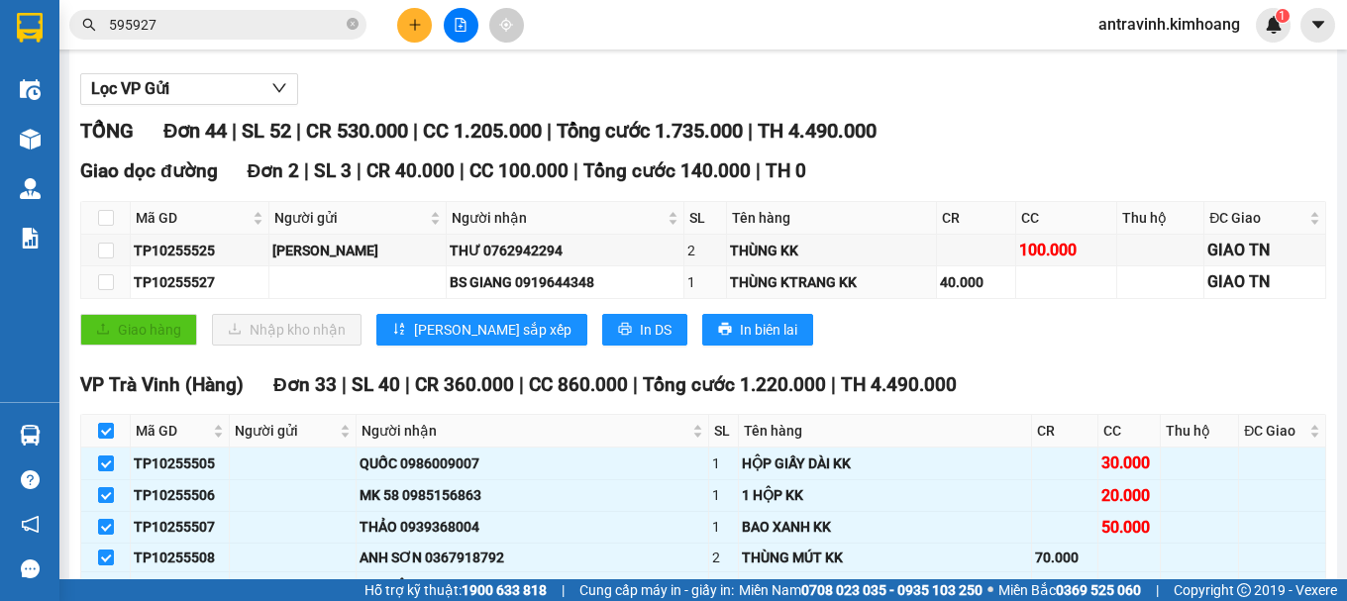
scroll to position [0, 0]
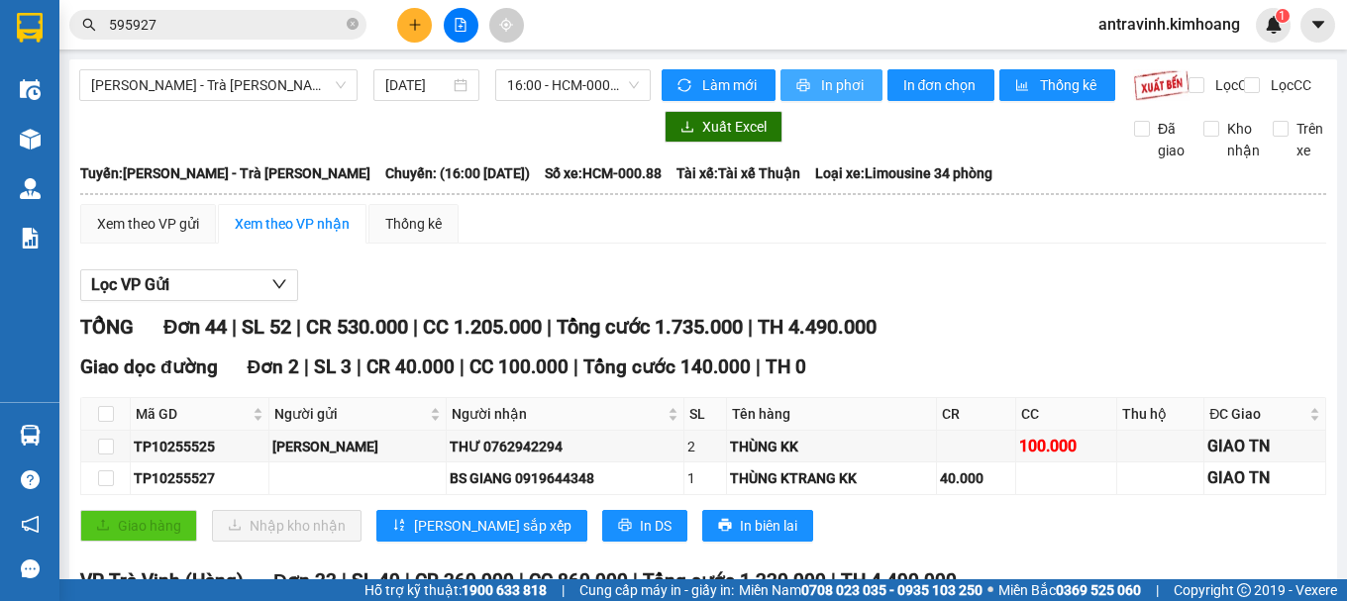
click at [848, 88] on span "In phơi" at bounding box center [844, 85] width 46 height 22
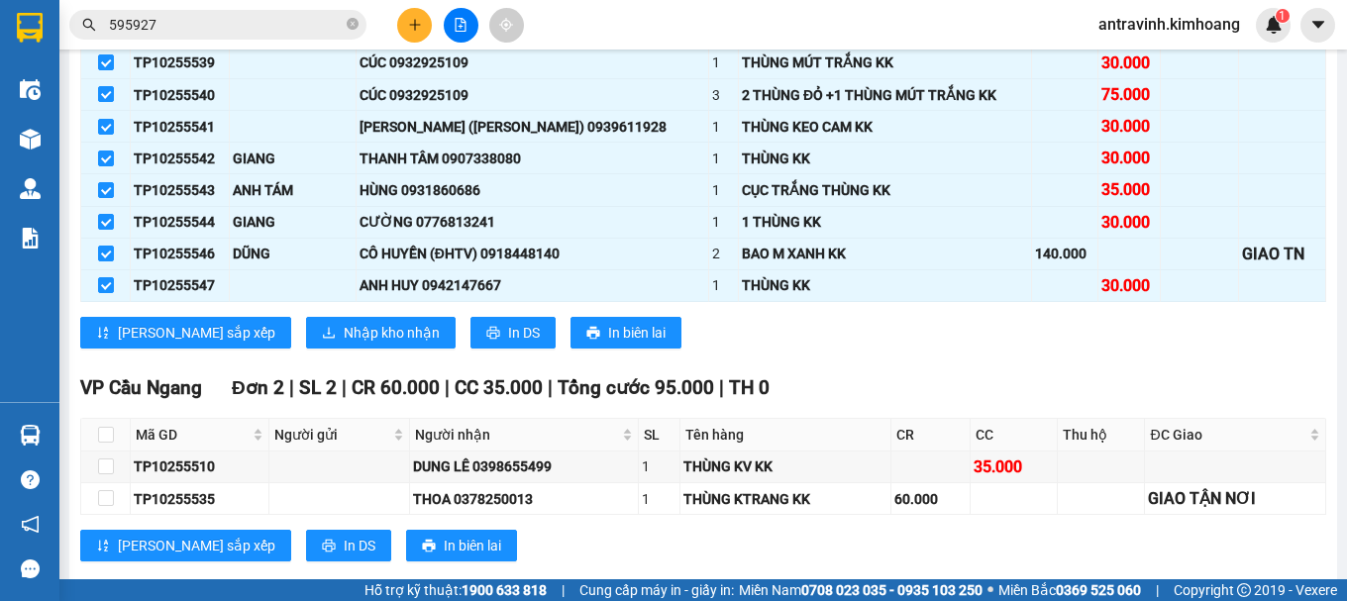
scroll to position [1386, 0]
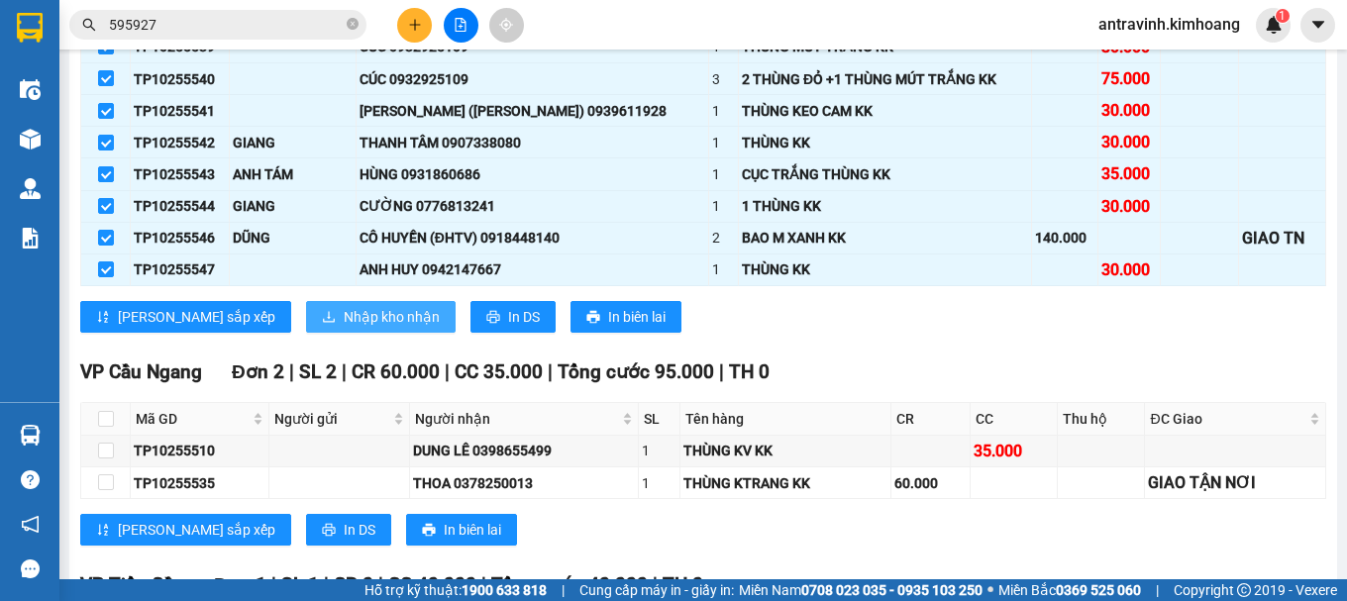
click at [344, 328] on span "Nhập kho nhận" at bounding box center [392, 317] width 96 height 22
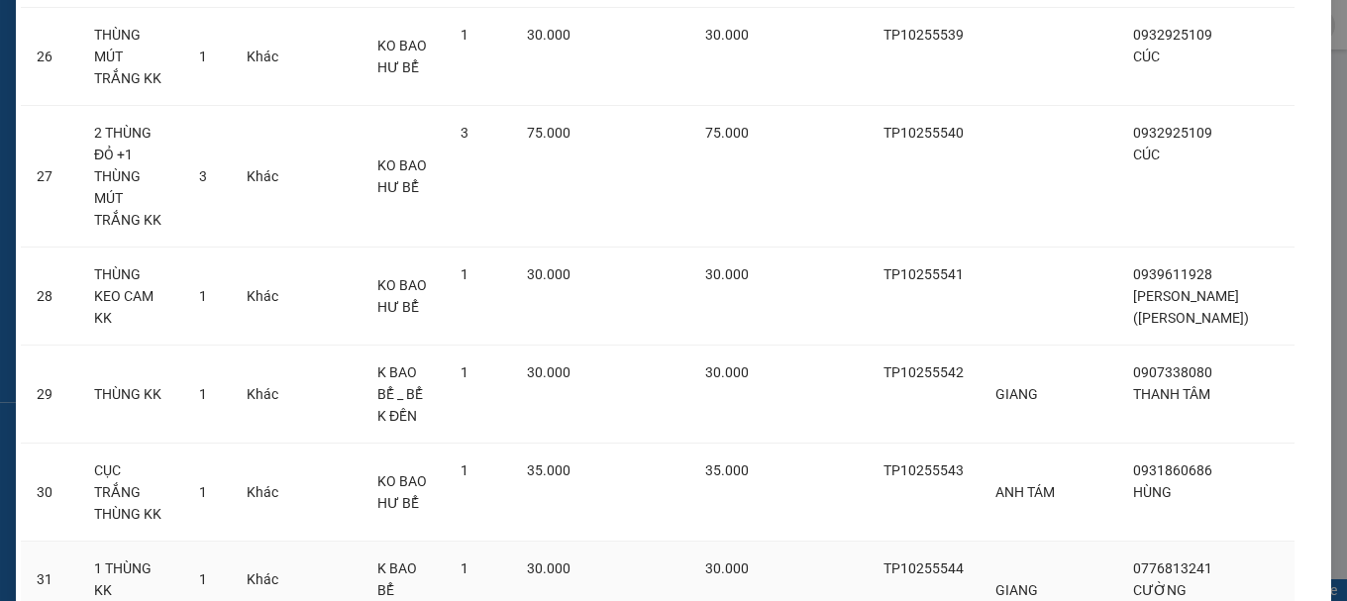
scroll to position [2335, 0]
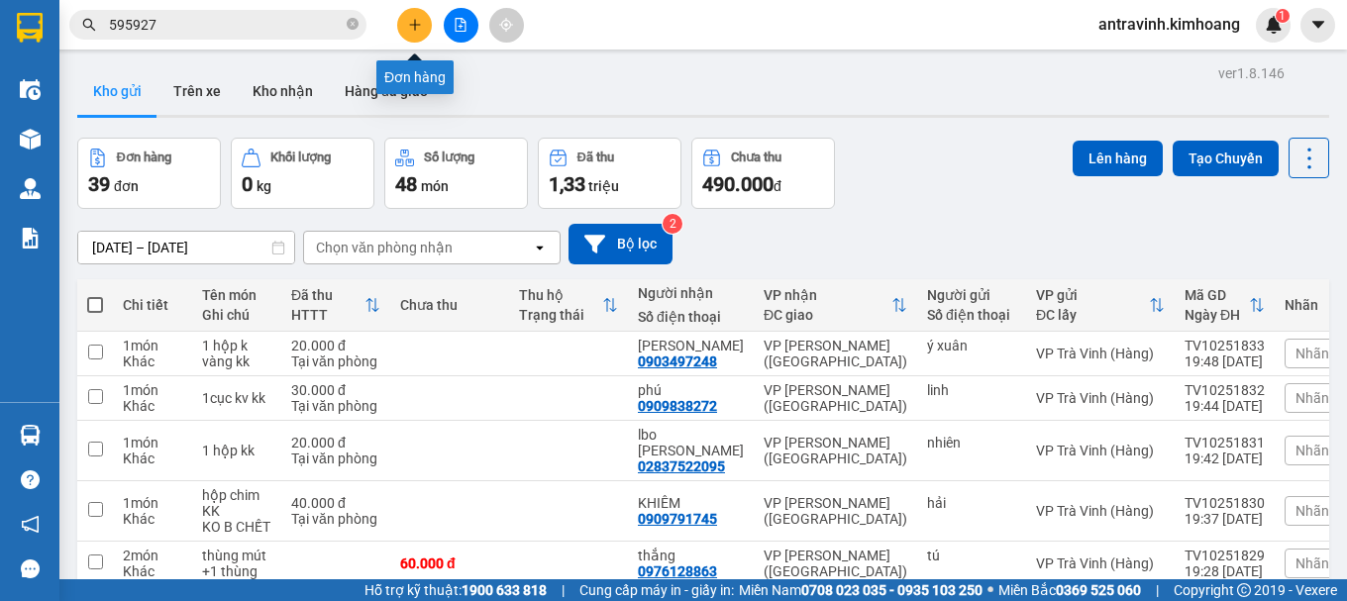
click at [412, 27] on icon "plus" at bounding box center [415, 25] width 14 height 14
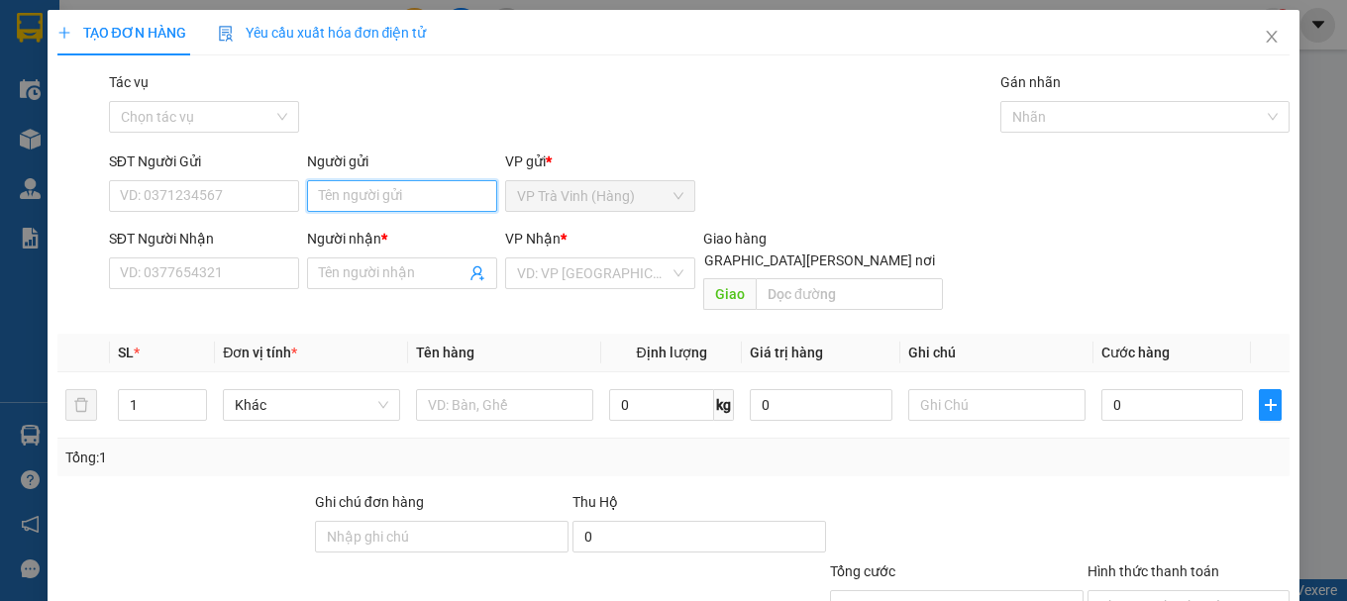
click at [396, 208] on input "Người gửi" at bounding box center [402, 196] width 190 height 32
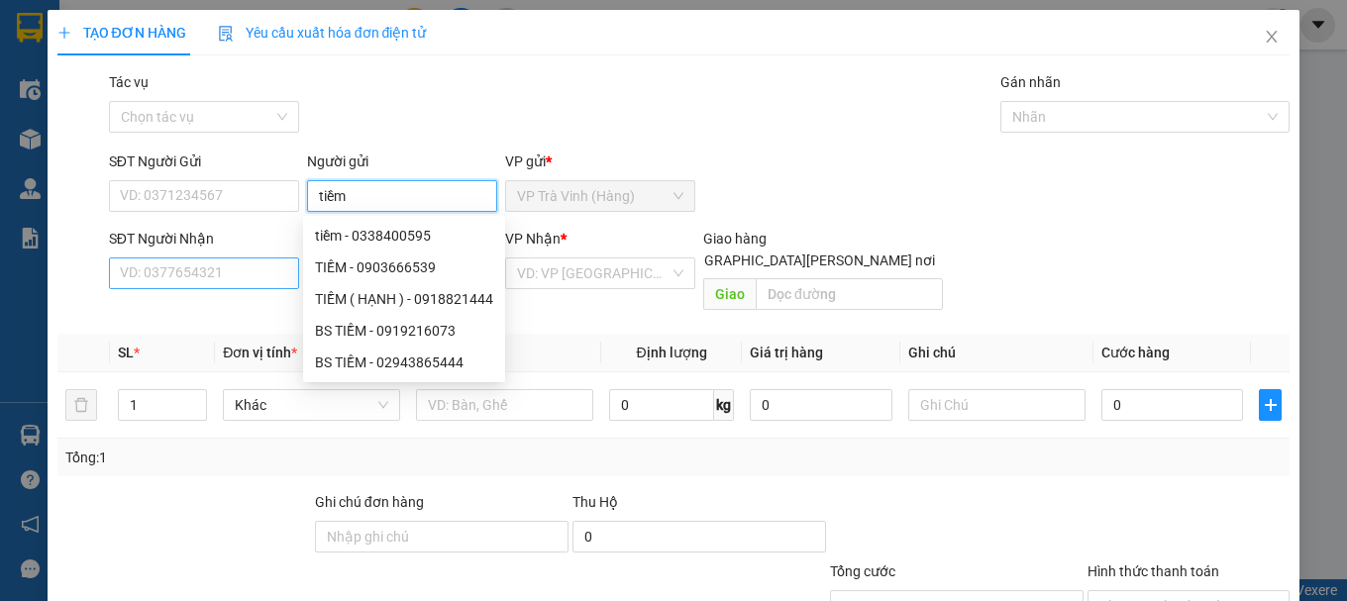
type input "tiềm"
click at [209, 278] on input "SĐT Người Nhận" at bounding box center [204, 273] width 190 height 32
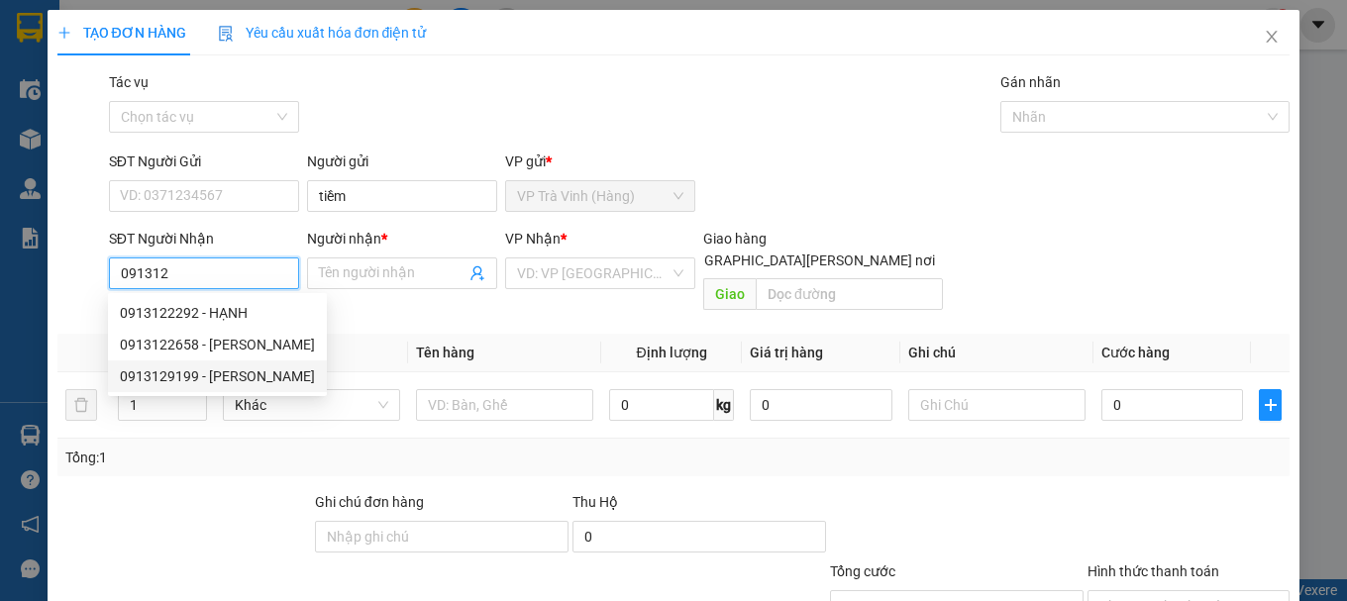
click at [239, 376] on div "0913129199 - [PERSON_NAME]" at bounding box center [217, 376] width 195 height 22
type input "0913129199"
type input "[PERSON_NAME]"
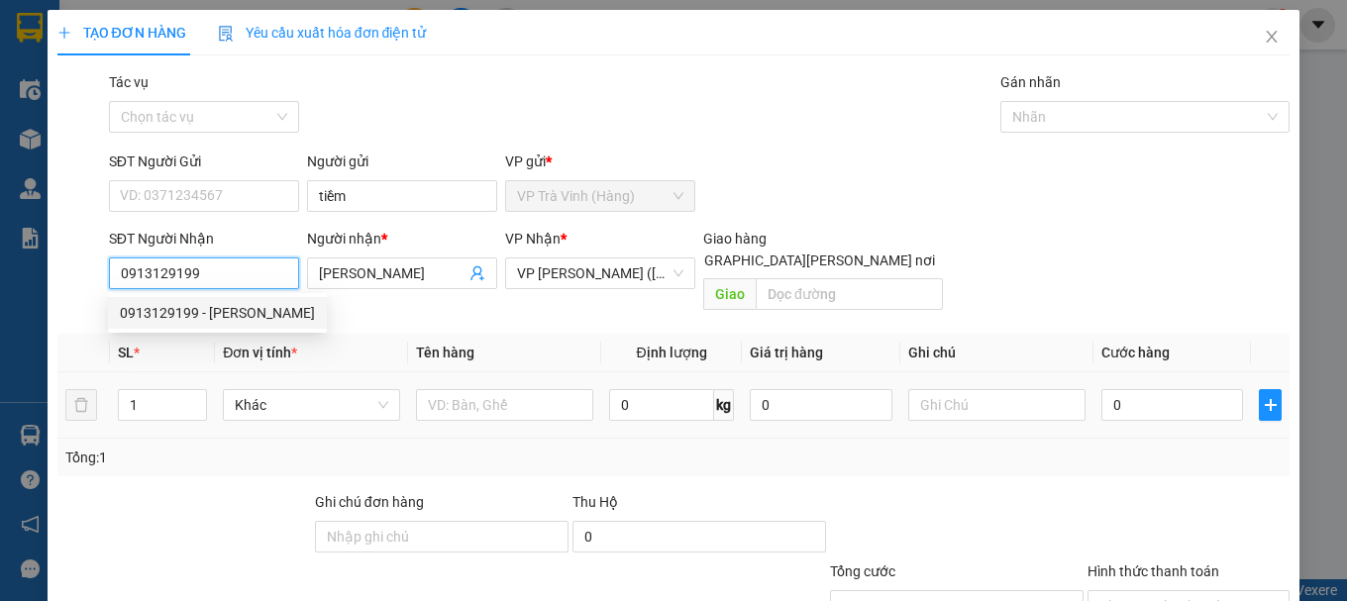
type input "20.000"
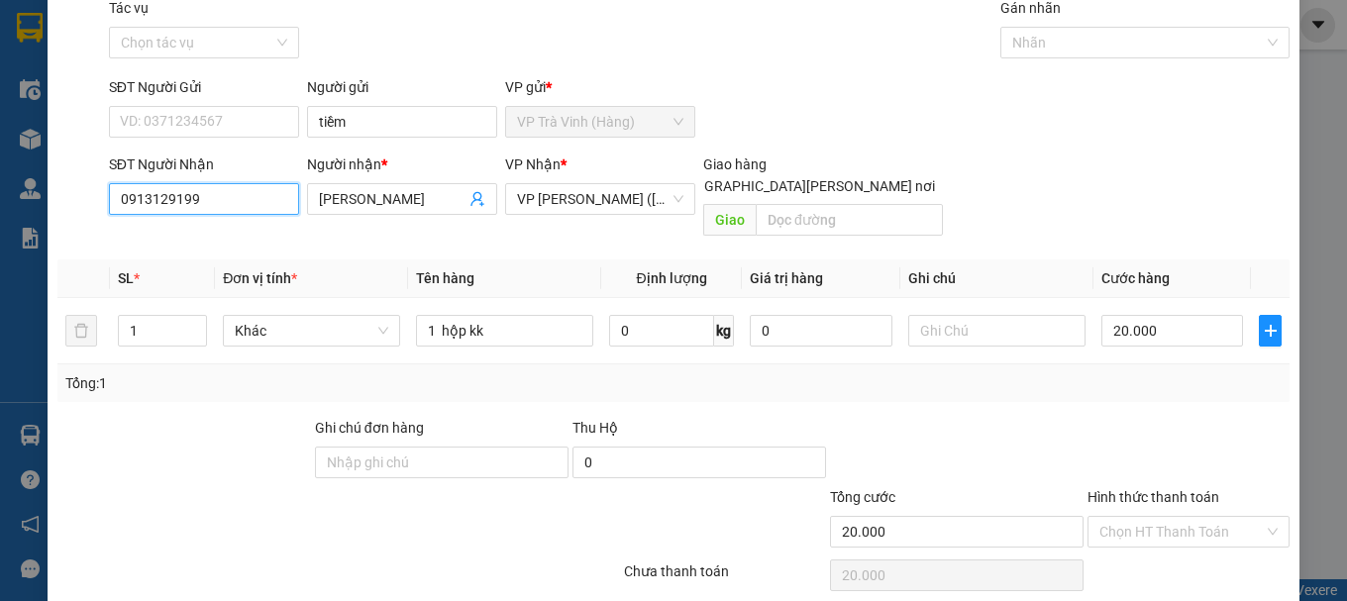
scroll to position [132, 0]
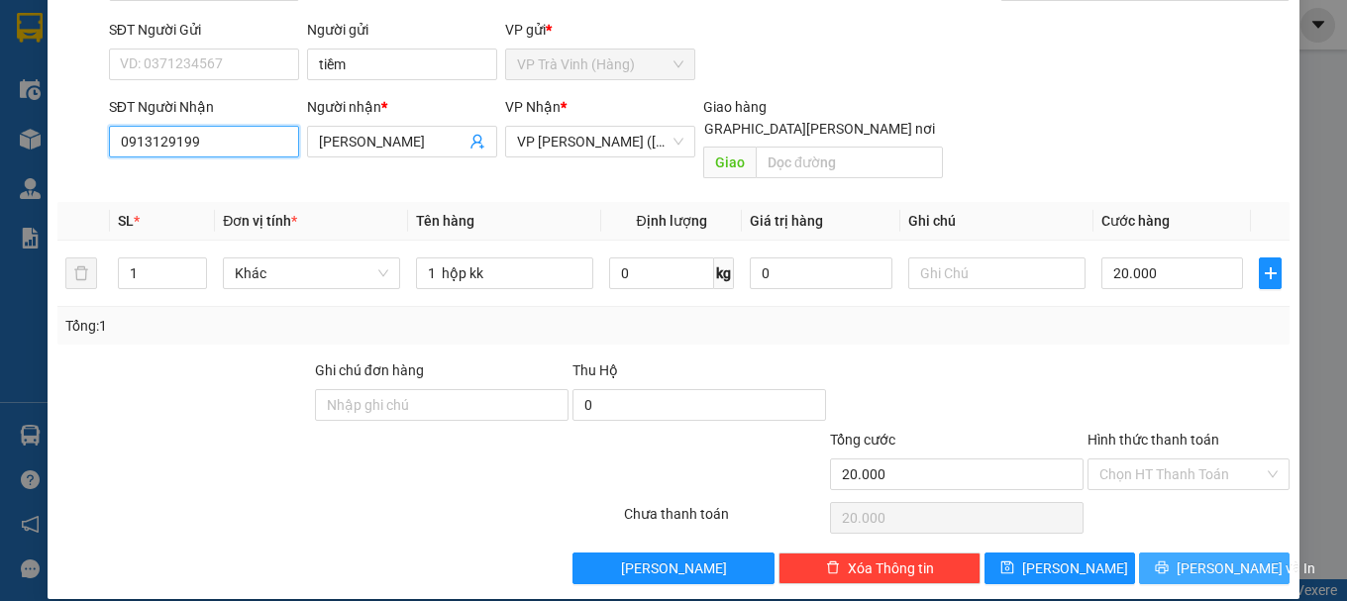
type input "0913129199"
click at [1206, 557] on span "[PERSON_NAME] và In" at bounding box center [1245, 568] width 139 height 22
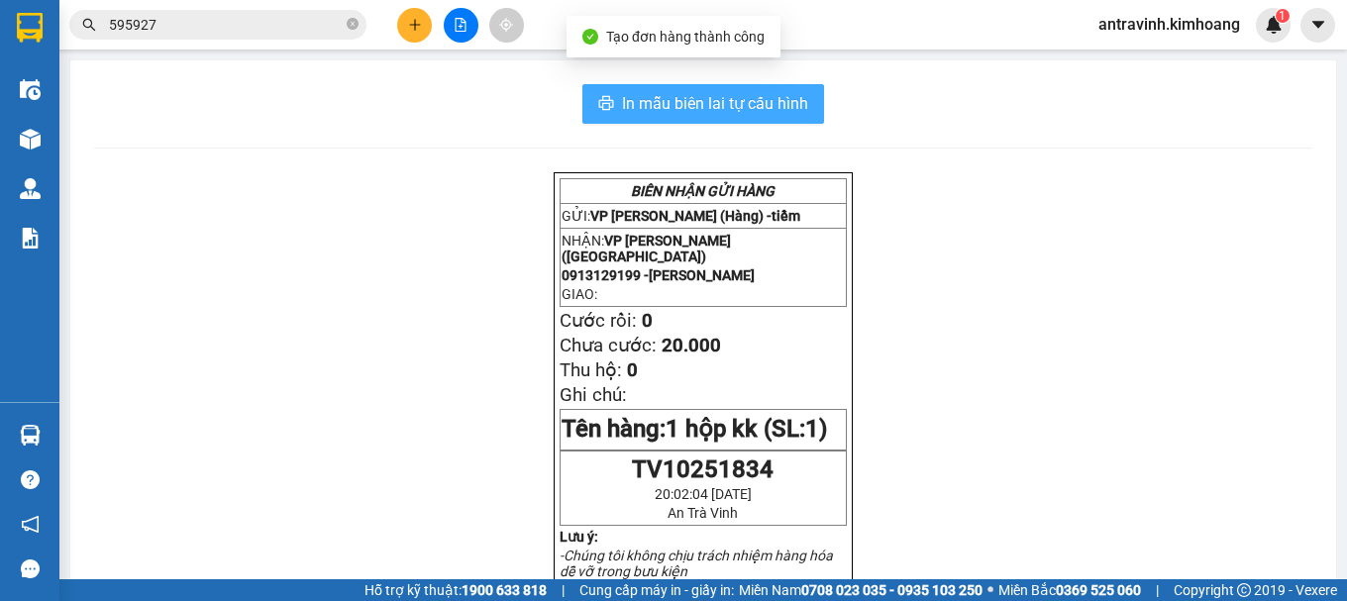
click at [791, 95] on span "In mẫu biên lai tự cấu hình" at bounding box center [715, 103] width 186 height 25
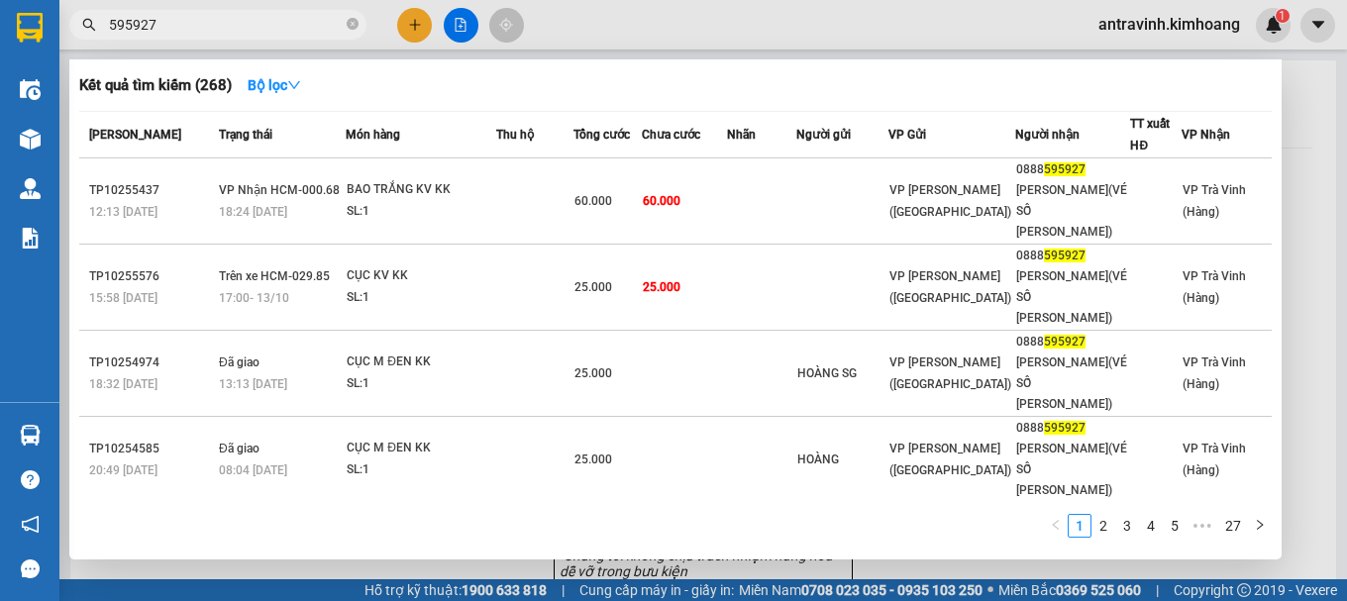
click at [225, 22] on input "595927" at bounding box center [226, 25] width 234 height 22
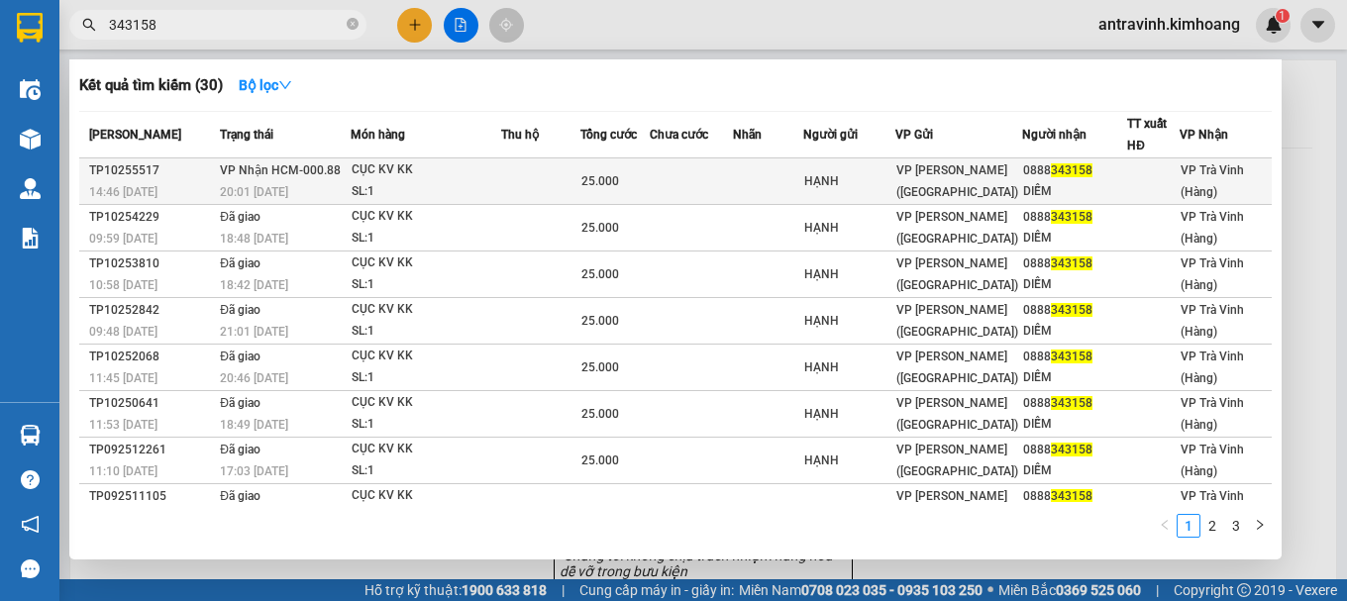
type input "343158"
click at [546, 174] on td at bounding box center [540, 181] width 79 height 47
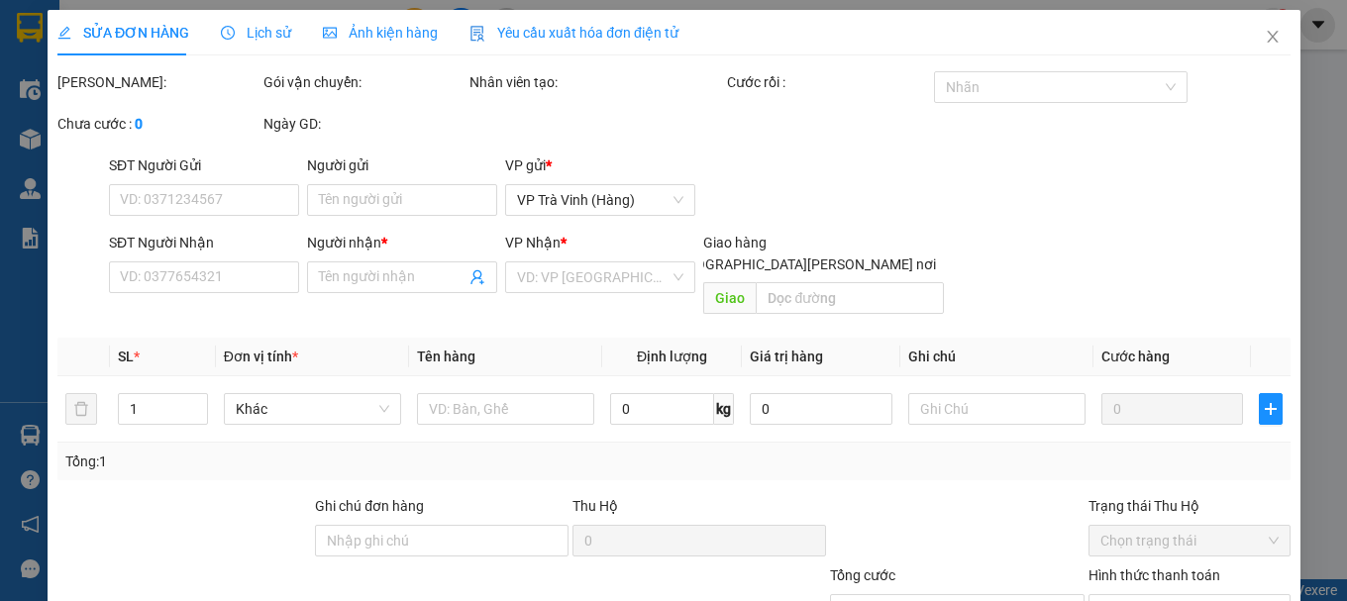
type input "HẠNH"
type input "0888343158"
type input "DIỄM"
type input "25.000"
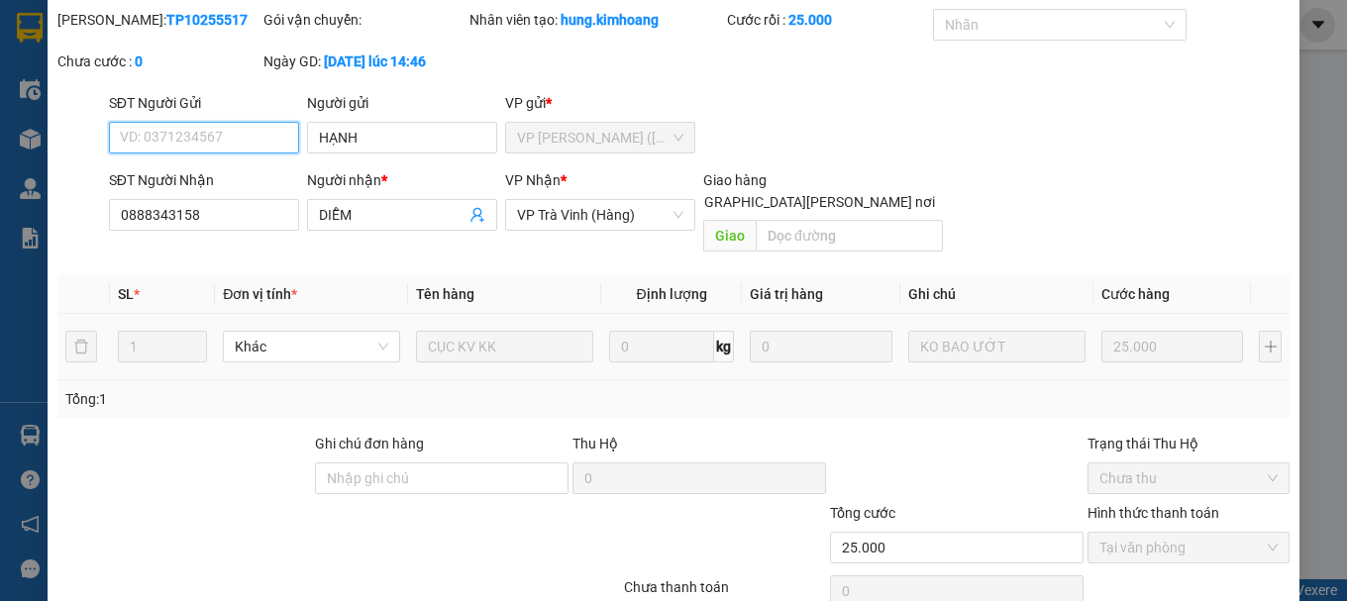
scroll to position [136, 0]
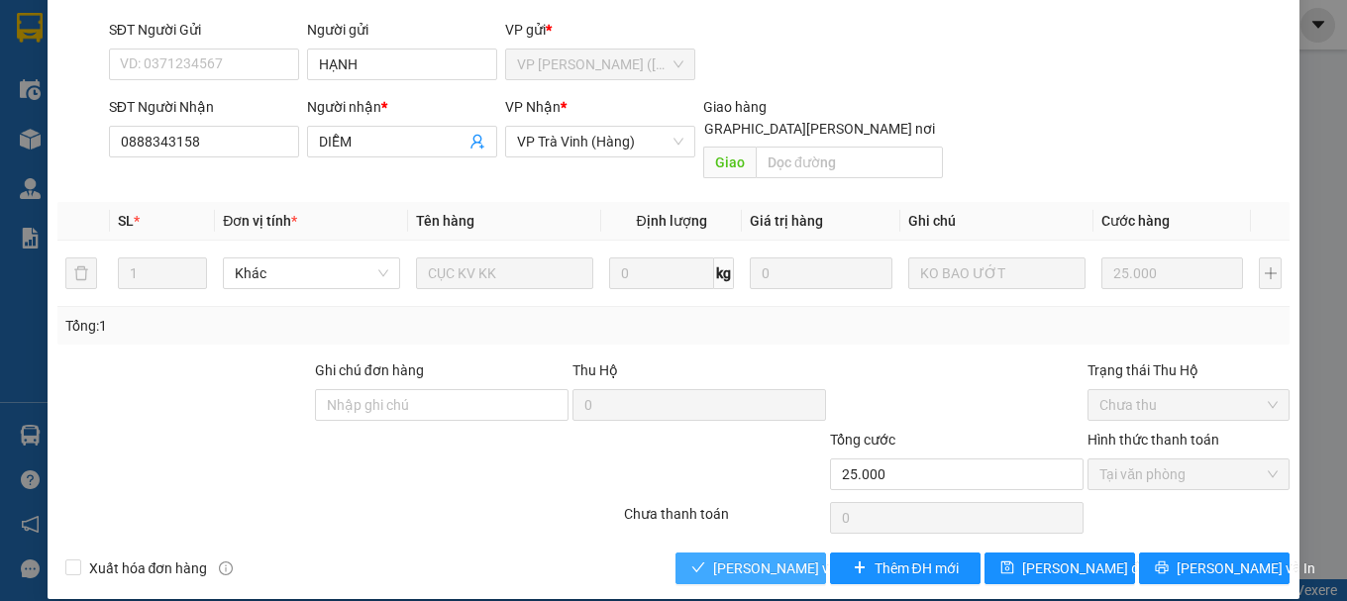
click at [740, 557] on span "[PERSON_NAME] và [PERSON_NAME] hàng" at bounding box center [846, 568] width 267 height 22
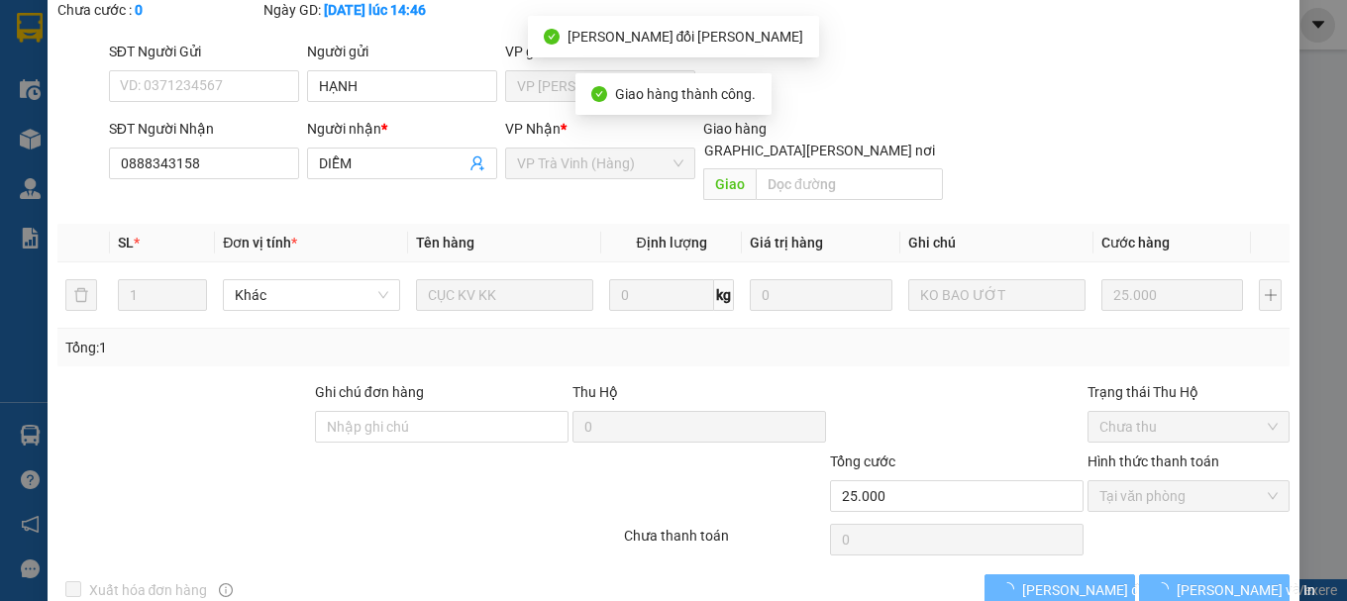
scroll to position [157, 0]
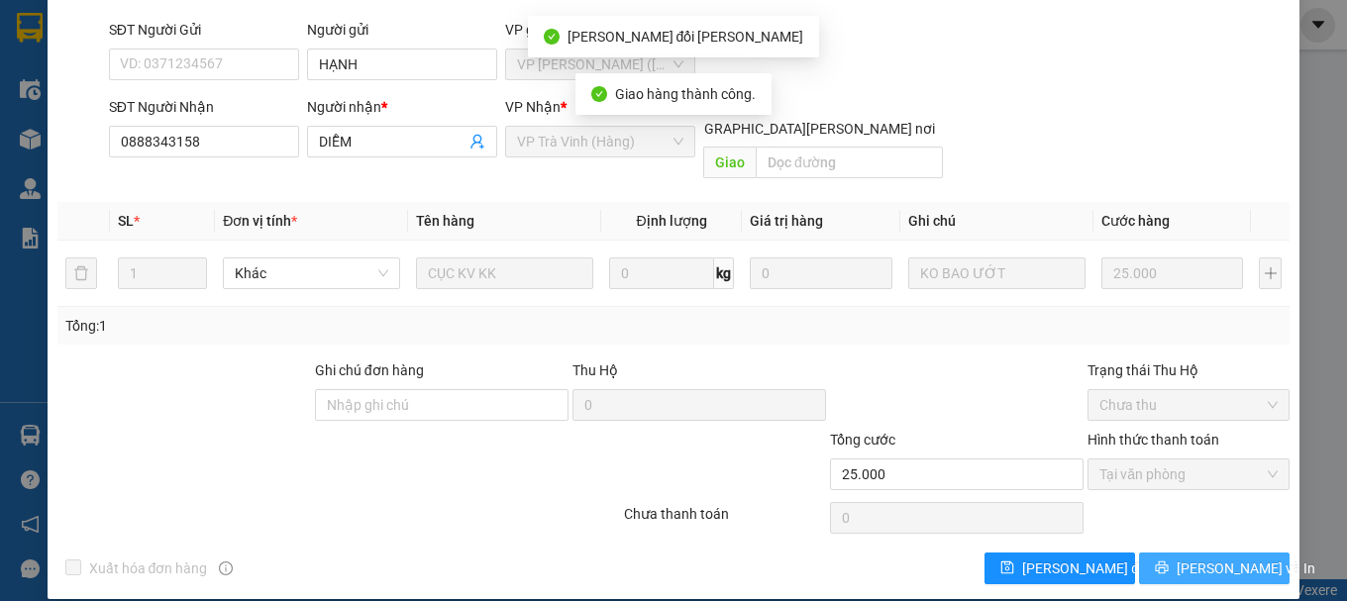
click at [1178, 553] on button "[PERSON_NAME] và In" at bounding box center [1214, 569] width 151 height 32
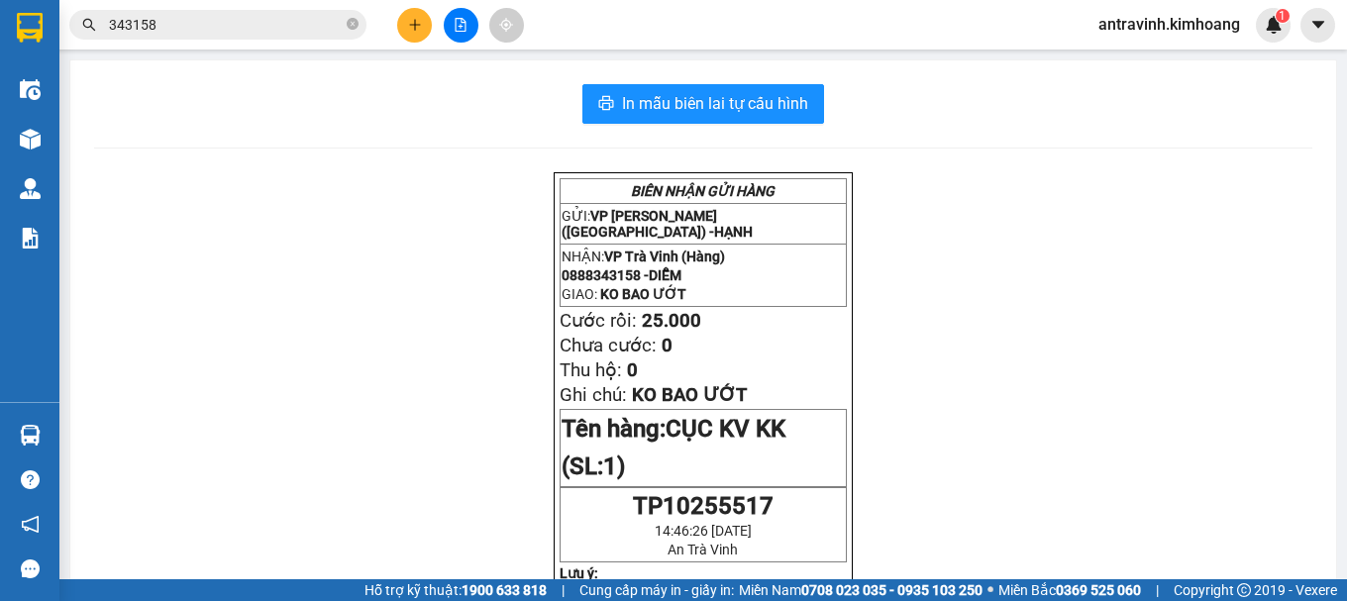
click at [208, 26] on input "343158" at bounding box center [226, 25] width 234 height 22
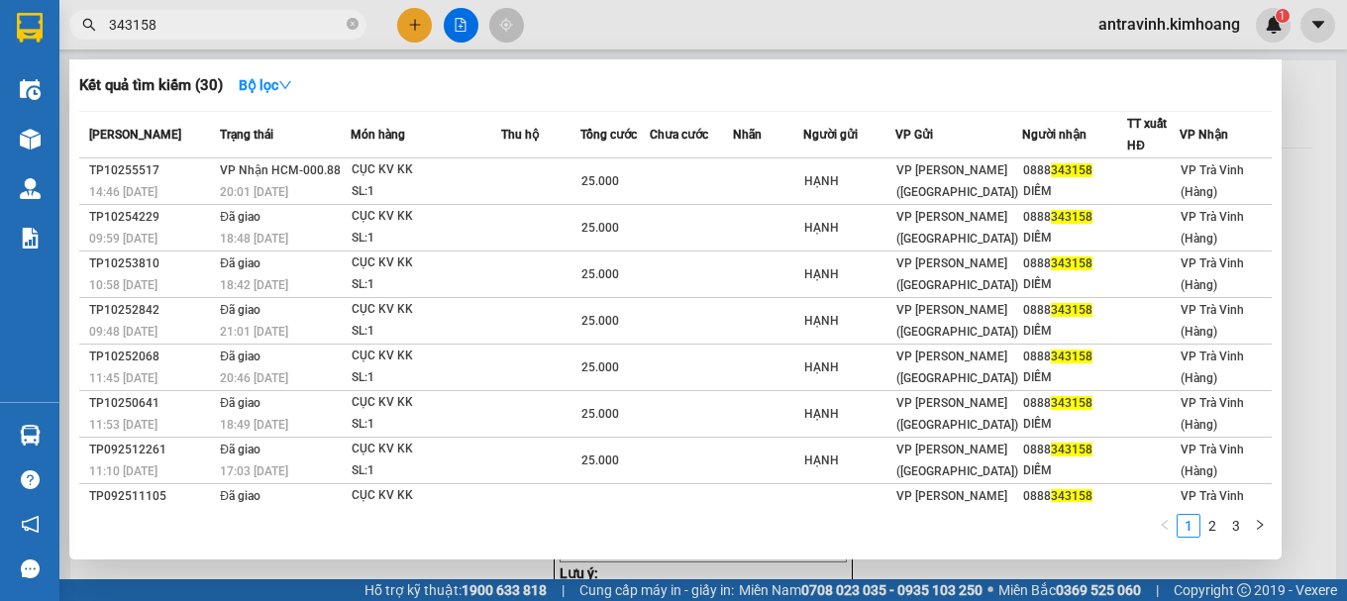
click at [208, 26] on input "343158" at bounding box center [226, 25] width 234 height 22
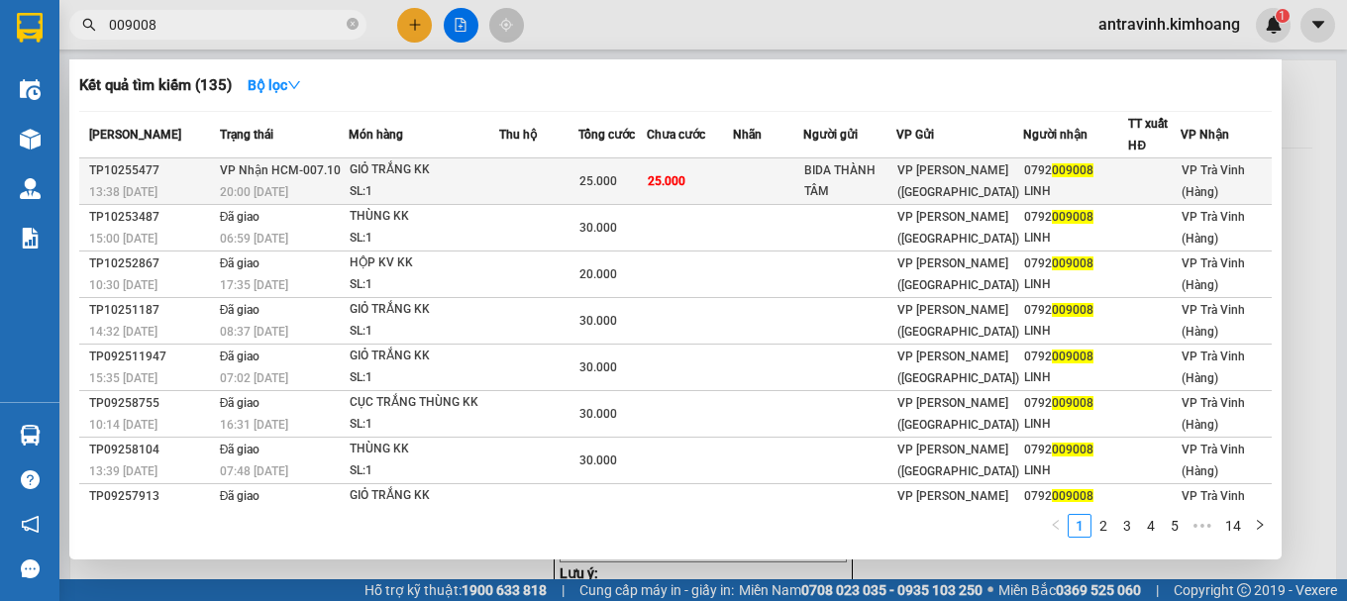
type input "009008"
click at [621, 181] on div "25.000" at bounding box center [612, 181] width 66 height 22
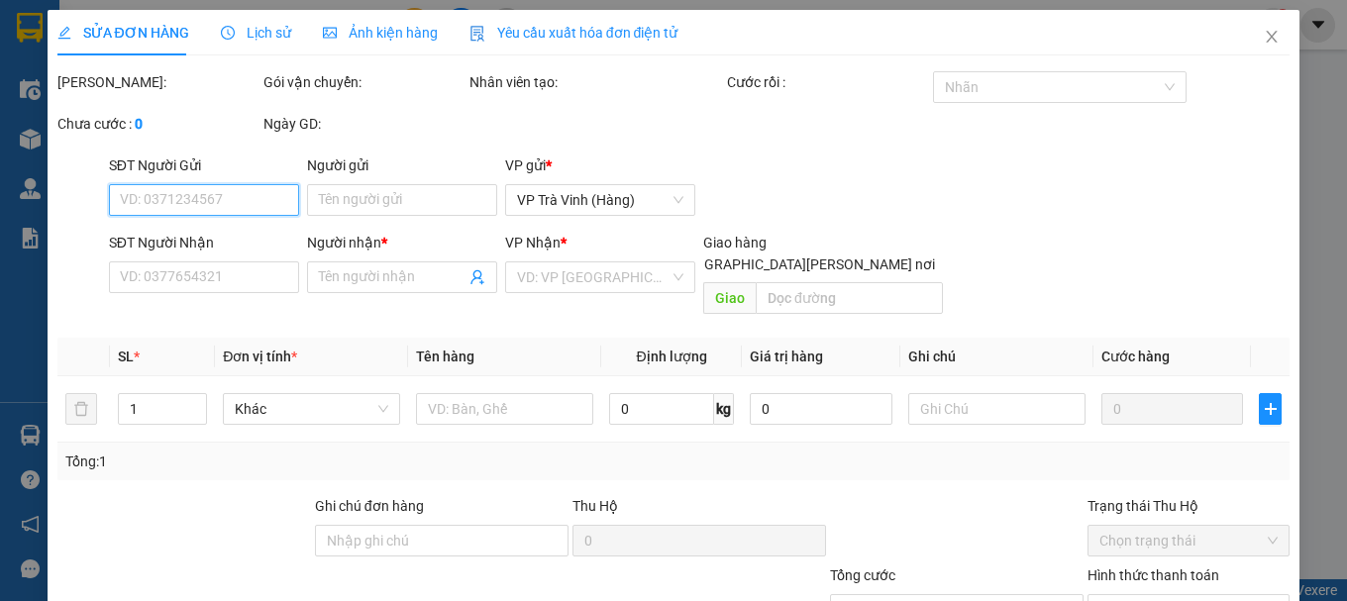
type input "BIDA THÀNH TÂM"
type input "0792009008"
type input "LINH"
type input "25.000"
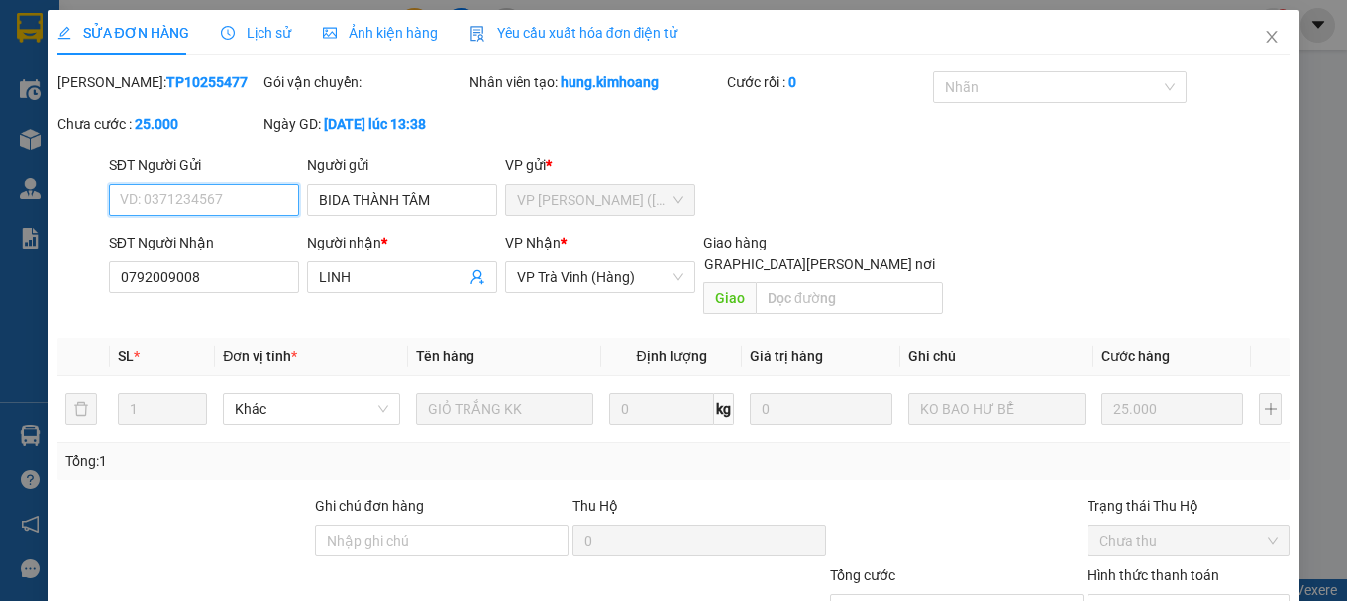
scroll to position [136, 0]
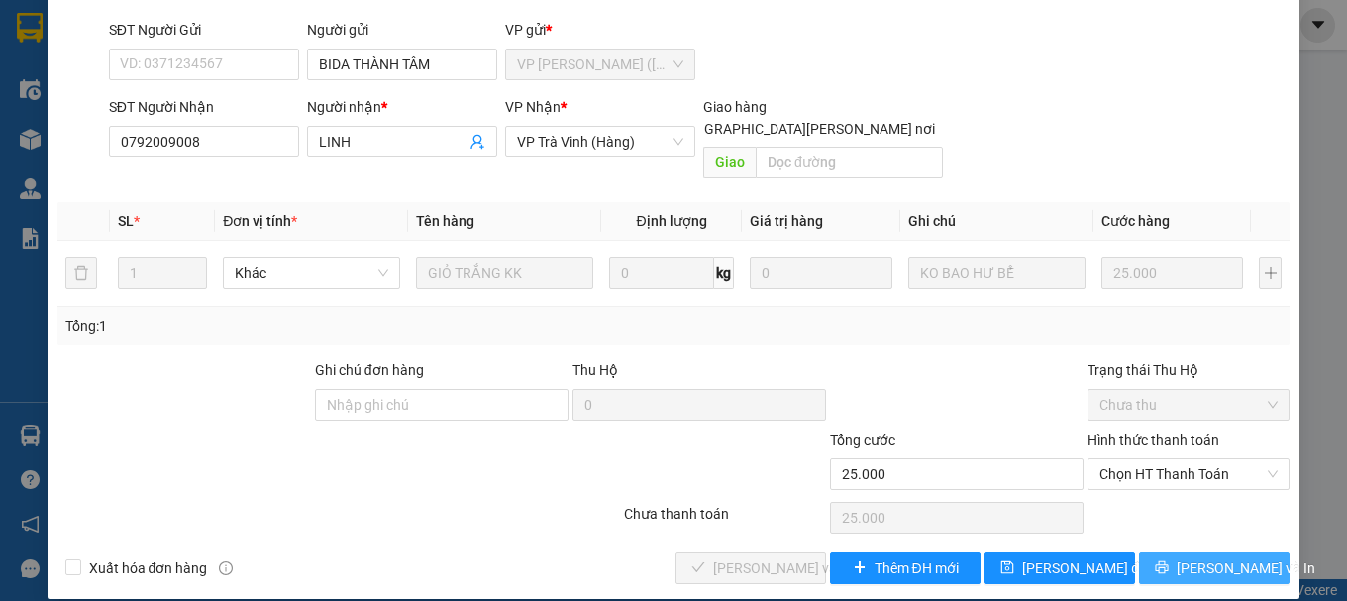
click at [1229, 557] on span "[PERSON_NAME] và In" at bounding box center [1245, 568] width 139 height 22
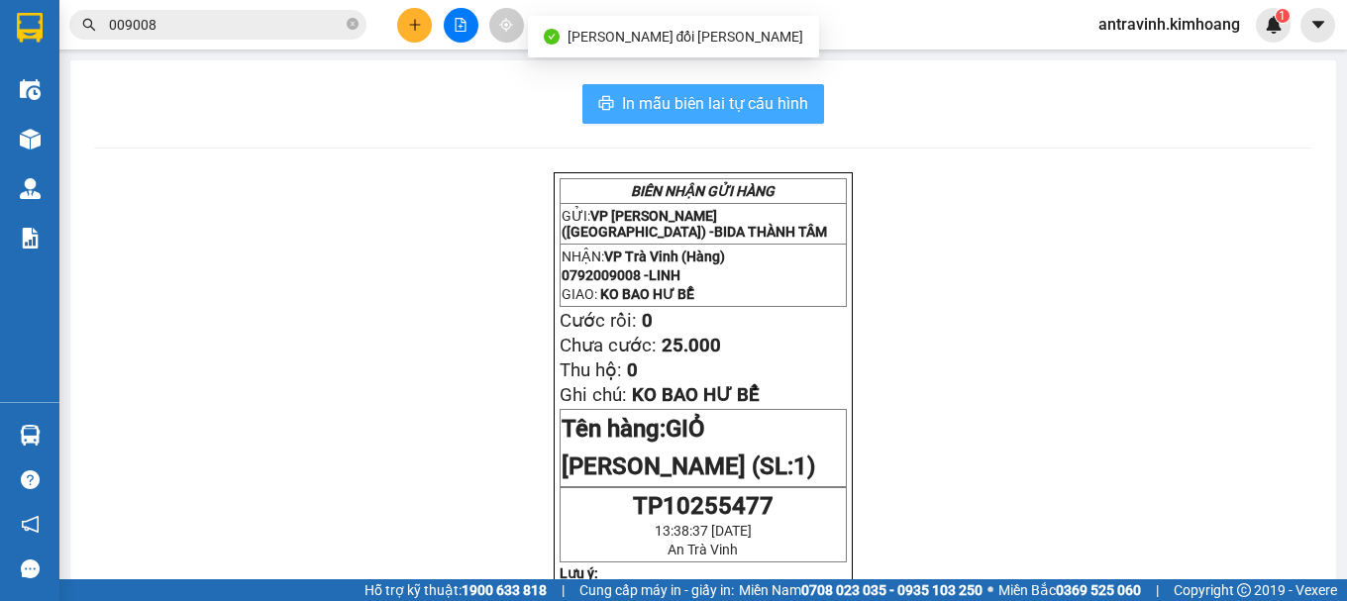
click at [772, 94] on span "In mẫu biên lai tự cấu hình" at bounding box center [715, 103] width 186 height 25
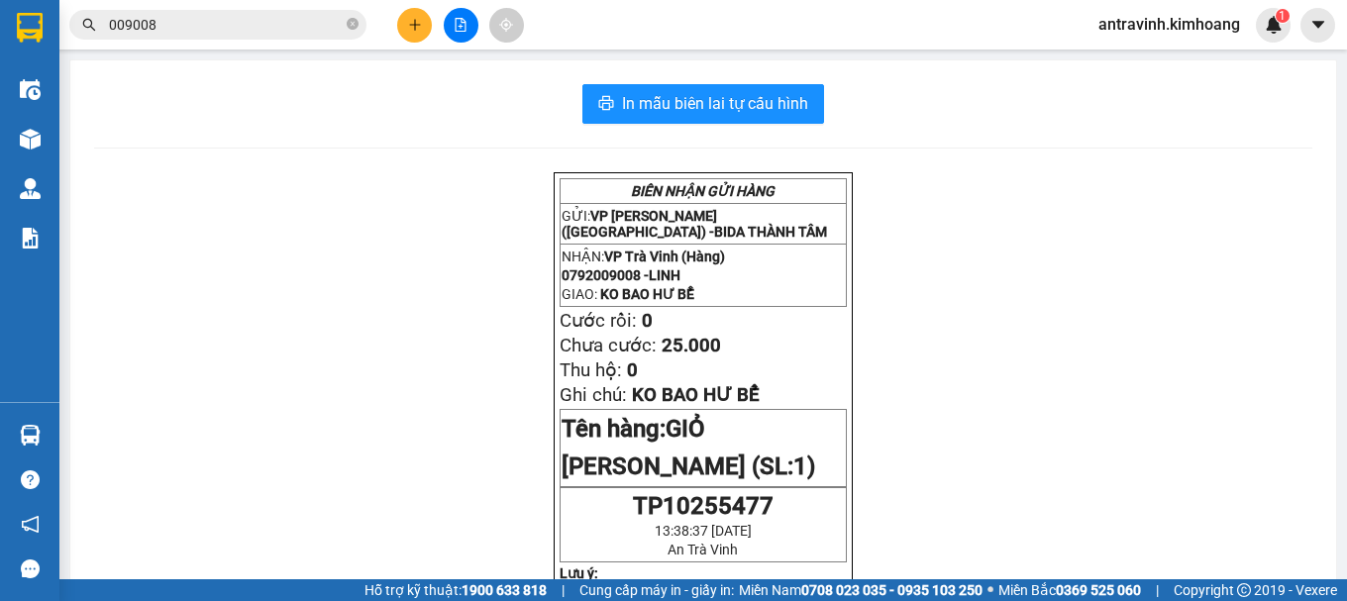
click at [240, 27] on input "009008" at bounding box center [226, 25] width 234 height 22
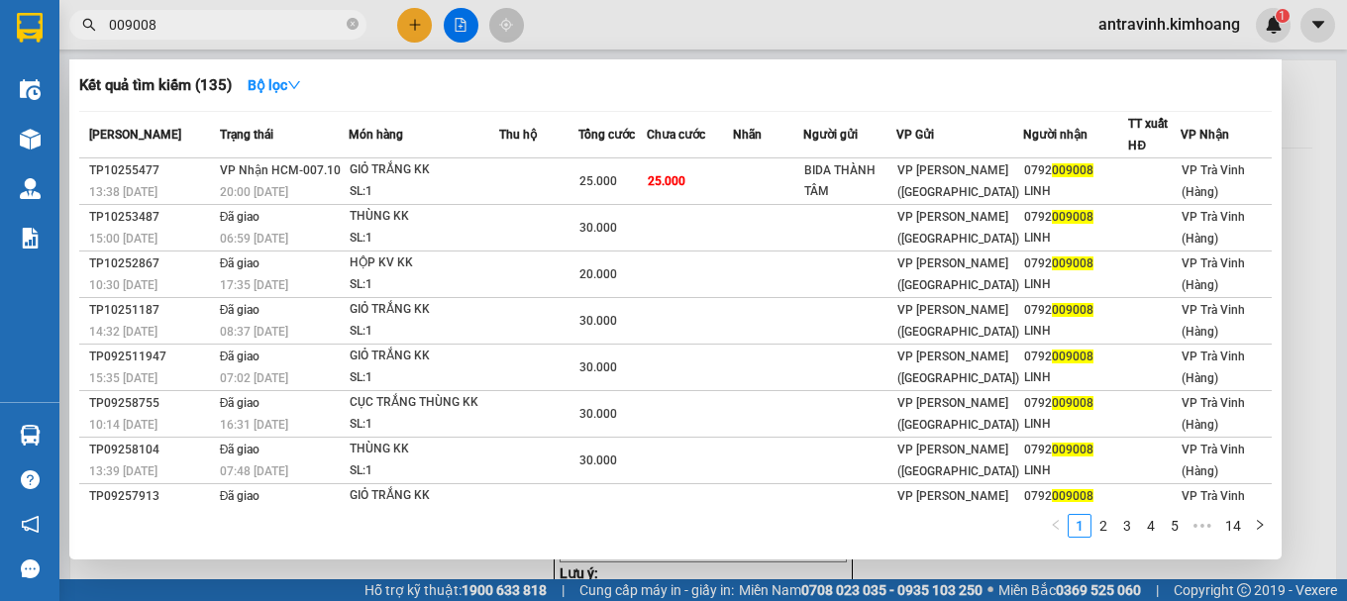
click at [240, 27] on input "009008" at bounding box center [226, 25] width 234 height 22
type input "1"
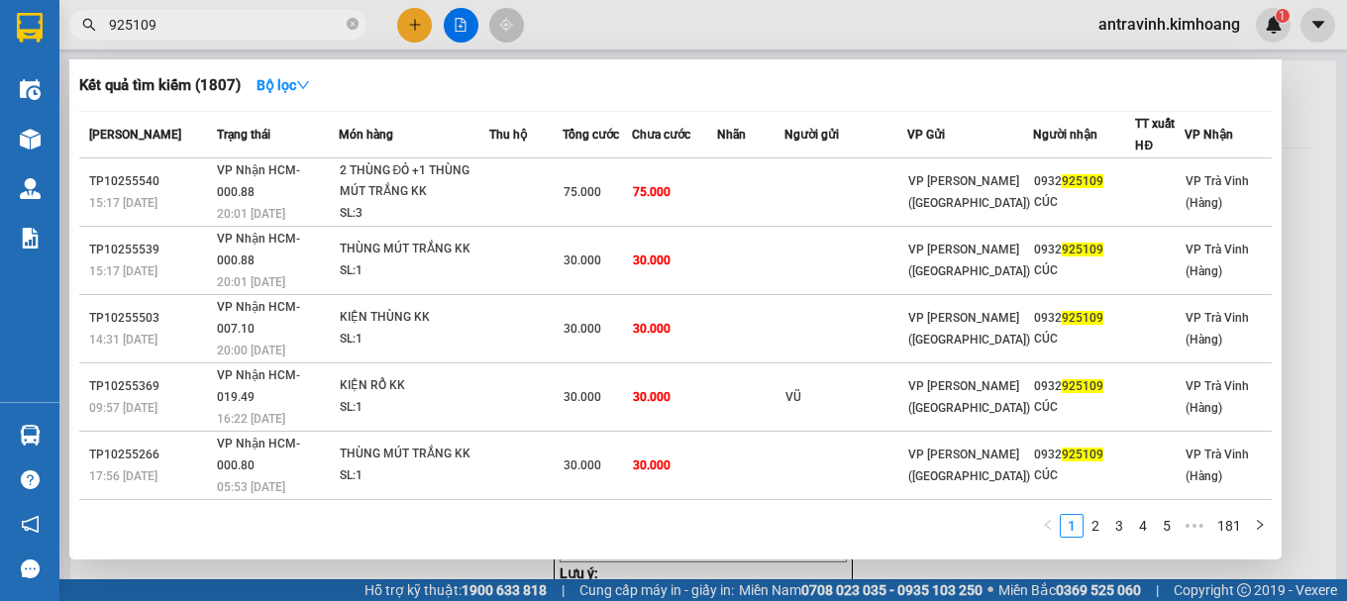
type input "925109"
click at [420, 30] on div at bounding box center [673, 300] width 1347 height 601
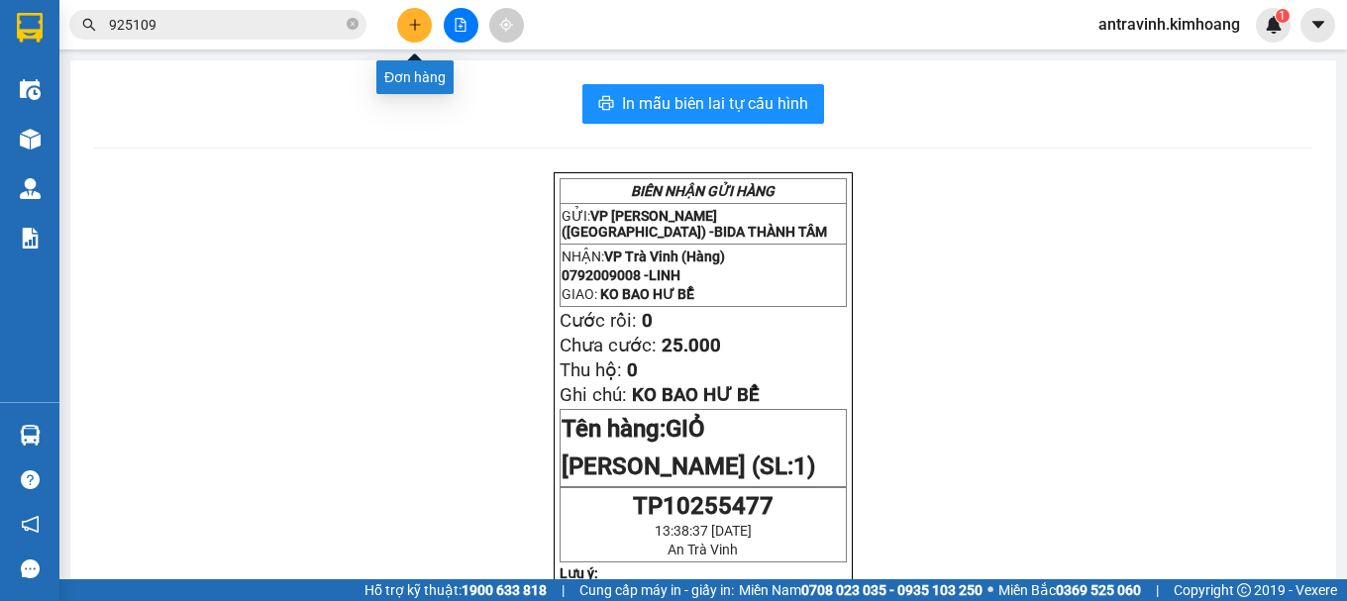
click at [420, 30] on icon "plus" at bounding box center [415, 25] width 14 height 14
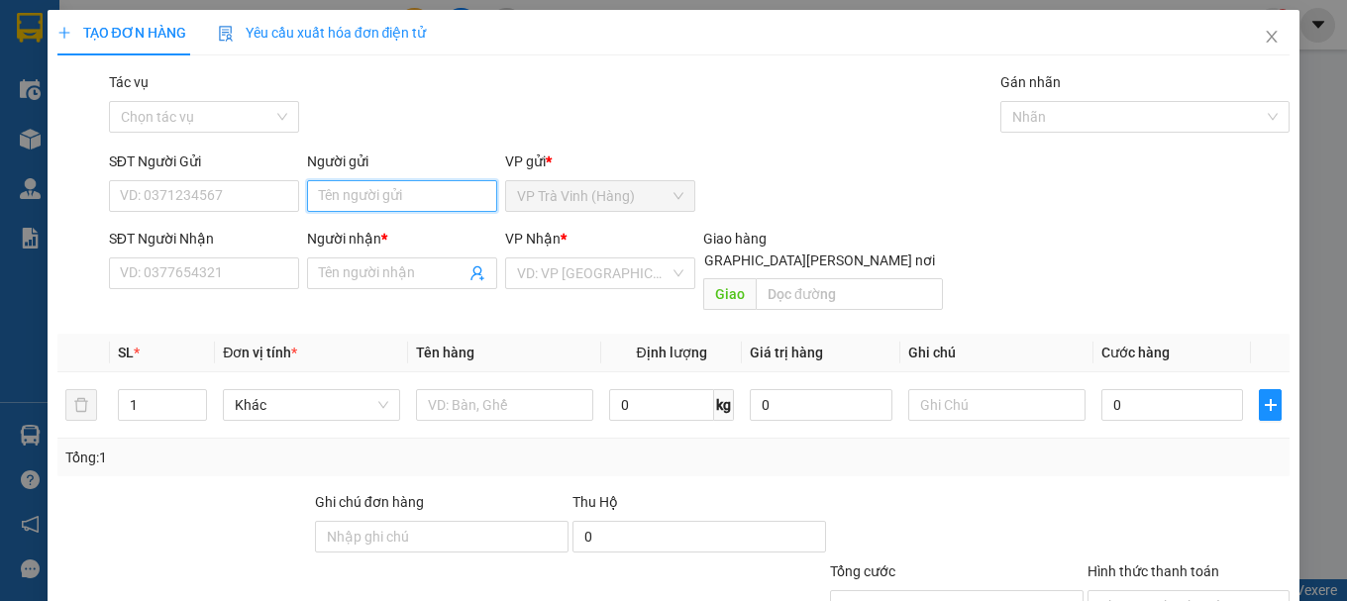
click at [442, 204] on input "Người gửi" at bounding box center [402, 196] width 190 height 32
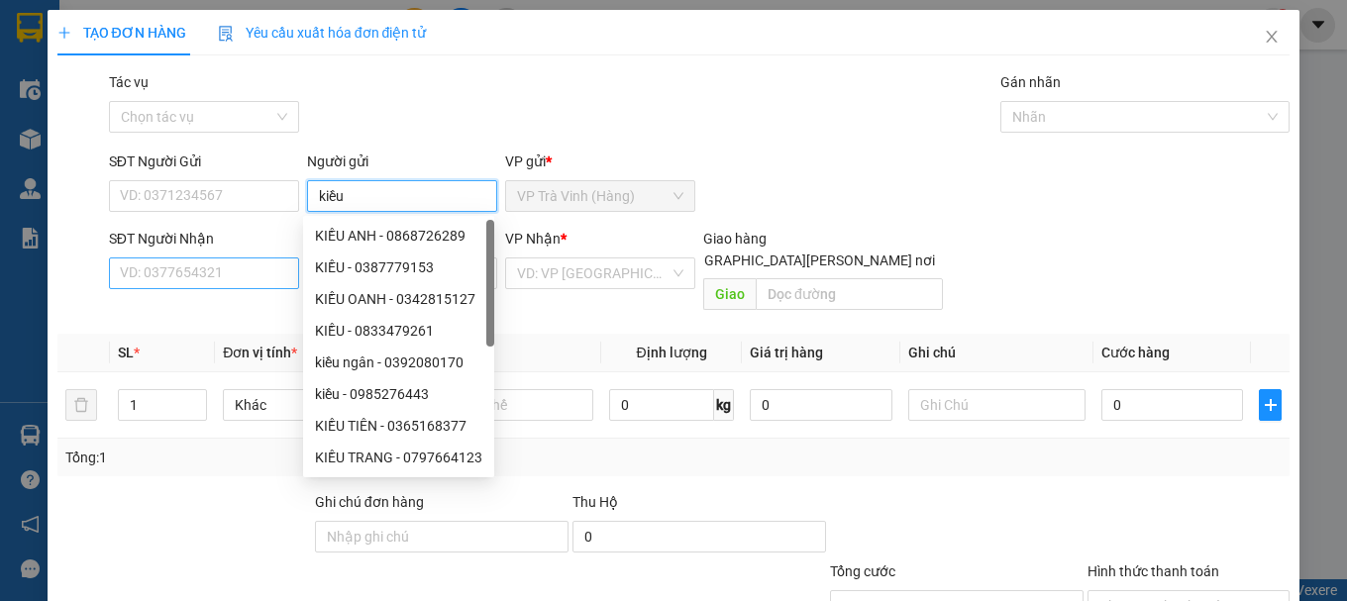
type input "kiều"
click at [266, 278] on input "SĐT Người Nhận" at bounding box center [204, 273] width 190 height 32
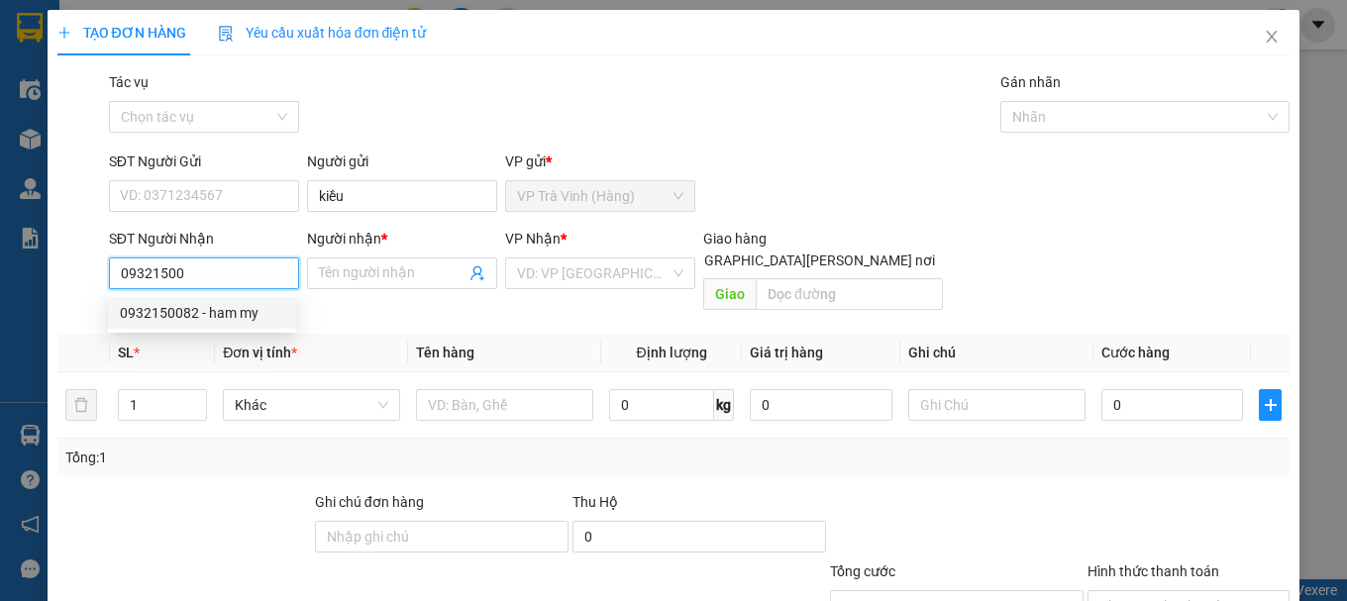
click at [221, 325] on div "0932150082 - ham my" at bounding box center [202, 313] width 188 height 32
type input "0932150082"
type input "ham my"
type input "25.000"
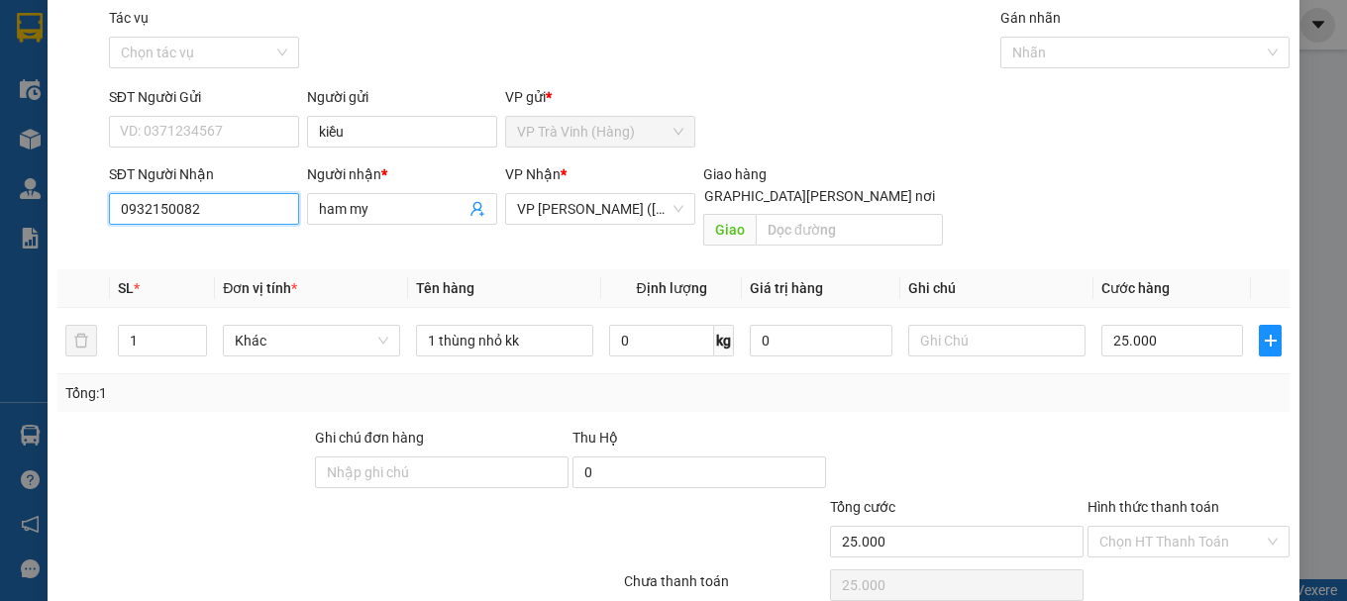
scroll to position [132, 0]
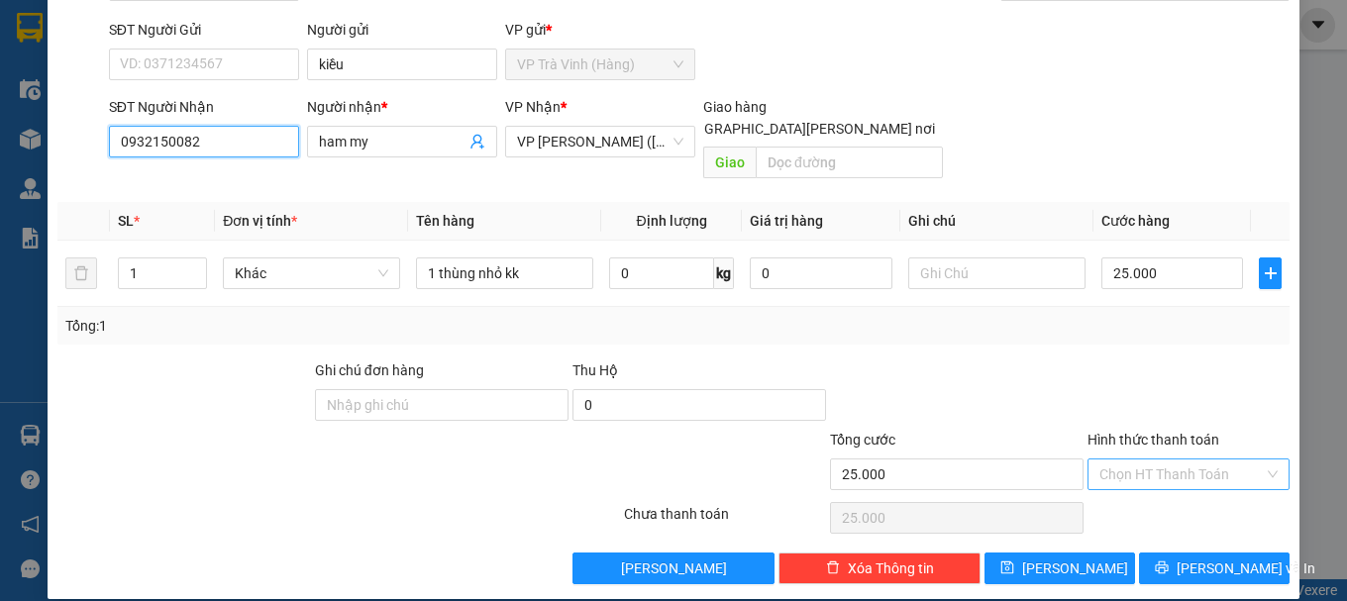
type input "0932150082"
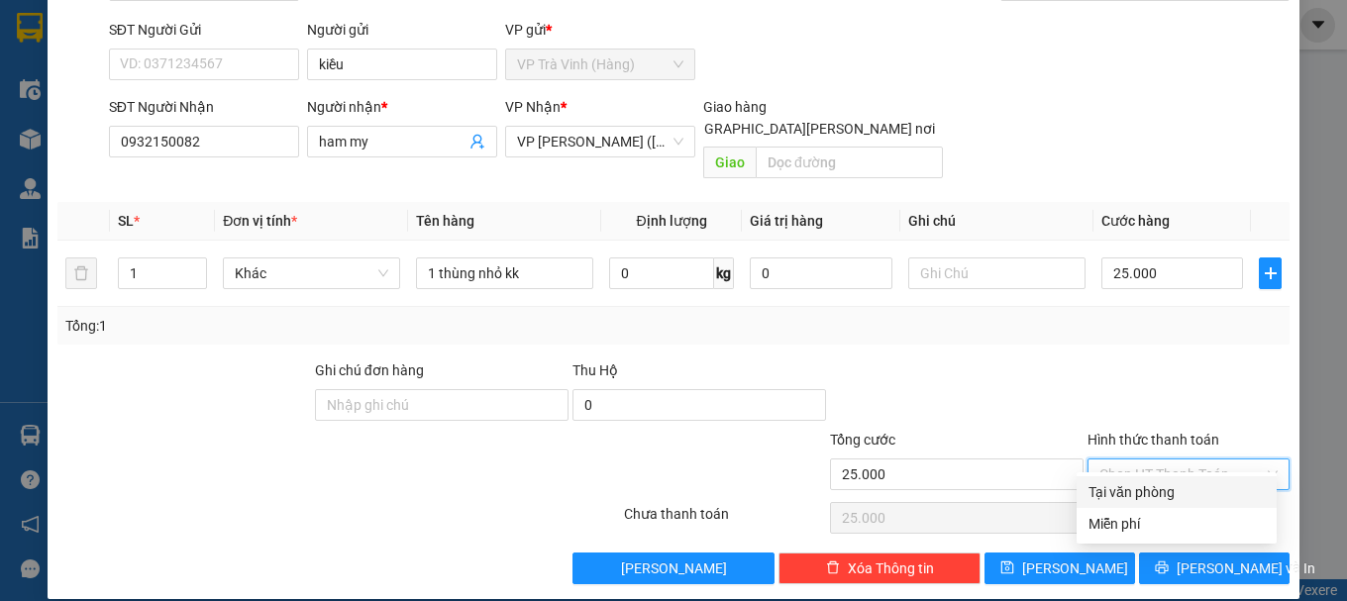
click at [1130, 459] on input "Hình thức thanh toán" at bounding box center [1181, 474] width 164 height 30
click at [1142, 489] on div "Tại văn phòng" at bounding box center [1176, 492] width 176 height 22
type input "0"
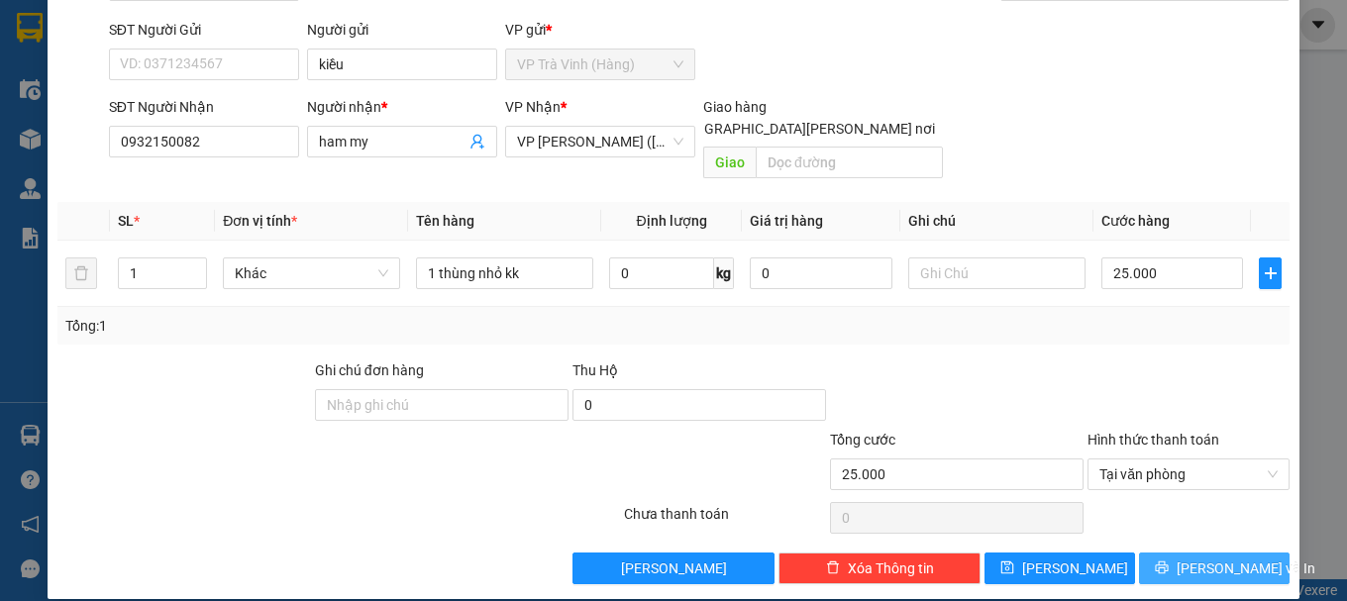
click at [1188, 561] on button "[PERSON_NAME] và In" at bounding box center [1214, 569] width 151 height 32
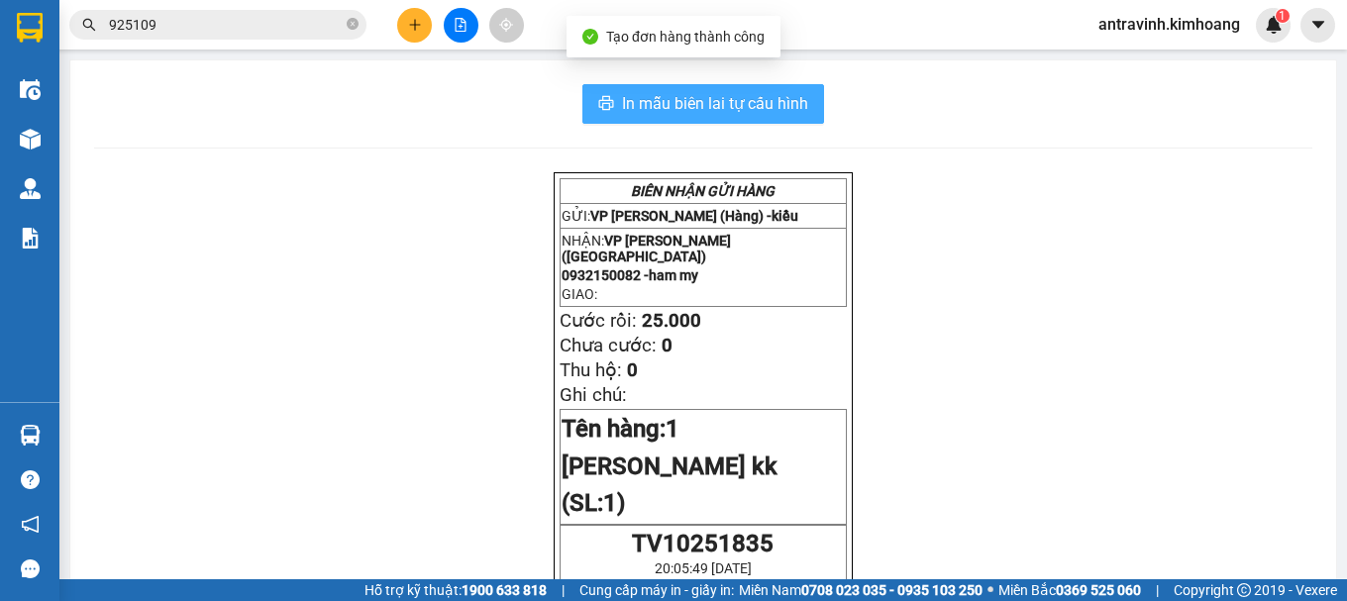
click at [757, 97] on span "In mẫu biên lai tự cấu hình" at bounding box center [715, 103] width 186 height 25
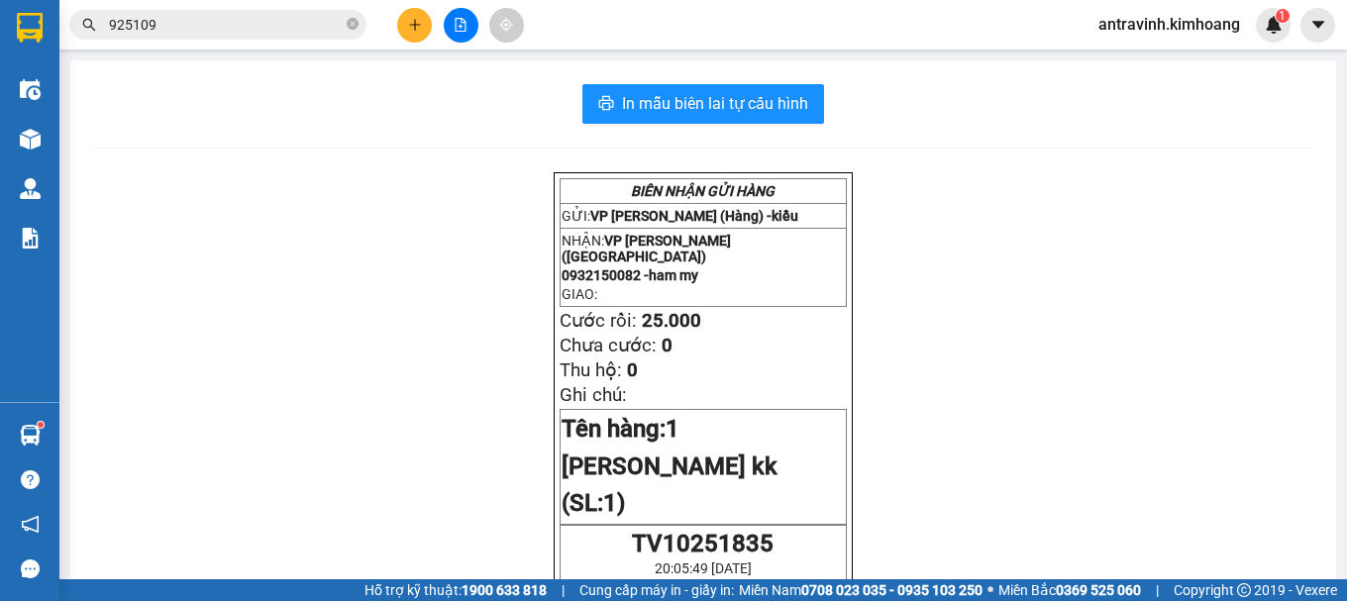
click at [220, 28] on input "925109" at bounding box center [226, 25] width 234 height 22
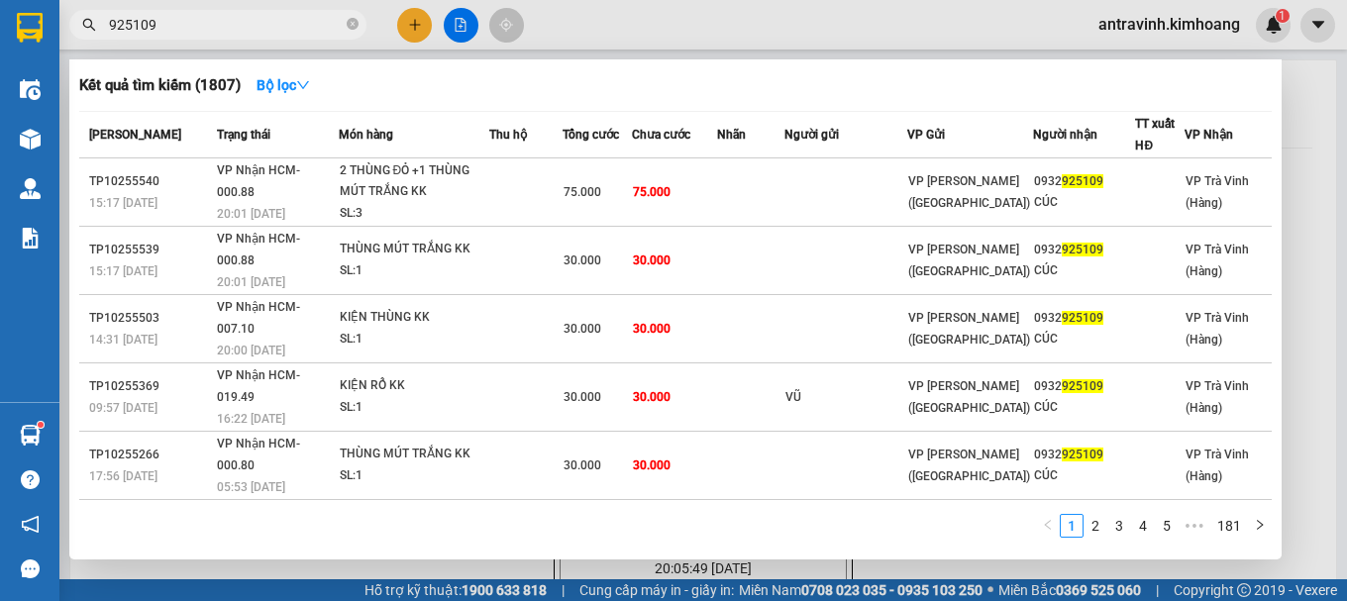
click at [220, 28] on input "925109" at bounding box center [226, 25] width 234 height 22
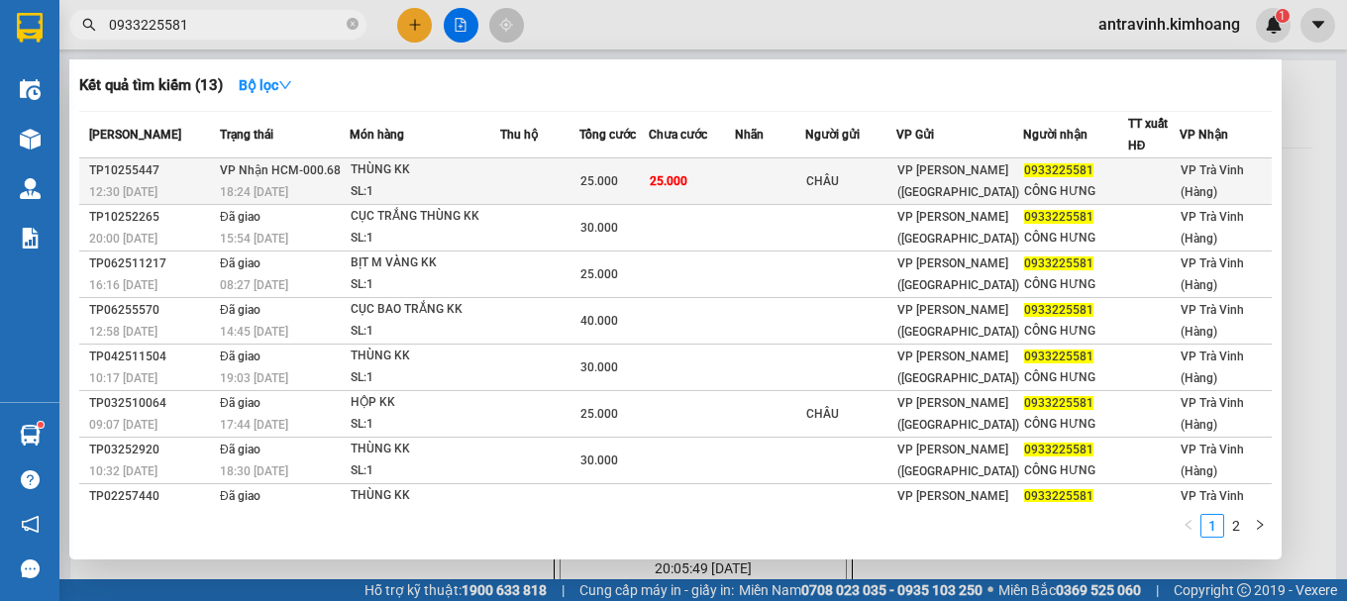
type input "0933225581"
click at [537, 179] on td at bounding box center [539, 181] width 79 height 47
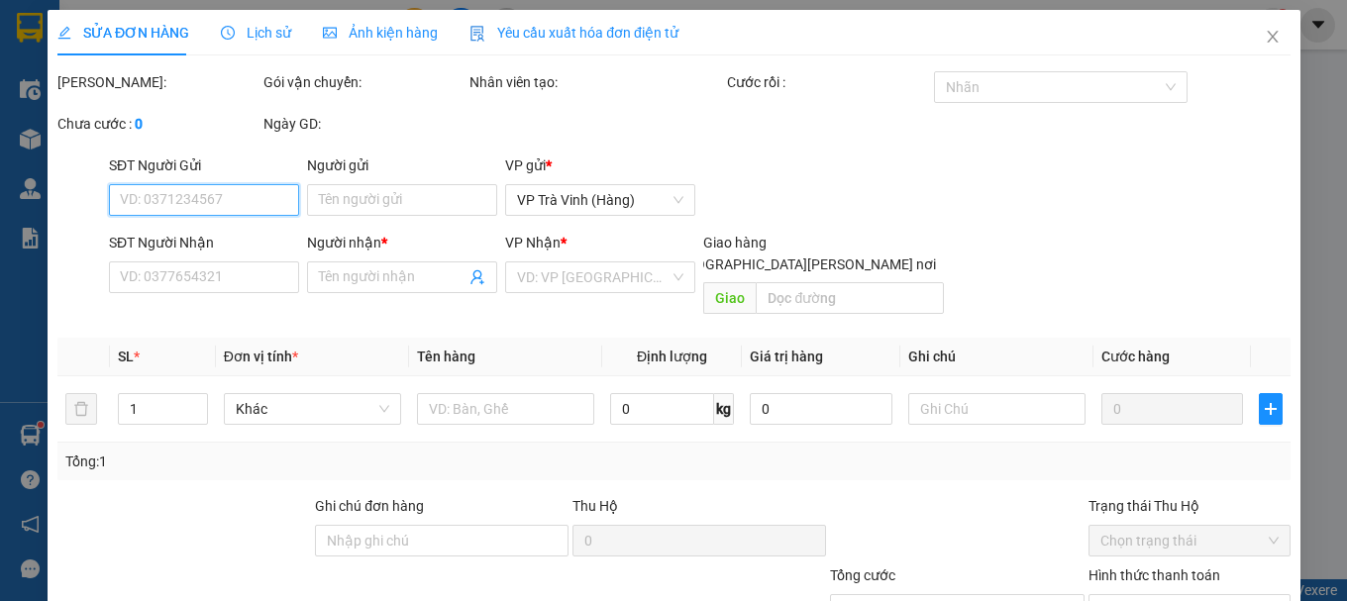
type input "CHÂU"
type input "0933225581"
type input "CÔNG HƯNG"
type input "25.000"
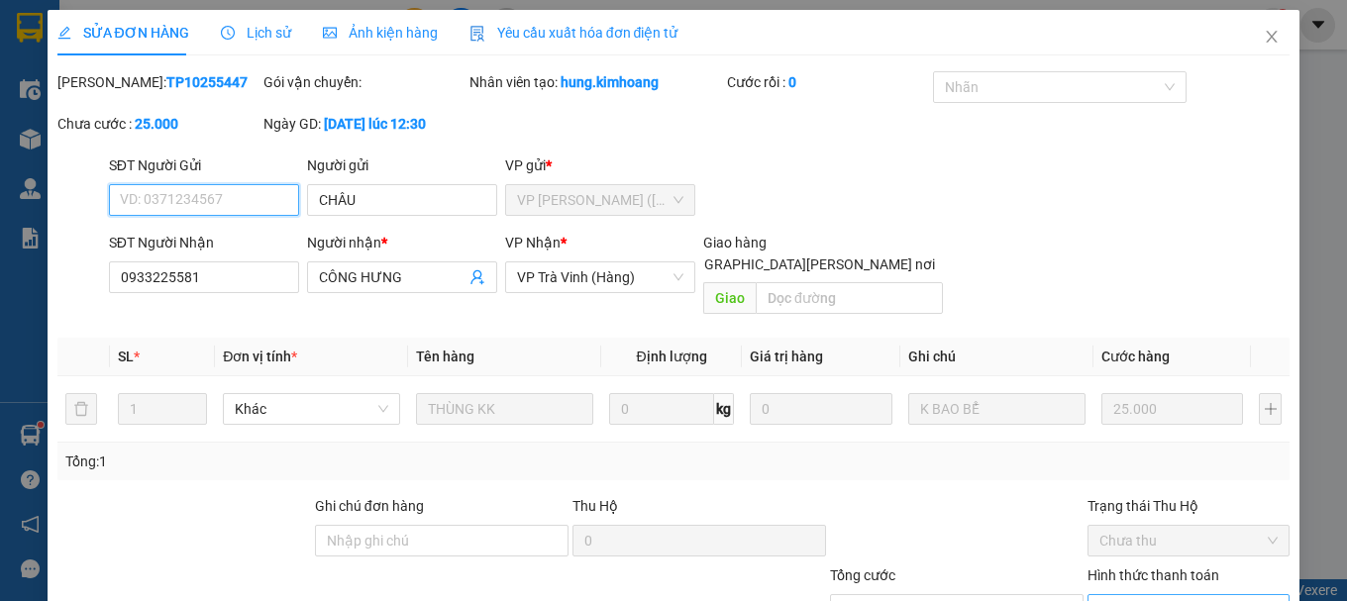
scroll to position [136, 0]
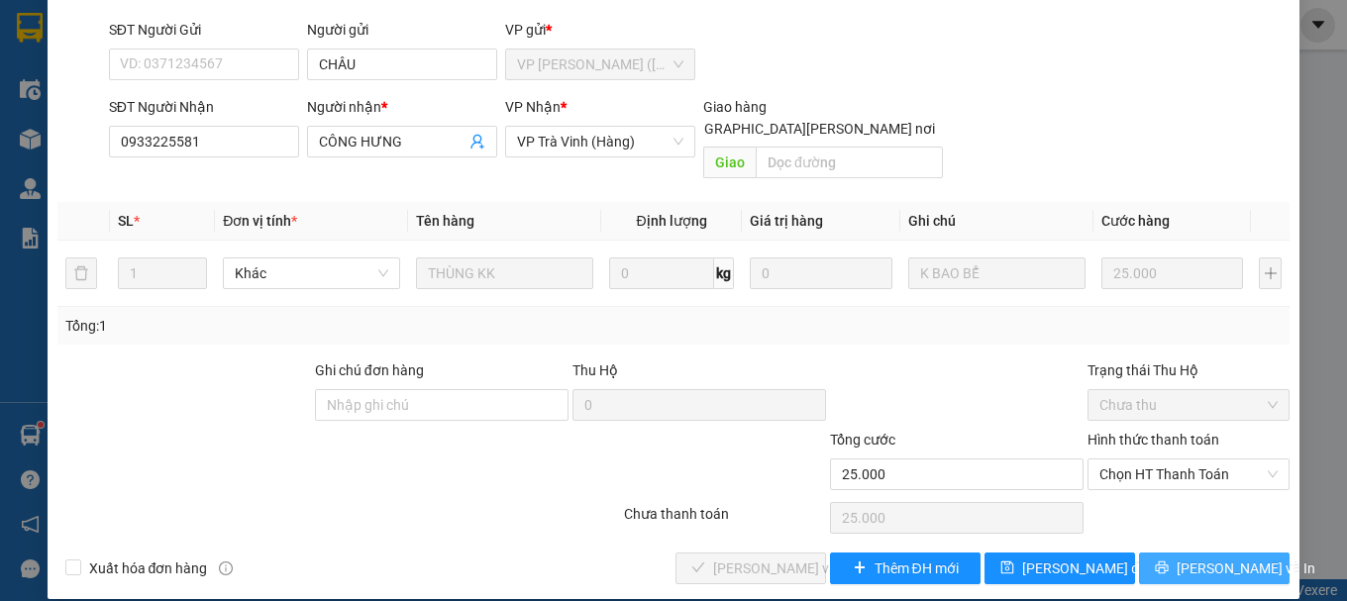
click at [1234, 557] on span "[PERSON_NAME] và In" at bounding box center [1245, 568] width 139 height 22
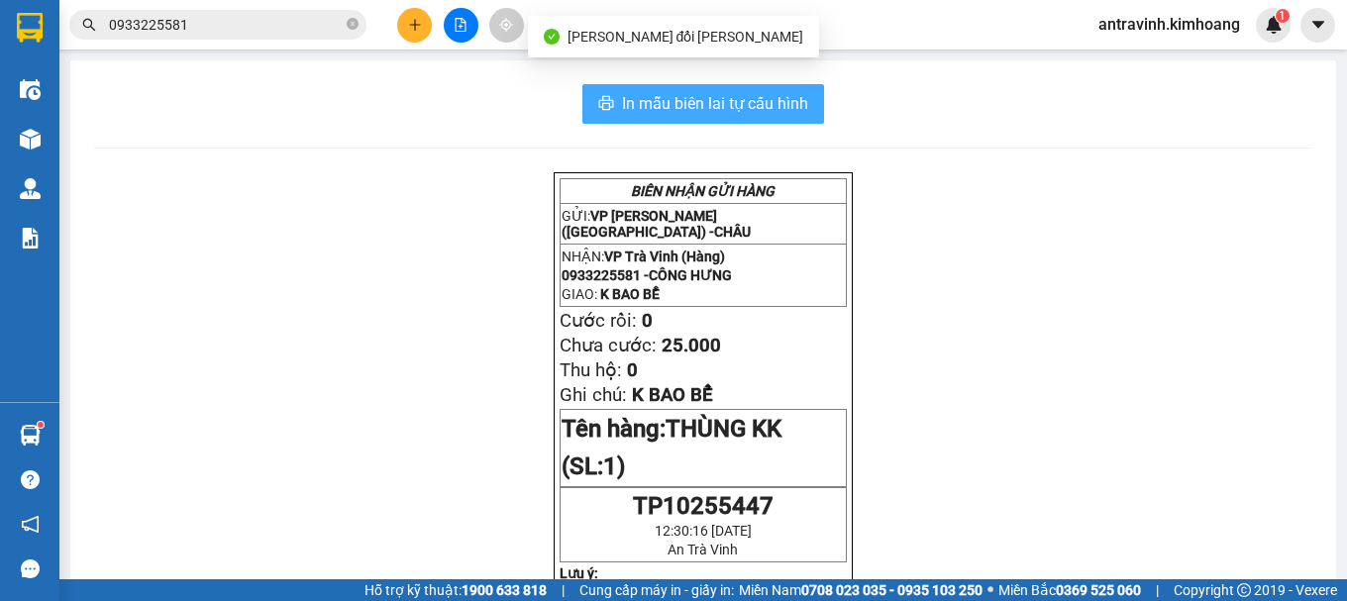
click at [799, 102] on span "In mẫu biên lai tự cấu hình" at bounding box center [715, 103] width 186 height 25
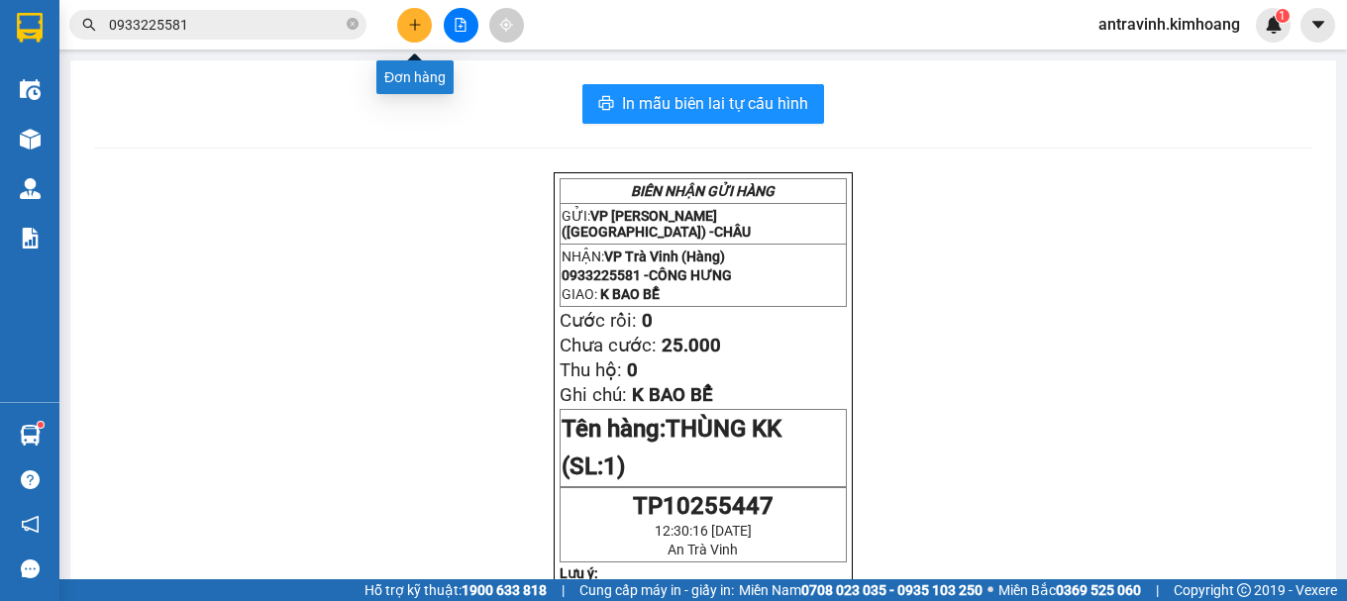
click at [414, 20] on icon "plus" at bounding box center [415, 25] width 14 height 14
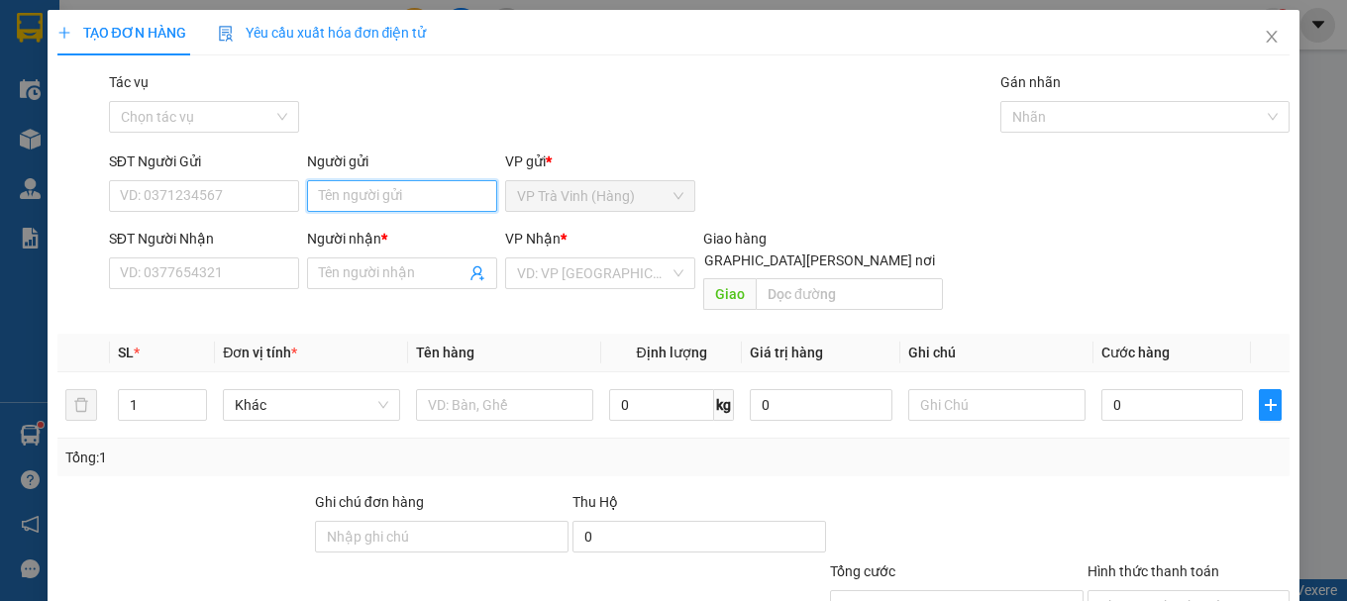
click at [375, 201] on input "Người gửi" at bounding box center [402, 196] width 190 height 32
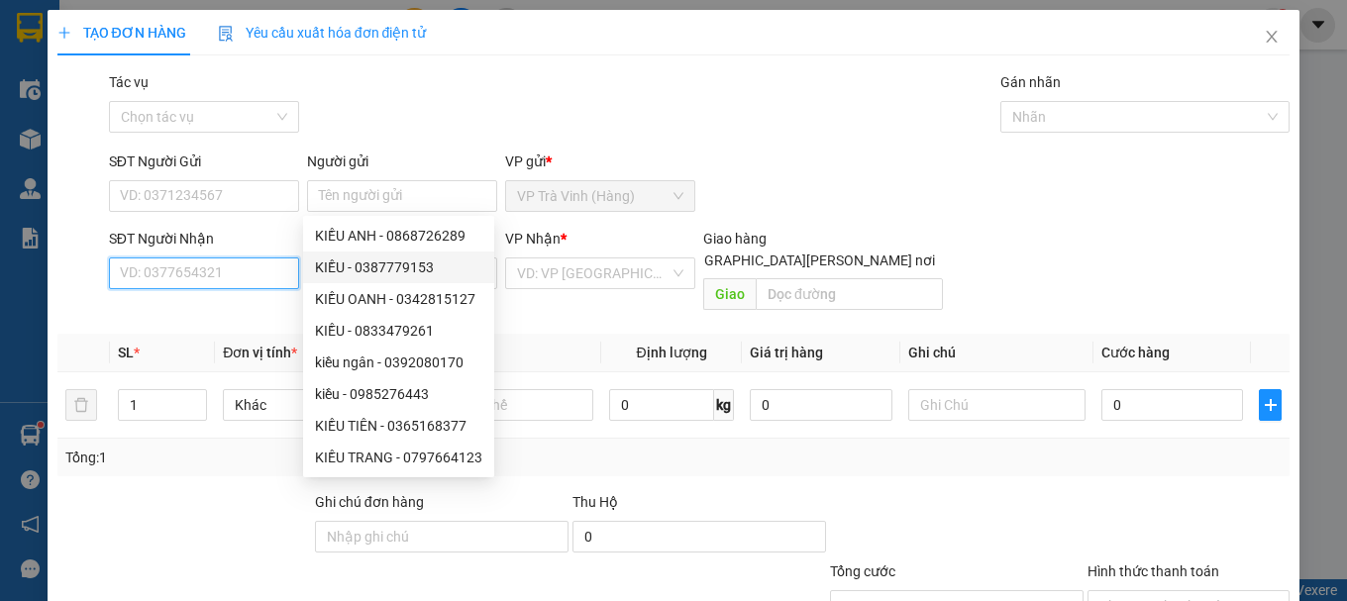
click at [242, 271] on input "SĐT Người Nhận" at bounding box center [204, 273] width 190 height 32
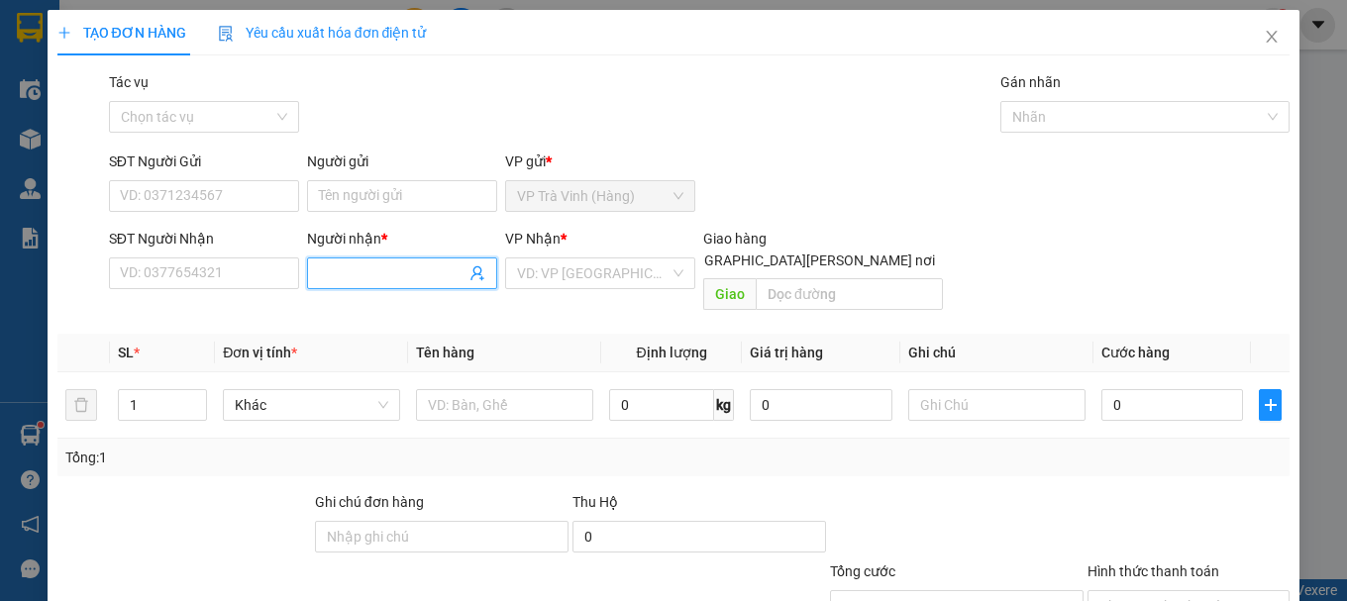
click at [370, 272] on input "Người nhận *" at bounding box center [392, 273] width 147 height 22
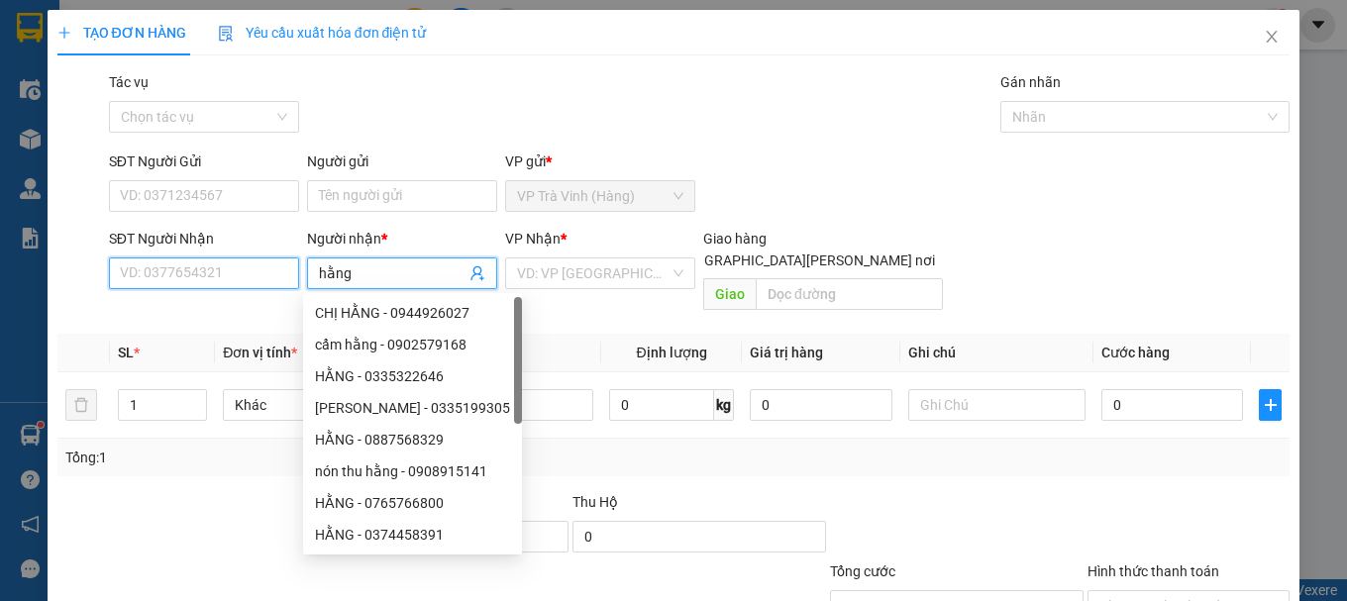
click at [249, 274] on input "SĐT Người Nhận" at bounding box center [204, 273] width 190 height 32
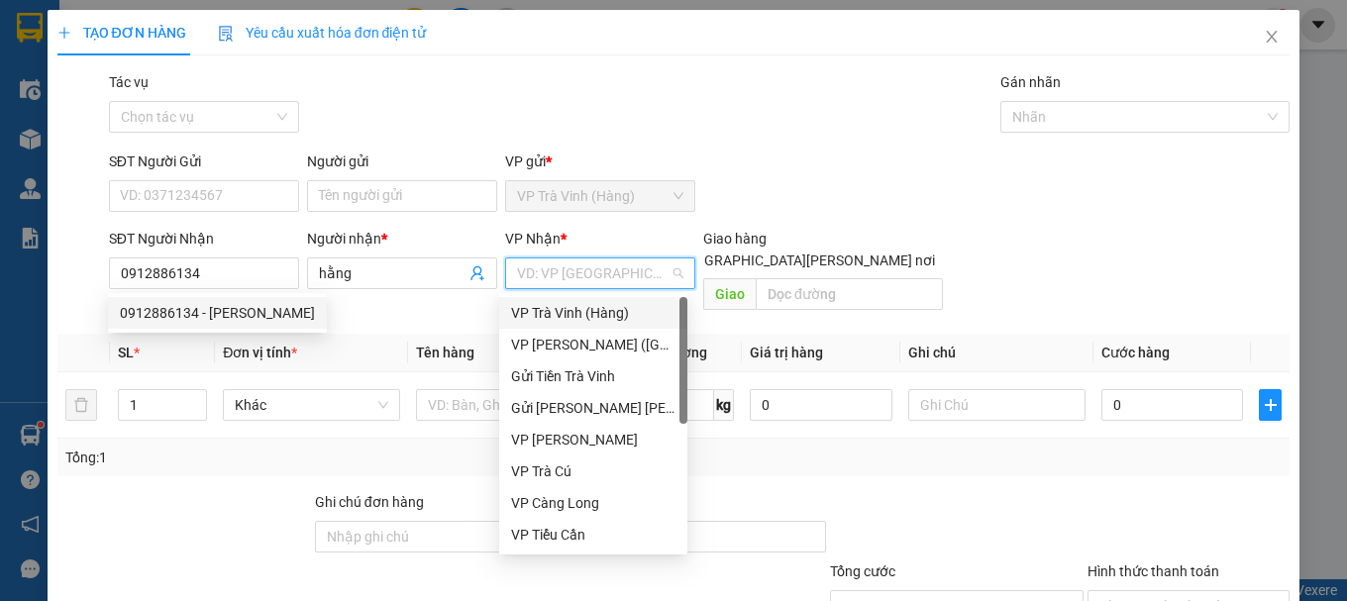
click at [579, 276] on input "search" at bounding box center [593, 273] width 152 height 30
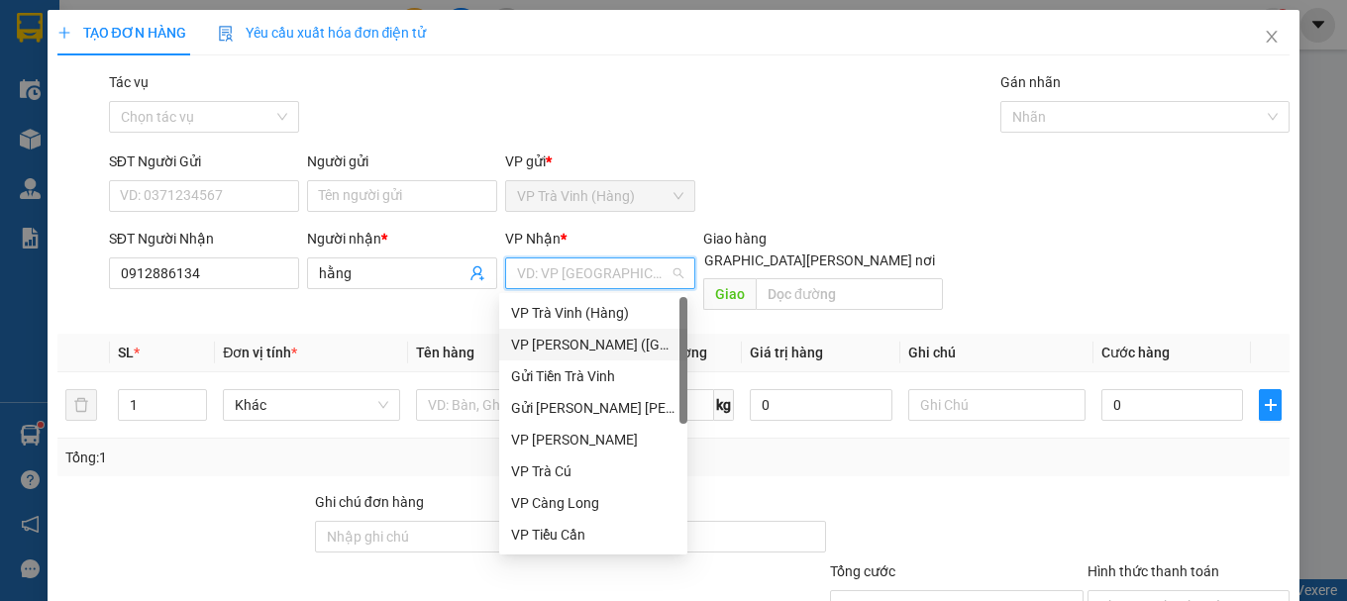
click at [578, 335] on div "VP [PERSON_NAME] ([GEOGRAPHIC_DATA])" at bounding box center [593, 345] width 164 height 22
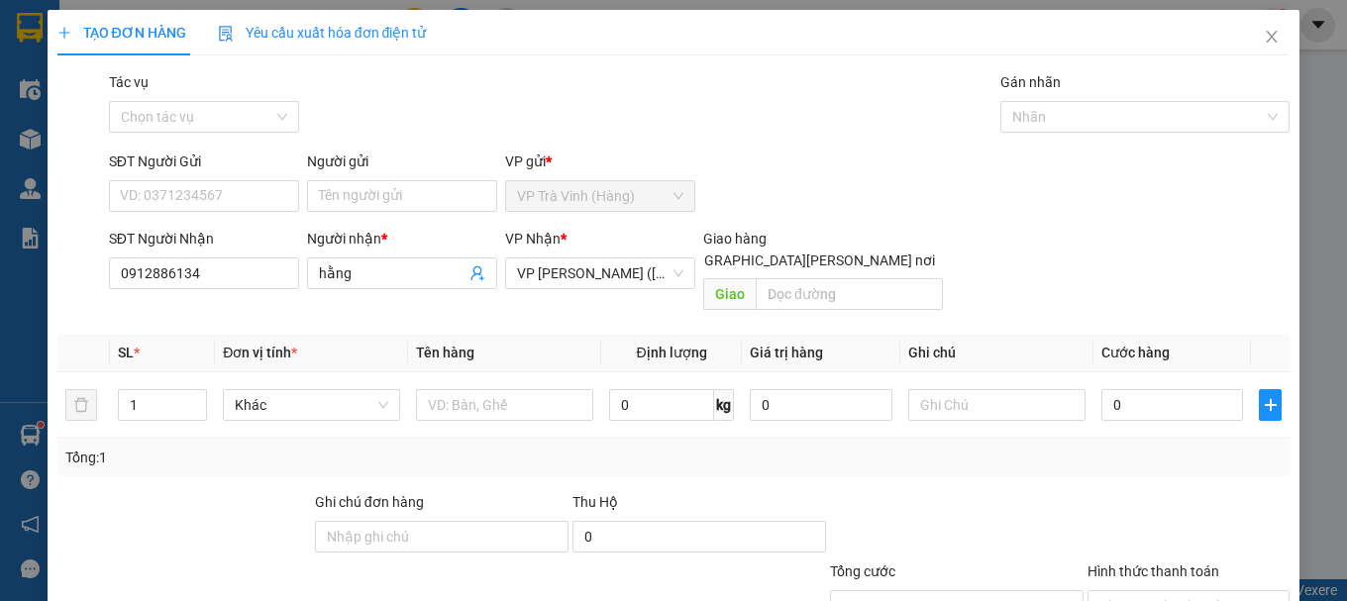
click at [662, 253] on input "[GEOGRAPHIC_DATA][PERSON_NAME] nơi" at bounding box center [656, 260] width 14 height 14
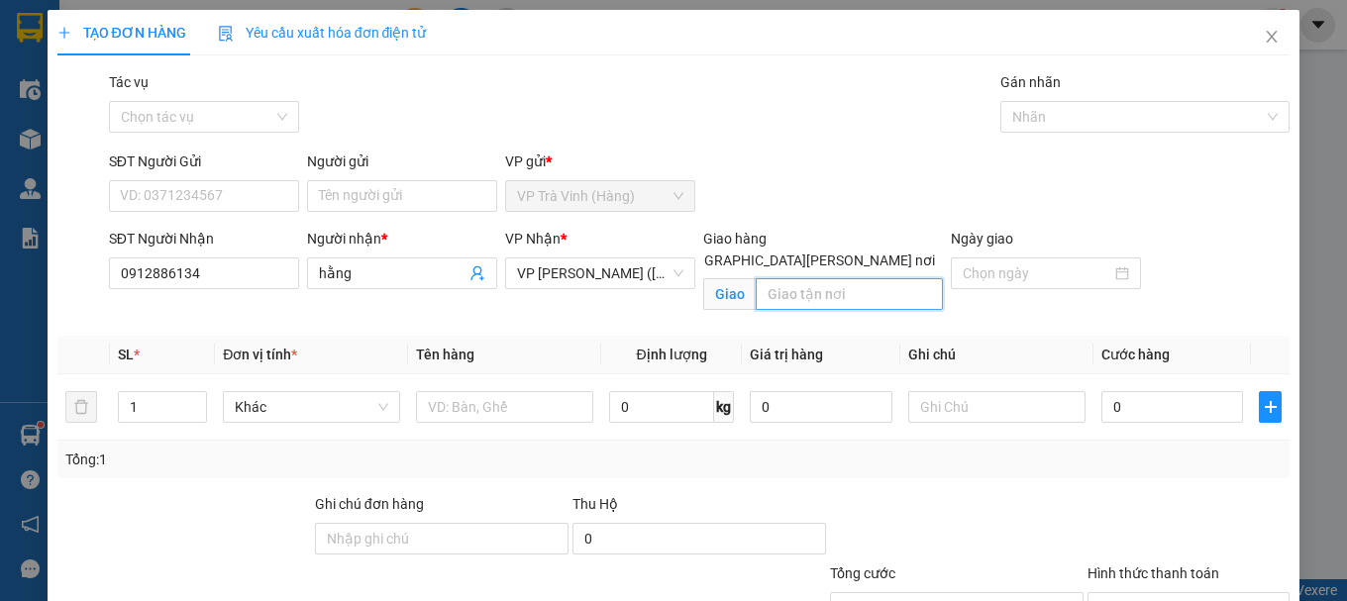
click at [818, 278] on input "text" at bounding box center [849, 294] width 187 height 32
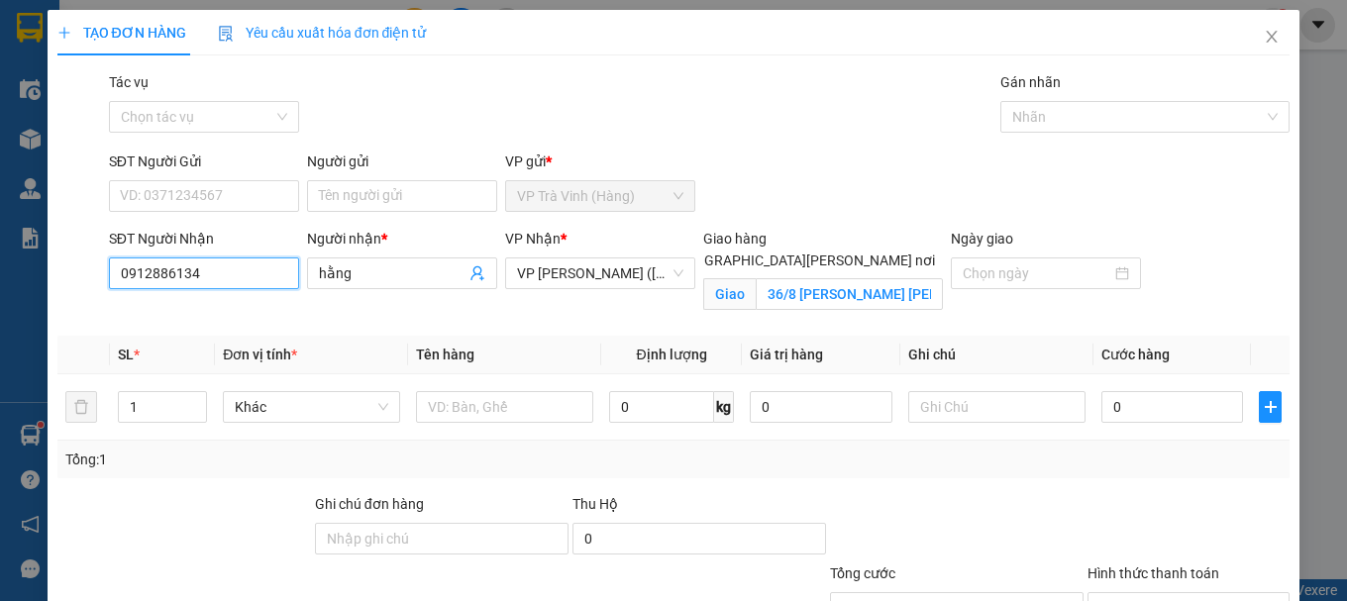
click at [238, 278] on input "0912886134" at bounding box center [204, 273] width 190 height 32
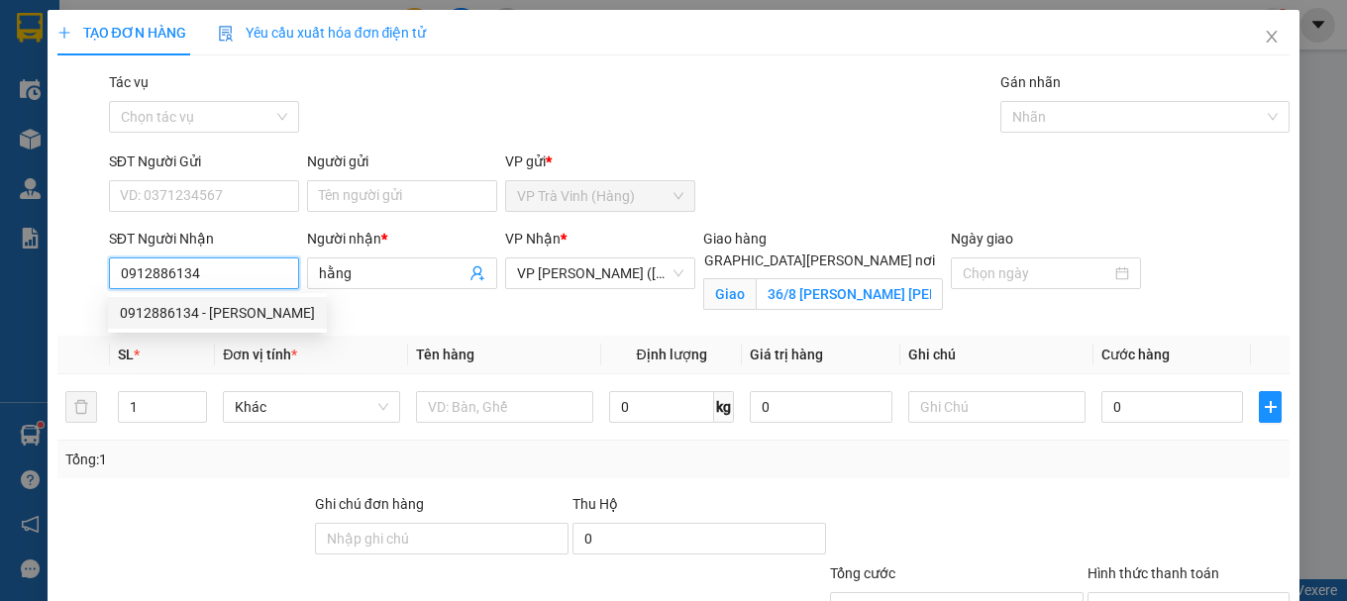
click at [208, 310] on div "0912886134 - [PERSON_NAME]" at bounding box center [217, 313] width 195 height 22
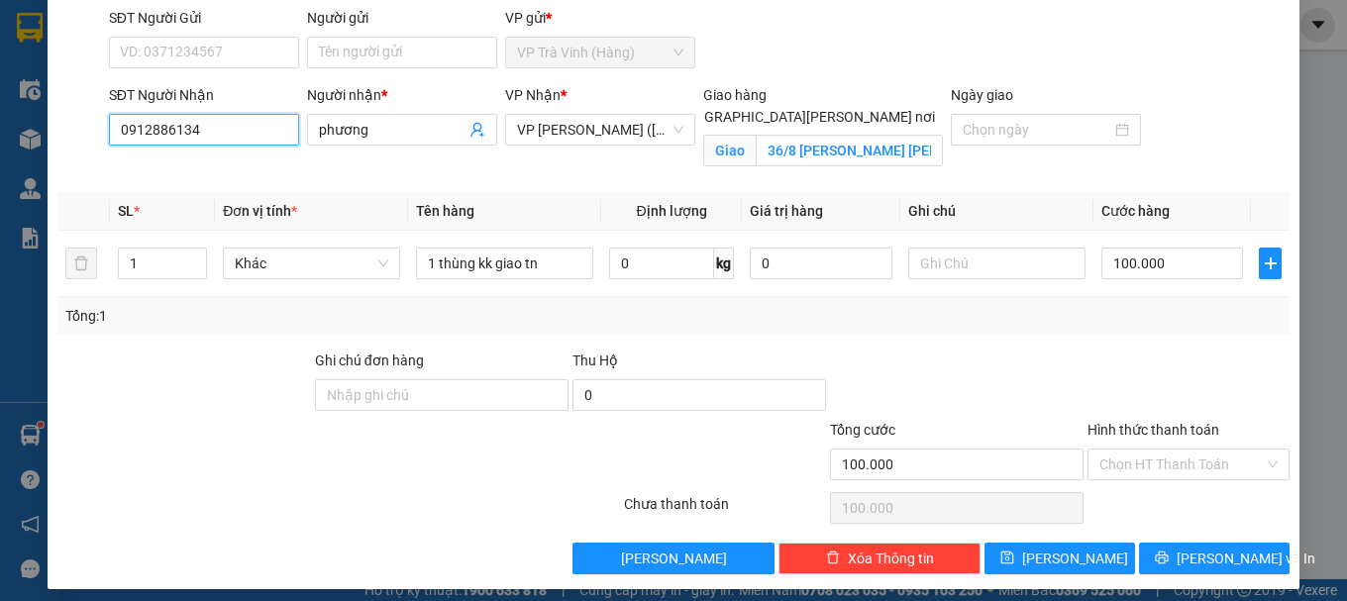
scroll to position [155, 0]
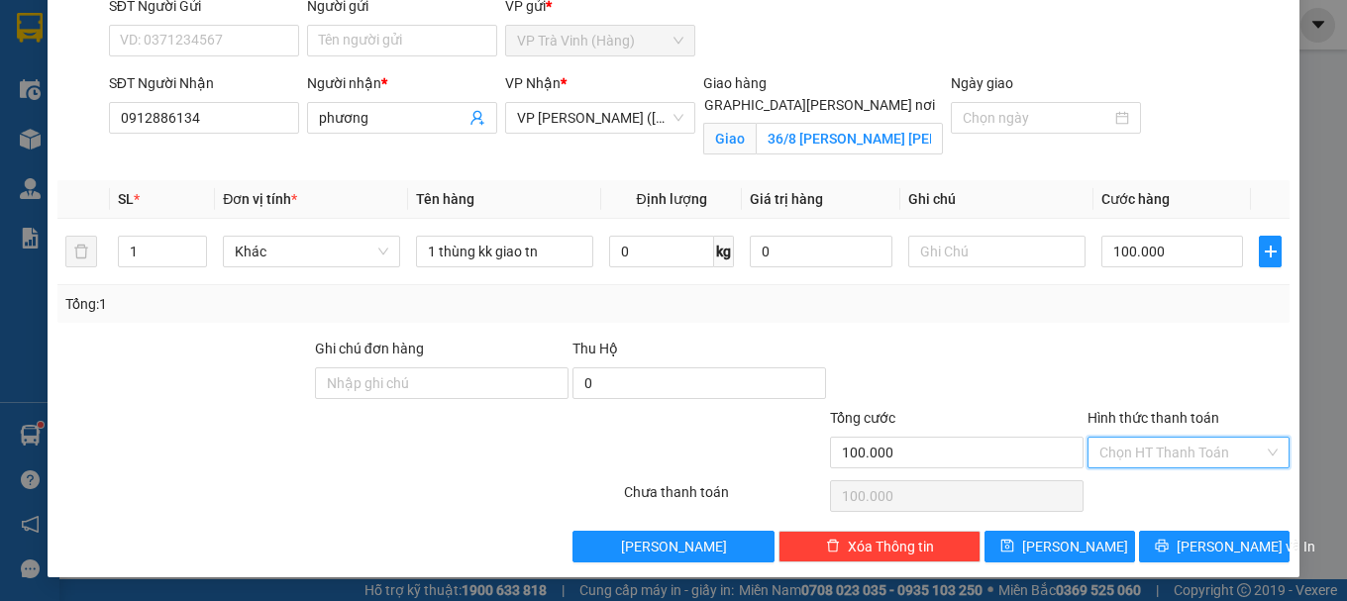
click at [1142, 453] on input "Hình thức thanh toán" at bounding box center [1181, 453] width 164 height 30
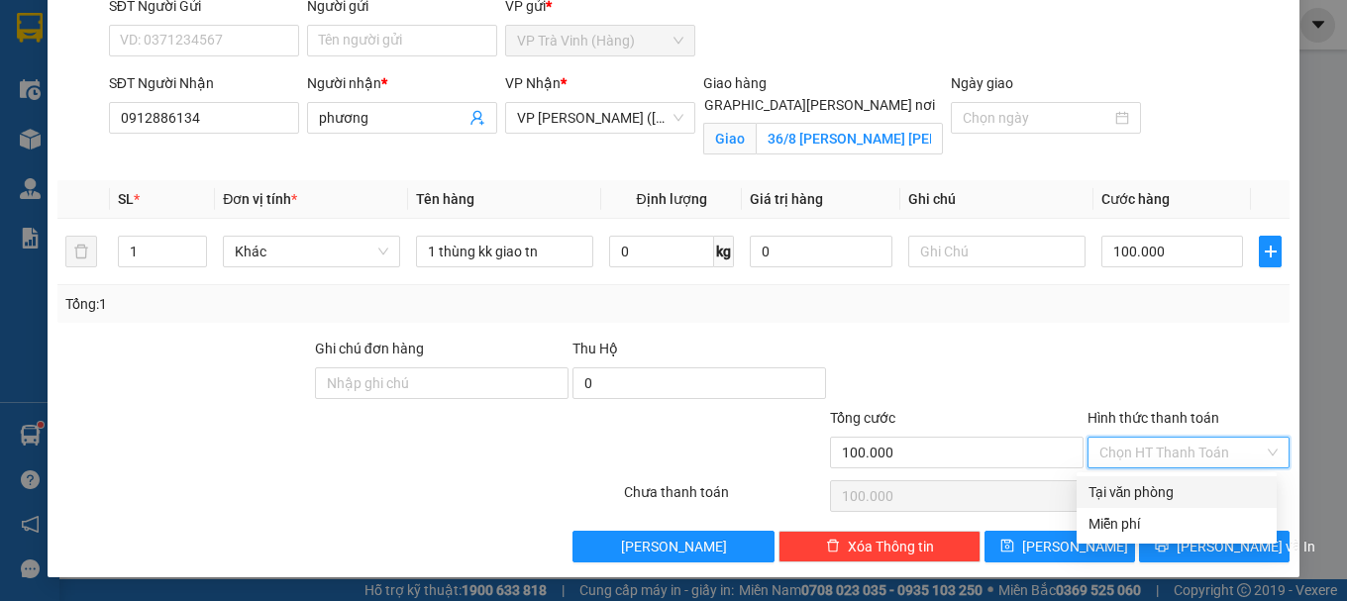
click at [1149, 483] on div "Tại văn phòng" at bounding box center [1176, 492] width 176 height 22
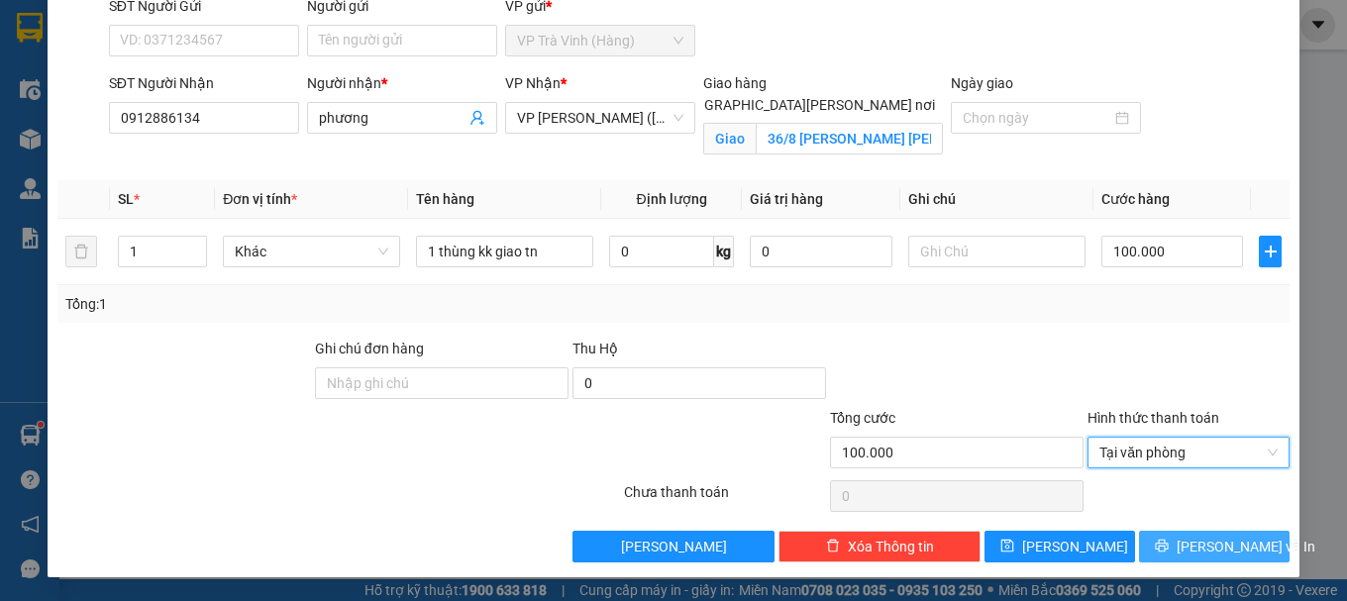
click at [1179, 550] on button "[PERSON_NAME] và In" at bounding box center [1214, 547] width 151 height 32
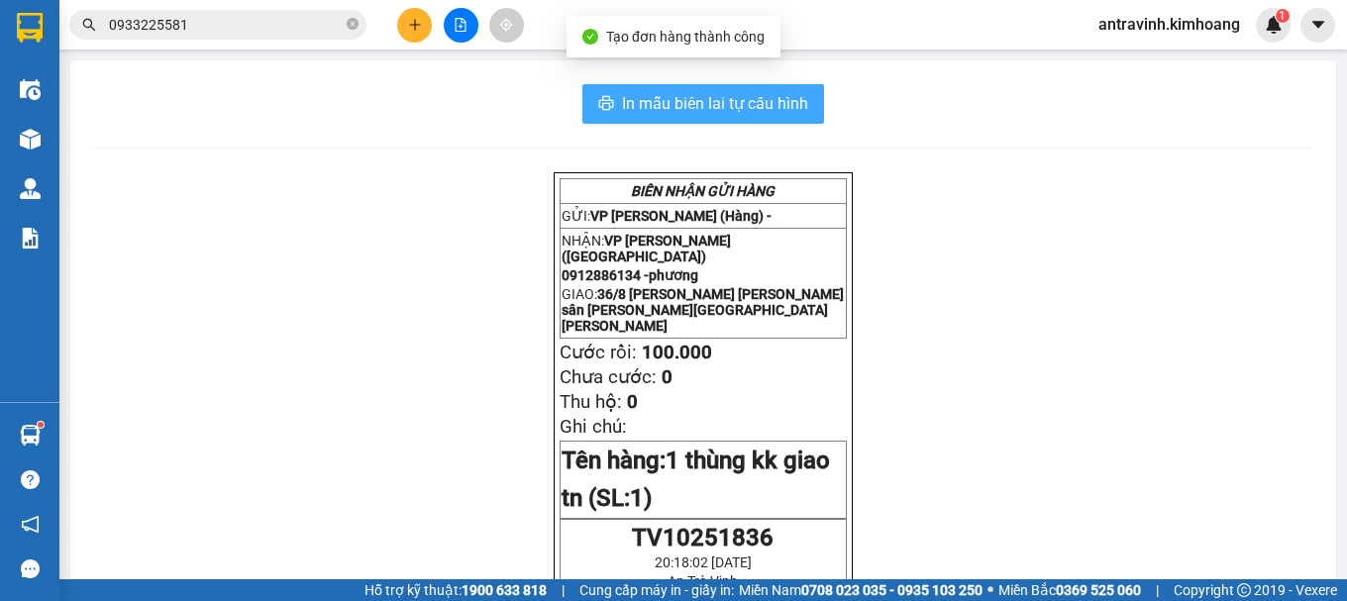
click at [792, 97] on span "In mẫu biên lai tự cấu hình" at bounding box center [715, 103] width 186 height 25
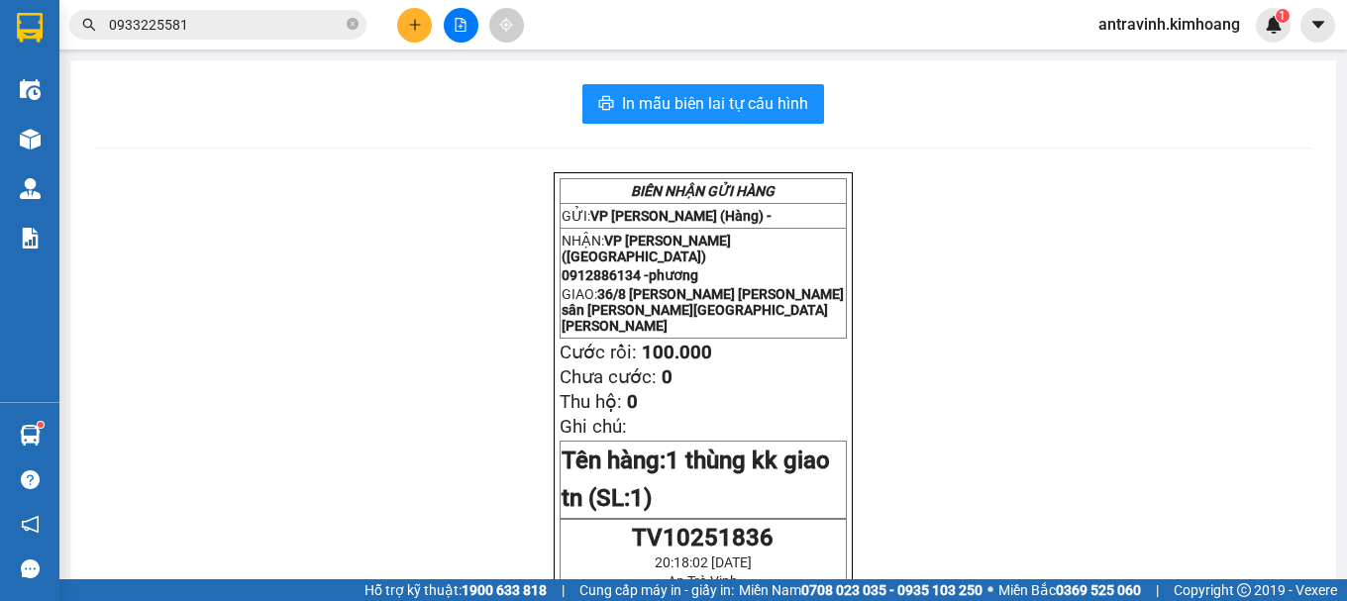
click at [256, 35] on input "0933225581" at bounding box center [226, 25] width 234 height 22
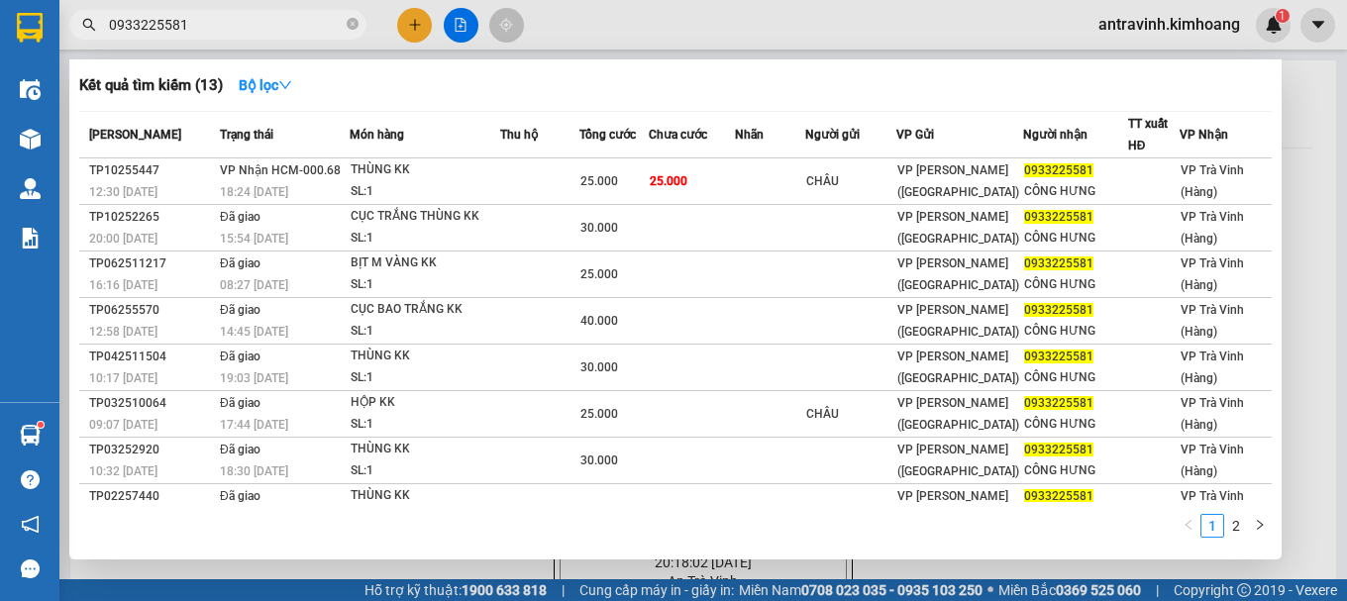
click at [256, 35] on input "0933225581" at bounding box center [226, 25] width 234 height 22
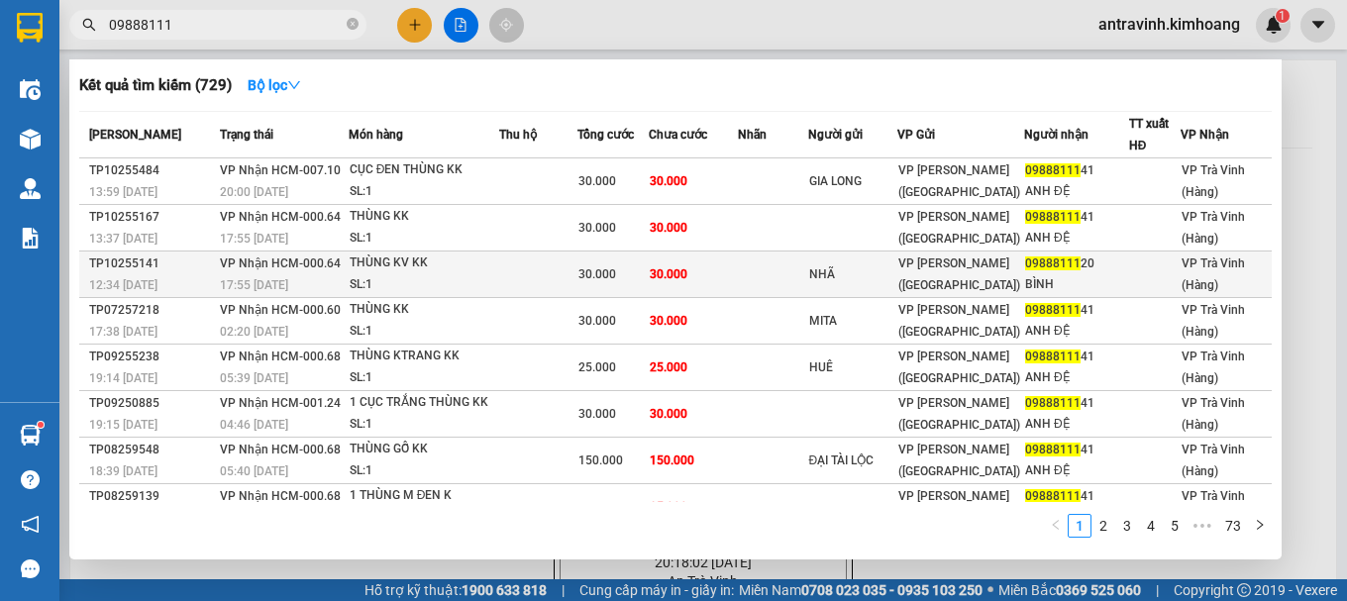
click at [536, 270] on td at bounding box center [538, 275] width 78 height 47
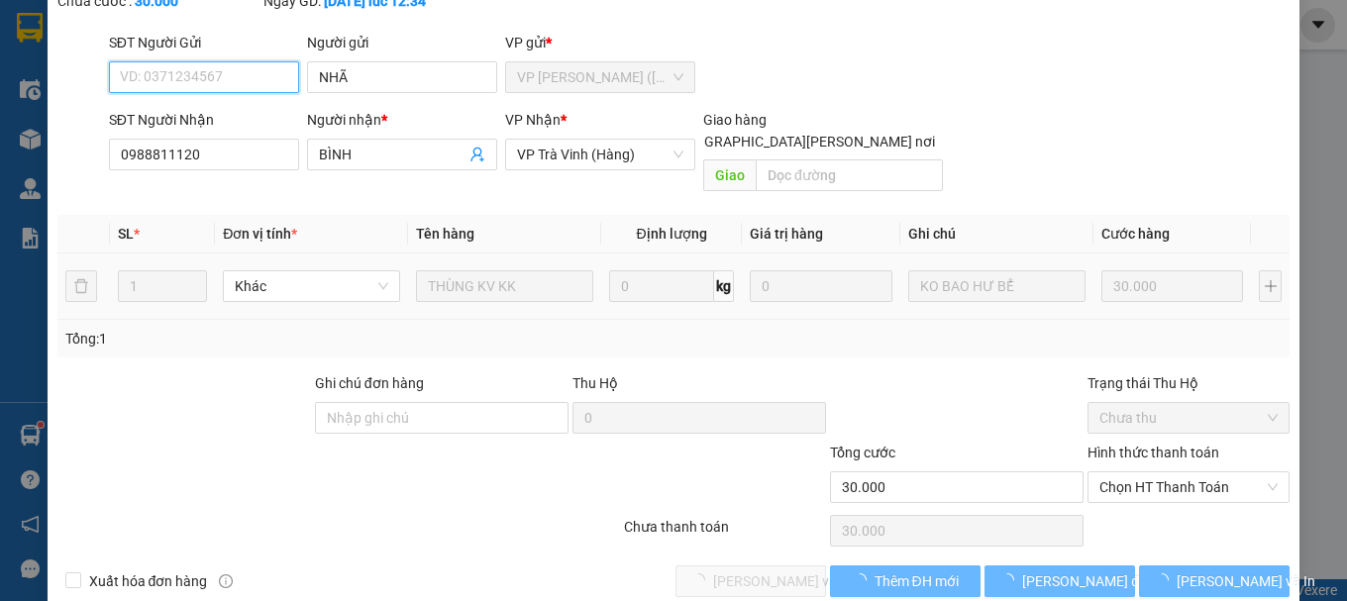
scroll to position [136, 0]
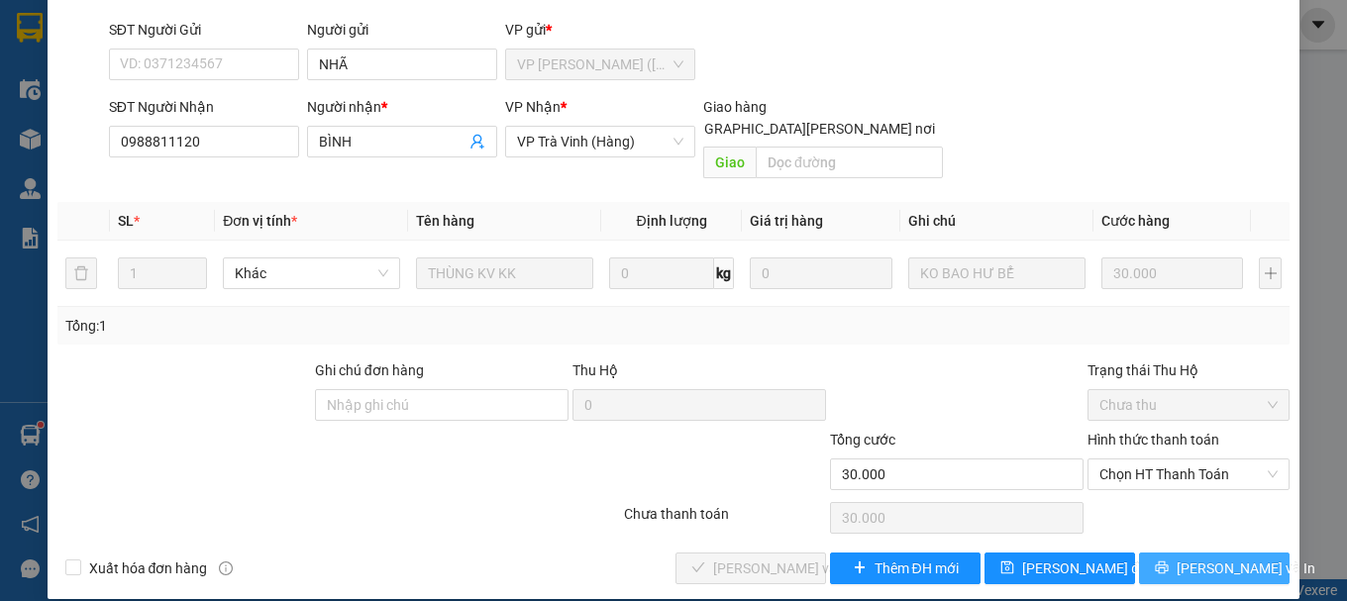
click at [1174, 553] on button "[PERSON_NAME] và In" at bounding box center [1214, 569] width 151 height 32
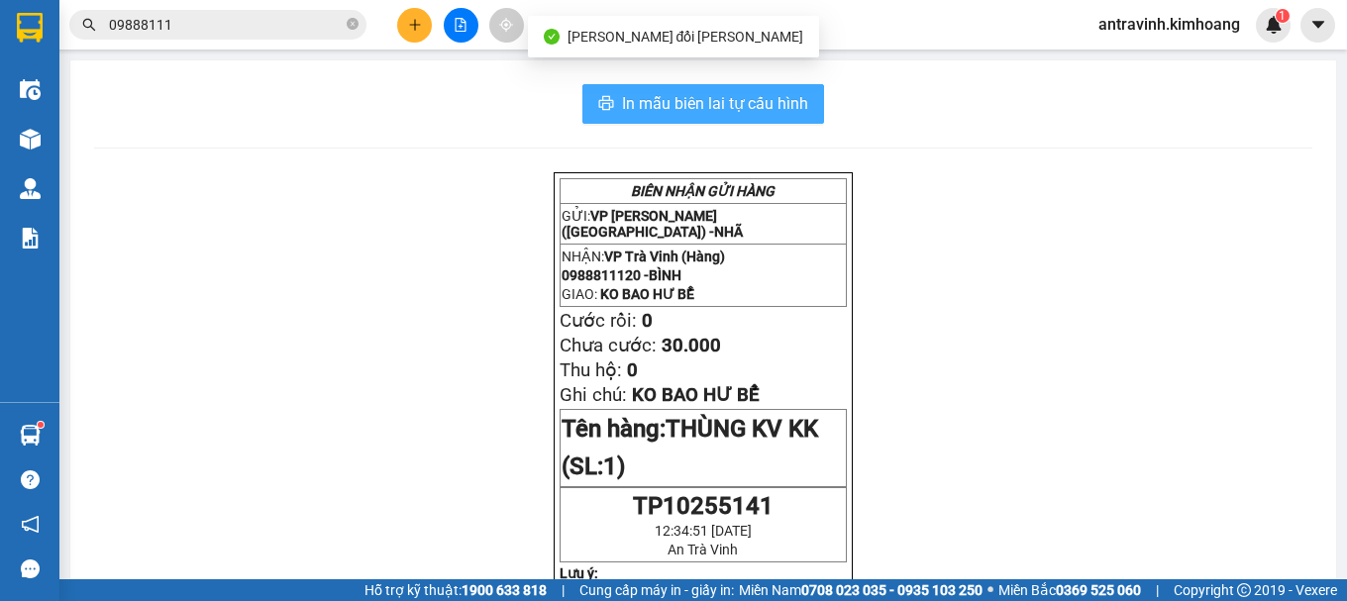
click at [787, 103] on span "In mẫu biên lai tự cấu hình" at bounding box center [715, 103] width 186 height 25
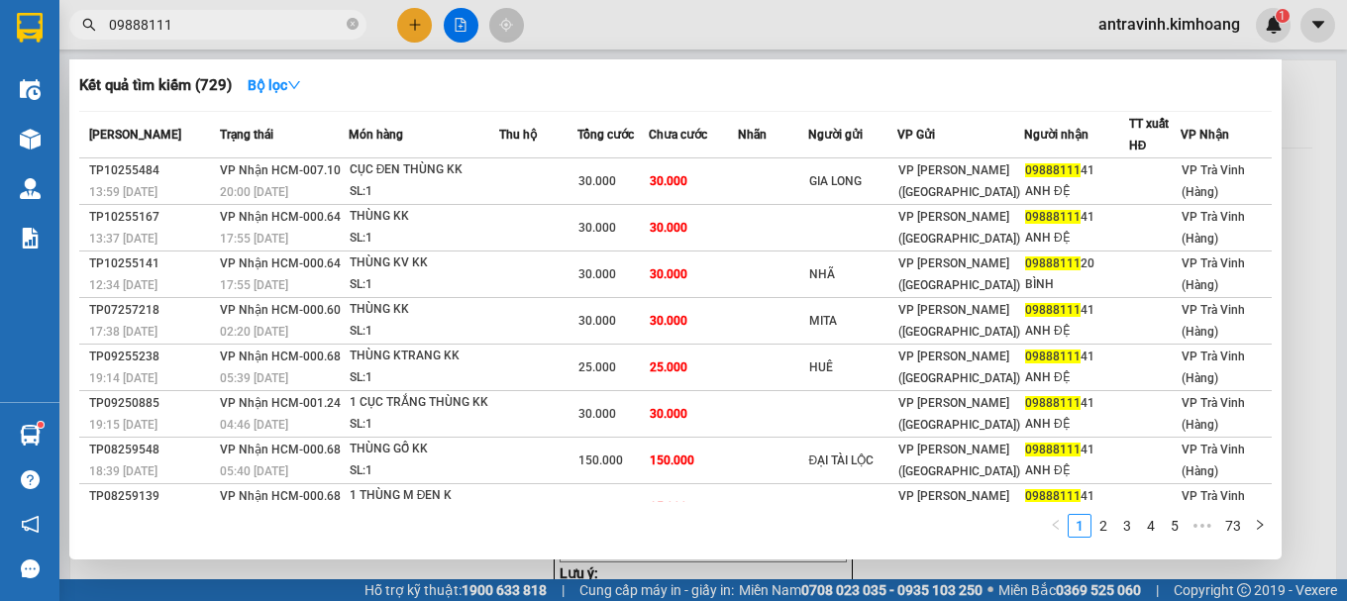
click at [325, 17] on input "09888111" at bounding box center [226, 25] width 234 height 22
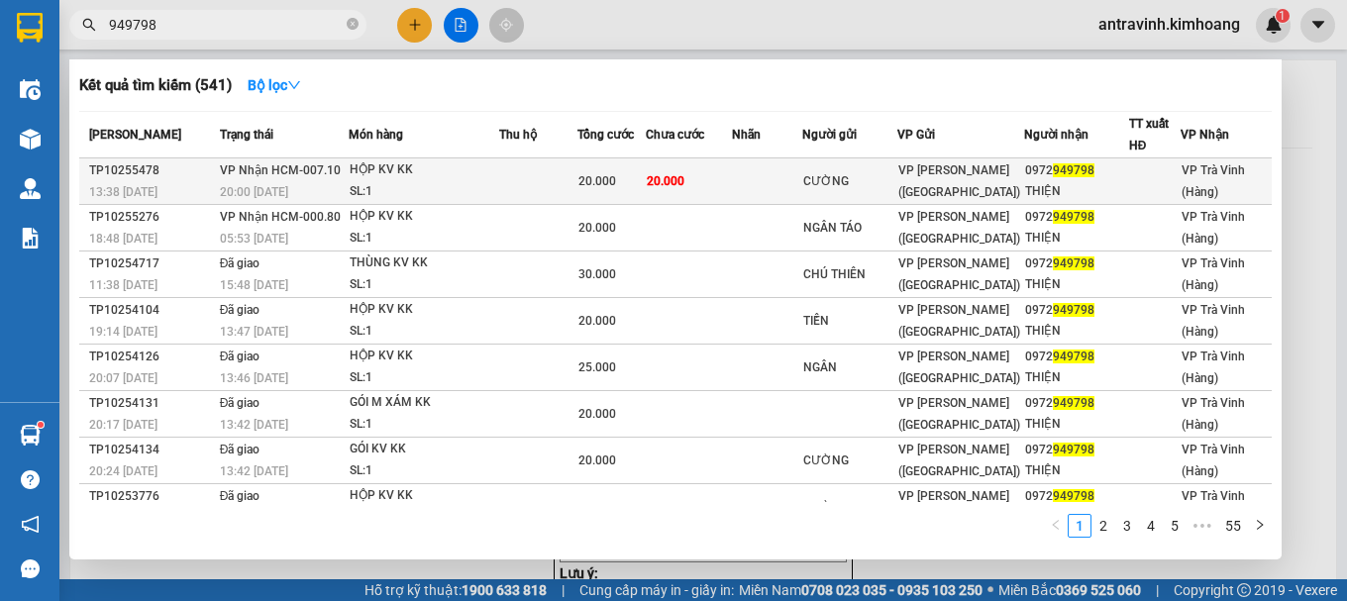
click at [517, 175] on td at bounding box center [538, 181] width 78 height 47
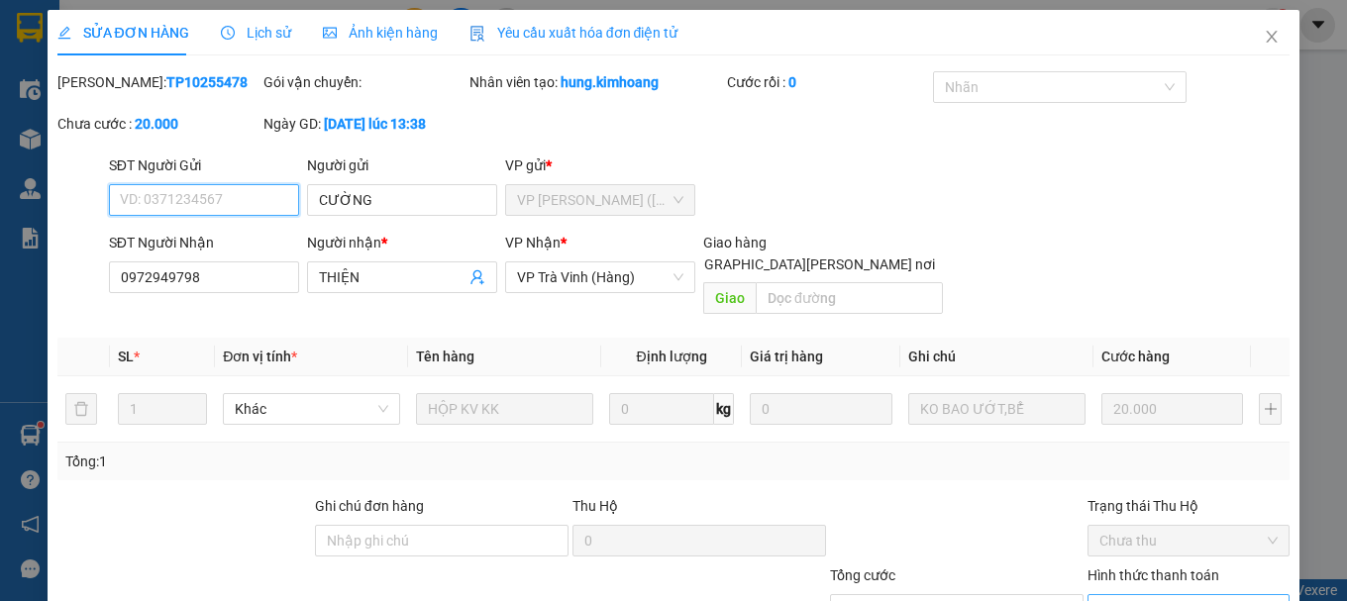
scroll to position [136, 0]
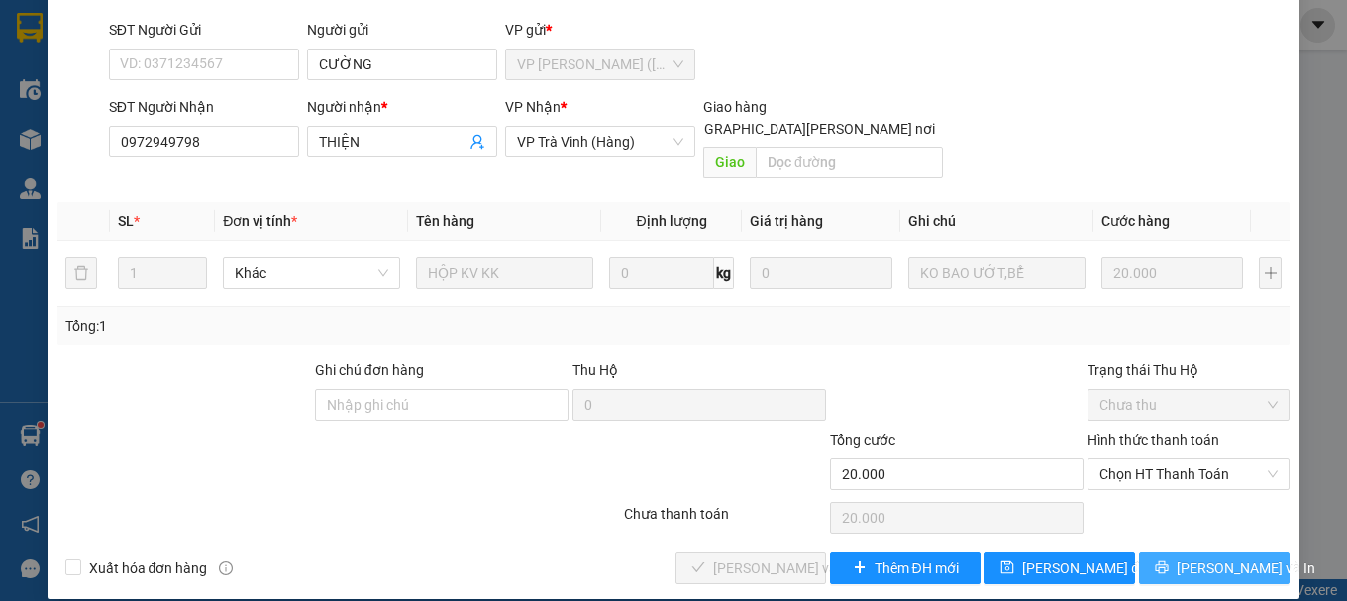
click at [1197, 557] on span "[PERSON_NAME] và In" at bounding box center [1245, 568] width 139 height 22
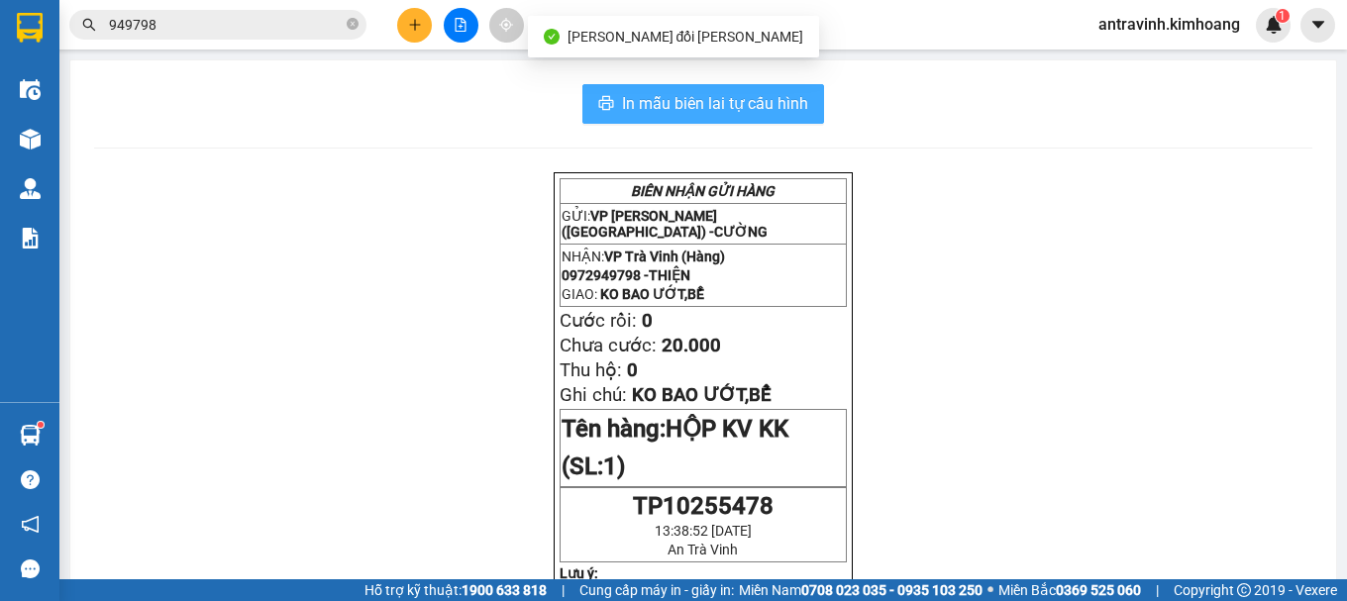
click at [784, 96] on span "In mẫu biên lai tự cấu hình" at bounding box center [715, 103] width 186 height 25
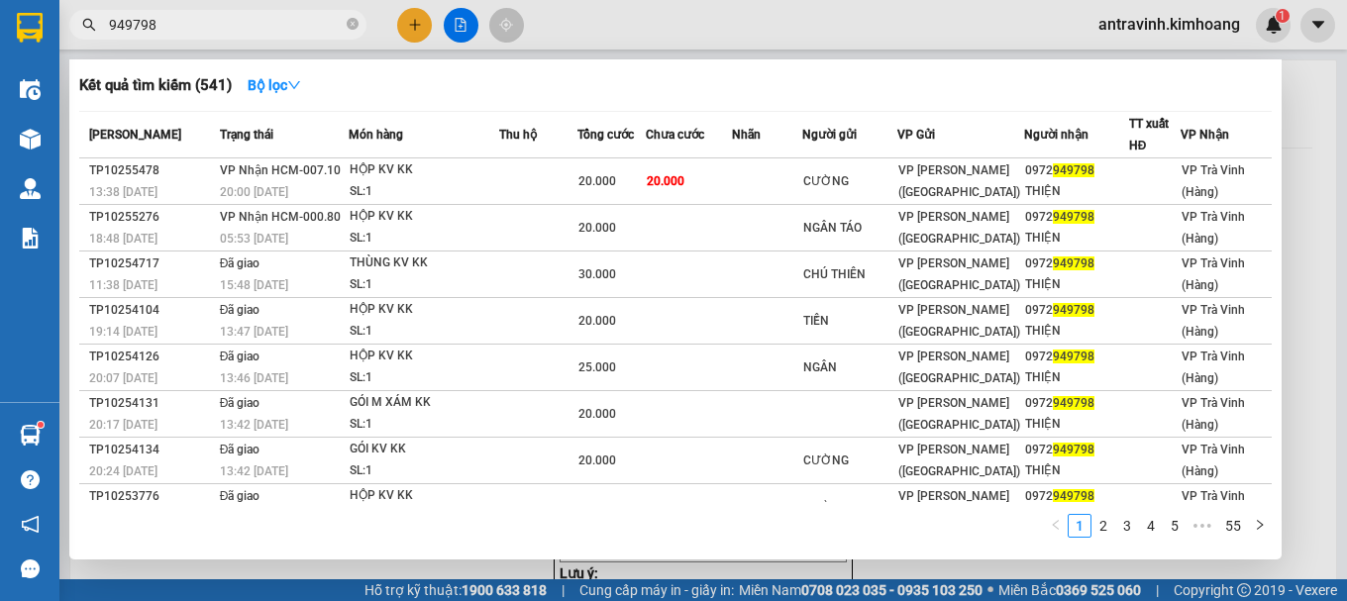
click at [255, 29] on input "949798" at bounding box center [226, 25] width 234 height 22
click at [254, 27] on input "949798" at bounding box center [226, 25] width 234 height 22
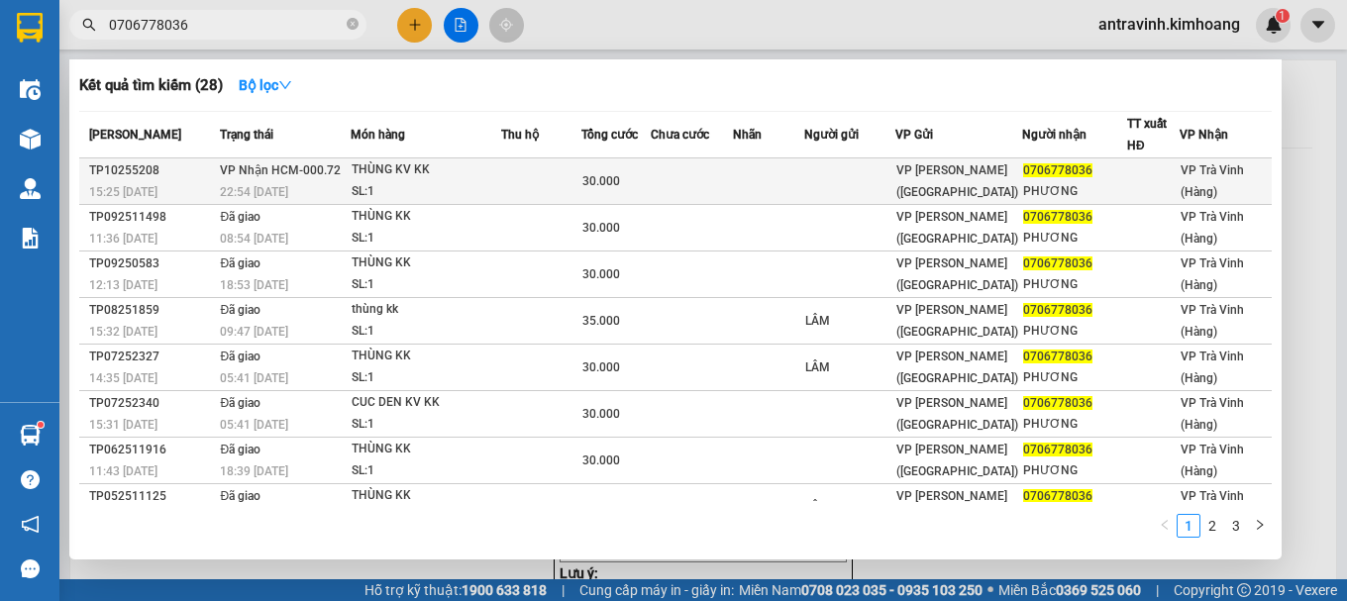
click at [461, 160] on div "THÙNG KV KK" at bounding box center [426, 170] width 149 height 22
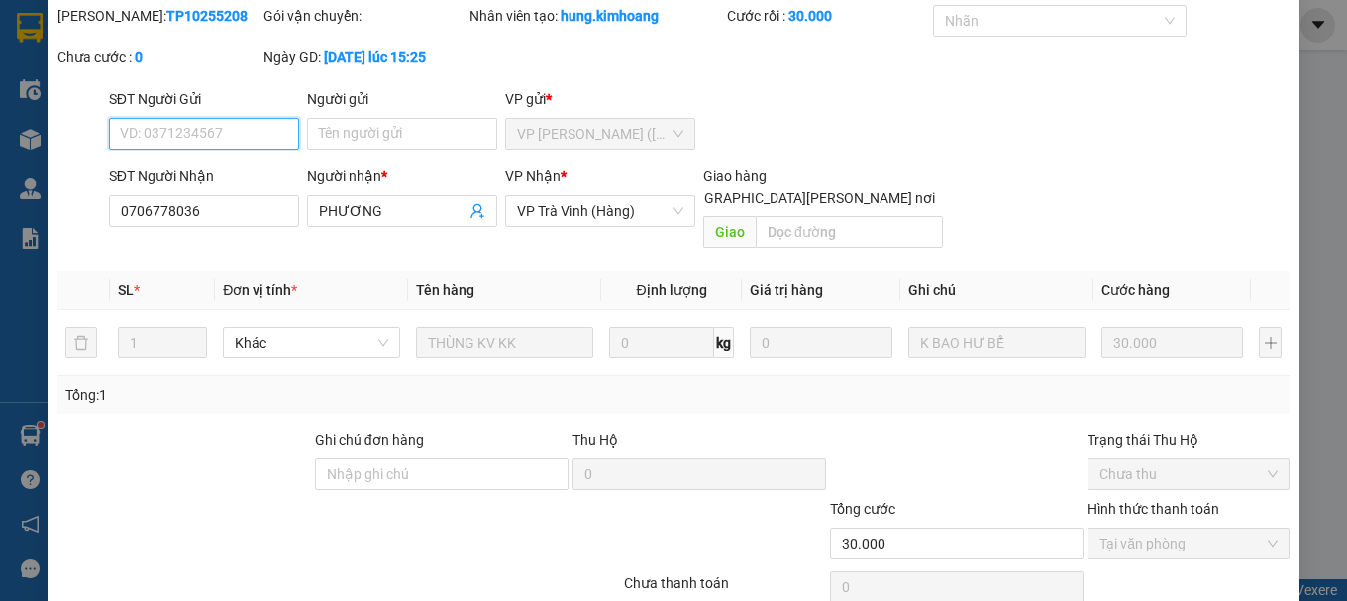
scroll to position [136, 0]
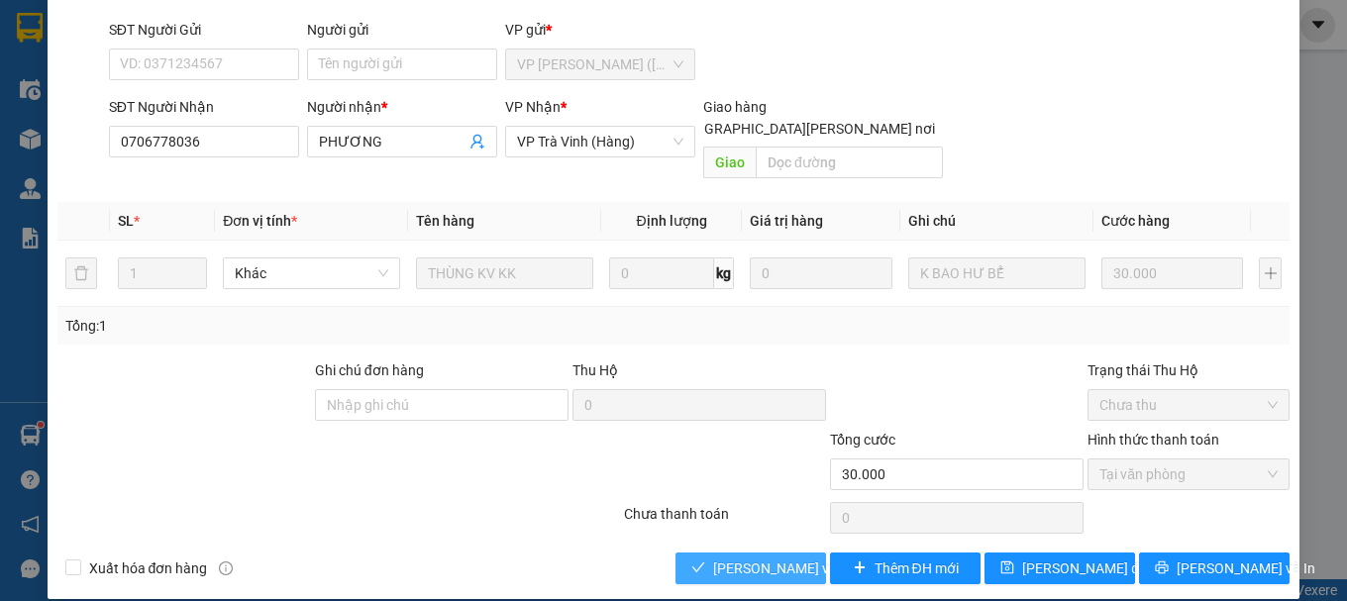
click at [799, 557] on span "[PERSON_NAME] và [PERSON_NAME] hàng" at bounding box center [846, 568] width 267 height 22
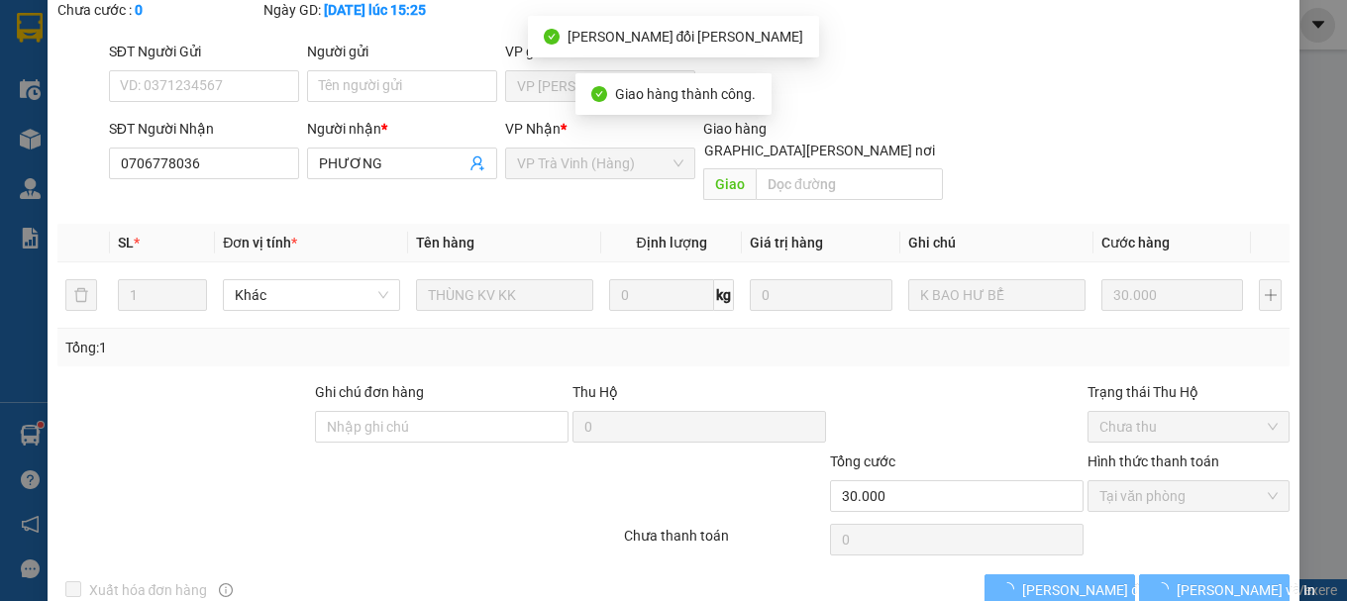
scroll to position [157, 0]
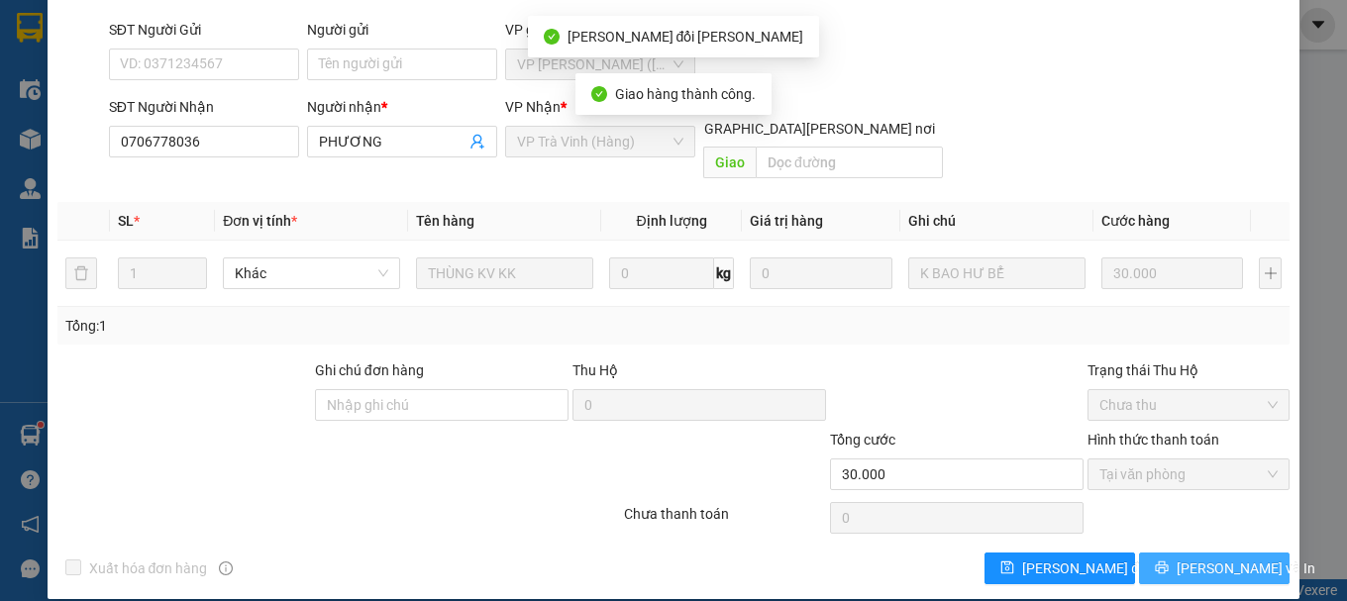
click at [1164, 561] on icon "printer" at bounding box center [1162, 567] width 13 height 13
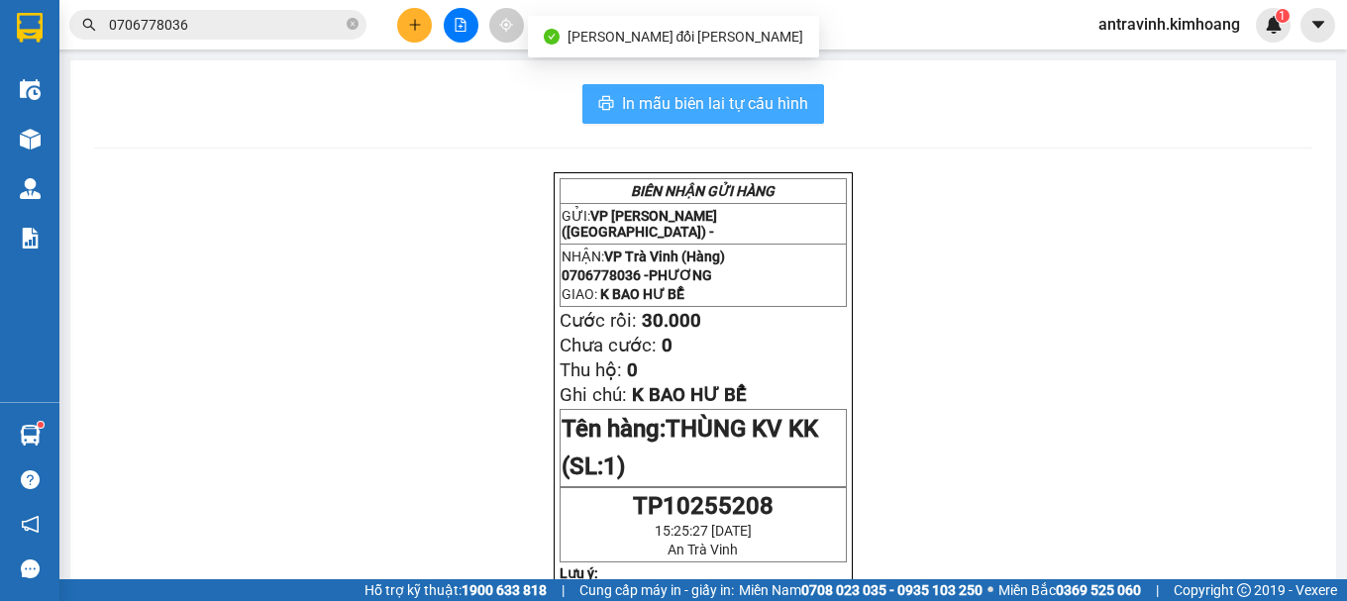
click at [799, 105] on span "In mẫu biên lai tự cấu hình" at bounding box center [715, 103] width 186 height 25
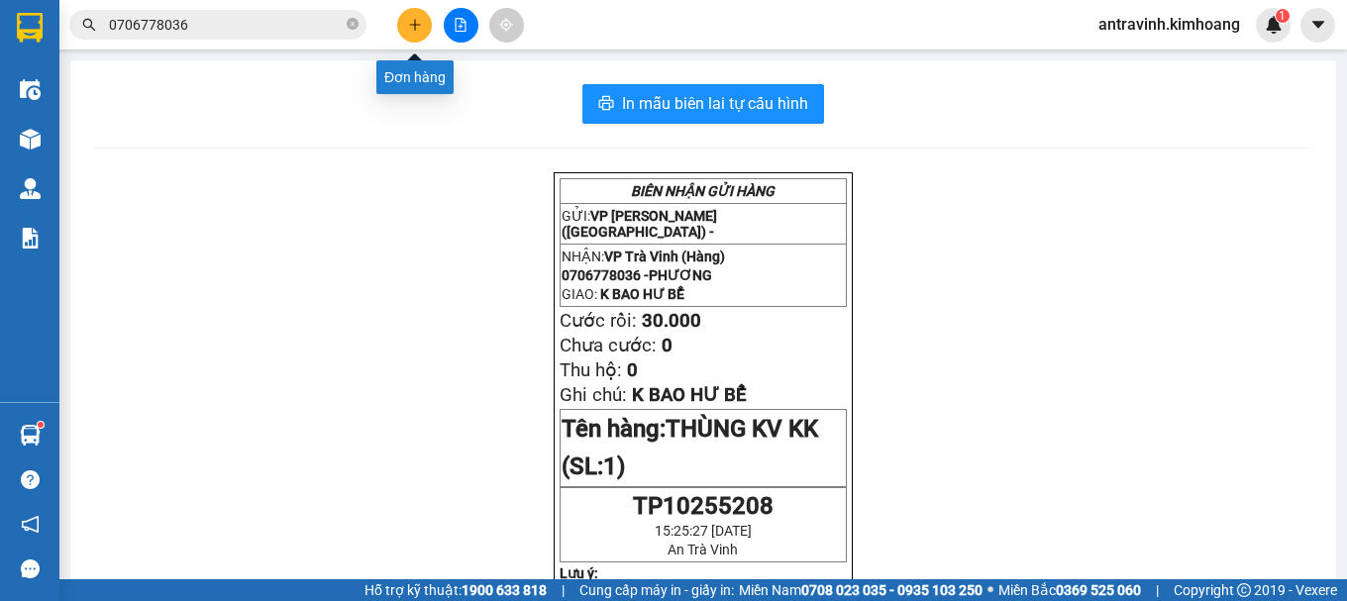
click at [422, 28] on button at bounding box center [414, 25] width 35 height 35
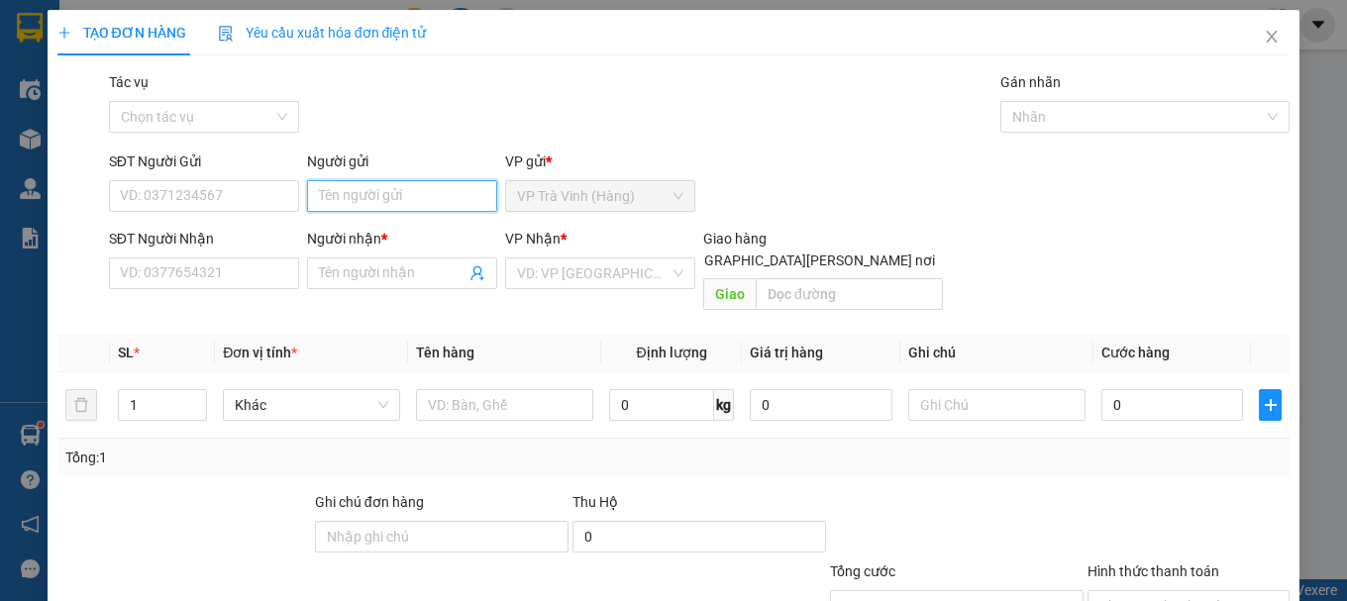
click at [408, 201] on input "Người gửi" at bounding box center [402, 196] width 190 height 32
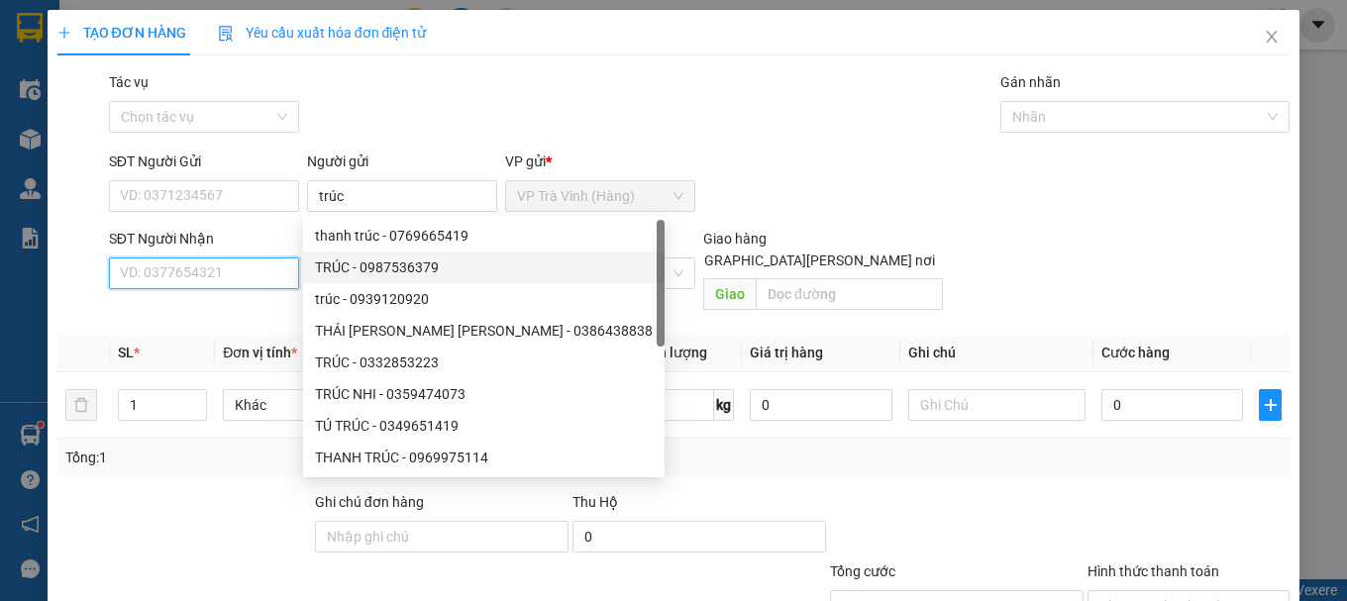
click at [253, 273] on input "SĐT Người Nhận" at bounding box center [204, 273] width 190 height 32
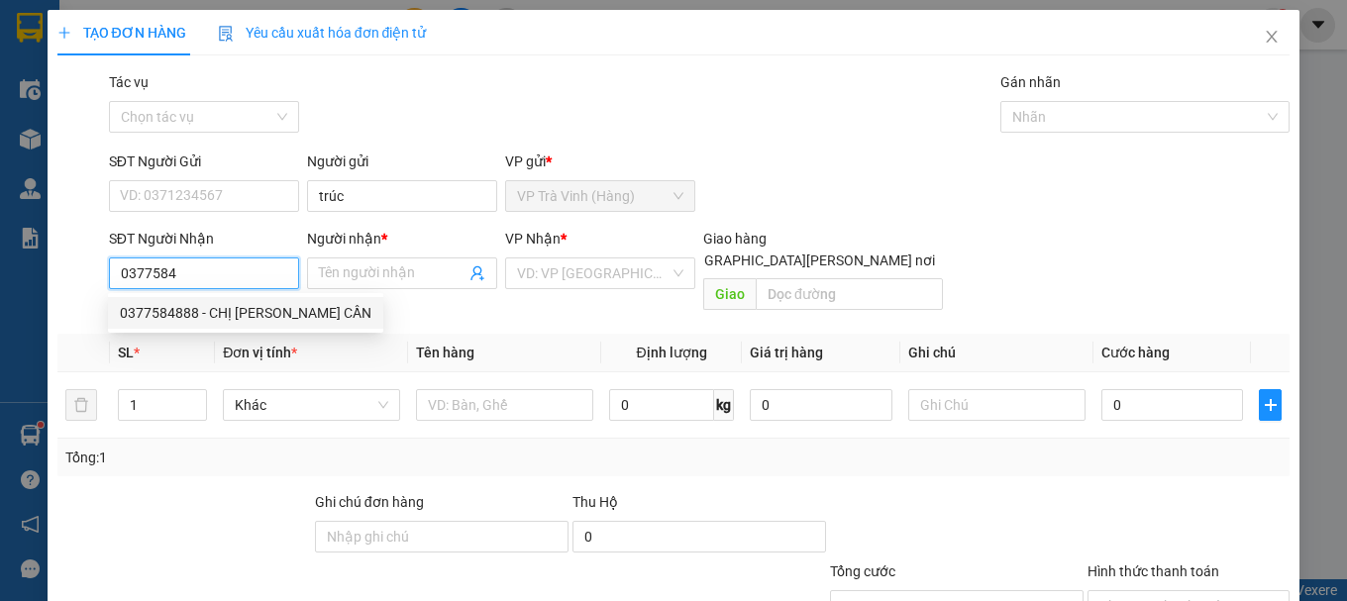
click at [247, 308] on div "0377584888 - CHỊ [PERSON_NAME] CẦN" at bounding box center [246, 313] width 252 height 22
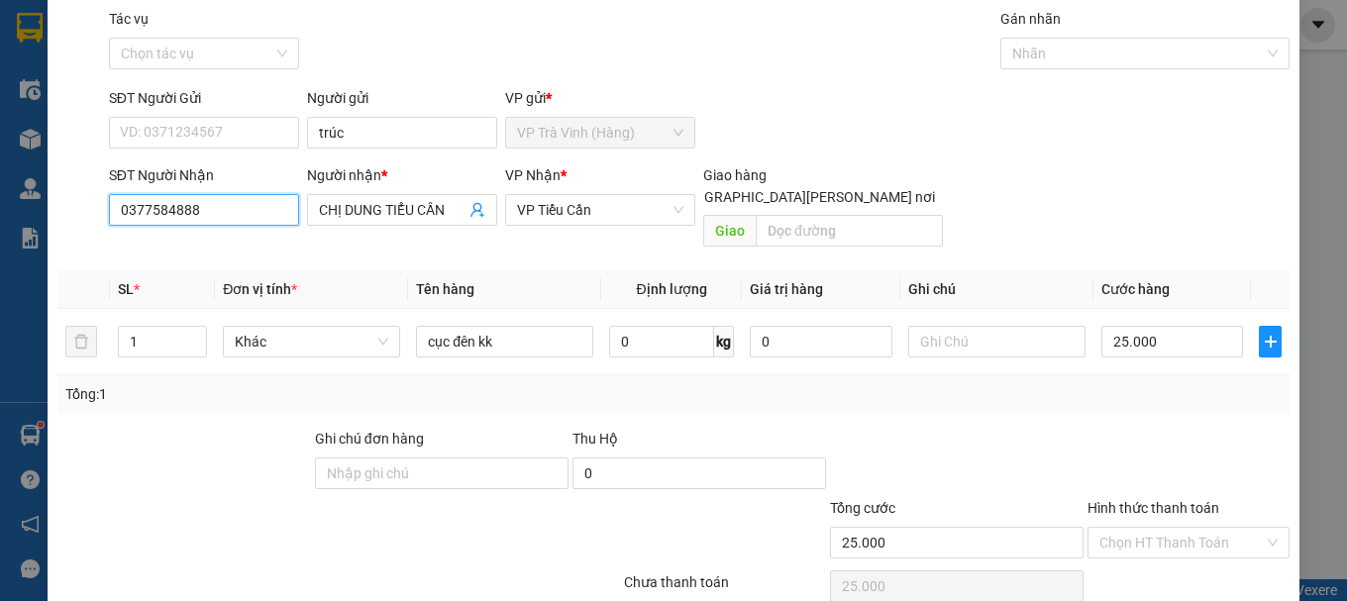
scroll to position [132, 0]
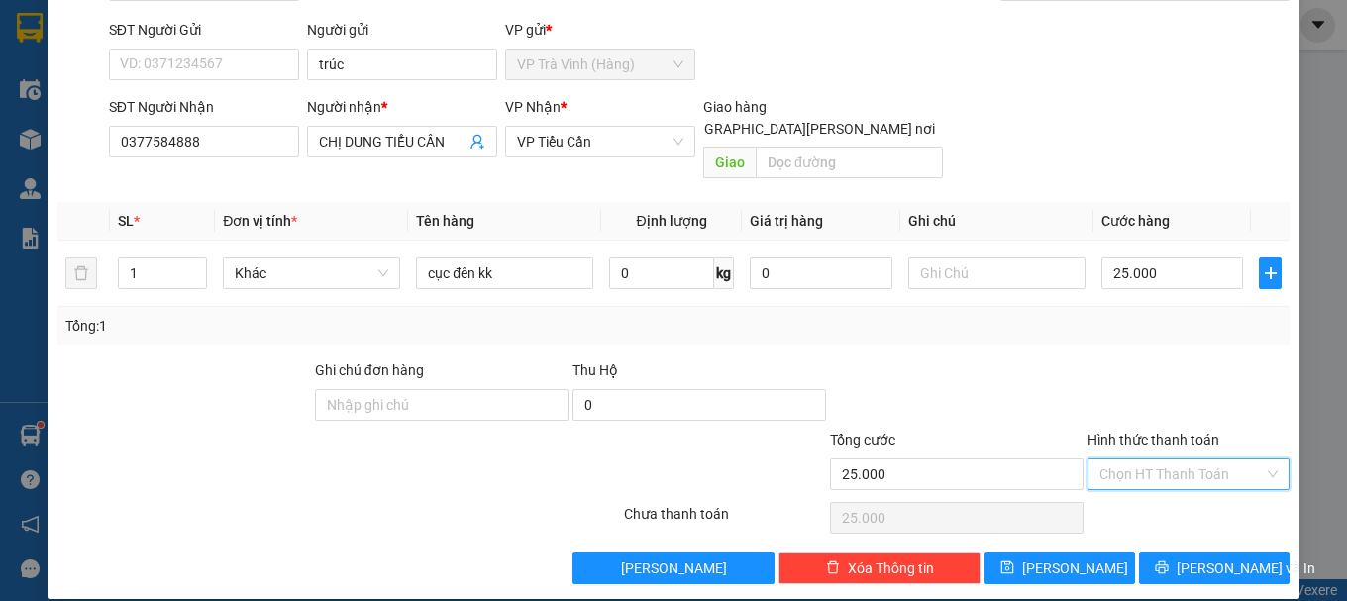
click at [1185, 459] on input "Hình thức thanh toán" at bounding box center [1181, 474] width 164 height 30
click at [1181, 496] on div "Tại văn phòng" at bounding box center [1176, 492] width 176 height 22
click at [1180, 553] on button "[PERSON_NAME] và In" at bounding box center [1214, 569] width 151 height 32
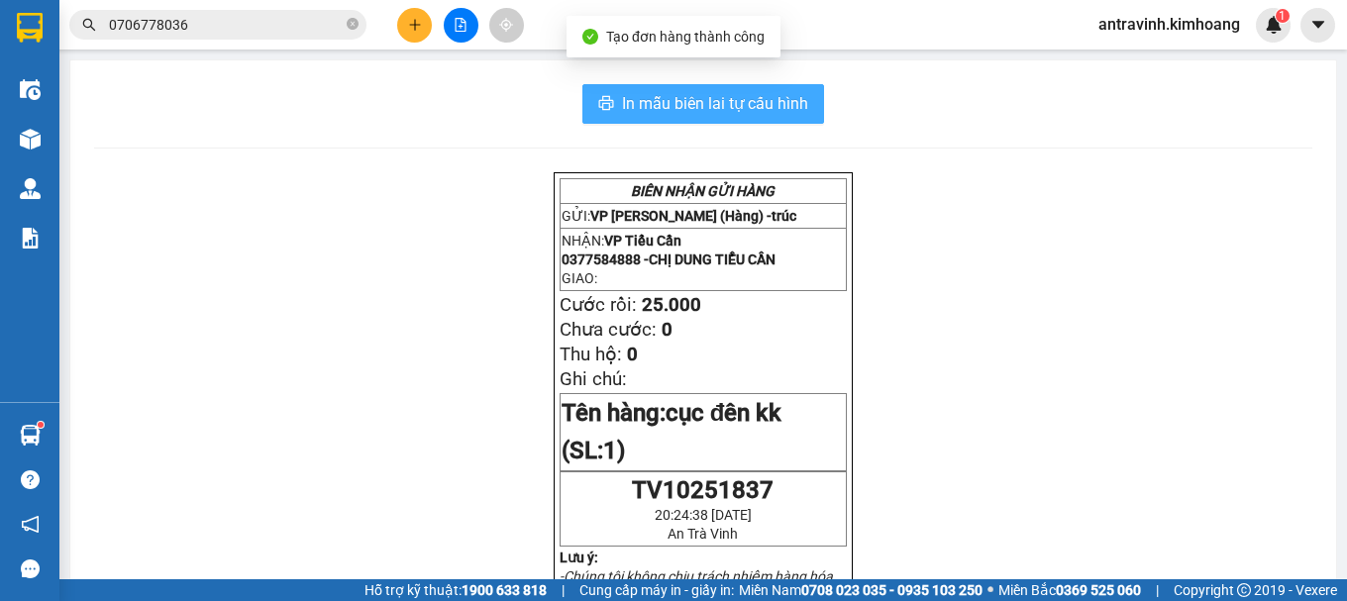
click at [731, 107] on span "In mẫu biên lai tự cấu hình" at bounding box center [715, 103] width 186 height 25
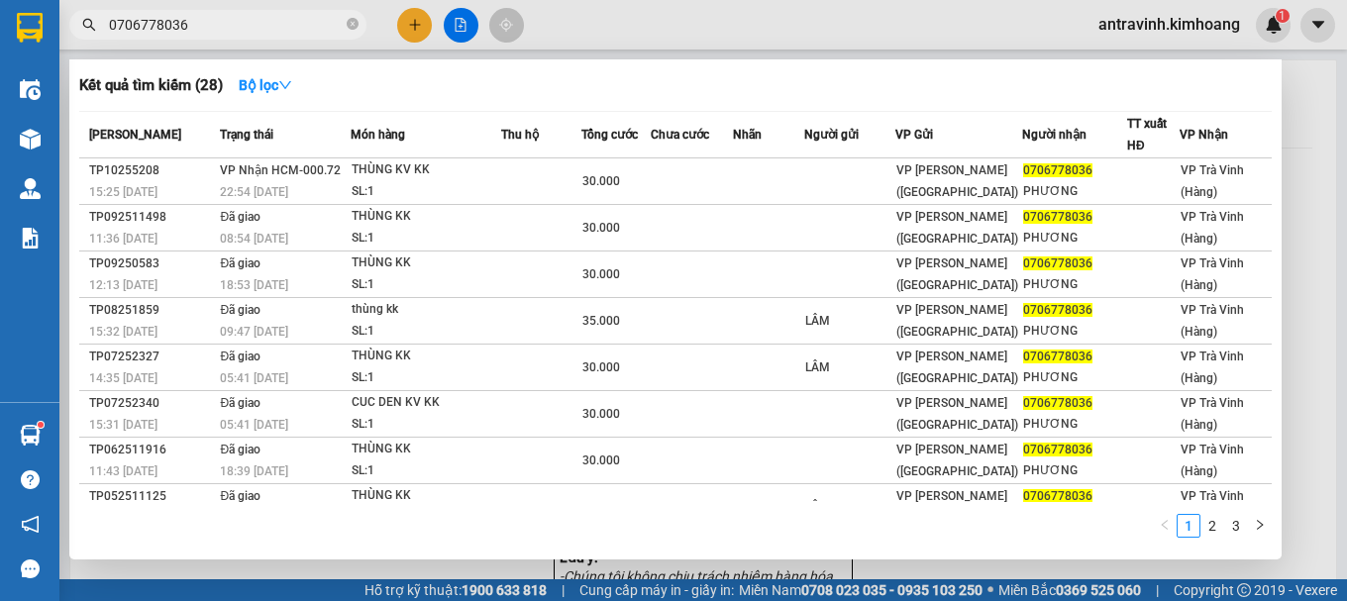
click at [231, 33] on input "0706778036" at bounding box center [226, 25] width 234 height 22
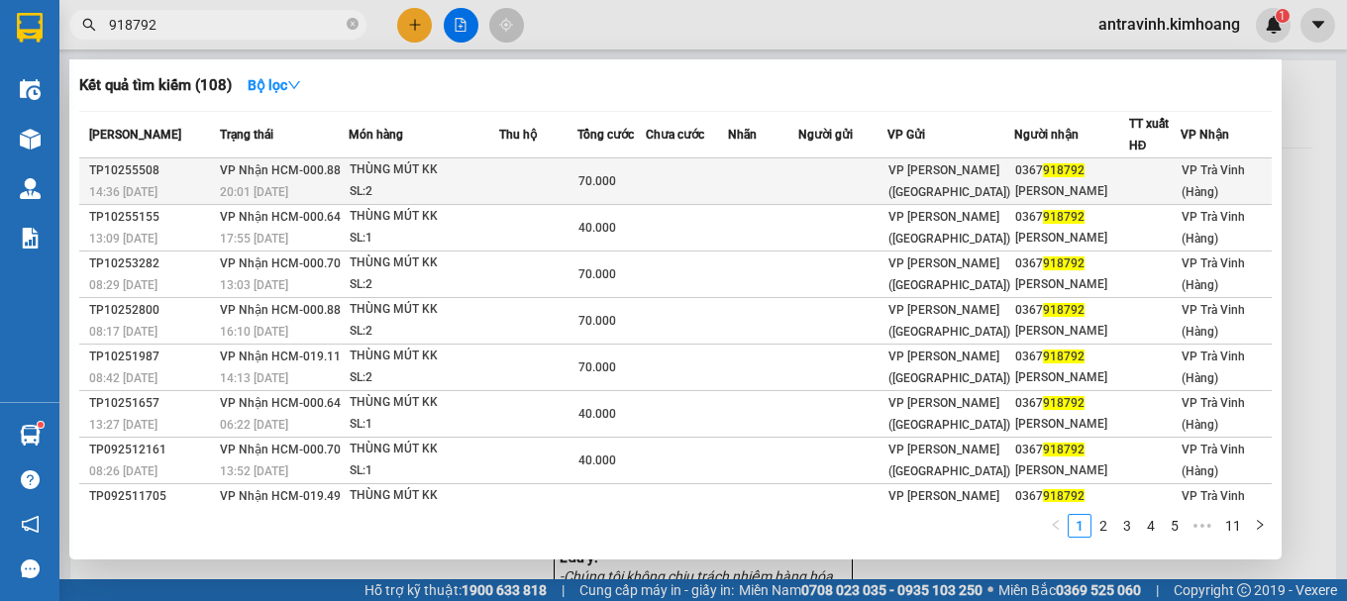
click at [410, 176] on div "THÙNG MÚT KK" at bounding box center [424, 170] width 149 height 22
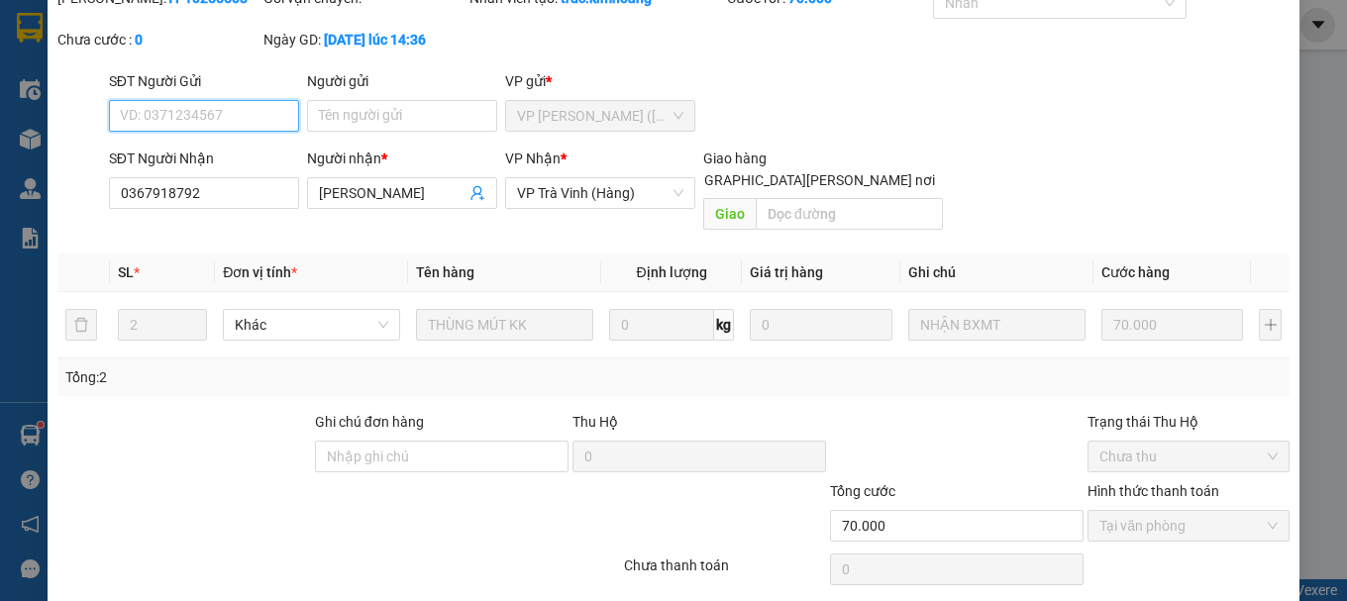
scroll to position [136, 0]
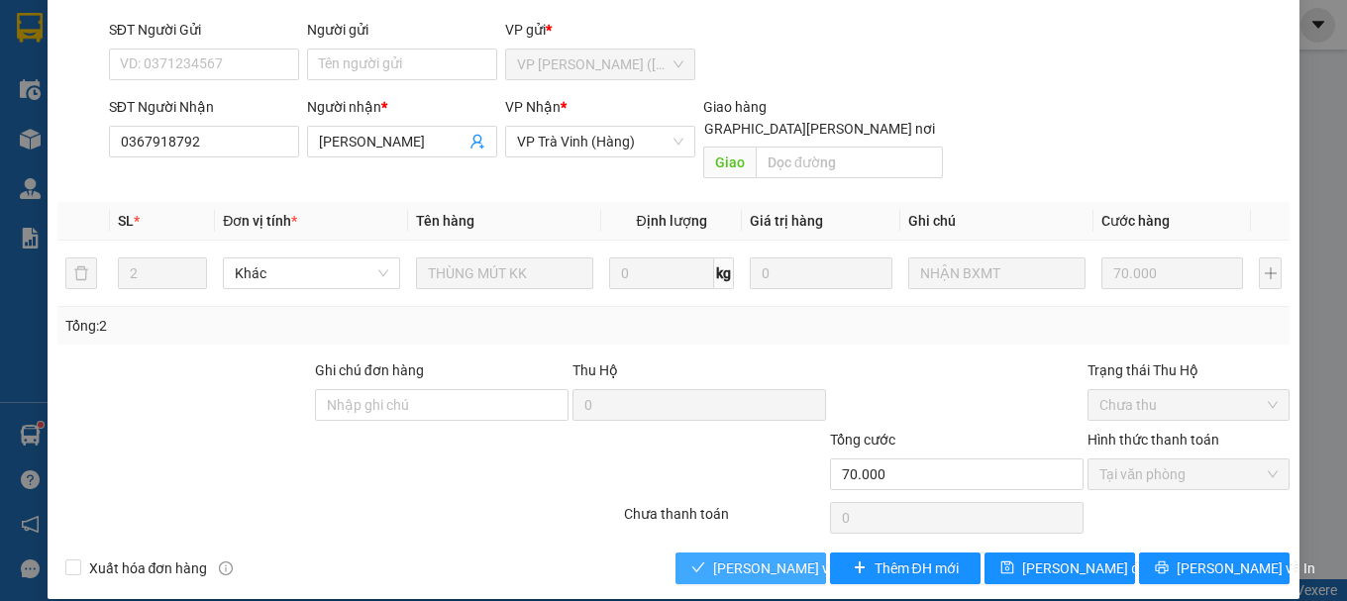
click at [787, 557] on span "[PERSON_NAME] và [PERSON_NAME] hàng" at bounding box center [846, 568] width 267 height 22
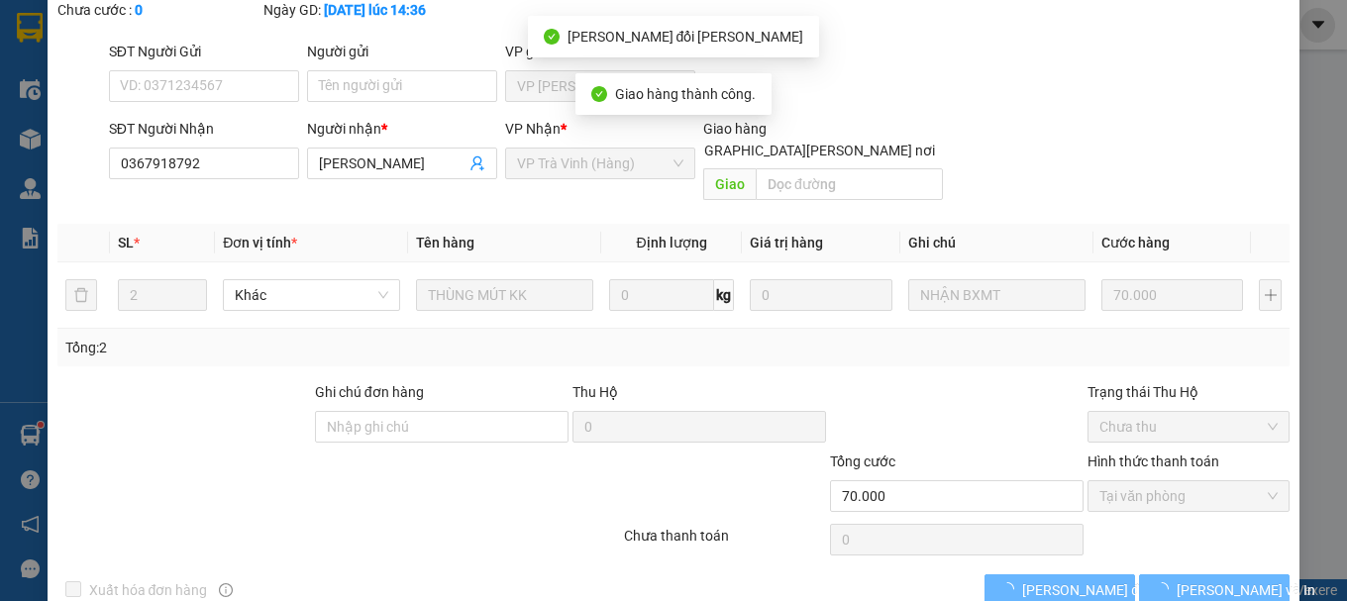
scroll to position [157, 0]
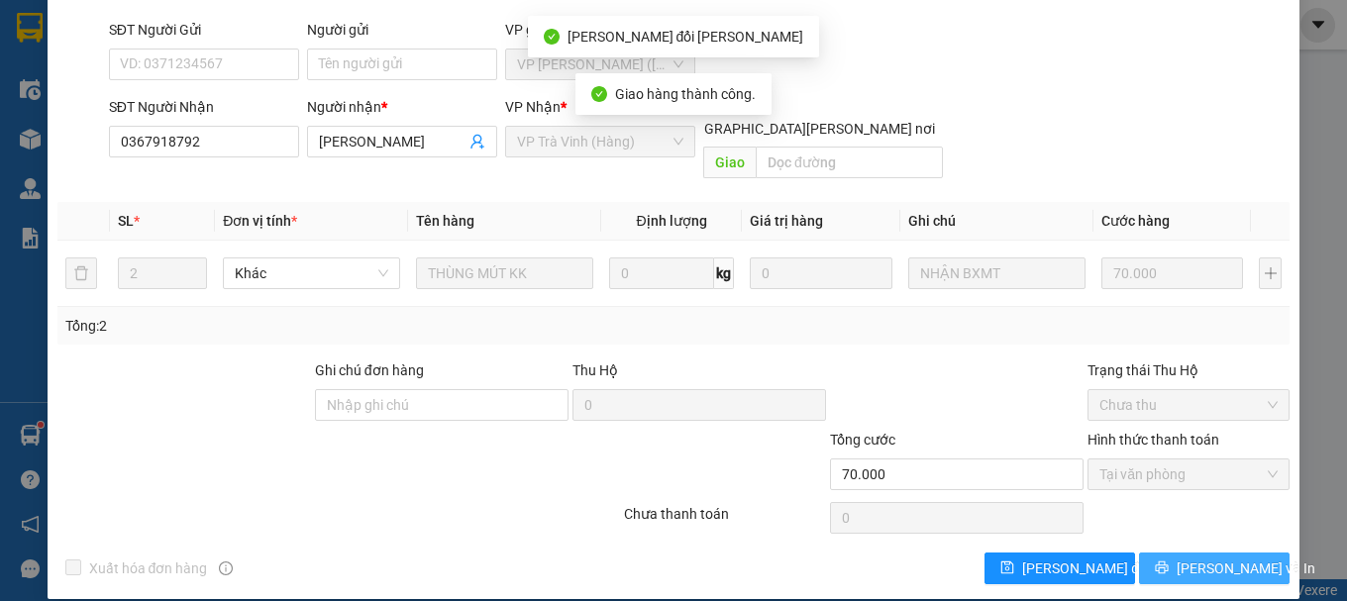
click at [1188, 557] on span "[PERSON_NAME] và In" at bounding box center [1245, 568] width 139 height 22
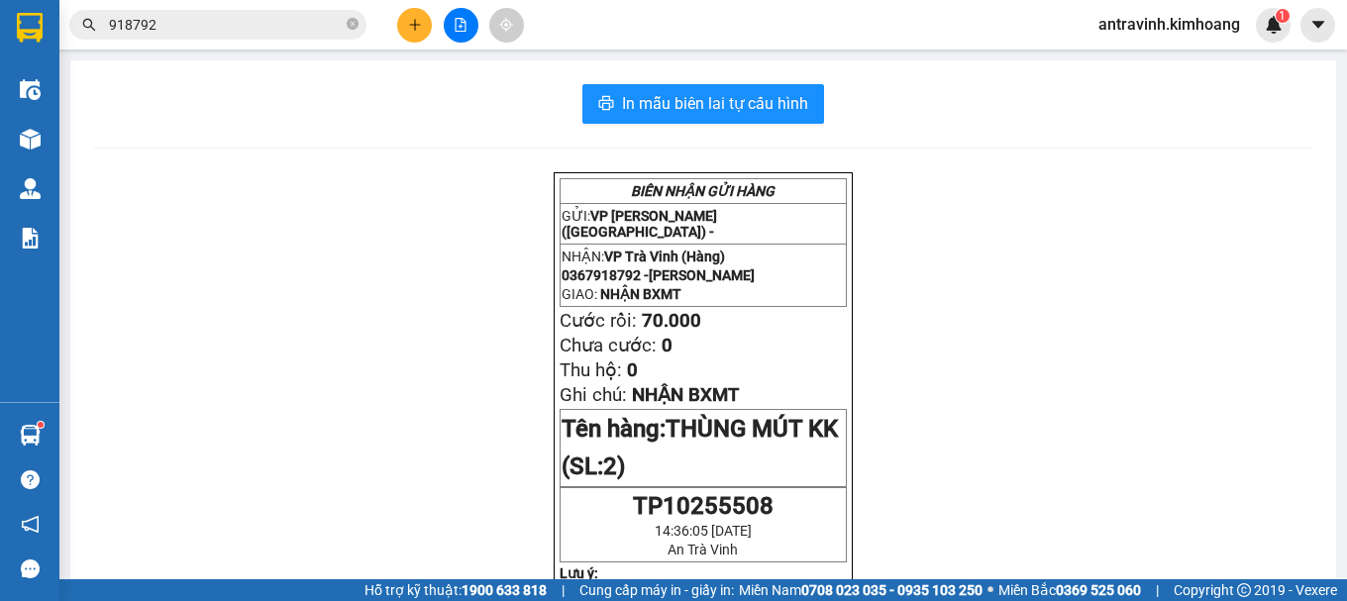
click at [274, 17] on input "918792" at bounding box center [226, 25] width 234 height 22
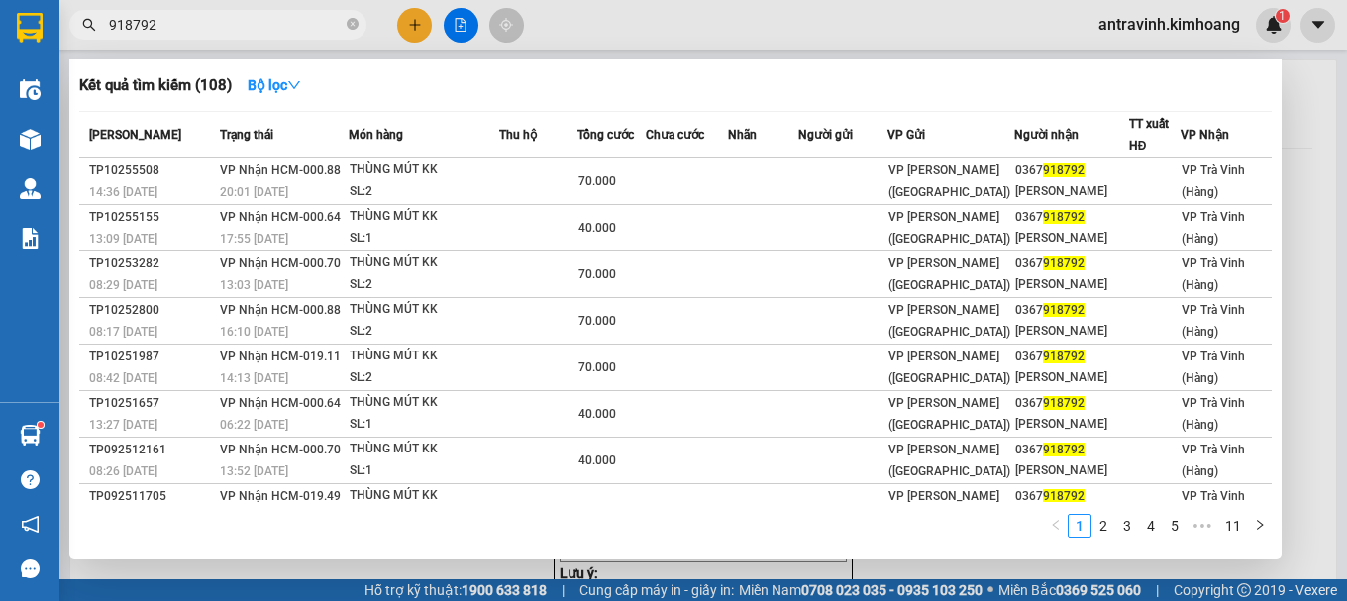
click at [274, 18] on input "918792" at bounding box center [226, 25] width 234 height 22
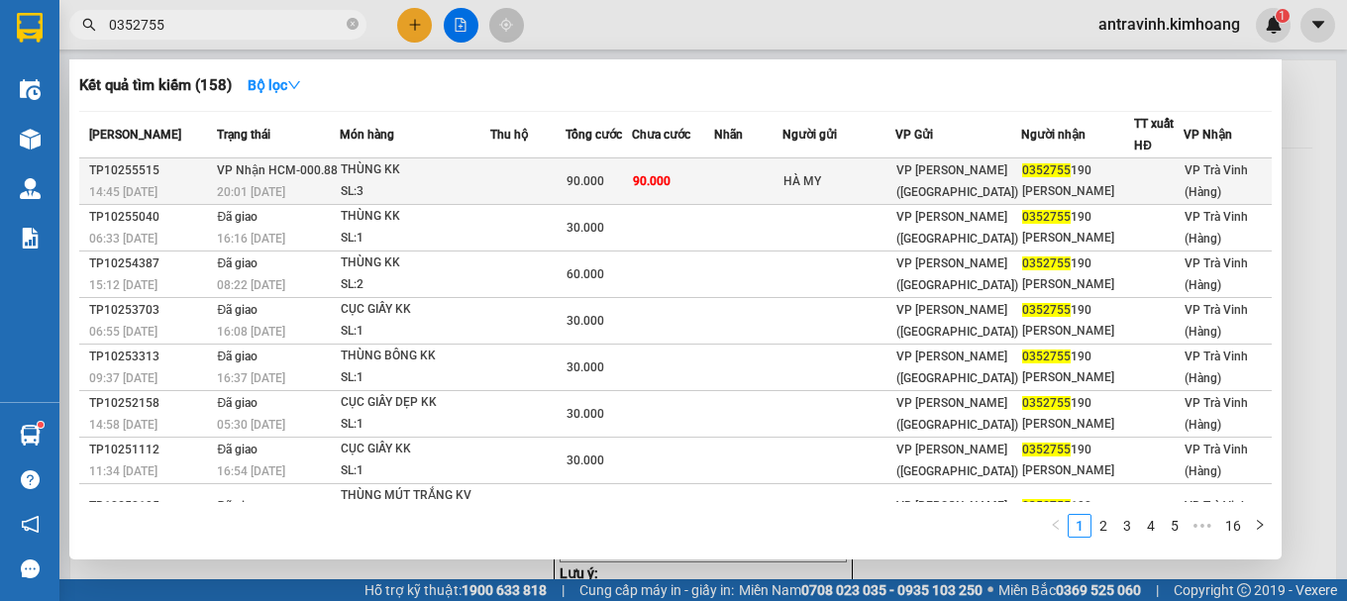
click at [781, 172] on td at bounding box center [747, 181] width 67 height 47
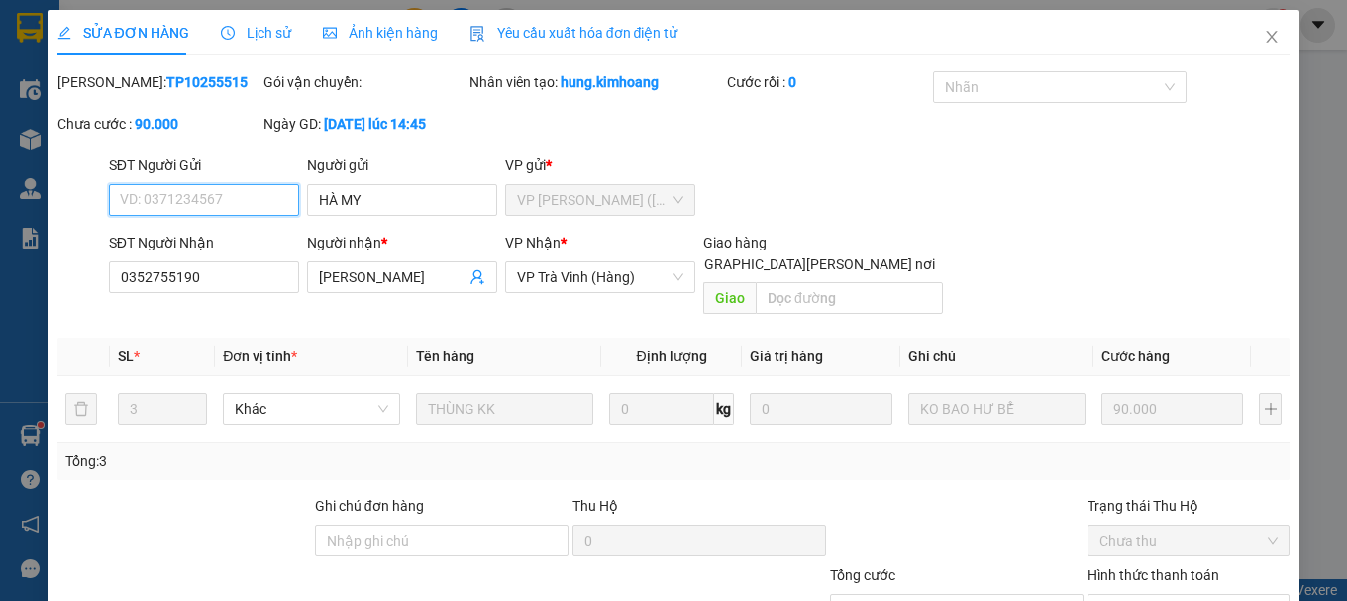
scroll to position [136, 0]
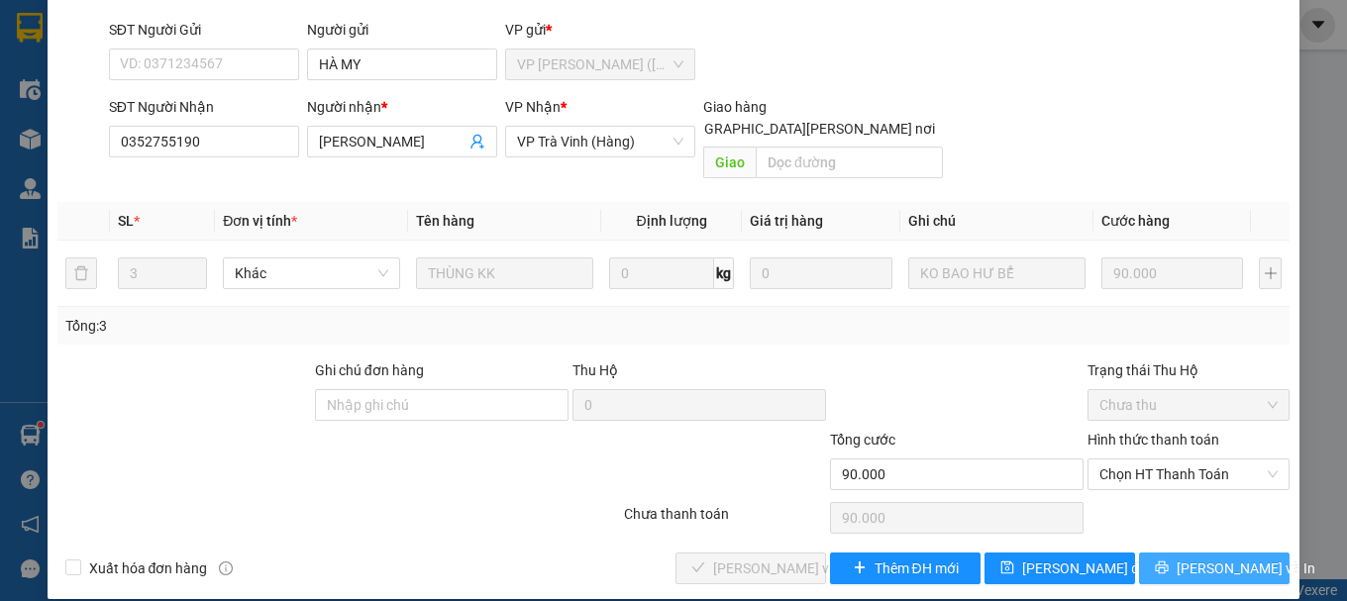
click at [1177, 553] on button "[PERSON_NAME] và In" at bounding box center [1214, 569] width 151 height 32
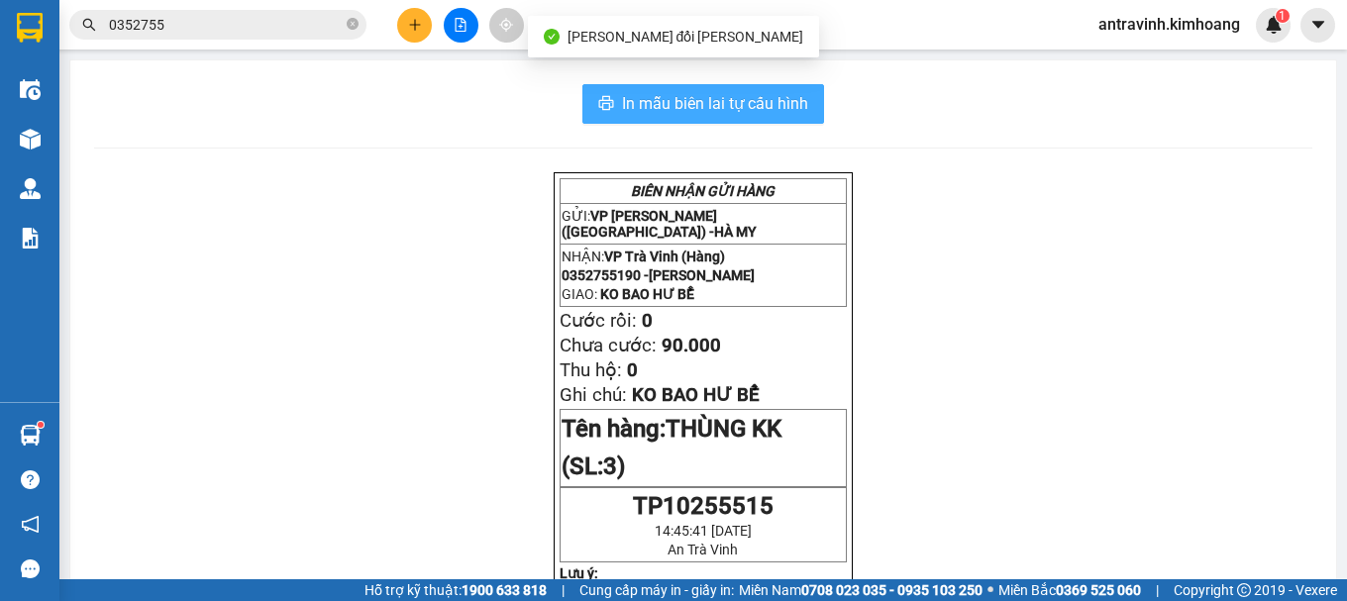
click at [778, 112] on span "In mẫu biên lai tự cấu hình" at bounding box center [715, 103] width 186 height 25
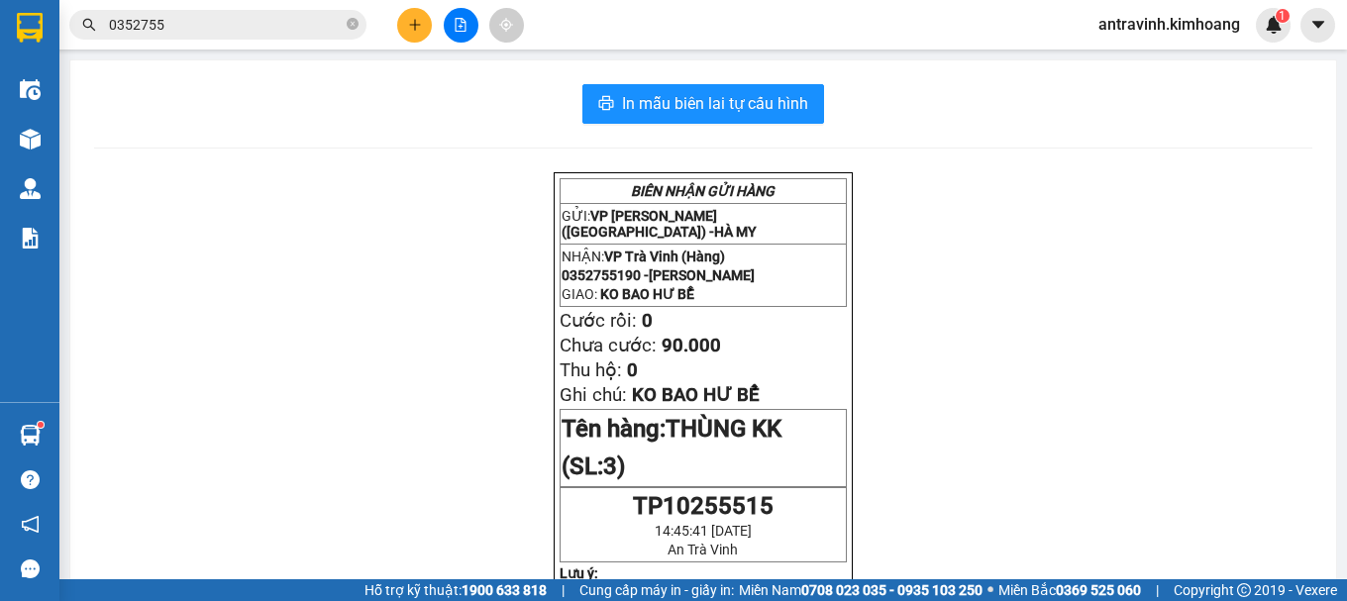
click at [229, 21] on input "0352755" at bounding box center [226, 25] width 234 height 22
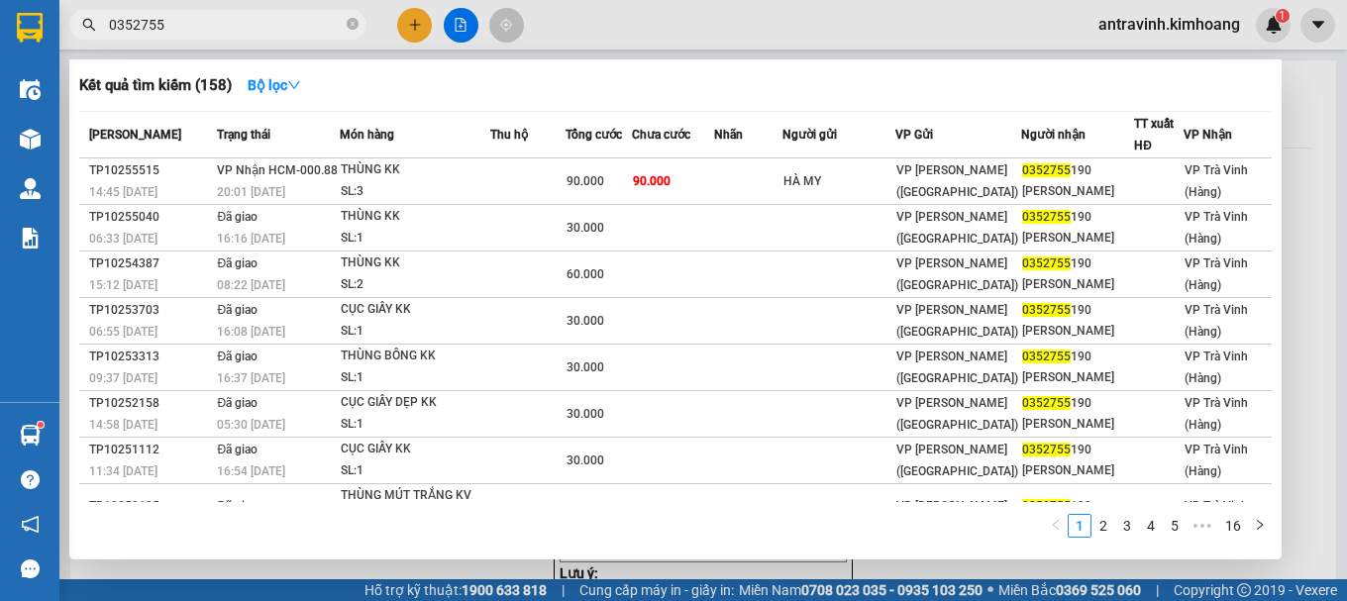
click at [229, 21] on input "0352755" at bounding box center [226, 25] width 234 height 22
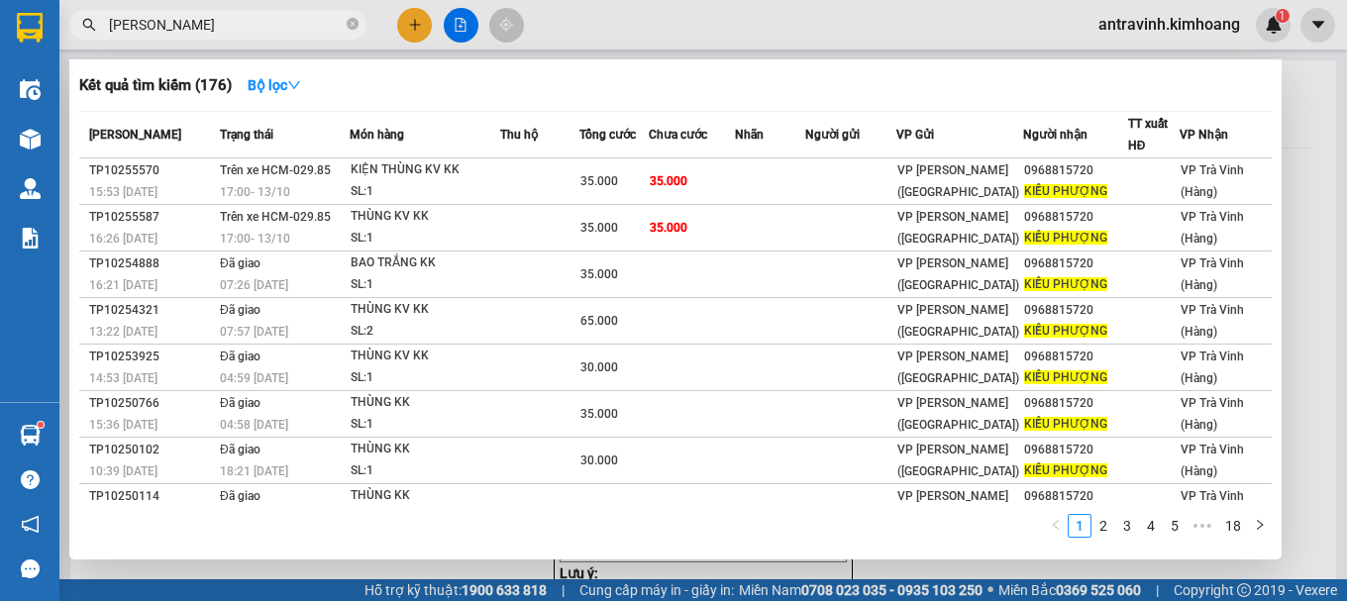
click at [296, 25] on input "[PERSON_NAME]" at bounding box center [226, 25] width 234 height 22
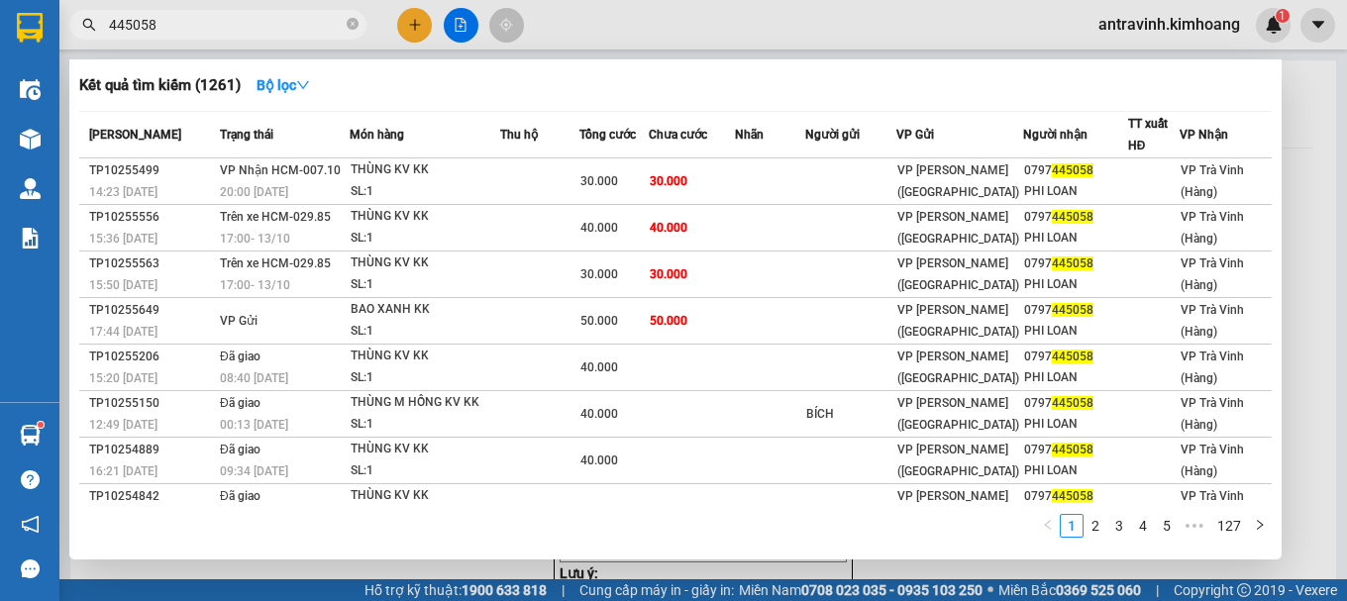
click at [239, 23] on input "445058" at bounding box center [226, 25] width 234 height 22
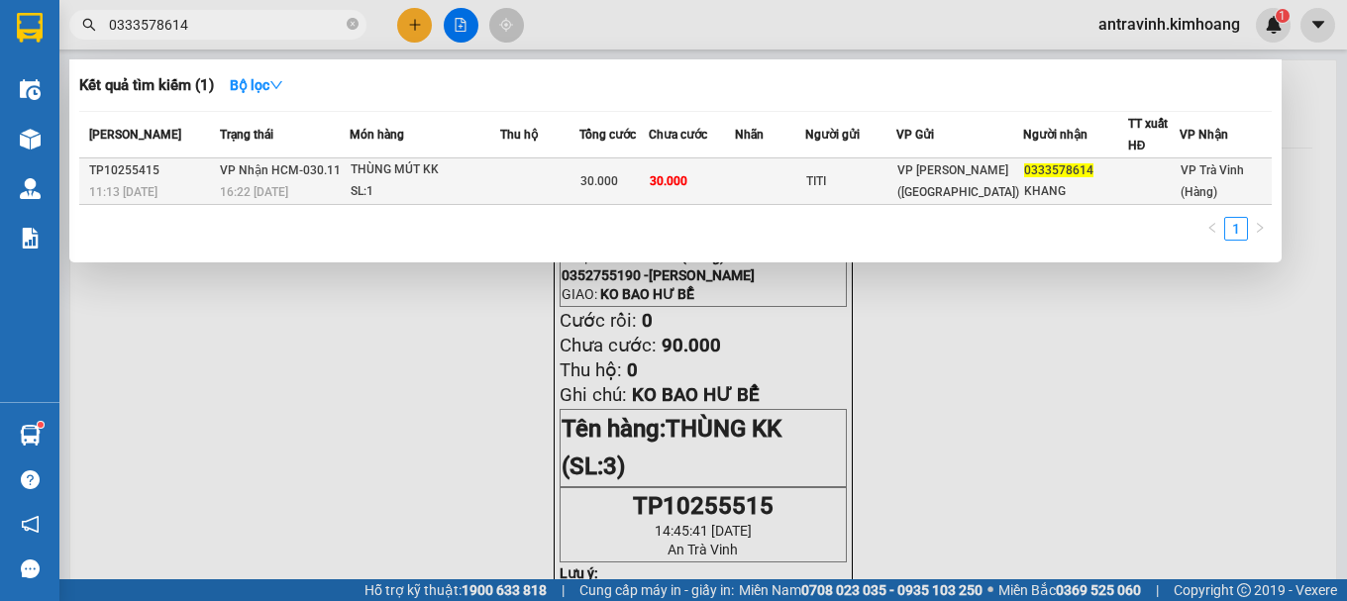
click at [576, 183] on td at bounding box center [539, 181] width 79 height 47
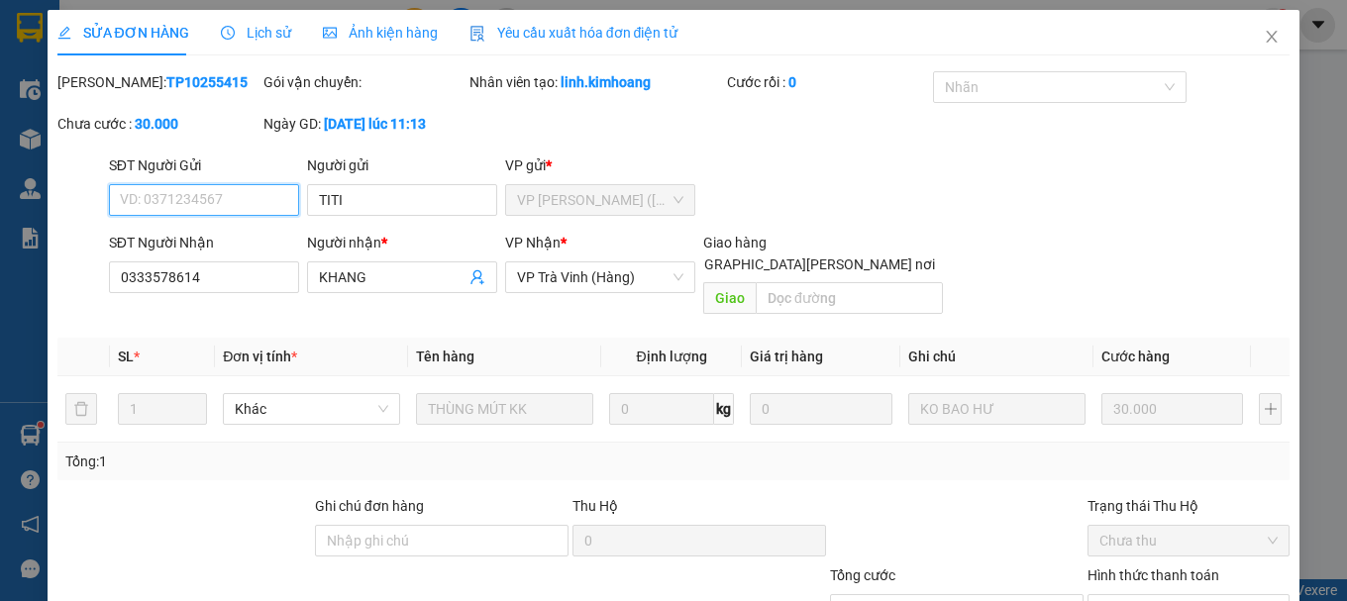
scroll to position [136, 0]
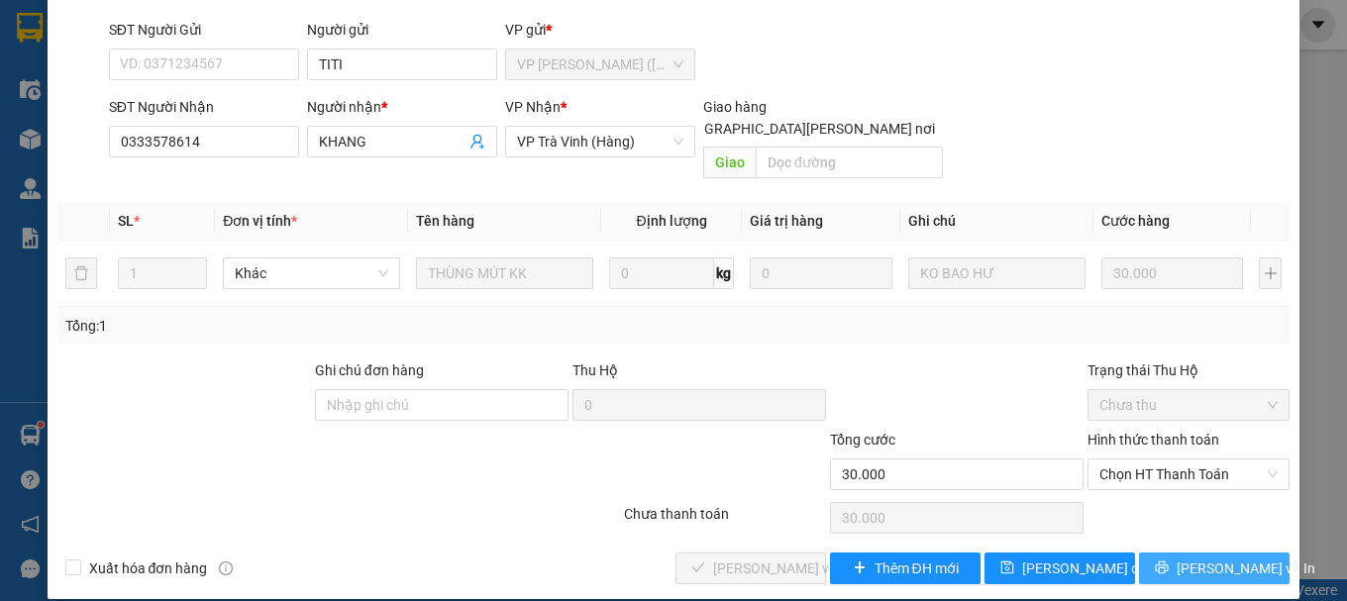
click at [1187, 557] on span "[PERSON_NAME] và In" at bounding box center [1245, 568] width 139 height 22
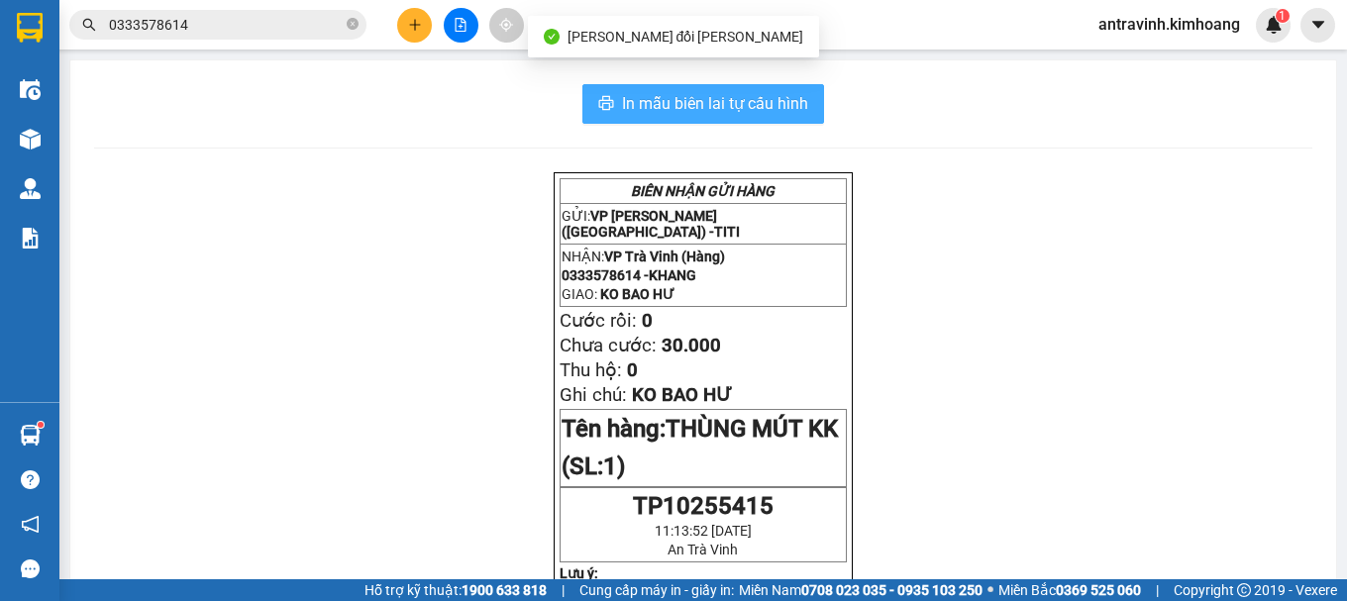
click at [755, 102] on span "In mẫu biên lai tự cấu hình" at bounding box center [715, 103] width 186 height 25
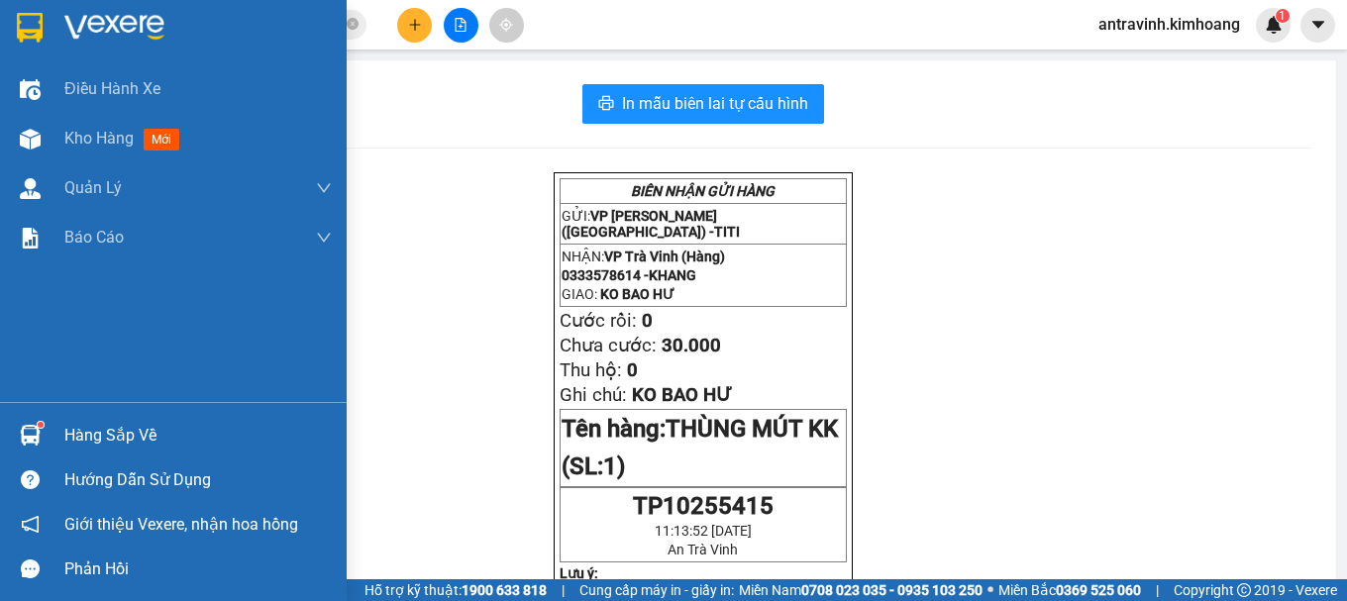
click at [55, 443] on div "Hàng sắp về" at bounding box center [173, 435] width 347 height 45
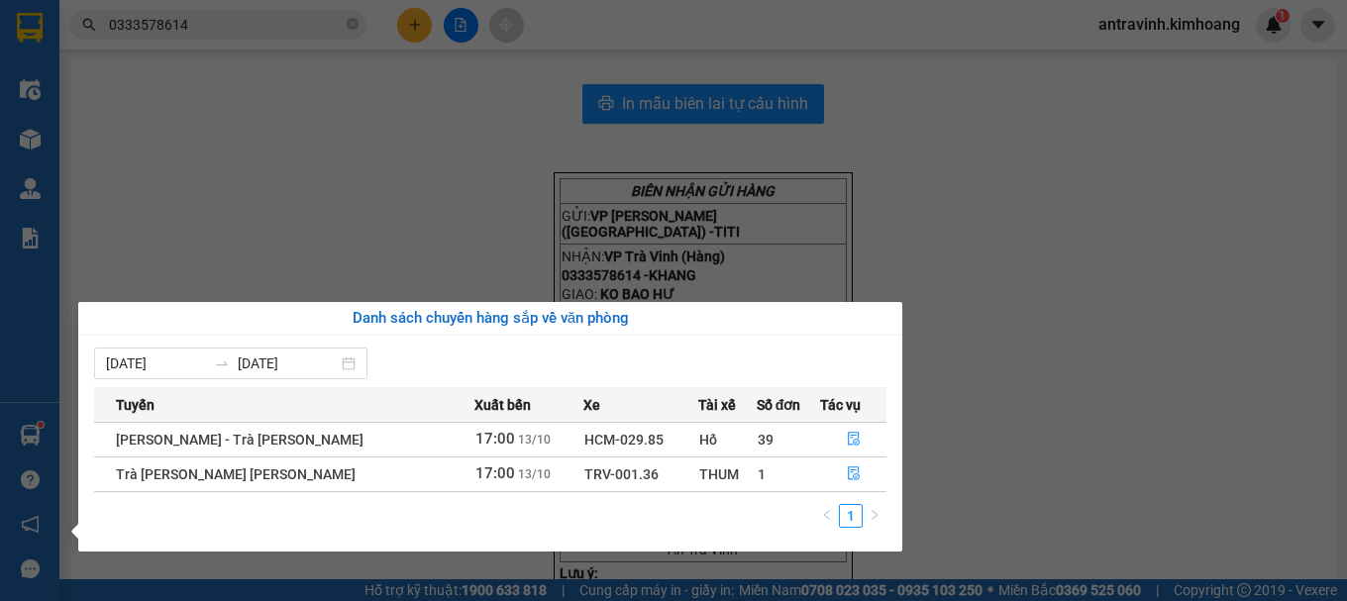
click at [1110, 372] on section "Kết quả [PERSON_NAME] ( 1 ) Bộ lọc Mã ĐH Trạng thái Món hàng Thu hộ Tổng [PERSO…" at bounding box center [673, 300] width 1347 height 601
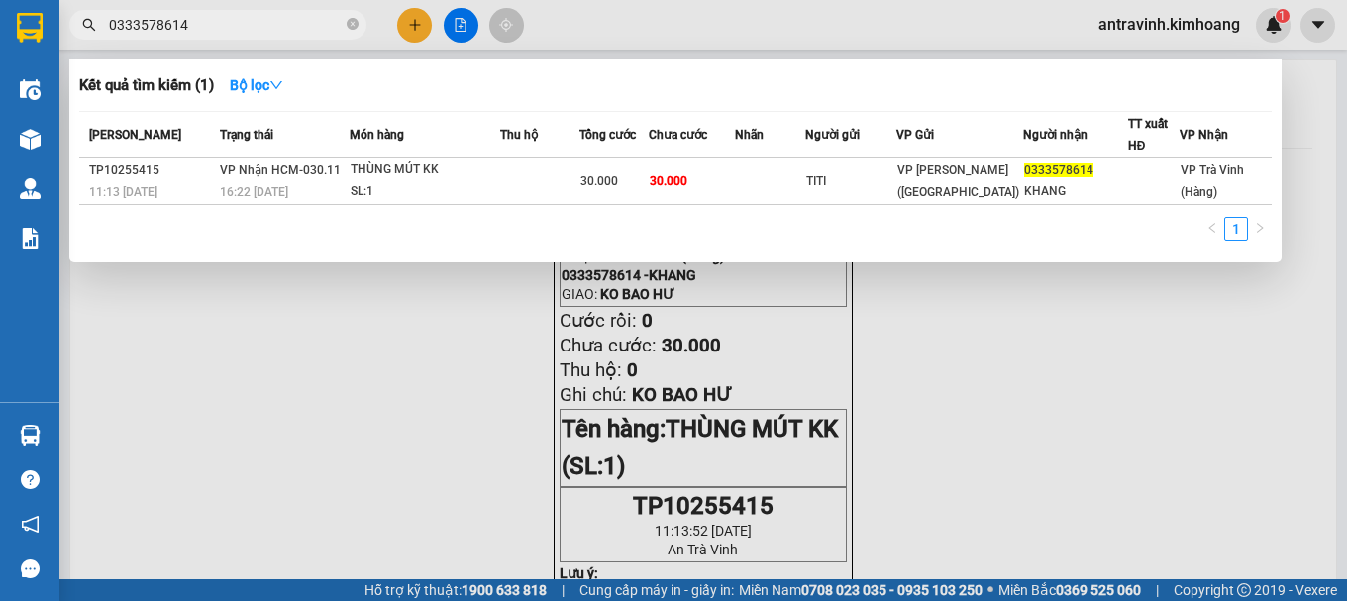
click at [236, 29] on input "0333578614" at bounding box center [226, 25] width 234 height 22
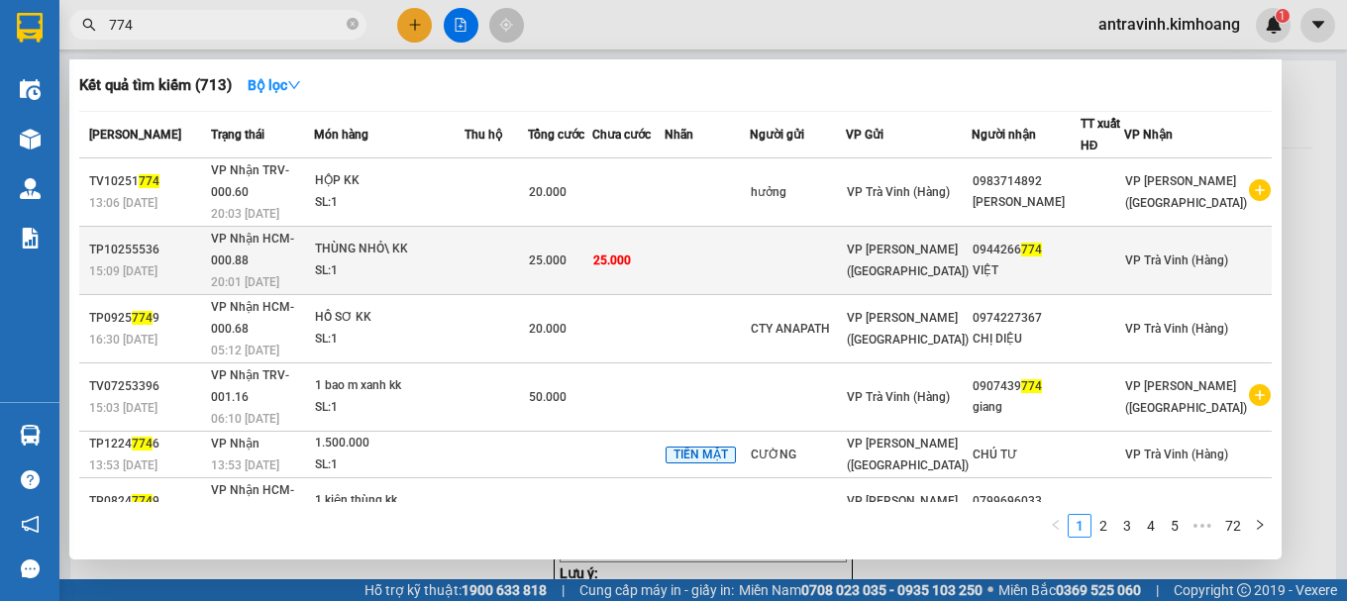
click at [750, 230] on td at bounding box center [706, 261] width 85 height 68
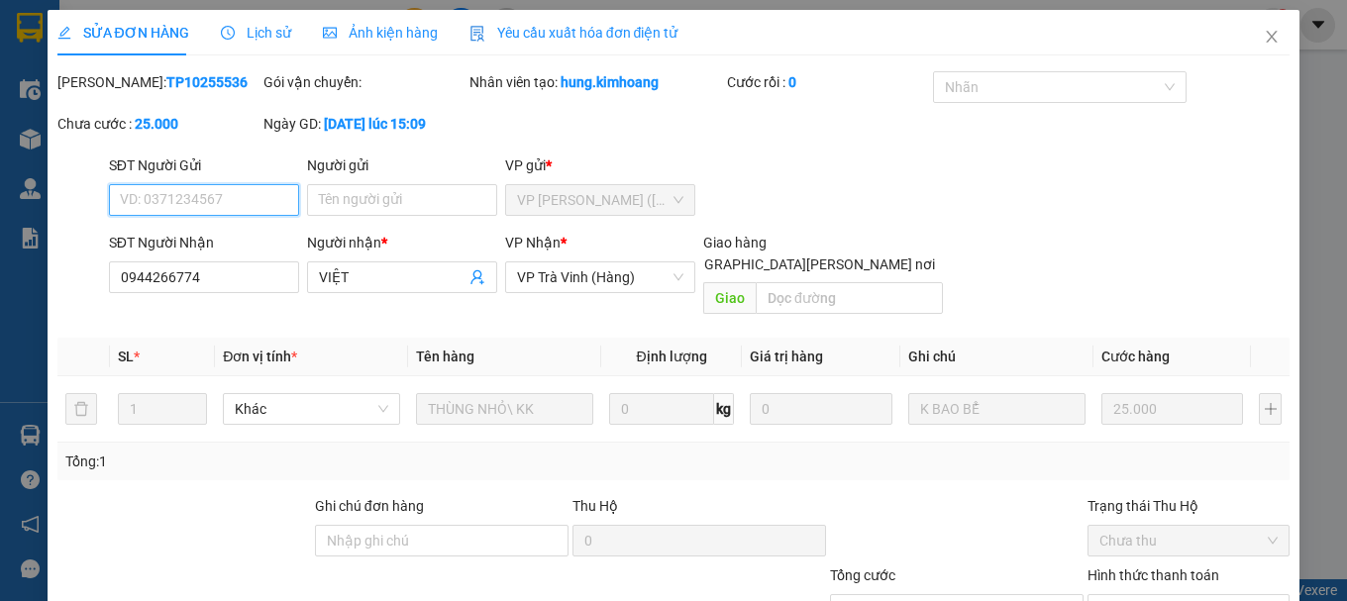
scroll to position [136, 0]
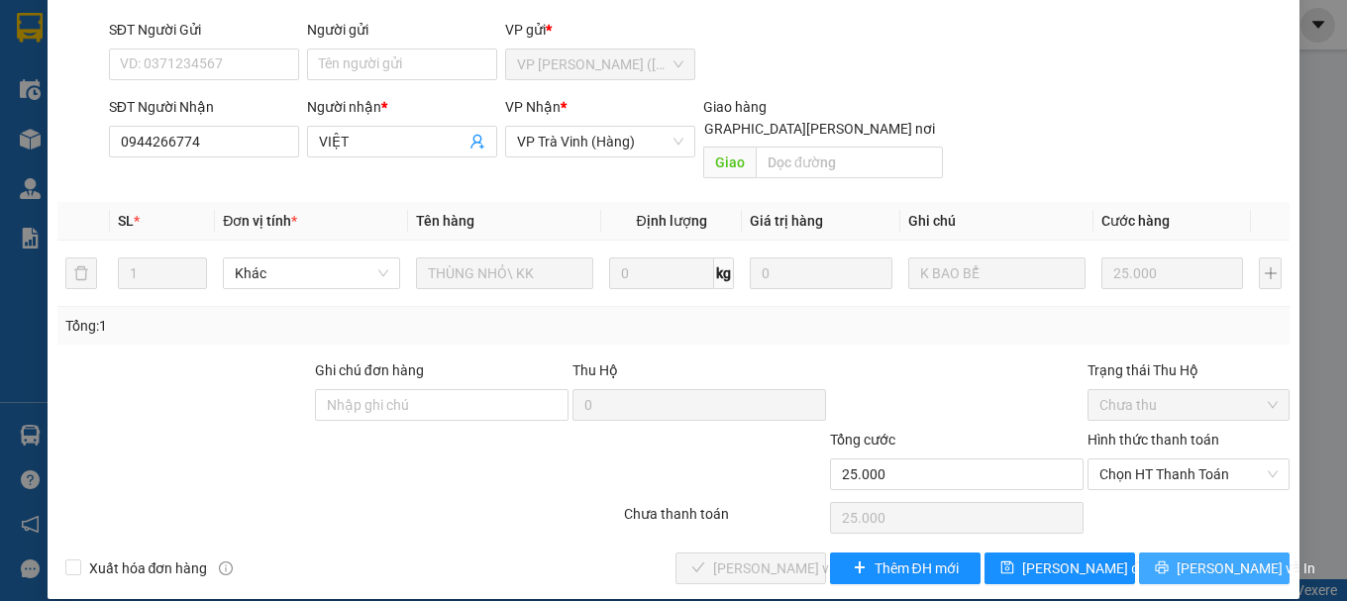
click at [1178, 553] on button "[PERSON_NAME] và In" at bounding box center [1214, 569] width 151 height 32
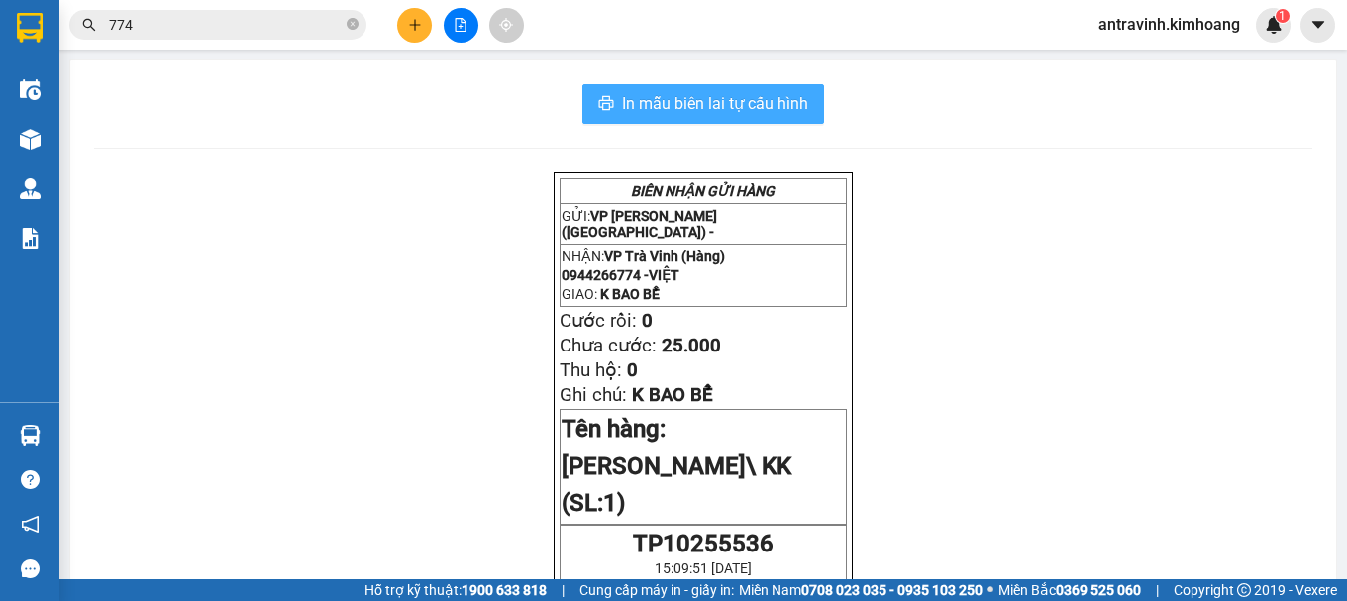
click at [754, 104] on span "In mẫu biên lai tự cấu hình" at bounding box center [715, 103] width 186 height 25
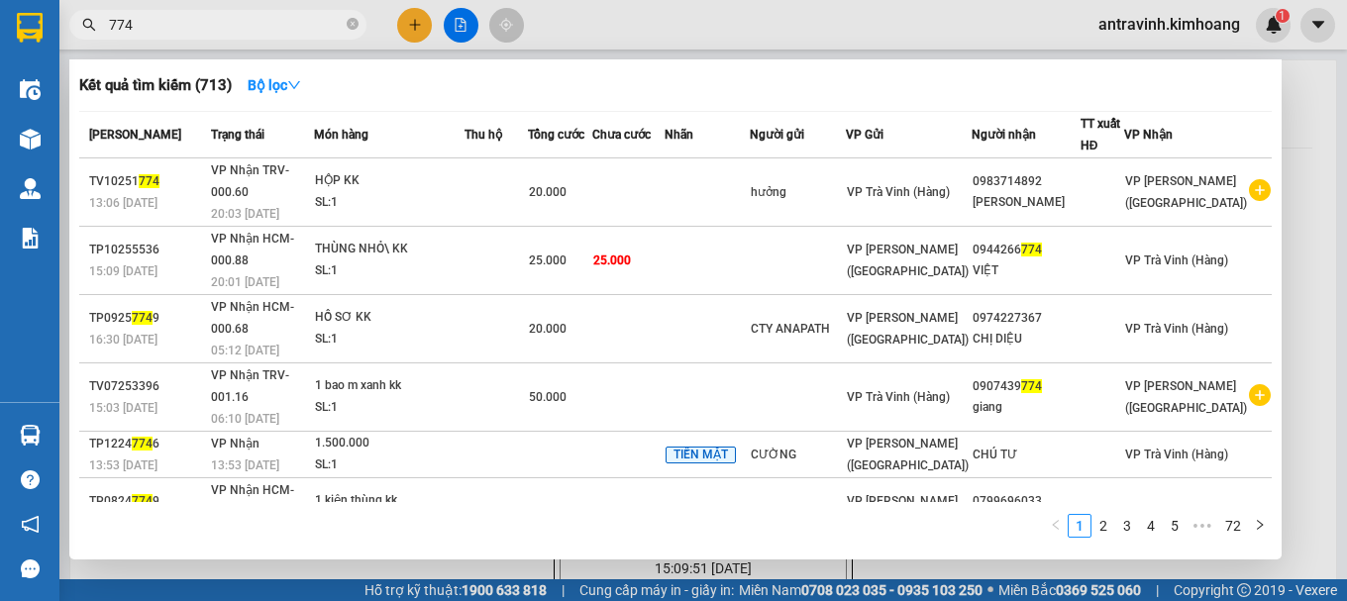
click at [220, 23] on input "774" at bounding box center [226, 25] width 234 height 22
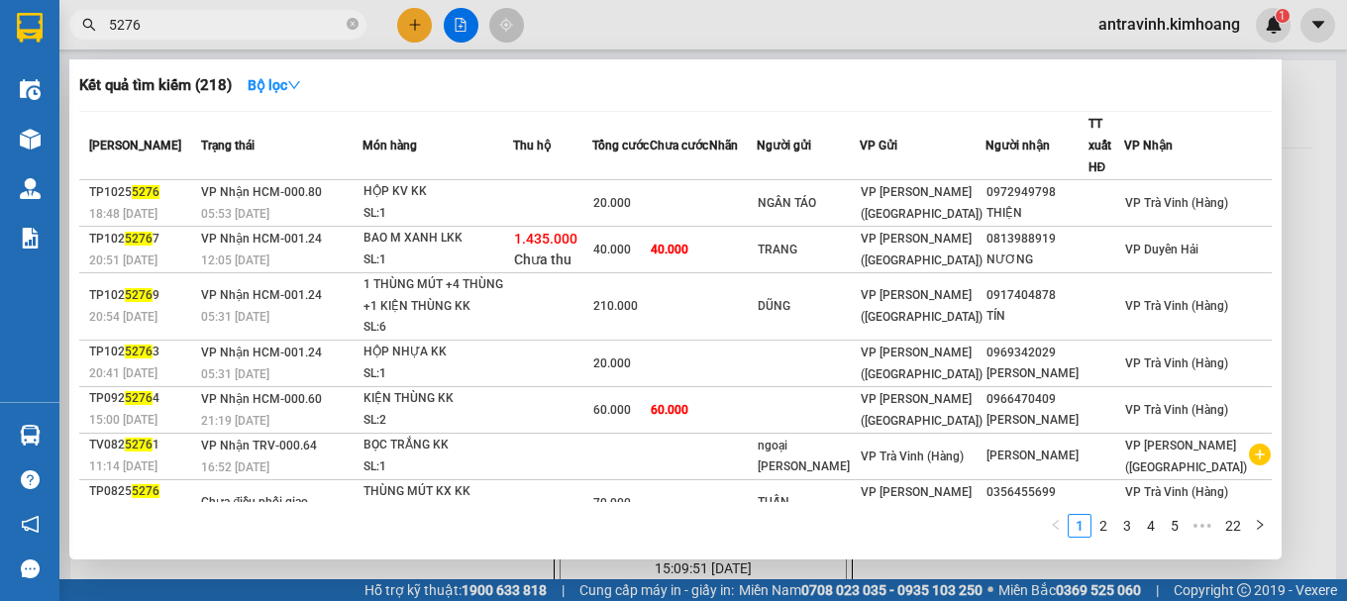
click at [417, 23] on div at bounding box center [673, 300] width 1347 height 601
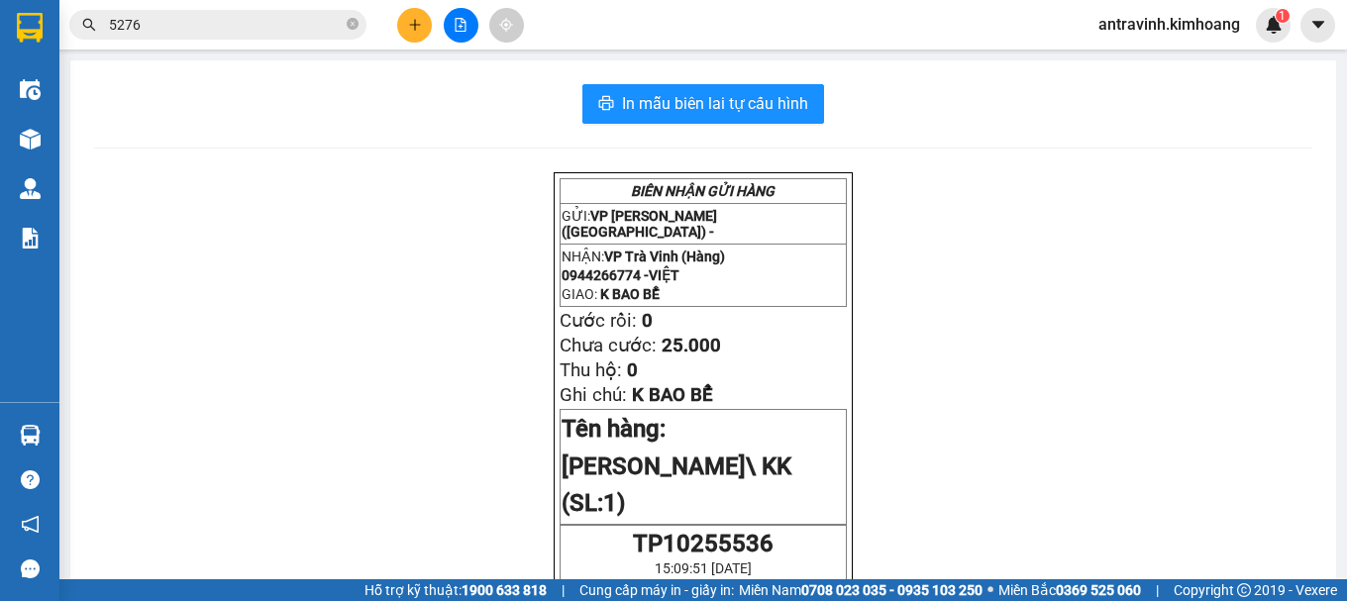
click at [417, 23] on icon "plus" at bounding box center [415, 25] width 14 height 14
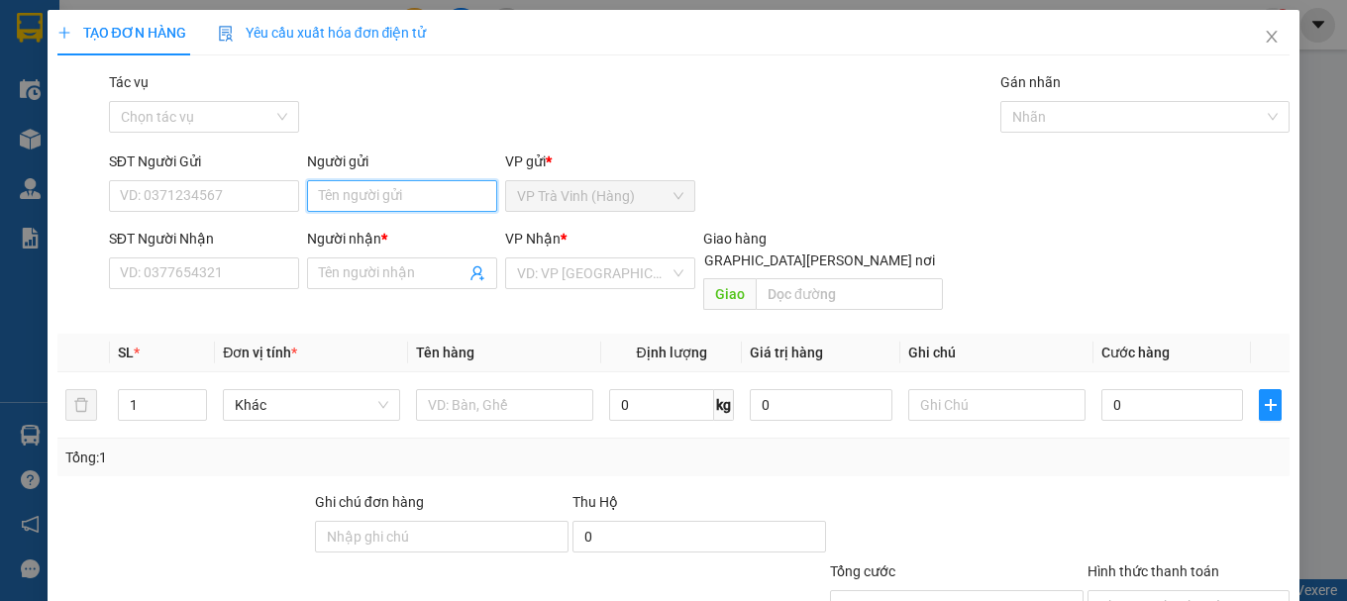
click at [400, 196] on input "Người gửi" at bounding box center [402, 196] width 190 height 32
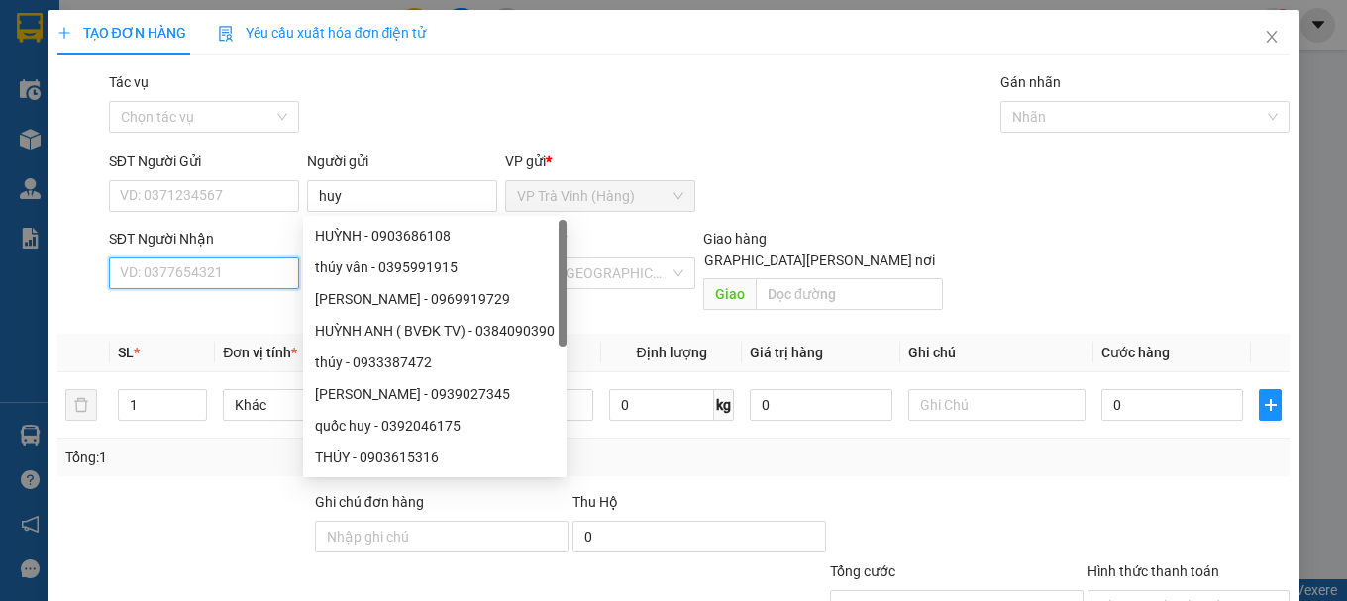
click at [194, 265] on input "SĐT Người Nhận" at bounding box center [204, 273] width 190 height 32
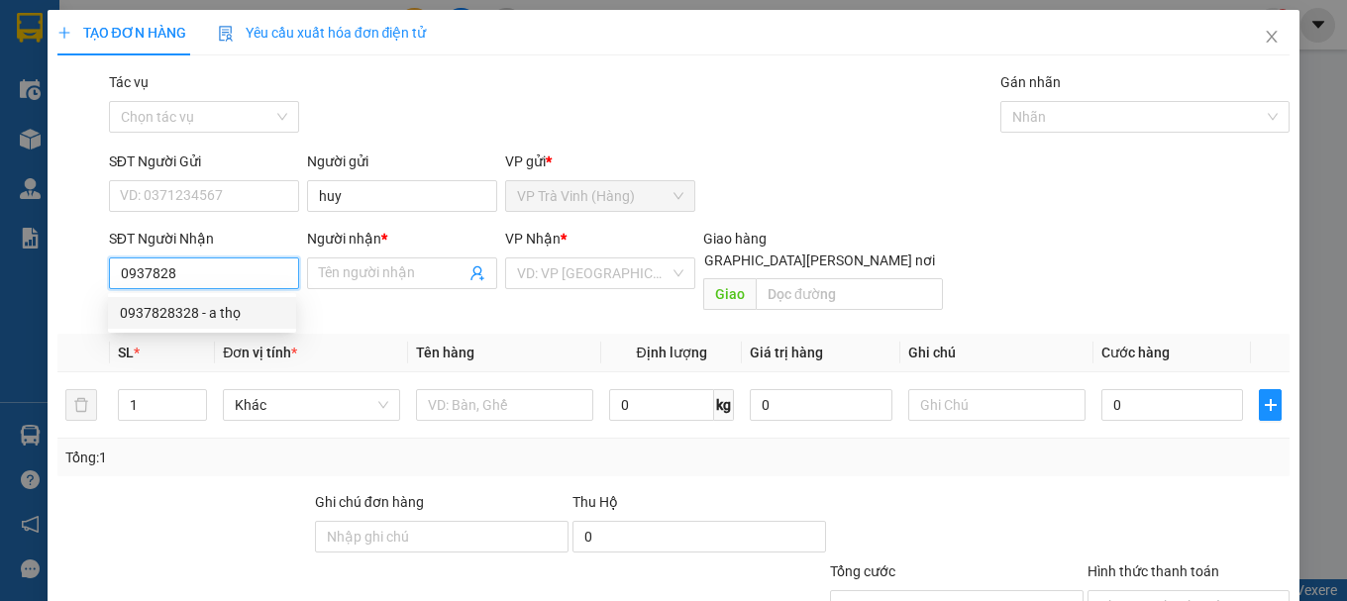
click at [233, 311] on div "0937828328 - a thọ" at bounding box center [202, 313] width 164 height 22
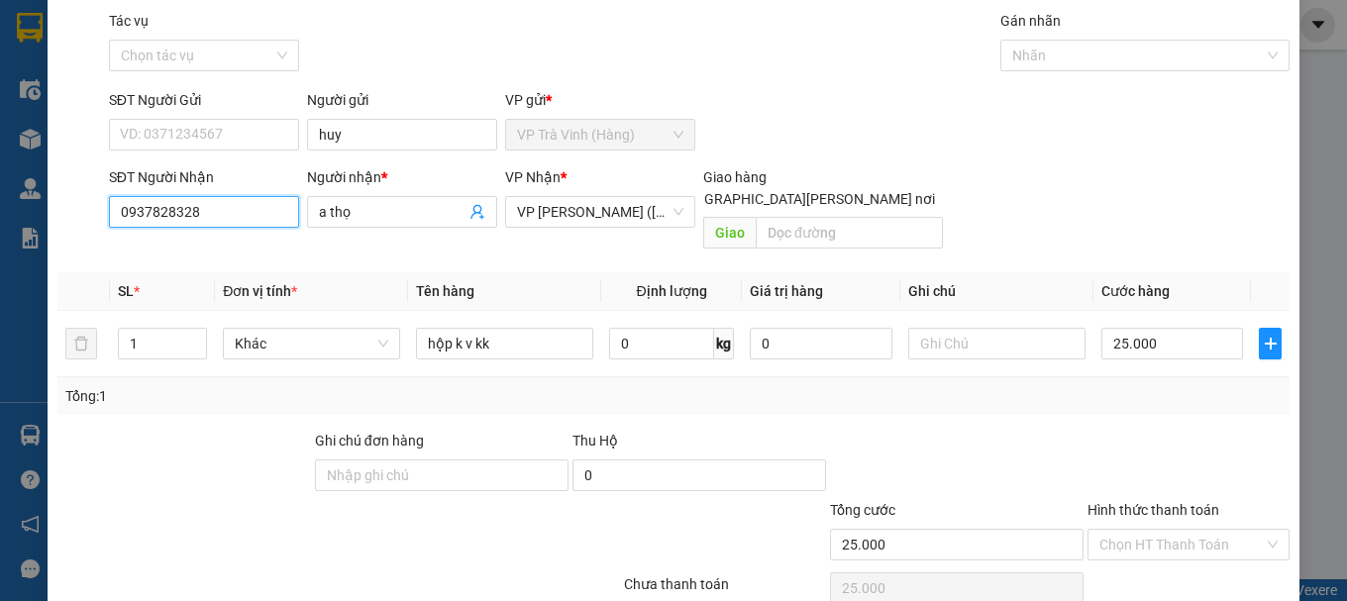
scroll to position [132, 0]
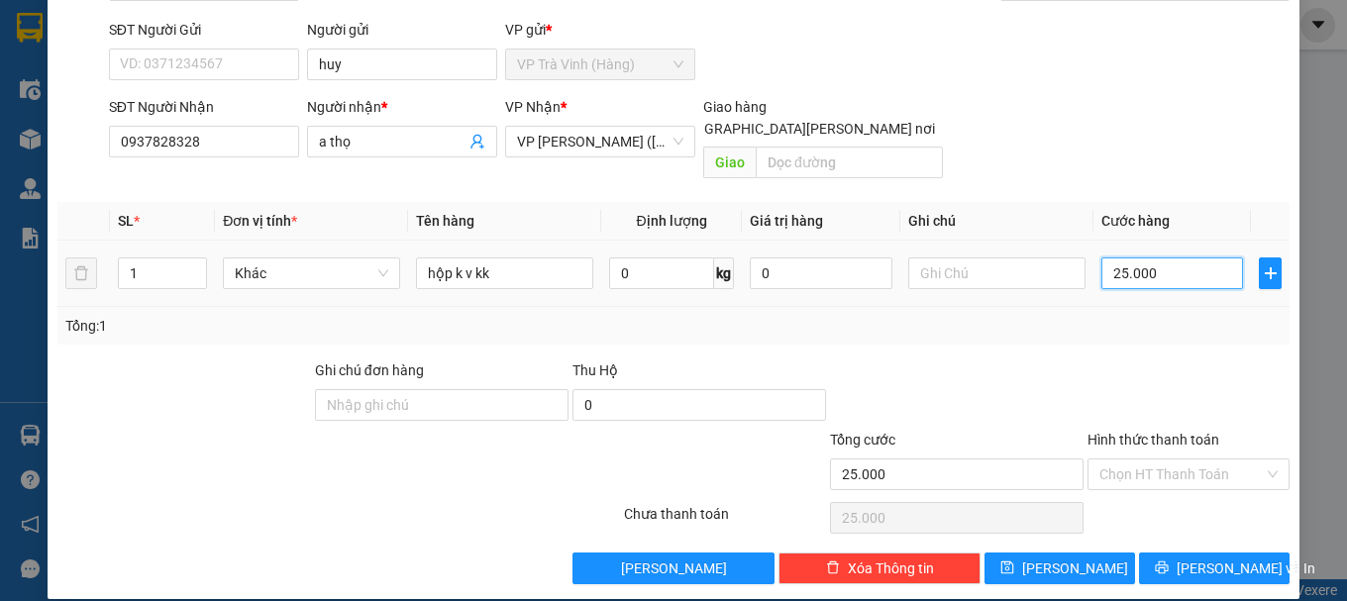
click at [1156, 257] on input "25.000" at bounding box center [1172, 273] width 143 height 32
click at [1215, 557] on span "[PERSON_NAME] và In" at bounding box center [1245, 568] width 139 height 22
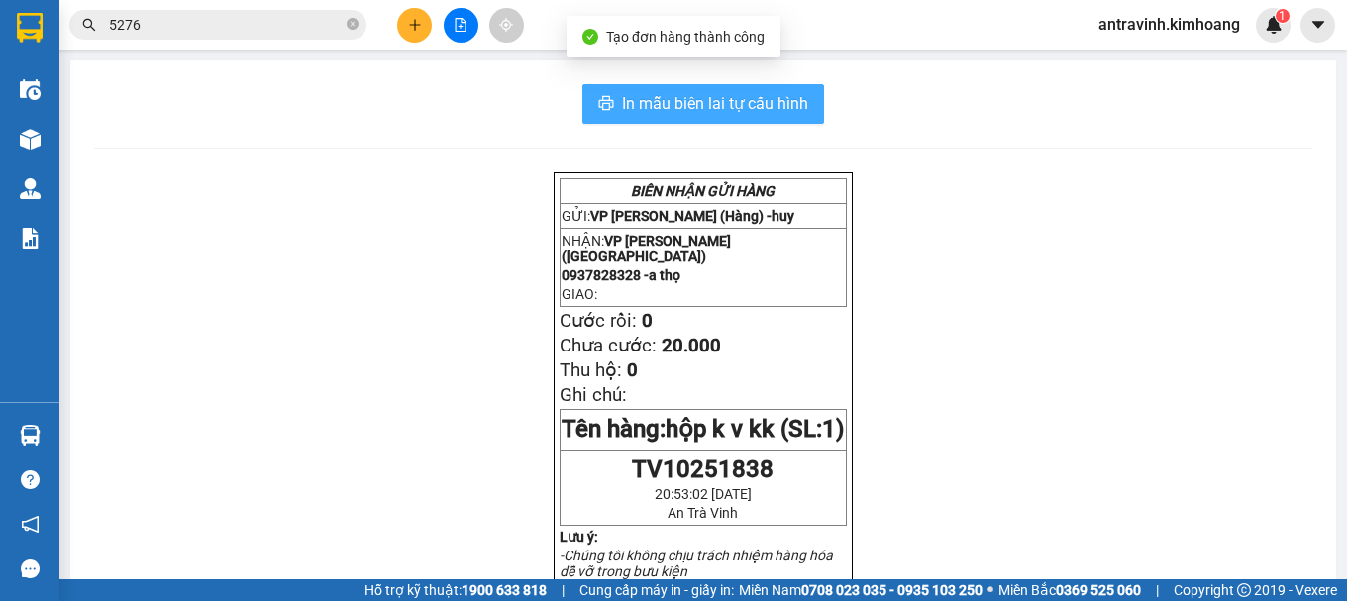
click at [795, 98] on span "In mẫu biên lai tự cấu hình" at bounding box center [715, 103] width 186 height 25
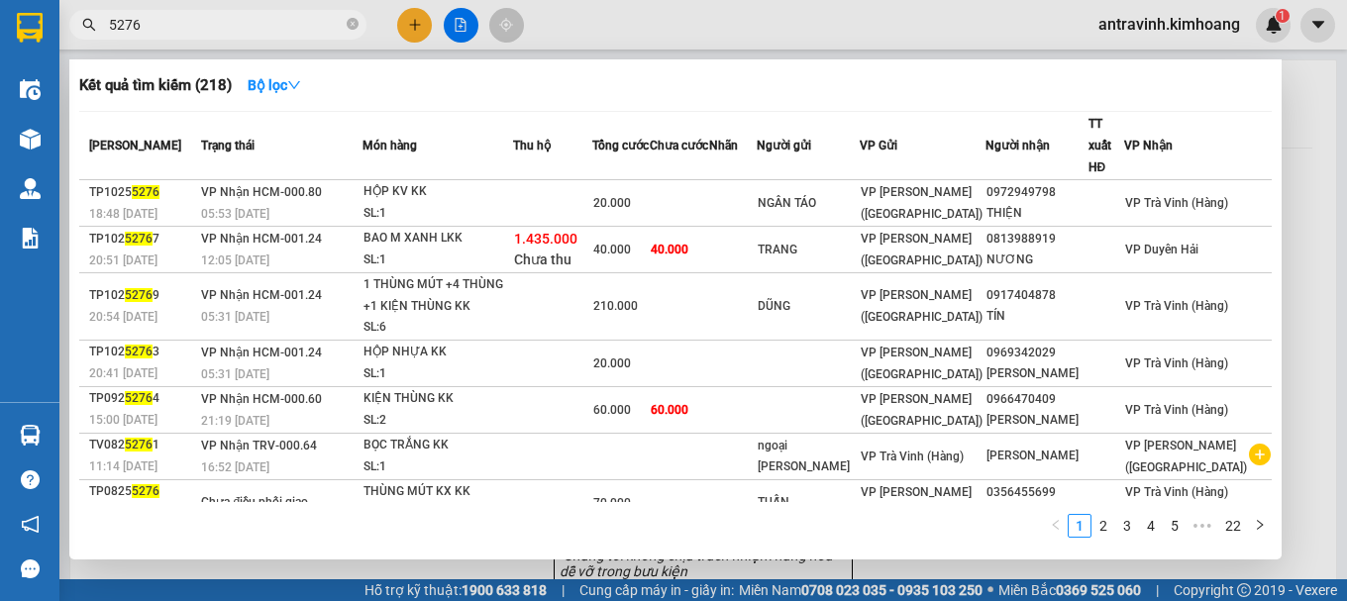
click at [225, 20] on input "5276" at bounding box center [226, 25] width 234 height 22
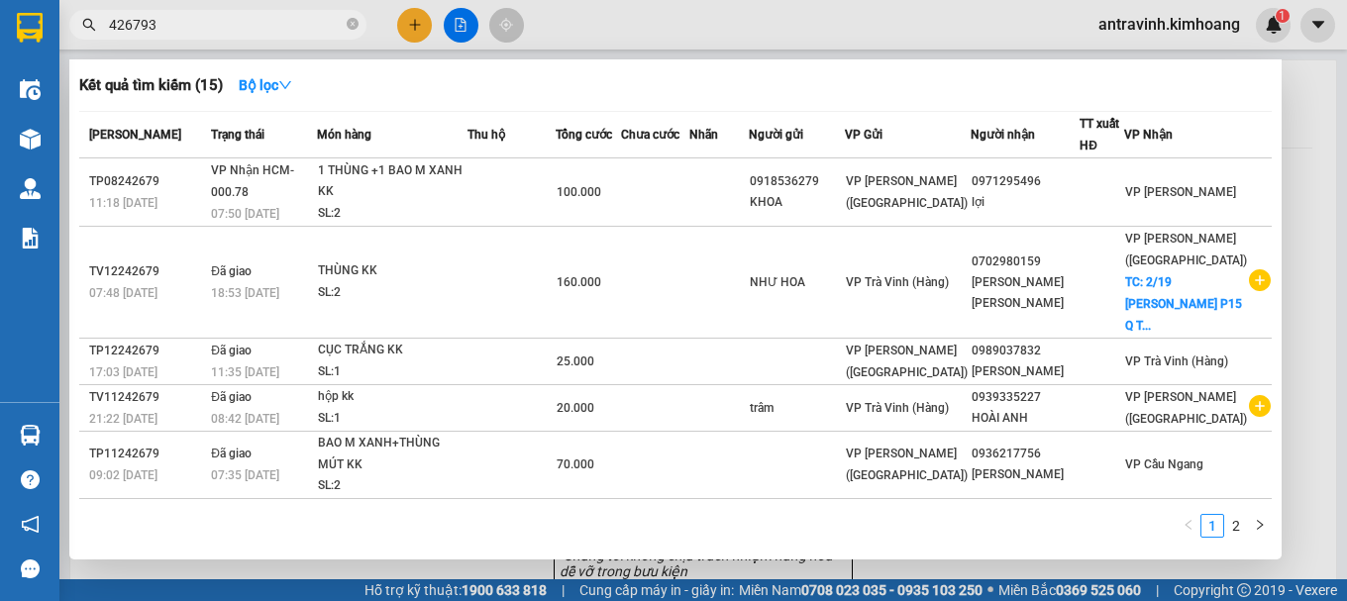
click at [253, 35] on input "426793" at bounding box center [226, 25] width 234 height 22
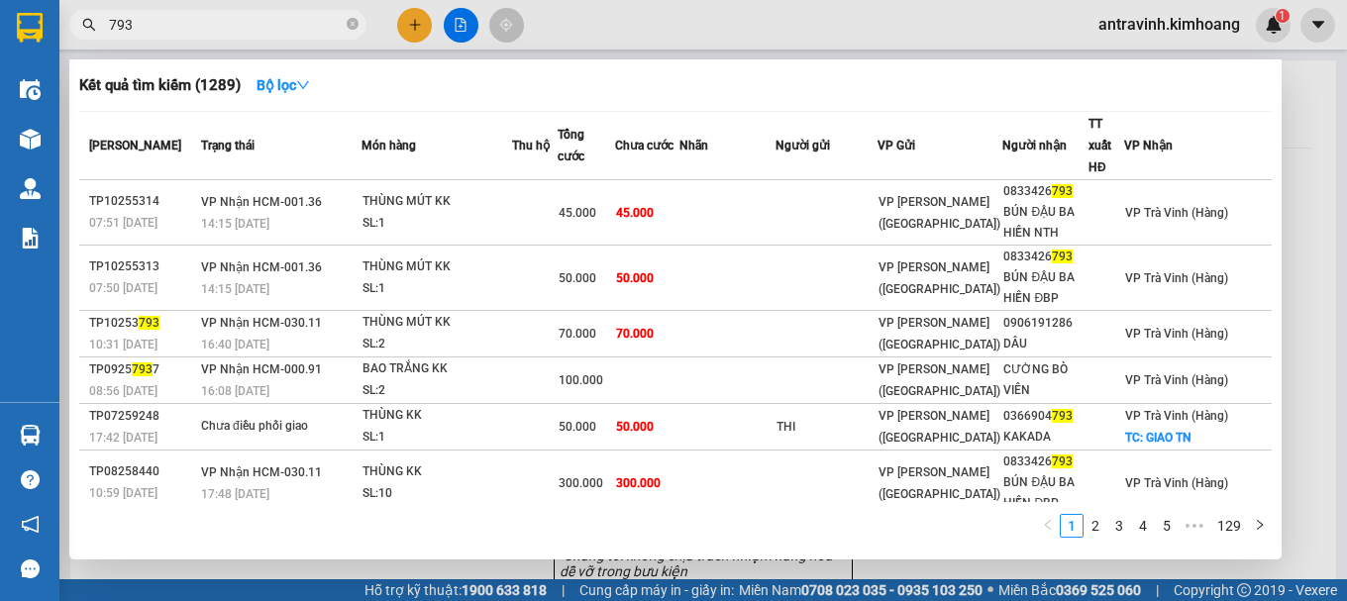
click at [162, 17] on input "793" at bounding box center [226, 25] width 234 height 22
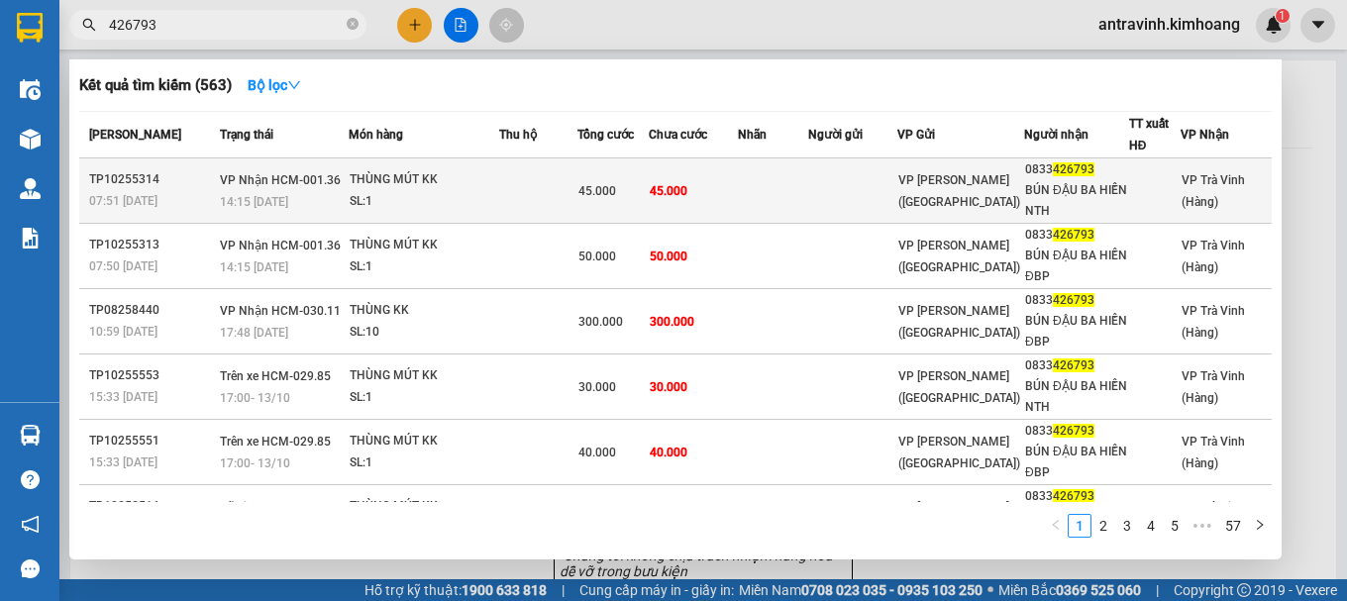
click at [632, 201] on div "45.000" at bounding box center [612, 191] width 69 height 22
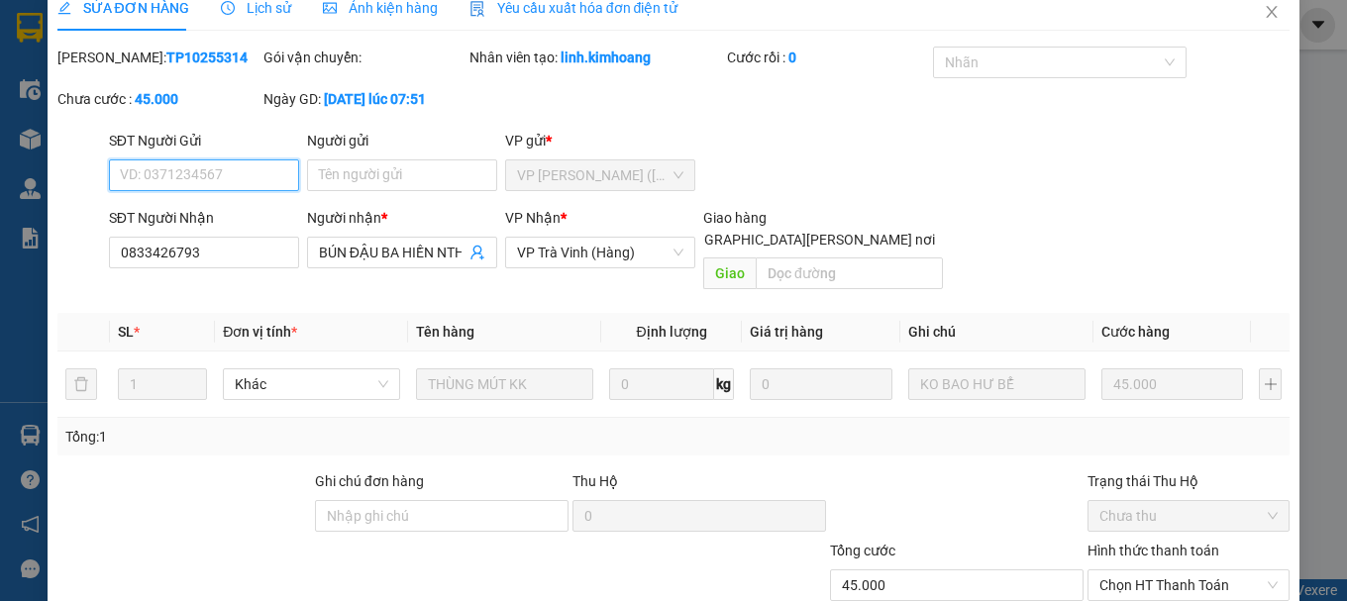
scroll to position [136, 0]
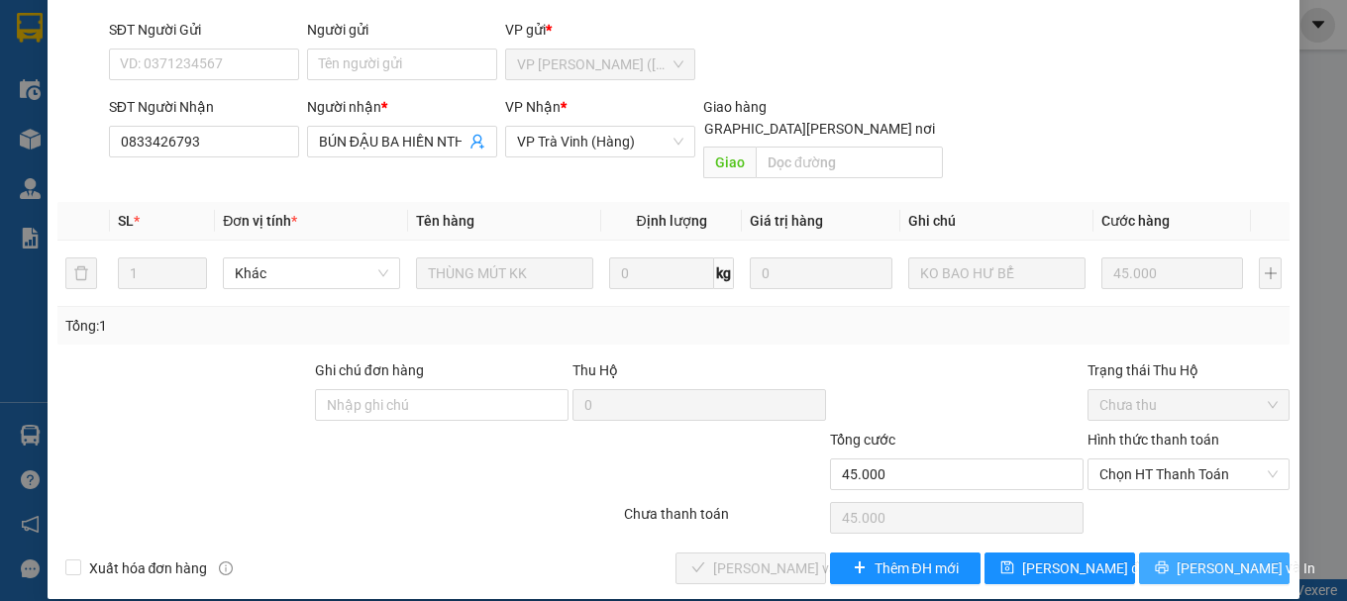
click at [1168, 560] on icon "printer" at bounding box center [1162, 567] width 14 height 14
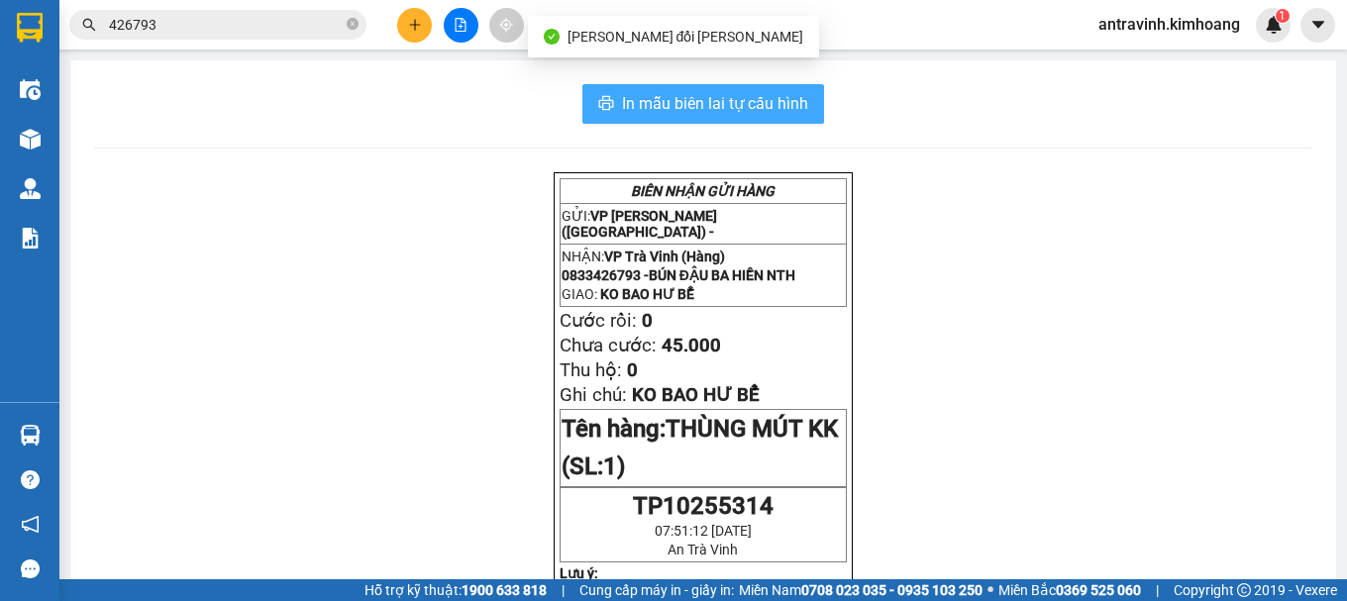
click at [765, 98] on span "In mẫu biên lai tự cấu hình" at bounding box center [715, 103] width 186 height 25
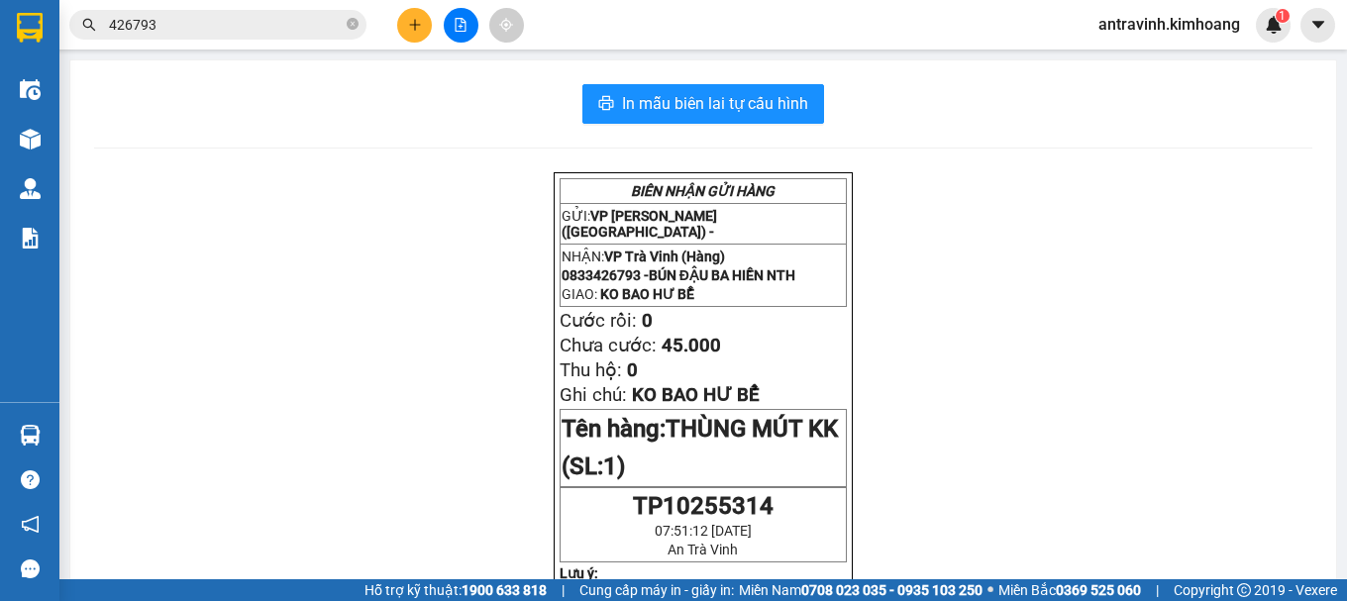
click at [226, 29] on input "426793" at bounding box center [226, 25] width 234 height 22
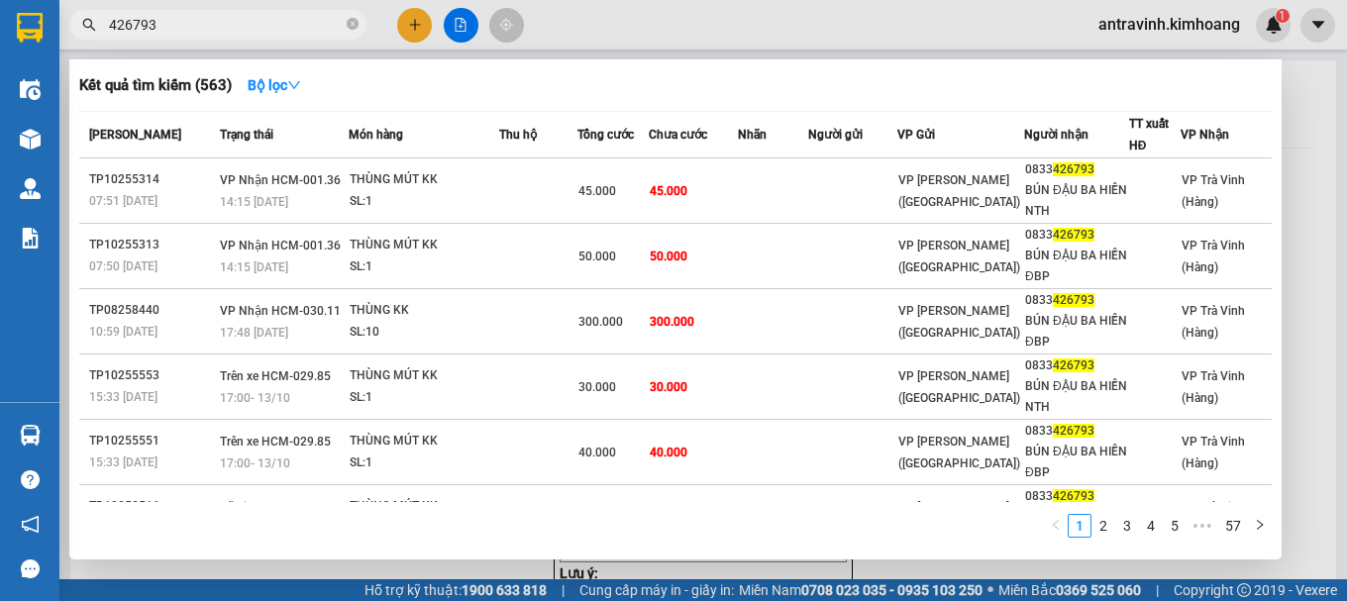
click at [226, 29] on input "426793" at bounding box center [226, 25] width 234 height 22
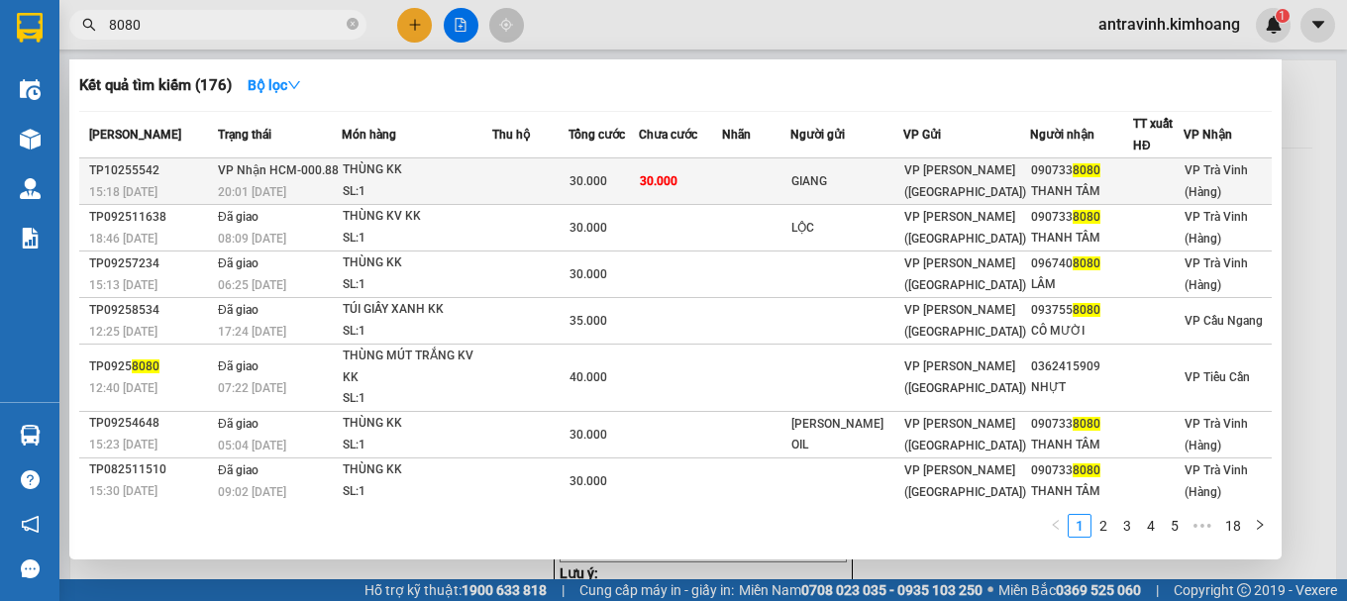
click at [559, 188] on td at bounding box center [529, 181] width 75 height 47
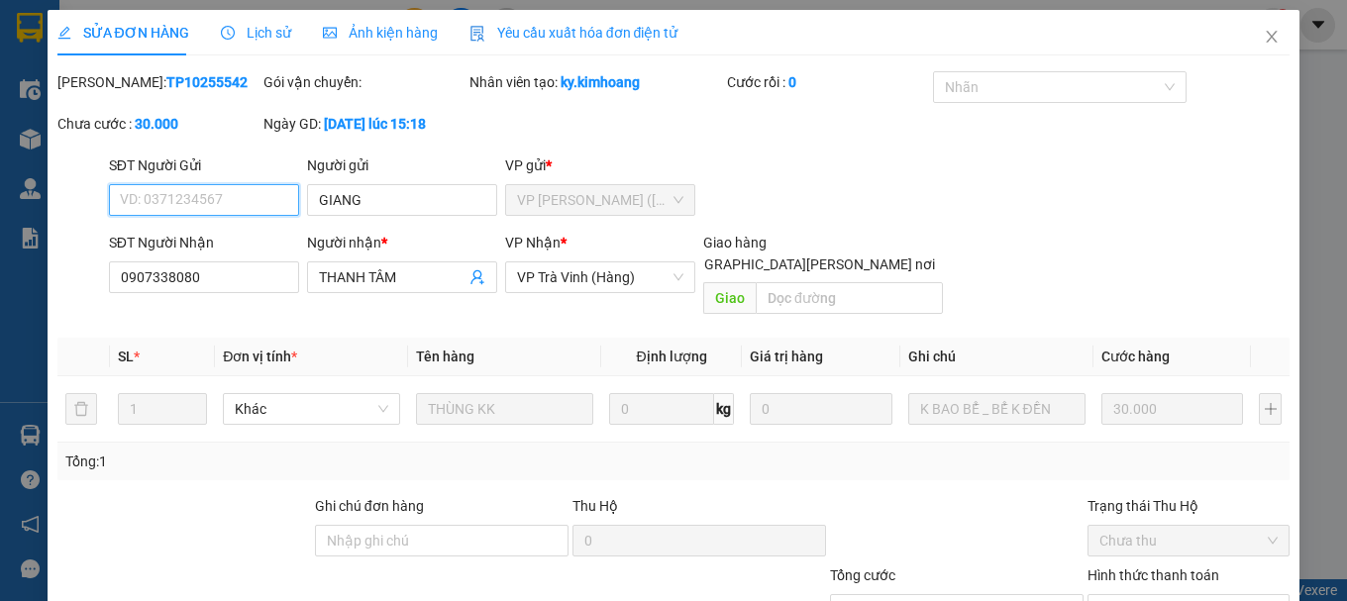
scroll to position [114, 0]
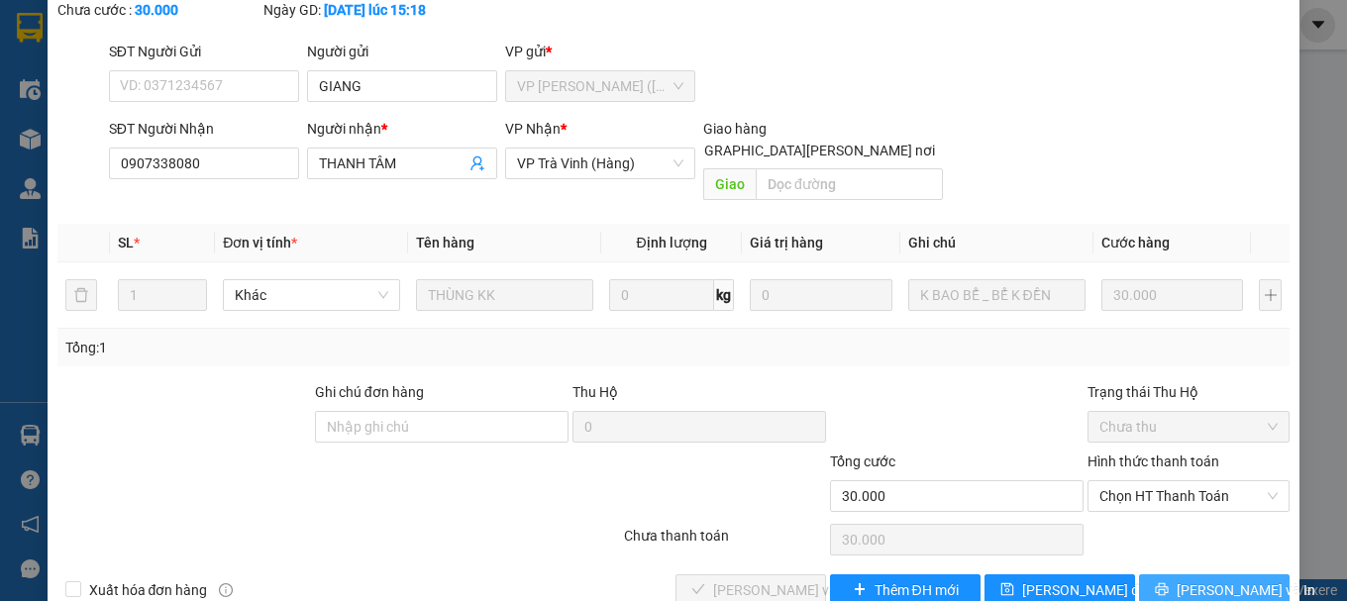
click at [1168, 583] on icon "printer" at bounding box center [1162, 589] width 13 height 13
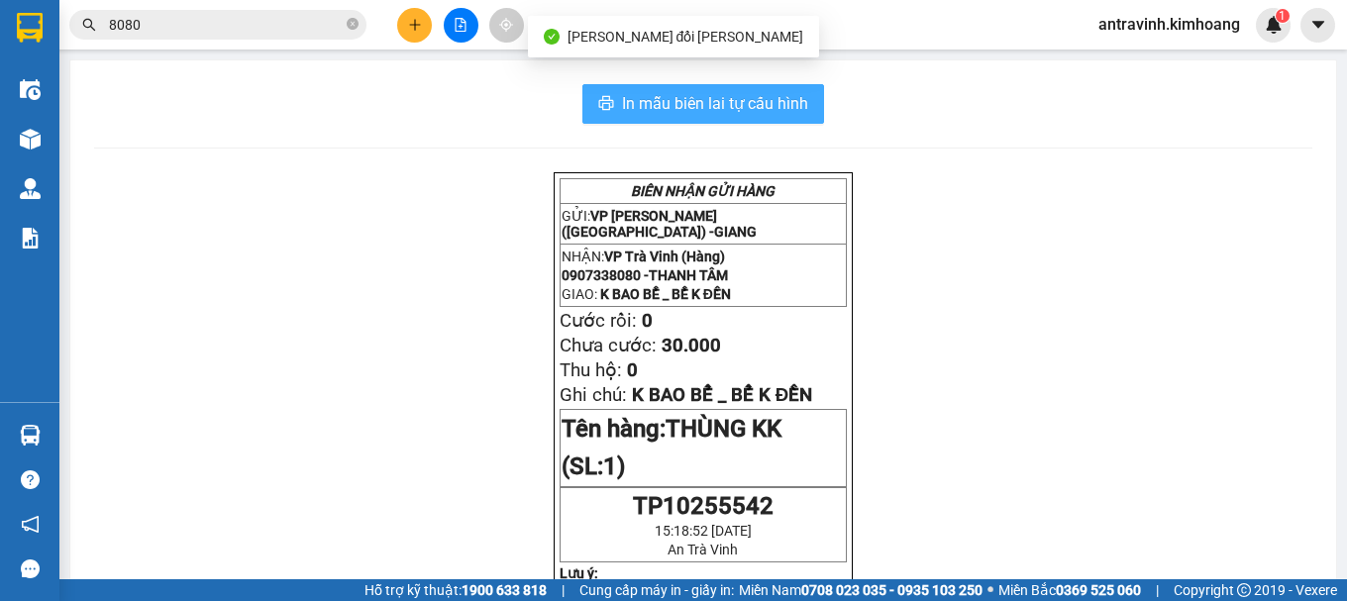
click at [737, 89] on button "In mẫu biên lai tự cấu hình" at bounding box center [703, 104] width 242 height 40
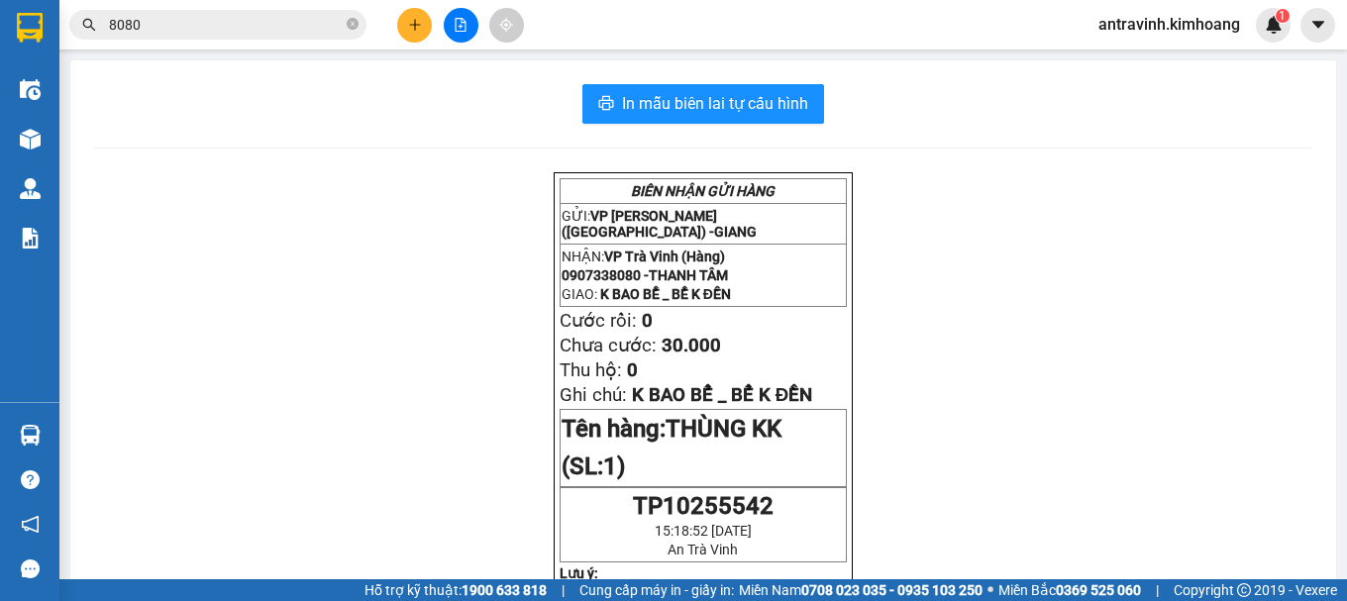
click at [201, 26] on input "8080" at bounding box center [226, 25] width 234 height 22
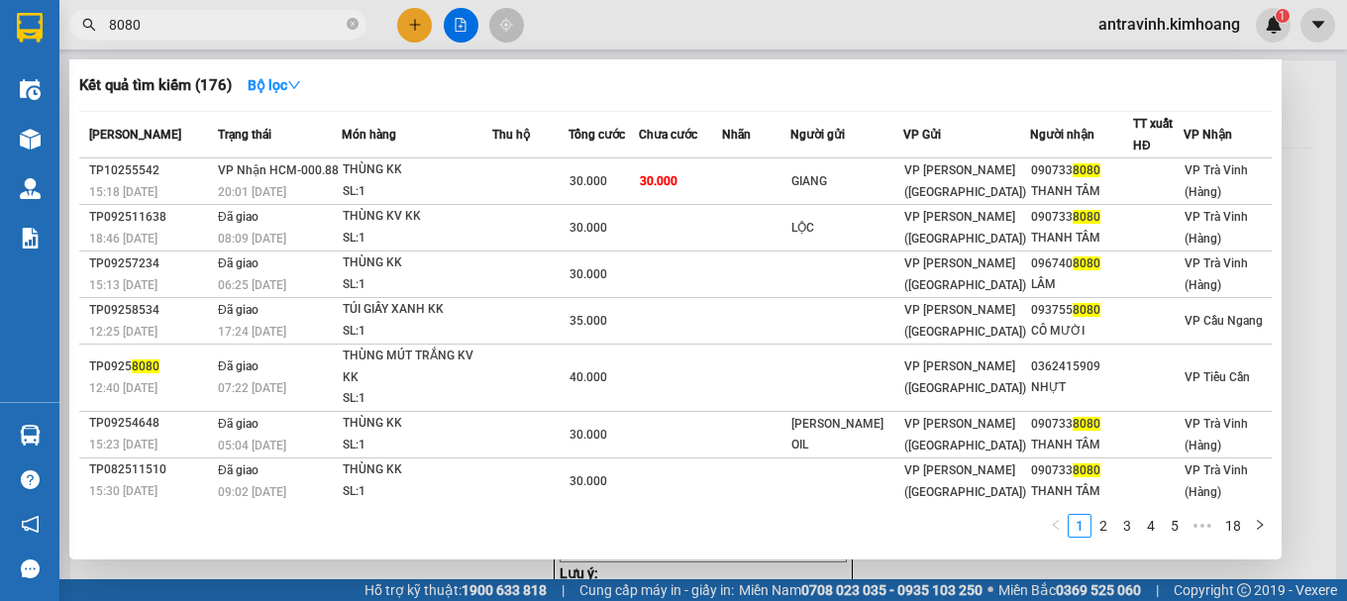
click at [201, 26] on input "8080" at bounding box center [226, 25] width 234 height 22
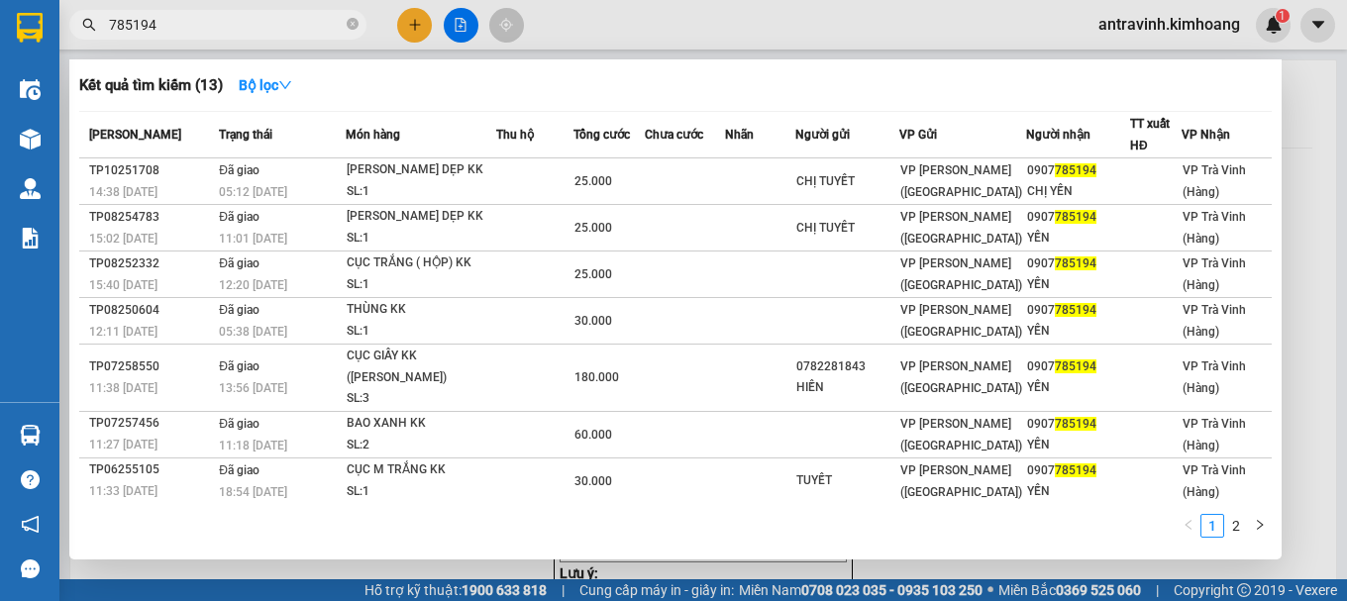
click at [422, 25] on div at bounding box center [673, 300] width 1347 height 601
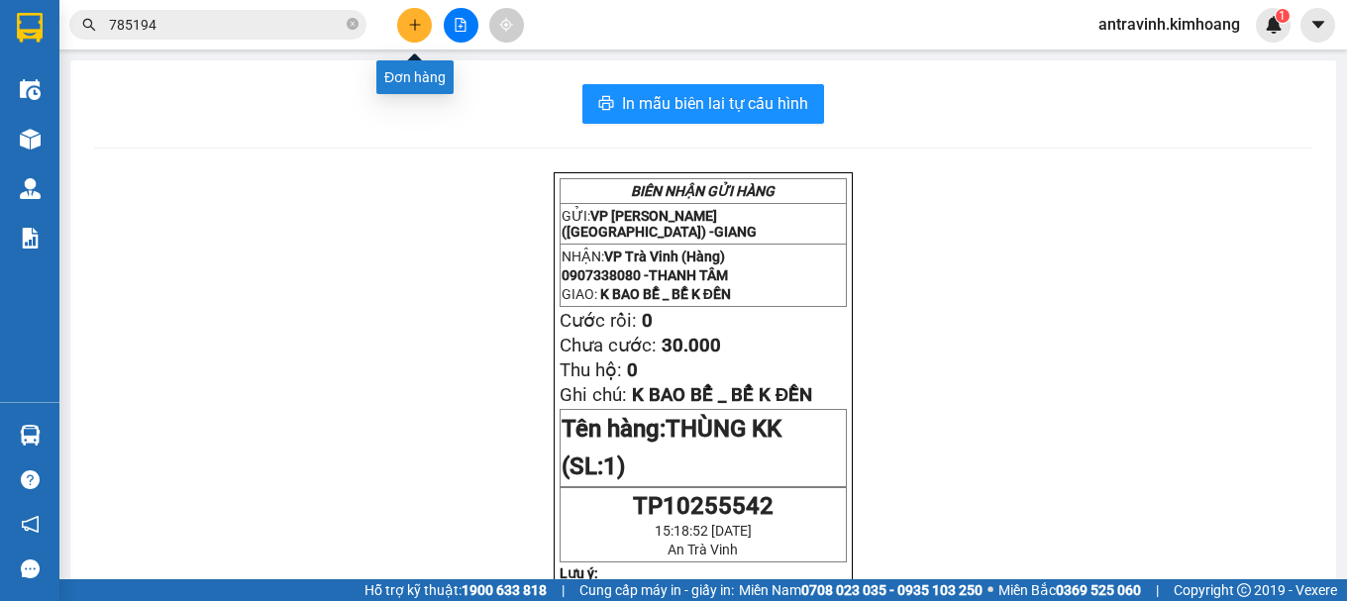
click at [422, 25] on button at bounding box center [414, 25] width 35 height 35
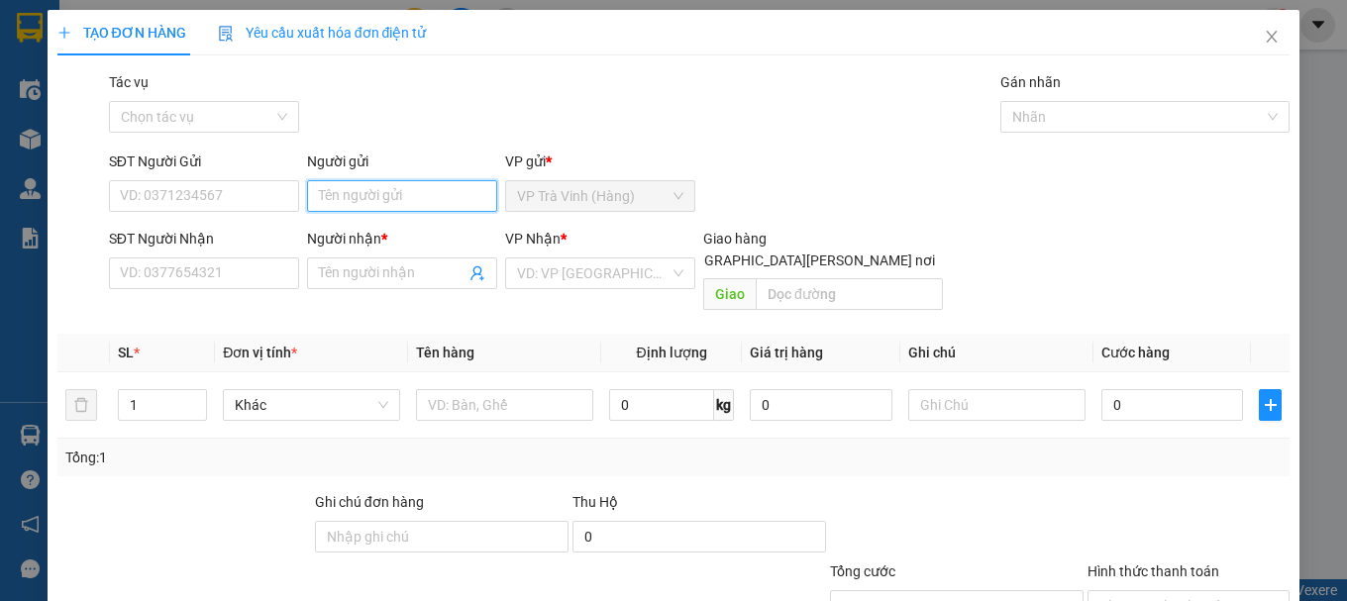
click at [368, 189] on input "Người gửi" at bounding box center [402, 196] width 190 height 32
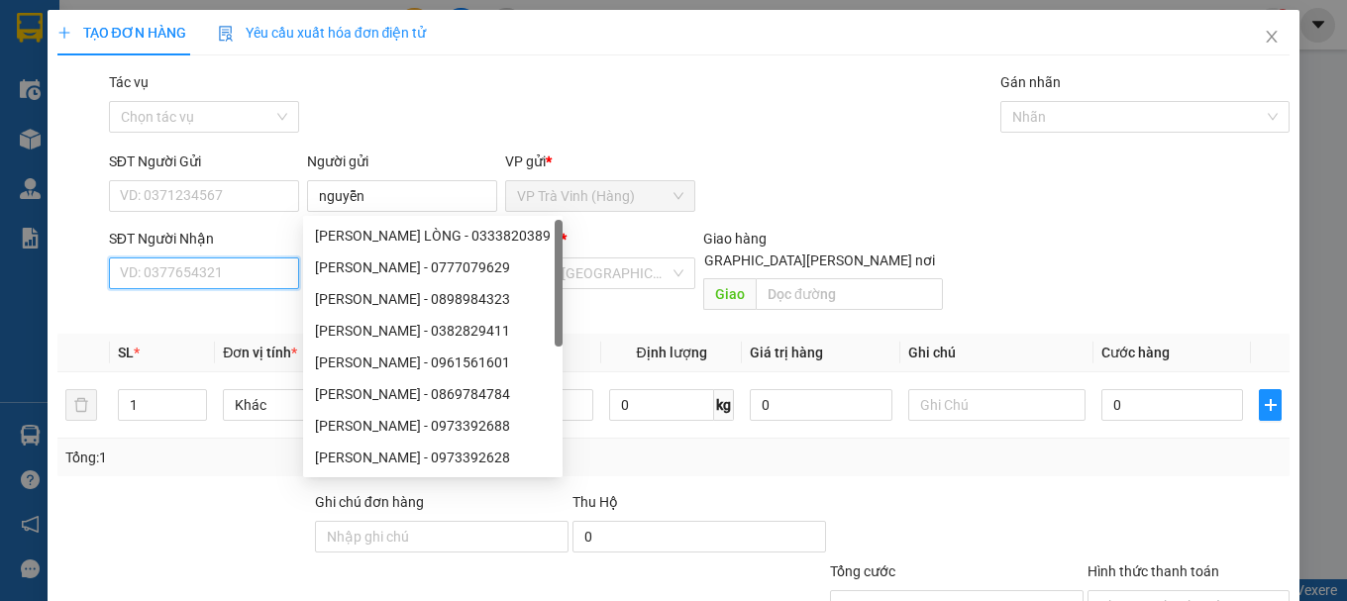
click at [260, 270] on input "SĐT Người Nhận" at bounding box center [204, 273] width 190 height 32
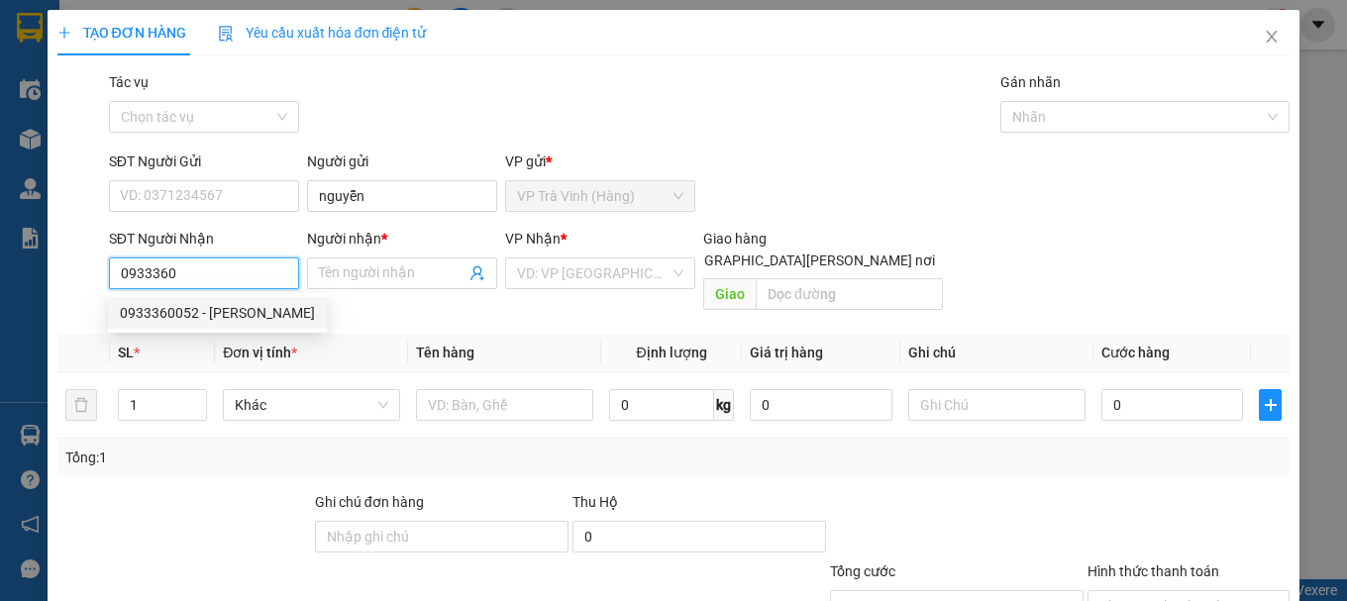
click at [233, 319] on div "0933360052 - [PERSON_NAME]" at bounding box center [217, 313] width 195 height 22
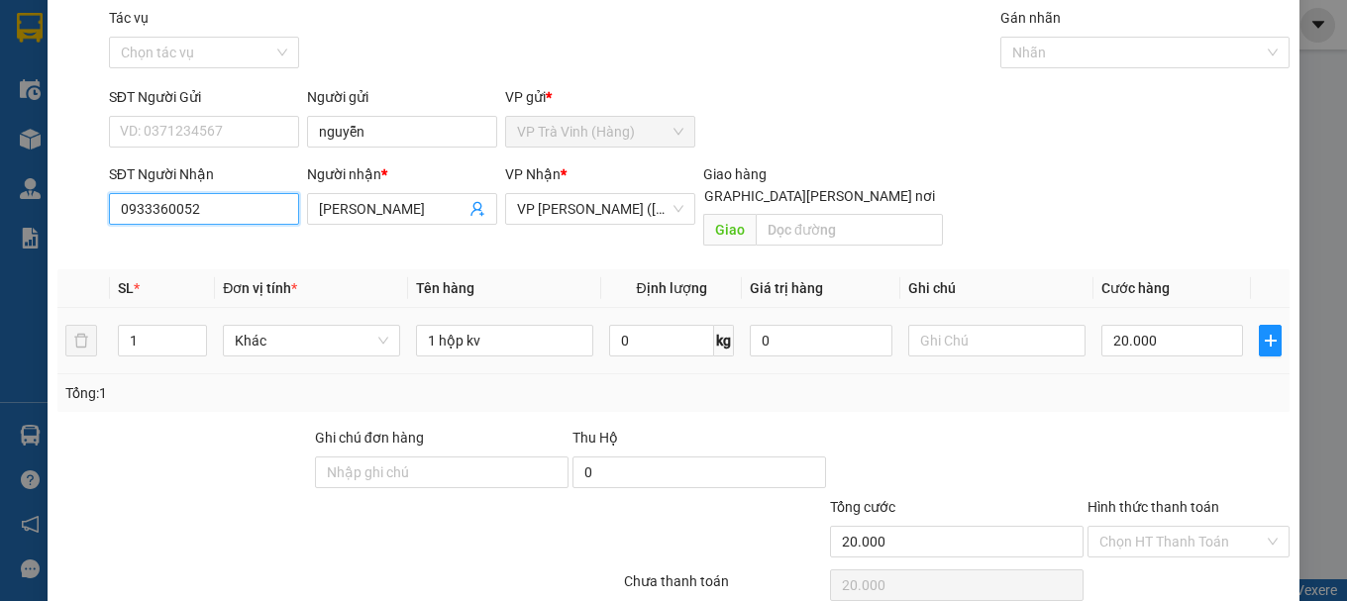
scroll to position [132, 0]
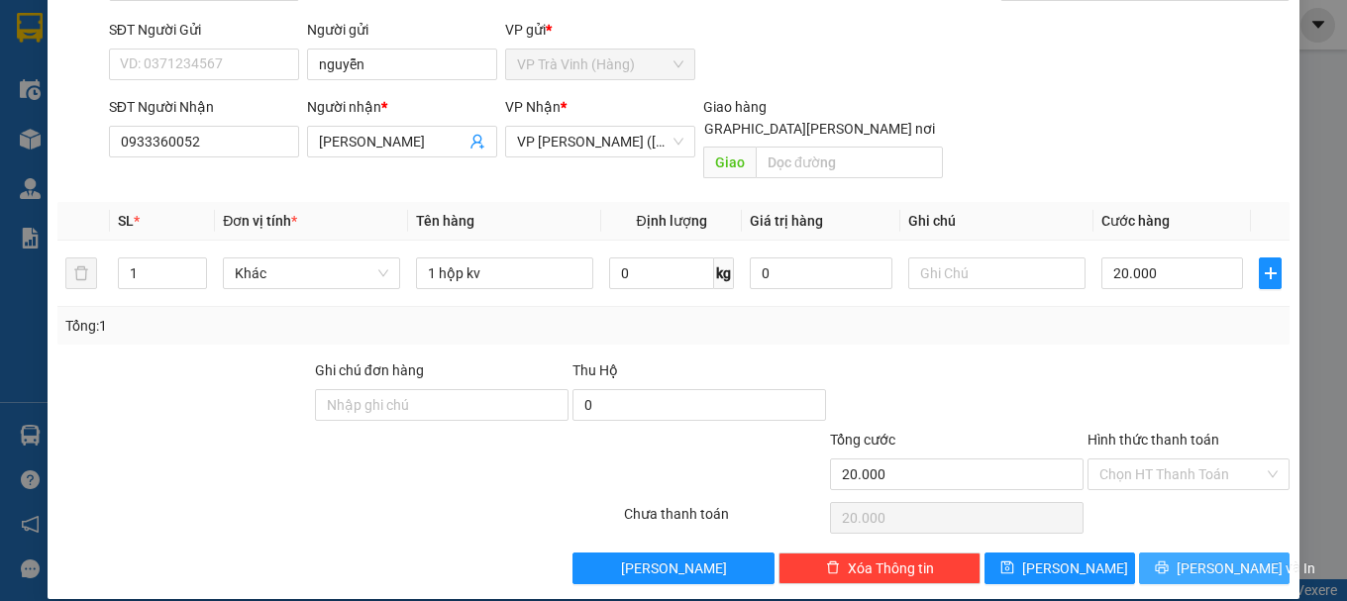
click at [1168, 561] on icon "printer" at bounding box center [1162, 567] width 13 height 13
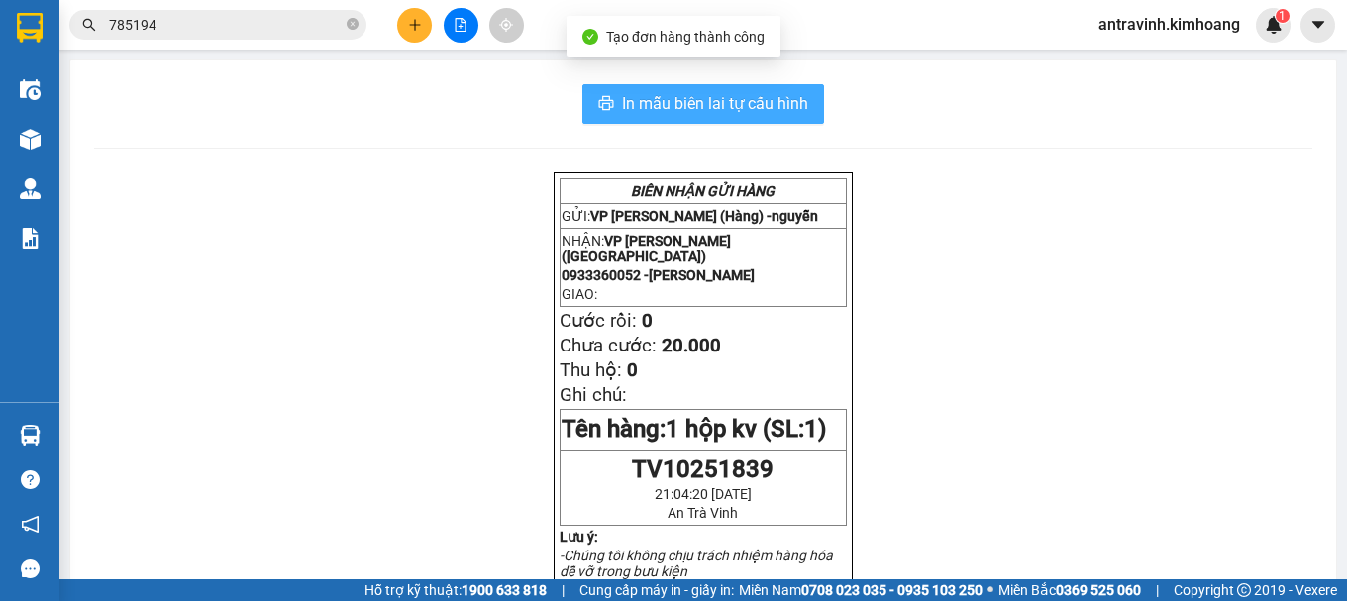
click at [797, 94] on span "In mẫu biên lai tự cấu hình" at bounding box center [715, 103] width 186 height 25
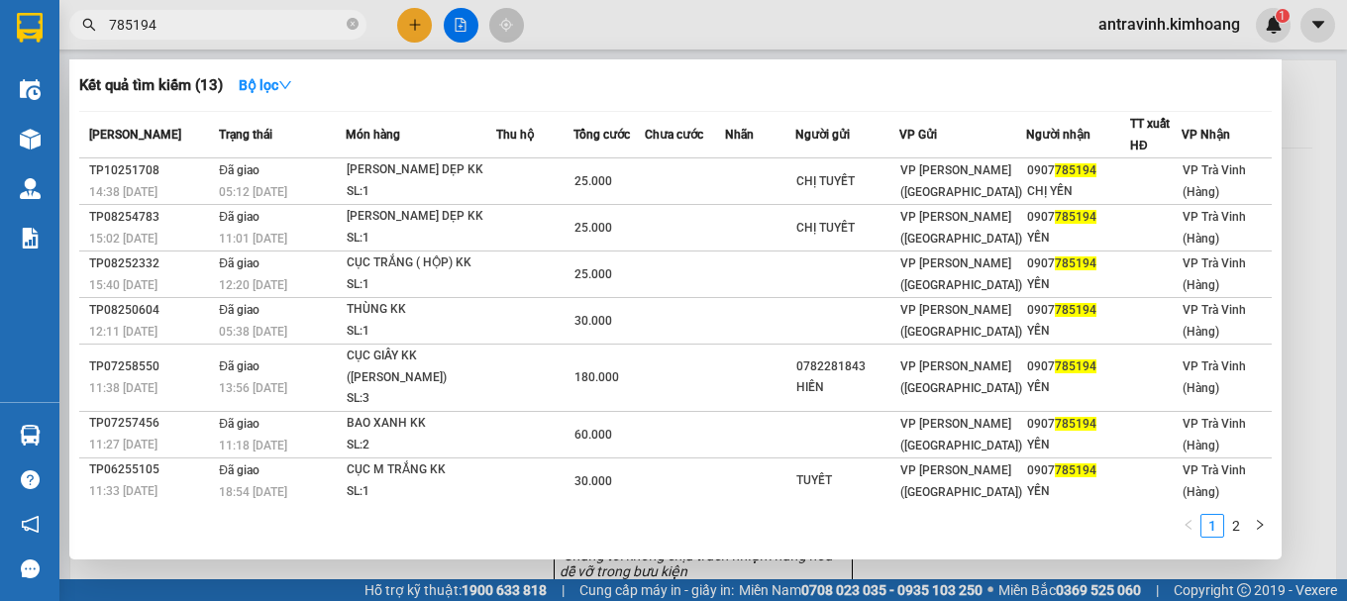
click at [211, 28] on input "785194" at bounding box center [226, 25] width 234 height 22
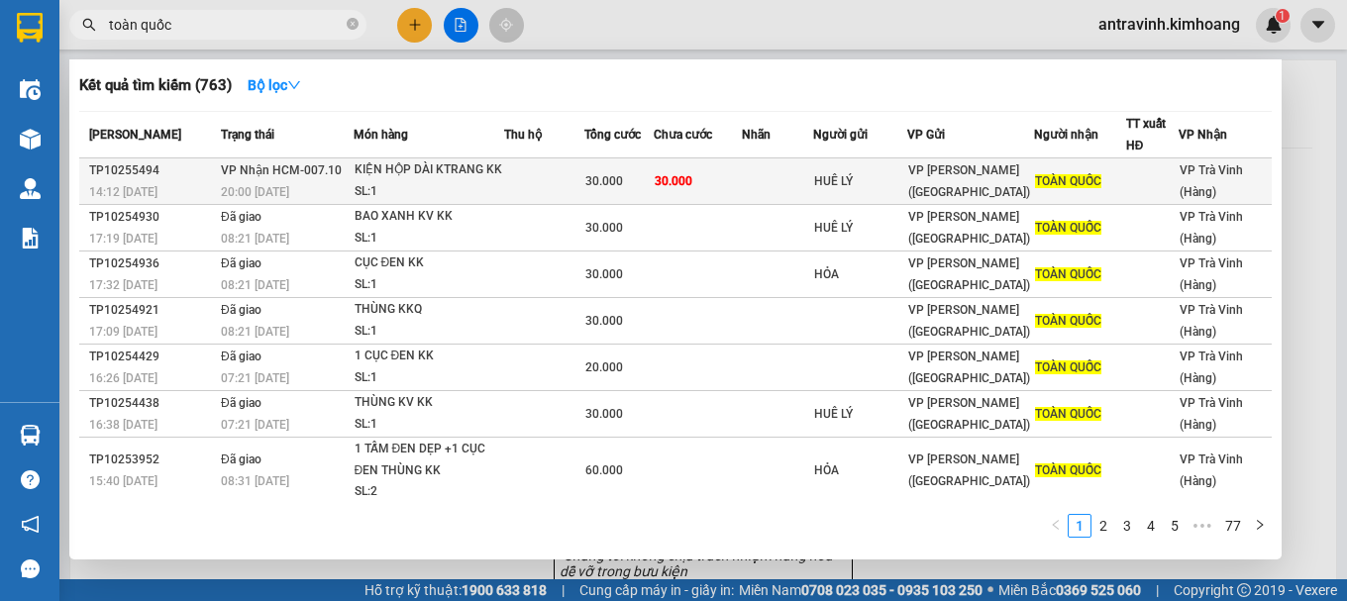
click at [763, 184] on td at bounding box center [777, 181] width 71 height 47
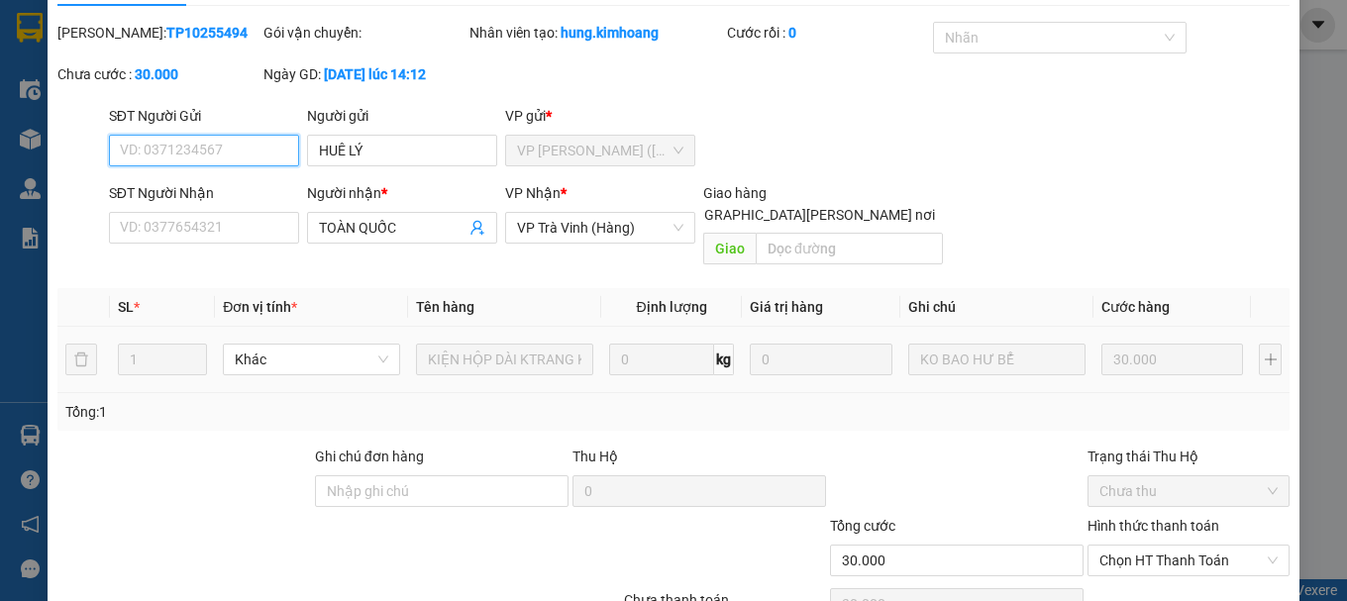
scroll to position [136, 0]
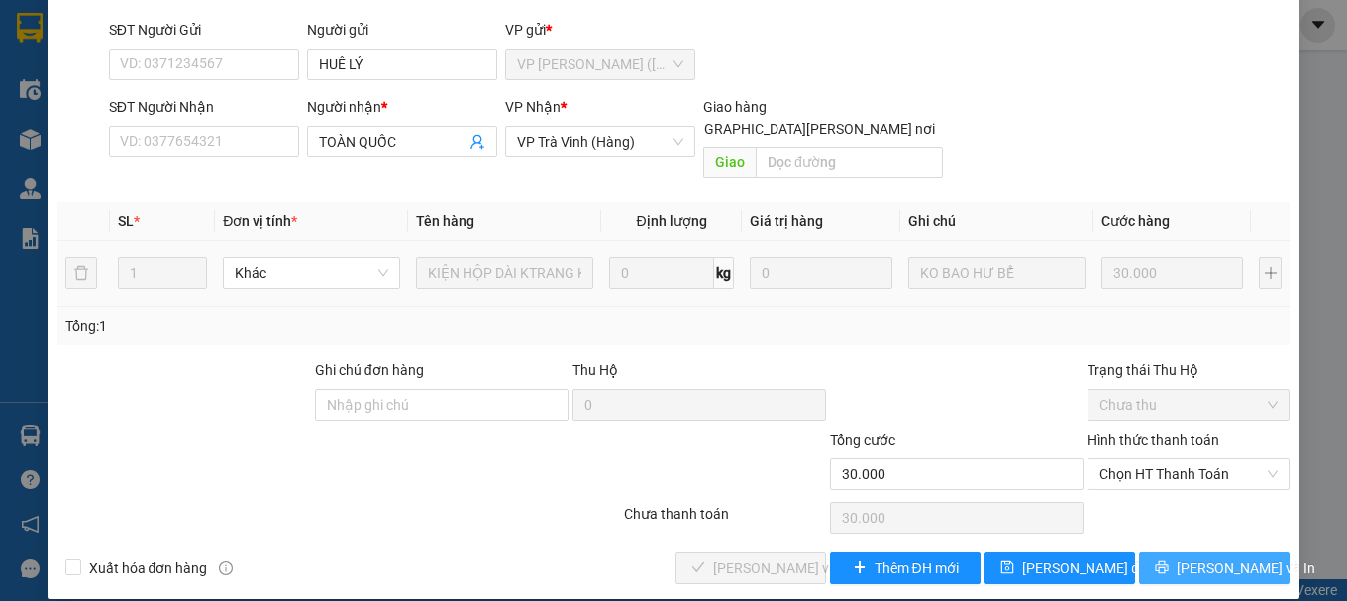
click at [1144, 553] on button "[PERSON_NAME] và In" at bounding box center [1214, 569] width 151 height 32
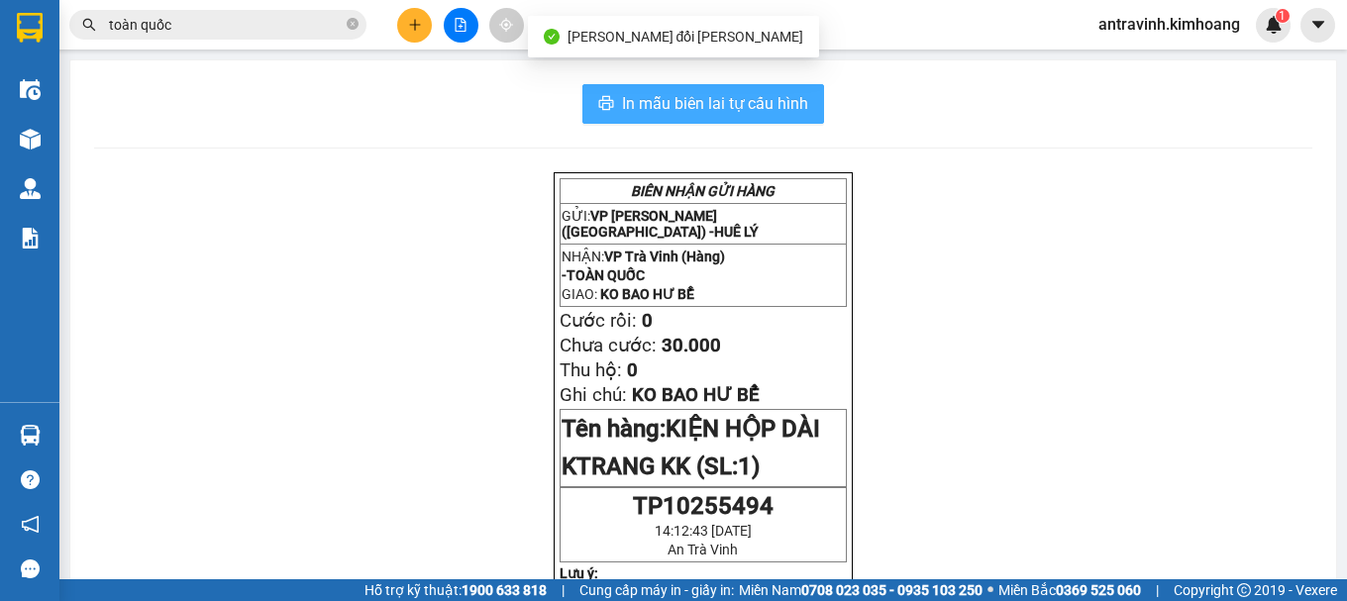
click at [792, 103] on span "In mẫu biên lai tự cấu hình" at bounding box center [715, 103] width 186 height 25
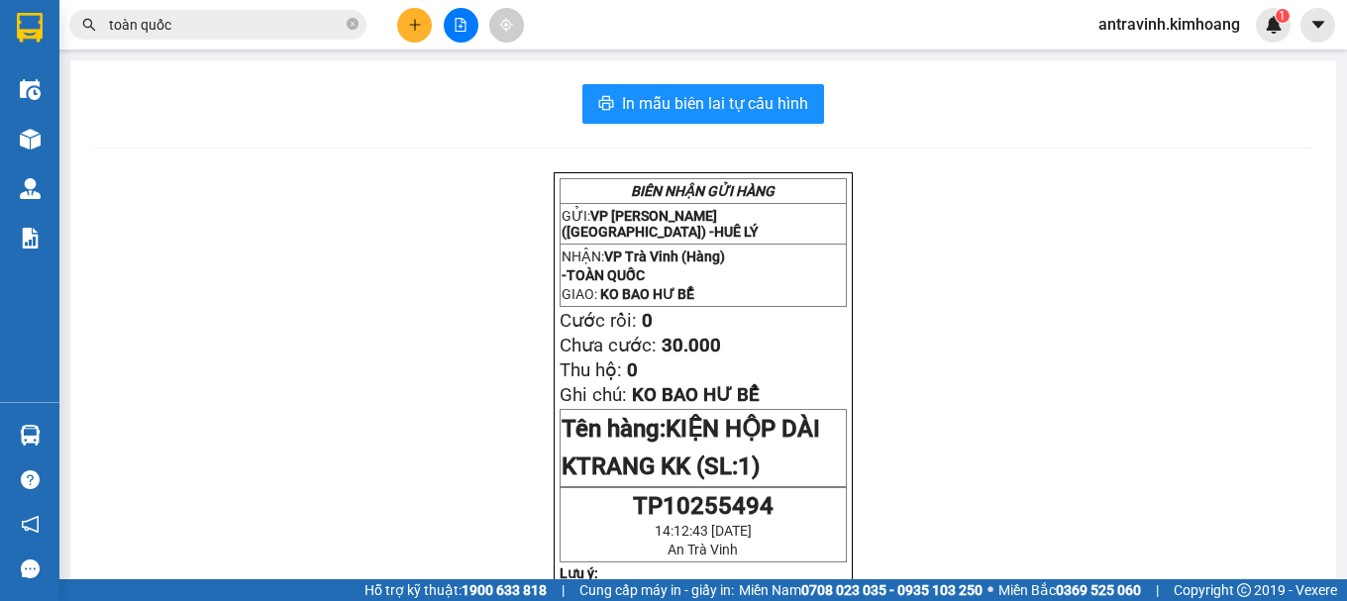
click at [228, 32] on input "toàn quốc" at bounding box center [226, 25] width 234 height 22
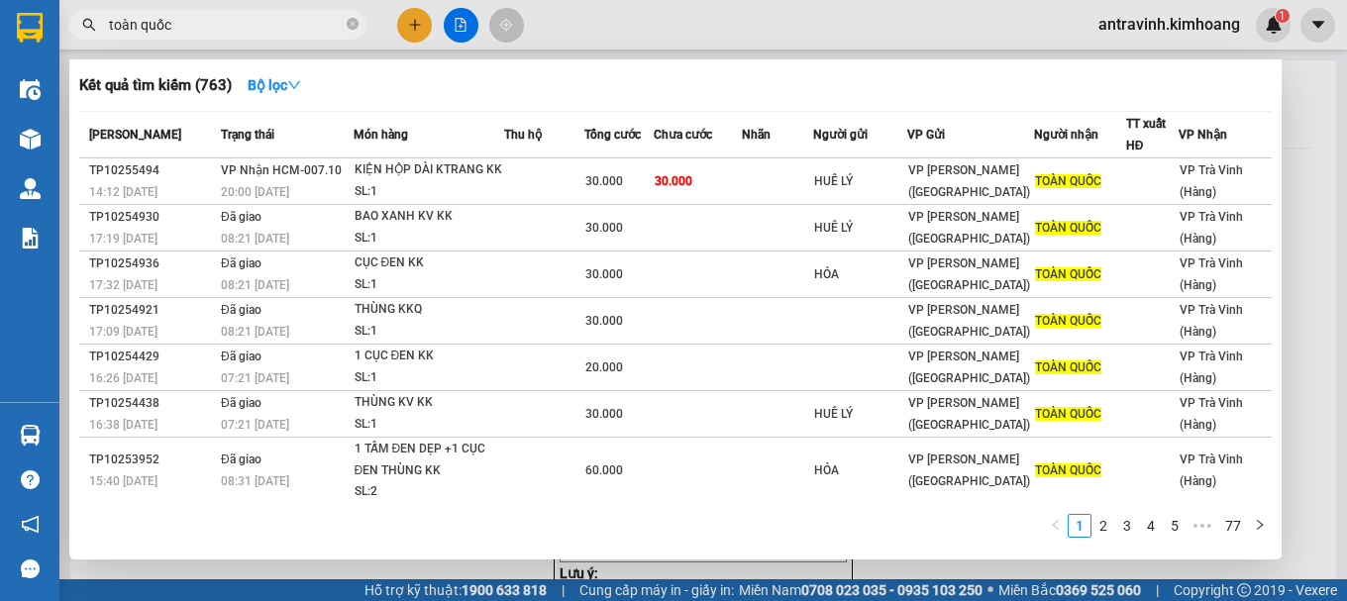
click at [228, 32] on input "toàn quốc" at bounding box center [226, 25] width 234 height 22
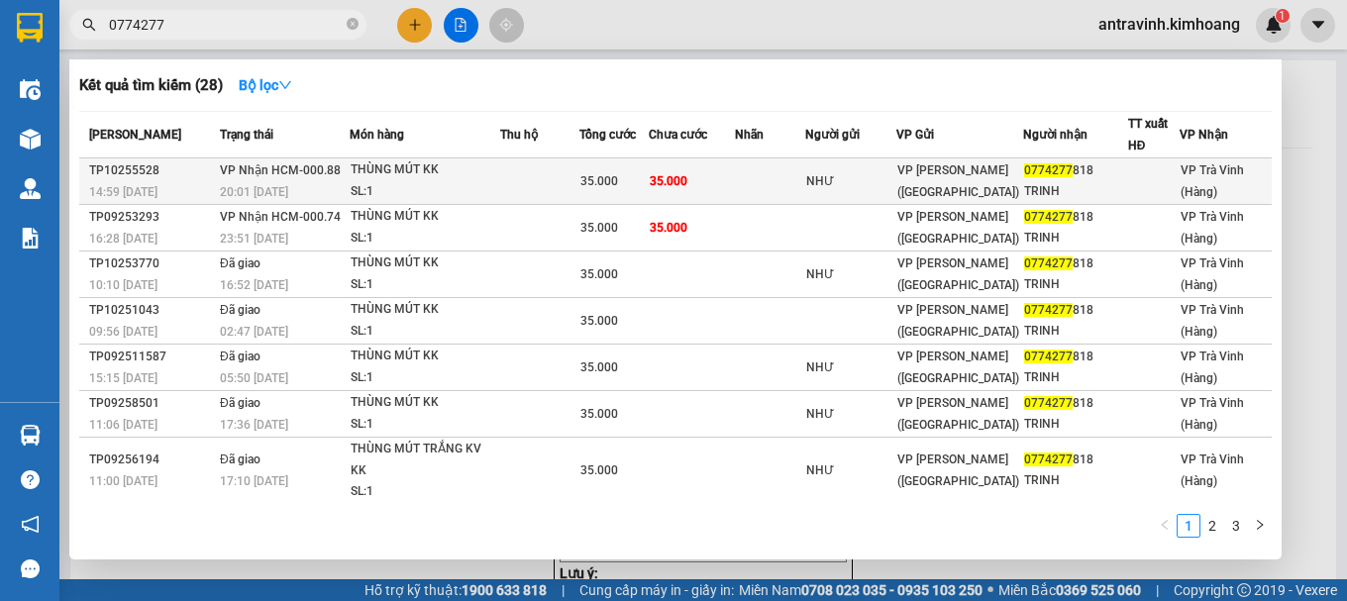
click at [744, 186] on td at bounding box center [770, 181] width 70 height 47
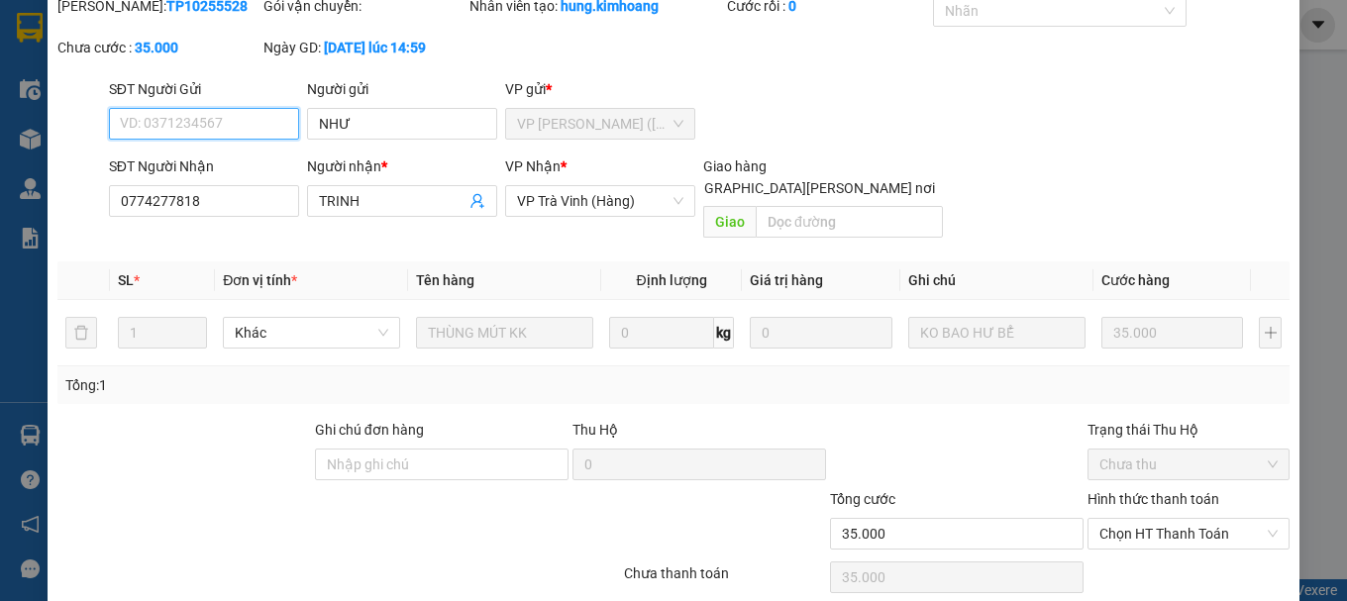
scroll to position [136, 0]
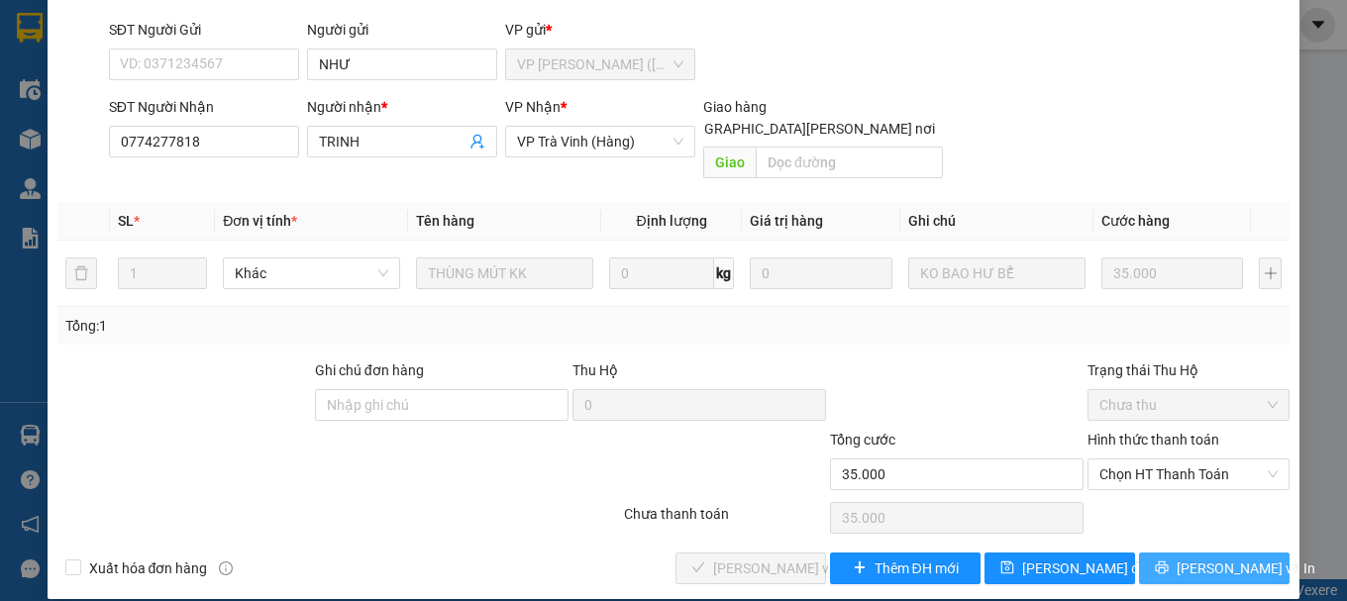
click at [1177, 553] on button "[PERSON_NAME] và In" at bounding box center [1214, 569] width 151 height 32
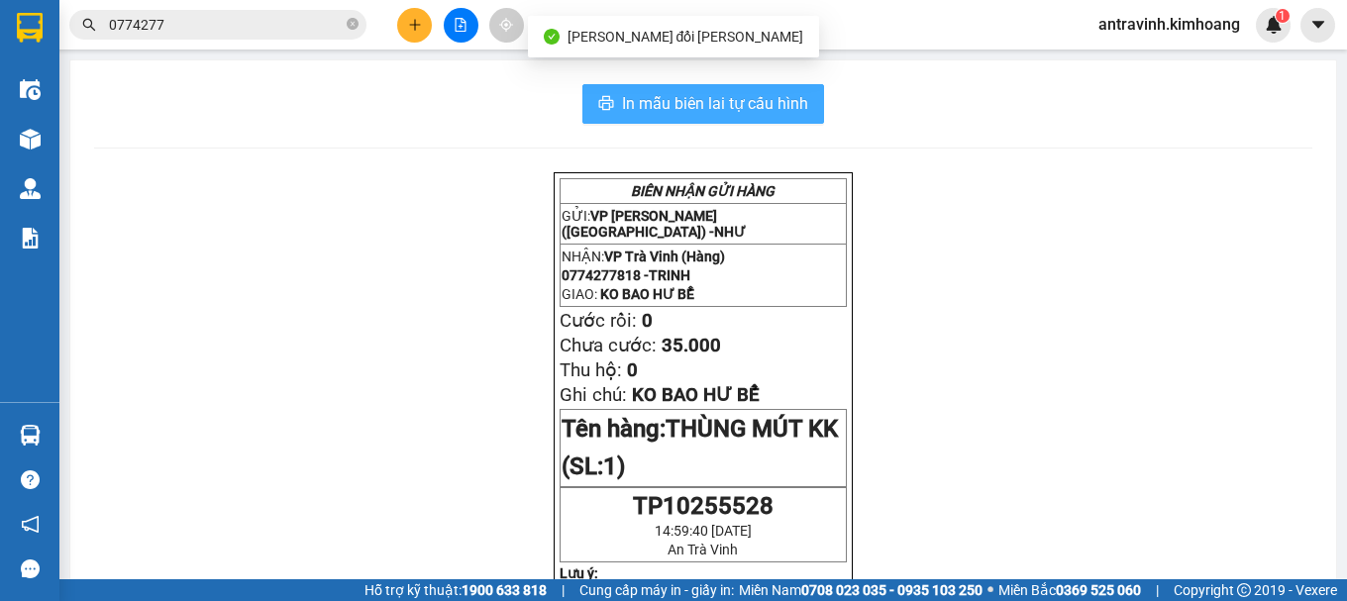
click at [779, 105] on span "In mẫu biên lai tự cấu hình" at bounding box center [715, 103] width 186 height 25
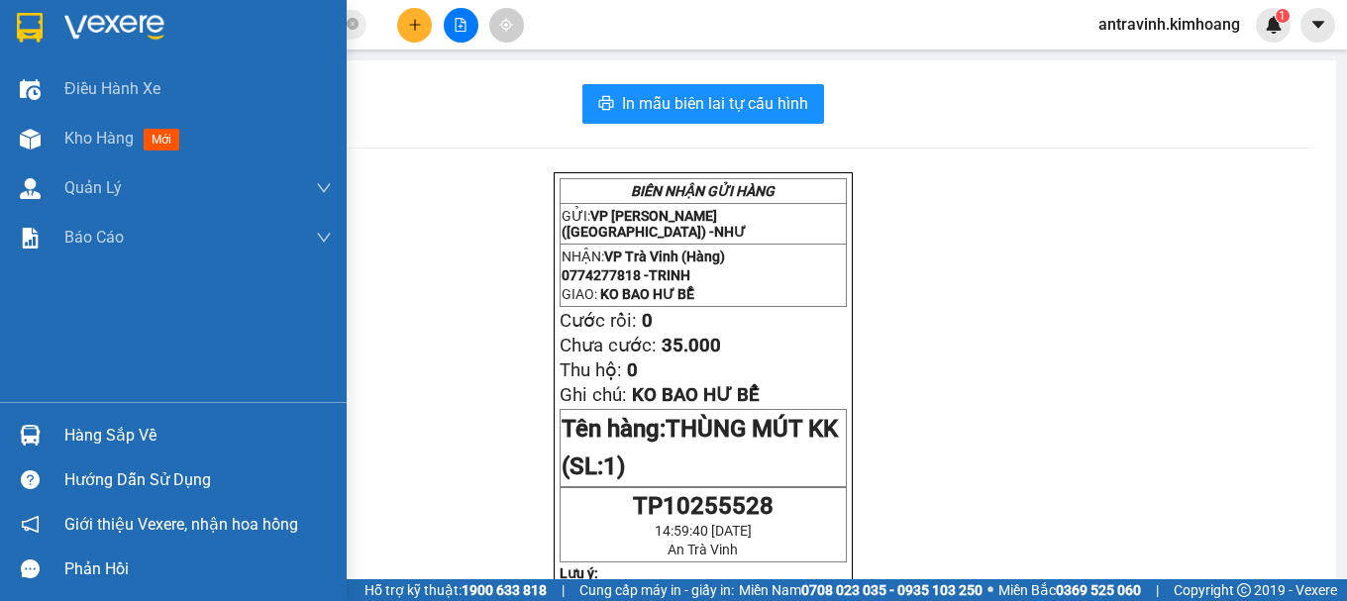
click at [46, 432] on div at bounding box center [30, 435] width 35 height 35
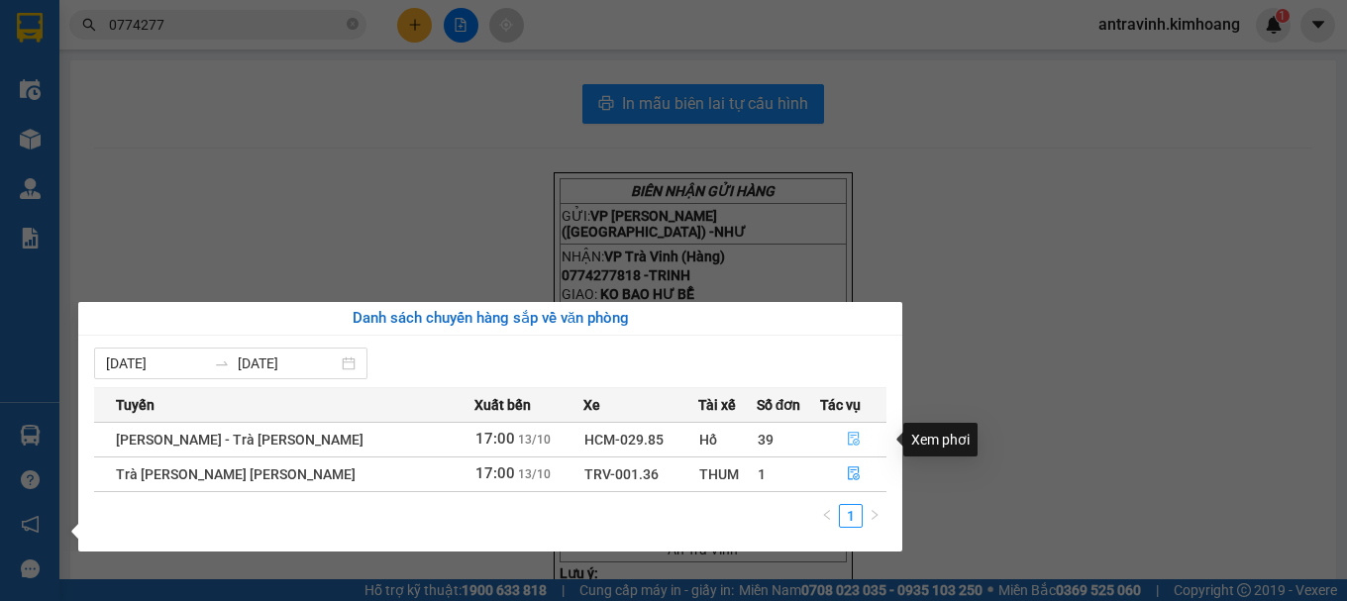
click at [847, 442] on icon "file-done" at bounding box center [854, 439] width 14 height 14
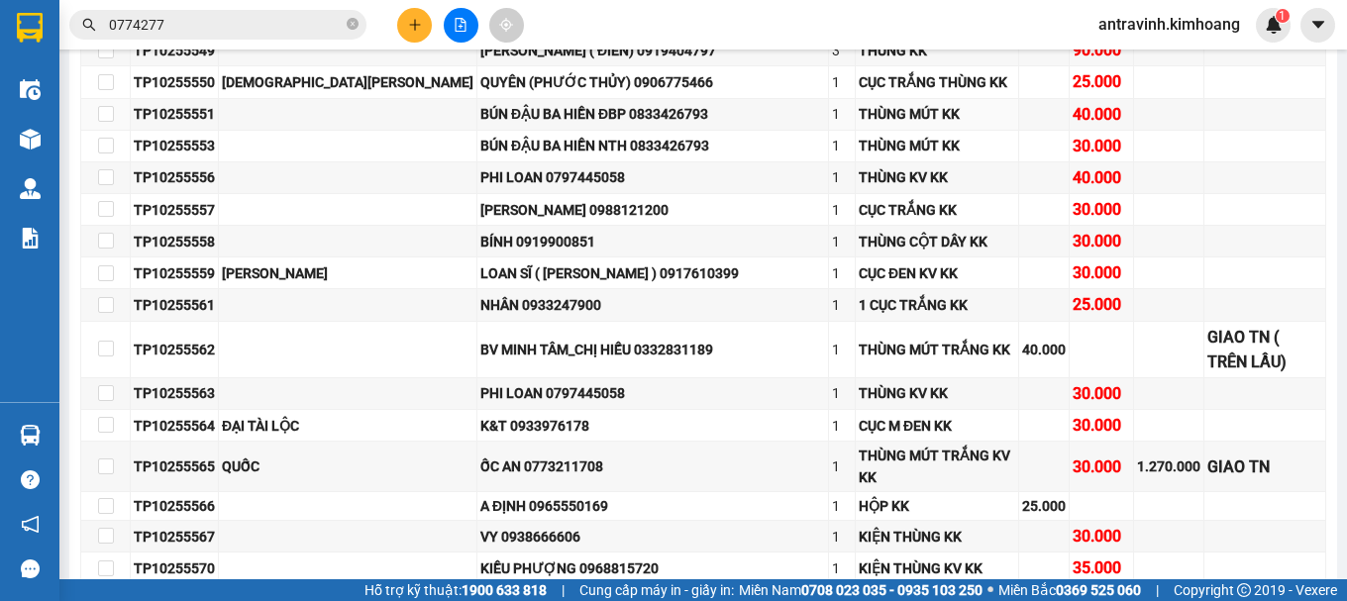
scroll to position [182, 0]
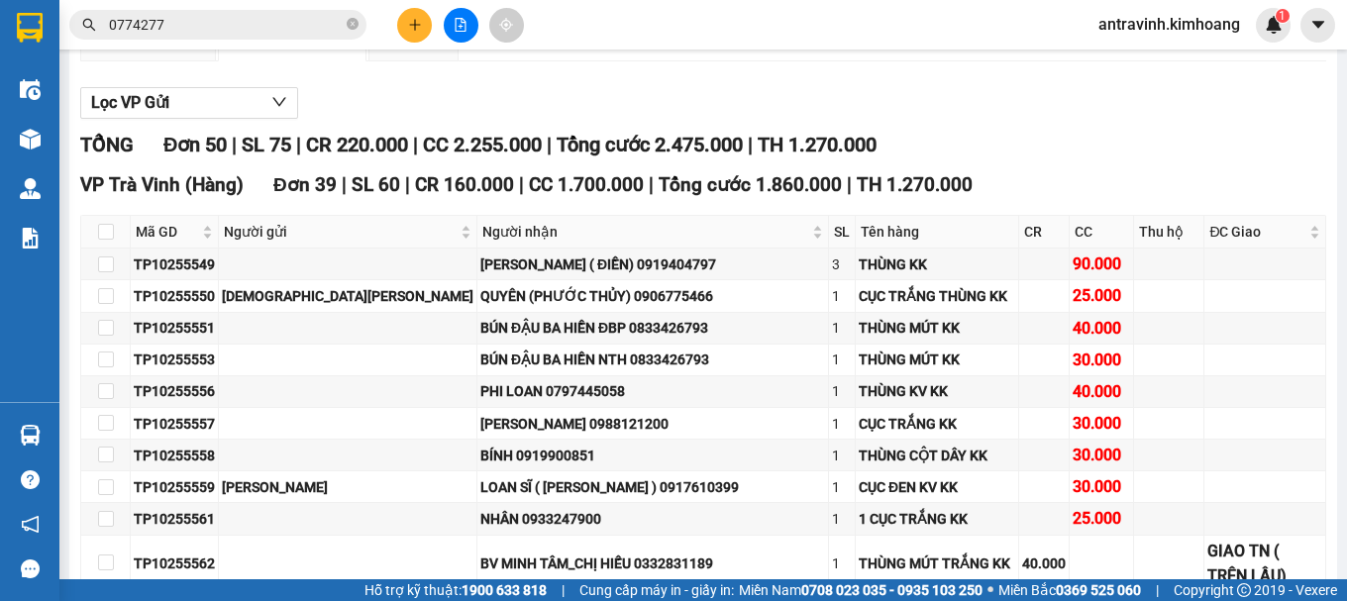
click at [94, 249] on th at bounding box center [106, 232] width 50 height 33
click at [106, 240] on input "checkbox" at bounding box center [106, 232] width 16 height 16
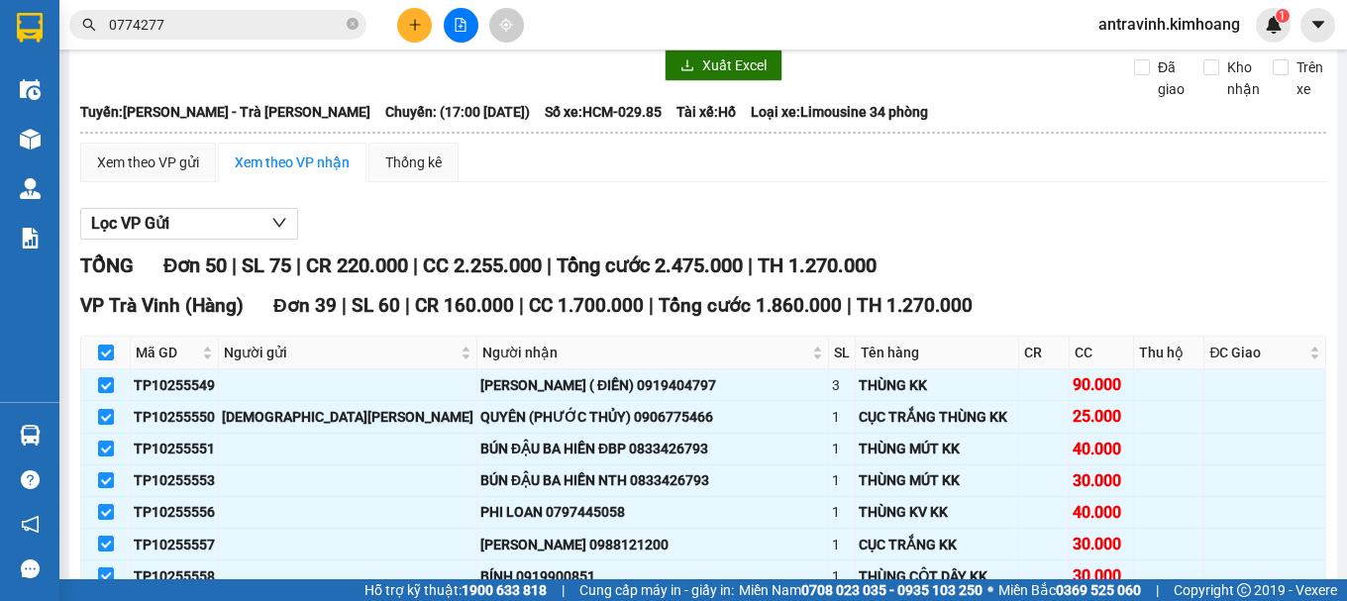
scroll to position [0, 0]
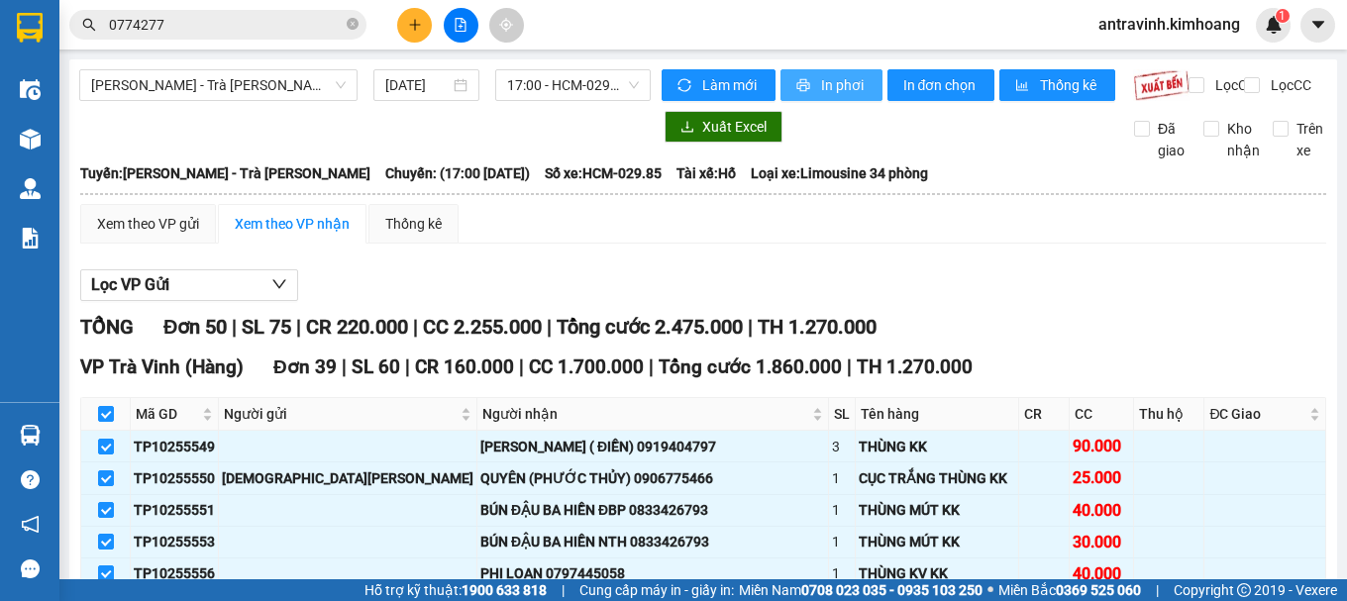
click at [842, 78] on span "In phơi" at bounding box center [844, 85] width 46 height 22
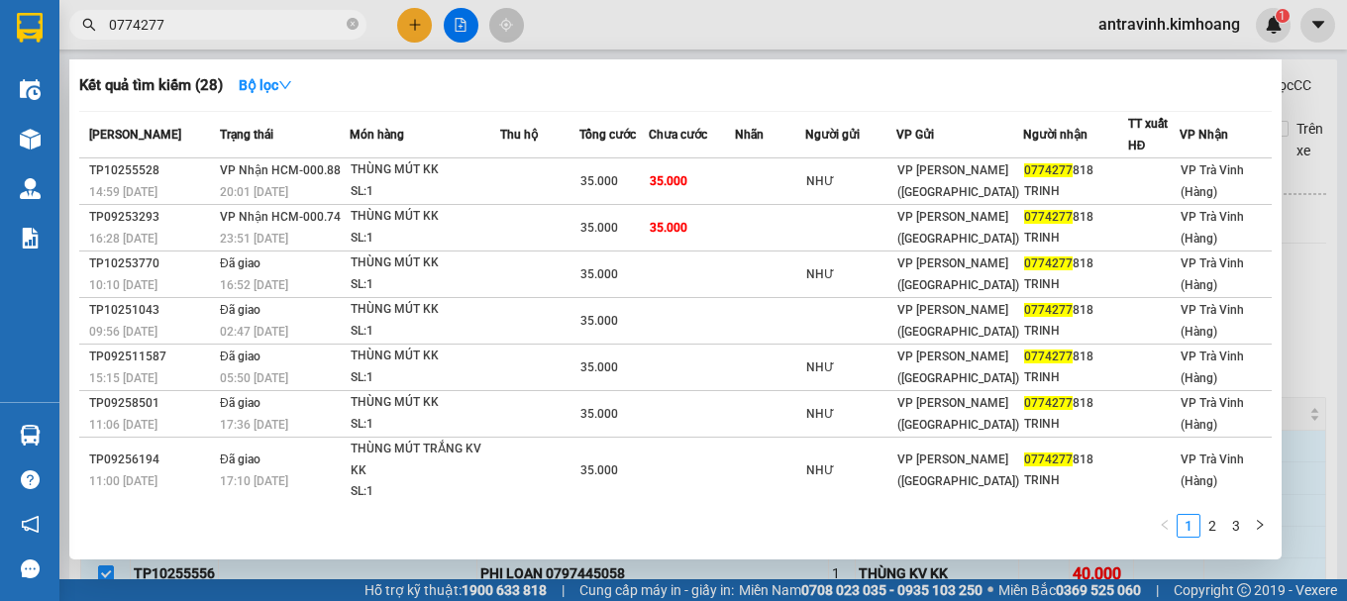
click at [211, 18] on input "0774277" at bounding box center [226, 25] width 234 height 22
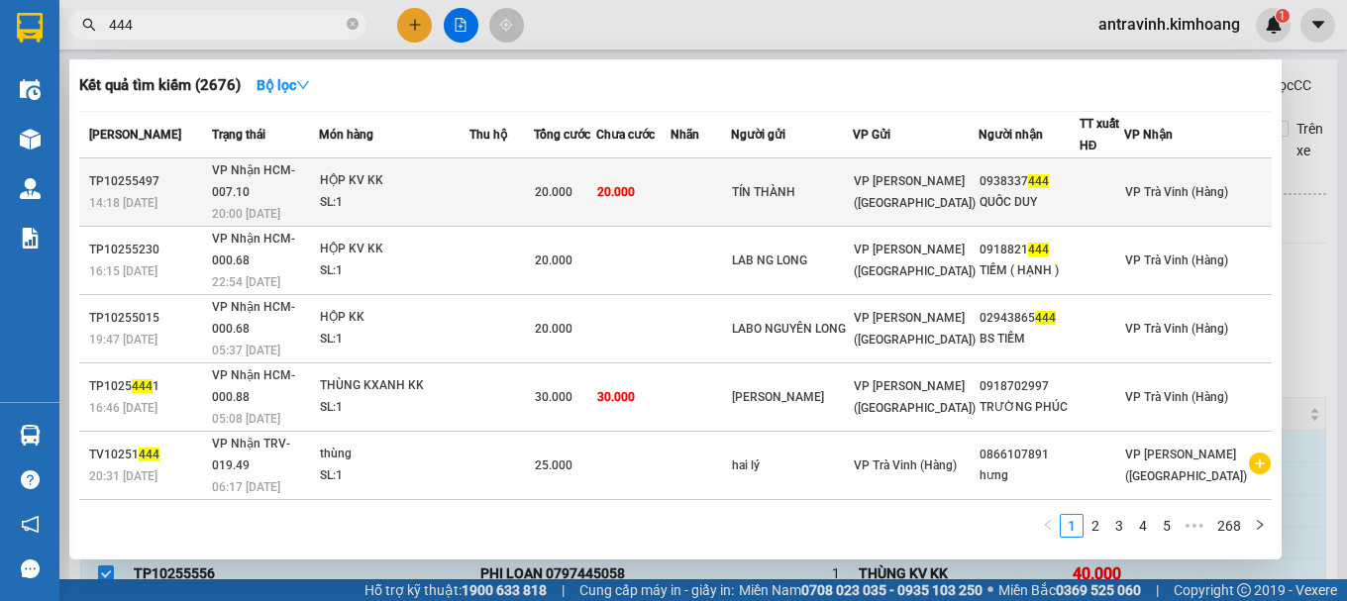
click at [731, 184] on td at bounding box center [700, 192] width 60 height 68
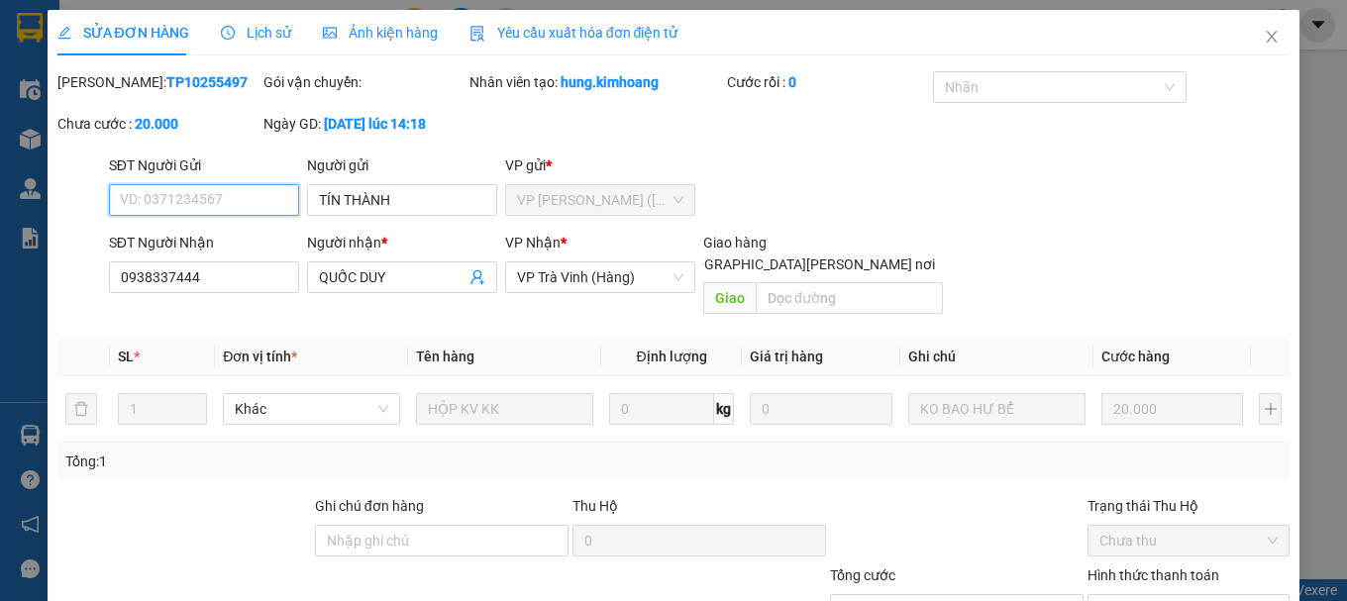
scroll to position [136, 0]
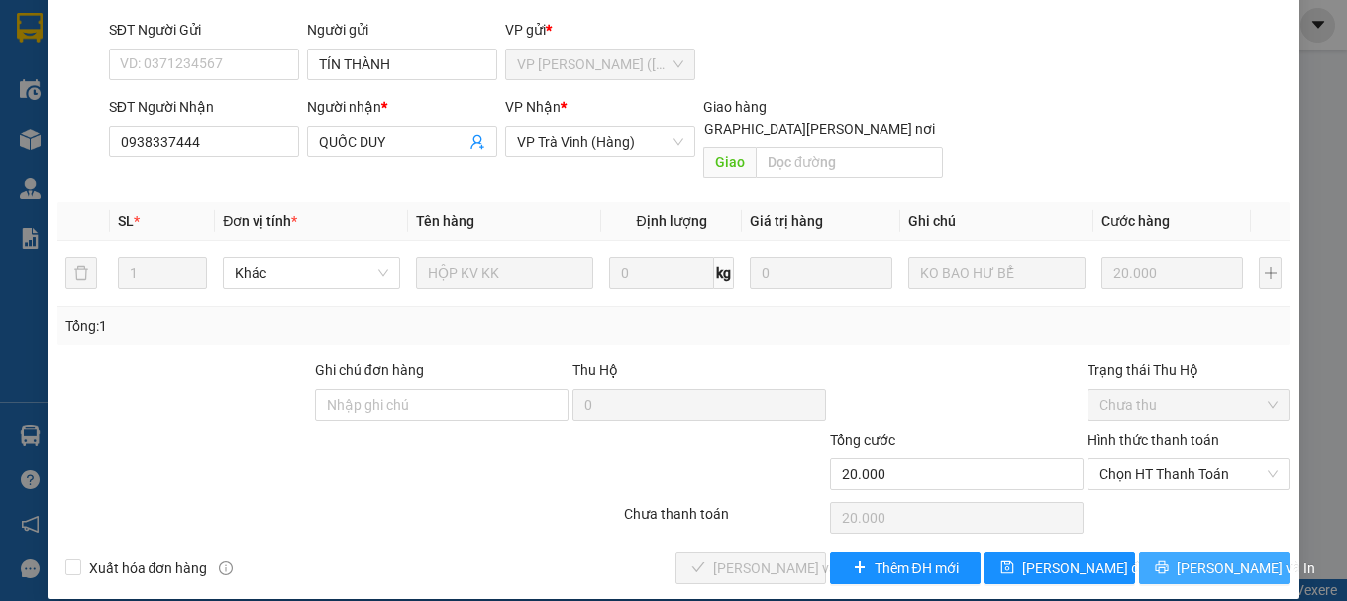
click at [1193, 557] on span "[PERSON_NAME] và In" at bounding box center [1245, 568] width 139 height 22
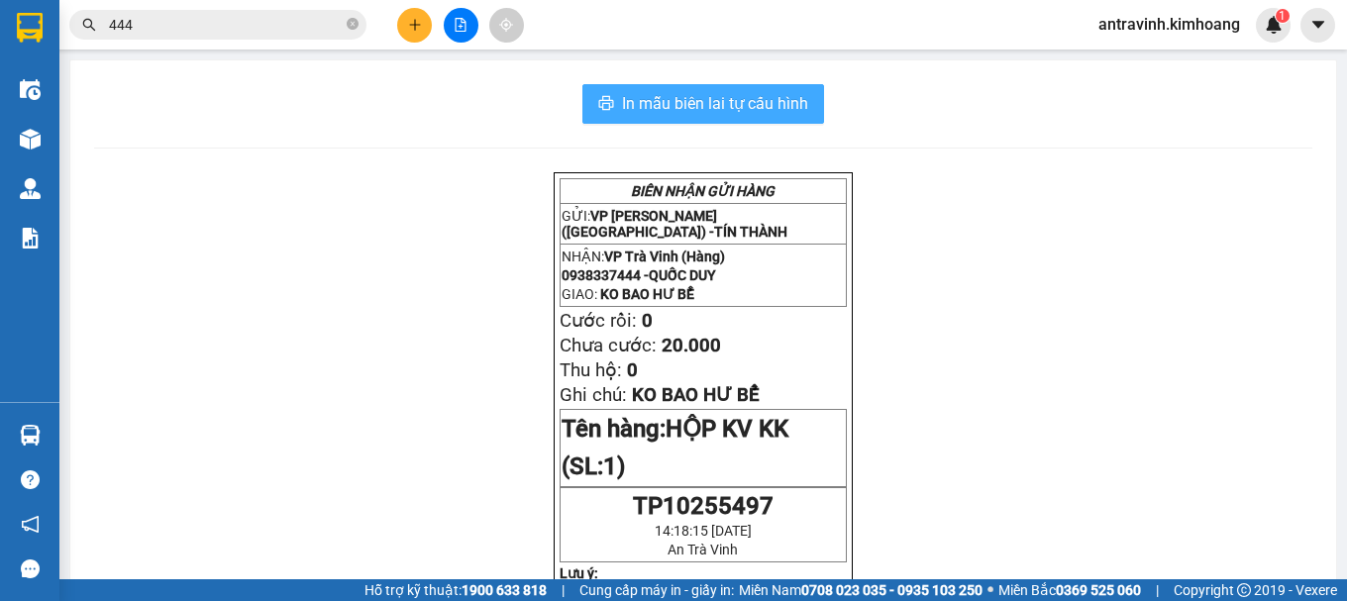
click at [722, 99] on span "In mẫu biên lai tự cấu hình" at bounding box center [715, 103] width 186 height 25
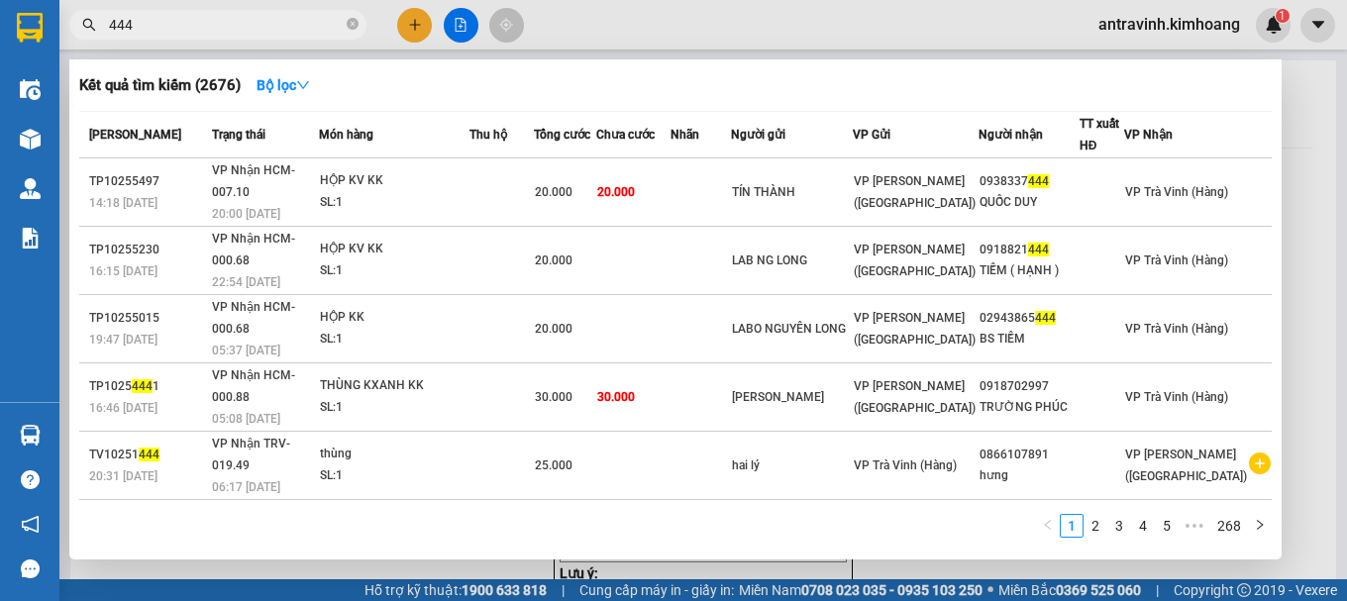
click at [213, 28] on input "444" at bounding box center [226, 25] width 234 height 22
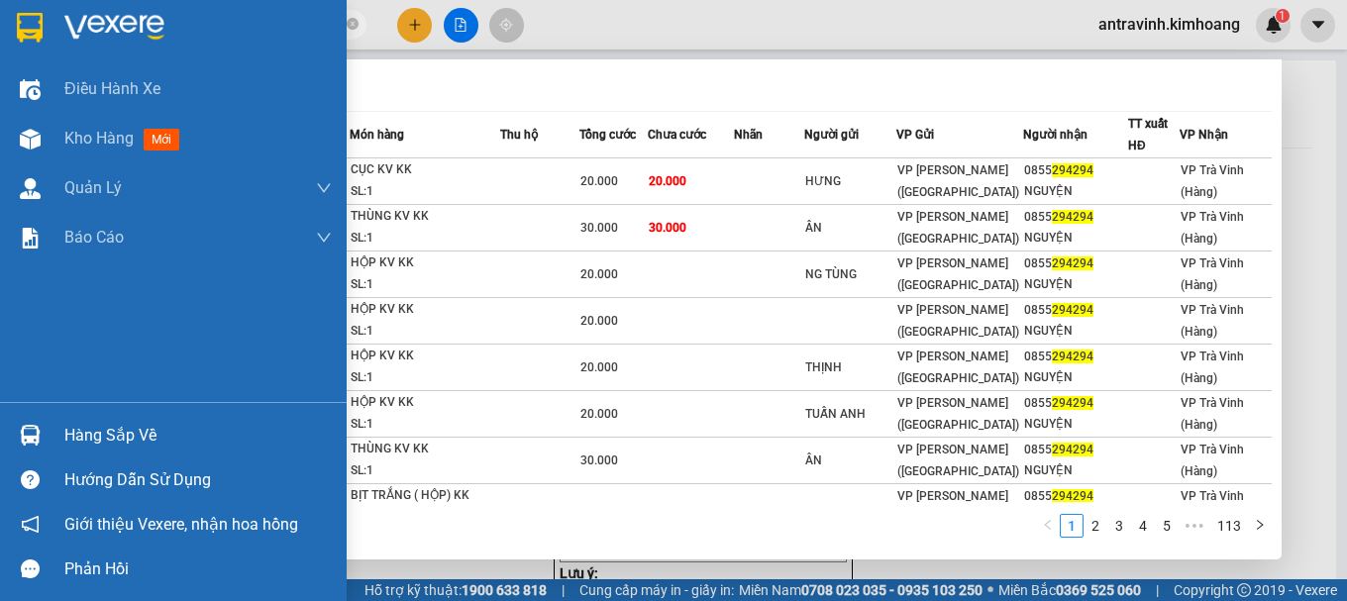
click at [52, 433] on div "Hàng sắp về" at bounding box center [173, 435] width 347 height 45
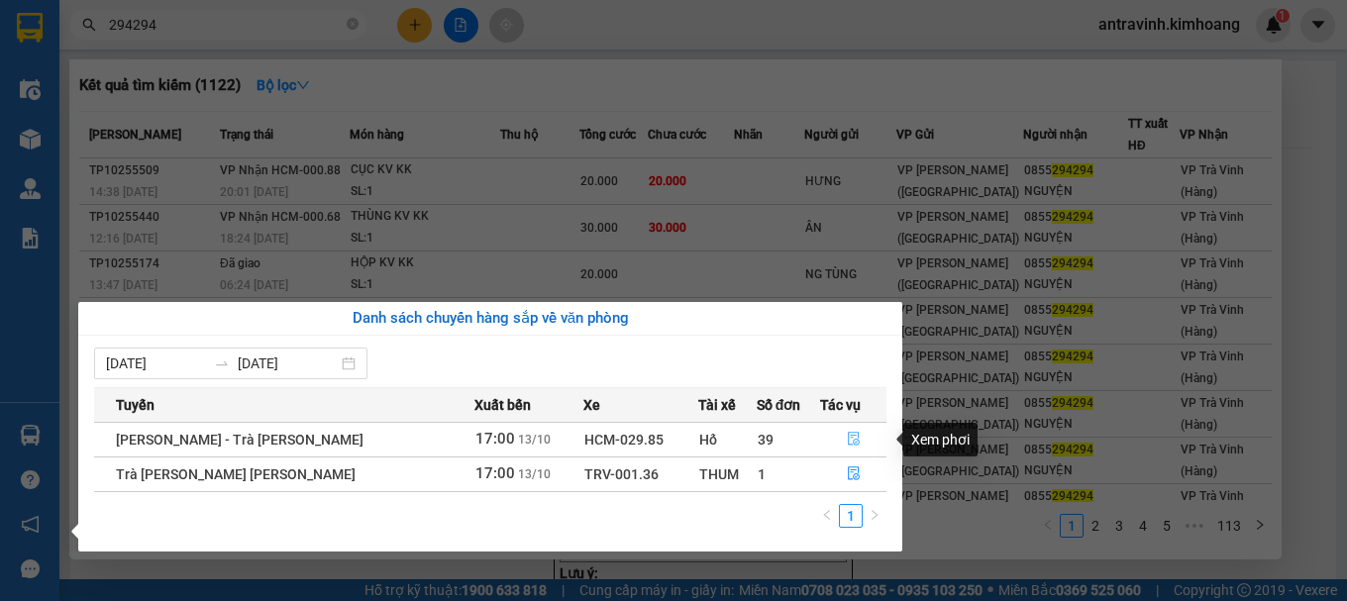
click at [847, 437] on icon "file-done" at bounding box center [854, 439] width 14 height 14
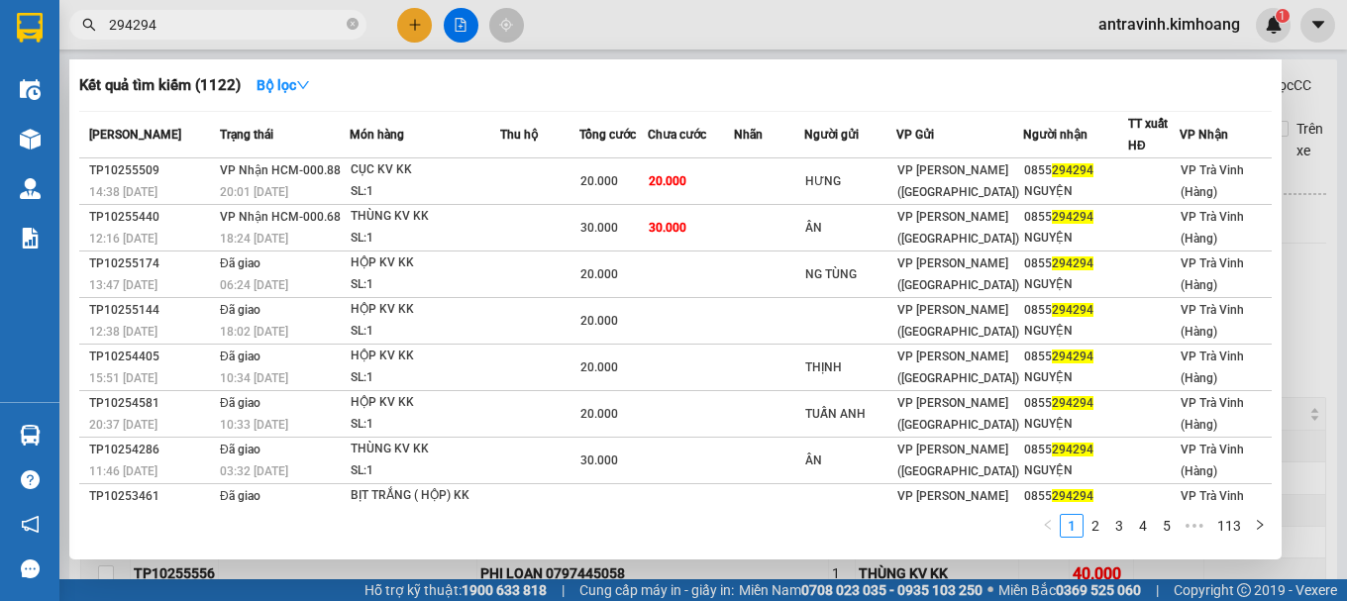
click at [1313, 256] on div at bounding box center [673, 300] width 1347 height 601
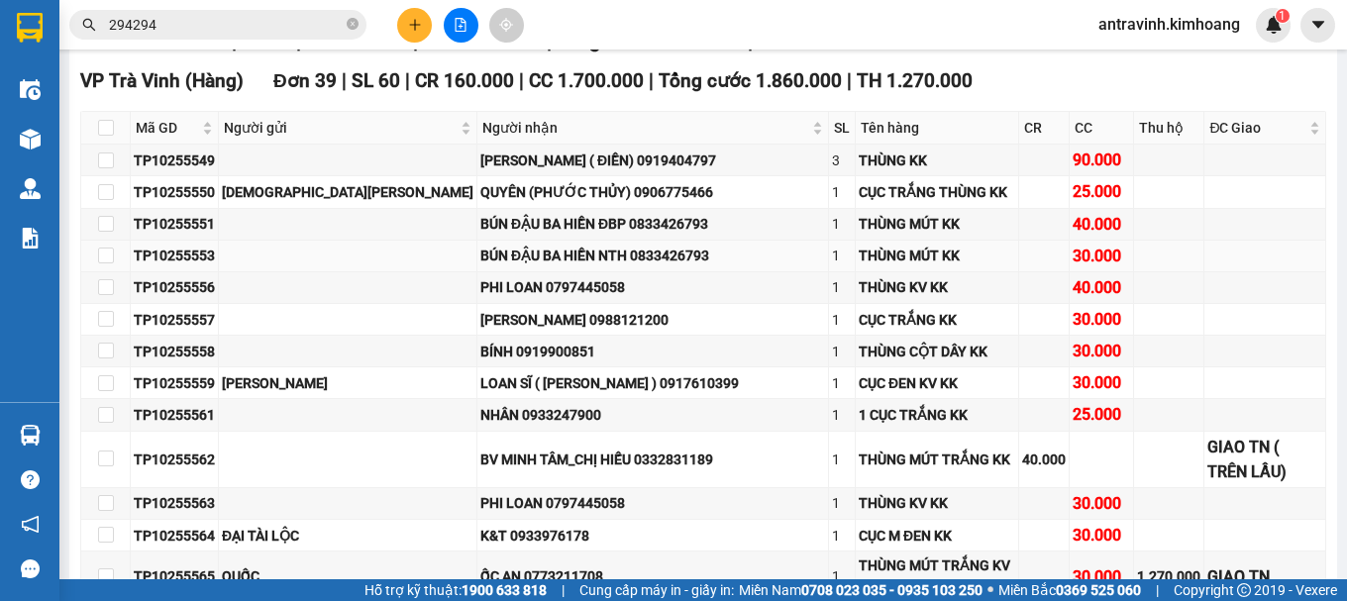
scroll to position [297, 0]
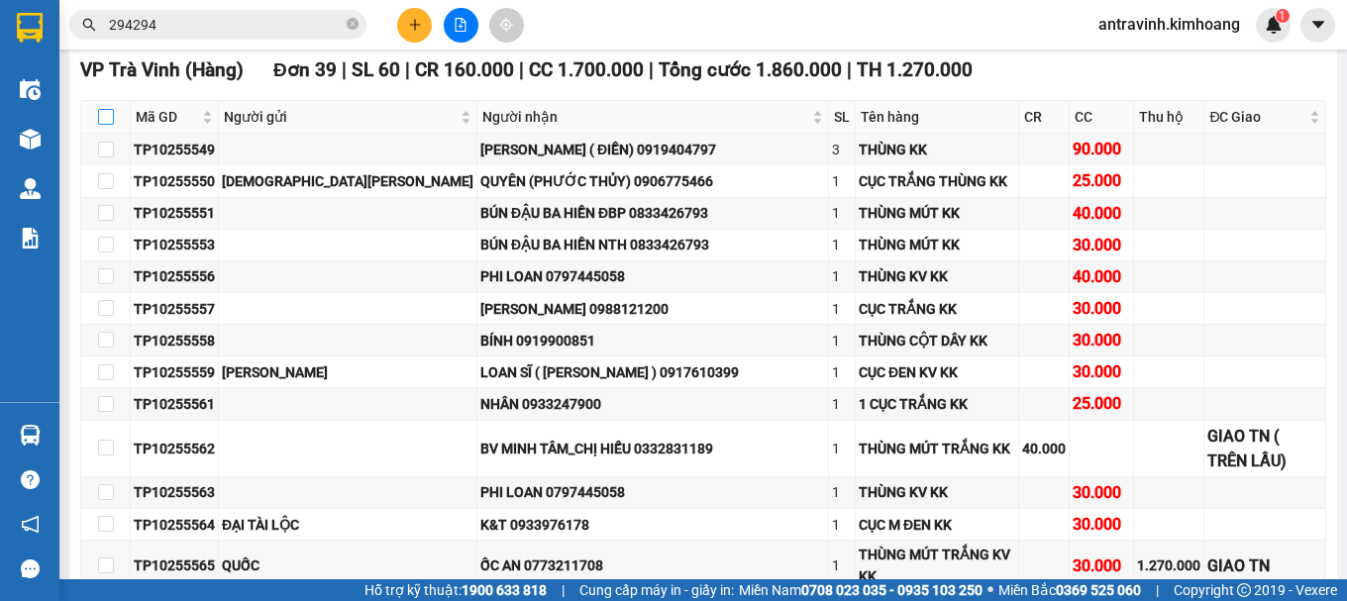
click at [107, 125] on input "checkbox" at bounding box center [106, 117] width 16 height 16
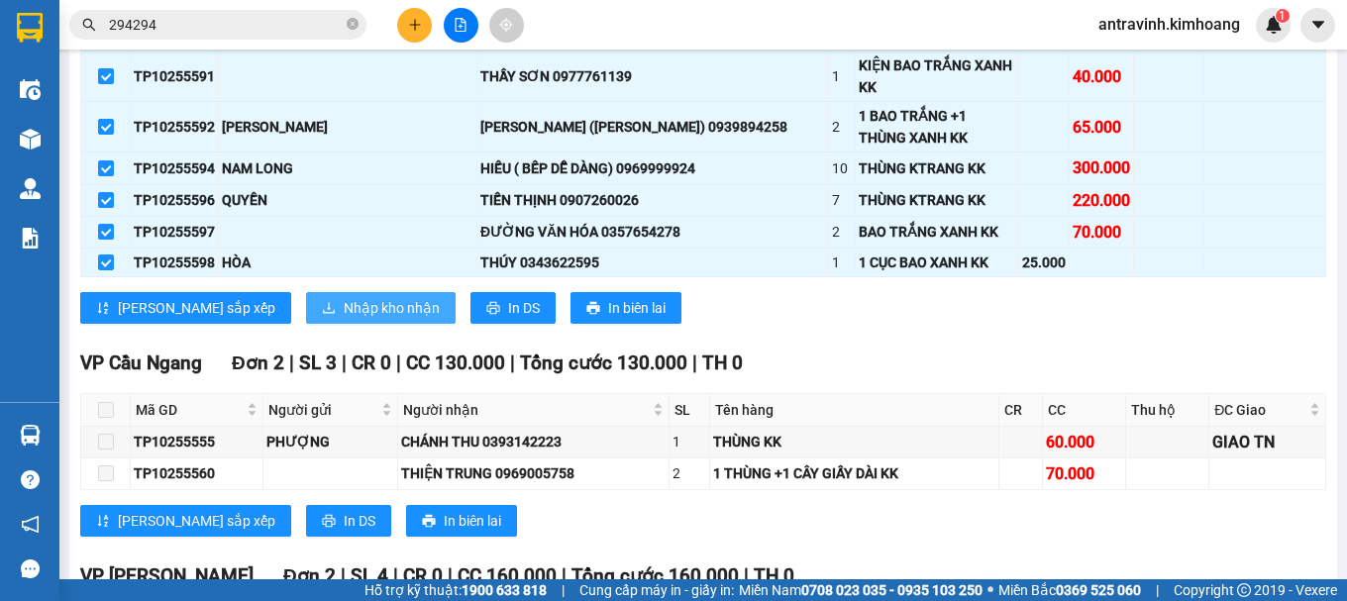
scroll to position [1287, 0]
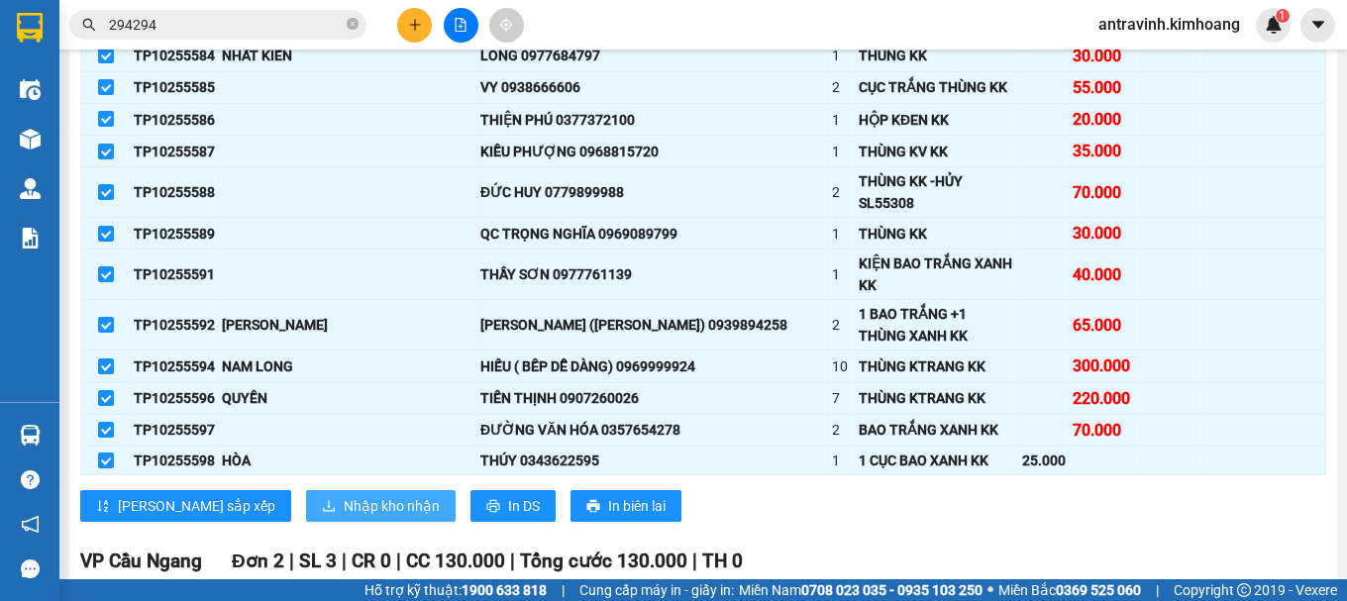
click at [344, 495] on span "Nhập kho nhận" at bounding box center [392, 506] width 96 height 22
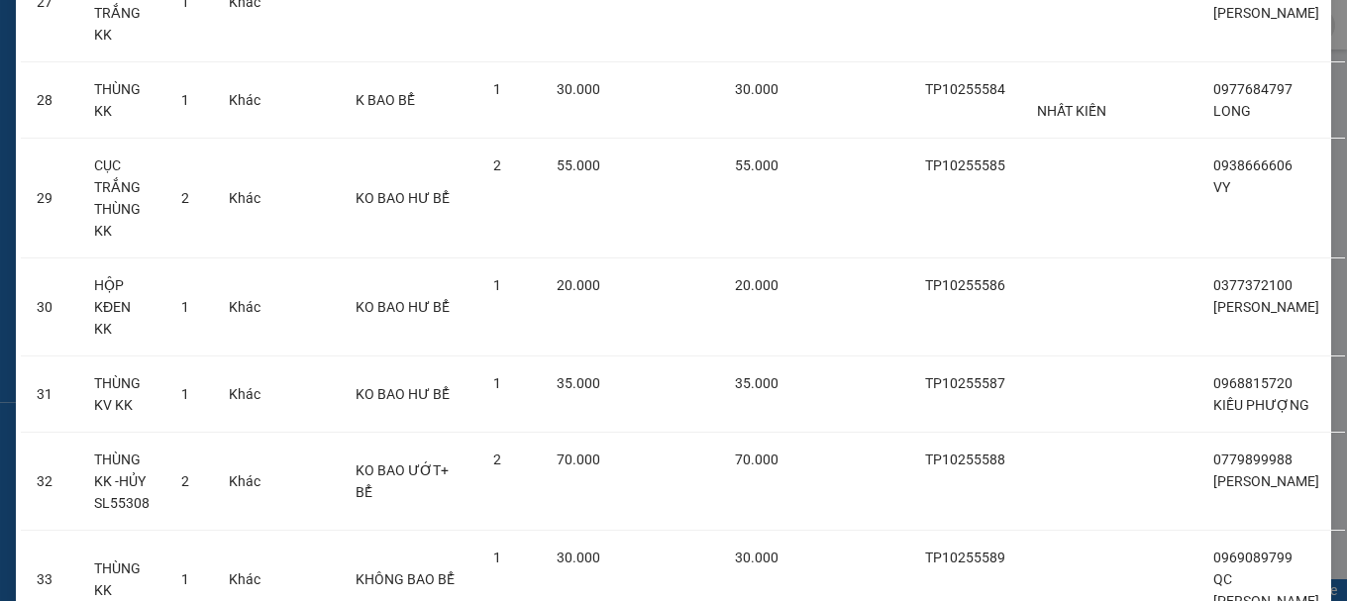
scroll to position [3010, 0]
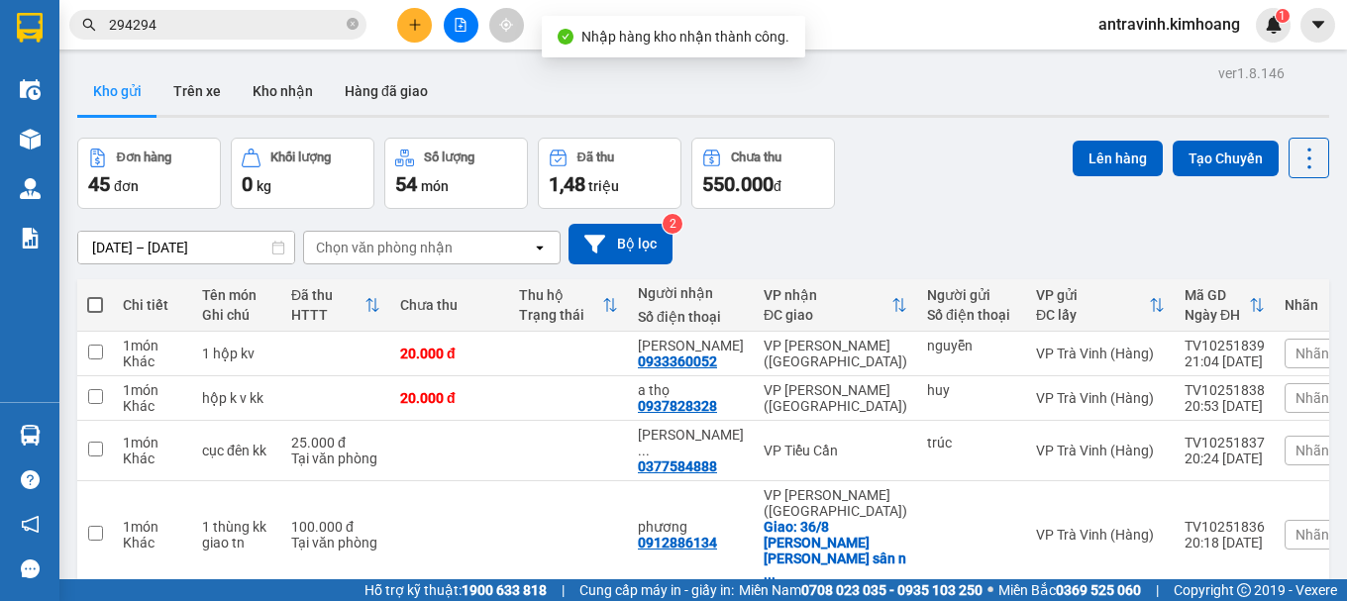
click at [207, 26] on input "294294" at bounding box center [226, 25] width 234 height 22
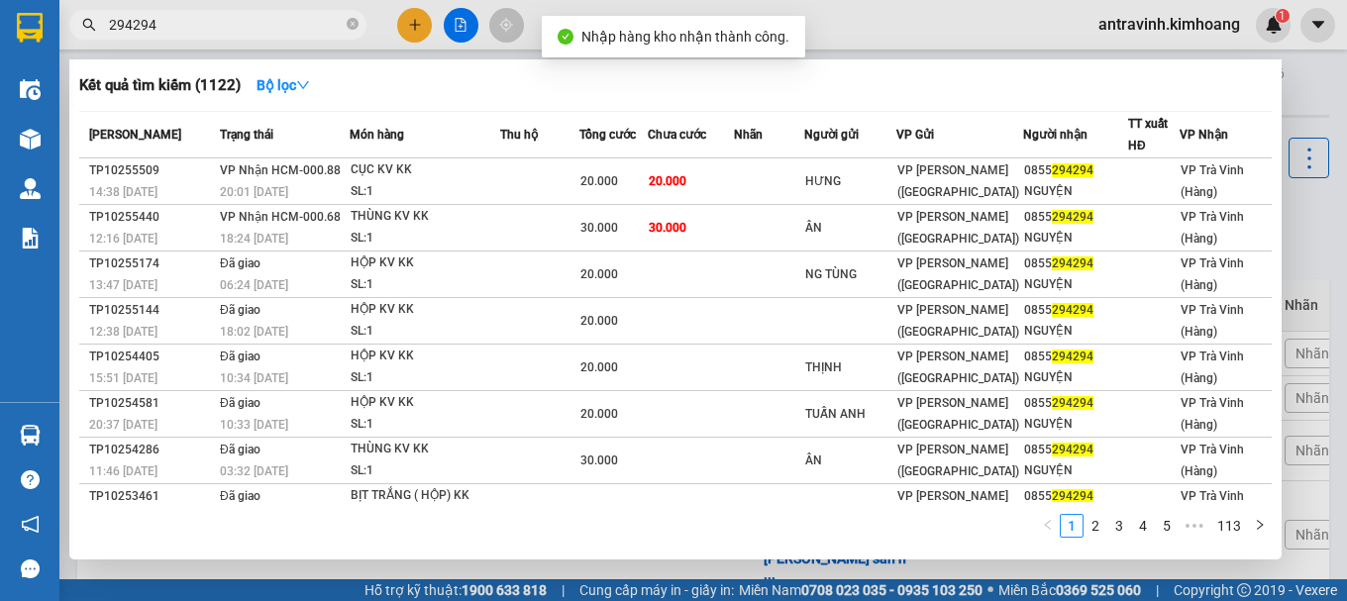
click at [207, 26] on input "294294" at bounding box center [226, 25] width 234 height 22
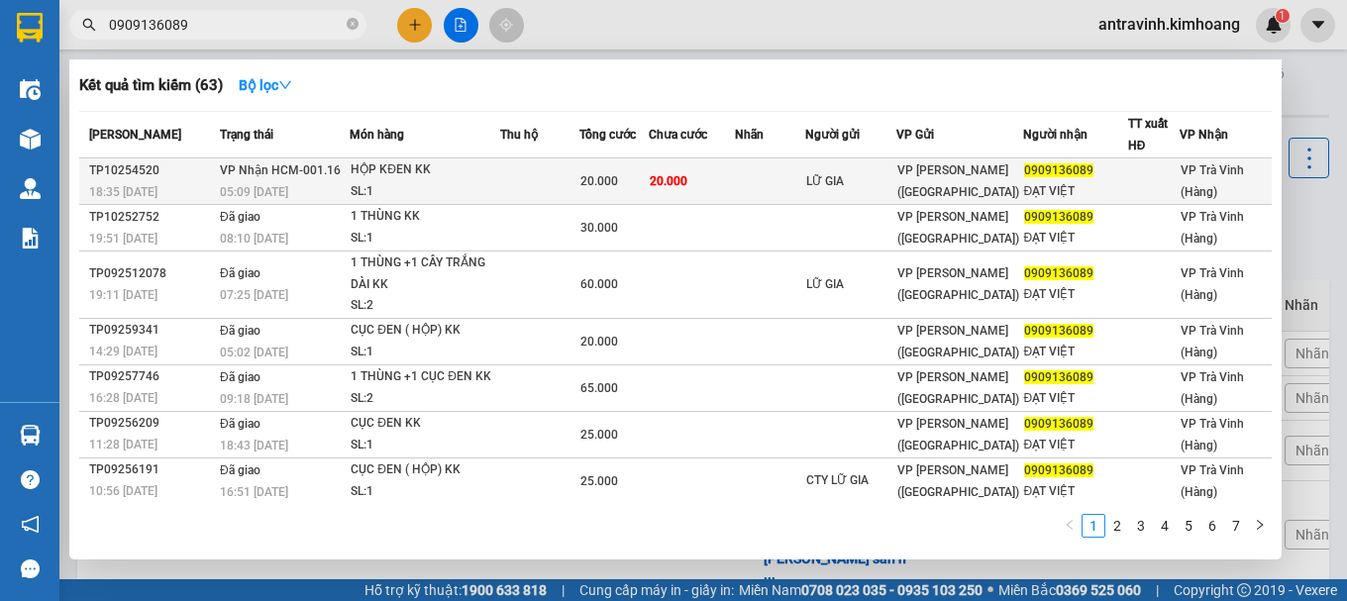
click at [538, 177] on td at bounding box center [539, 181] width 79 height 47
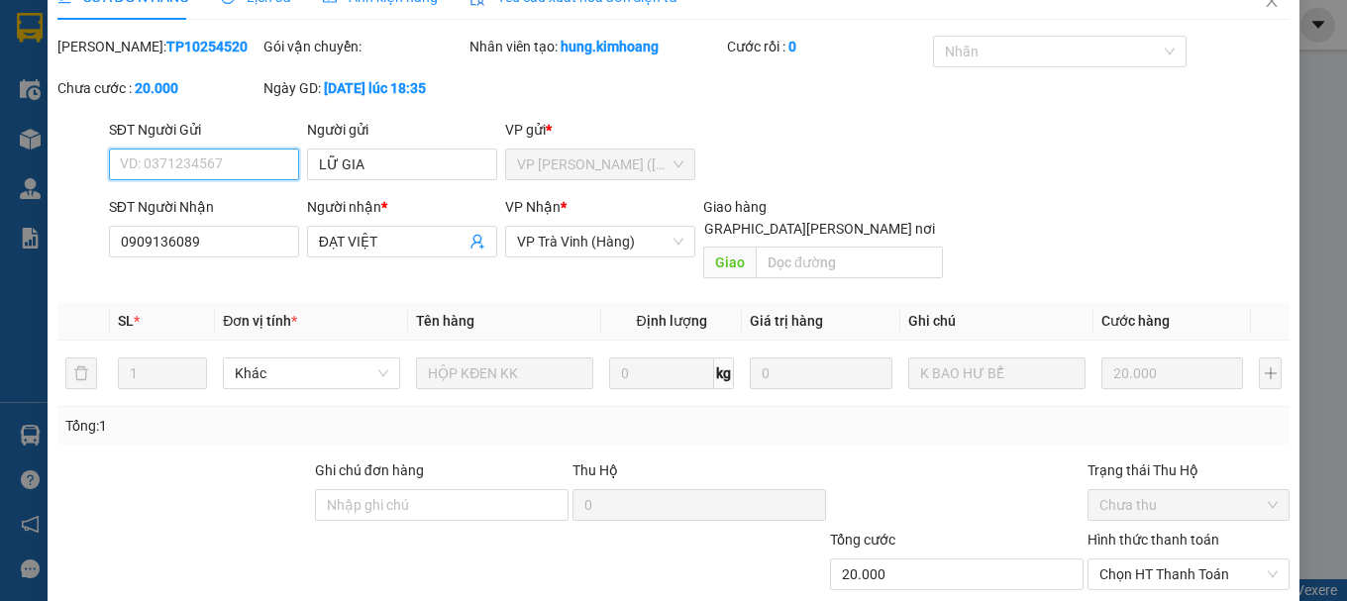
scroll to position [136, 0]
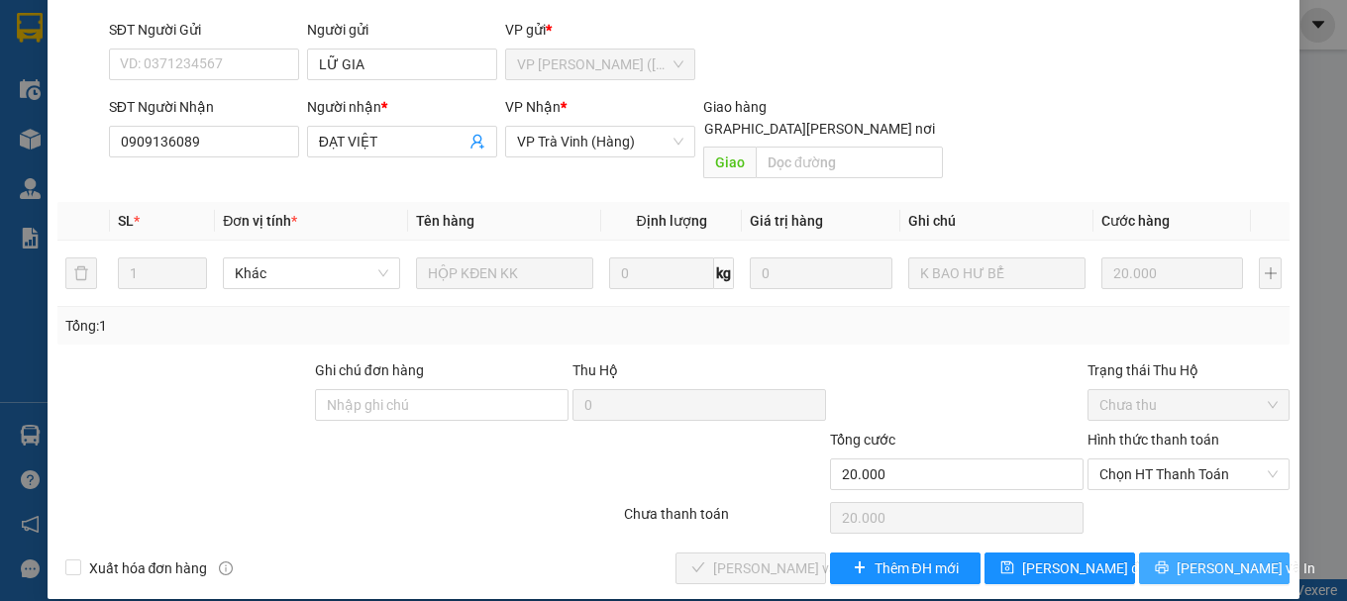
click at [1181, 553] on button "[PERSON_NAME] và In" at bounding box center [1214, 569] width 151 height 32
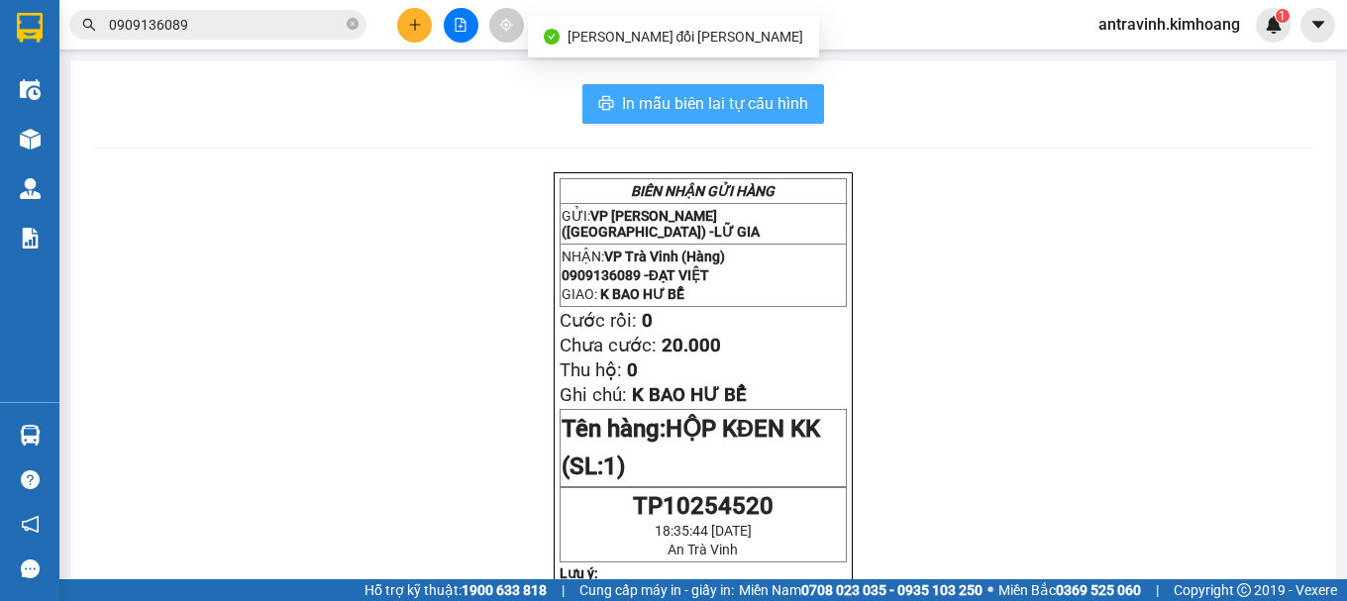
click at [769, 98] on span "In mẫu biên lai tự cấu hình" at bounding box center [715, 103] width 186 height 25
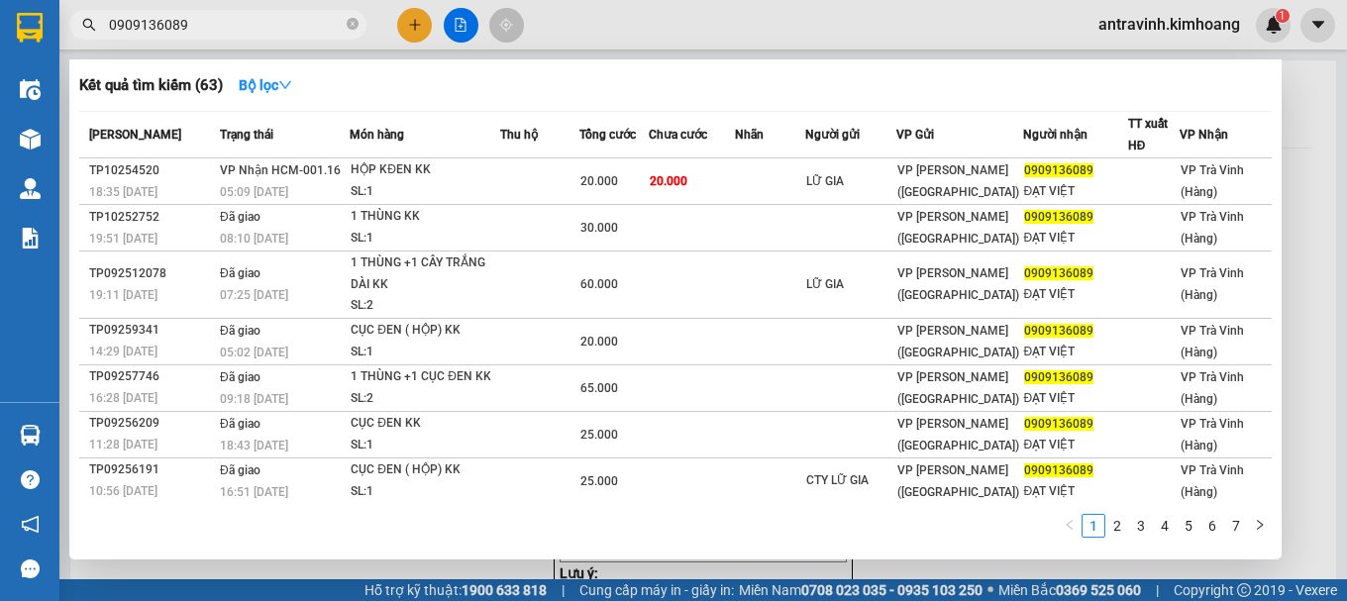
click at [226, 21] on input "0909136089" at bounding box center [226, 25] width 234 height 22
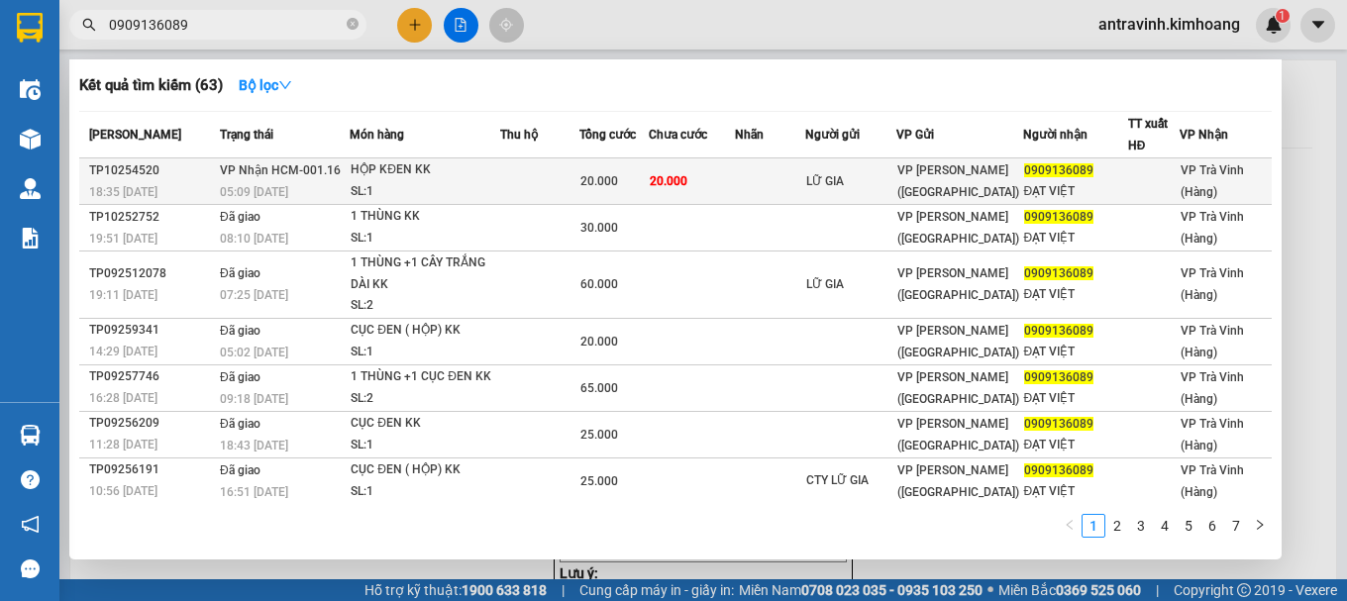
click at [602, 175] on span "20.000" at bounding box center [599, 181] width 38 height 14
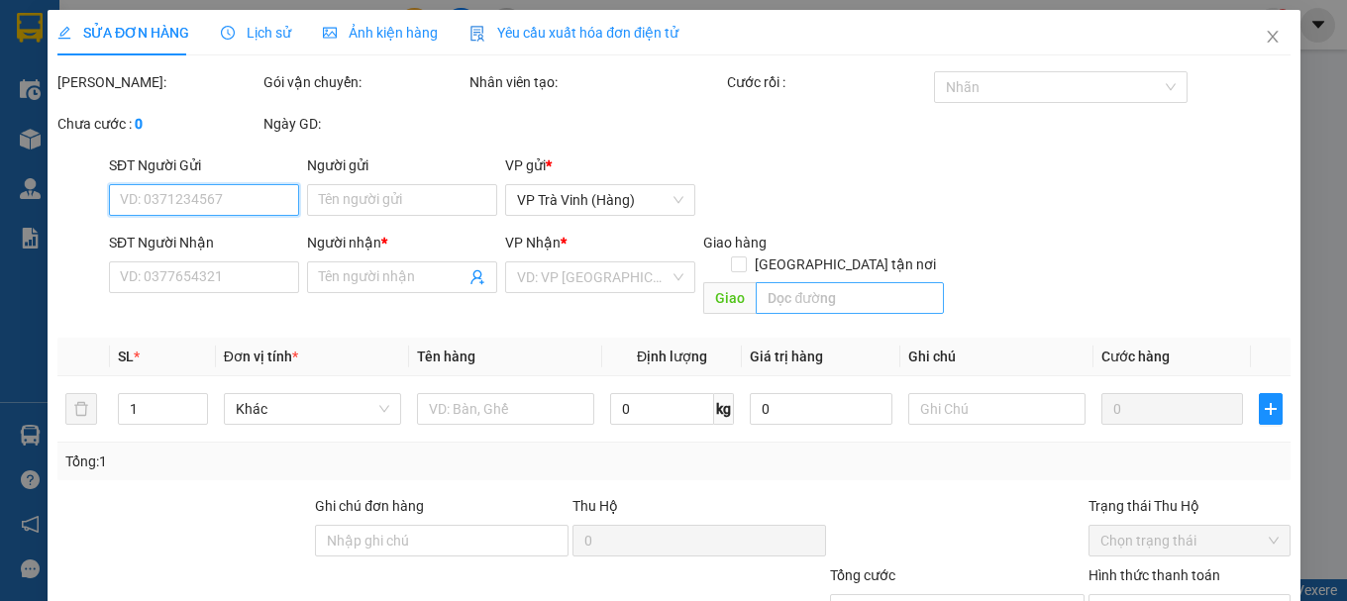
type input "LỮ GIA"
type input "0909136089"
type input "ĐẠT VIỆT"
type input "20.000"
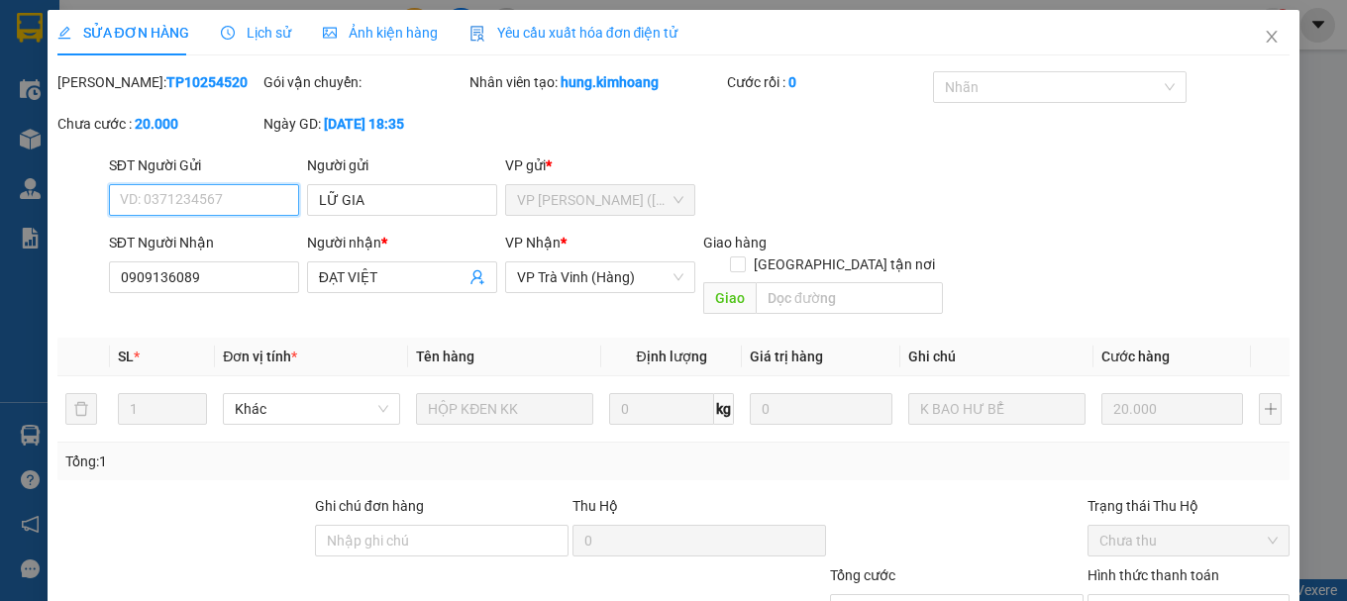
scroll to position [136, 0]
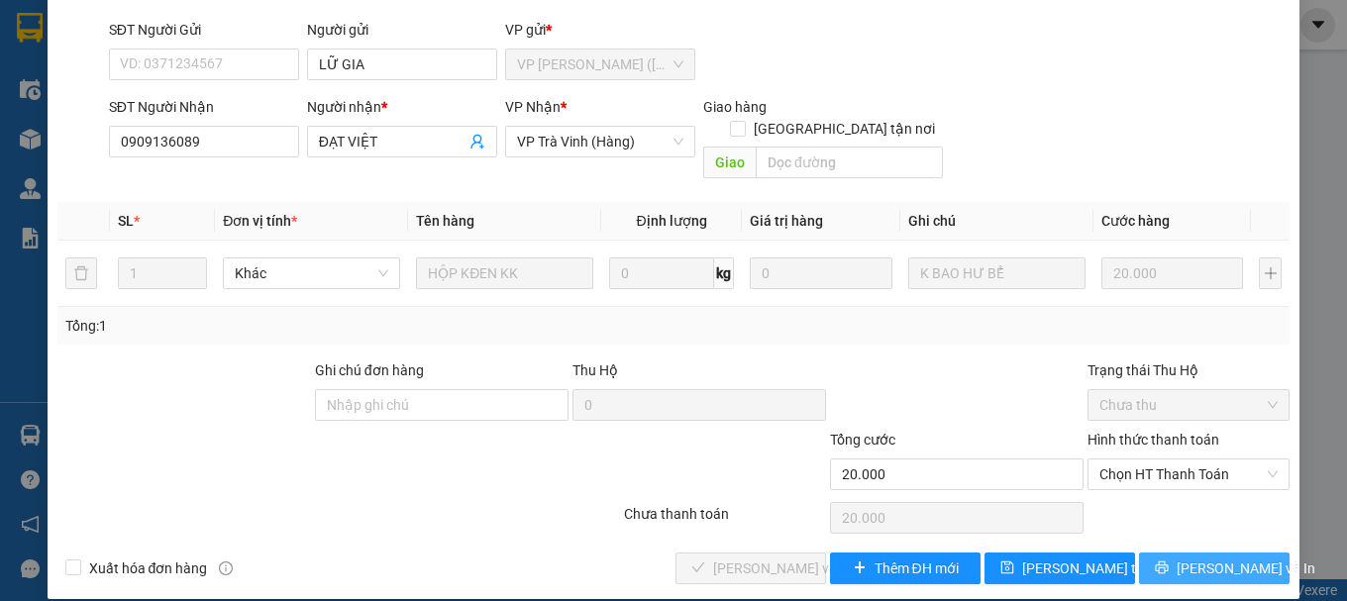
click at [1179, 553] on button "[PERSON_NAME] và In" at bounding box center [1214, 569] width 151 height 32
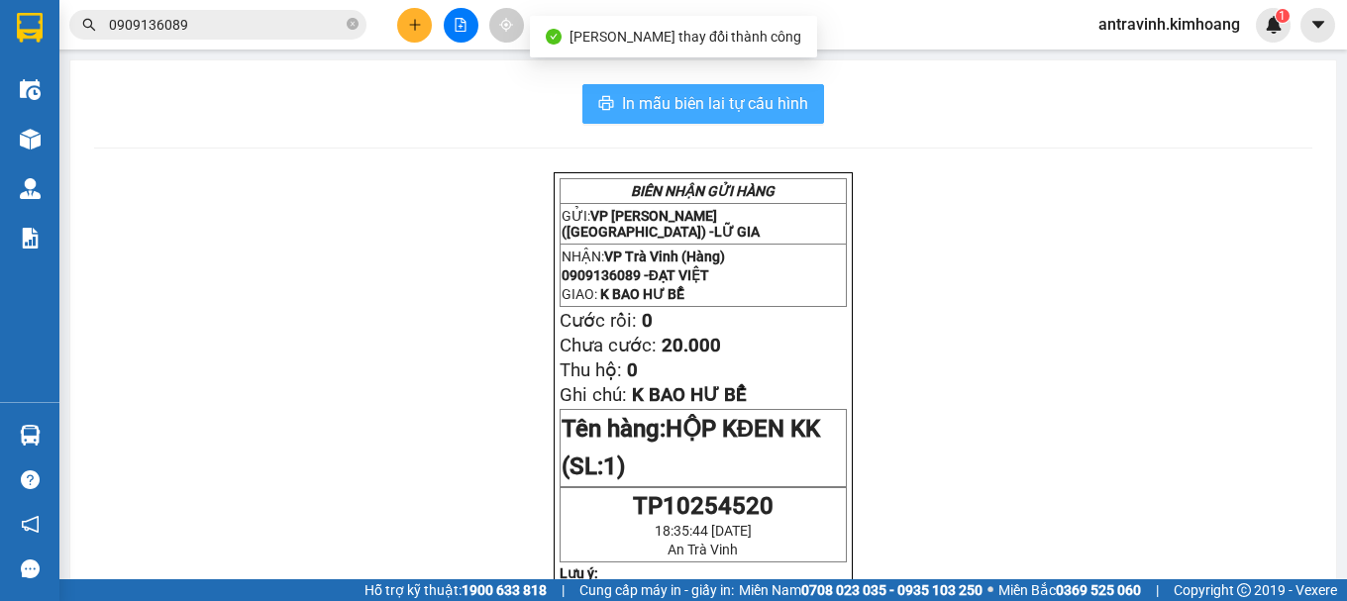
click at [792, 97] on span "In mẫu biên lai tự cấu hình" at bounding box center [715, 103] width 186 height 25
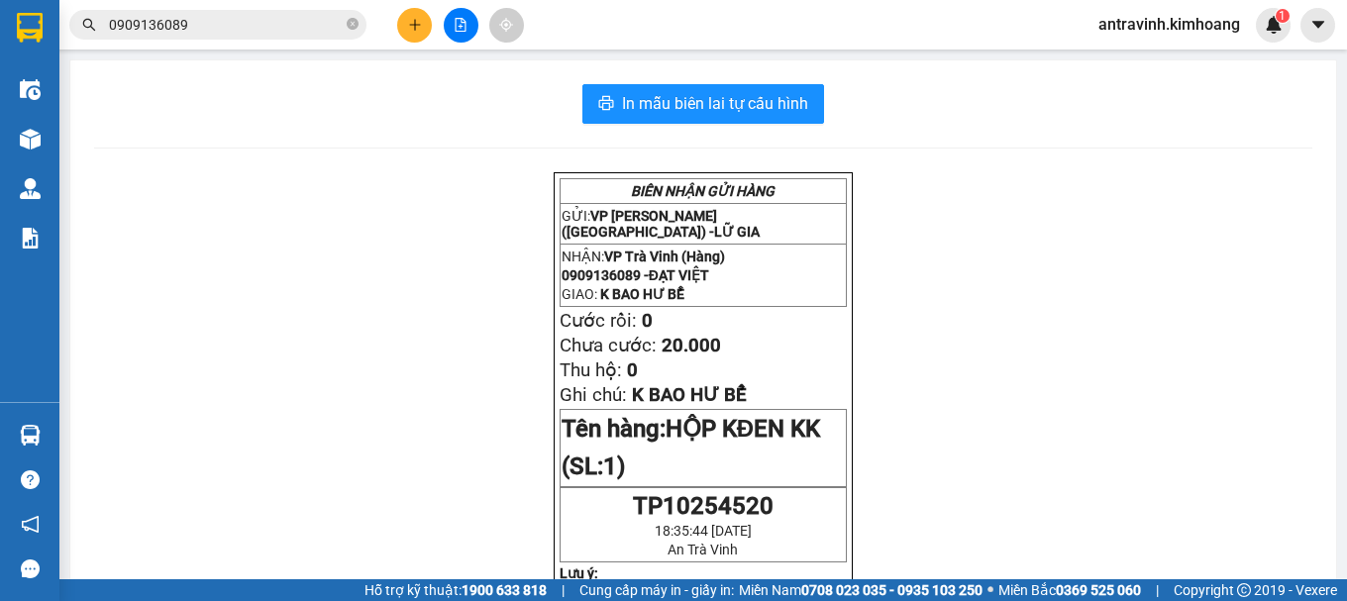
click at [226, 14] on input "0909136089" at bounding box center [226, 25] width 234 height 22
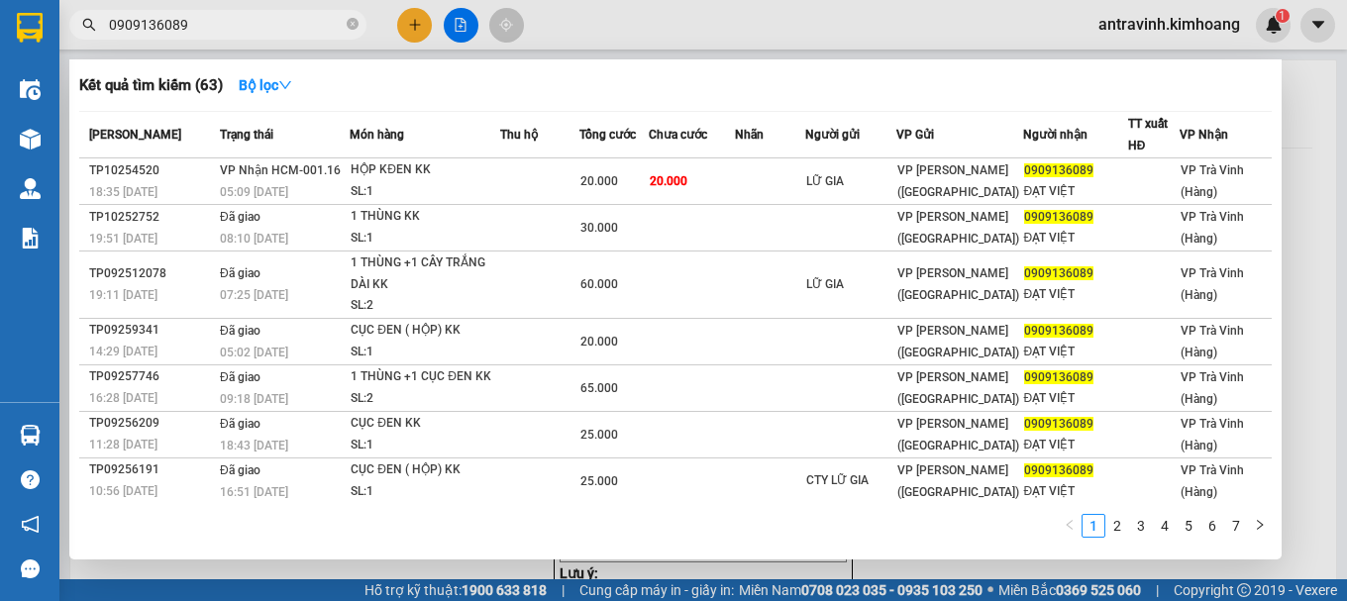
click at [226, 14] on input "0909136089" at bounding box center [226, 25] width 234 height 22
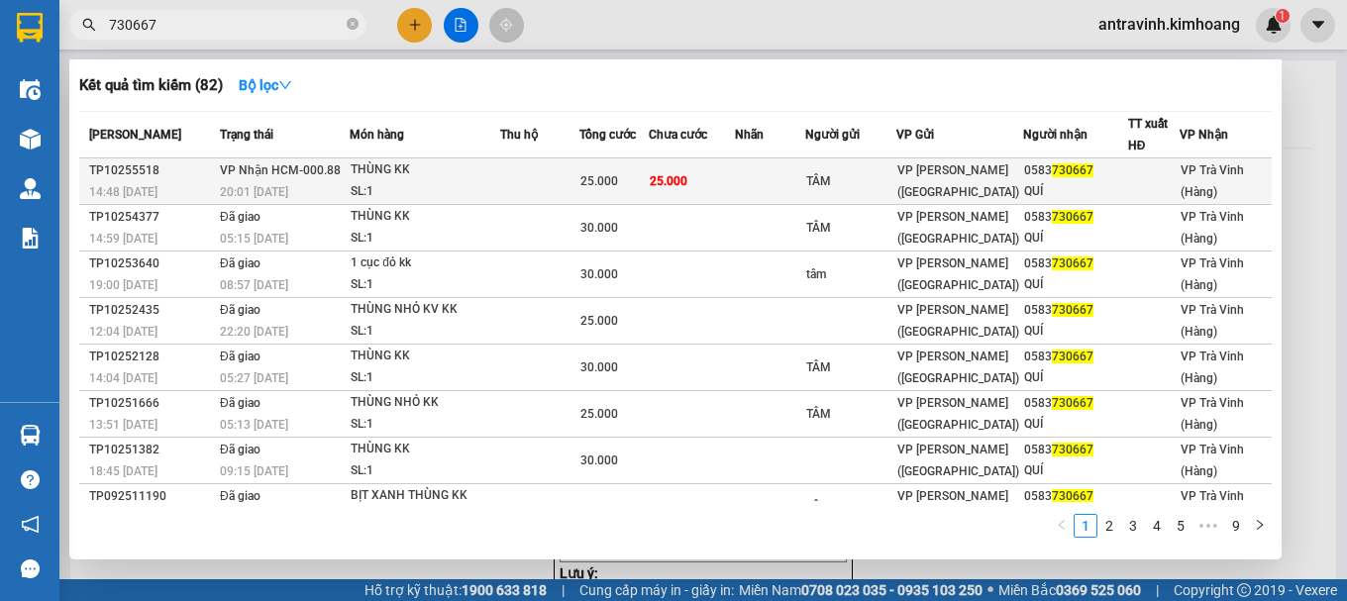
click at [579, 187] on td at bounding box center [539, 181] width 79 height 47
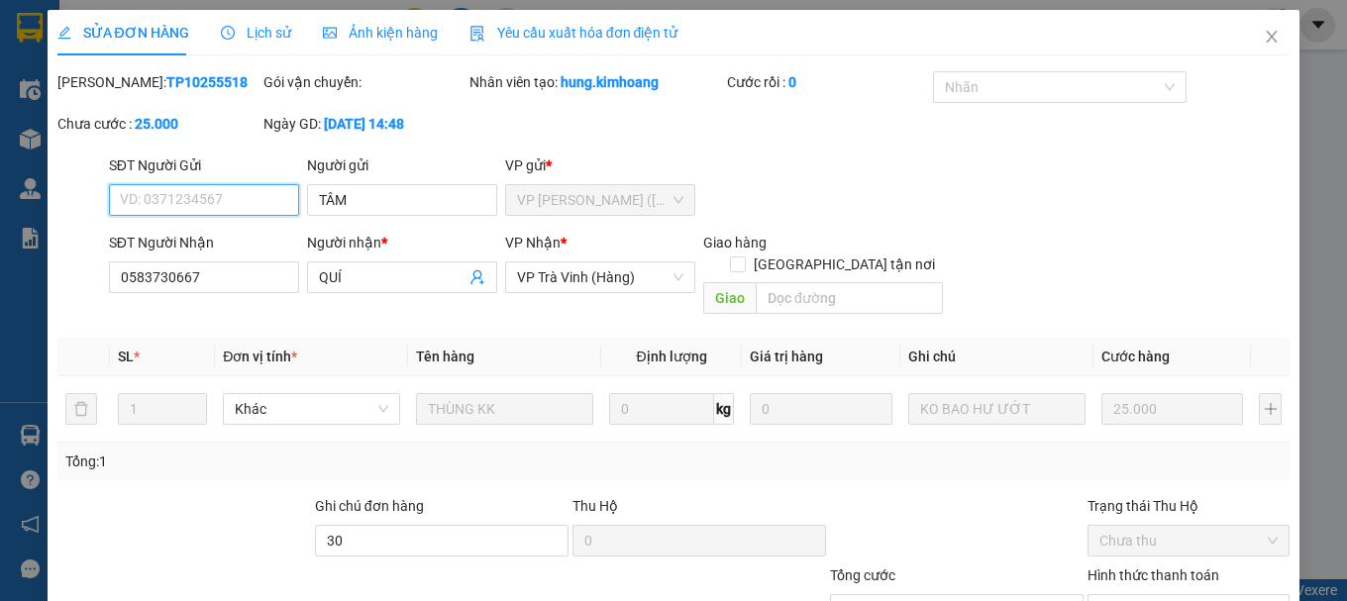
scroll to position [88, 0]
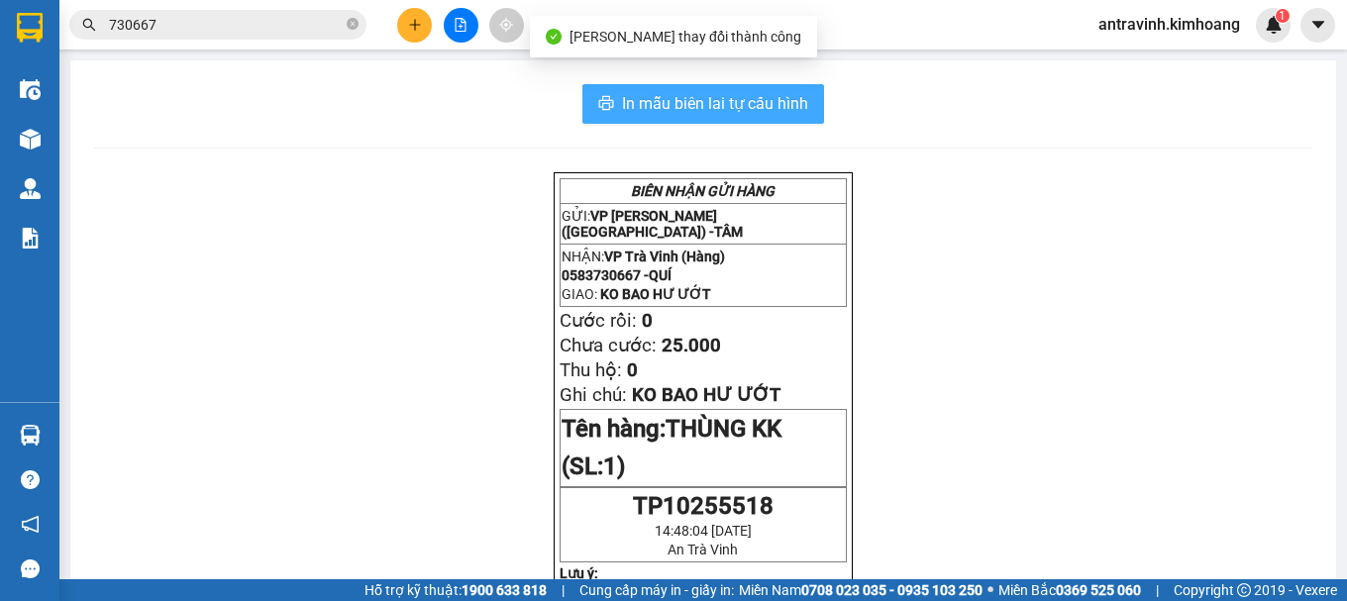
click at [799, 105] on span "In mẫu biên lai tự cấu hình" at bounding box center [715, 103] width 186 height 25
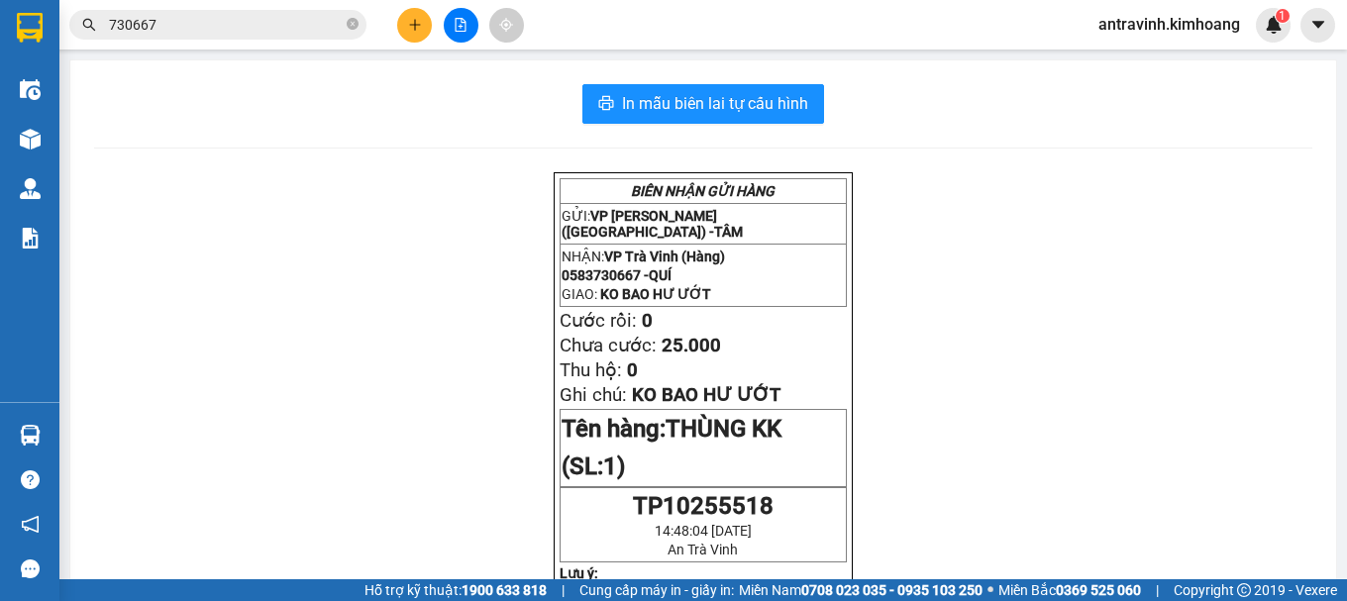
click at [219, 28] on input "730667" at bounding box center [226, 25] width 234 height 22
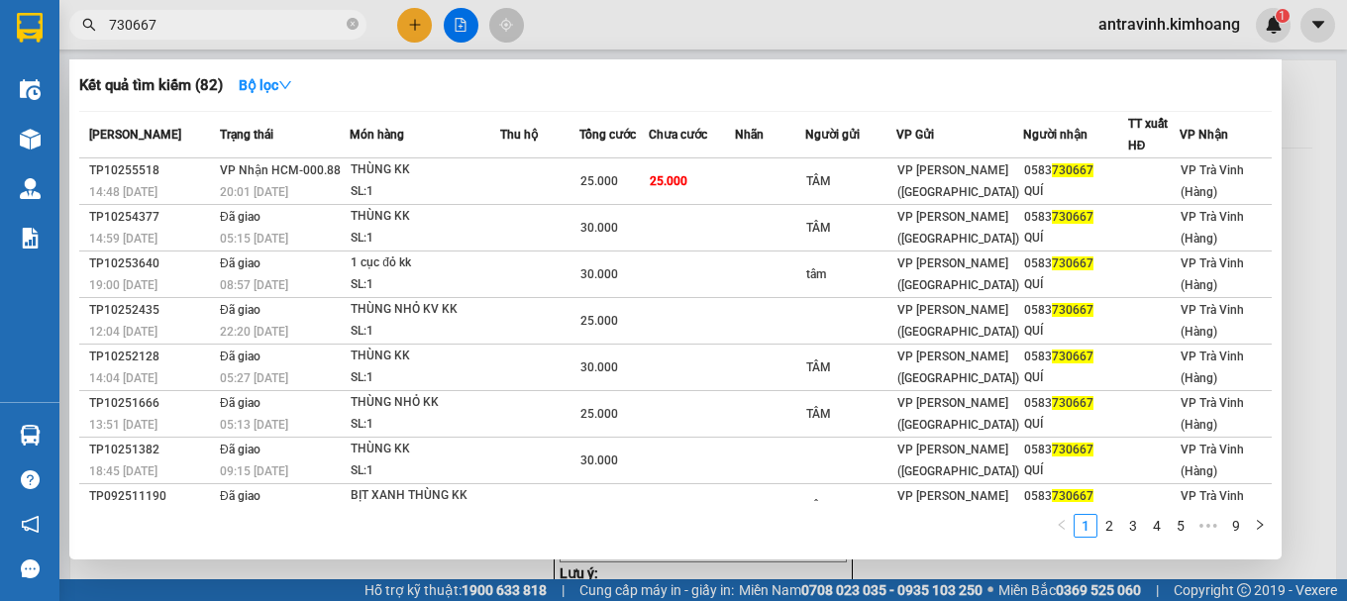
click at [218, 28] on input "730667" at bounding box center [226, 25] width 234 height 22
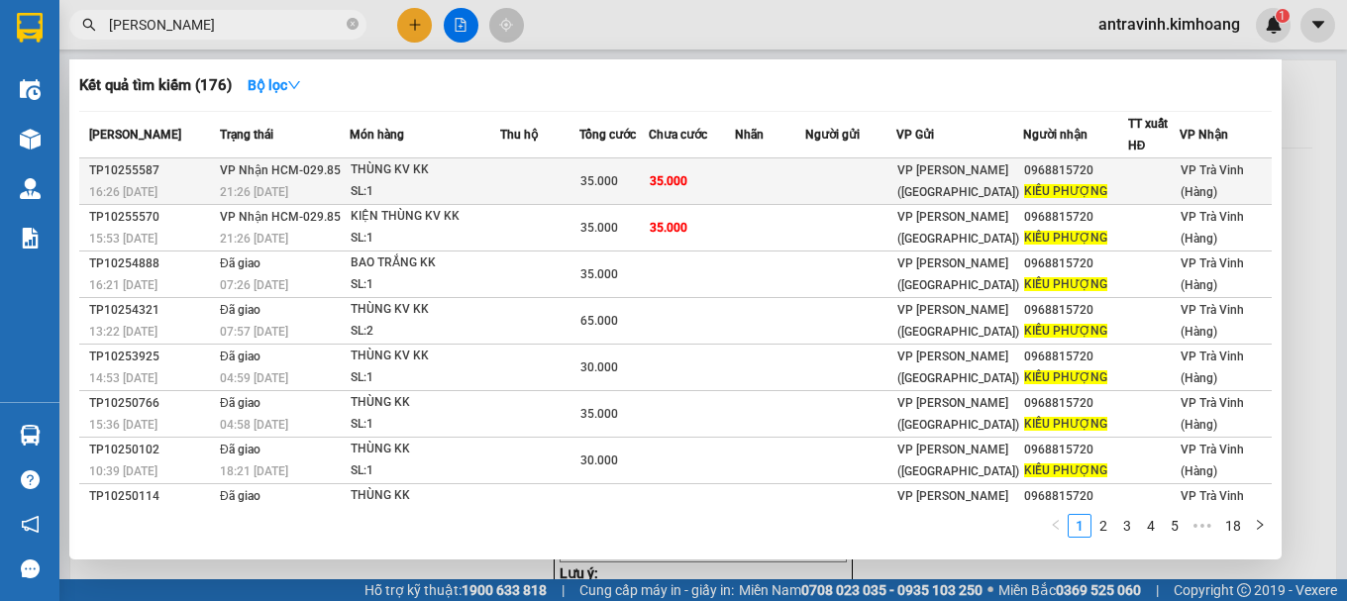
type input "[PERSON_NAME]"
click at [465, 171] on div "THÙNG KV KK" at bounding box center [425, 170] width 149 height 22
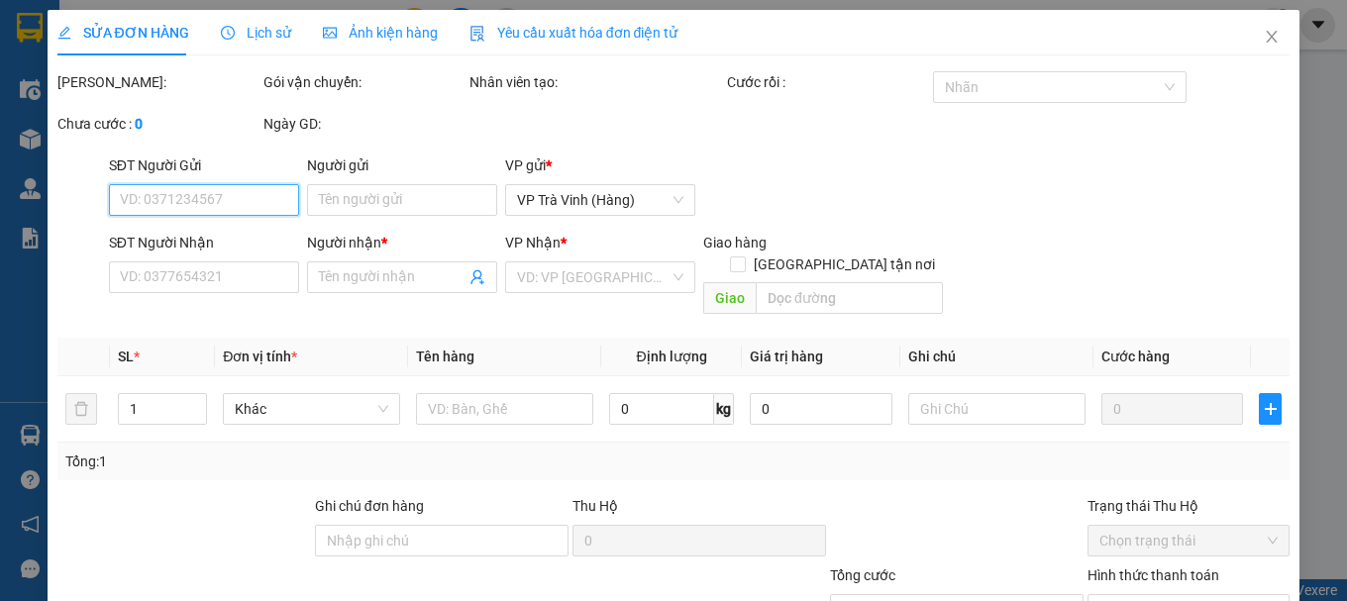
type input "0968815720"
type input "KIỀU PHƯỢNG"
type input "35.000"
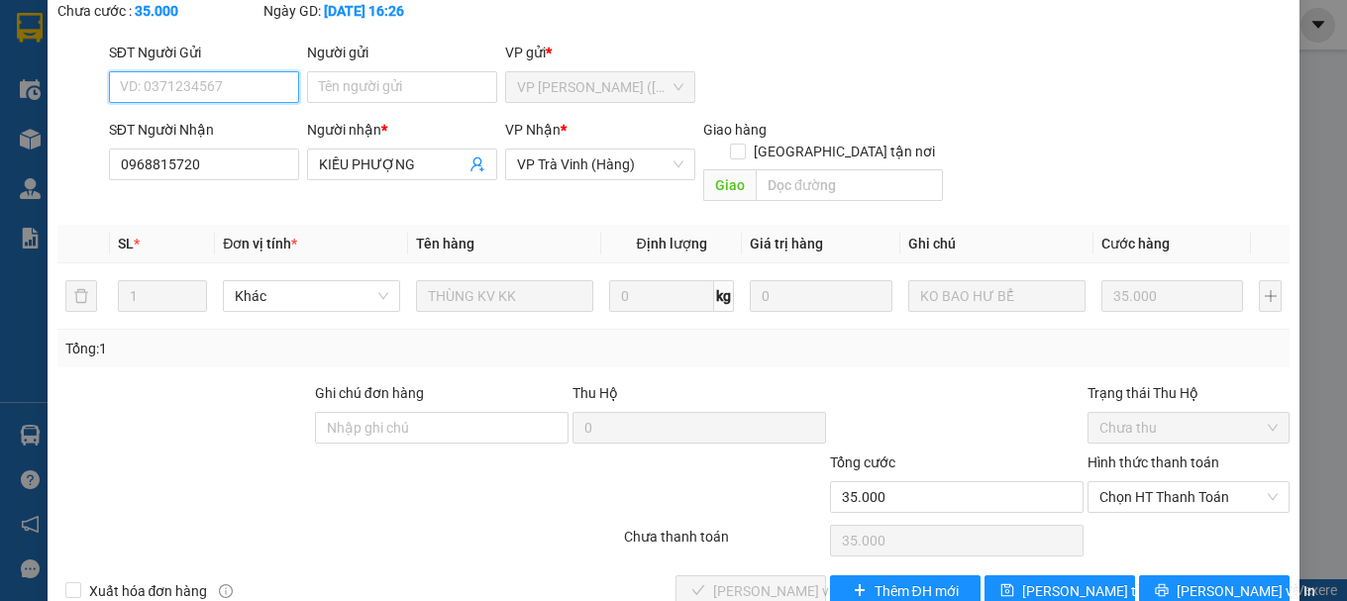
scroll to position [136, 0]
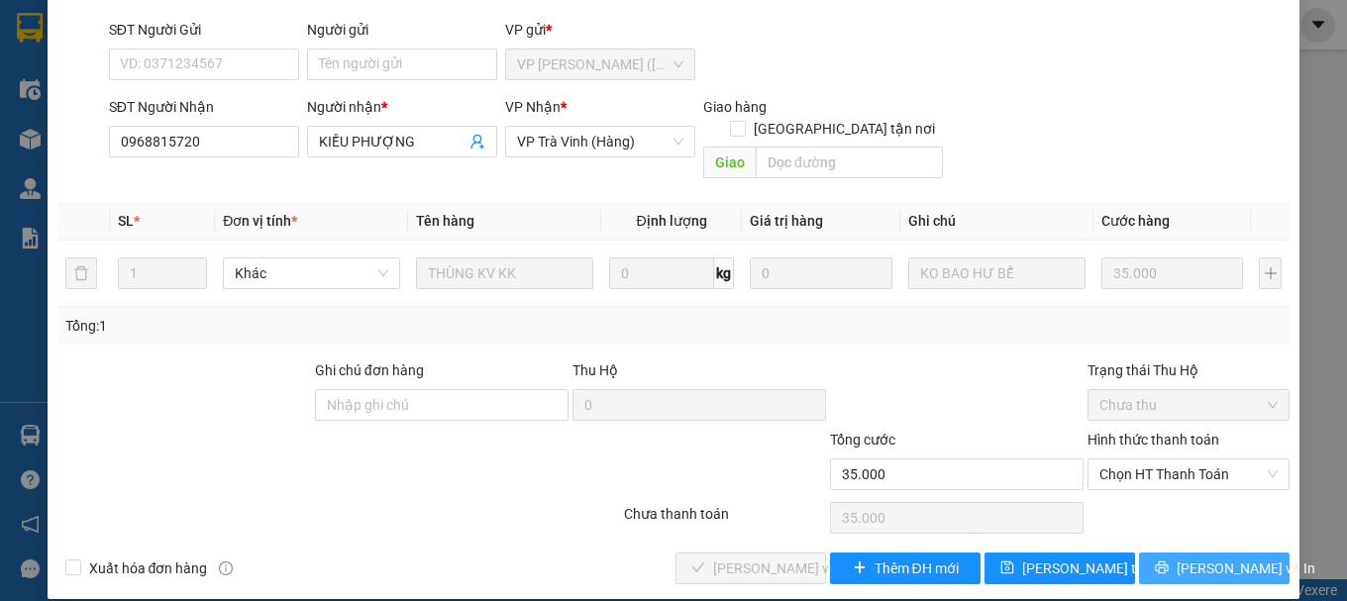
click at [1198, 557] on span "[PERSON_NAME] và In" at bounding box center [1245, 568] width 139 height 22
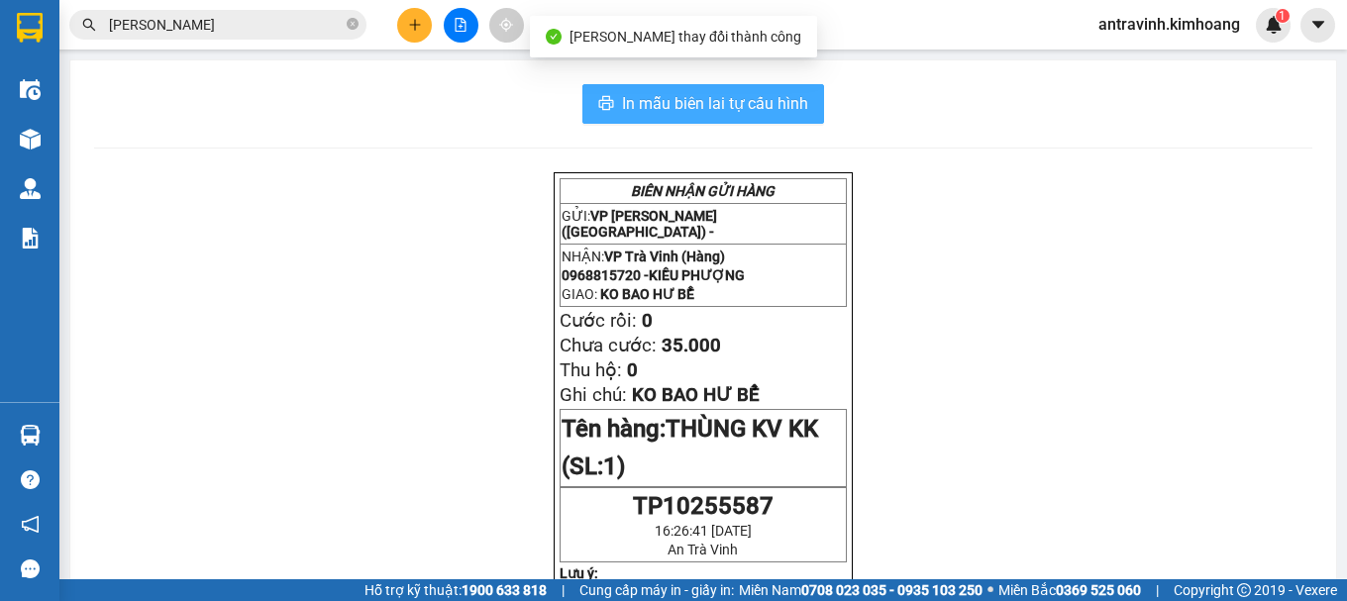
click at [793, 98] on span "In mẫu biên lai tự cấu hình" at bounding box center [715, 103] width 186 height 25
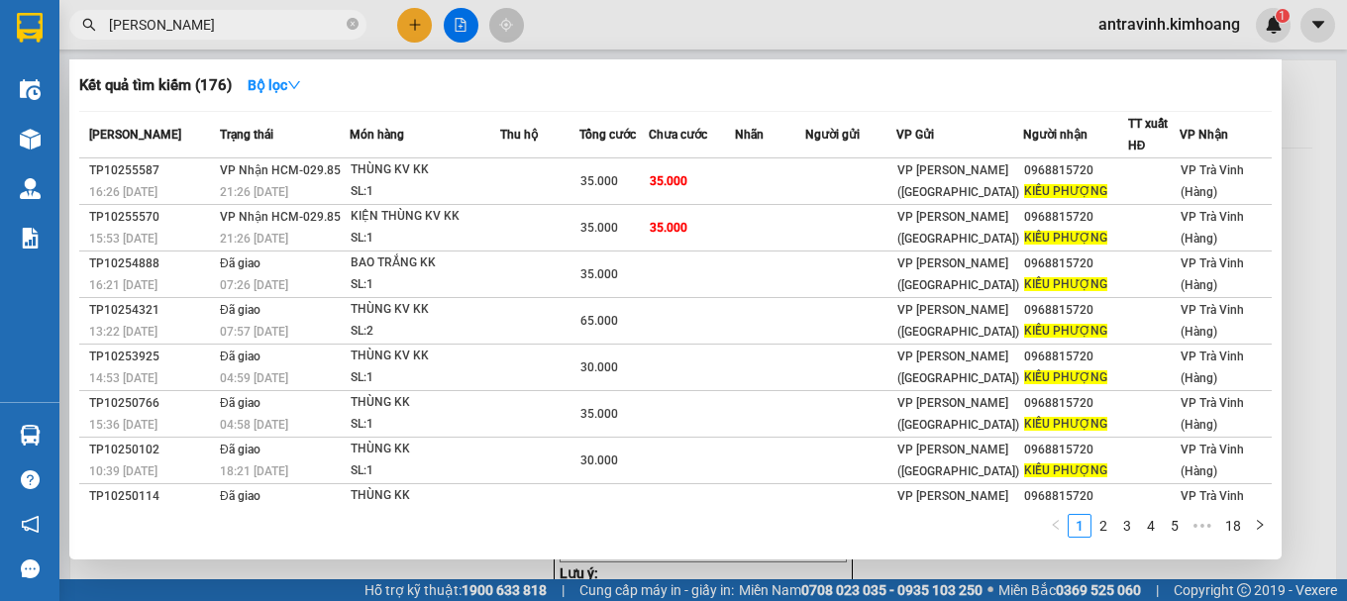
click at [249, 33] on input "[PERSON_NAME]" at bounding box center [226, 25] width 234 height 22
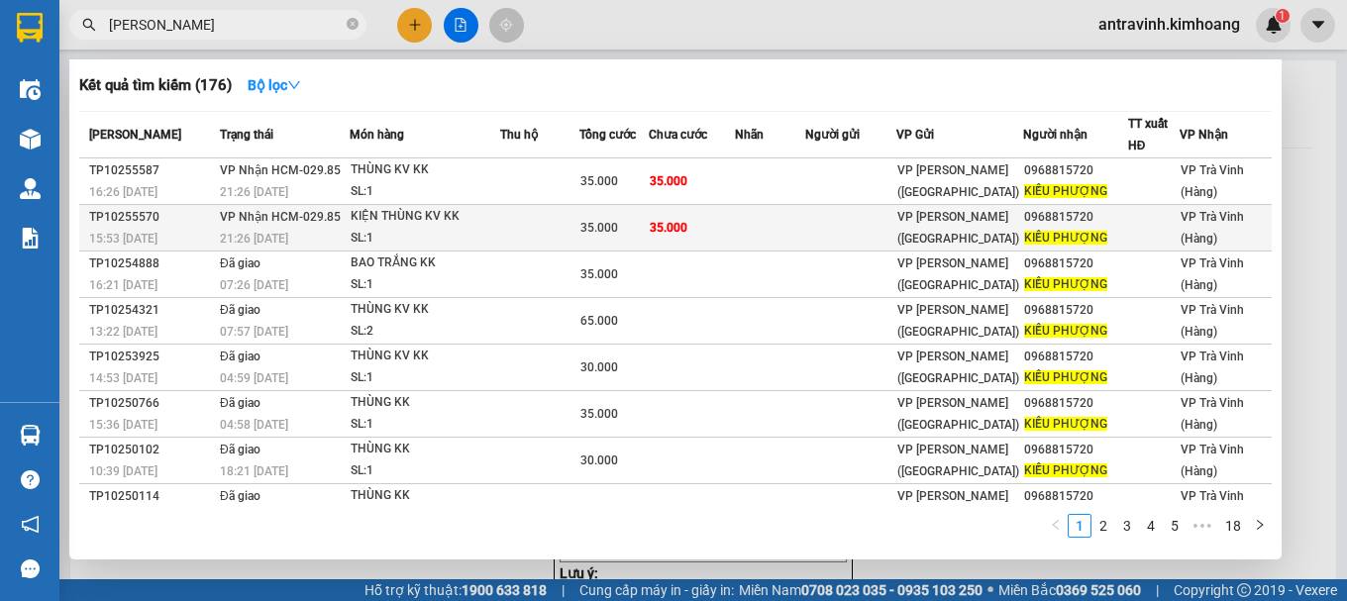
click at [493, 222] on div "KIỆN THÙNG KV KK" at bounding box center [425, 217] width 149 height 22
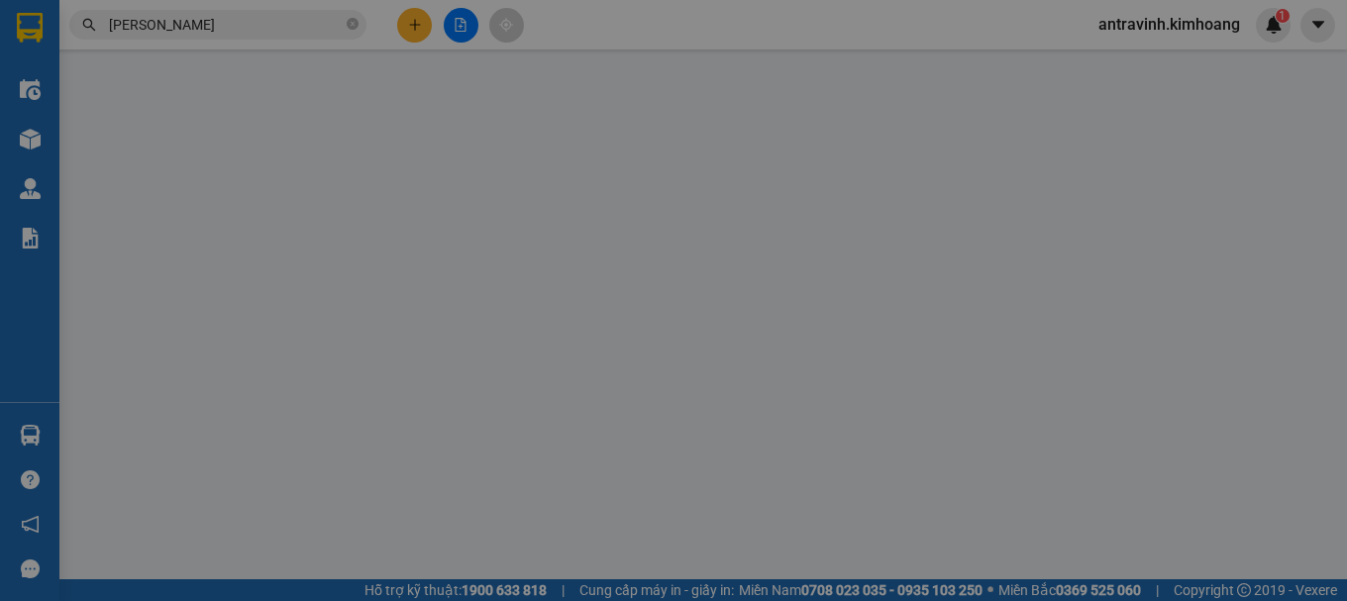
type input "0968815720"
type input "KIỀU PHƯỢNG"
type input "35.000"
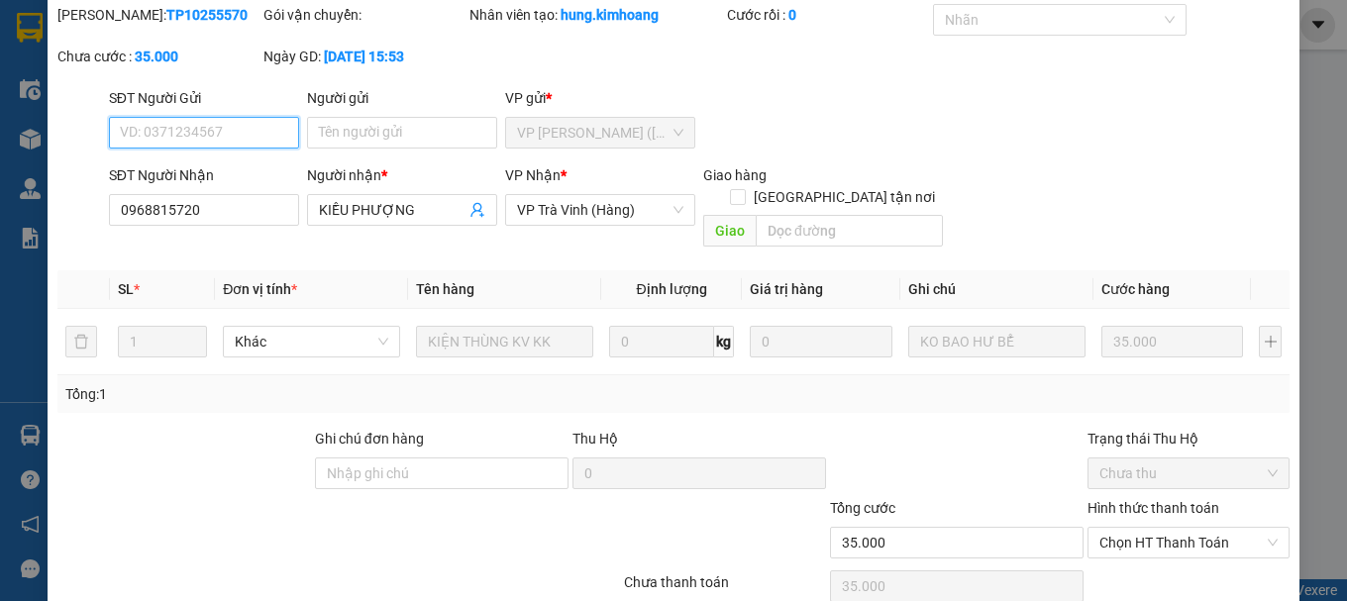
scroll to position [136, 0]
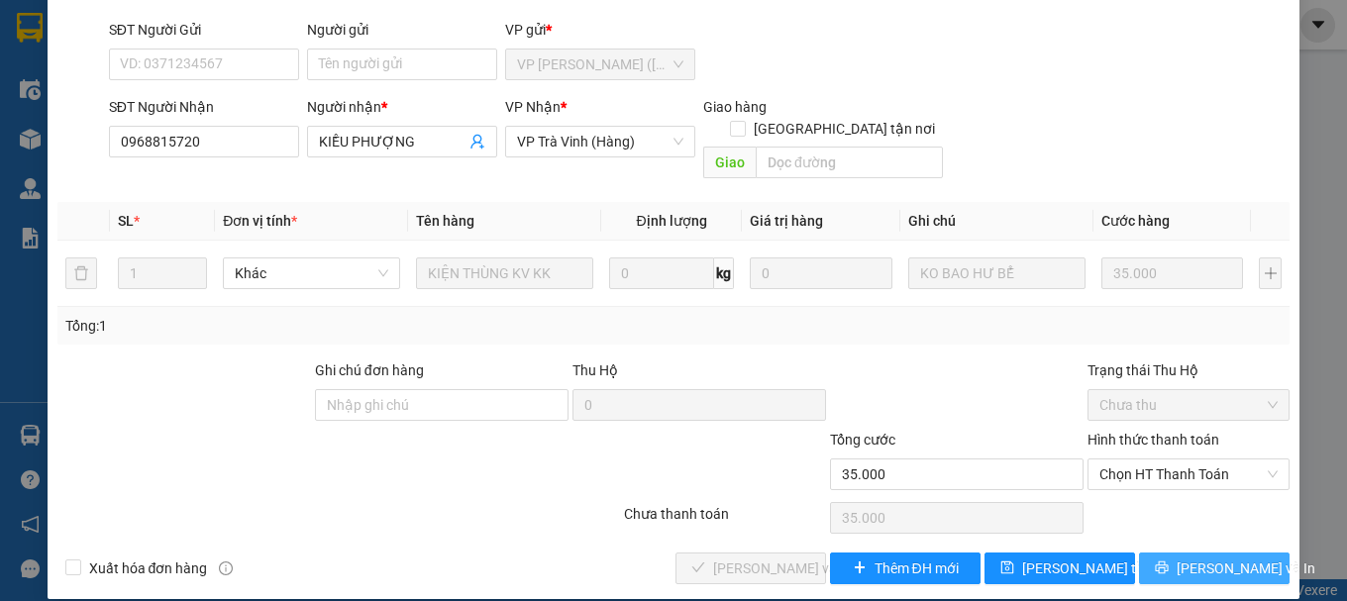
click at [1221, 557] on span "[PERSON_NAME] và In" at bounding box center [1245, 568] width 139 height 22
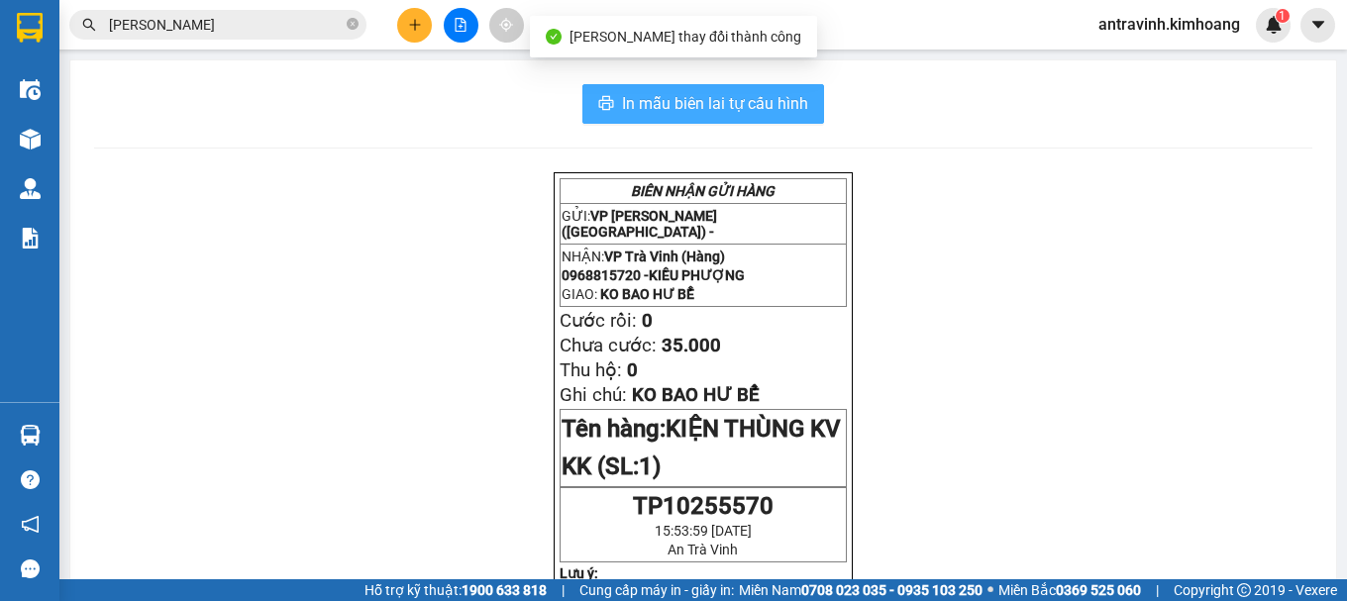
click at [777, 107] on span "In mẫu biên lai tự cấu hình" at bounding box center [715, 103] width 186 height 25
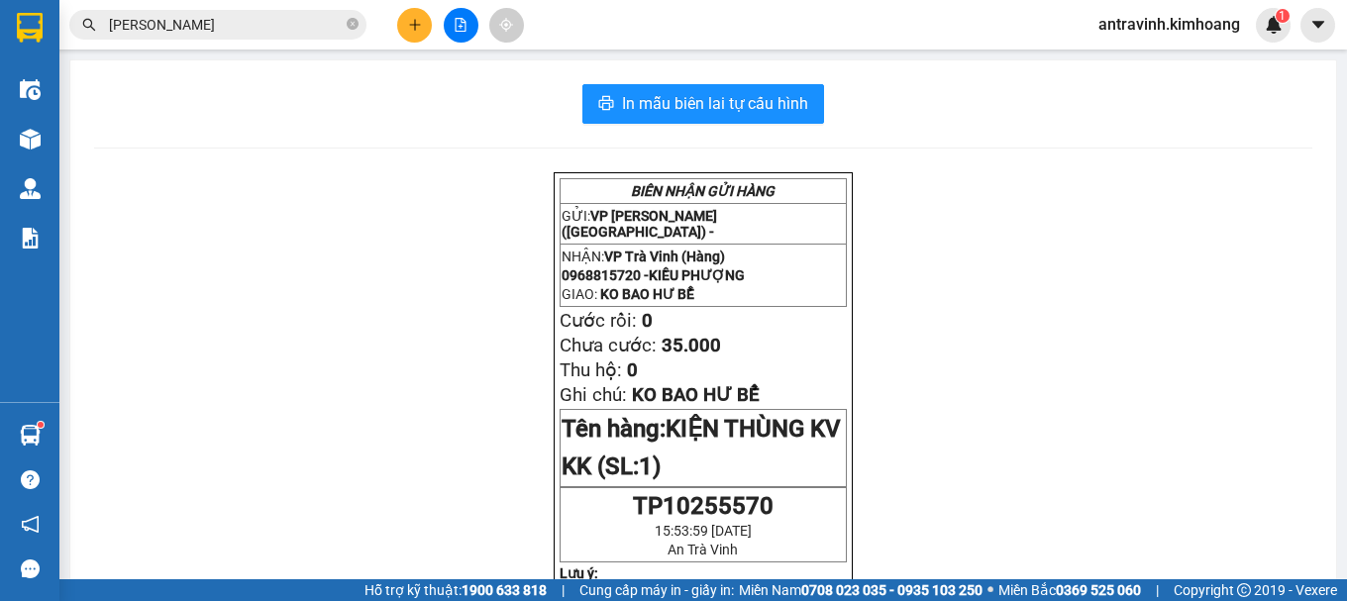
click at [203, 29] on input "[PERSON_NAME]" at bounding box center [226, 25] width 234 height 22
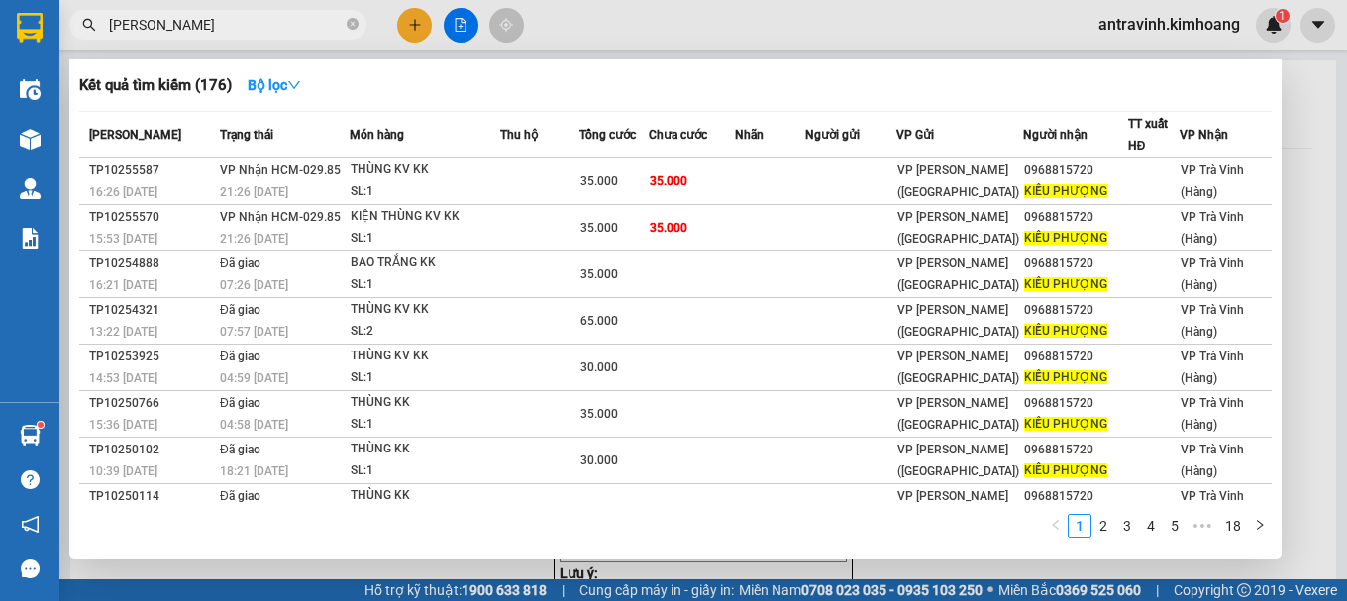
click at [203, 29] on input "[PERSON_NAME]" at bounding box center [226, 25] width 234 height 22
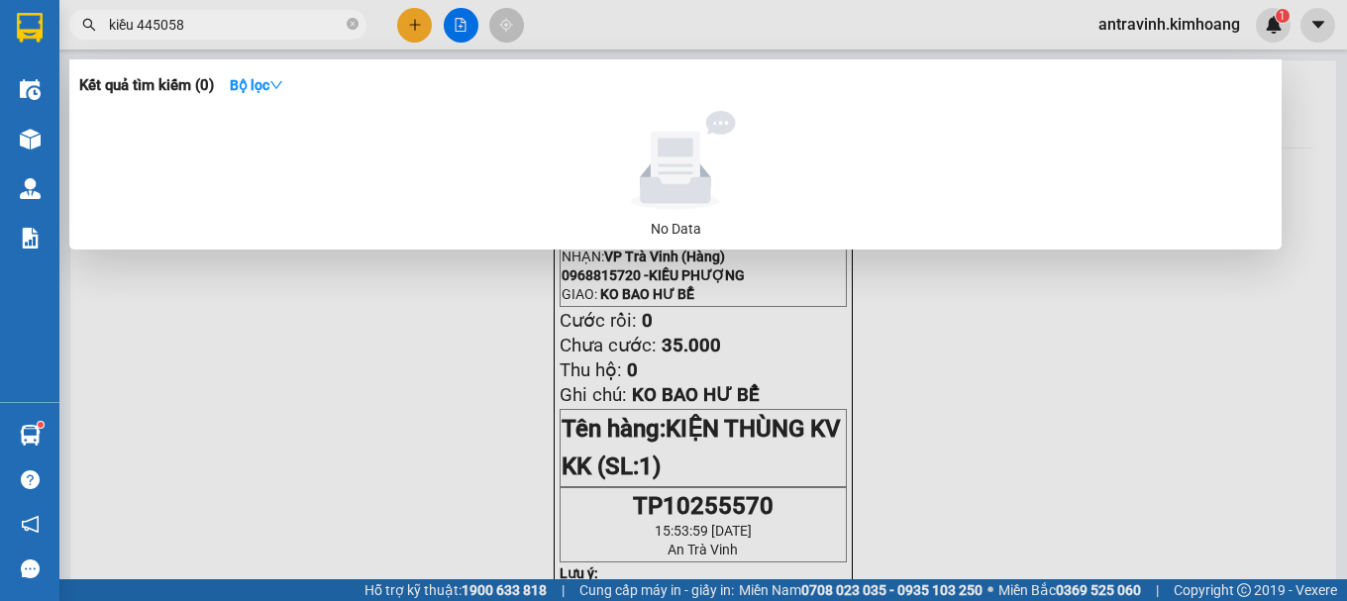
click at [206, 24] on input "kiều 445058" at bounding box center [226, 25] width 234 height 22
click at [206, 23] on input "kiều 445058" at bounding box center [226, 25] width 234 height 22
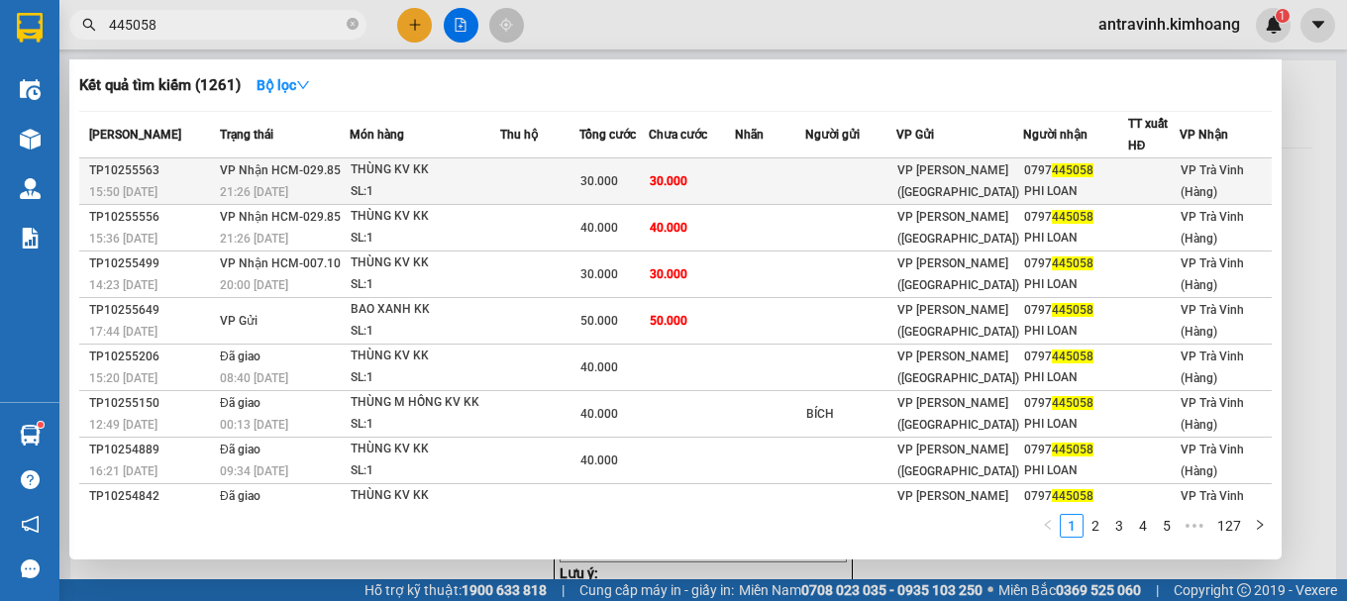
type input "445058"
click at [707, 192] on td "30.000" at bounding box center [692, 181] width 86 height 47
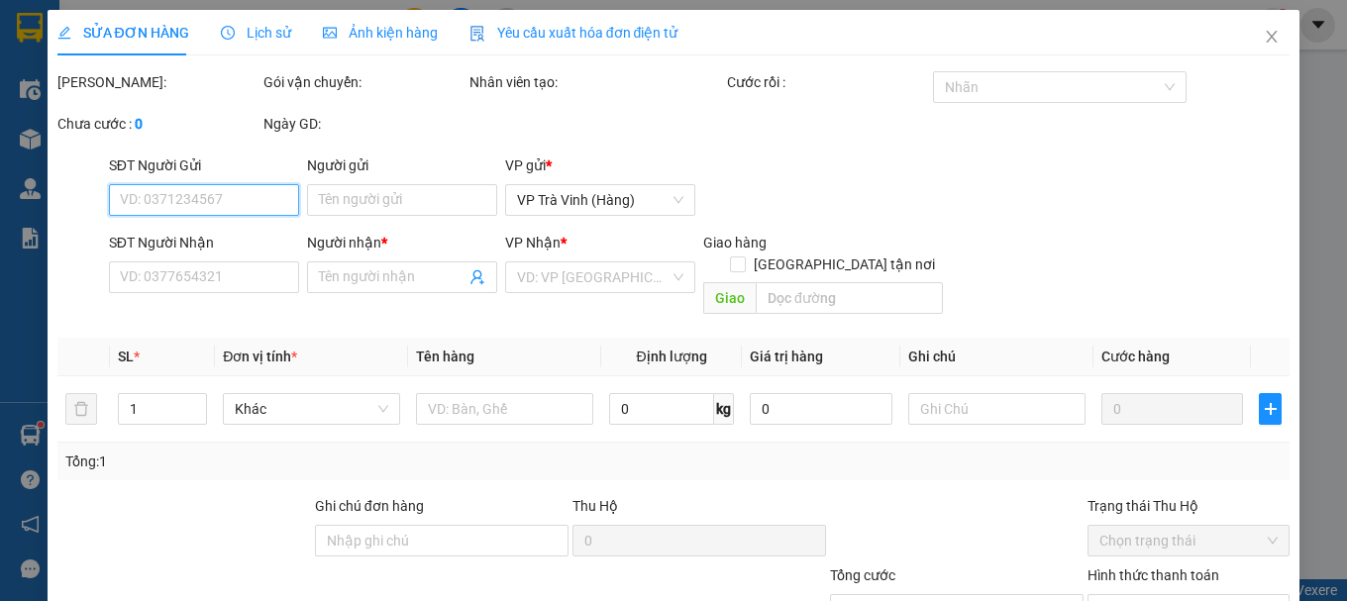
type input "0797445058"
type input "PHI LOAN"
type input "30.000"
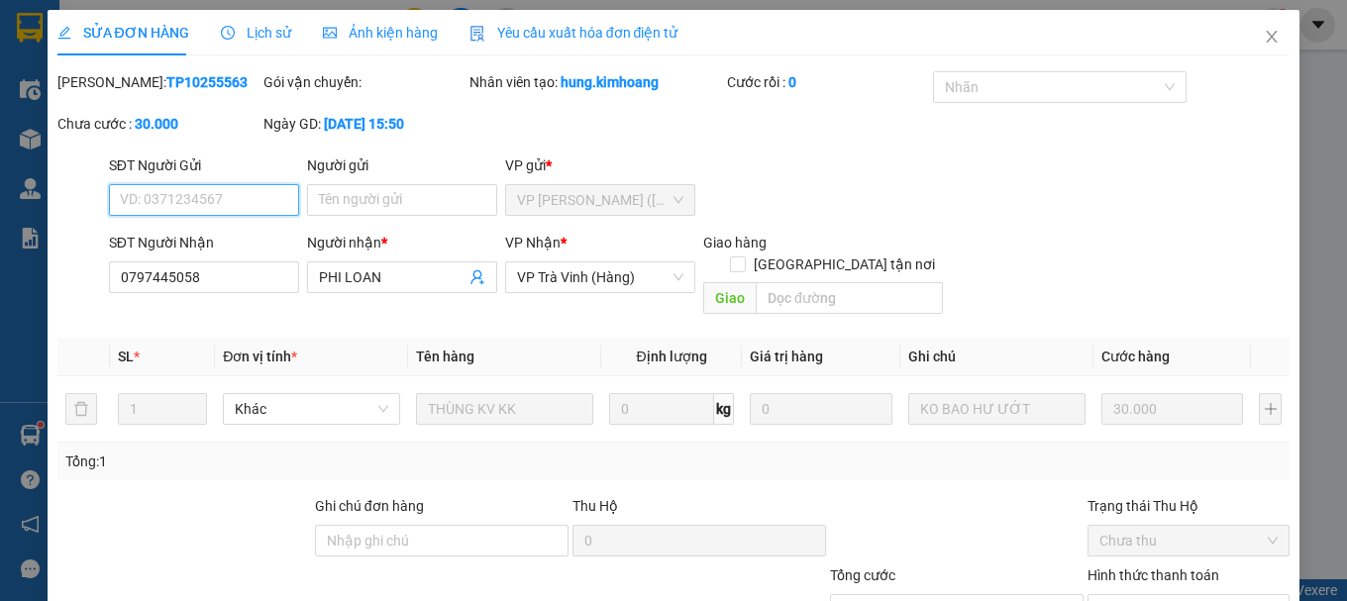
scroll to position [136, 0]
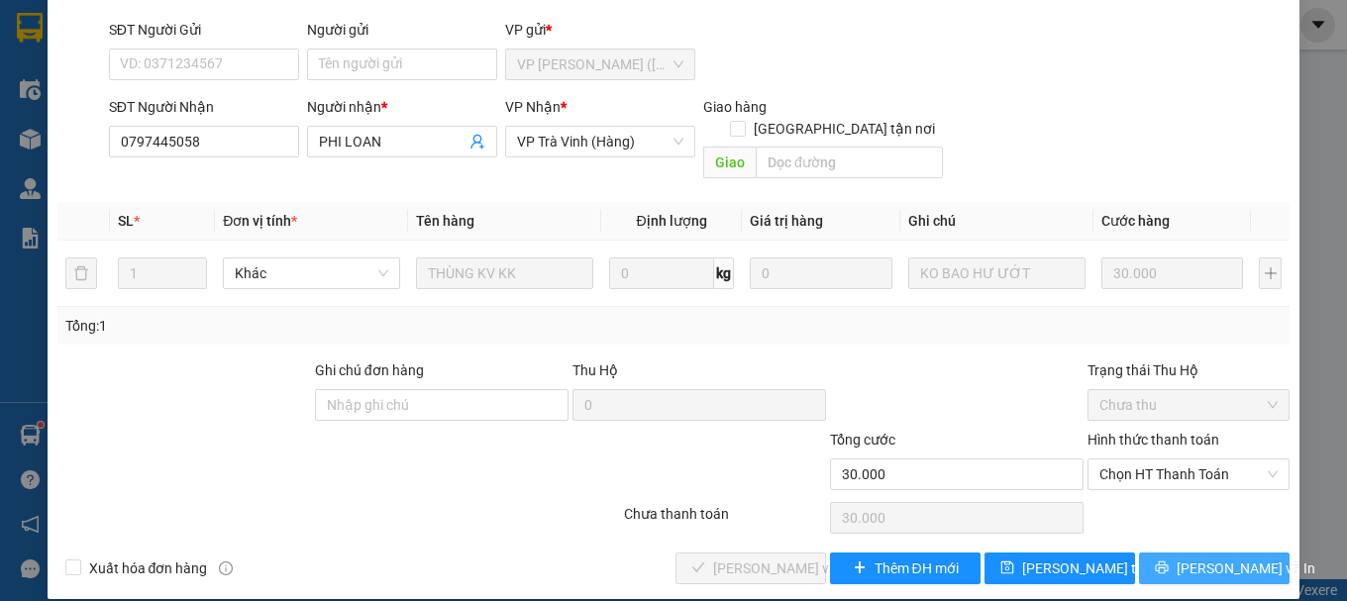
click at [1181, 553] on button "[PERSON_NAME] và In" at bounding box center [1214, 569] width 151 height 32
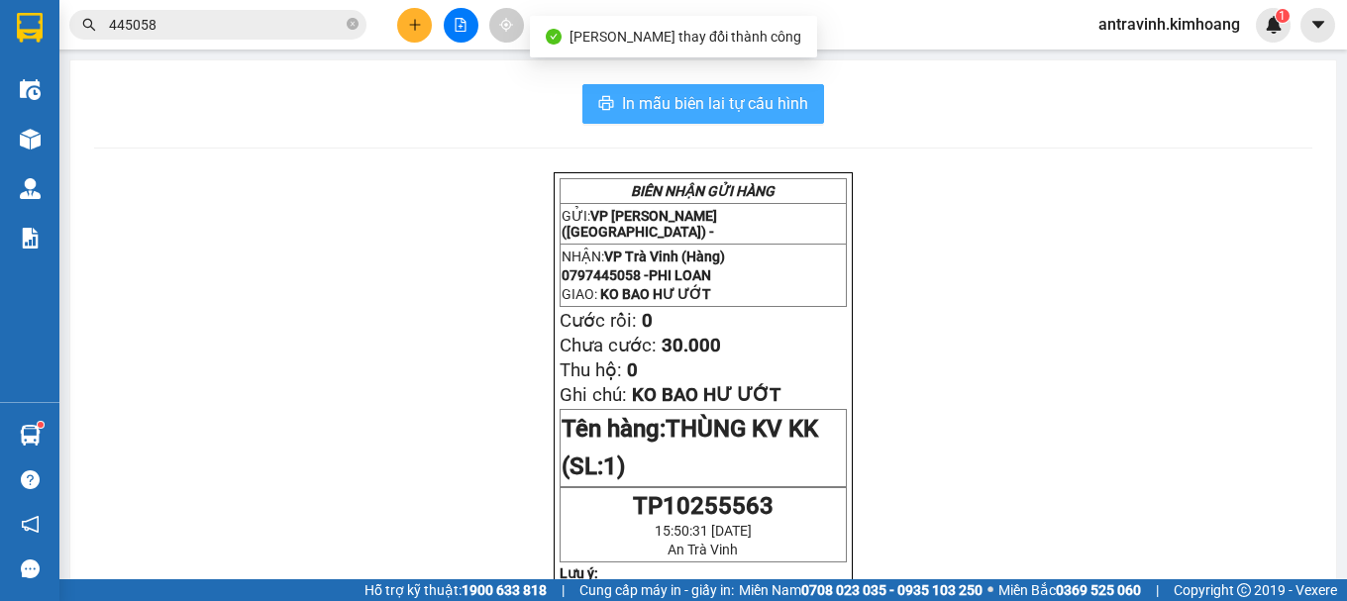
click at [781, 112] on span "In mẫu biên lai tự cấu hình" at bounding box center [715, 103] width 186 height 25
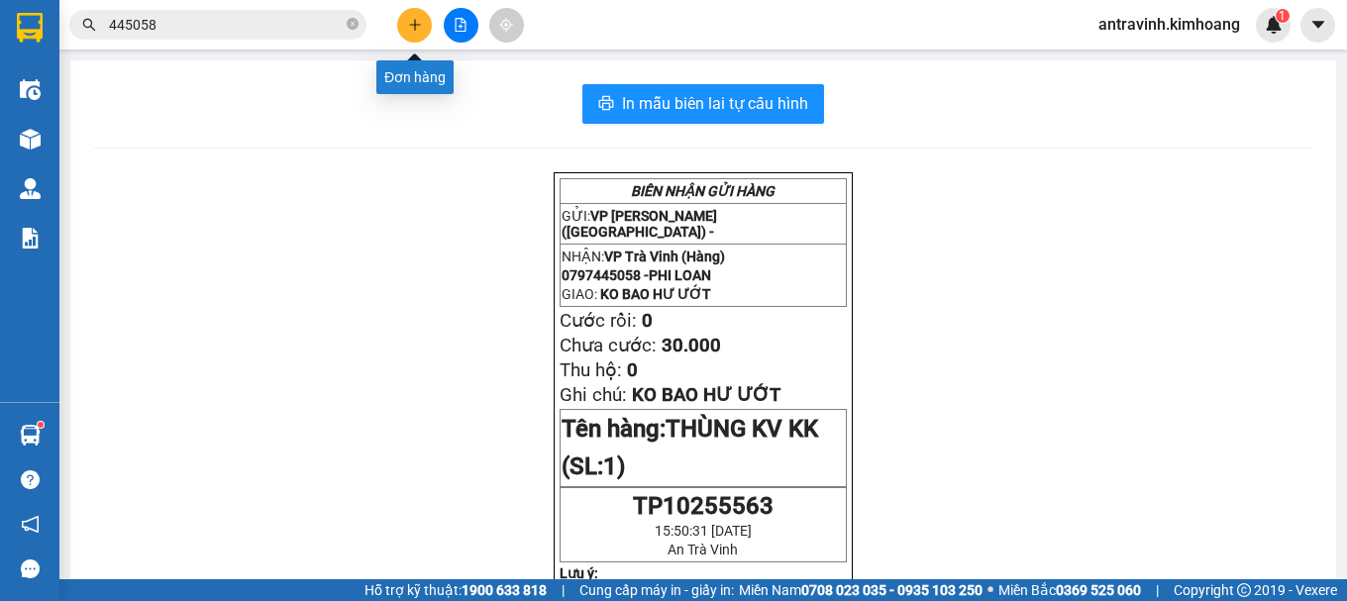
click at [409, 28] on icon "plus" at bounding box center [415, 25] width 14 height 14
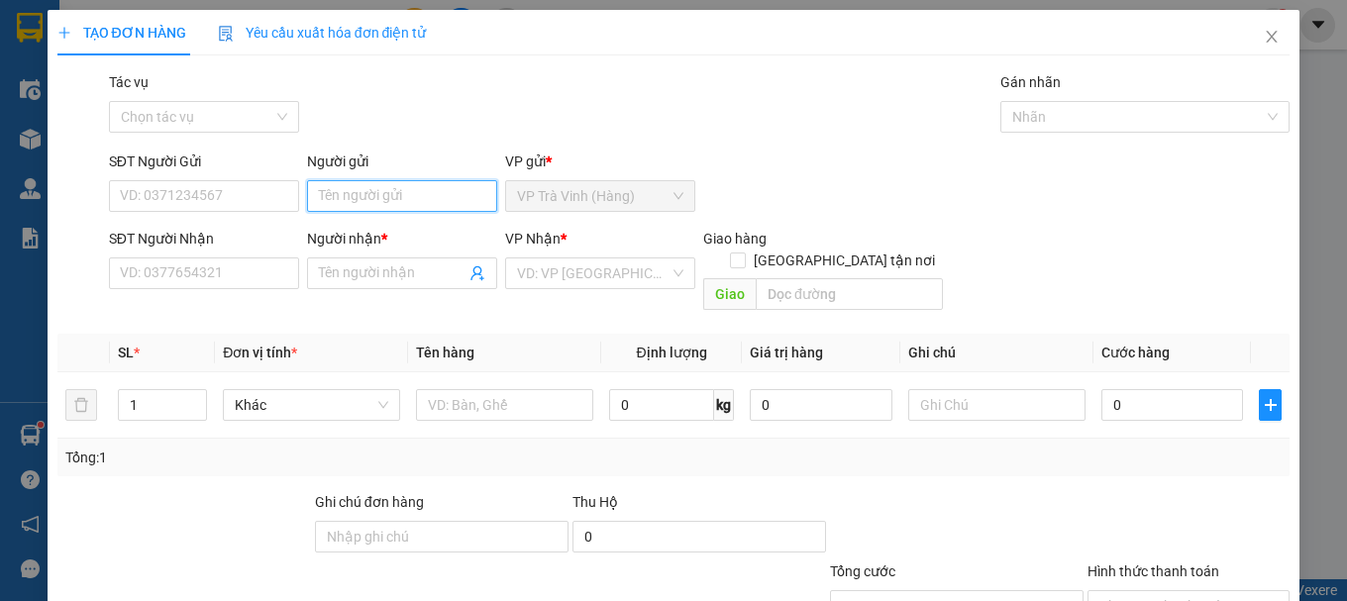
click at [428, 200] on input "Người gửi" at bounding box center [402, 196] width 190 height 32
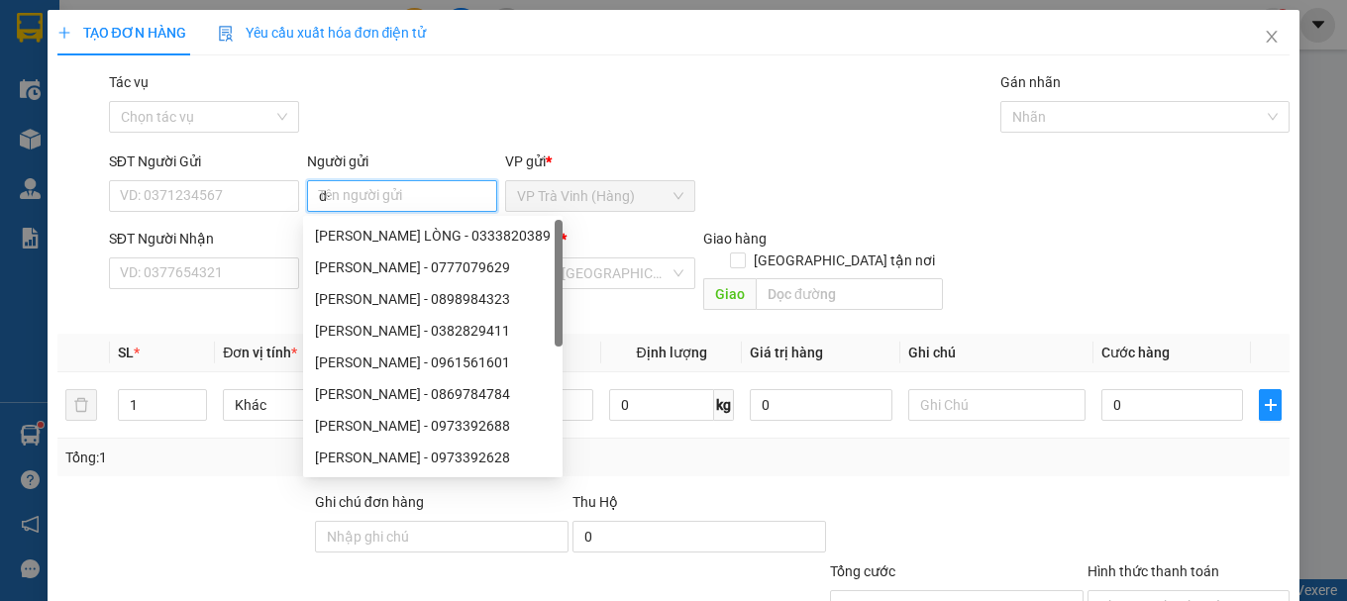
type input "d"
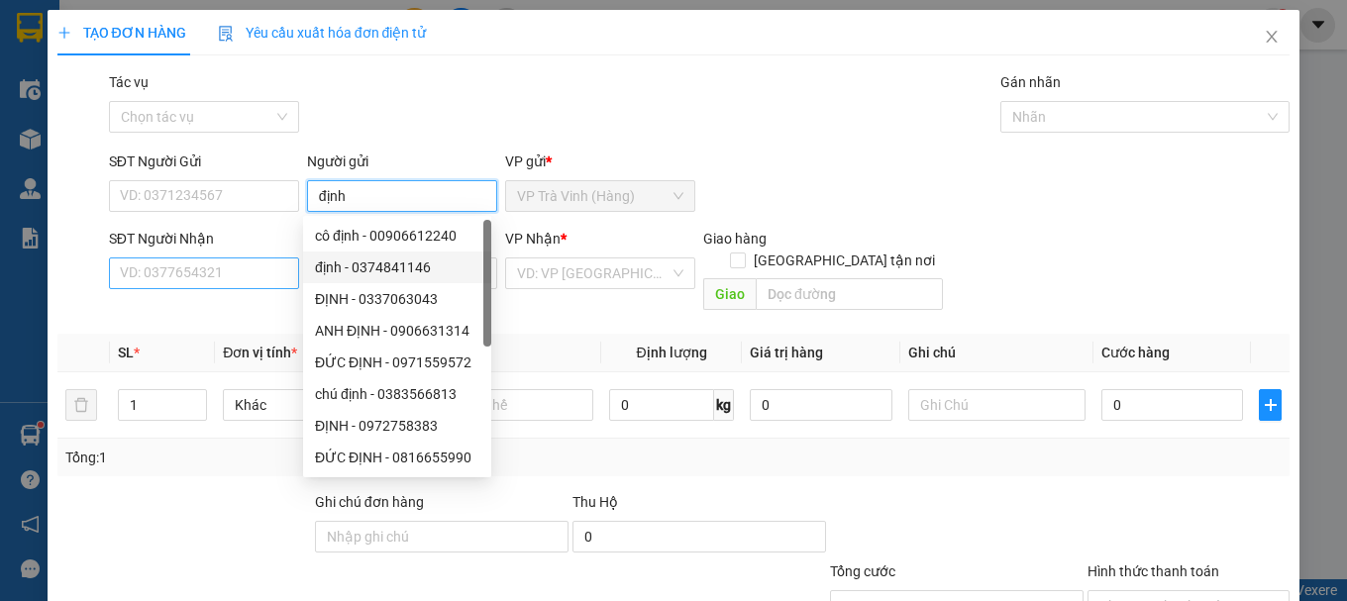
type input "định"
click at [277, 266] on input "SĐT Người Nhận" at bounding box center [204, 273] width 190 height 32
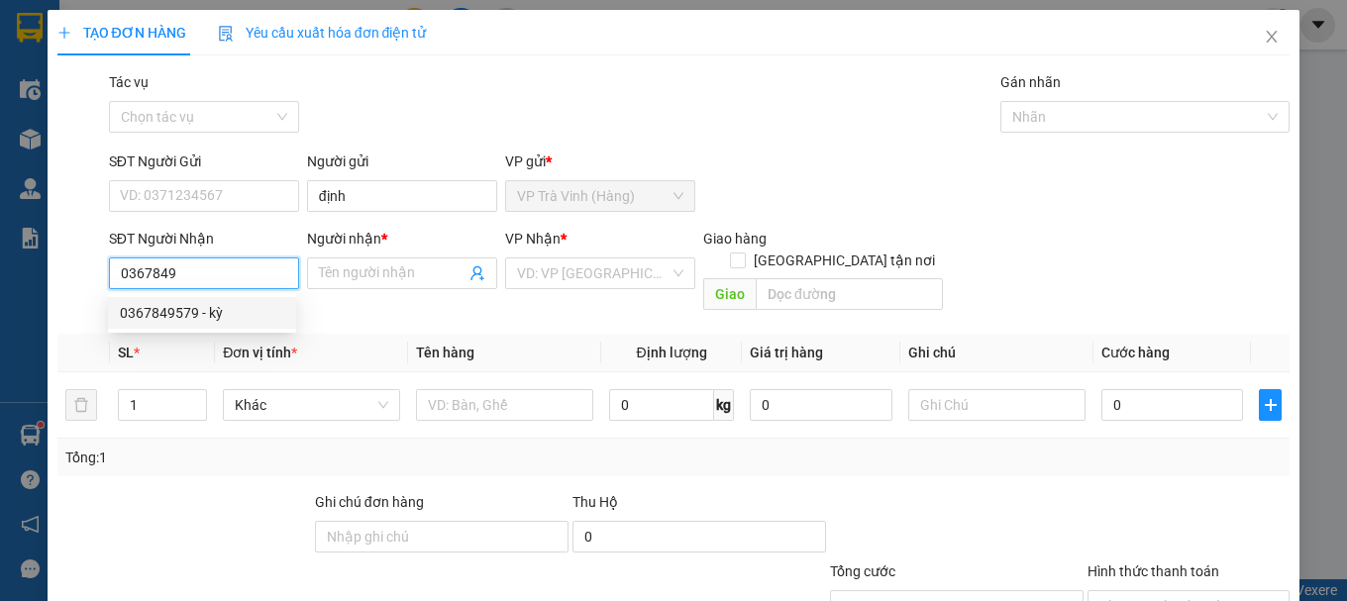
click at [208, 317] on div "0367849579 - kỳ" at bounding box center [202, 313] width 164 height 22
type input "0367849579"
type input "kỳ"
type input "20.000"
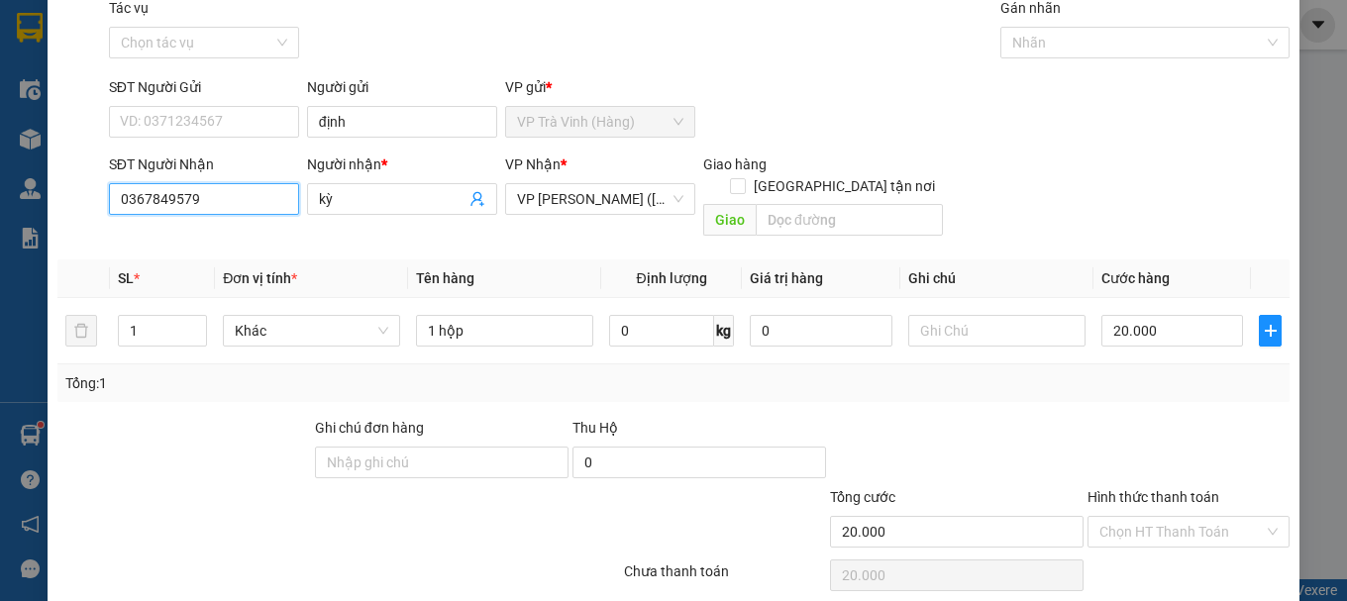
scroll to position [132, 0]
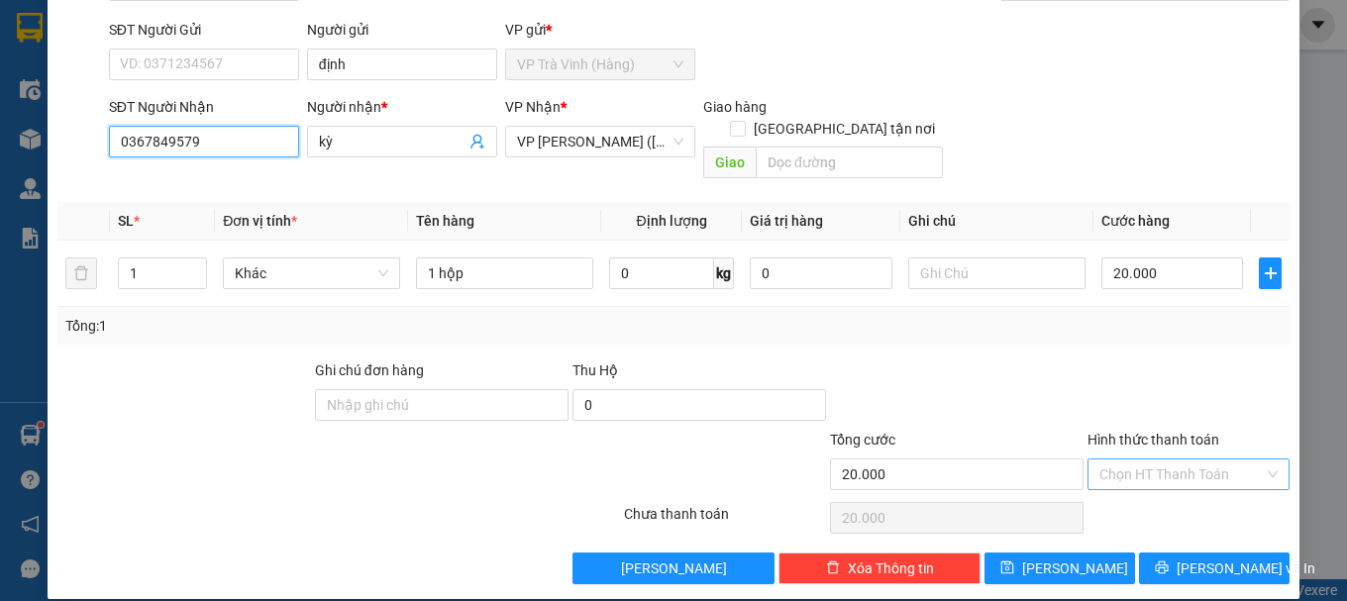
type input "0367849579"
click at [1139, 459] on input "Hình thức thanh toán" at bounding box center [1181, 474] width 164 height 30
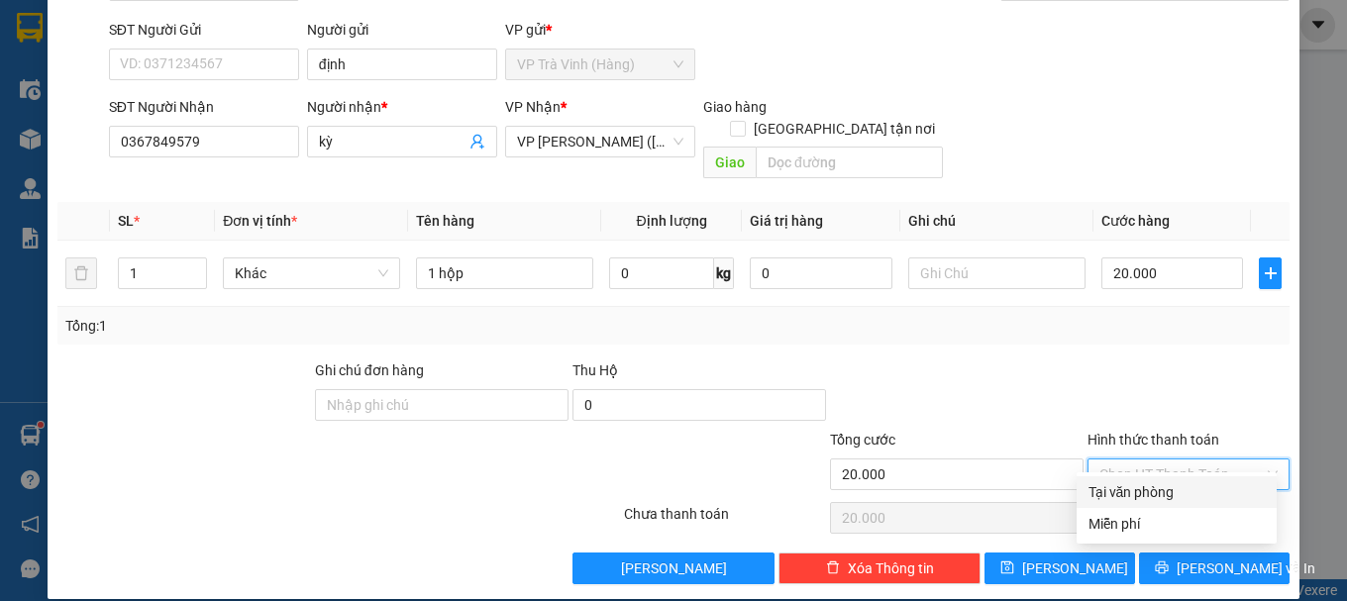
click at [1140, 486] on div "Tại văn phòng" at bounding box center [1176, 492] width 176 height 22
type input "0"
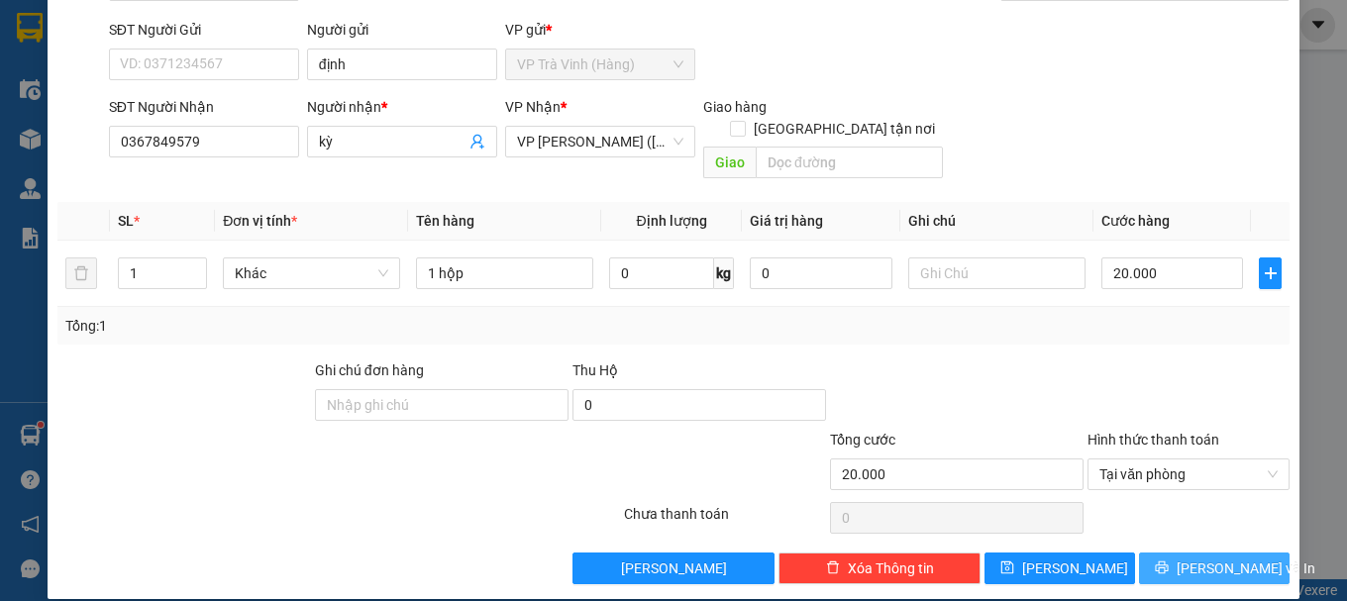
click at [1176, 557] on button "[PERSON_NAME] và In" at bounding box center [1214, 569] width 151 height 32
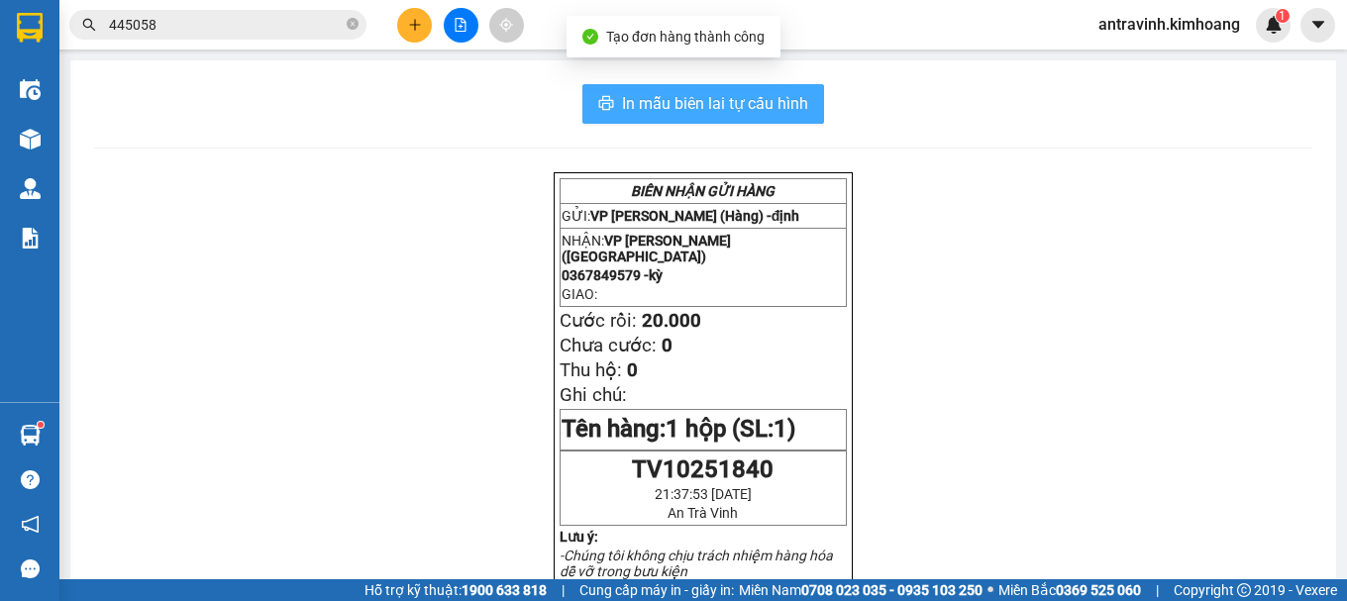
click at [796, 92] on span "In mẫu biên lai tự cấu hình" at bounding box center [715, 103] width 186 height 25
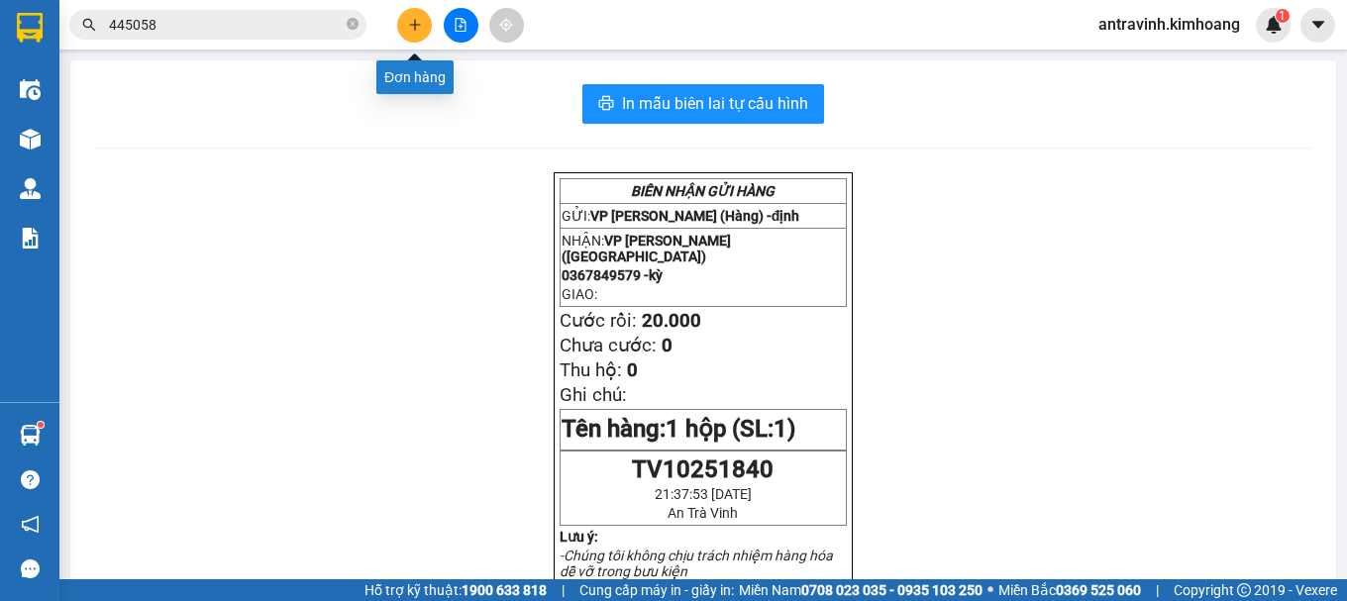
click at [419, 27] on icon "plus" at bounding box center [415, 25] width 14 height 14
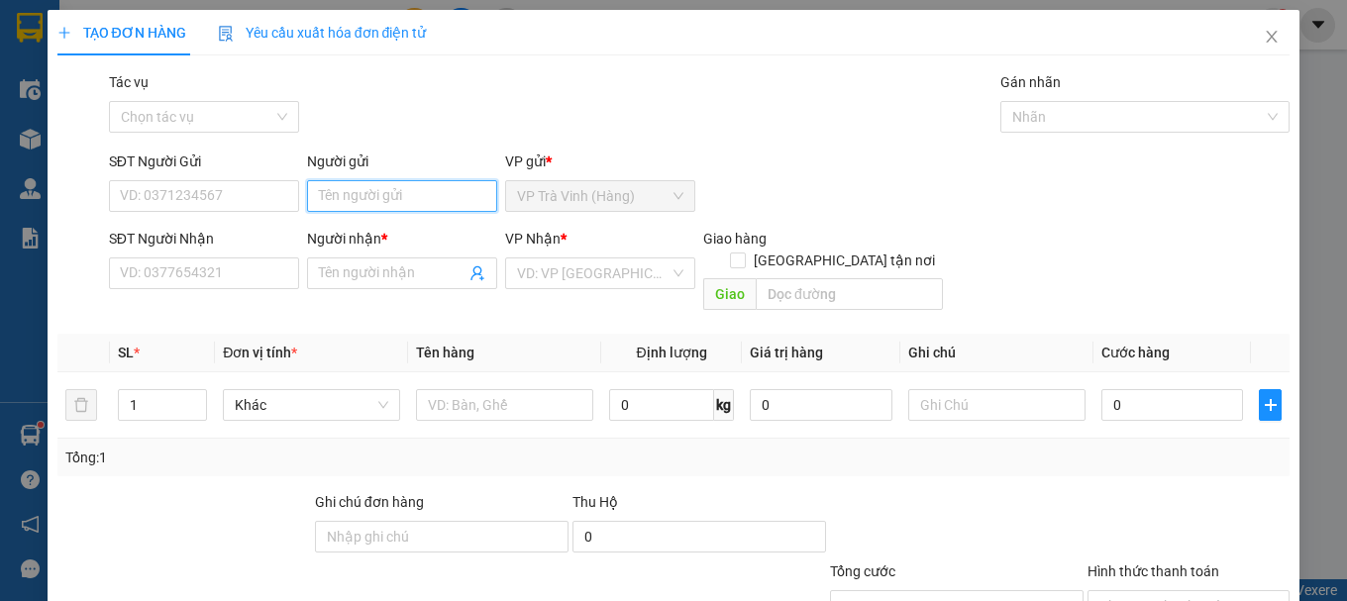
click at [400, 195] on input "Người gửi" at bounding box center [402, 196] width 190 height 32
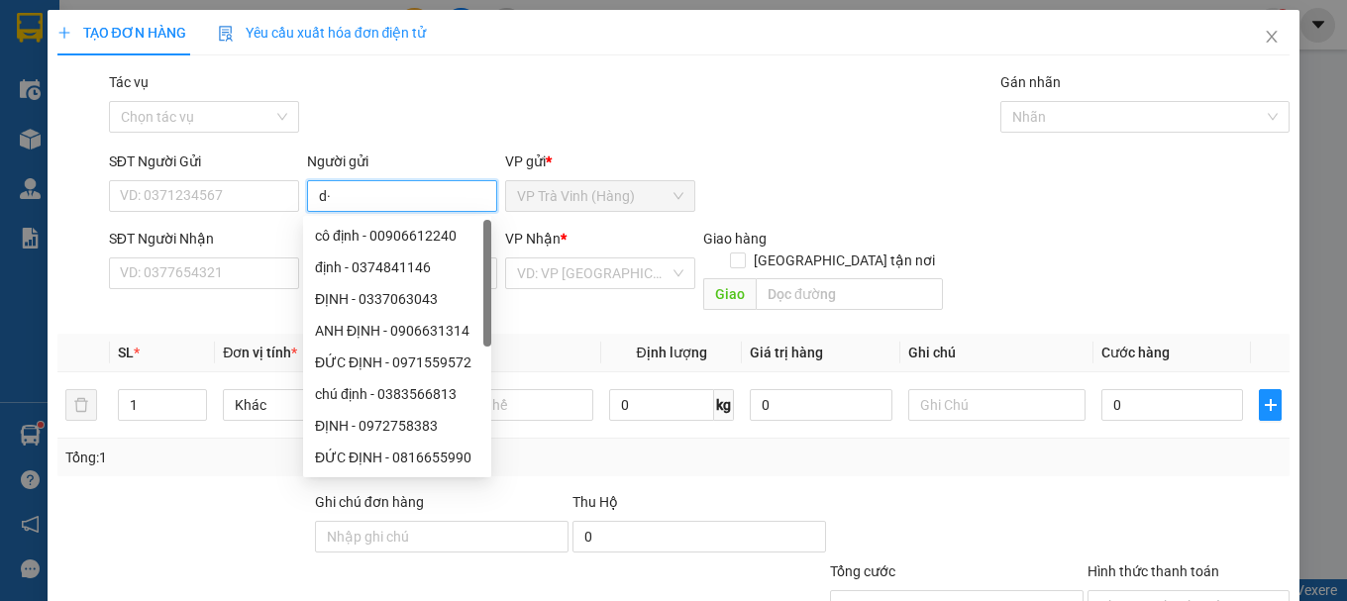
type input "d"
type input "định"
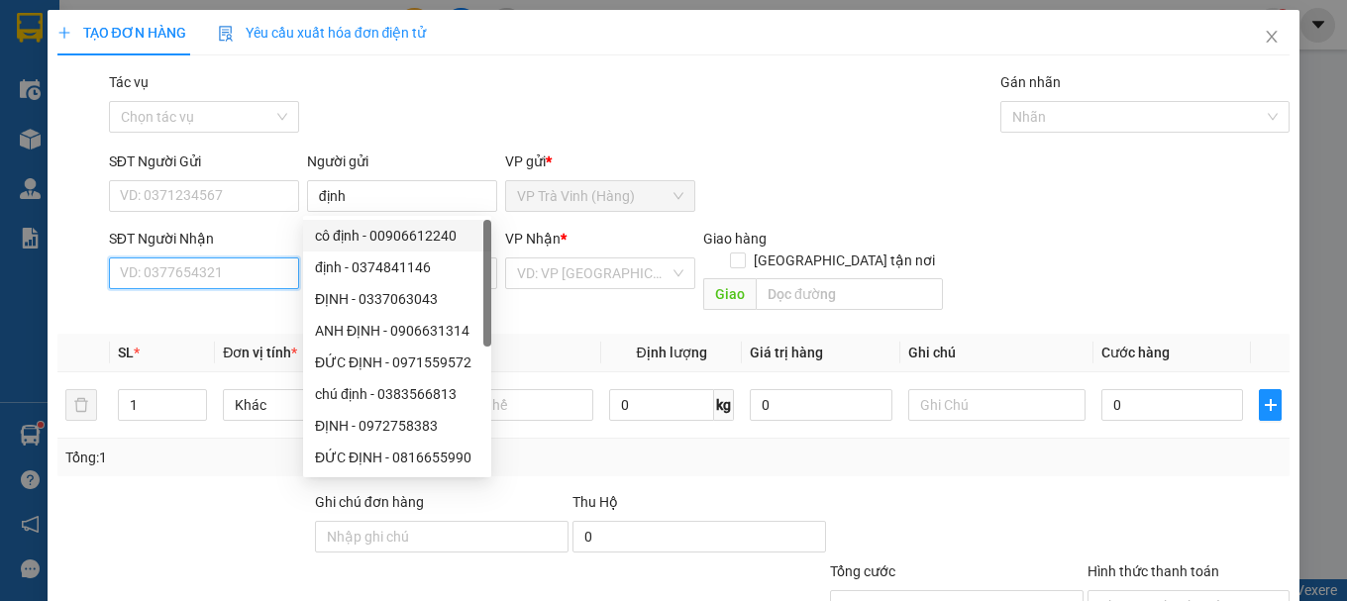
click at [193, 270] on input "SĐT Người Nhận" at bounding box center [204, 273] width 190 height 32
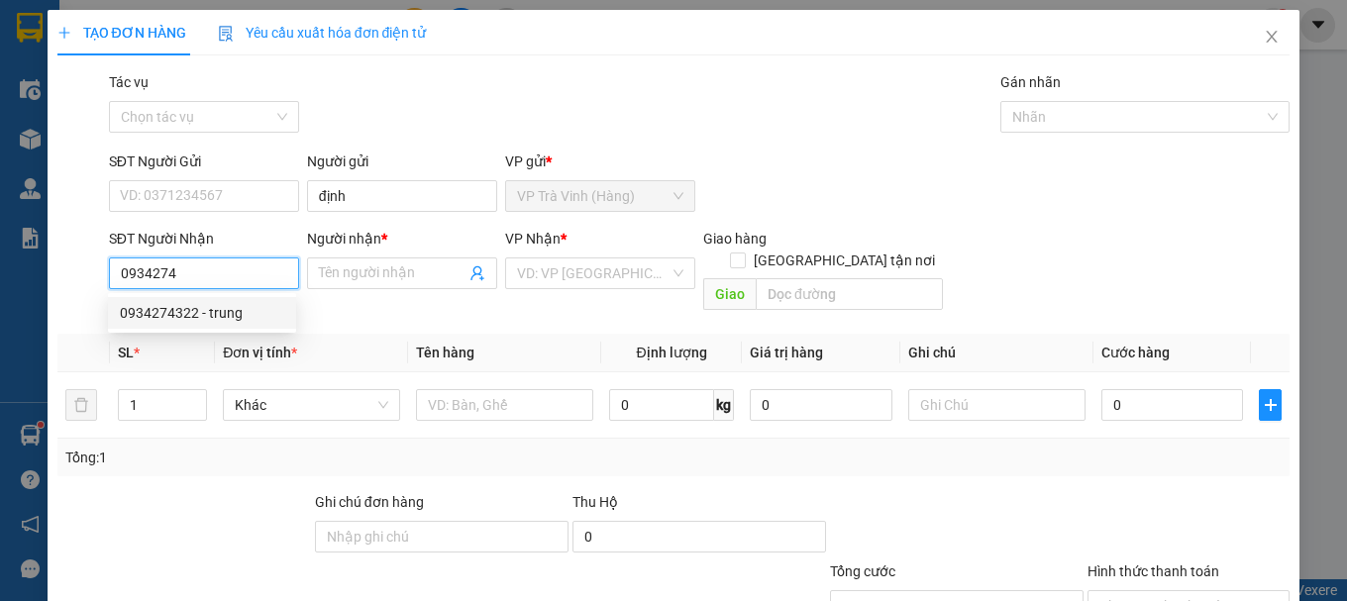
click at [194, 320] on div "0934274322 - trung" at bounding box center [202, 313] width 164 height 22
type input "0934274322"
type input "trung"
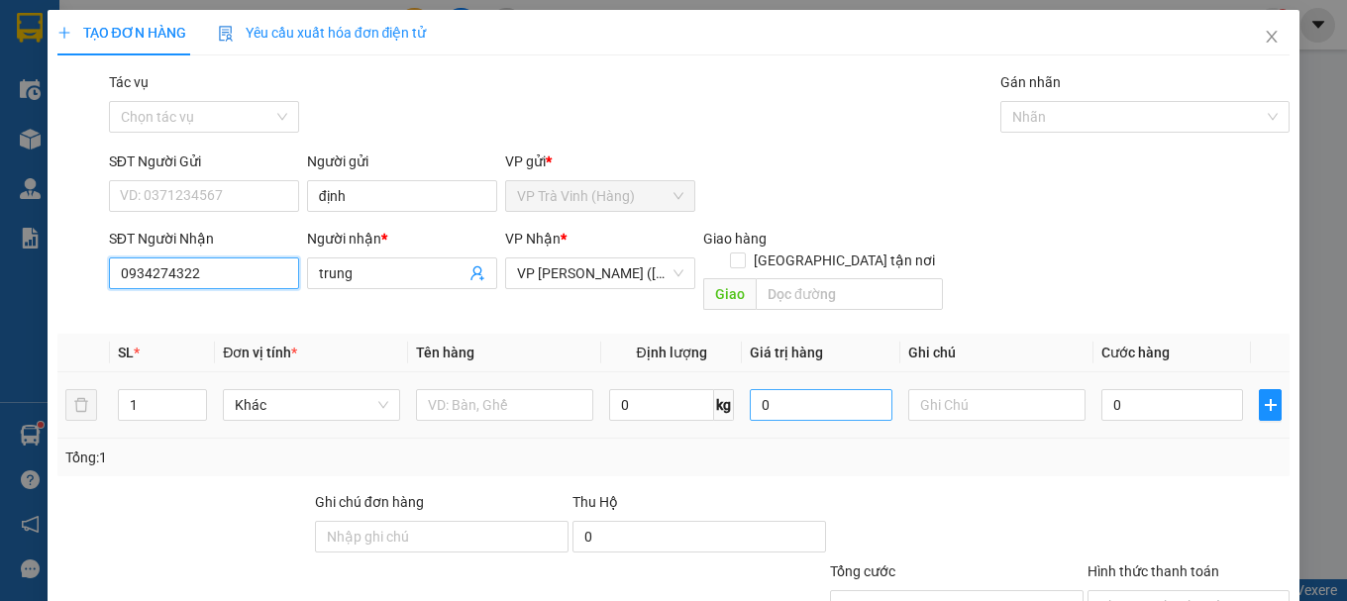
type input "20.000"
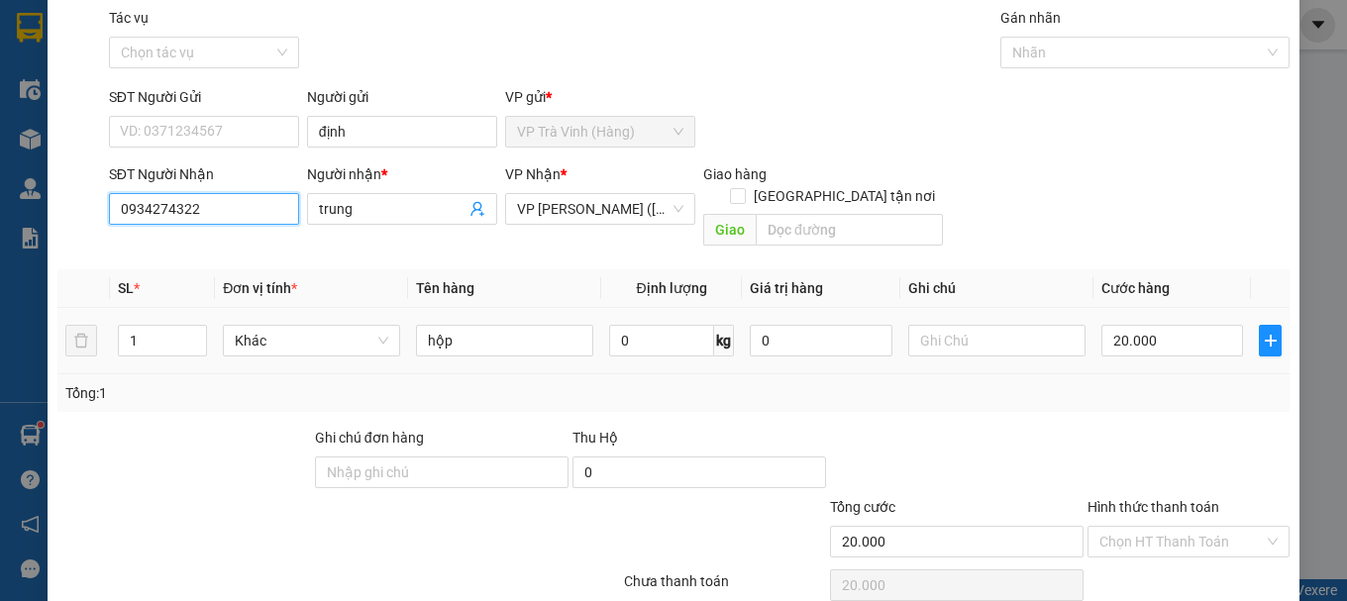
scroll to position [132, 0]
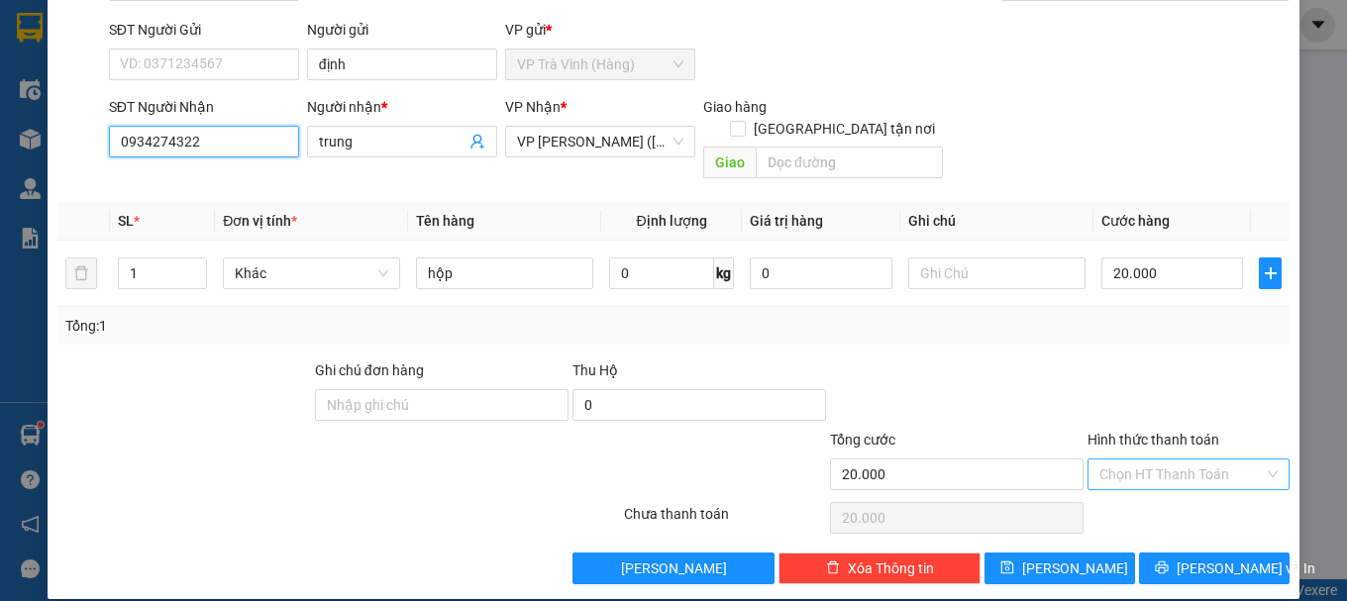
type input "0934274322"
click at [1133, 459] on input "Hình thức thanh toán" at bounding box center [1181, 474] width 164 height 30
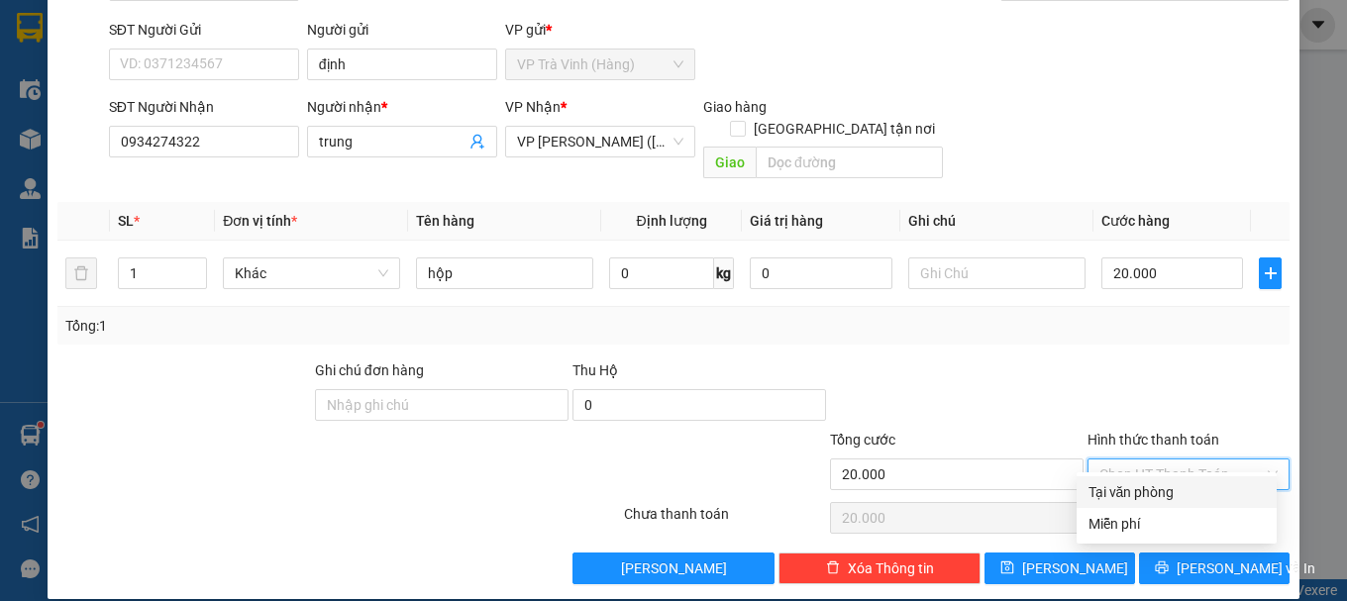
click at [1143, 493] on div "Tại văn phòng" at bounding box center [1176, 492] width 176 height 22
type input "0"
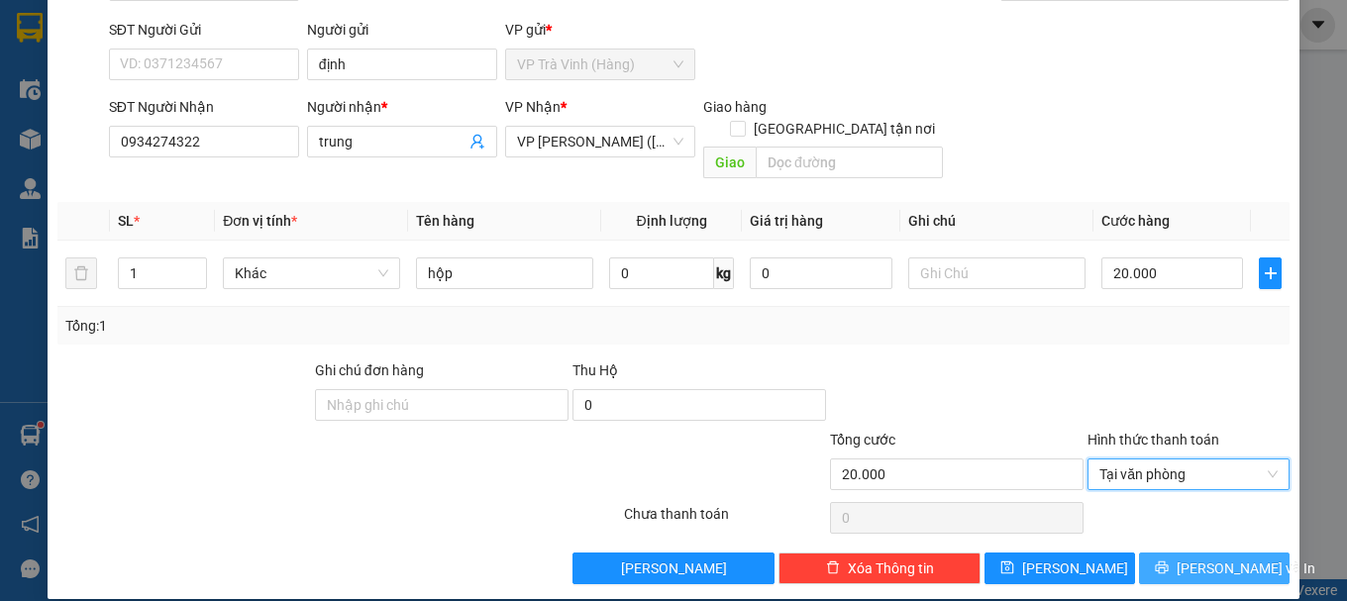
click at [1158, 553] on button "[PERSON_NAME] và In" at bounding box center [1214, 569] width 151 height 32
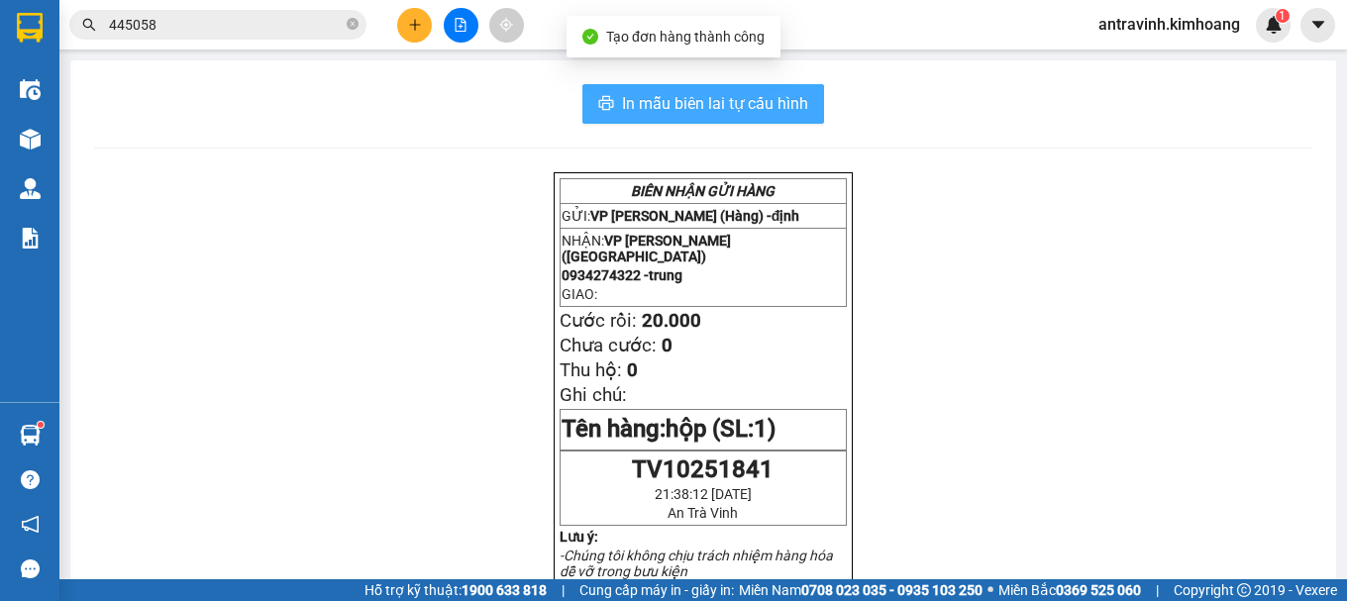
click at [771, 113] on span "In mẫu biên lai tự cấu hình" at bounding box center [715, 103] width 186 height 25
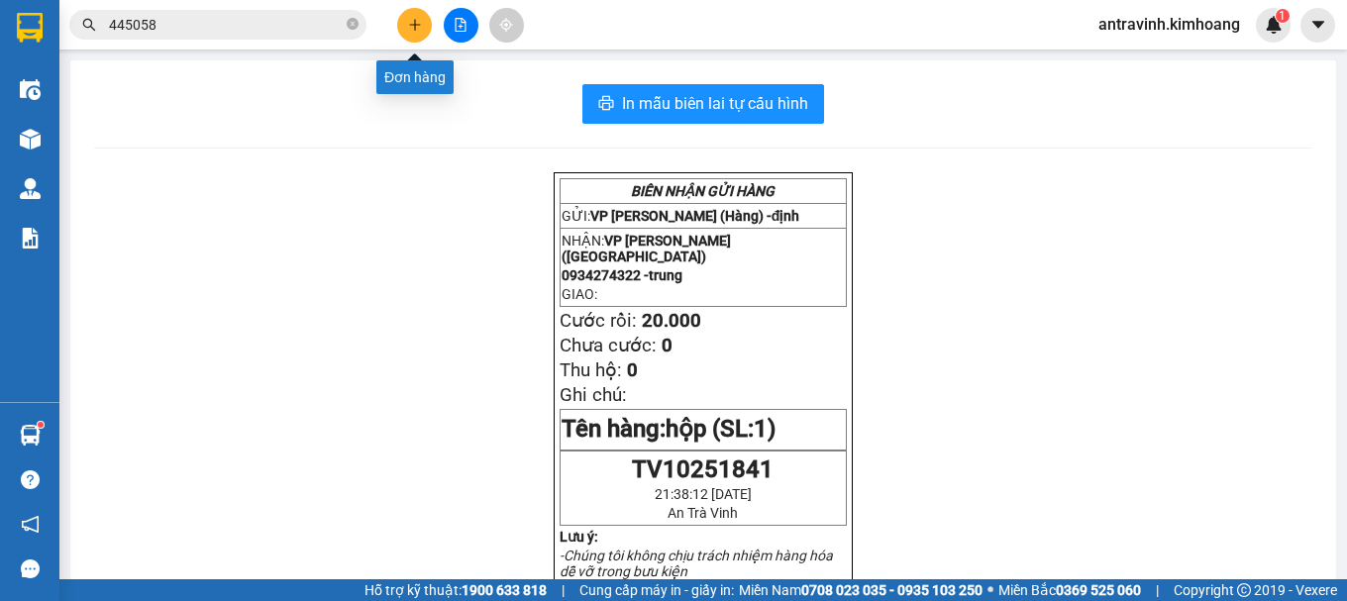
click at [415, 29] on icon "plus" at bounding box center [414, 24] width 1 height 11
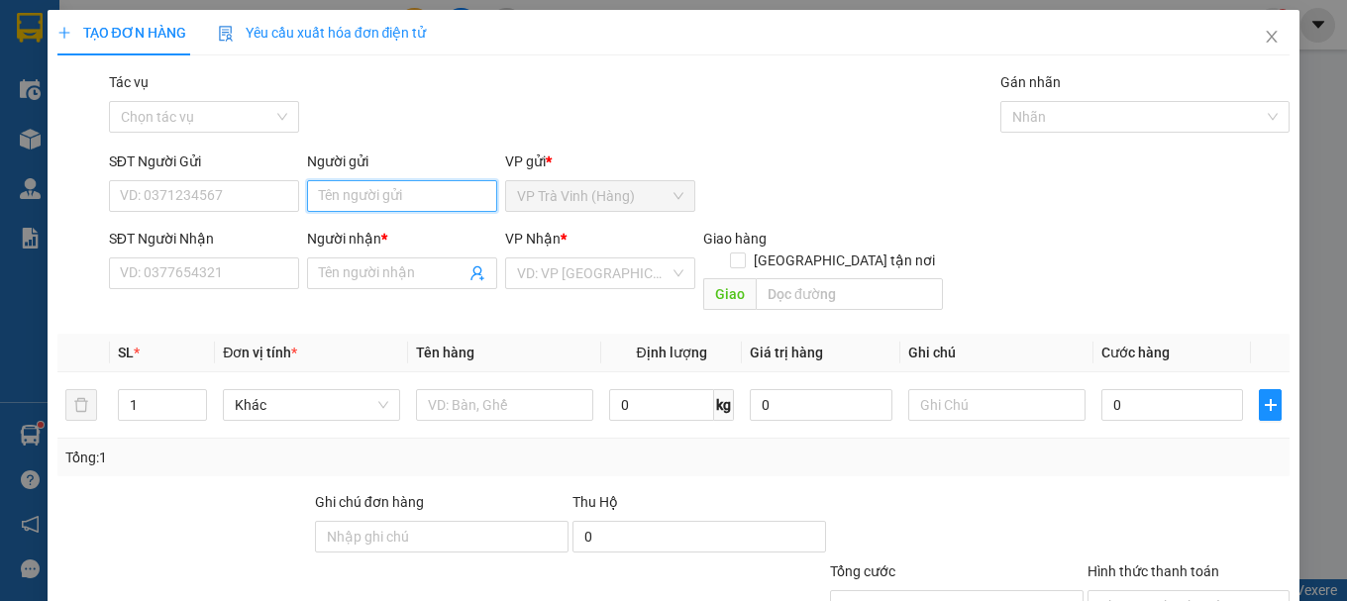
click at [380, 189] on input "Người gửi" at bounding box center [402, 196] width 190 height 32
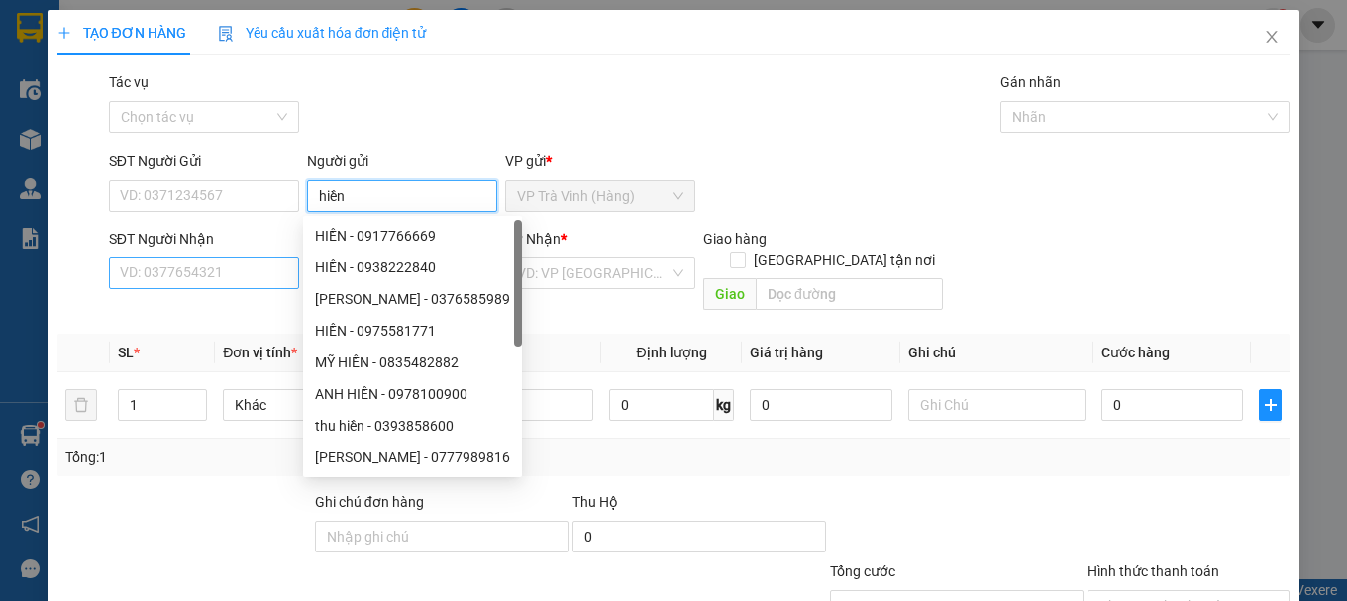
type input "hiền"
click at [262, 280] on input "SĐT Người Nhận" at bounding box center [204, 273] width 190 height 32
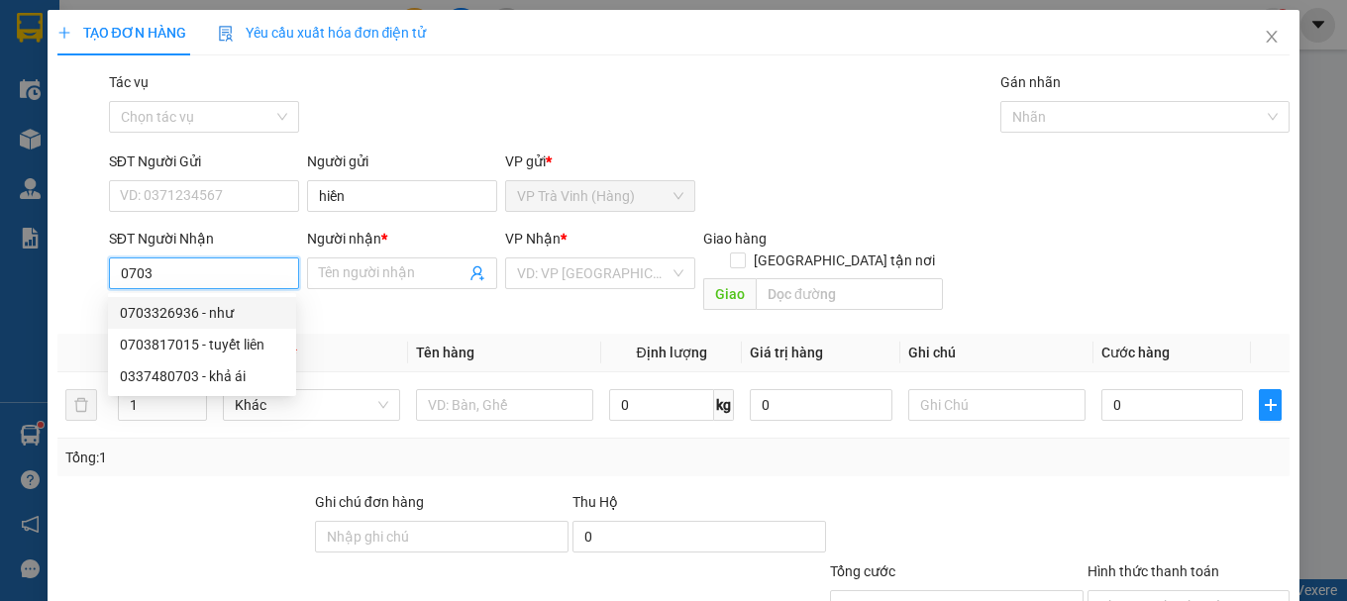
click at [216, 319] on div "0703326936 - như" at bounding box center [202, 313] width 164 height 22
type input "0703326936"
type input "như"
type input "40.000"
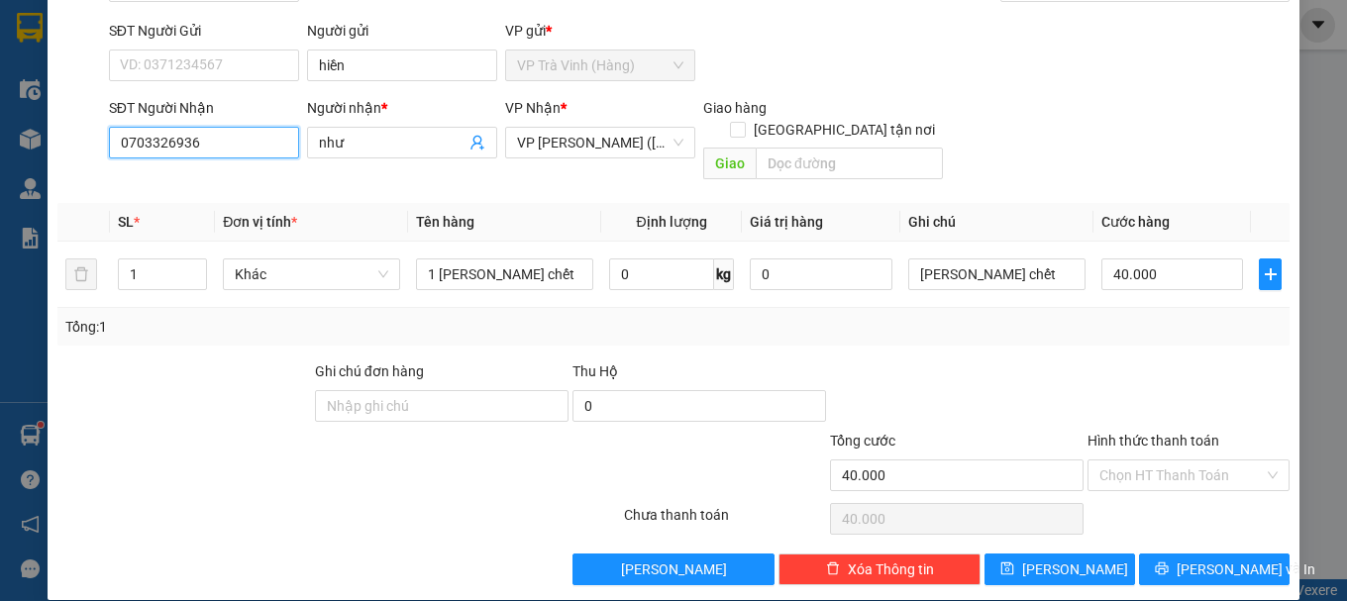
scroll to position [132, 0]
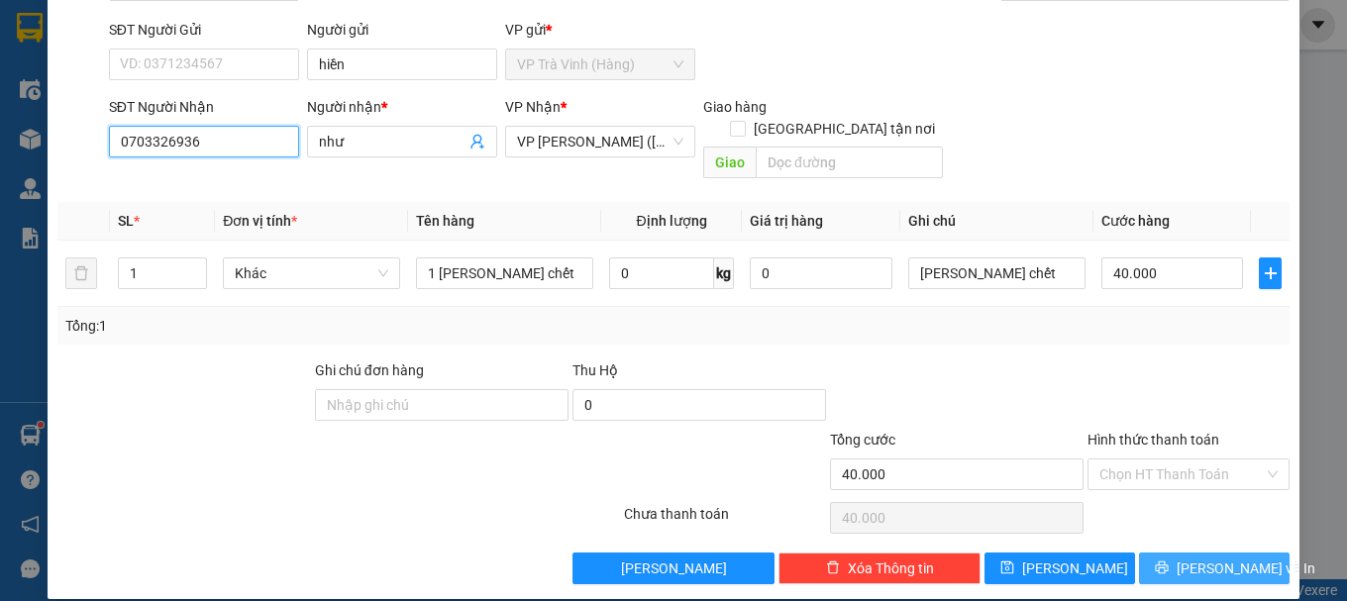
type input "0703326936"
click at [1204, 557] on span "[PERSON_NAME] và In" at bounding box center [1245, 568] width 139 height 22
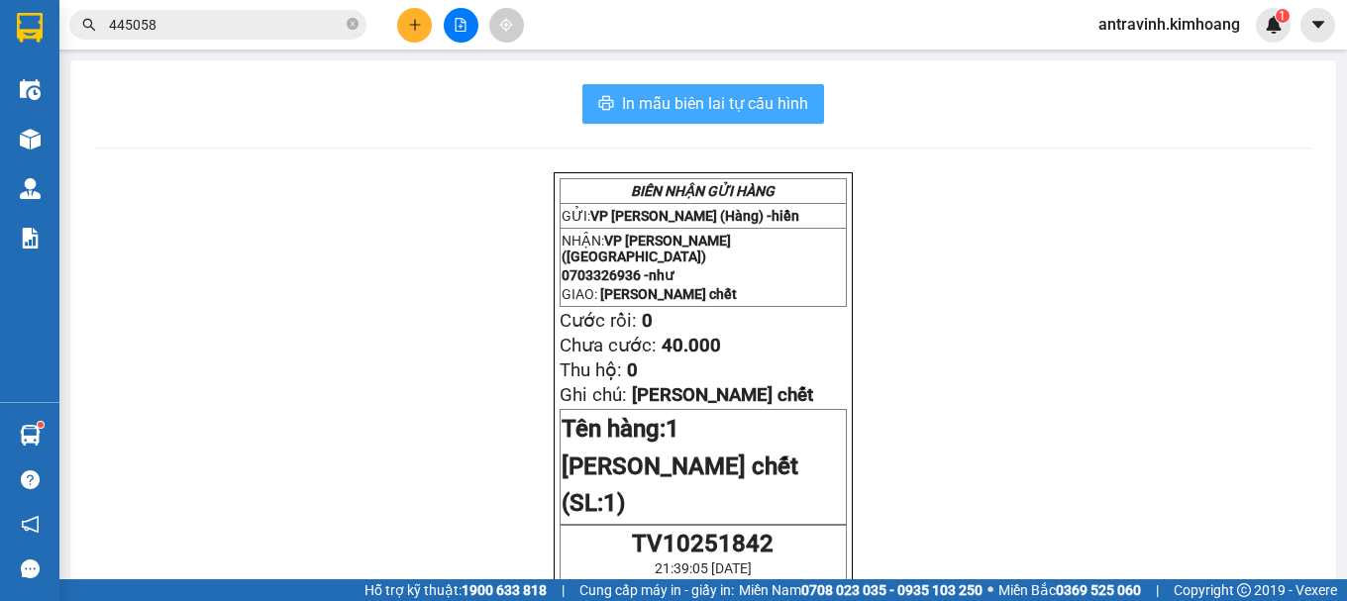
click at [726, 96] on span "In mẫu biên lai tự cấu hình" at bounding box center [715, 103] width 186 height 25
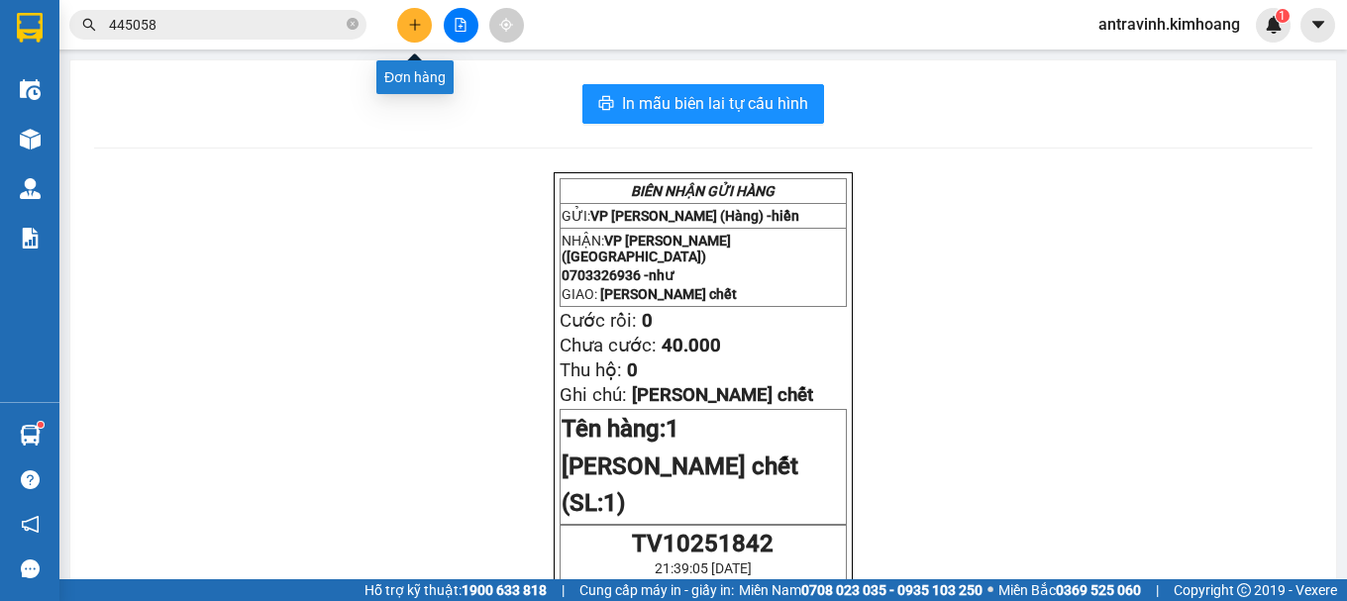
click at [405, 28] on button at bounding box center [414, 25] width 35 height 35
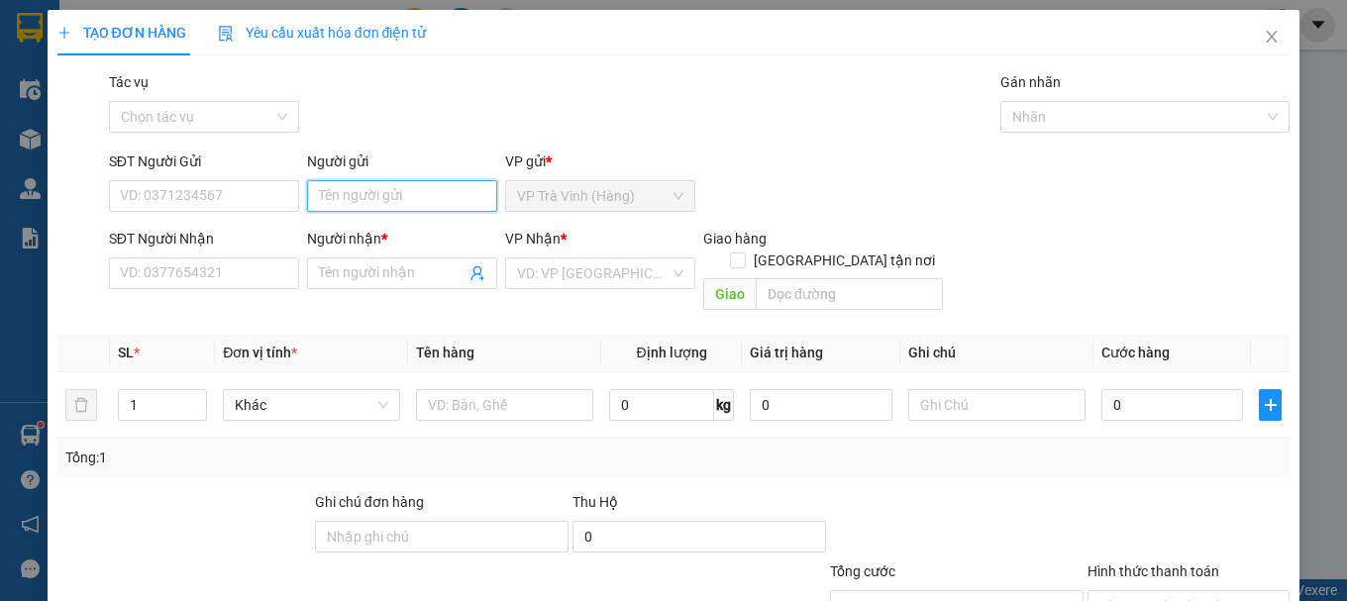
click at [425, 185] on input "Người gửi" at bounding box center [402, 196] width 190 height 32
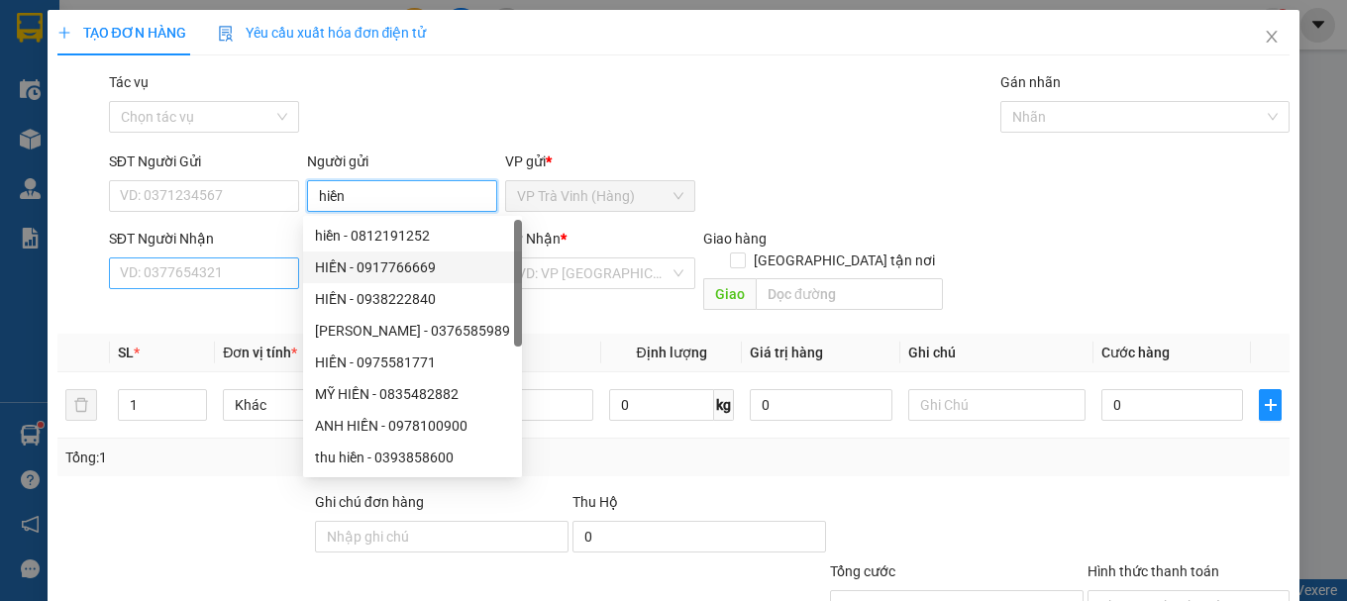
type input "hiền"
click at [258, 272] on input "SĐT Người Nhận" at bounding box center [204, 273] width 190 height 32
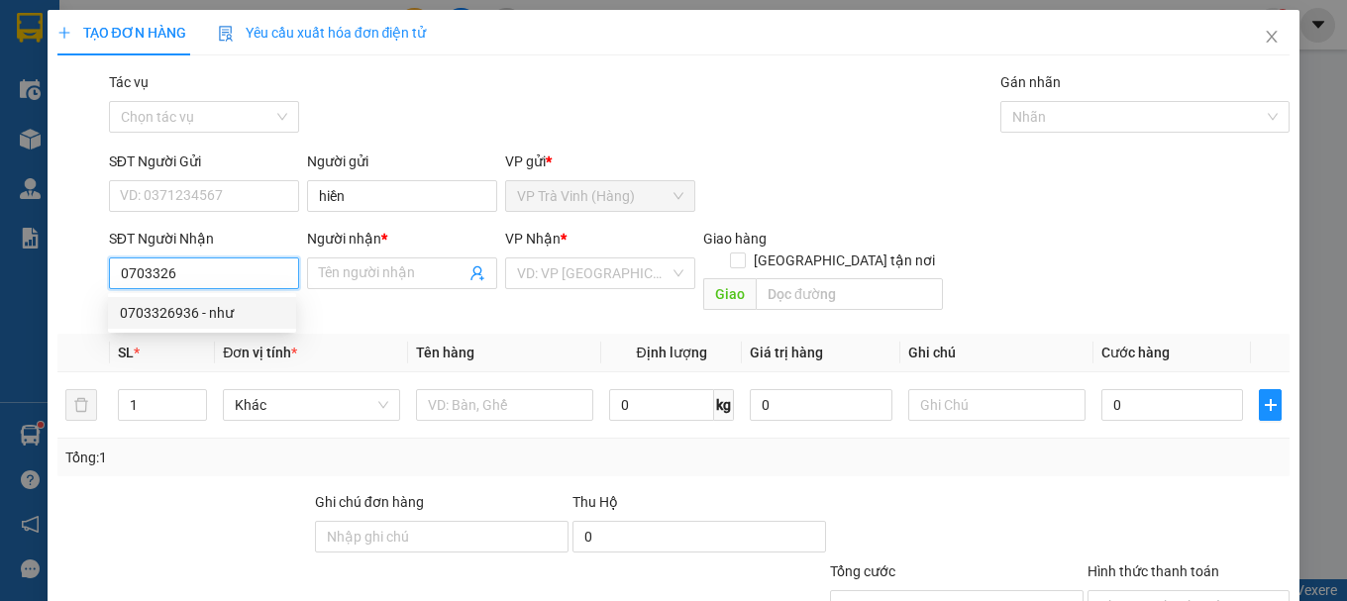
click at [240, 313] on div "0703326936 - như" at bounding box center [202, 313] width 164 height 22
type input "0703326936"
type input "như"
type input "40.000"
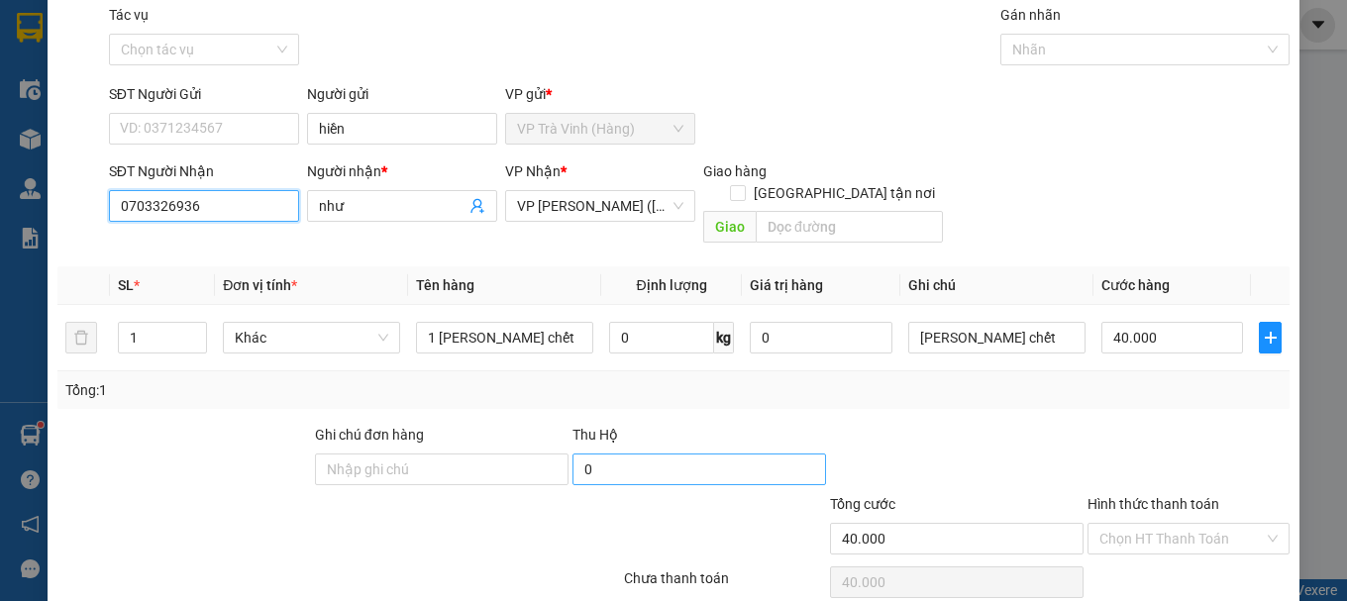
scroll to position [132, 0]
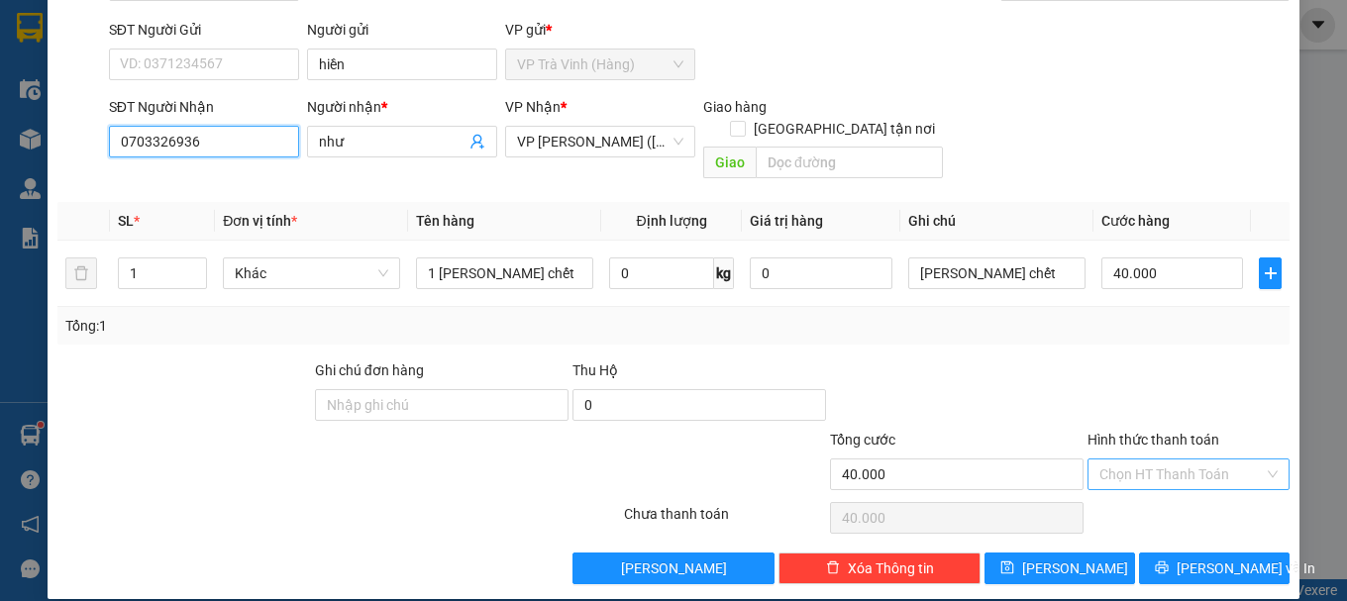
type input "0703326936"
click at [1123, 459] on input "Hình thức thanh toán" at bounding box center [1181, 474] width 164 height 30
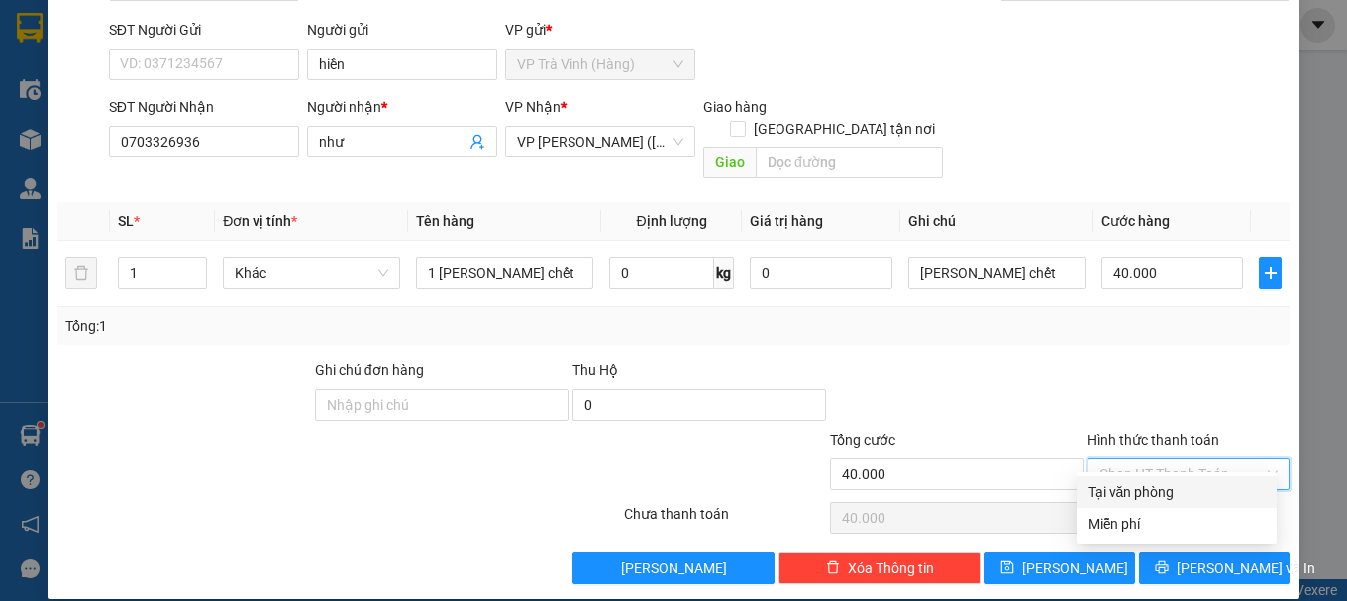
click at [1139, 489] on div "Tại văn phòng" at bounding box center [1176, 492] width 176 height 22
type input "0"
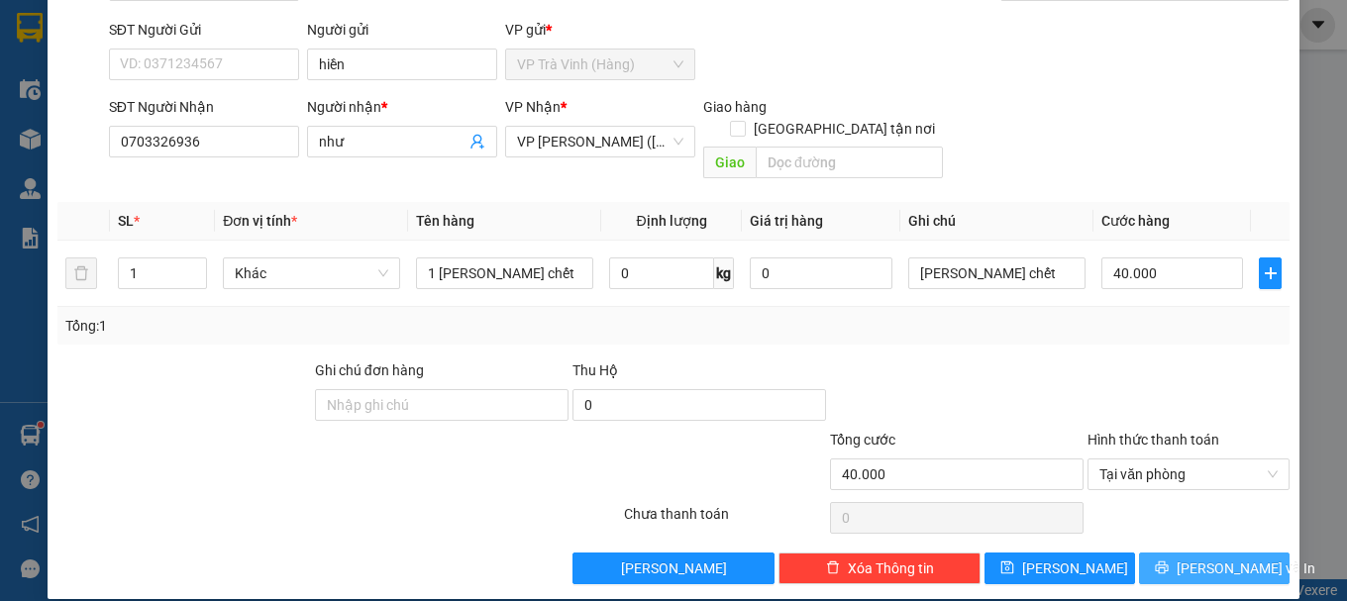
click at [1164, 560] on icon "printer" at bounding box center [1162, 567] width 14 height 14
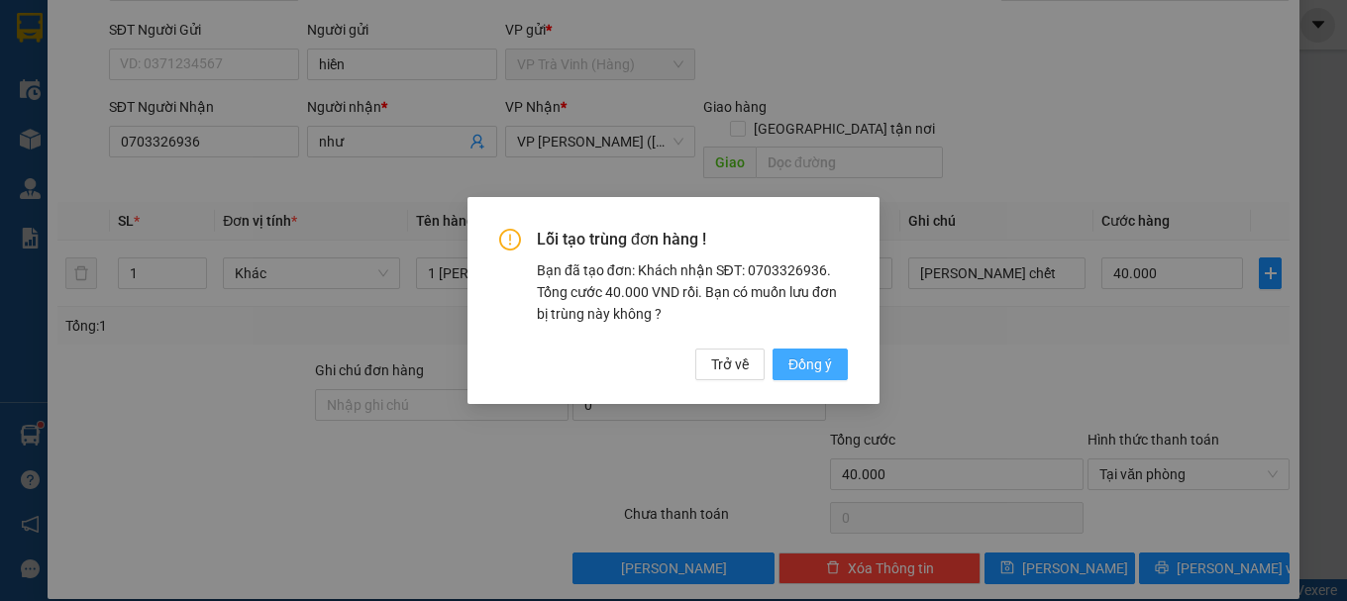
click at [817, 365] on span "Đồng ý" at bounding box center [810, 365] width 44 height 22
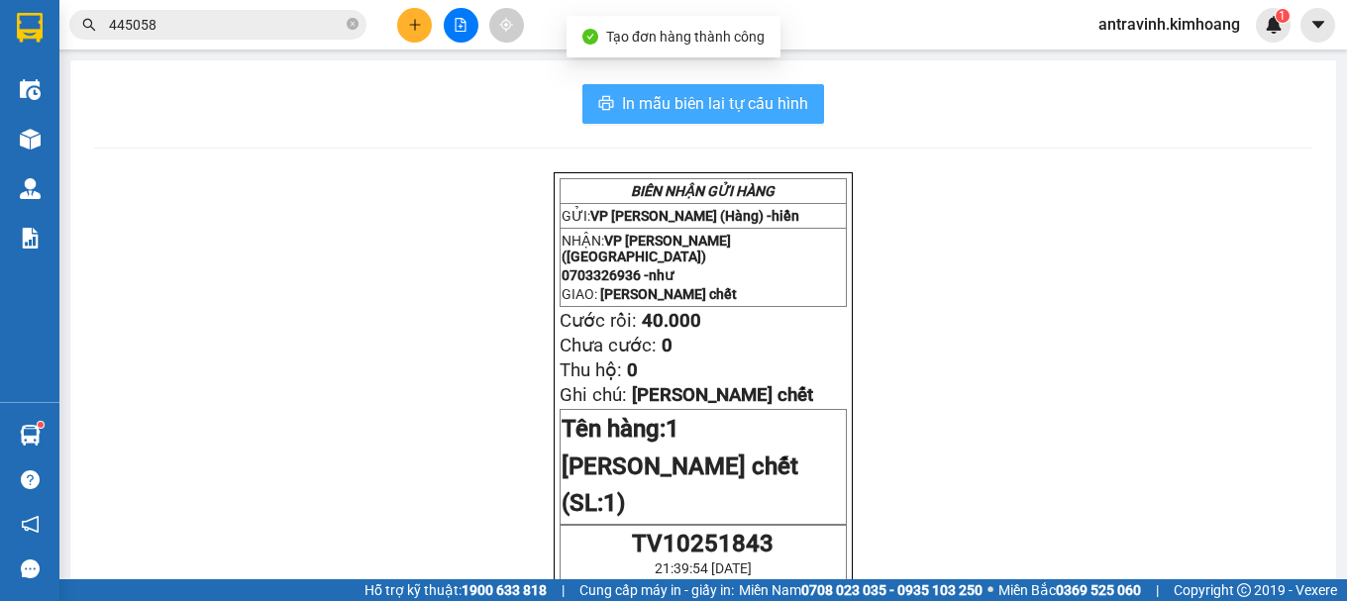
click at [778, 110] on span "In mẫu biên lai tự cấu hình" at bounding box center [715, 103] width 186 height 25
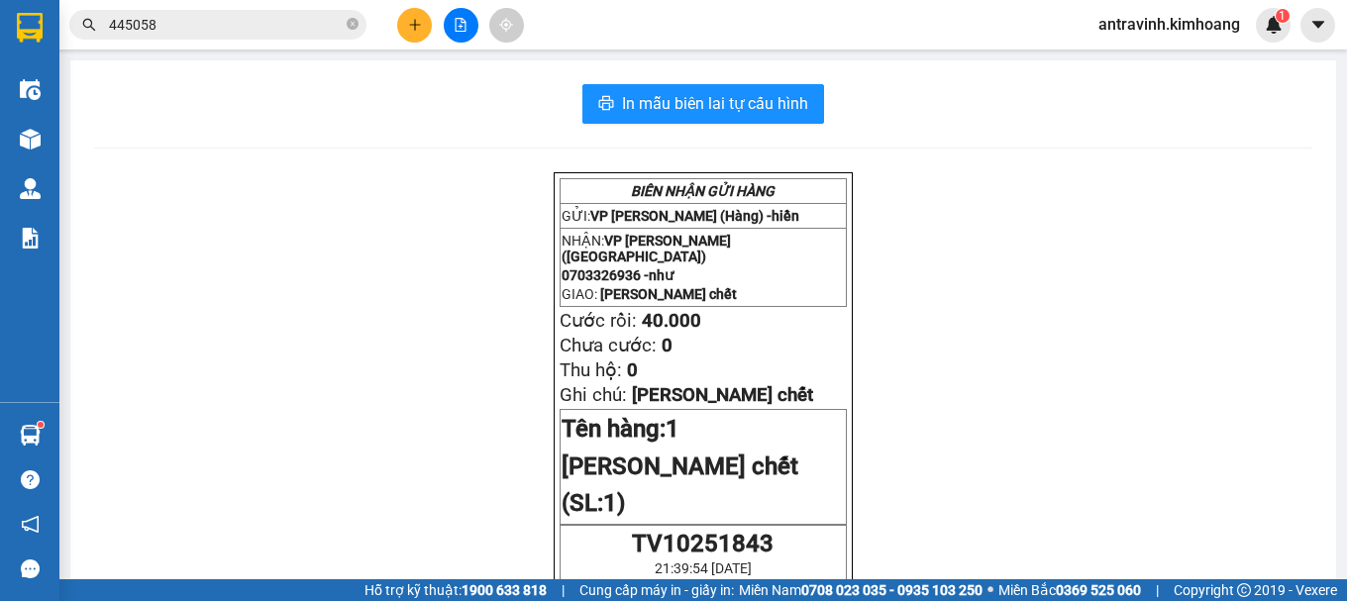
click at [250, 26] on input "445058" at bounding box center [226, 25] width 234 height 22
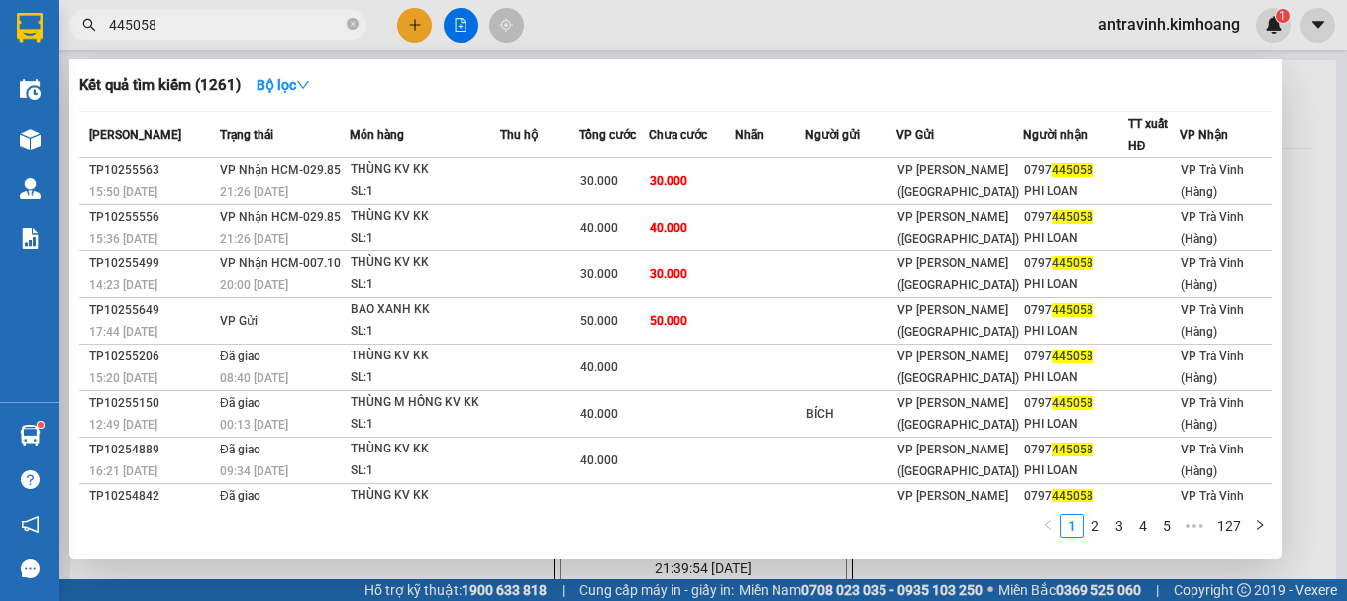
click at [249, 25] on input "445058" at bounding box center [226, 25] width 234 height 22
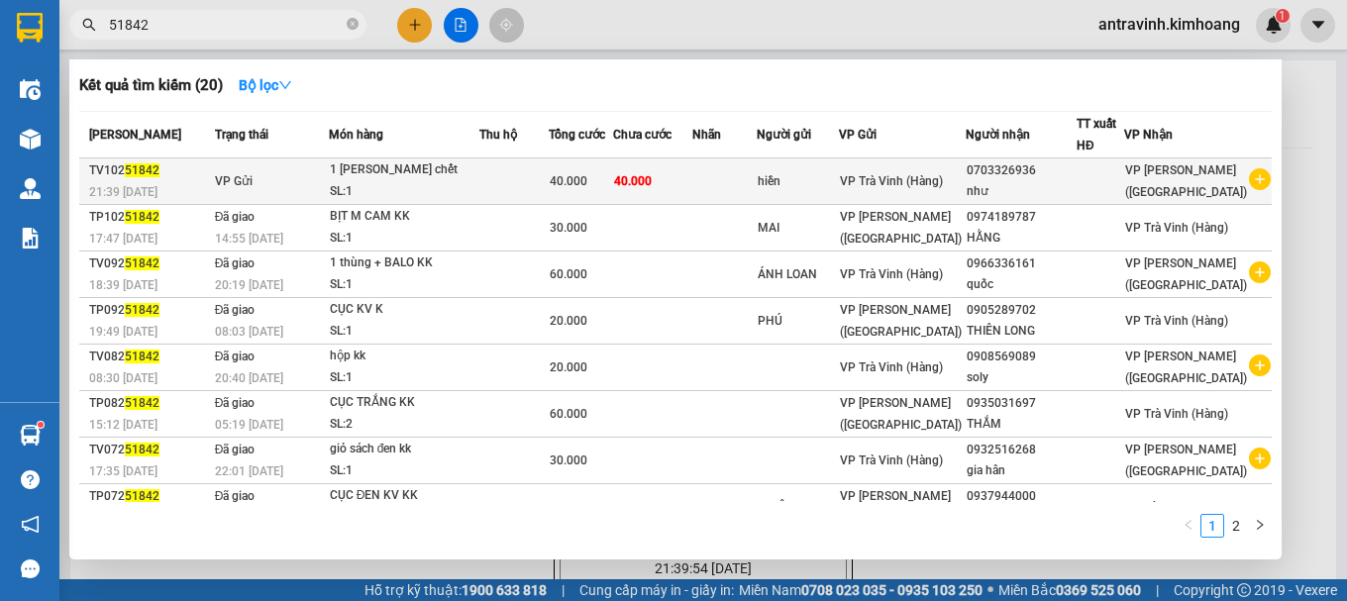
click at [441, 173] on div "1 thùng ko bao chết" at bounding box center [404, 170] width 149 height 22
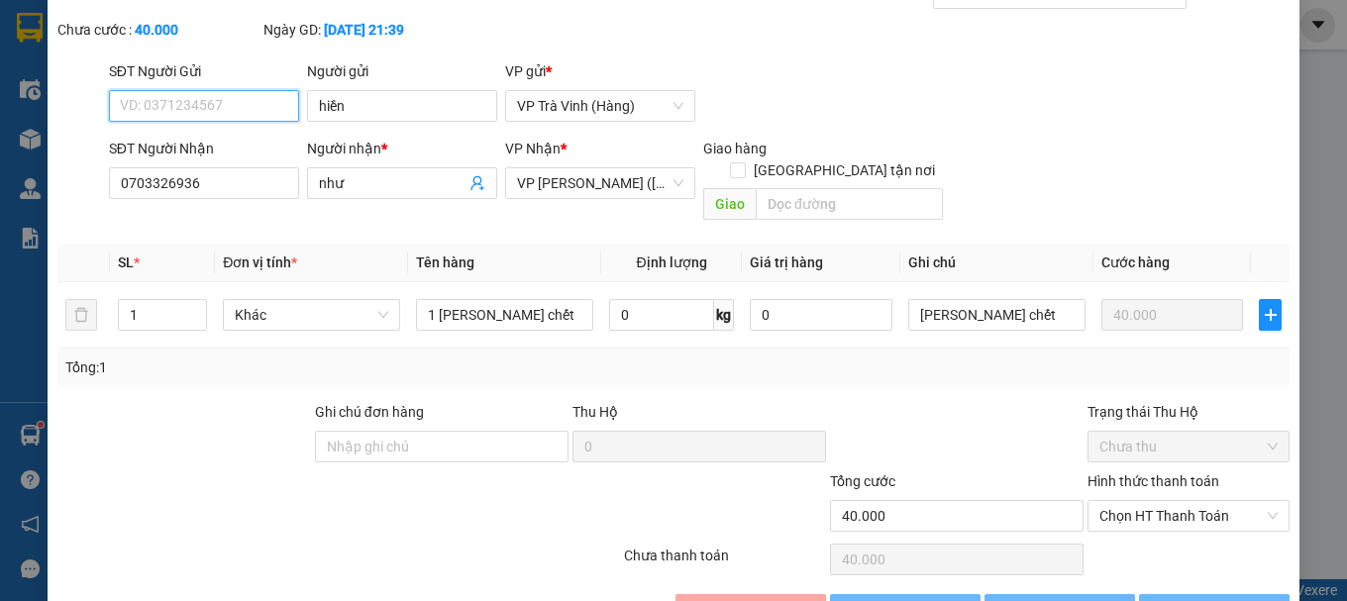
scroll to position [136, 0]
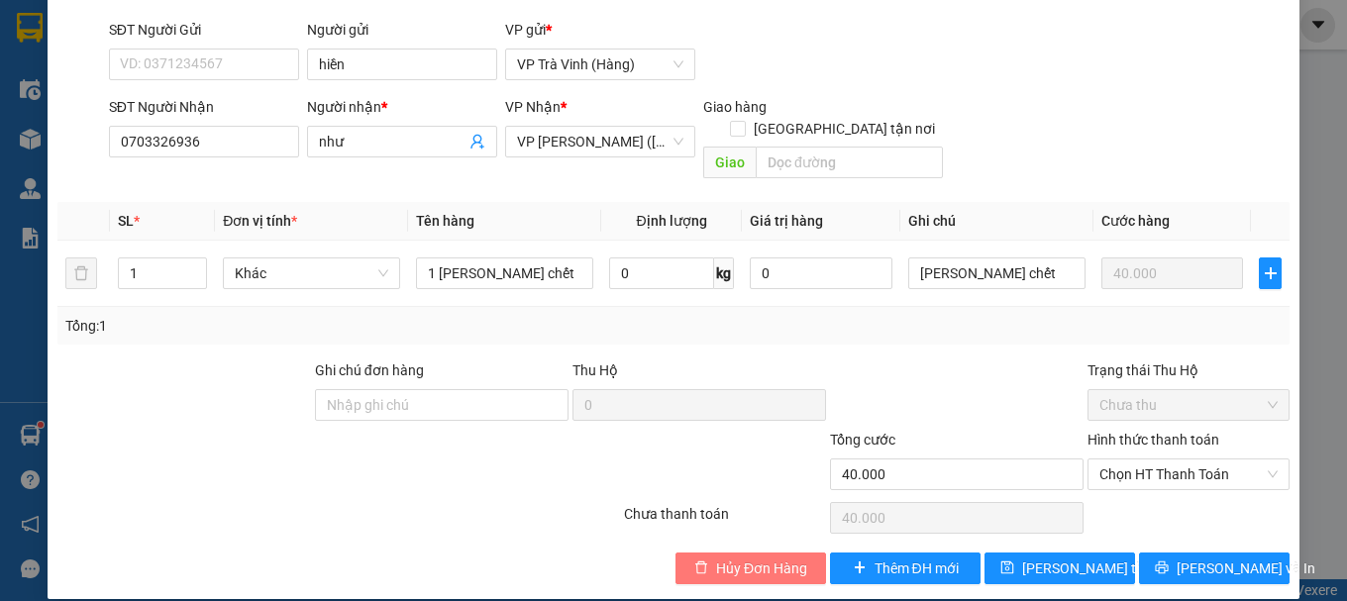
click at [730, 557] on span "Hủy Đơn Hàng" at bounding box center [761, 568] width 91 height 22
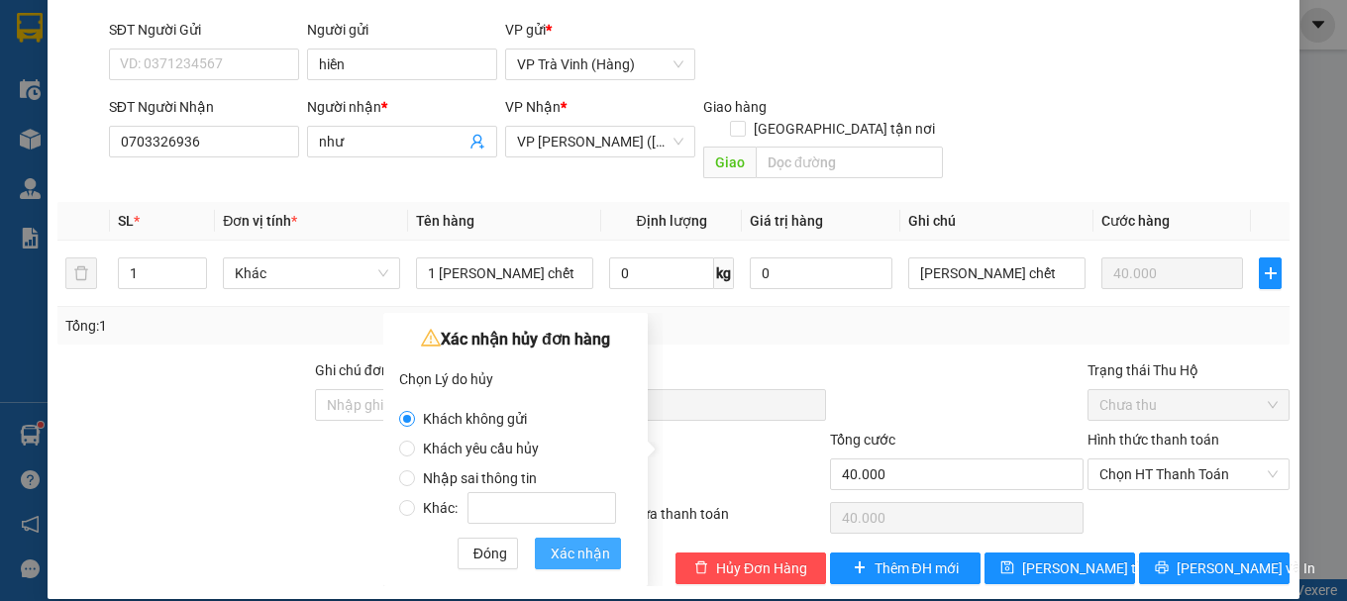
click at [563, 552] on span "Xác nhận" at bounding box center [580, 554] width 59 height 22
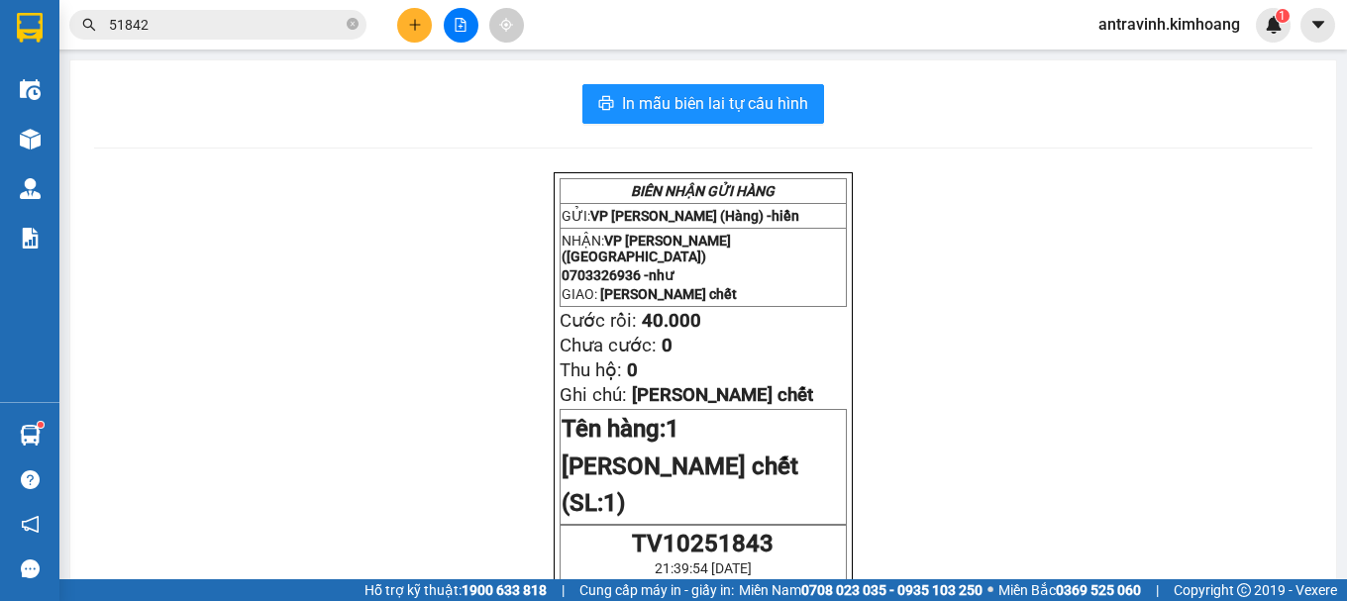
click at [209, 31] on input "51842" at bounding box center [226, 25] width 234 height 22
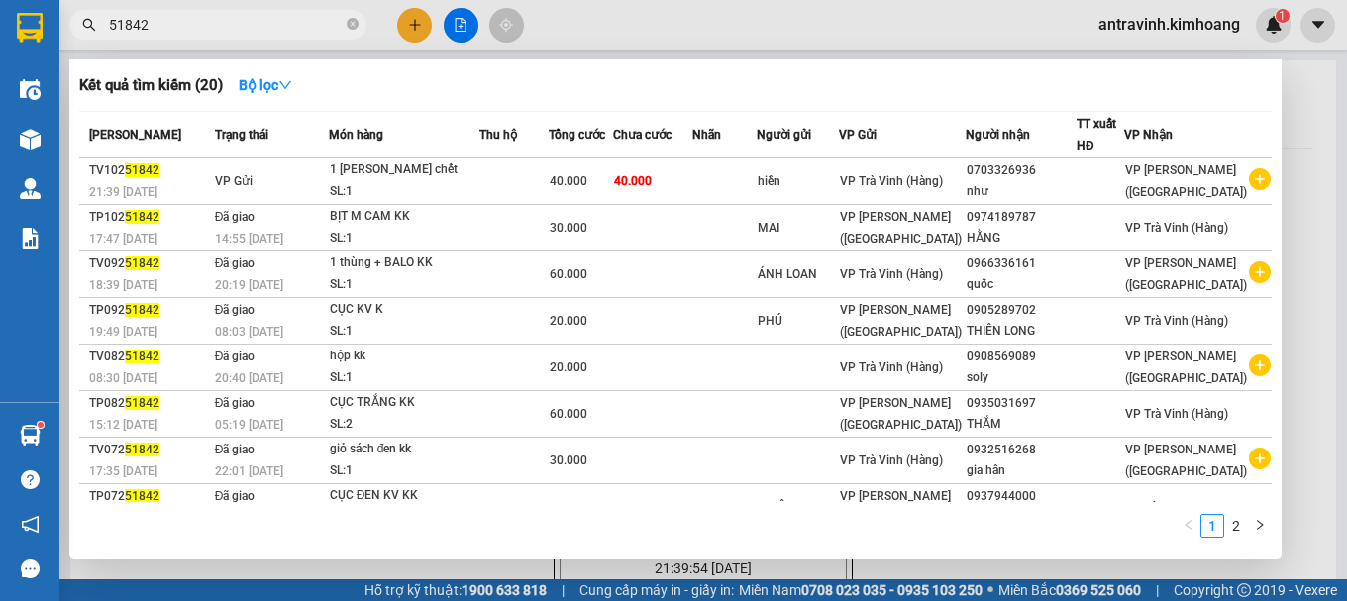
click at [207, 28] on input "51842" at bounding box center [226, 25] width 234 height 22
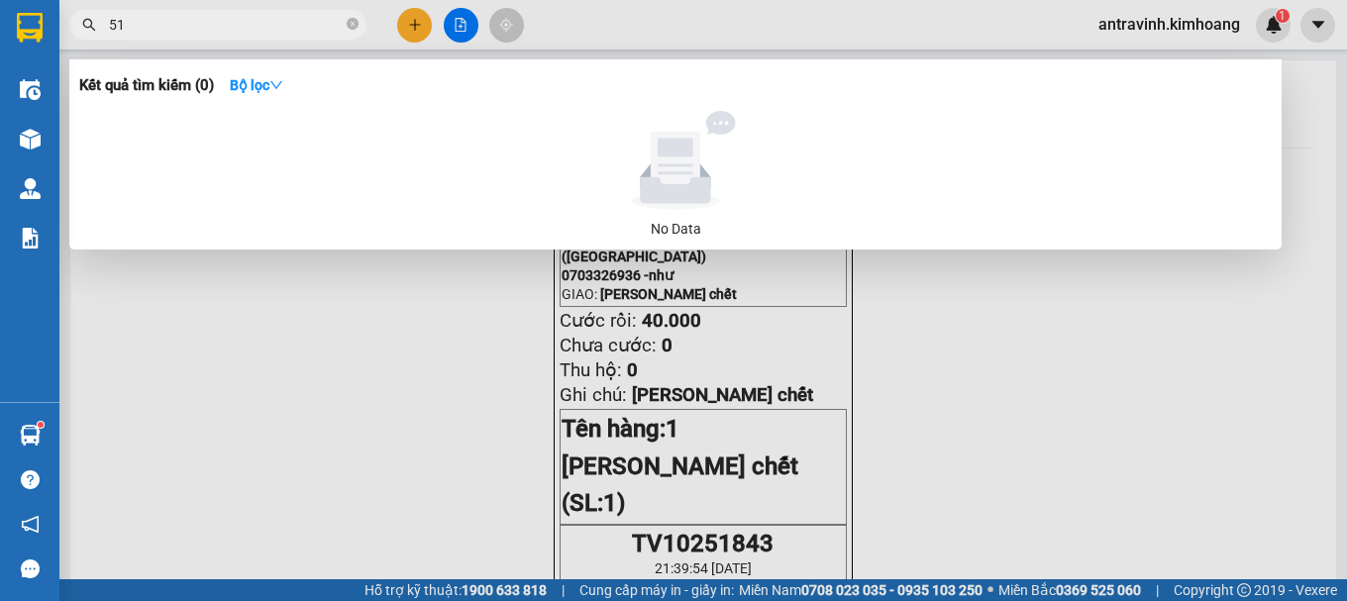
type input "5"
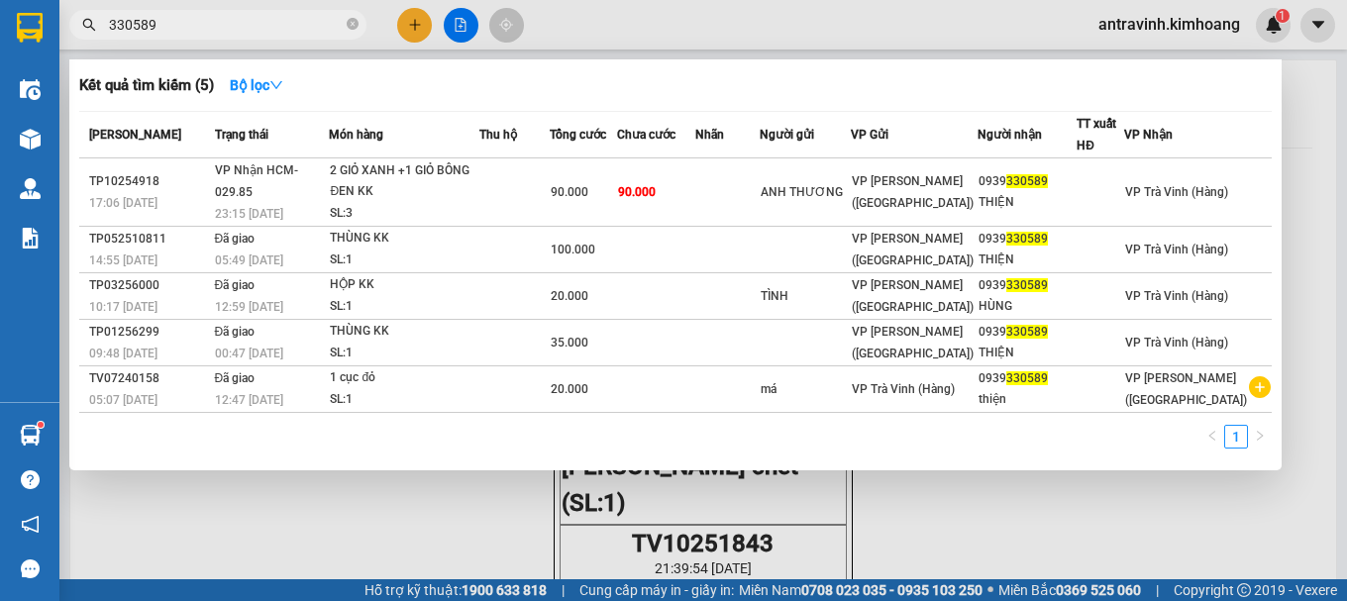
click at [214, 23] on input "330589" at bounding box center [226, 25] width 234 height 22
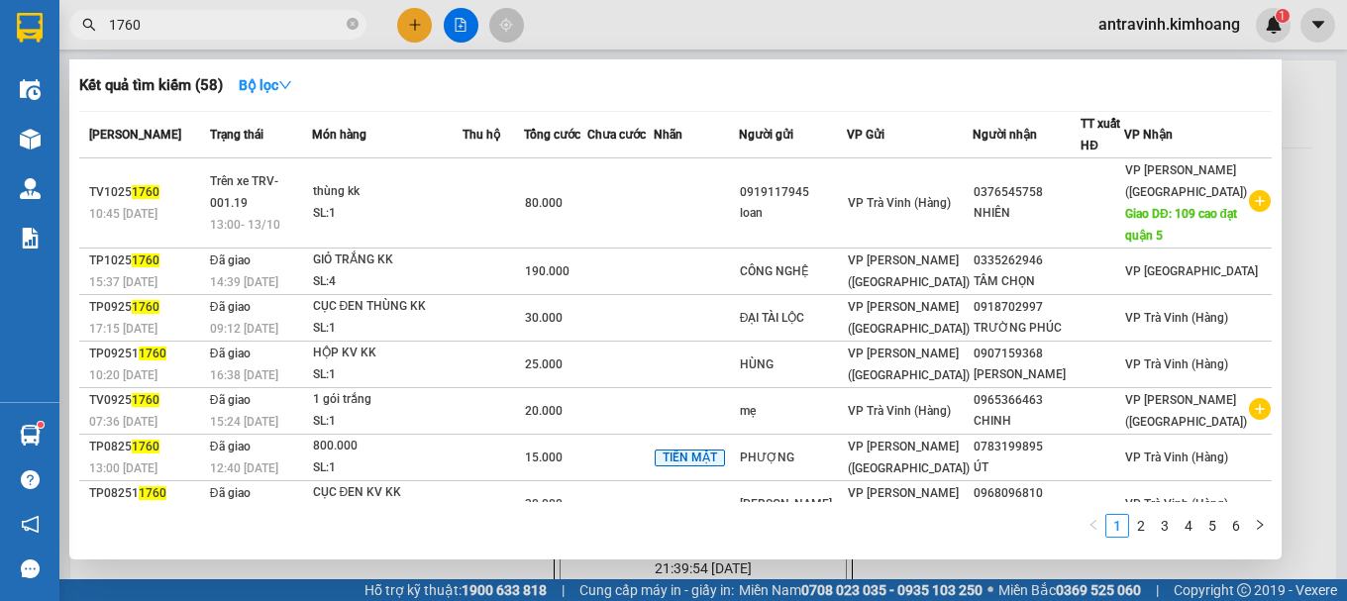
type input "1760"
